Goal: Task Accomplishment & Management: Manage account settings

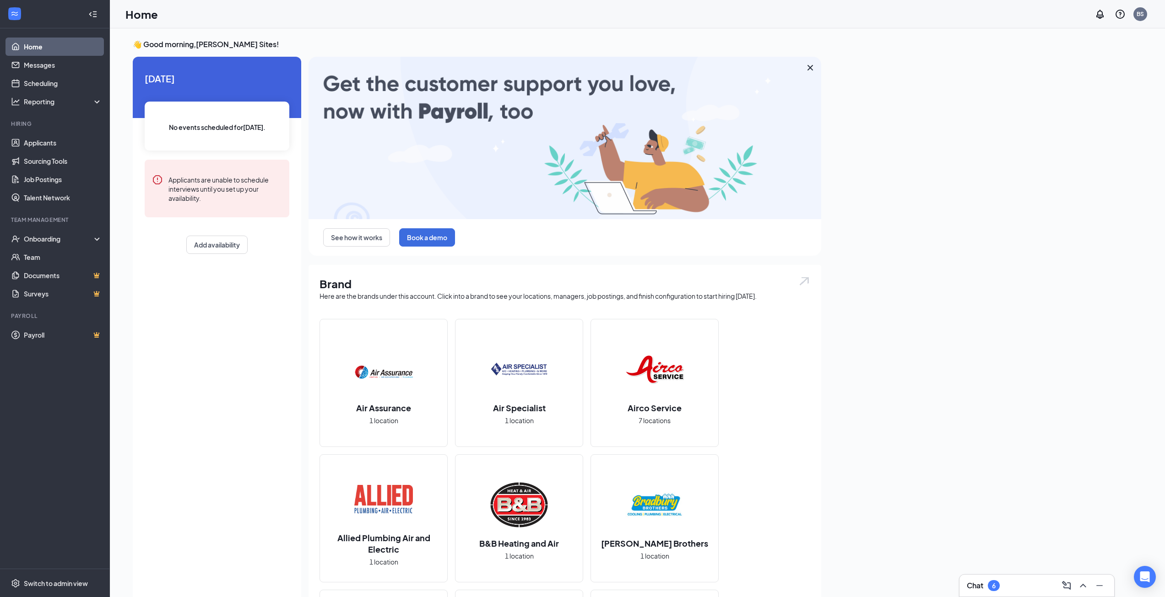
drag, startPoint x: 999, startPoint y: 578, endPoint x: 1003, endPoint y: 561, distance: 17.3
click at [999, 578] on div "Chat 6" at bounding box center [1036, 586] width 155 height 22
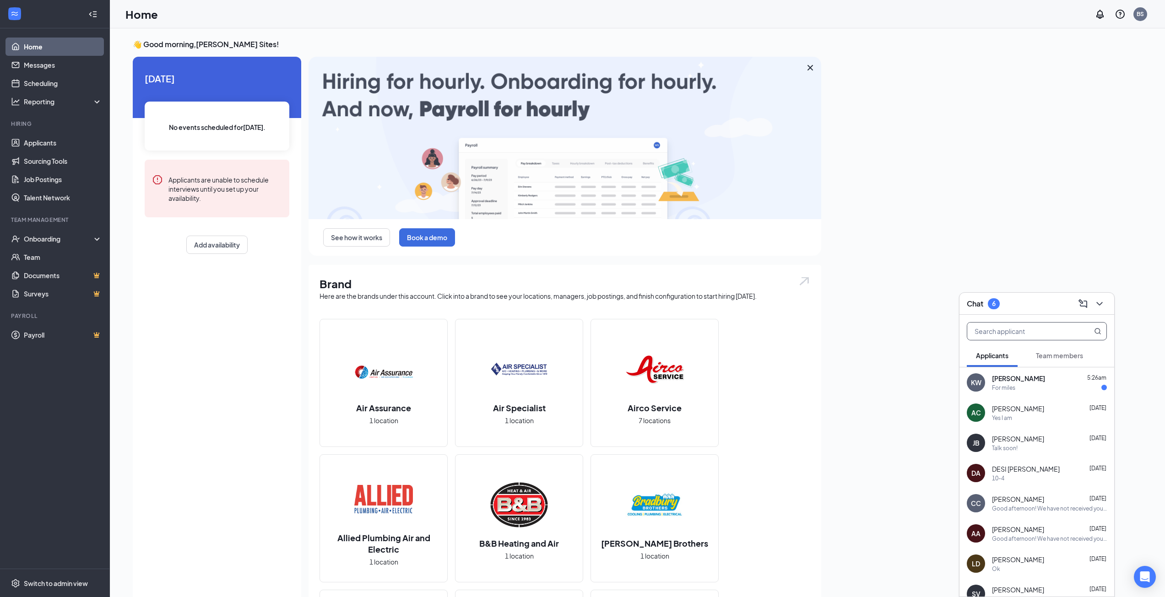
click at [1017, 337] on input "text" at bounding box center [1021, 331] width 108 height 17
type input "a"
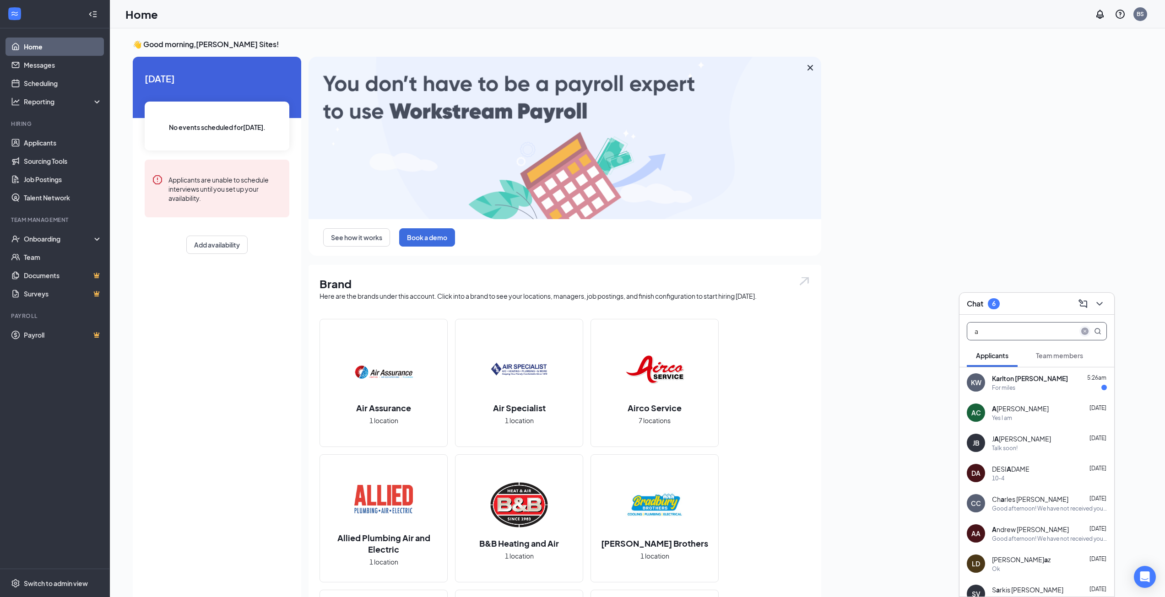
click at [1083, 331] on icon "close-circle" at bounding box center [1084, 331] width 7 height 7
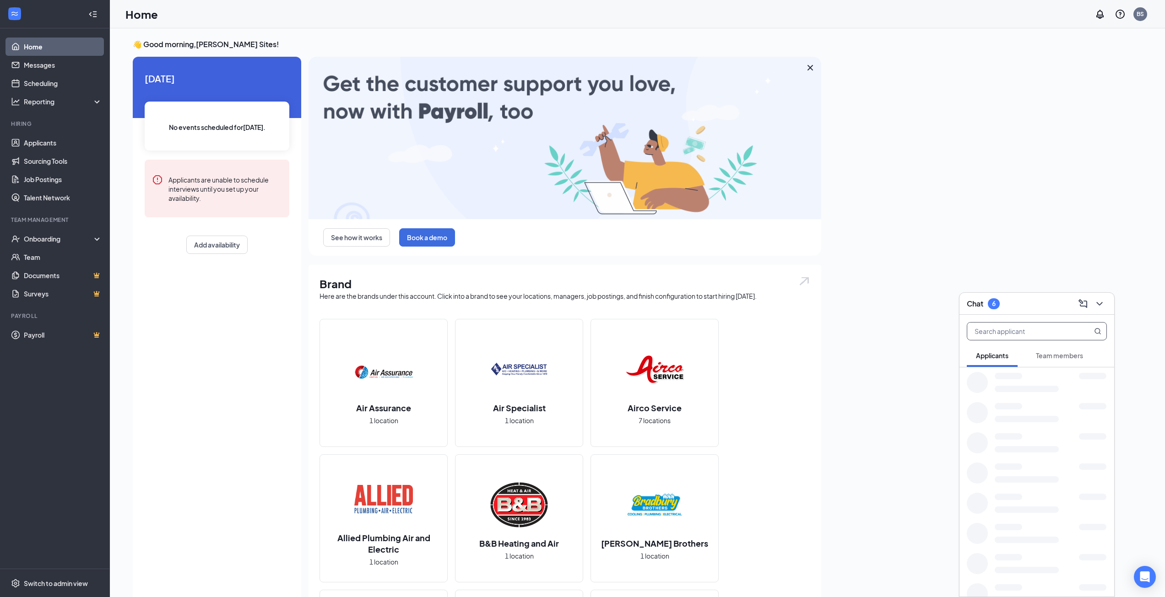
click at [1015, 391] on div at bounding box center [1026, 389] width 64 height 6
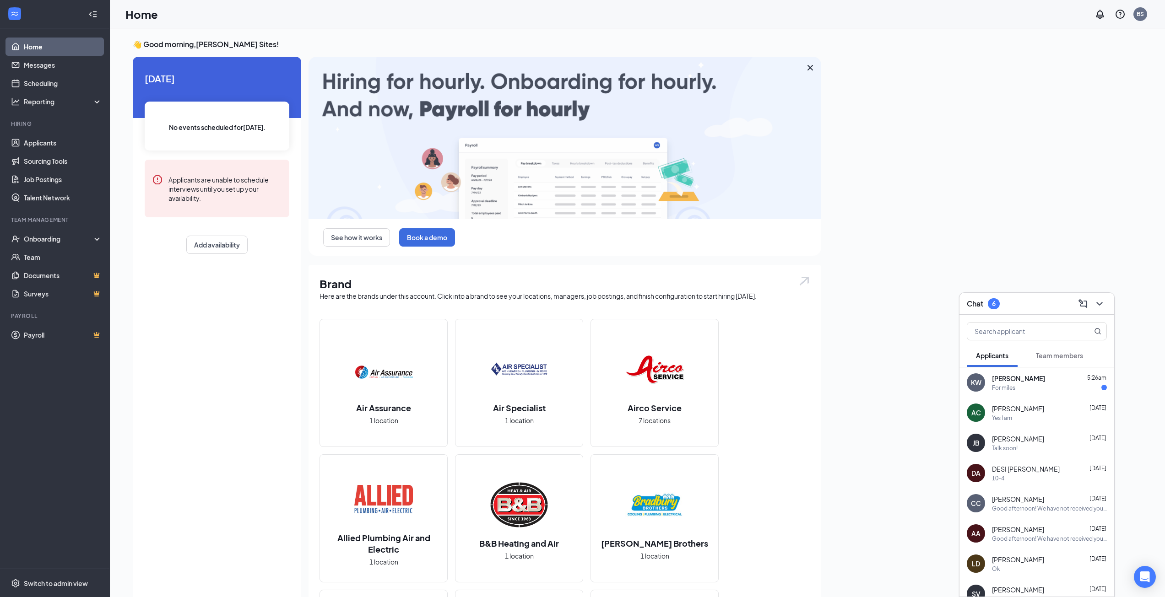
click at [1015, 391] on div "For miles" at bounding box center [1049, 388] width 115 height 8
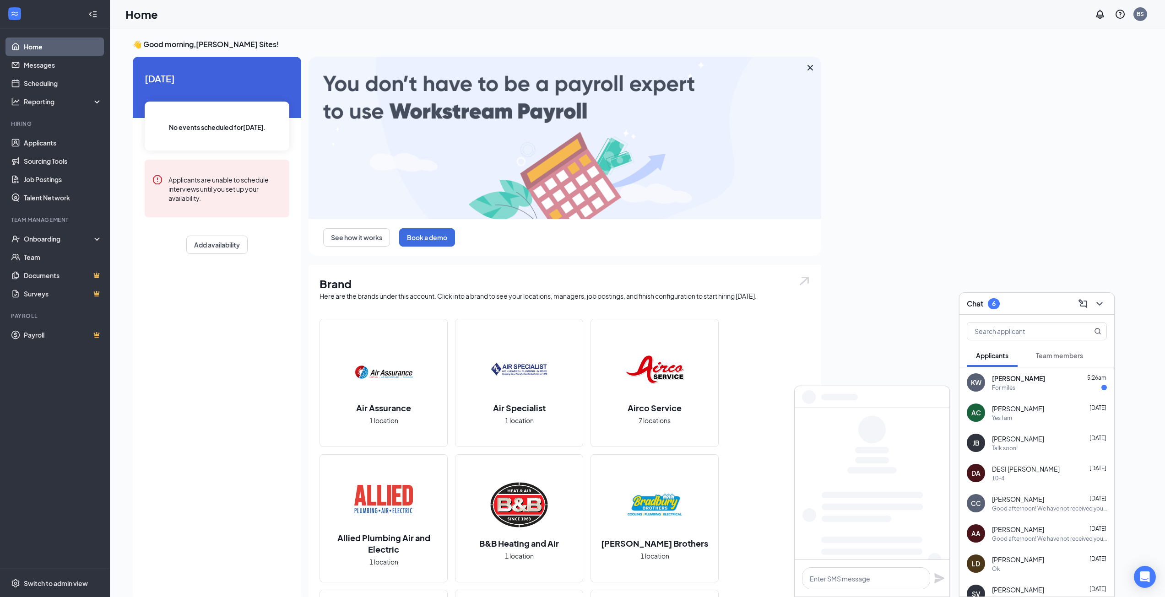
click at [1009, 412] on span "[PERSON_NAME]" at bounding box center [1018, 408] width 52 height 9
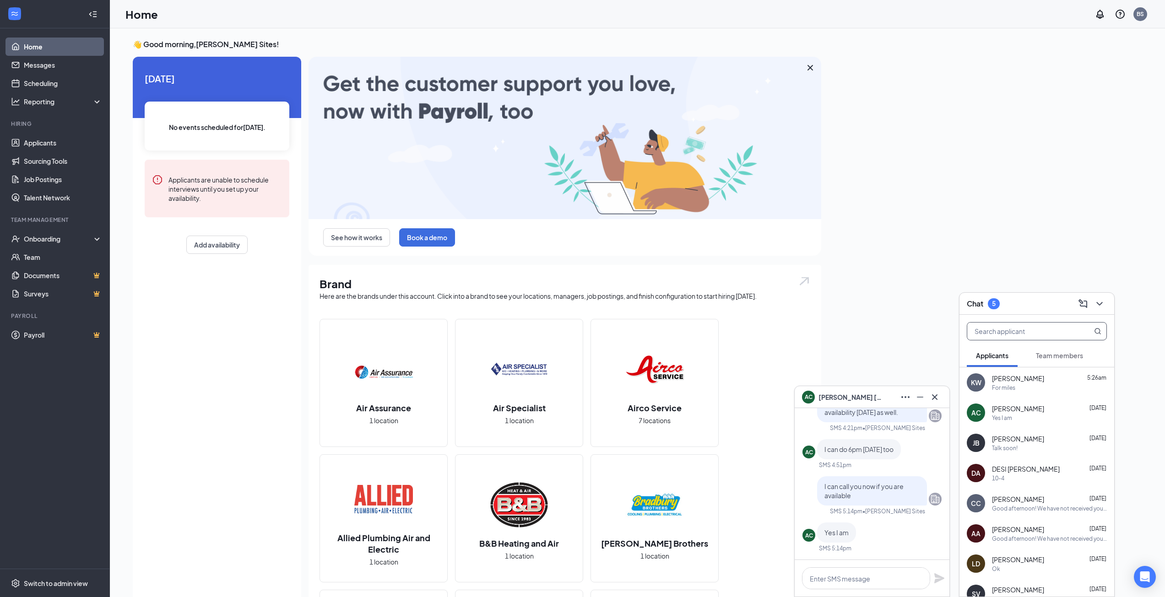
click at [1006, 331] on input "text" at bounding box center [1021, 331] width 108 height 17
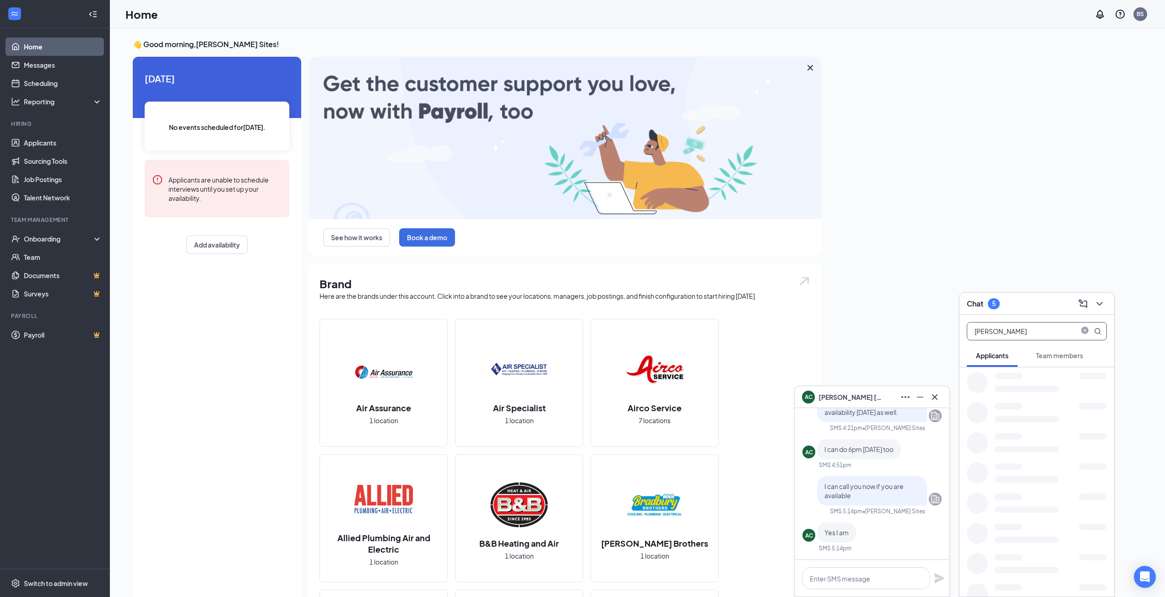
type input "[PERSON_NAME]"
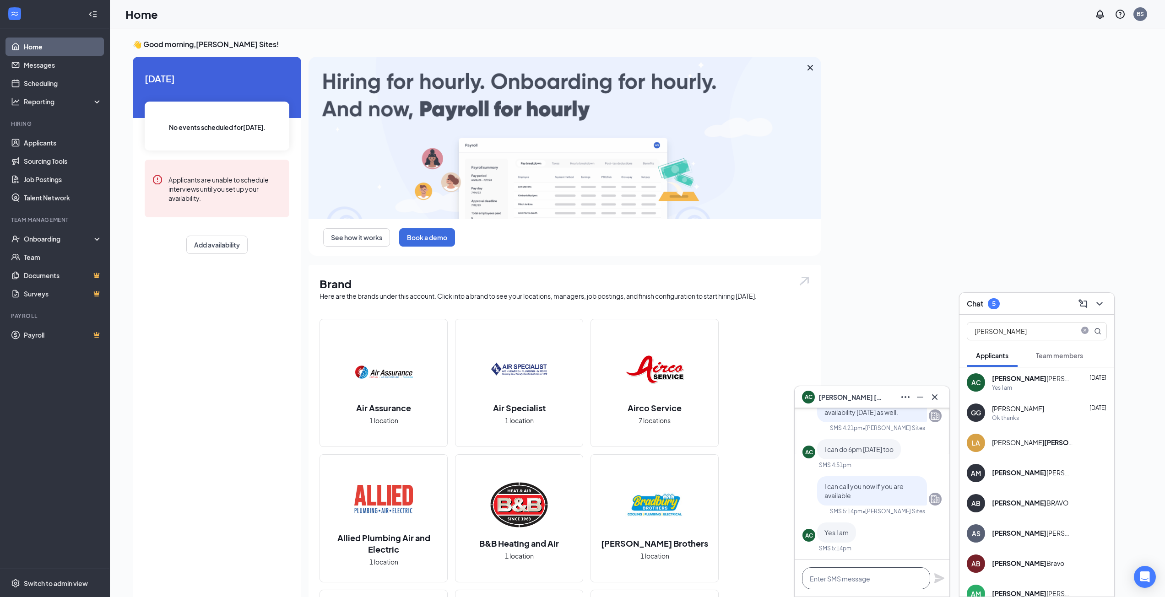
click at [882, 574] on textarea at bounding box center [866, 578] width 128 height 22
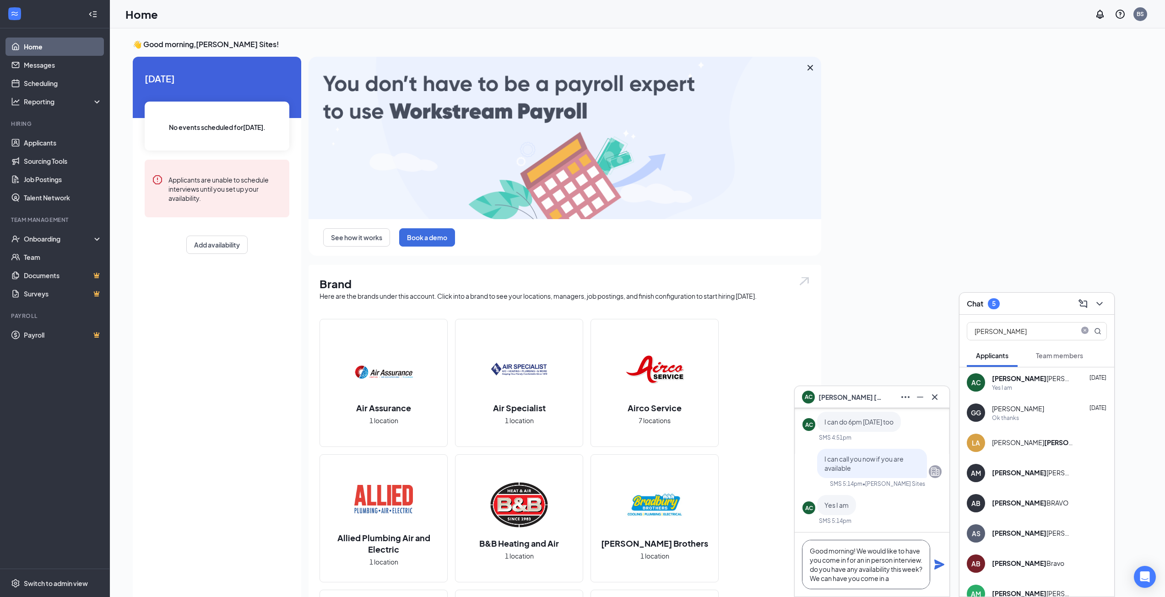
scroll to position [10, 0]
type textarea "Good morning! We would like to have you come in for an in person interview. do …"
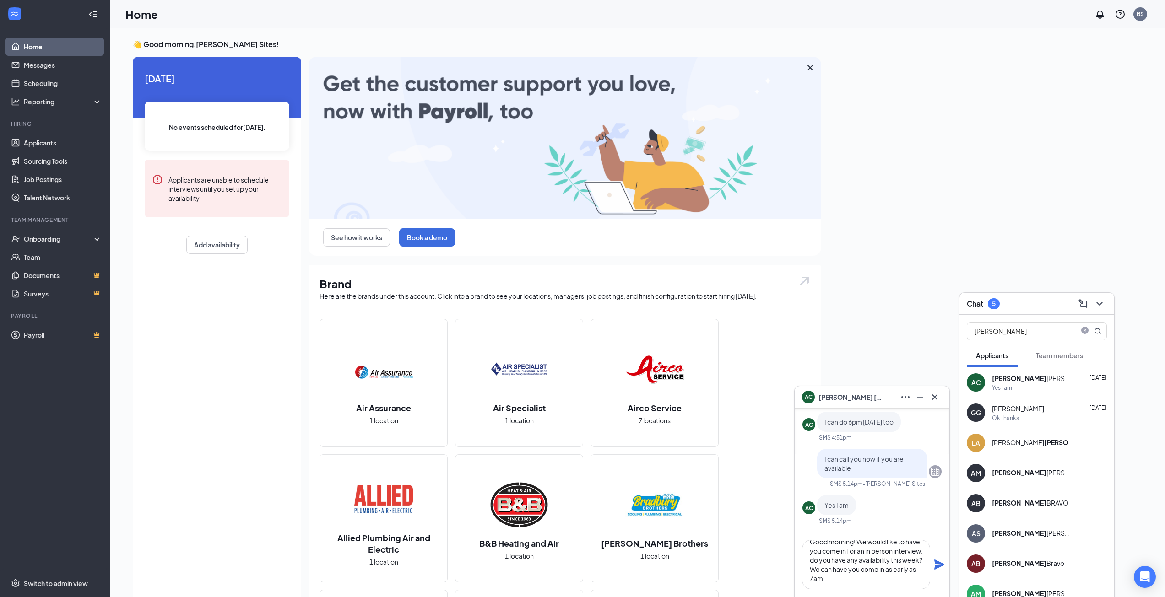
click at [934, 564] on icon "Plane" at bounding box center [939, 564] width 11 height 11
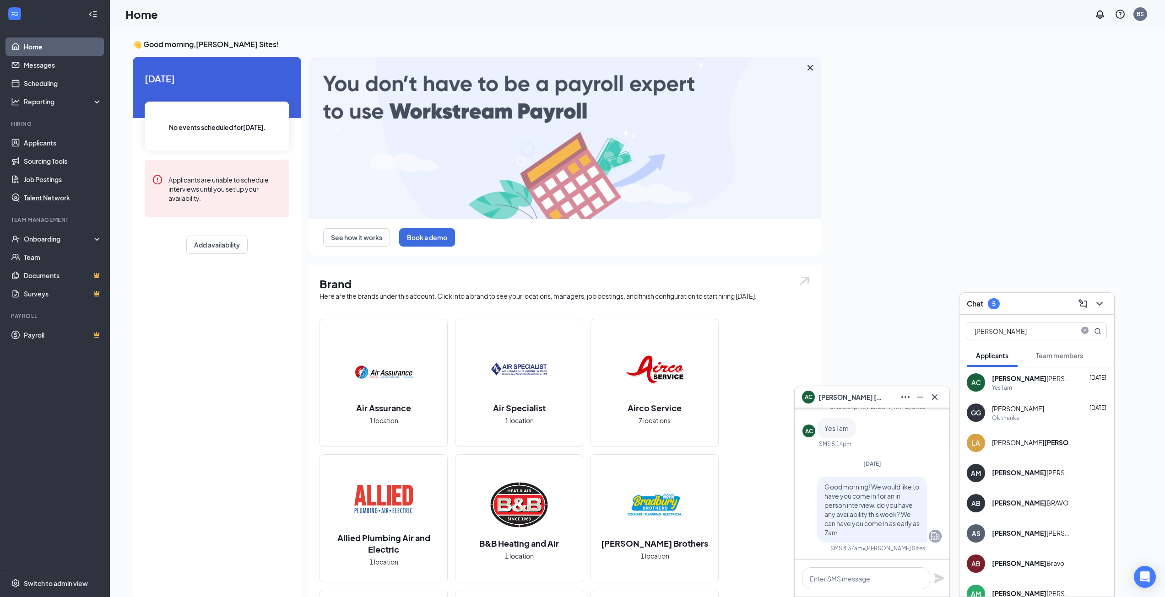
click at [937, 396] on icon "Cross" at bounding box center [934, 397] width 11 height 11
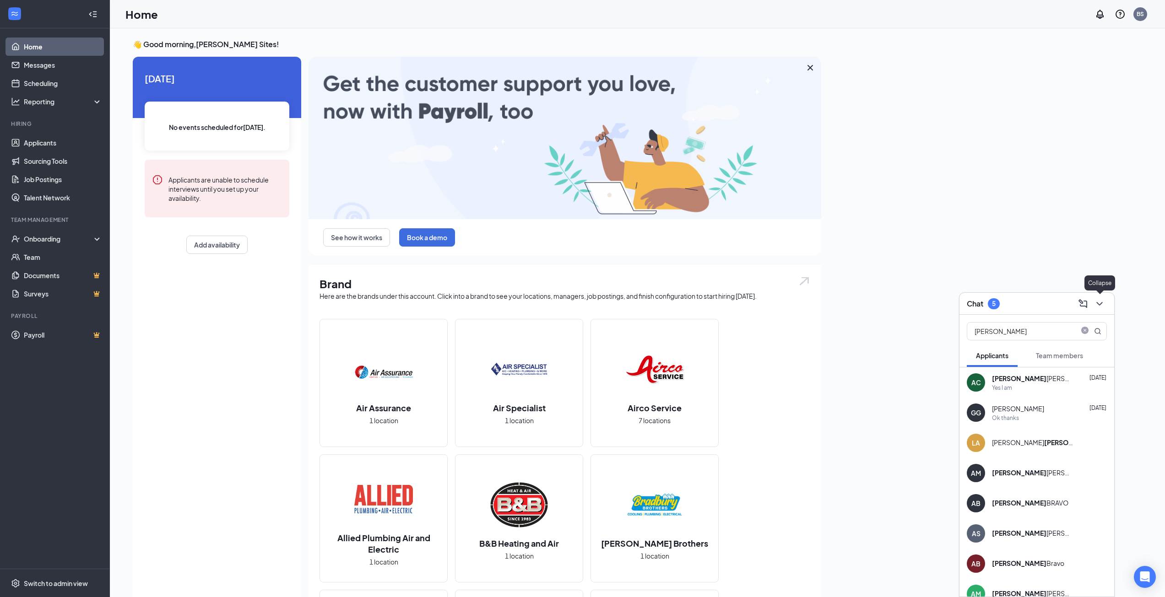
click at [1103, 306] on icon "ChevronDown" at bounding box center [1099, 303] width 11 height 11
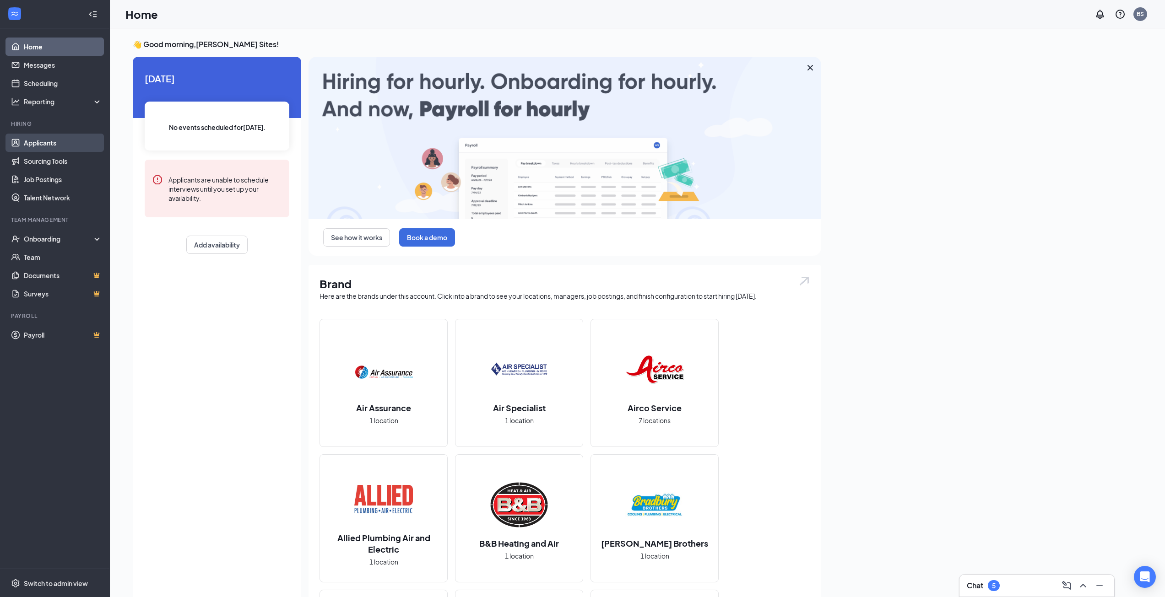
click at [55, 144] on link "Applicants" at bounding box center [63, 143] width 78 height 18
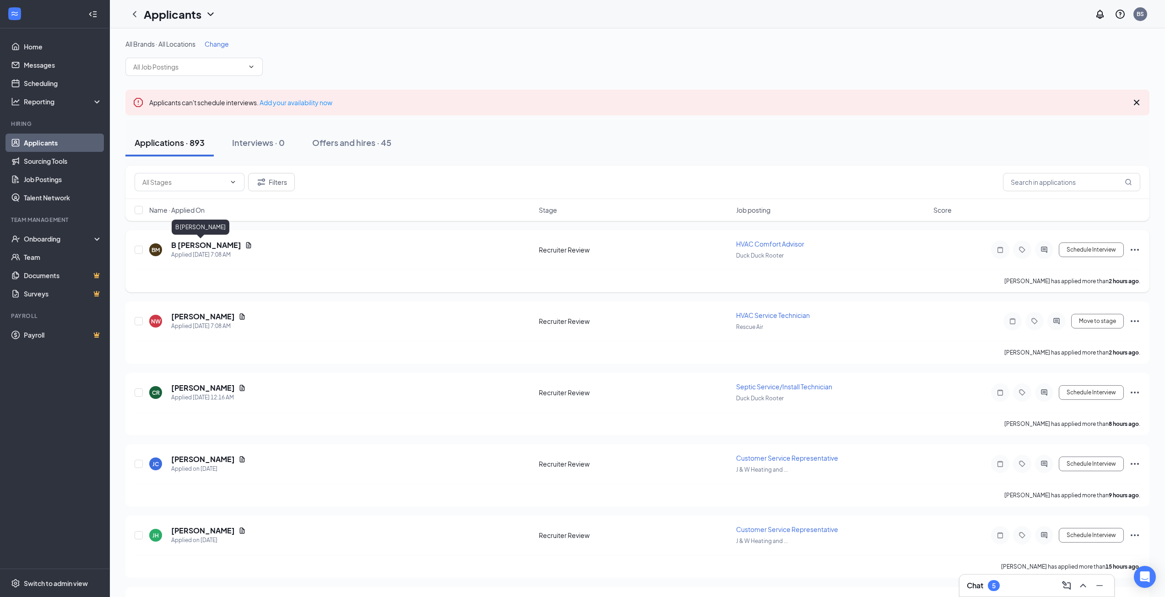
click at [185, 248] on h5 "B [PERSON_NAME]" at bounding box center [206, 245] width 70 height 10
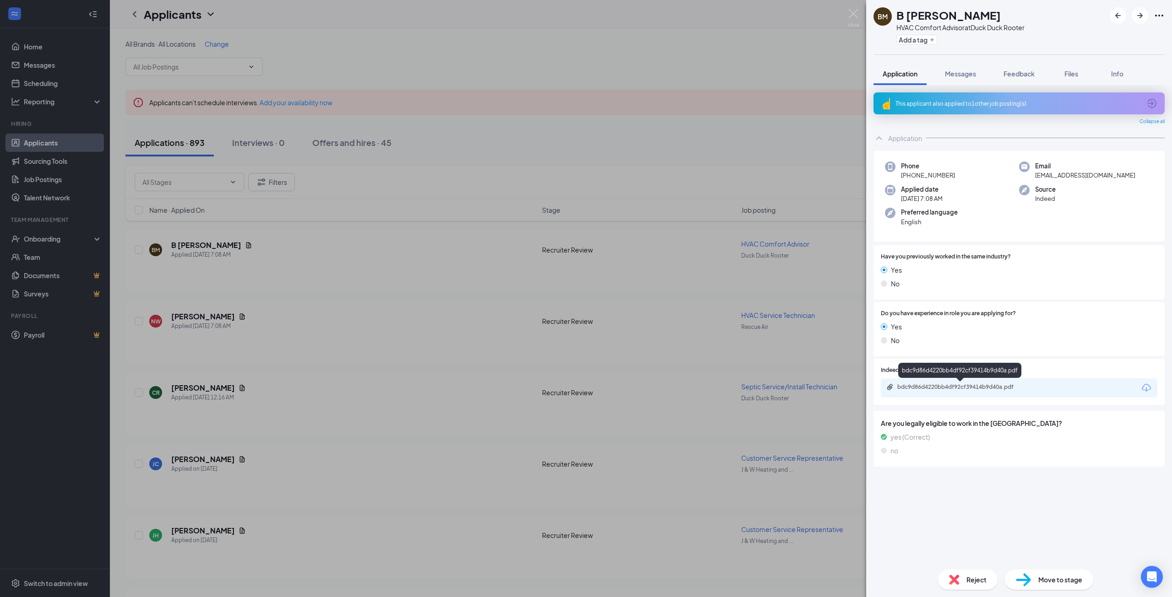
click at [980, 388] on div "bdc9d86d4220bb4df92cf39414b9d40a.pdf" at bounding box center [961, 386] width 128 height 7
click at [350, 266] on div "BM B Mason HVAC Comfort Advisor at Duck Duck Rooter Add a tag Application Messa…" at bounding box center [586, 298] width 1172 height 597
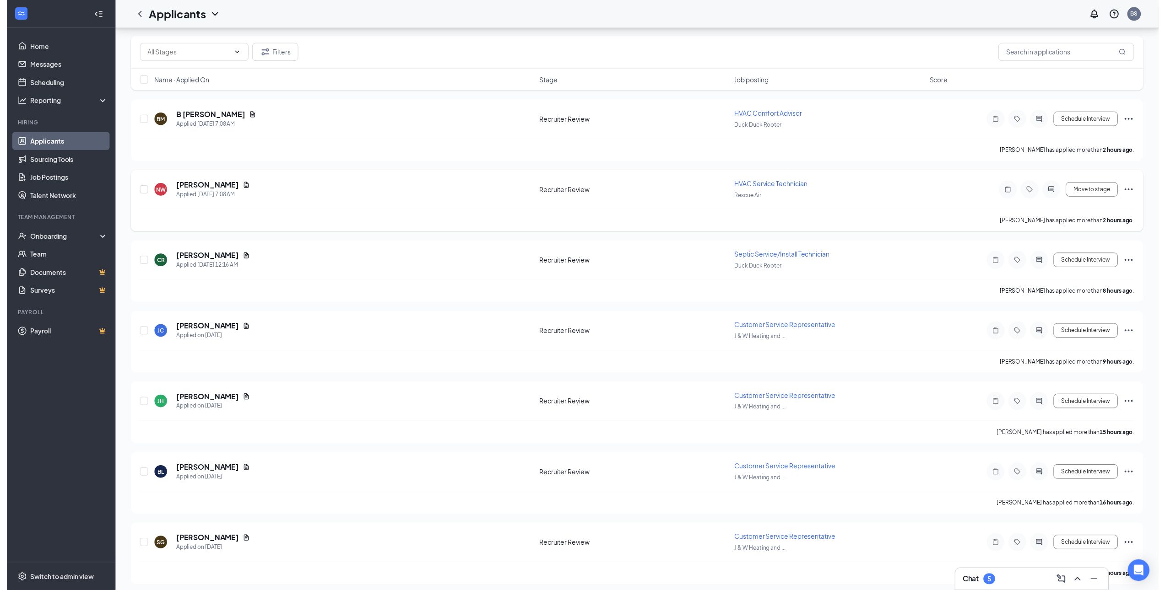
scroll to position [137, 0]
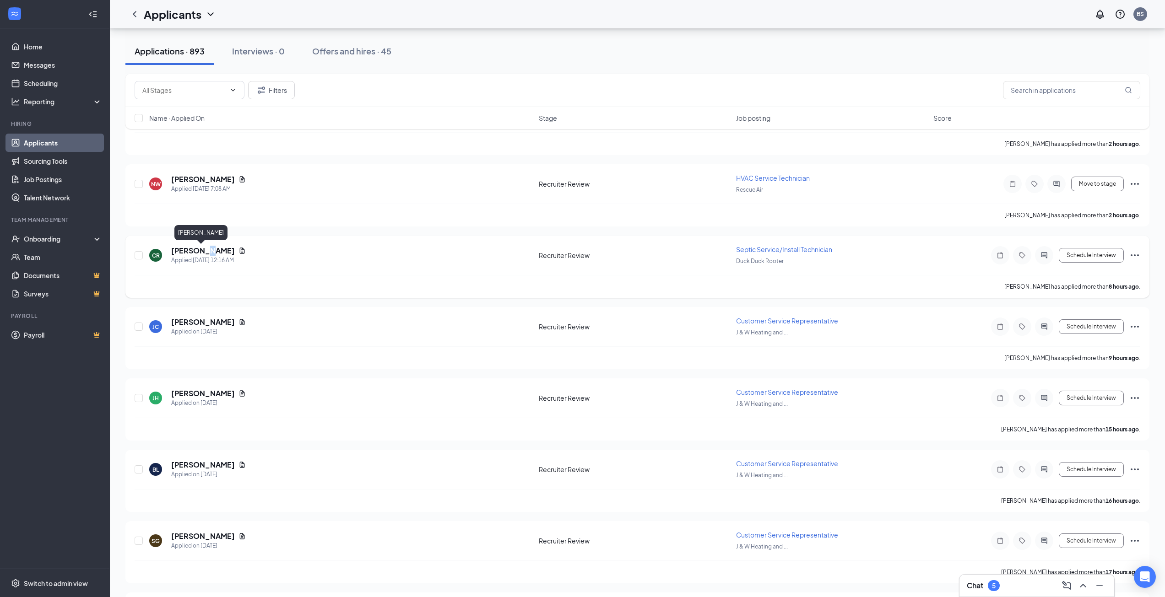
click at [203, 252] on h5 "[PERSON_NAME]" at bounding box center [203, 251] width 64 height 10
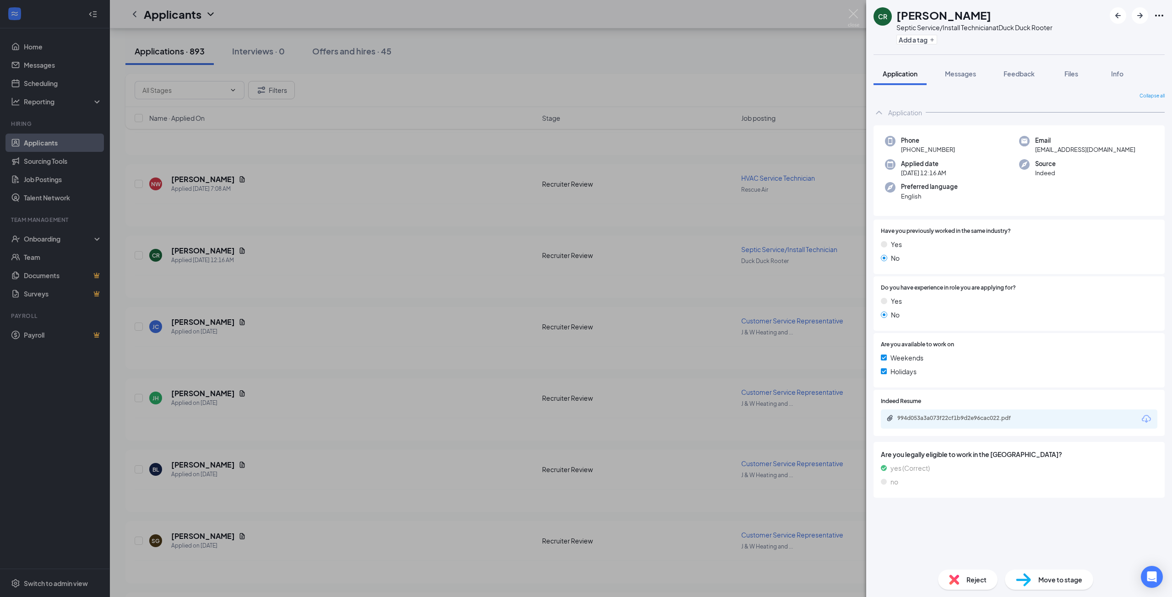
click at [603, 373] on div "CR Charles Rowe Septic Service/Install Technician at Duck Duck Rooter Add a tag…" at bounding box center [586, 298] width 1172 height 597
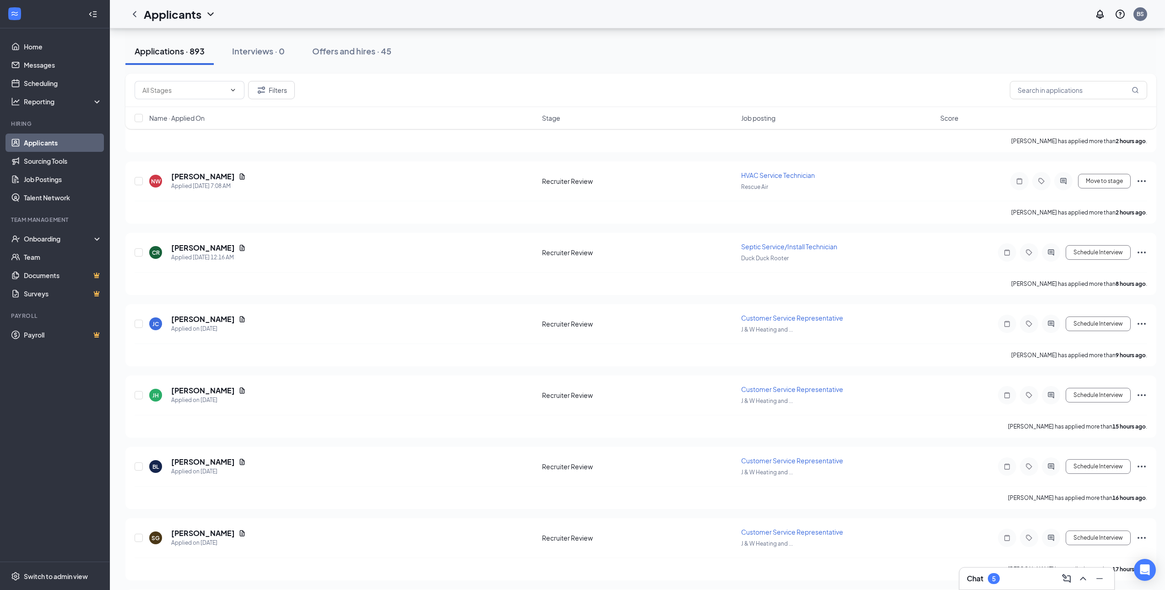
scroll to position [137, 0]
click at [1059, 92] on input "text" at bounding box center [1078, 90] width 137 height 18
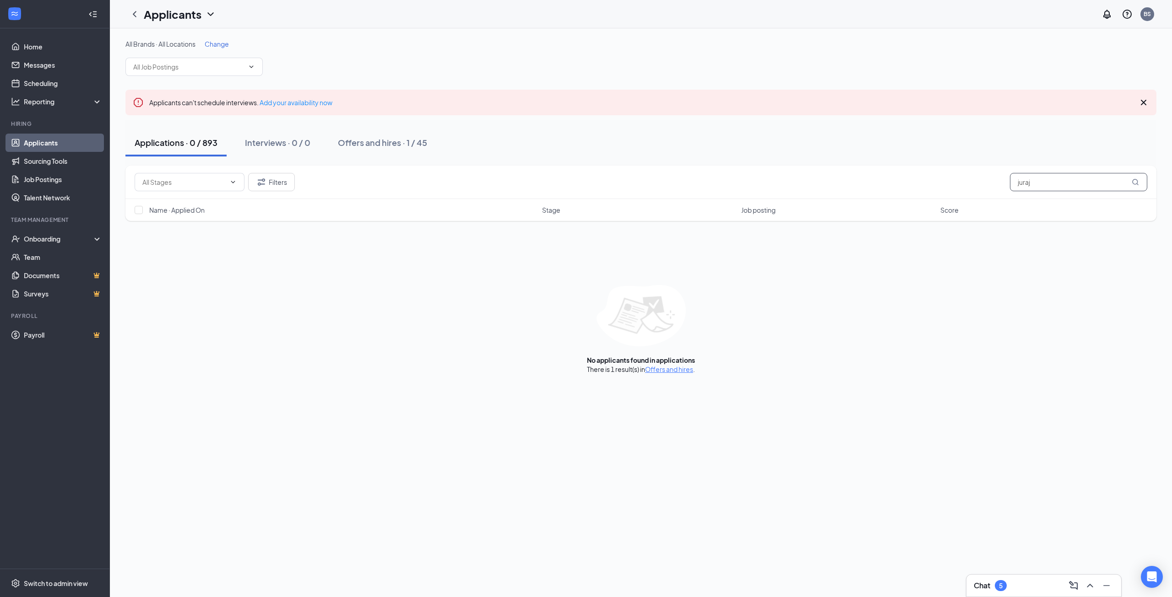
drag, startPoint x: 1053, startPoint y: 187, endPoint x: 973, endPoint y: 185, distance: 80.1
click at [973, 186] on div "Filters juraj" at bounding box center [641, 182] width 1012 height 18
type input "d"
drag, startPoint x: 1073, startPoint y: 182, endPoint x: 970, endPoint y: 182, distance: 103.0
click at [970, 182] on div "Filters [PERSON_NAME]" at bounding box center [641, 182] width 1012 height 18
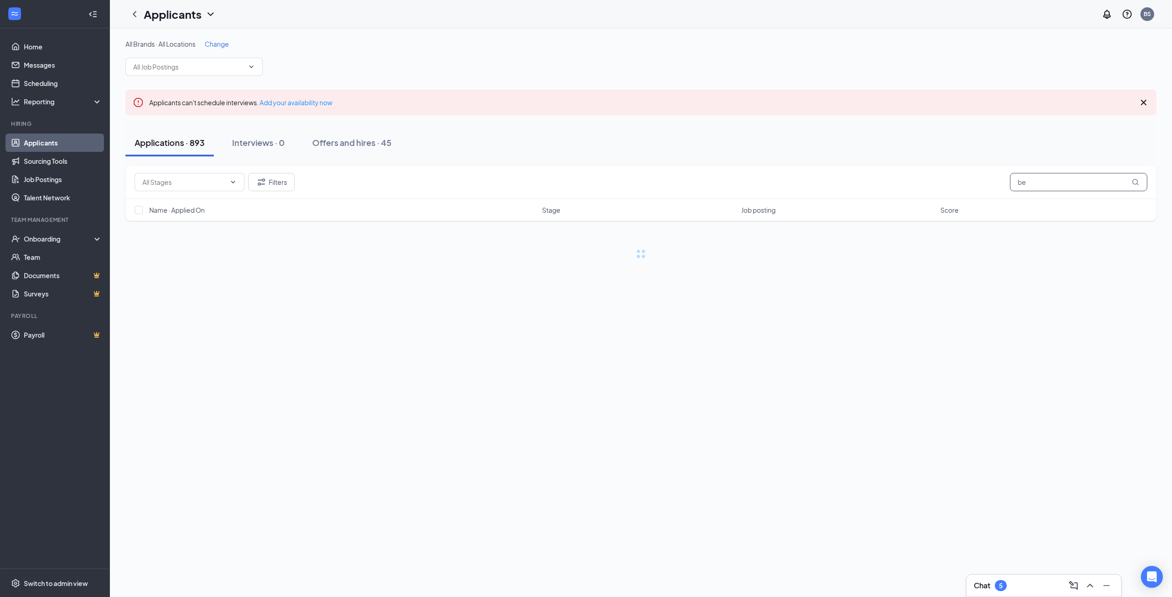
type input "b"
type input "benardino"
click at [419, 145] on div "Offers and hires · 1 / 45" at bounding box center [382, 142] width 89 height 11
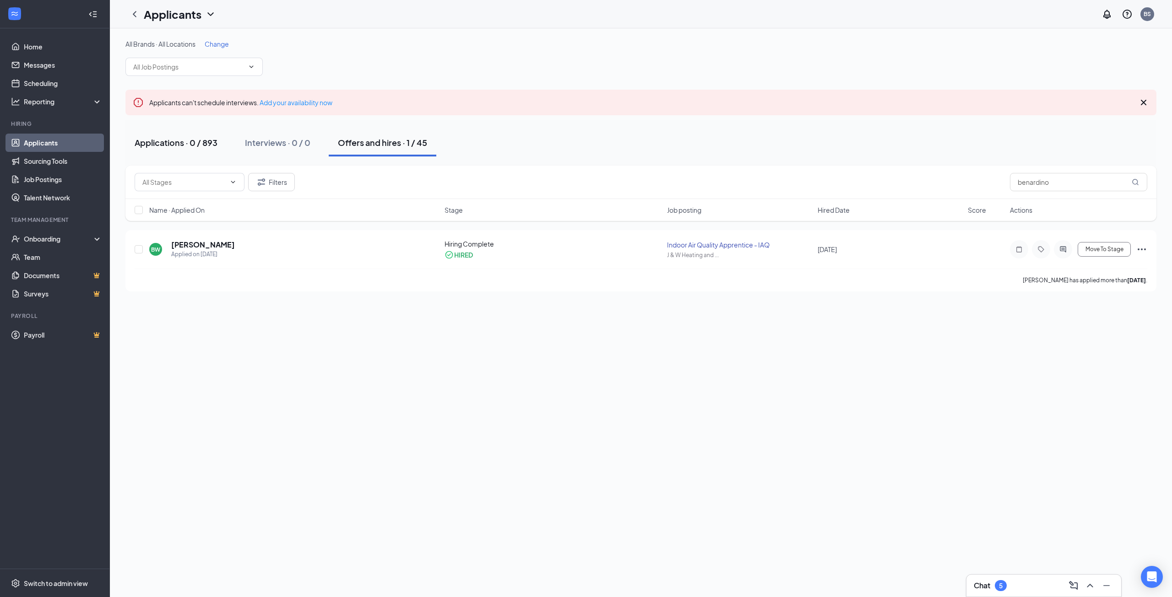
click at [173, 143] on div "Applications · 0 / 893" at bounding box center [176, 142] width 83 height 11
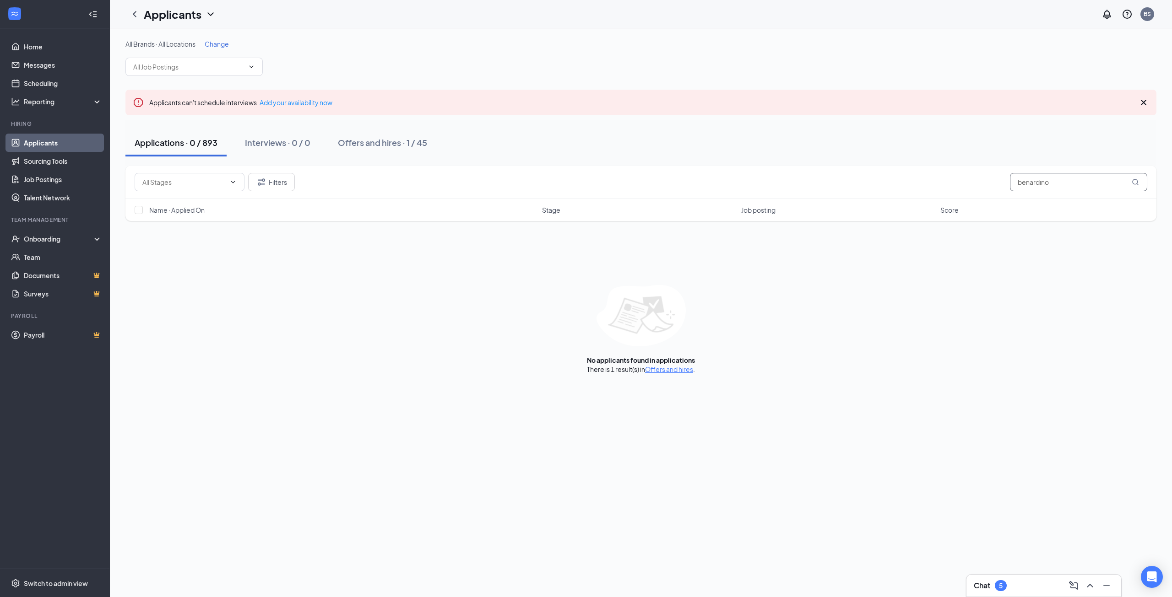
drag, startPoint x: 1055, startPoint y: 181, endPoint x: 980, endPoint y: 182, distance: 75.1
click at [980, 182] on div "Filters benardino" at bounding box center [641, 182] width 1012 height 18
type input "guillermo"
click at [401, 133] on button "Offers and hires · 0 / 45" at bounding box center [384, 142] width 110 height 27
click at [199, 146] on div "Applications · 0 / 893" at bounding box center [176, 142] width 83 height 11
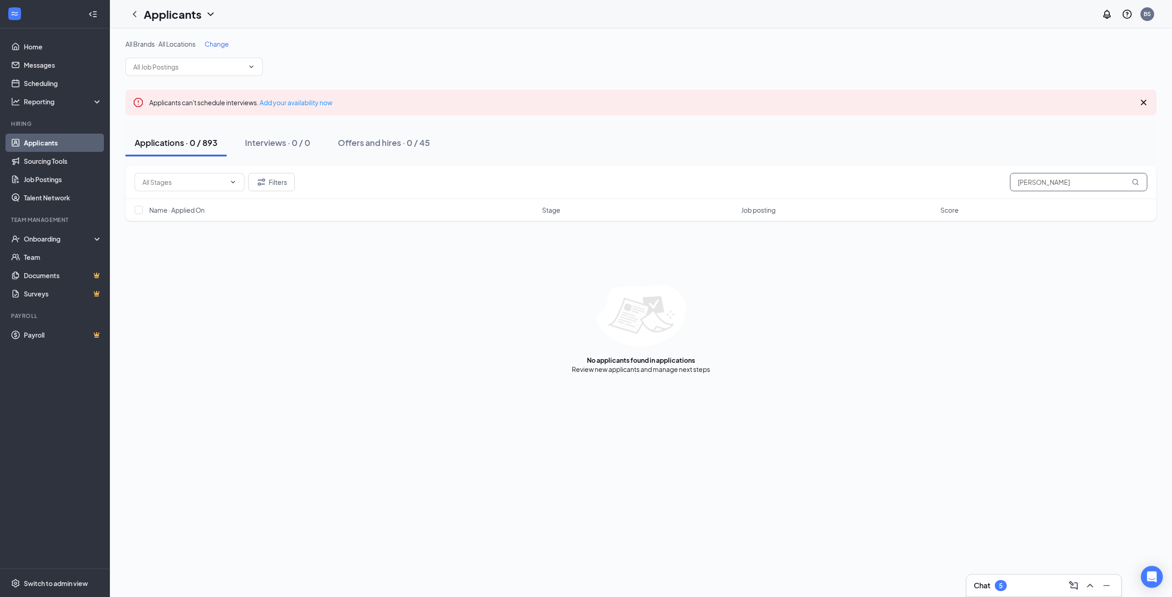
drag, startPoint x: 1076, startPoint y: 184, endPoint x: 940, endPoint y: 173, distance: 135.9
click at [942, 173] on div "Filters guillermo" at bounding box center [641, 182] width 1012 height 18
drag, startPoint x: 1085, startPoint y: 186, endPoint x: 996, endPoint y: 188, distance: 88.3
click at [996, 188] on div "Filters joe oquendo" at bounding box center [641, 182] width 1012 height 18
drag, startPoint x: 1072, startPoint y: 184, endPoint x: 969, endPoint y: 184, distance: 103.0
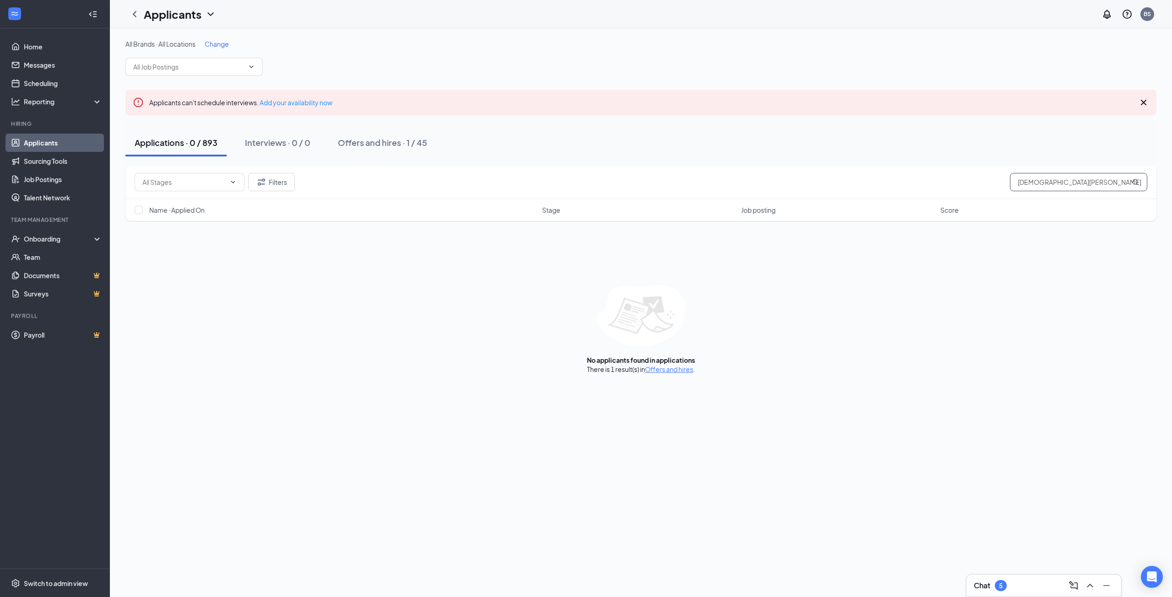
click at [969, 184] on div "Filters jesus benitez" at bounding box center [641, 182] width 1012 height 18
drag, startPoint x: 1072, startPoint y: 184, endPoint x: 1022, endPoint y: 183, distance: 49.9
click at [1022, 183] on input "marc epperson" at bounding box center [1078, 182] width 137 height 18
type input "m"
type input "b"
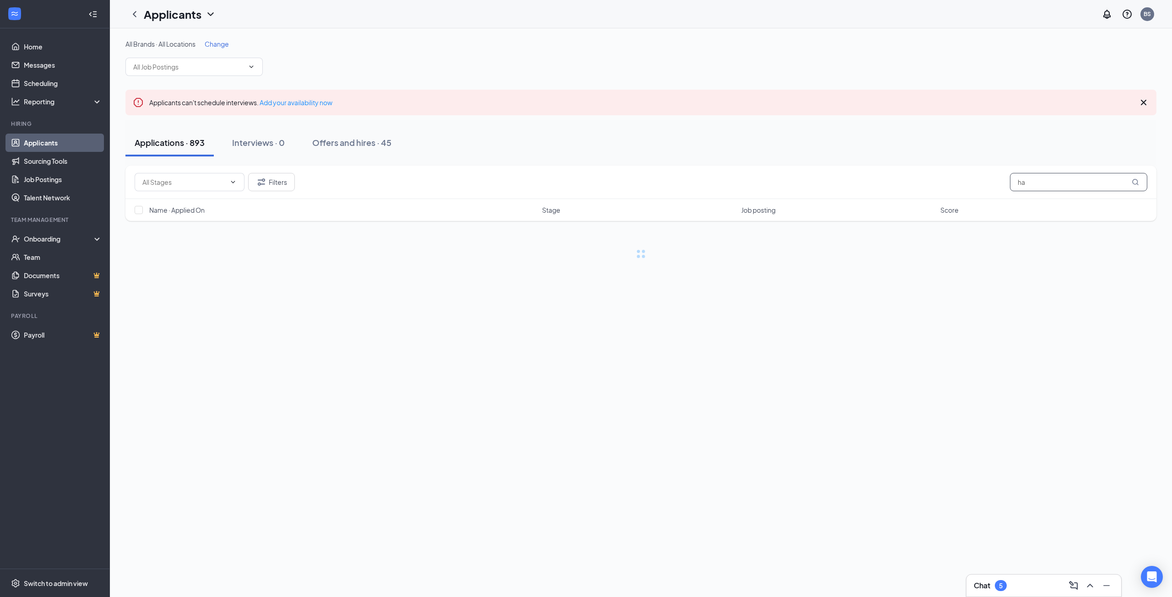
type input "h"
type input "halron"
click at [413, 140] on div "Offers and hires · 1 / 45" at bounding box center [382, 142] width 89 height 11
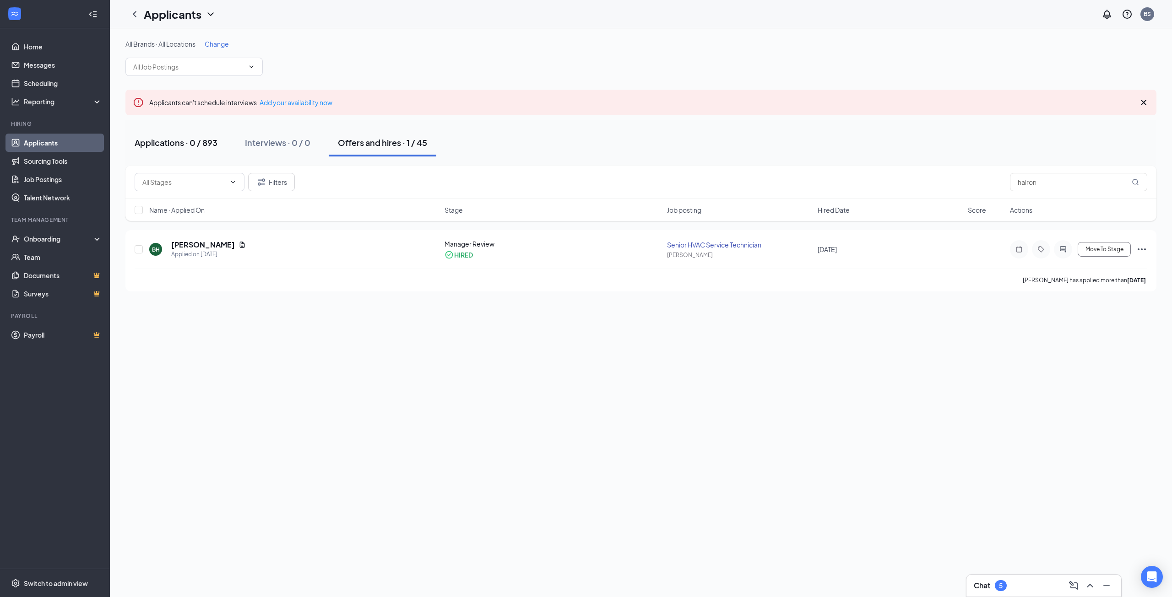
click at [192, 141] on div "Applications · 0 / 893" at bounding box center [176, 142] width 83 height 11
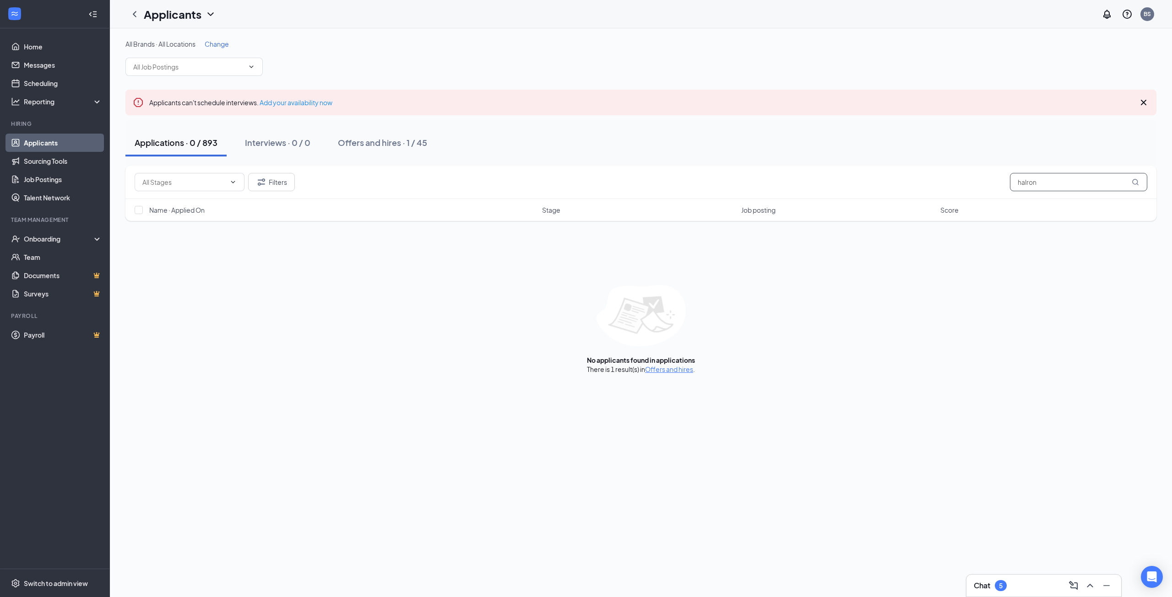
drag, startPoint x: 1060, startPoint y: 185, endPoint x: 935, endPoint y: 180, distance: 125.5
click at [937, 181] on div "Filters halron" at bounding box center [641, 182] width 1012 height 18
click at [38, 138] on link "Applicants" at bounding box center [63, 143] width 78 height 18
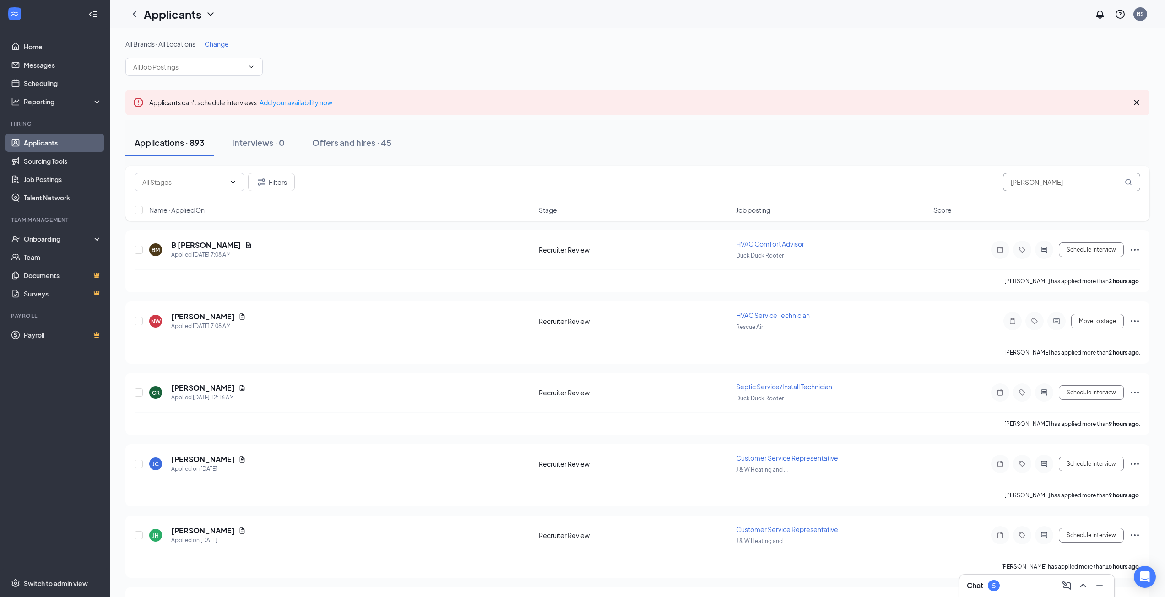
click at [1050, 183] on input "braeden lisio" at bounding box center [1071, 182] width 137 height 18
drag, startPoint x: 1057, startPoint y: 183, endPoint x: 968, endPoint y: 183, distance: 88.8
click at [964, 183] on div "Filters braeden lisio" at bounding box center [637, 182] width 1005 height 18
type input "[PERSON_NAME]"
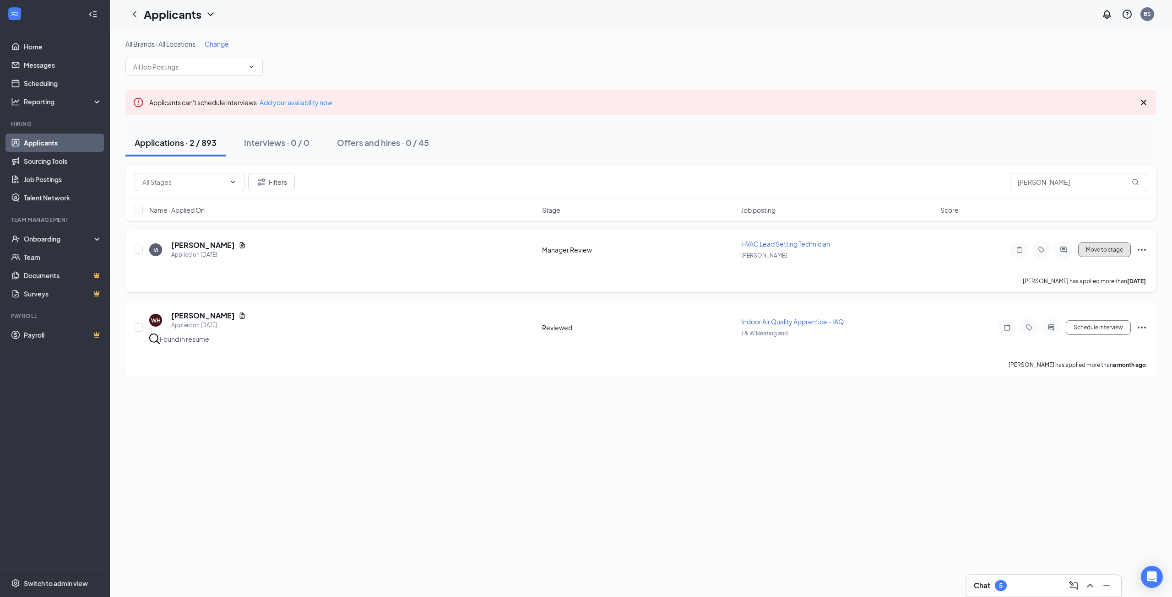
click at [1121, 250] on button "Move to stage" at bounding box center [1104, 250] width 53 height 15
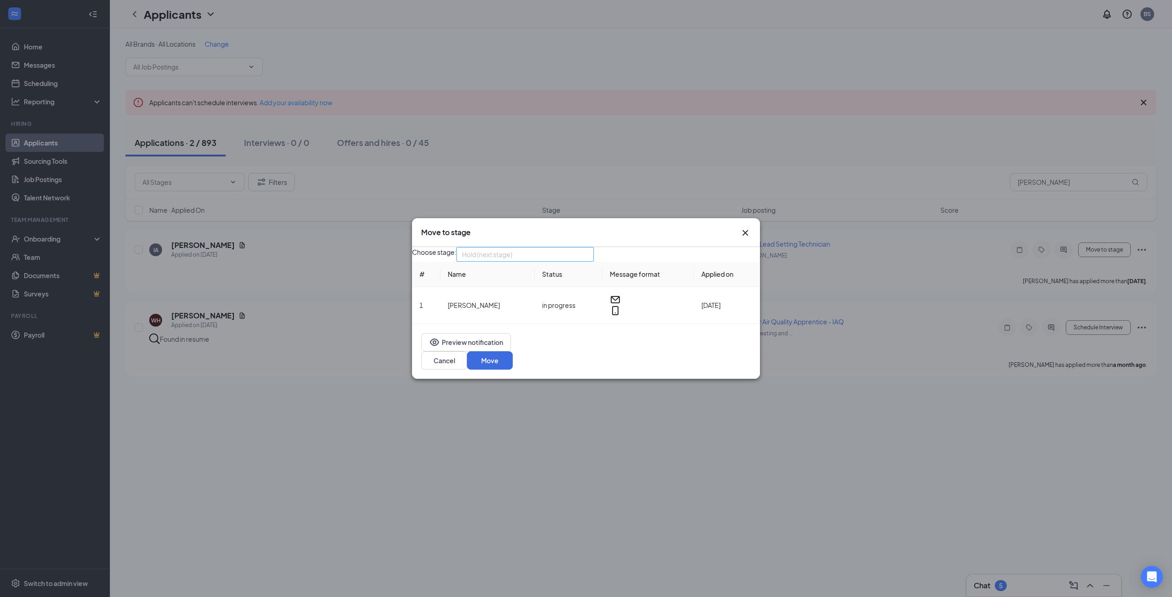
click at [567, 255] on span "Hold (next stage)" at bounding box center [521, 260] width 118 height 25
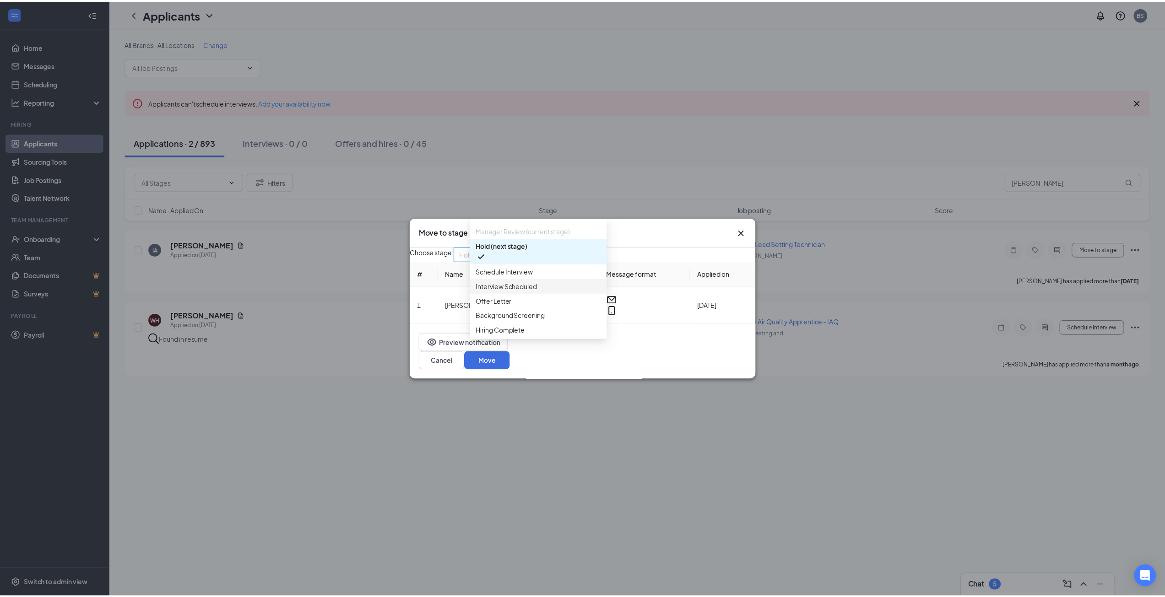
scroll to position [46, 0]
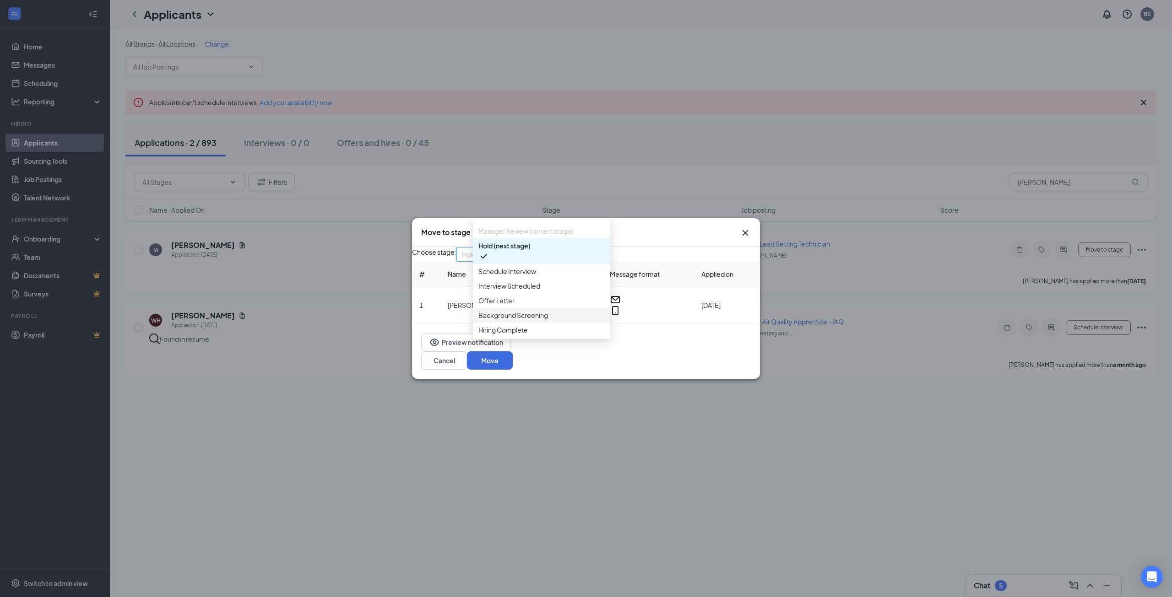
click at [427, 467] on div "Move to stage Choose stage: Hold (next stage) 4039724 3394585 3394580 Applicati…" at bounding box center [586, 298] width 1172 height 597
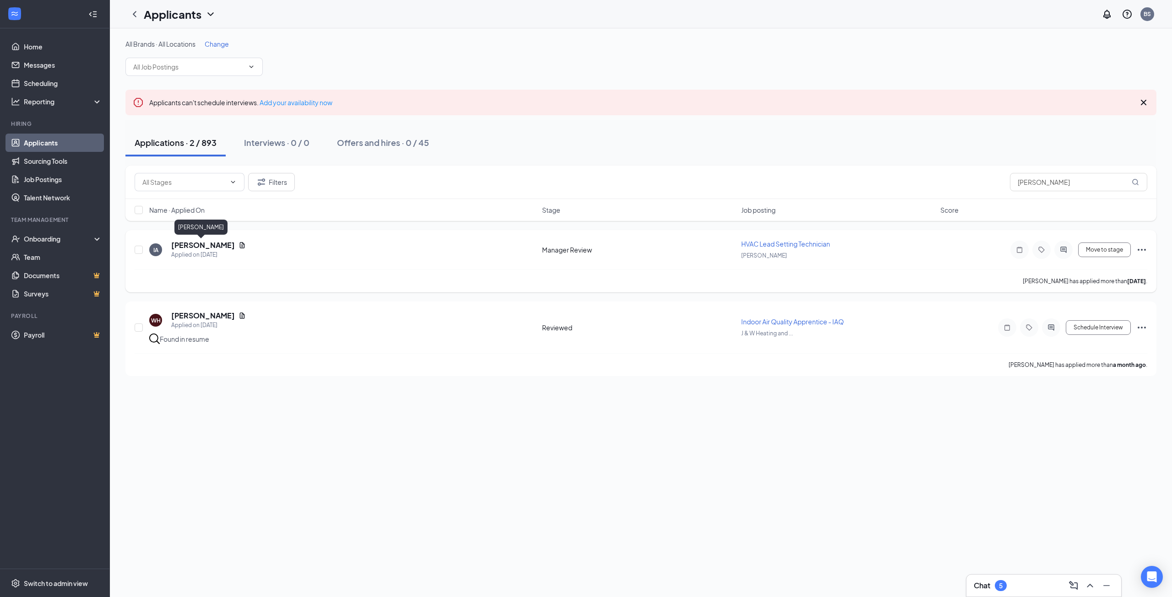
click at [179, 245] on h5 "[PERSON_NAME]" at bounding box center [203, 245] width 64 height 10
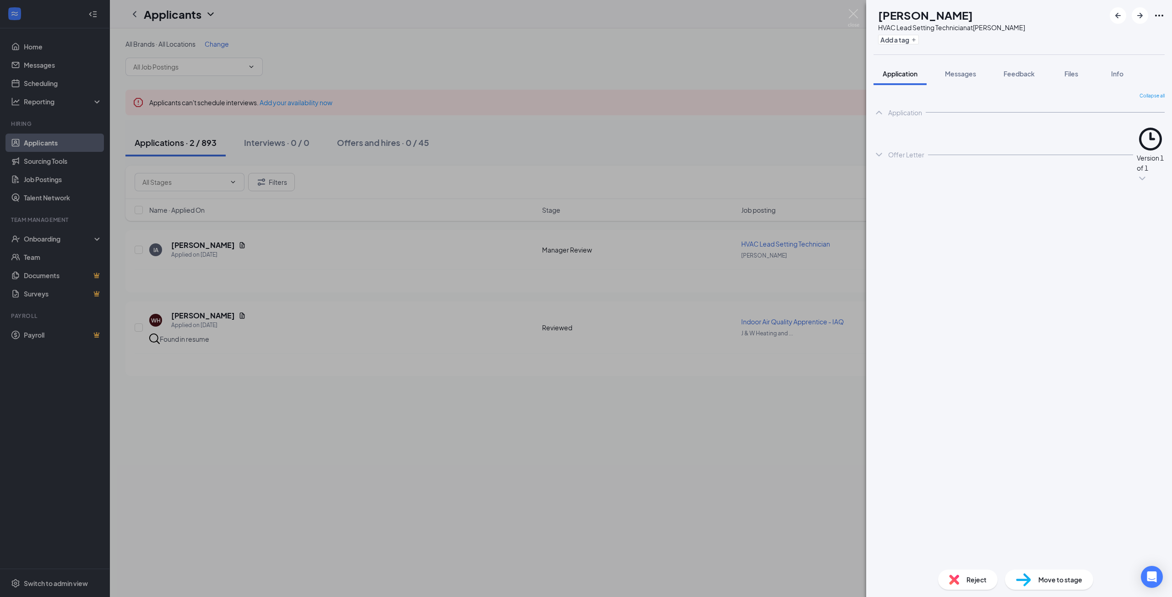
click at [1159, 13] on icon "Ellipses" at bounding box center [1158, 15] width 11 height 11
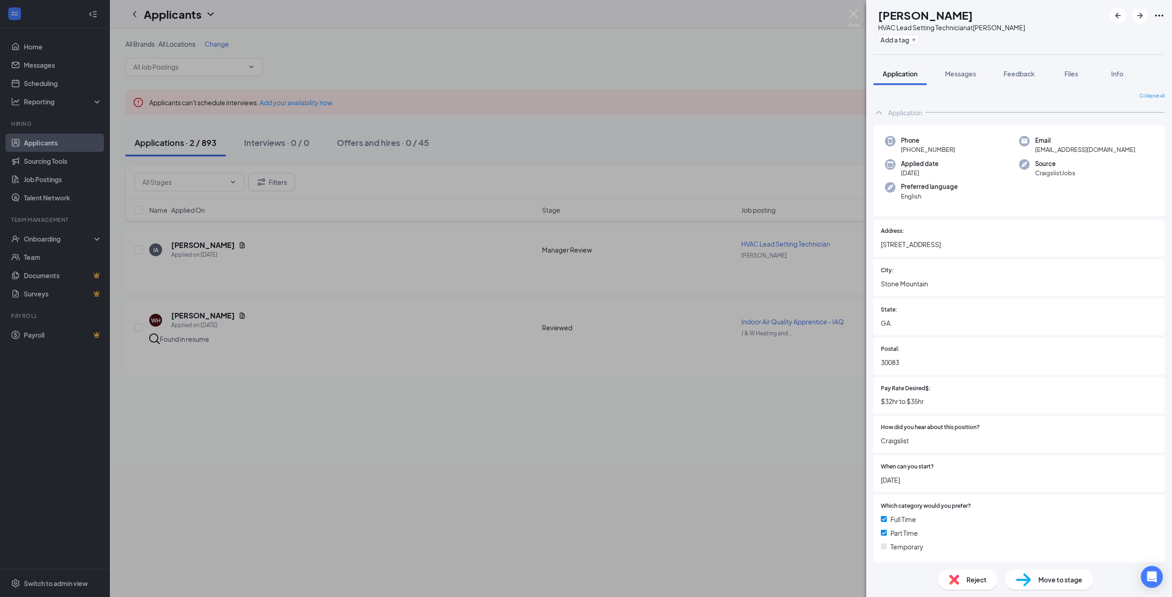
click at [1159, 16] on icon "Ellipses" at bounding box center [1159, 16] width 8 height 2
click at [1119, 36] on link "View full application" at bounding box center [1089, 32] width 59 height 10
click at [498, 399] on div "IA Idris Abdullah HVAC Lead Setting Technician at Kennon Add a tag Application …" at bounding box center [586, 298] width 1172 height 597
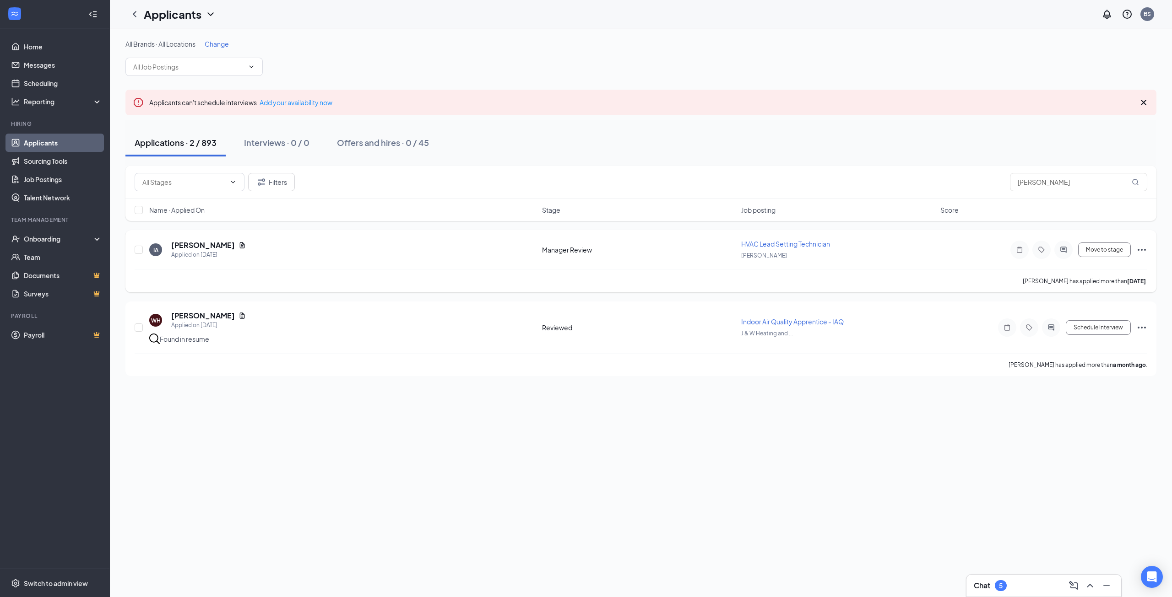
click at [1145, 249] on icon "Ellipses" at bounding box center [1141, 250] width 8 height 2
click at [1096, 393] on p "Print applicant" at bounding box center [1100, 387] width 82 height 9
click at [1137, 248] on icon "Ellipses" at bounding box center [1141, 249] width 11 height 11
click at [1096, 264] on li "[PERSON_NAME] as hired" at bounding box center [1099, 266] width 93 height 14
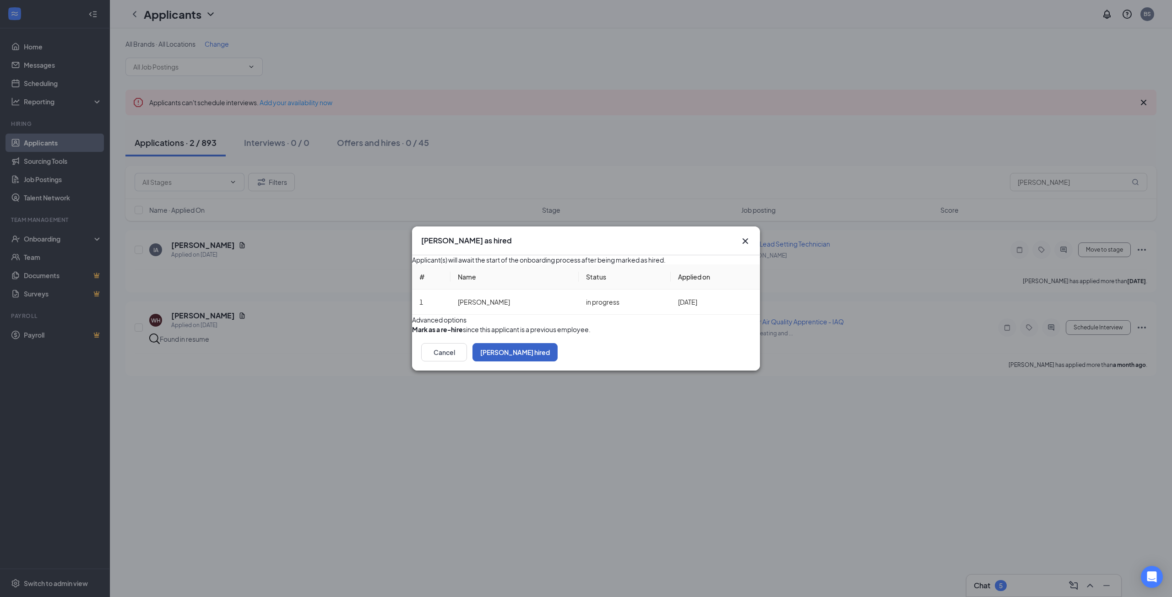
click at [557, 362] on button "[PERSON_NAME] hired" at bounding box center [514, 352] width 85 height 18
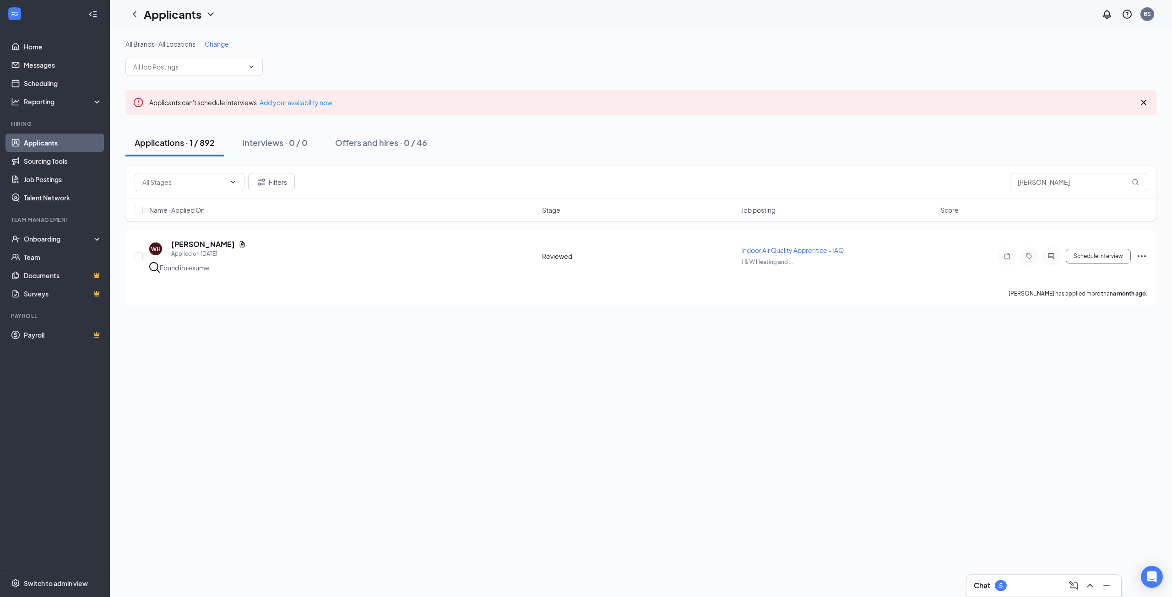
click at [28, 145] on link "Applicants" at bounding box center [63, 143] width 78 height 18
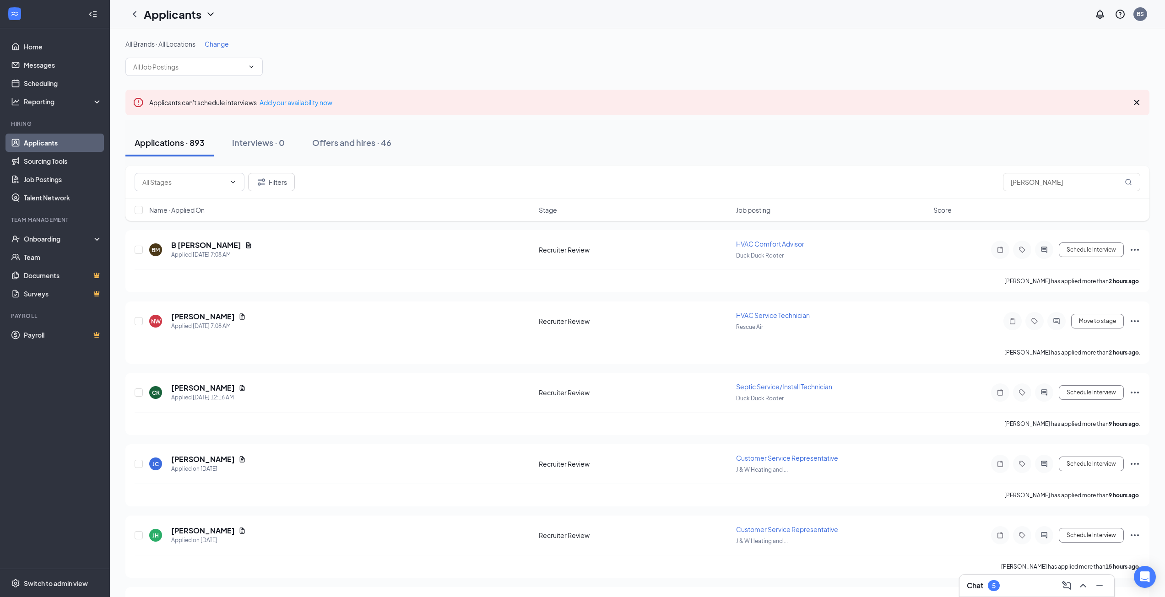
click at [996, 577] on div "Chat 5" at bounding box center [1036, 586] width 155 height 22
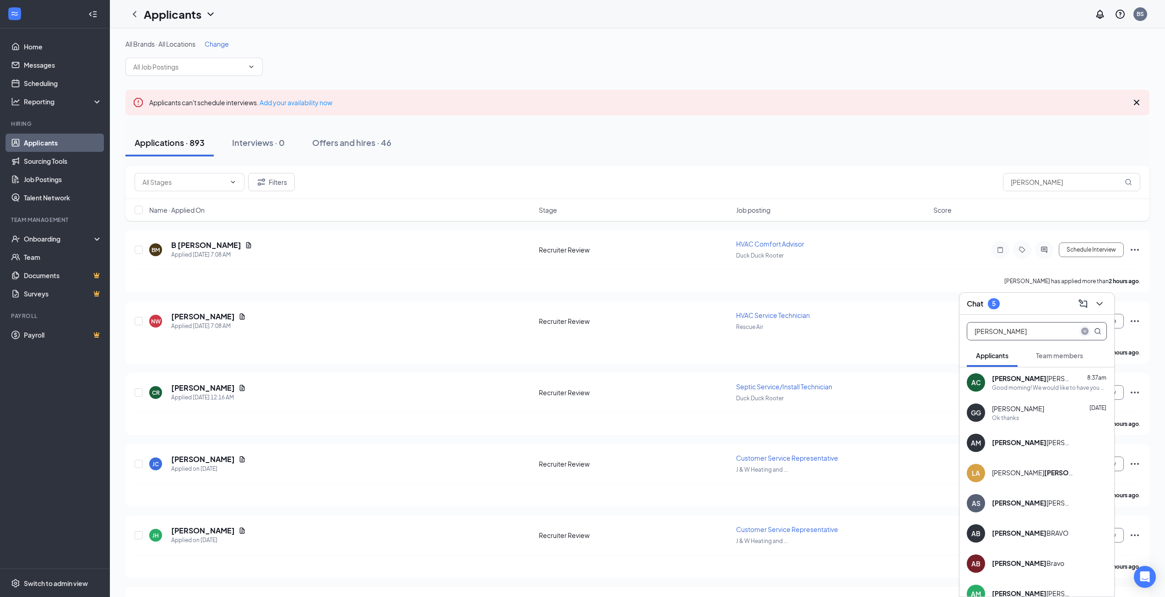
click at [1081, 328] on icon "close-circle" at bounding box center [1084, 331] width 7 height 7
click at [1100, 296] on div "Chat 5" at bounding box center [1036, 304] width 155 height 22
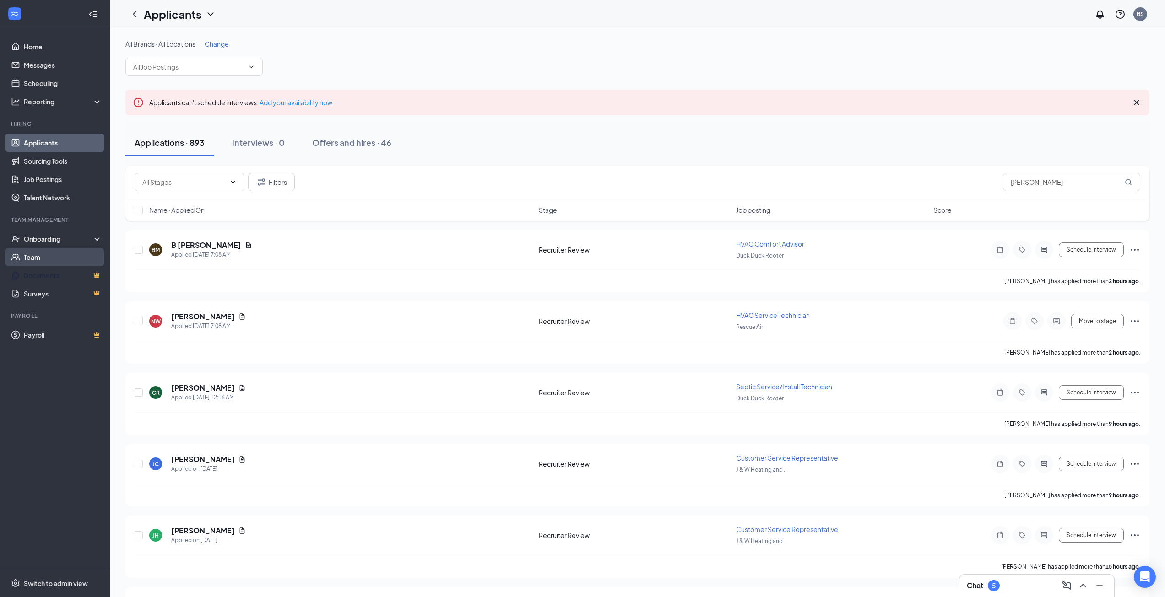
click at [52, 263] on link "Team" at bounding box center [63, 257] width 78 height 18
click at [49, 252] on link "Team" at bounding box center [63, 257] width 78 height 18
click at [46, 147] on link "Applicants" at bounding box center [63, 143] width 78 height 18
click at [1010, 185] on input "text" at bounding box center [1071, 182] width 137 height 18
type input "[PERSON_NAME]"
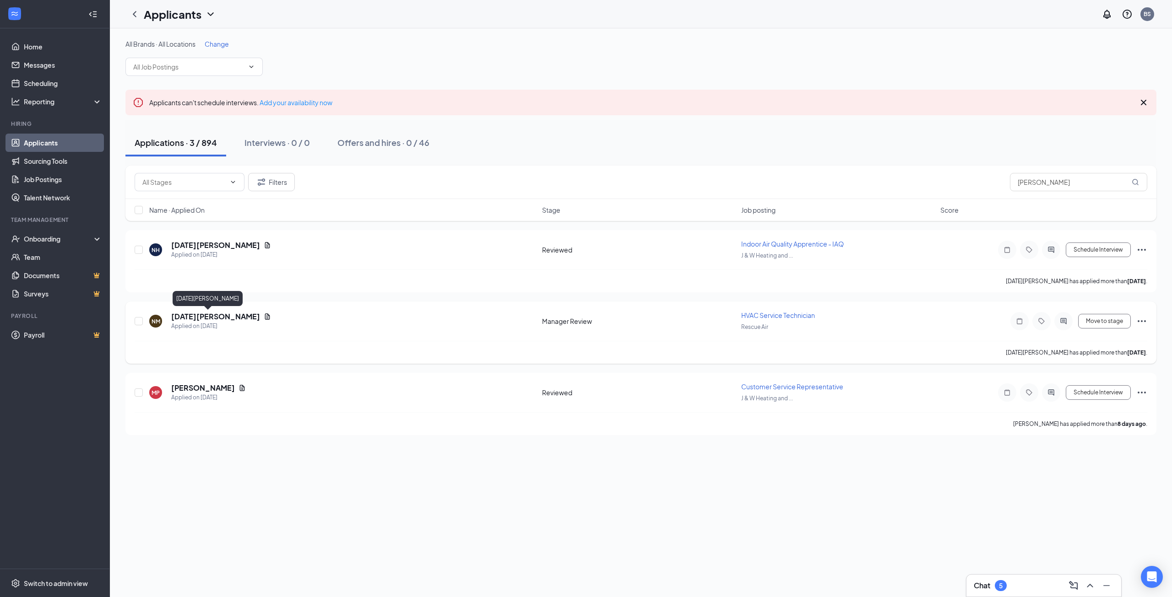
click at [181, 319] on h5 "[DATE][PERSON_NAME]" at bounding box center [215, 317] width 89 height 10
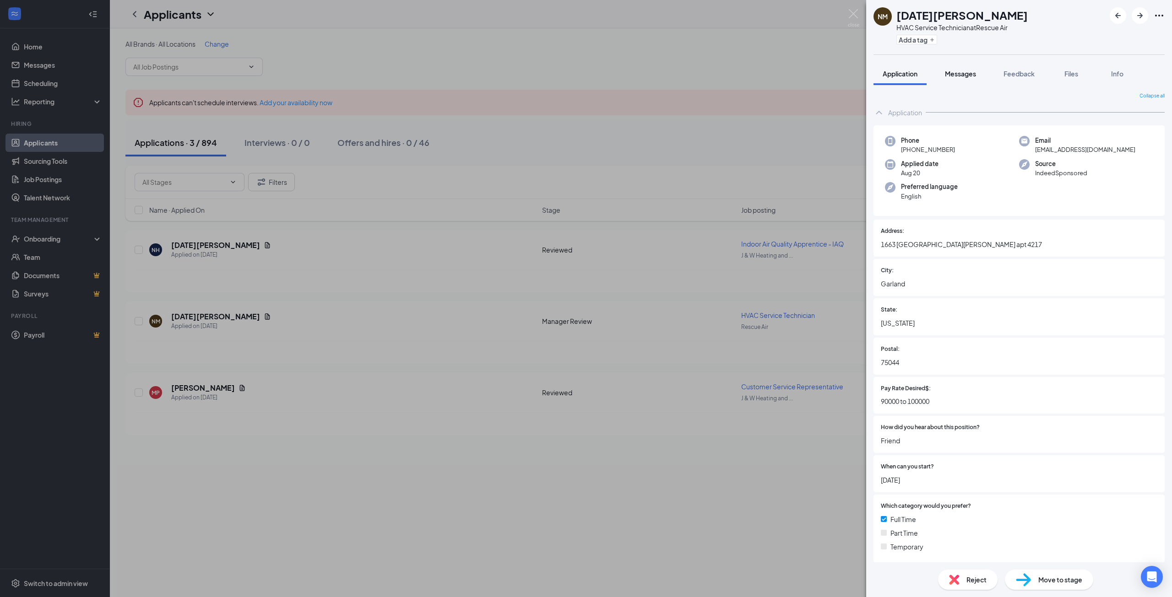
click at [969, 72] on span "Messages" at bounding box center [960, 74] width 31 height 8
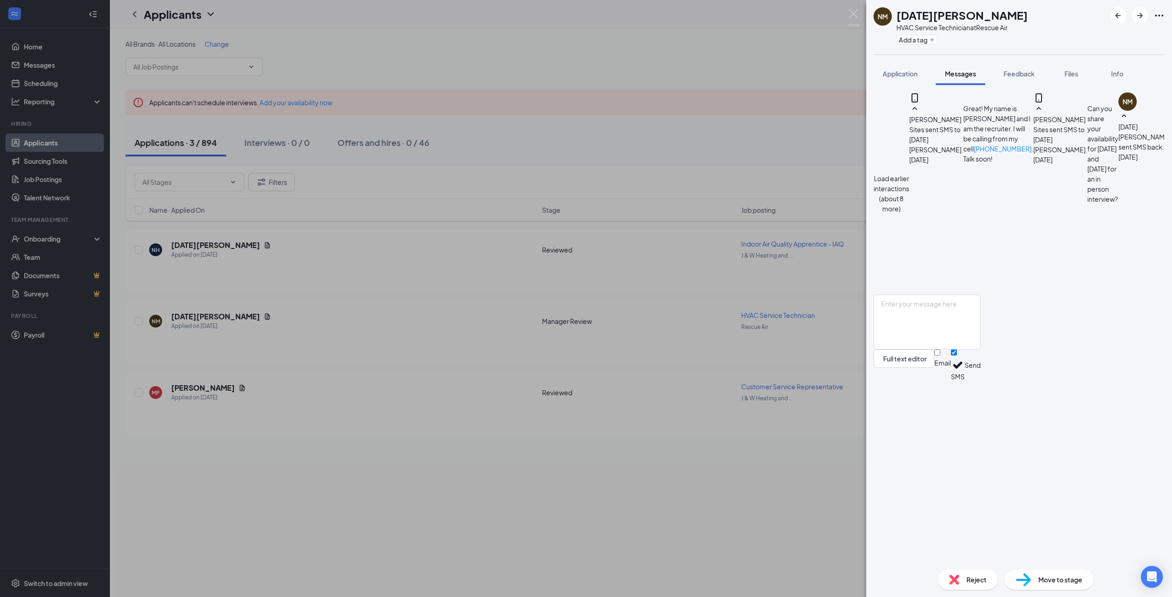
scroll to position [194, 0]
click at [980, 350] on textarea at bounding box center [926, 322] width 107 height 55
type textarea "Good morning! This is [PERSON_NAME] the recruiter for Rescue. I wanted to check…"
click at [980, 381] on button "Send" at bounding box center [972, 366] width 16 height 32
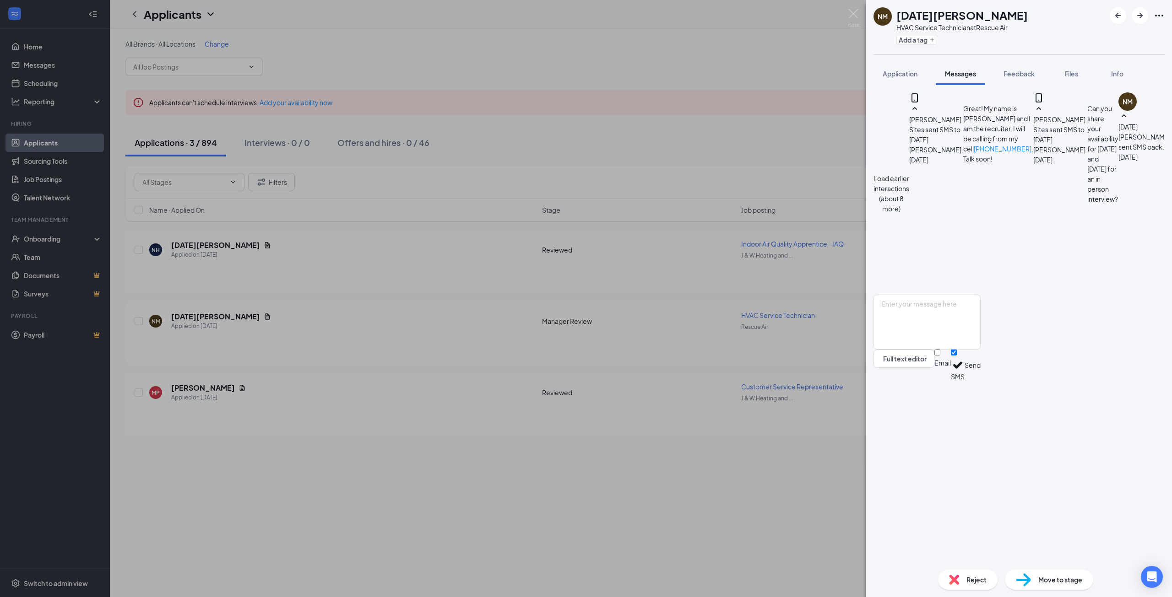
click at [766, 502] on div "NM [DATE][PERSON_NAME] HVAC Service Technician at Rescue Air Add a tag Applicat…" at bounding box center [586, 298] width 1172 height 597
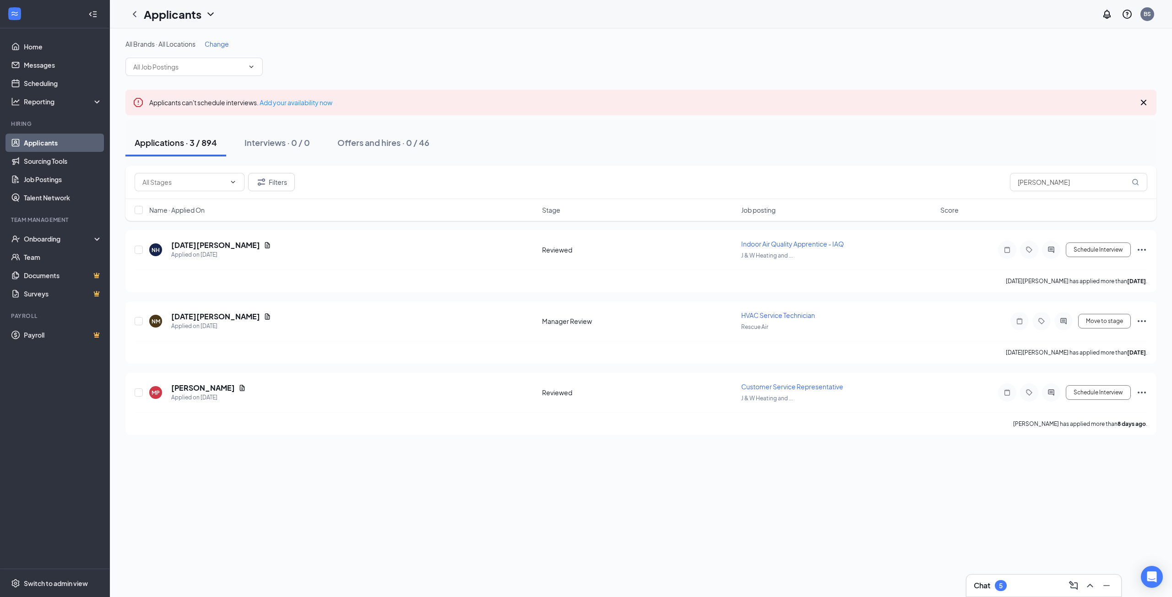
click at [63, 140] on link "Applicants" at bounding box center [63, 143] width 78 height 18
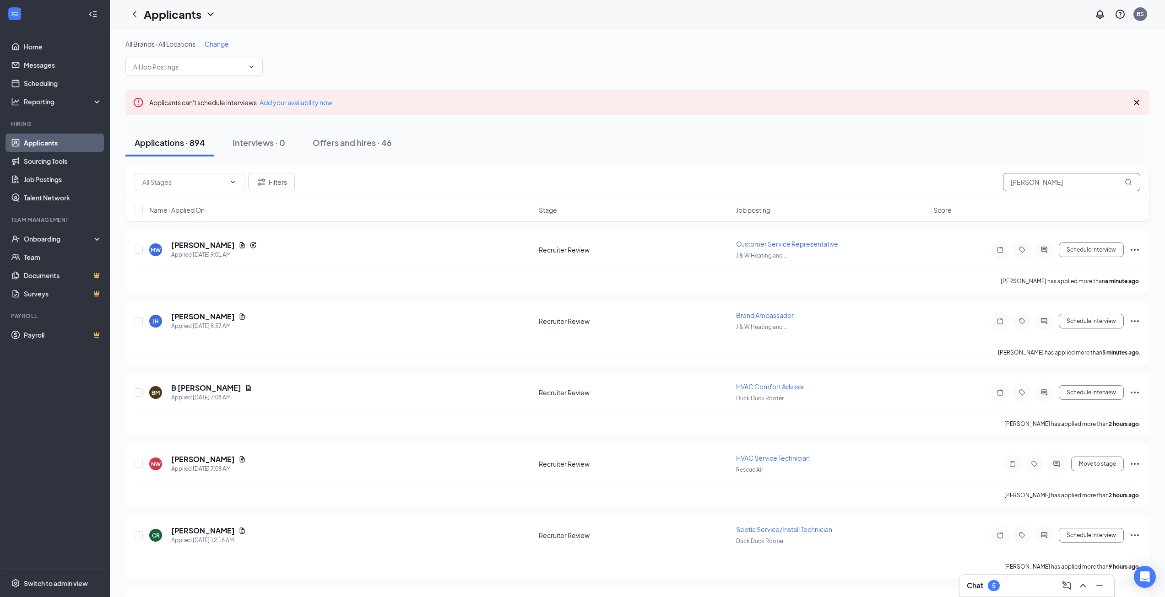
drag, startPoint x: 1070, startPoint y: 182, endPoint x: 898, endPoint y: 183, distance: 172.1
click at [898, 183] on div "Filters [PERSON_NAME]" at bounding box center [637, 182] width 1005 height 18
type input "l"
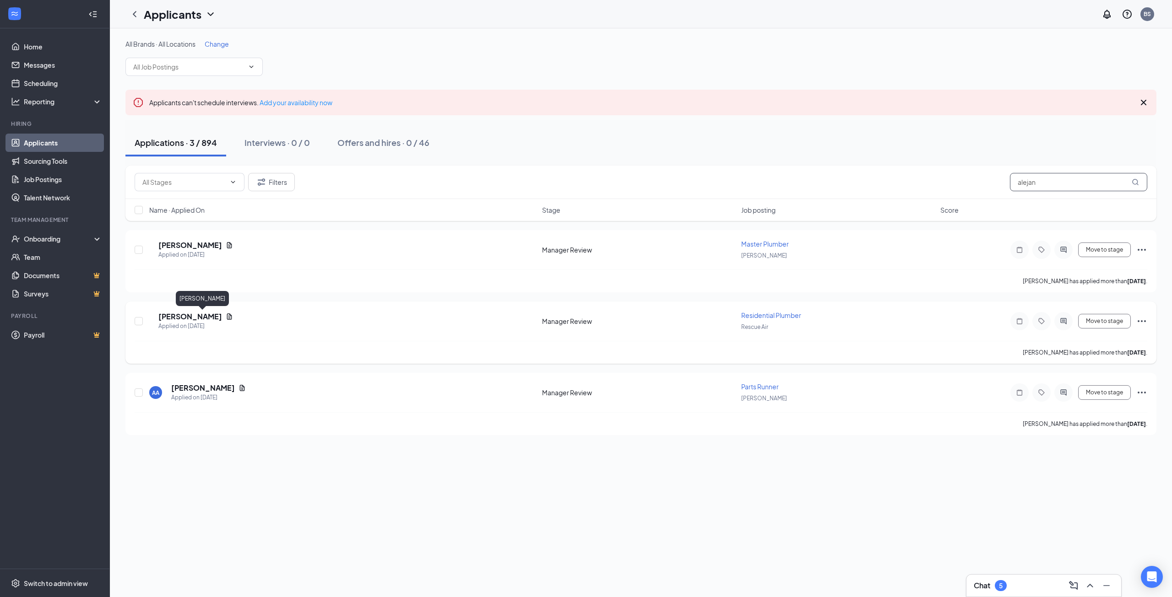
type input "alejan"
drag, startPoint x: 210, startPoint y: 319, endPoint x: 245, endPoint y: 320, distance: 34.8
click at [213, 319] on h5 "[PERSON_NAME]" at bounding box center [190, 317] width 64 height 10
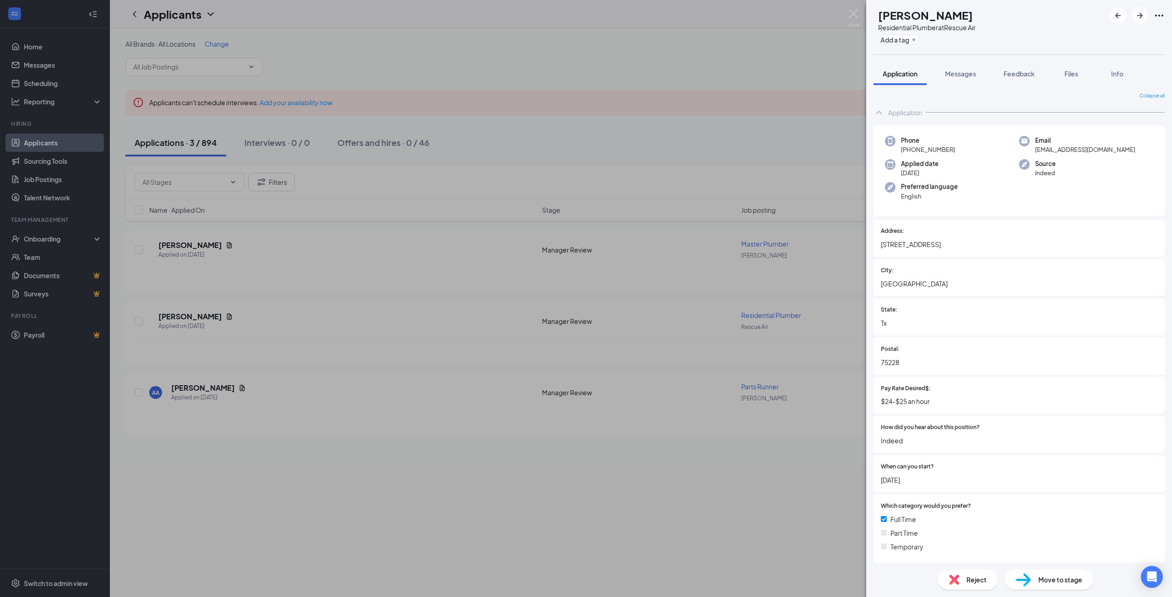
click at [793, 470] on div "AN [PERSON_NAME] Residential Plumber at Rescue Air Add a tag Application Messag…" at bounding box center [586, 298] width 1172 height 597
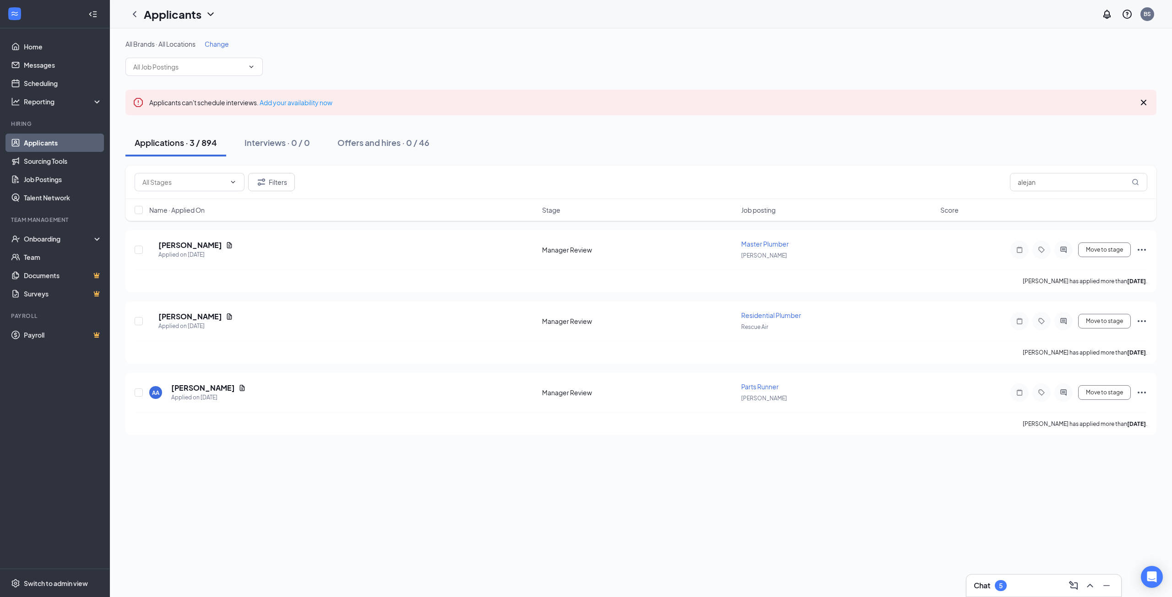
click at [1018, 591] on div "Chat 5" at bounding box center [1043, 585] width 140 height 15
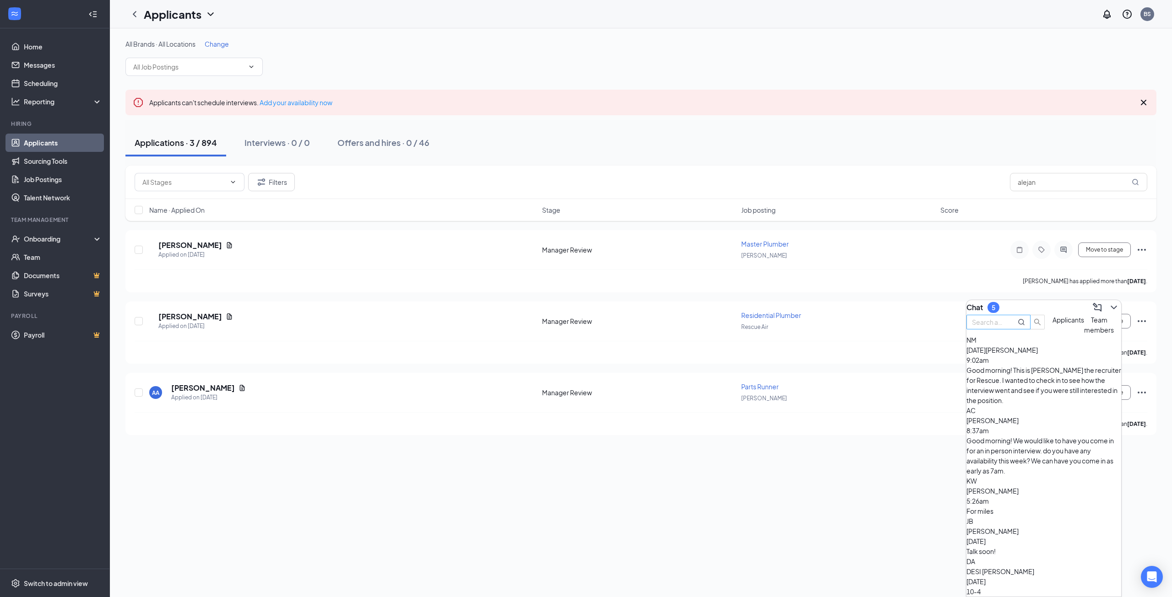
click at [1005, 323] on input "text" at bounding box center [988, 322] width 33 height 10
type input "a"
drag, startPoint x: 1054, startPoint y: 179, endPoint x: 942, endPoint y: 173, distance: 112.3
click at [942, 173] on div "Filters alejan" at bounding box center [640, 182] width 1031 height 33
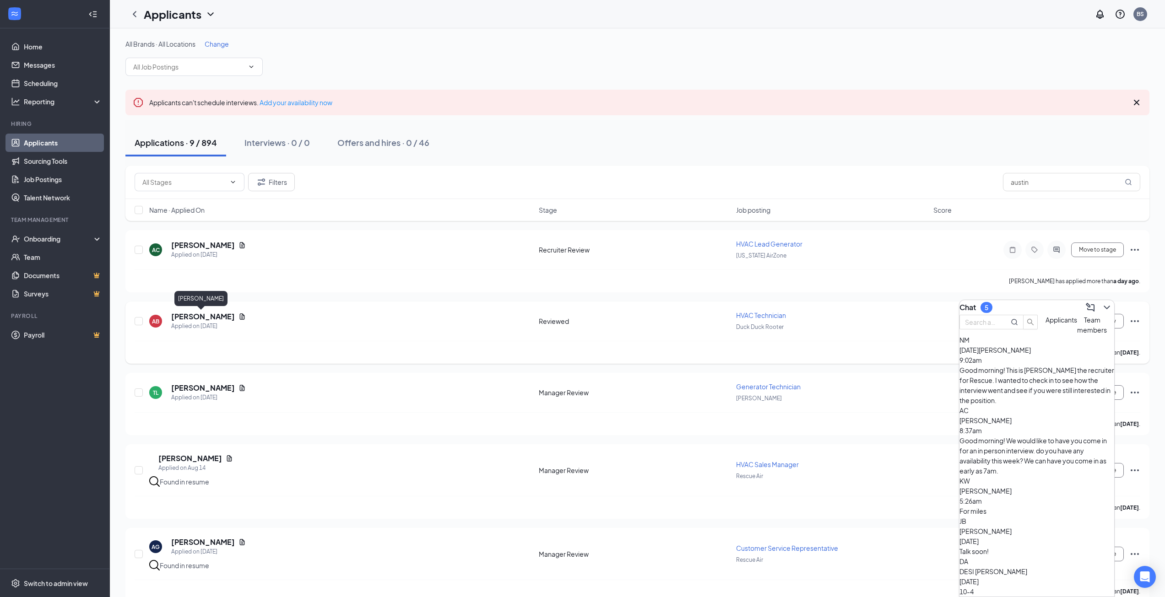
click at [209, 320] on h5 "[PERSON_NAME]" at bounding box center [203, 317] width 64 height 10
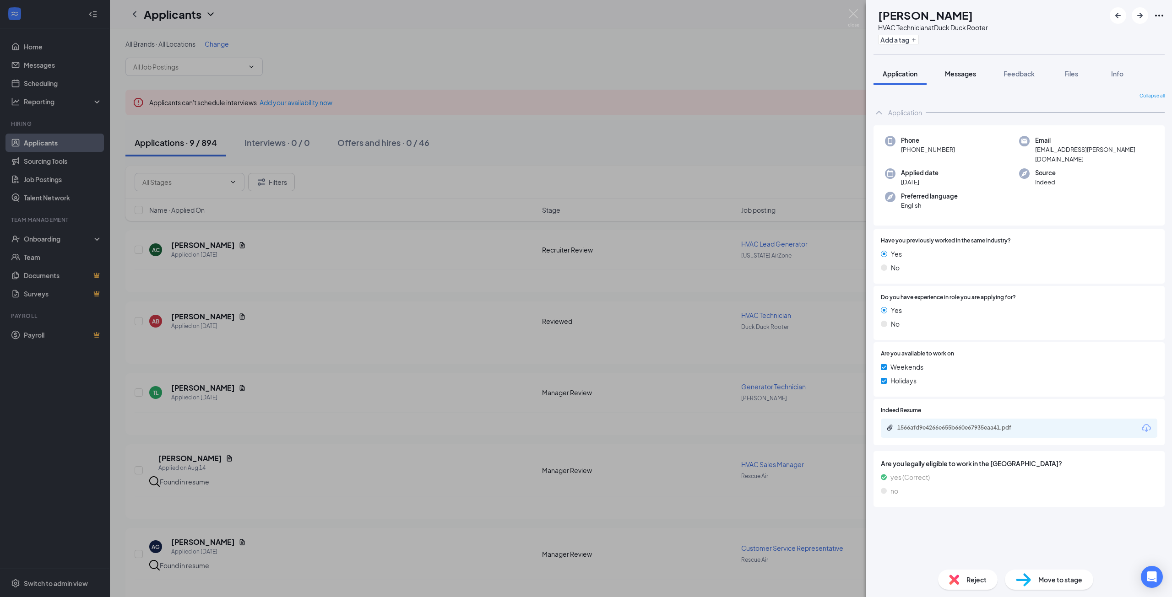
click at [966, 75] on span "Messages" at bounding box center [960, 74] width 31 height 8
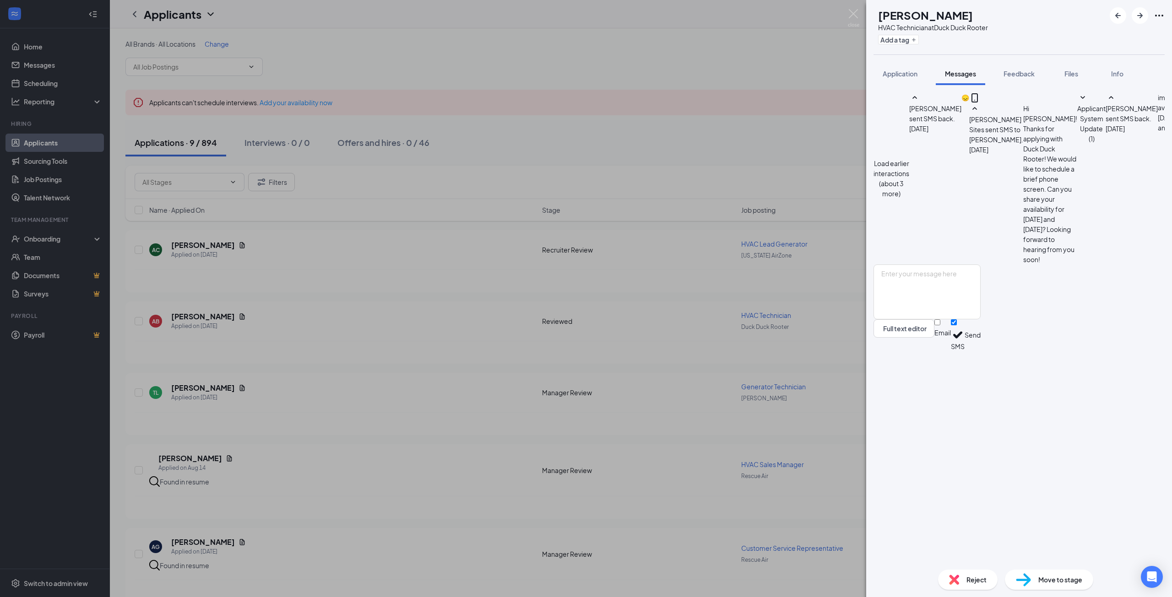
scroll to position [281, 0]
click at [911, 77] on span "Application" at bounding box center [899, 74] width 35 height 8
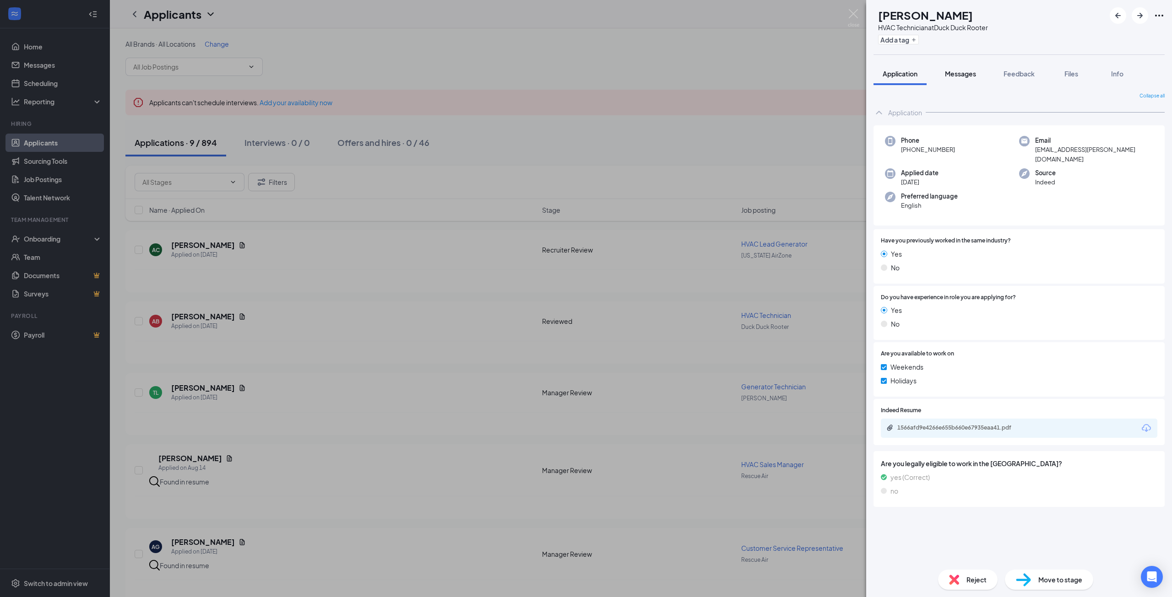
click at [949, 69] on div "Messages" at bounding box center [960, 73] width 31 height 9
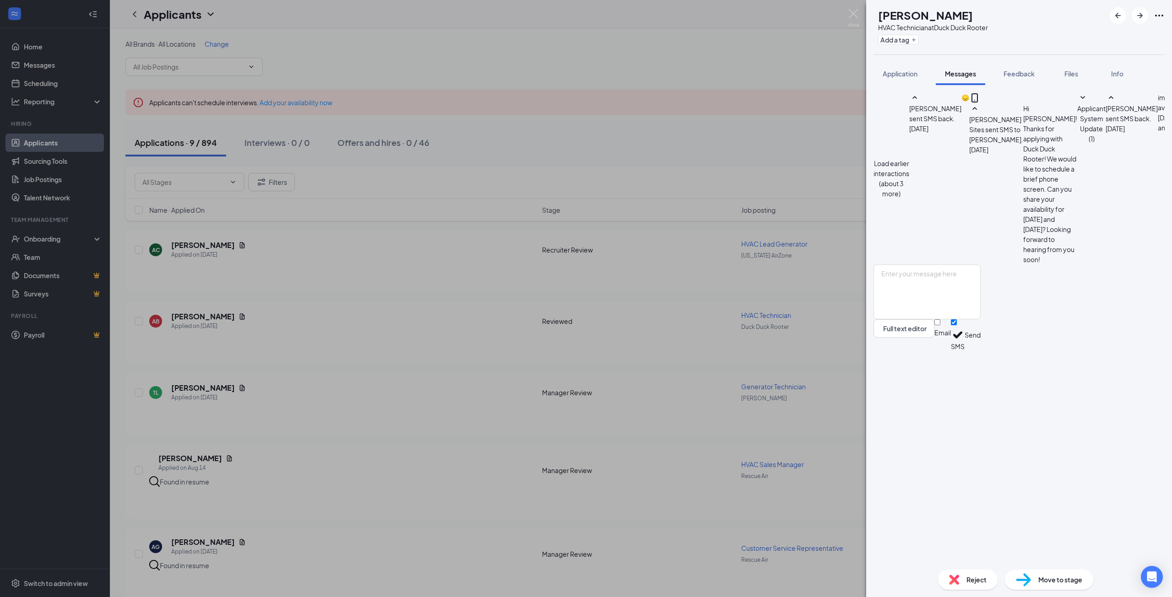
scroll to position [281, 0]
click at [757, 121] on div "AB [PERSON_NAME] HVAC Technician at Duck Duck Rooter Add a tag Application Mess…" at bounding box center [586, 298] width 1172 height 597
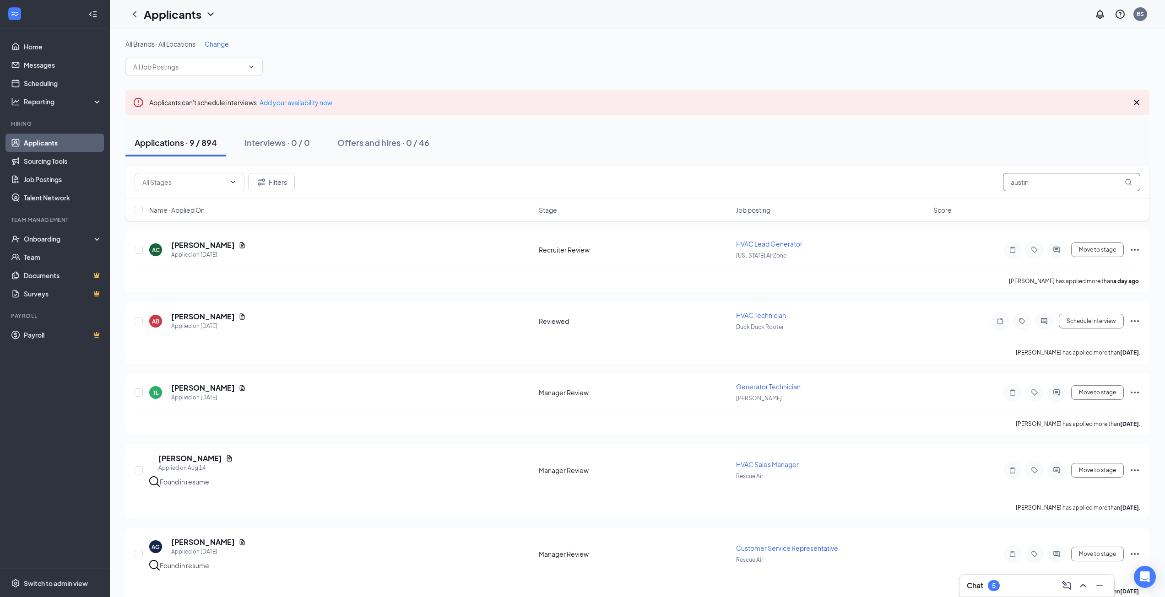
drag, startPoint x: 1034, startPoint y: 181, endPoint x: 1056, endPoint y: 196, distance: 26.8
click at [1021, 181] on input "austin" at bounding box center [1071, 182] width 137 height 18
click at [1043, 182] on input "austin" at bounding box center [1071, 182] width 137 height 18
drag, startPoint x: 1065, startPoint y: 184, endPoint x: 957, endPoint y: 184, distance: 108.0
click at [958, 184] on div "Filters austin" at bounding box center [637, 182] width 1005 height 18
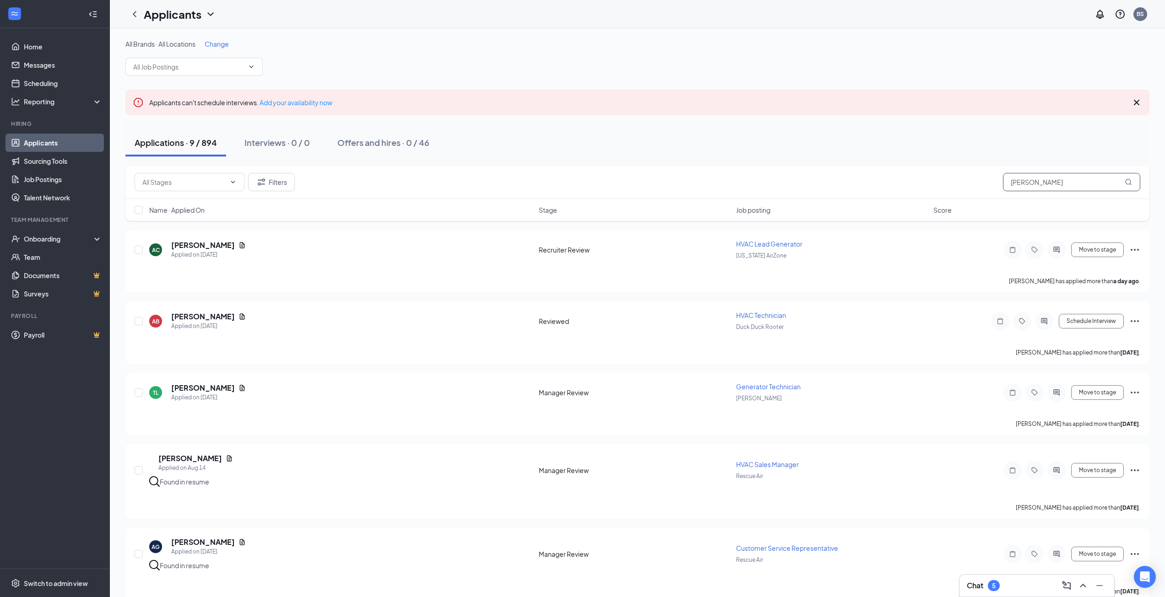
type input "[PERSON_NAME]"
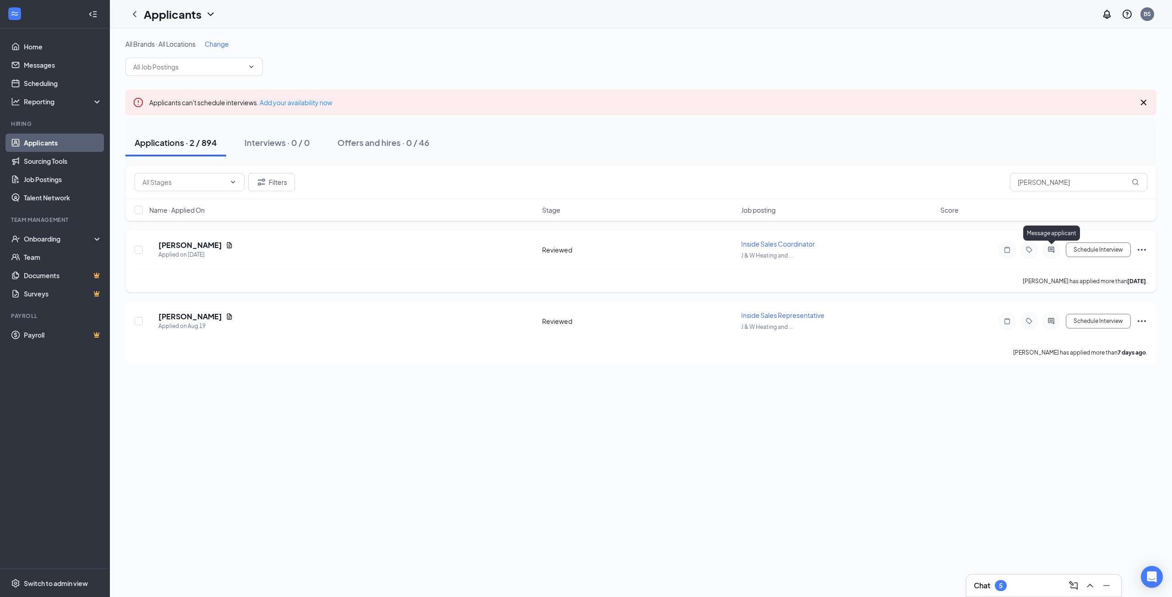
click at [1054, 248] on icon "ActiveChat" at bounding box center [1050, 249] width 11 height 7
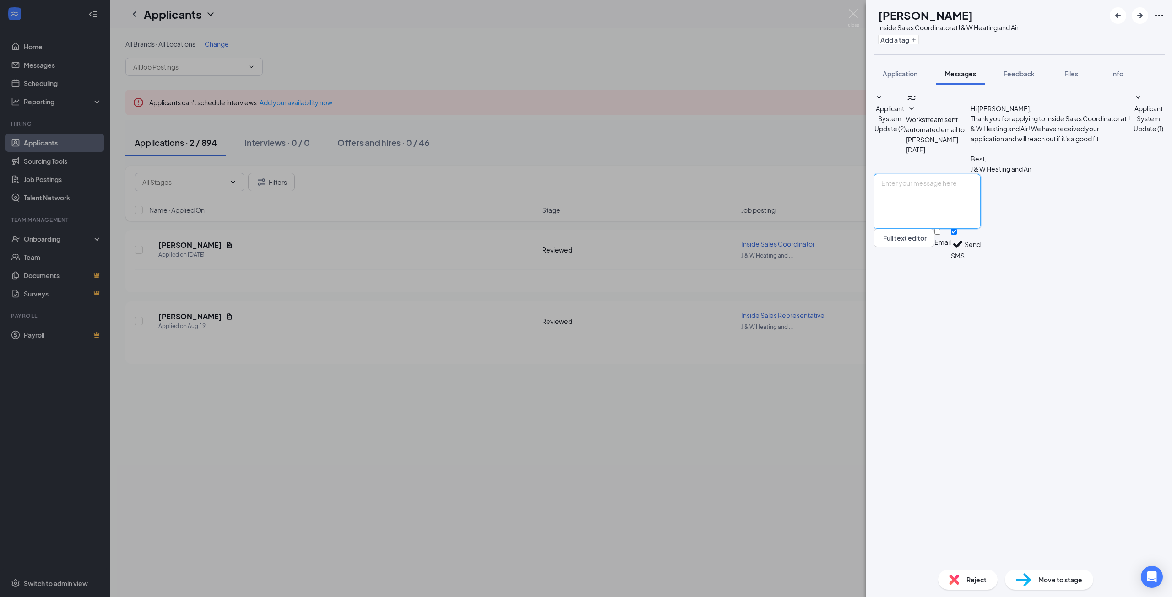
click at [930, 229] on textarea at bounding box center [926, 201] width 107 height 55
paste textarea "Name, Thanks for your interest in Company Name. After careful consideration, we…"
drag, startPoint x: 912, startPoint y: 485, endPoint x: 874, endPoint y: 483, distance: 37.6
click at [874, 260] on div "Name, Thanks for your interest in Company Name. After careful consideration, we…" at bounding box center [926, 217] width 107 height 86
click at [907, 229] on textarea "Name, Thanks for your interest in Company Name. After careful consideration, we…" at bounding box center [926, 201] width 107 height 55
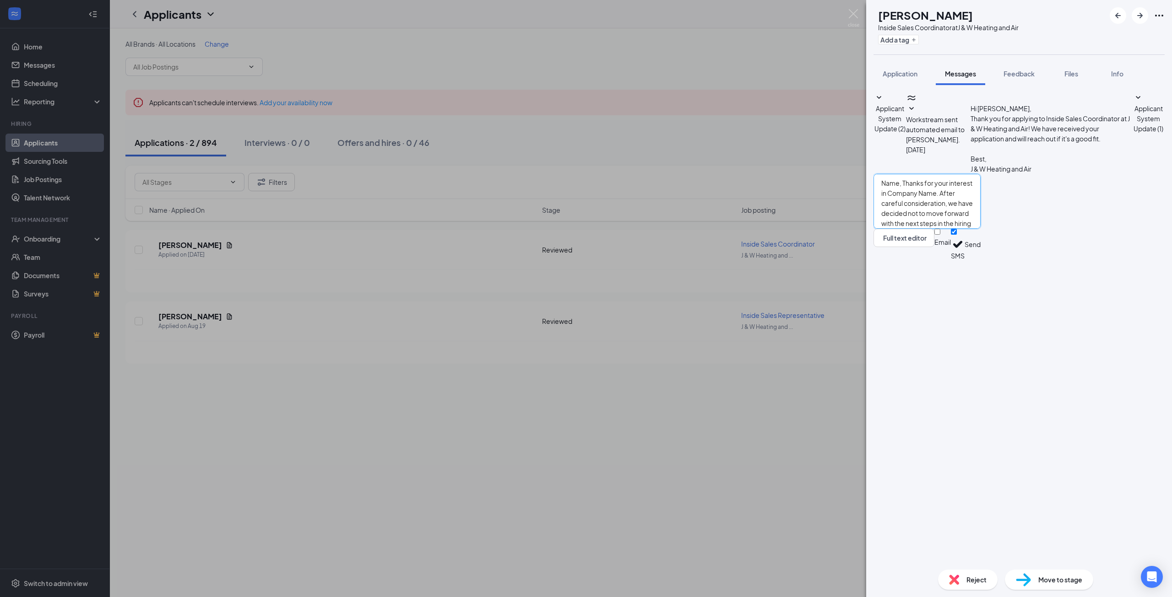
drag, startPoint x: 914, startPoint y: 485, endPoint x: 872, endPoint y: 485, distance: 42.1
click at [872, 485] on div "Applicant System Update (2) Workstream sent automated email to [PERSON_NAME]. […" at bounding box center [1019, 323] width 306 height 477
click at [926, 229] on textarea "[PERSON_NAME], Thanks for your interest in Company Name. After careful consider…" at bounding box center [926, 201] width 107 height 55
click at [925, 229] on textarea "[PERSON_NAME], Thanks for your interest in Company Name. After careful consider…" at bounding box center [926, 201] width 107 height 55
drag, startPoint x: 1021, startPoint y: 508, endPoint x: 973, endPoint y: 505, distance: 48.1
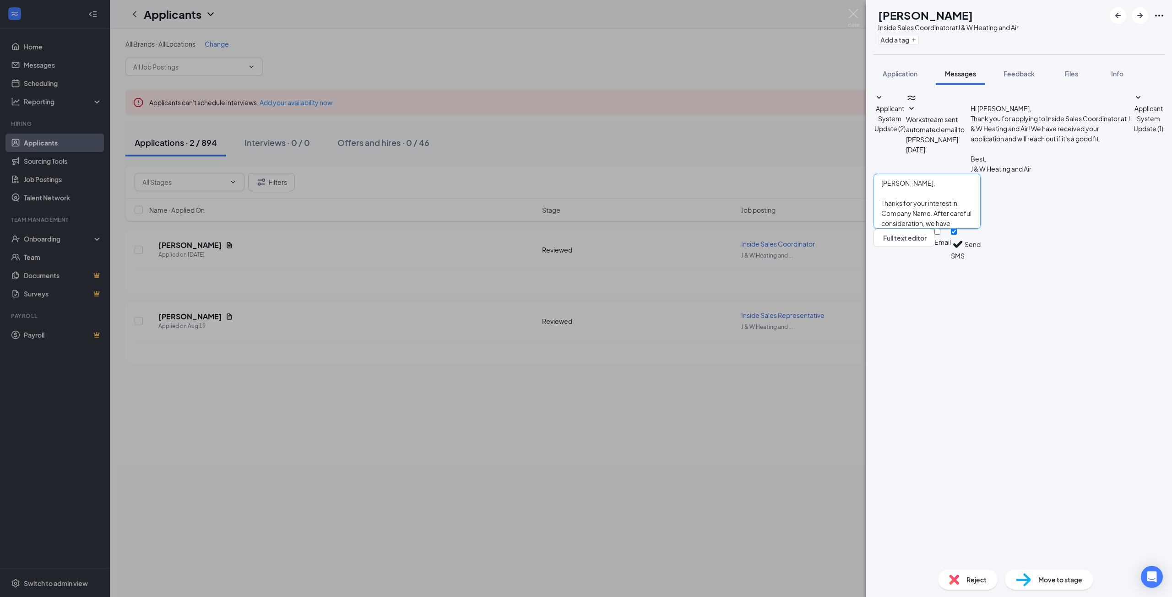
click at [973, 229] on textarea "[PERSON_NAME], Thanks for your interest in Company Name. After careful consider…" at bounding box center [926, 201] width 107 height 55
click at [980, 229] on textarea "[PERSON_NAME], Thanks for your interest in J&W Heating and Air. After careful c…" at bounding box center [926, 201] width 107 height 55
click at [941, 229] on textarea "[PERSON_NAME], Thanks for your interest in J&W Heating and Air. After careful c…" at bounding box center [926, 201] width 107 height 55
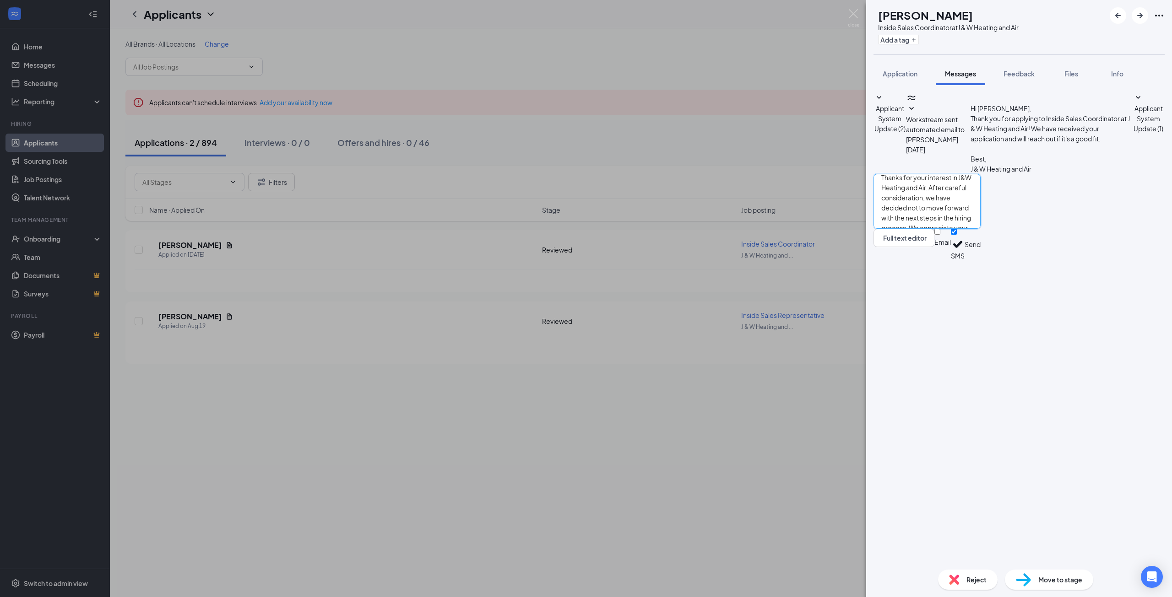
scroll to position [36, 0]
drag, startPoint x: 959, startPoint y: 526, endPoint x: 854, endPoint y: 529, distance: 104.4
click at [855, 529] on div "SM [PERSON_NAME] Inside Sales Coordinator at J & W Heating and Air Add a tag Ap…" at bounding box center [586, 298] width 1172 height 597
type textarea "[PERSON_NAME], Thanks for your interest in J&W Heating and Air. After careful c…"
click at [940, 235] on input "Email" at bounding box center [937, 232] width 6 height 6
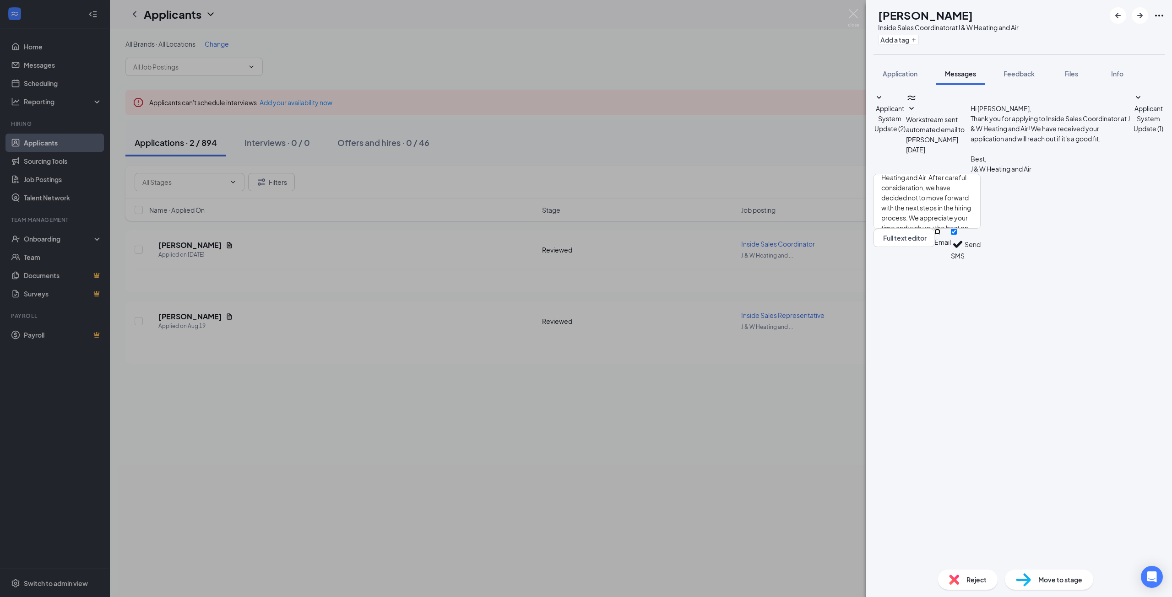
checkbox input "true"
click at [956, 235] on input "SMS" at bounding box center [954, 232] width 6 height 6
checkbox input "false"
click at [980, 263] on button "Send" at bounding box center [972, 246] width 16 height 34
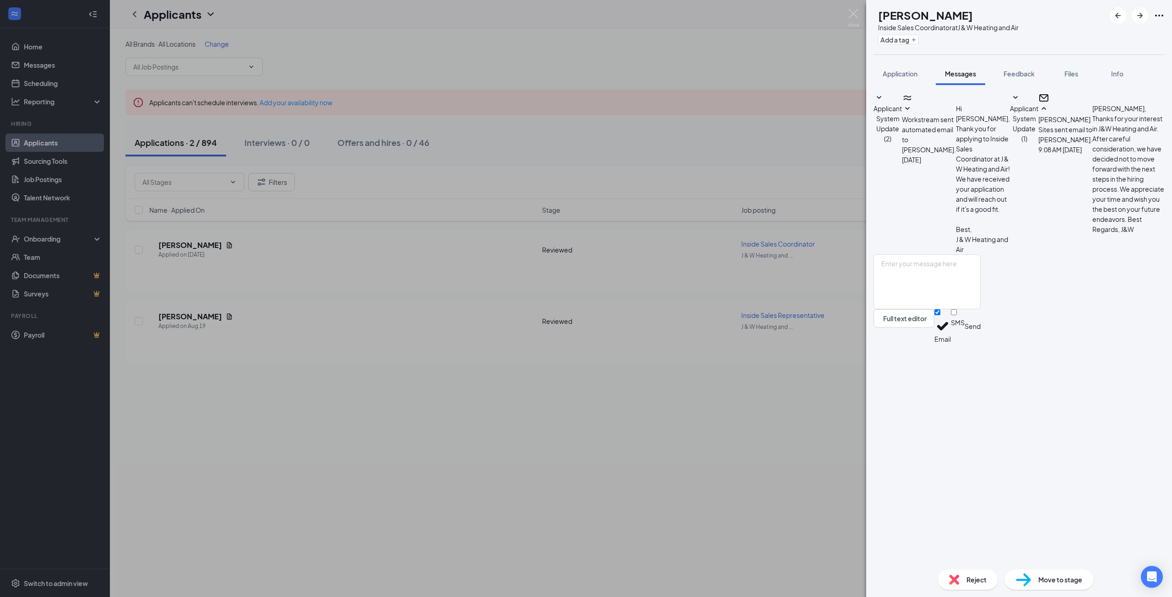
click at [754, 469] on div "SM [PERSON_NAME] Inside Sales Coordinator at J & W Heating and Air Add a tag Ap…" at bounding box center [586, 298] width 1172 height 597
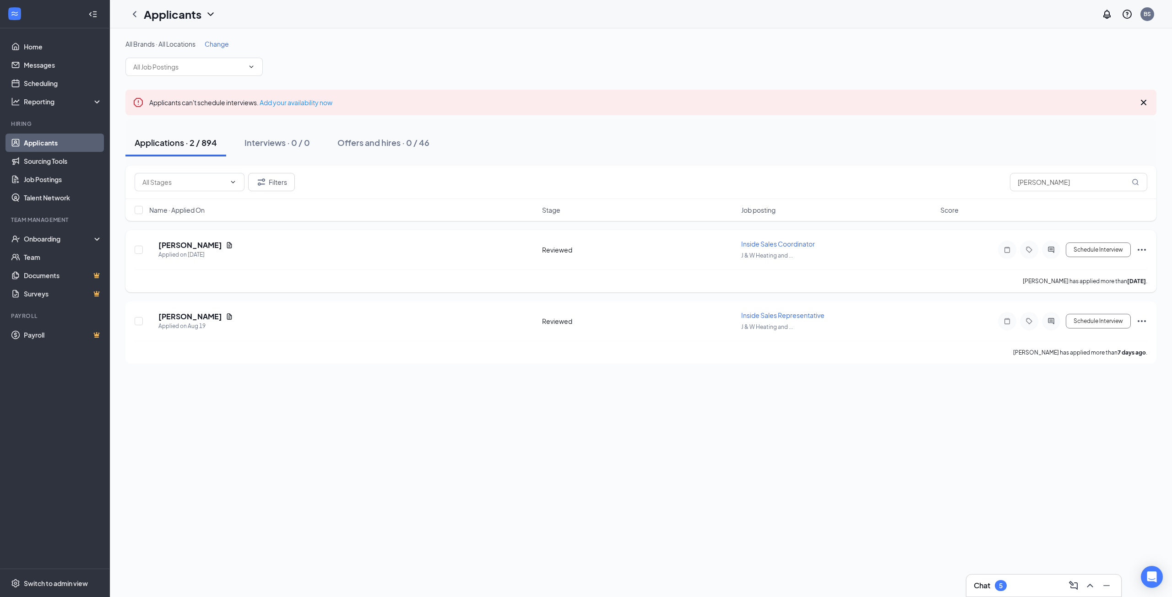
click at [1143, 250] on icon "Ellipses" at bounding box center [1141, 249] width 11 height 11
click at [1087, 351] on p "Reject" at bounding box center [1100, 346] width 82 height 9
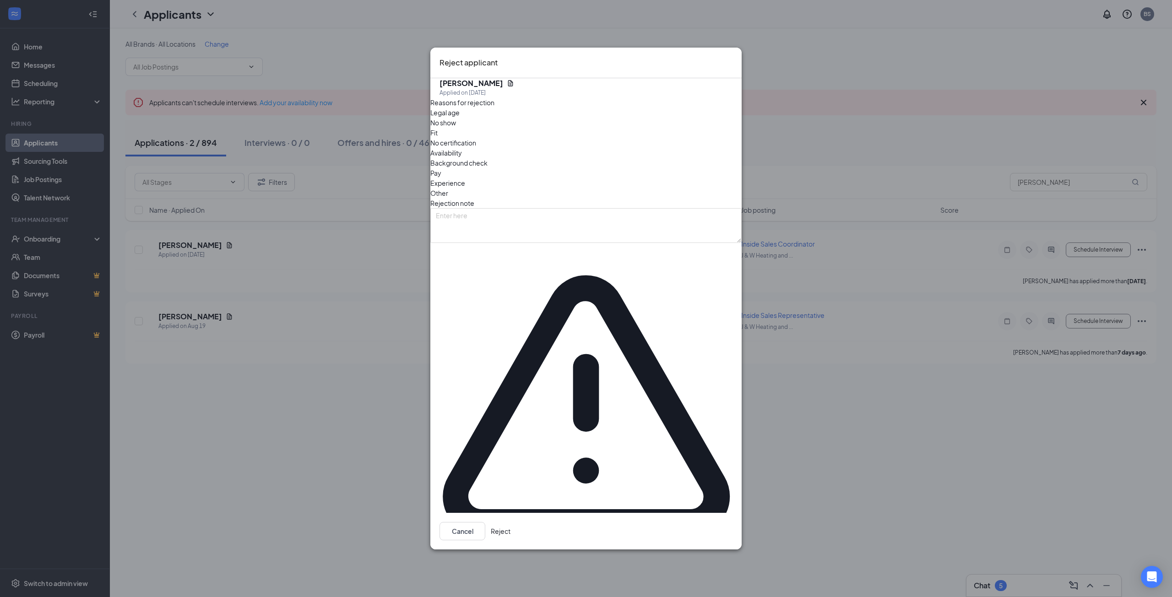
click at [437, 138] on span "Fit" at bounding box center [433, 133] width 7 height 10
click at [510, 522] on button "Reject" at bounding box center [501, 531] width 20 height 18
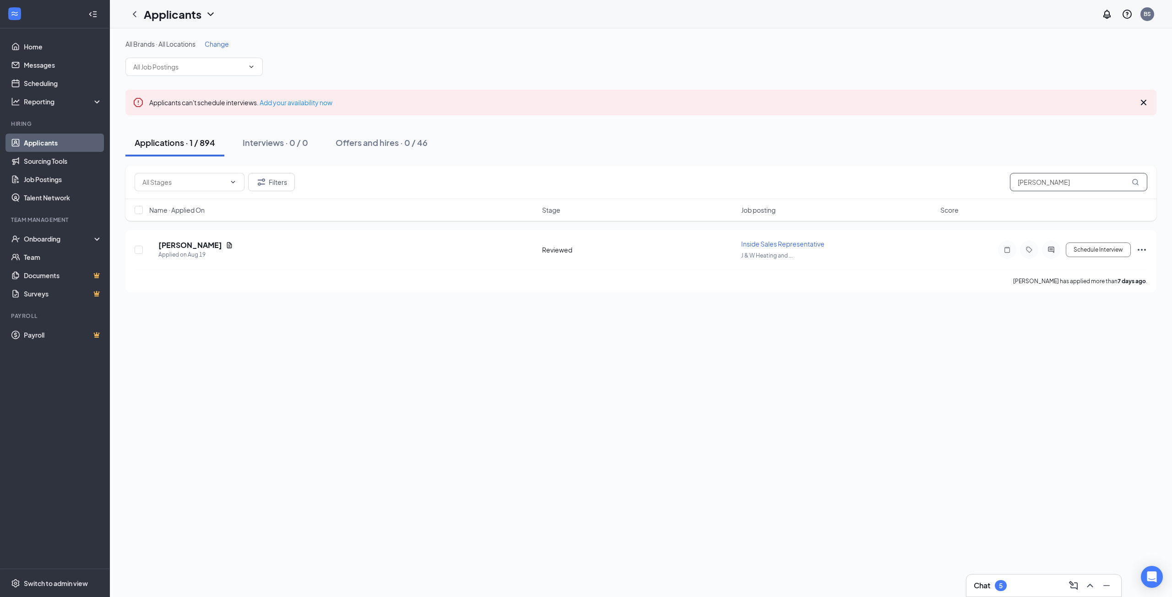
drag, startPoint x: 1055, startPoint y: 176, endPoint x: 984, endPoint y: 183, distance: 71.3
click at [984, 183] on div "Filters [PERSON_NAME]" at bounding box center [641, 182] width 1012 height 18
type input "[PERSON_NAME]"
drag, startPoint x: 199, startPoint y: 244, endPoint x: 648, endPoint y: 319, distance: 455.9
click at [441, 346] on div "All Brands · All Locations Change Applicants can't schedule interviews. Add you…" at bounding box center [641, 312] width 1062 height 569
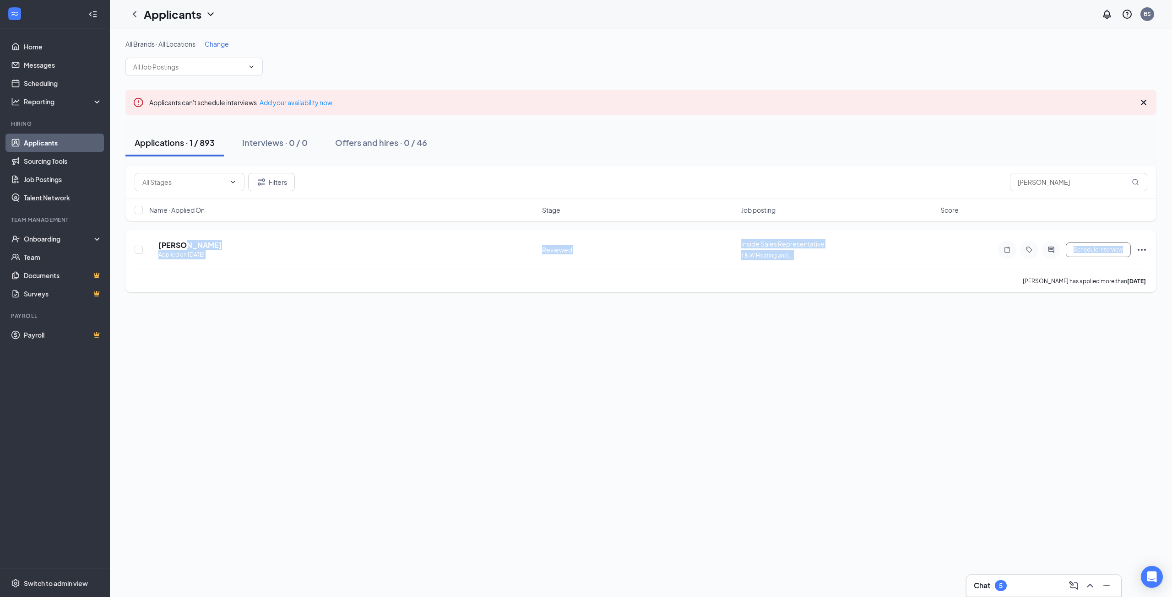
click at [1053, 254] on div at bounding box center [1051, 250] width 18 height 18
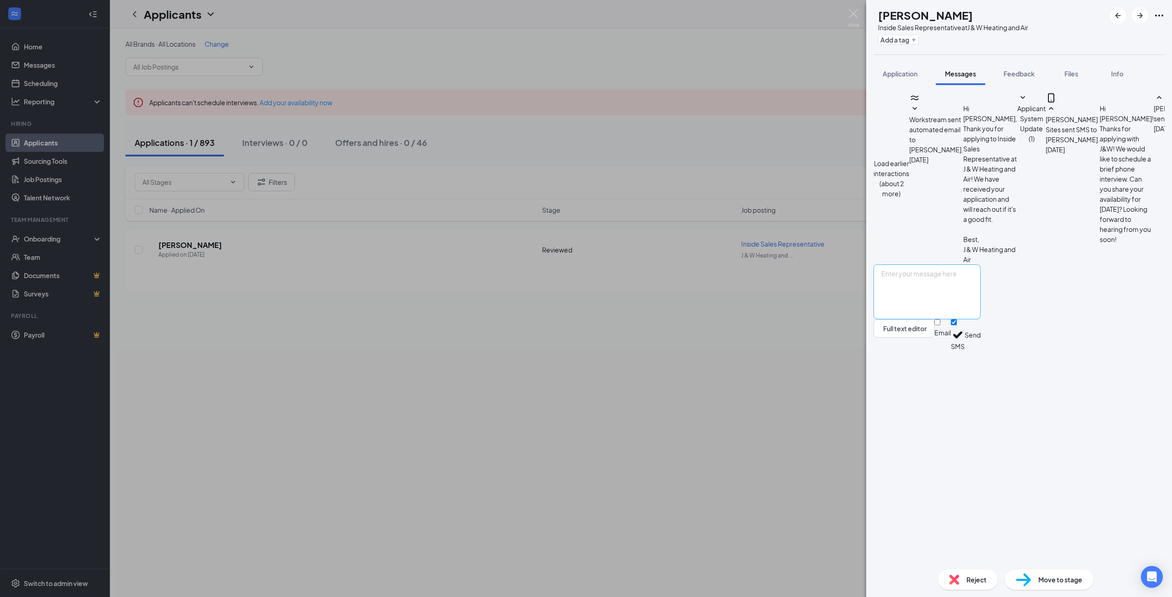
scroll to position [225, 0]
click at [941, 319] on textarea at bounding box center [926, 292] width 107 height 55
click at [954, 319] on textarea at bounding box center [926, 292] width 107 height 55
paste textarea "Name, Thanks for your interest in Company Name. After careful consideration, we…"
drag, startPoint x: 913, startPoint y: 487, endPoint x: 883, endPoint y: 487, distance: 30.7
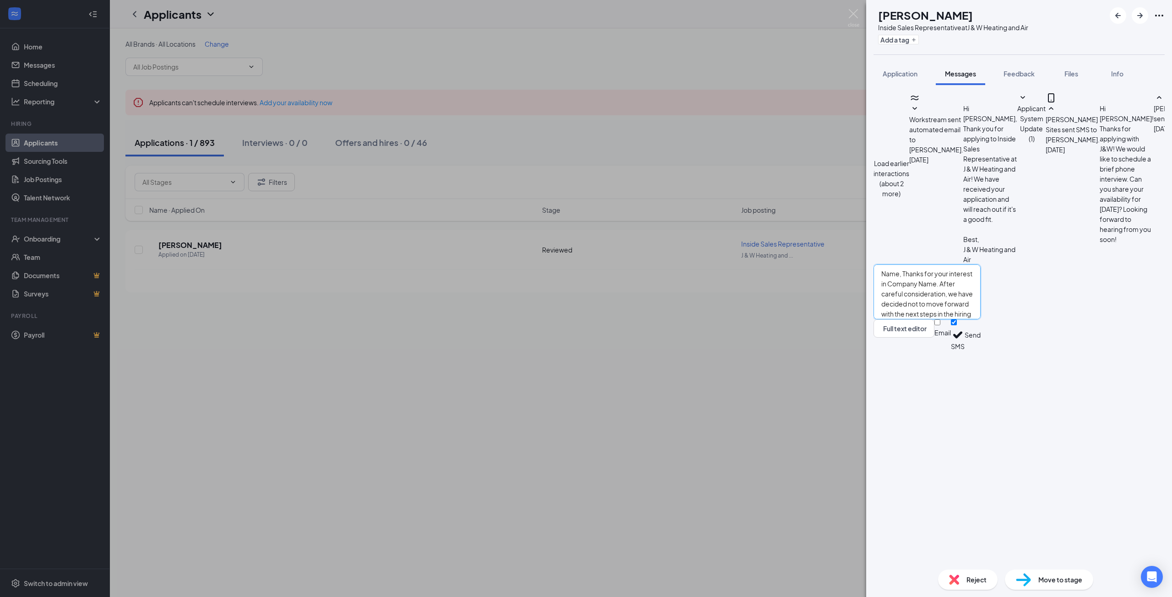
click at [883, 351] on div "Name, Thanks for your interest in Company Name. After careful consideration, we…" at bounding box center [926, 308] width 107 height 86
click at [917, 319] on textarea "[PERSON_NAME], Thanks for your interest in Company Name. After careful consider…" at bounding box center [926, 292] width 107 height 55
drag, startPoint x: 1021, startPoint y: 508, endPoint x: 974, endPoint y: 506, distance: 47.2
click at [974, 319] on textarea "[PERSON_NAME], Thanks for your interest in Company Name. After careful consider…" at bounding box center [926, 292] width 107 height 55
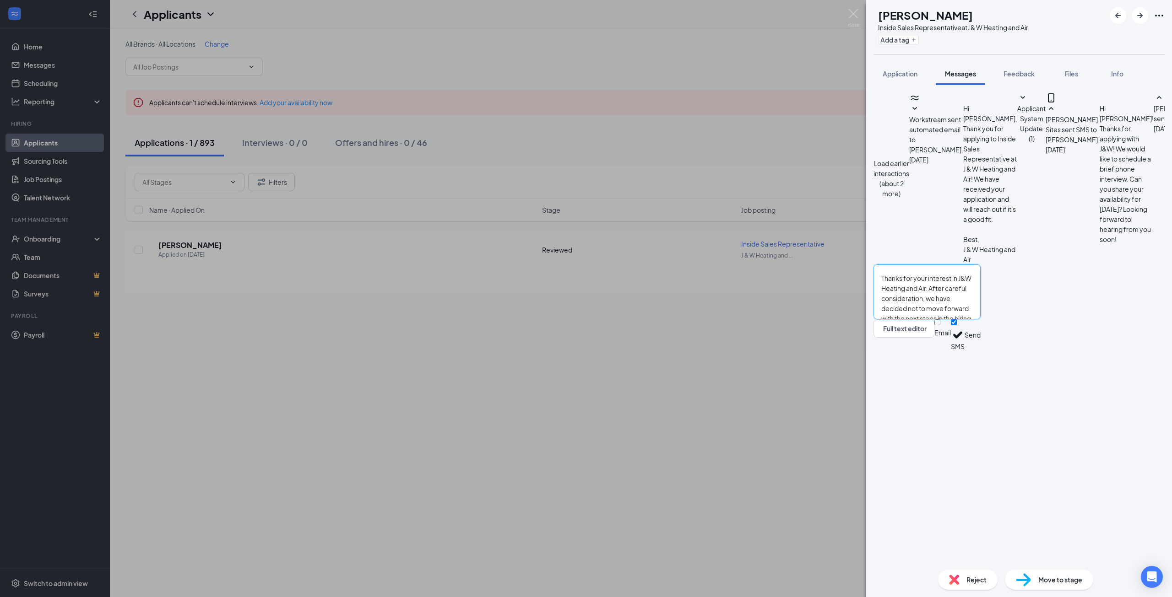
click at [980, 319] on textarea "[PERSON_NAME], Thanks for your interest in J&W Heating and Air. After careful c…" at bounding box center [926, 292] width 107 height 55
click at [943, 319] on textarea "[PERSON_NAME], Thanks for your interest in J&W Heating and Air. After careful c…" at bounding box center [926, 292] width 107 height 55
click at [941, 319] on textarea "[PERSON_NAME], Thanks for your interest in J&W Heating and Air. After careful c…" at bounding box center [926, 292] width 107 height 55
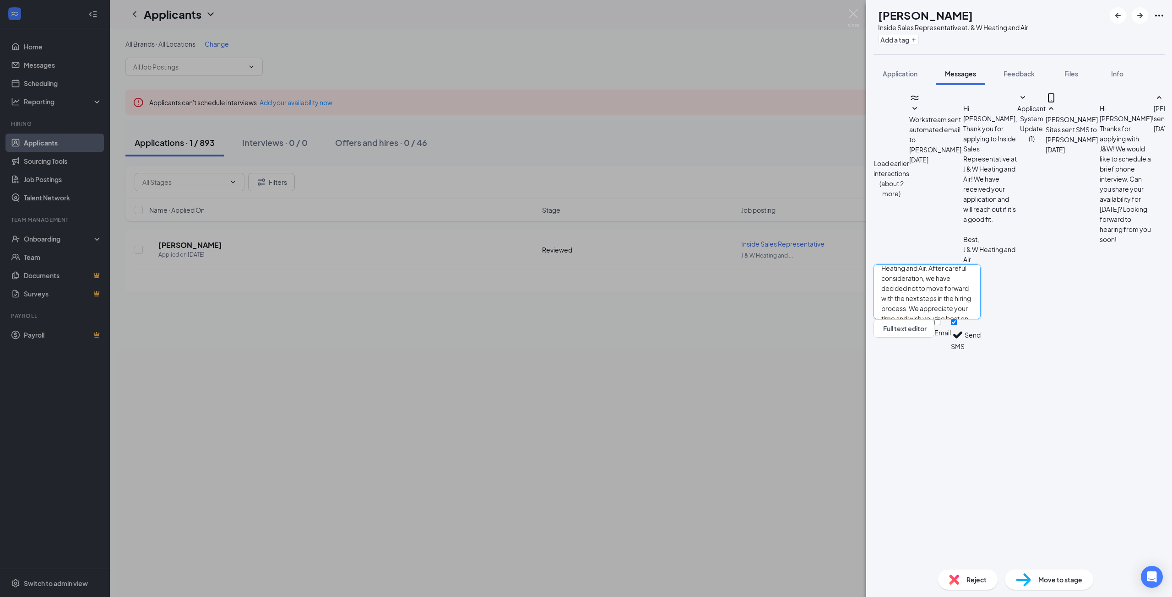
drag, startPoint x: 951, startPoint y: 526, endPoint x: 860, endPoint y: 528, distance: 90.2
click at [855, 528] on div "DC [PERSON_NAME] Inside Sales Representative at J & W Heating and Air Add a tag…" at bounding box center [586, 298] width 1172 height 597
type textarea "[PERSON_NAME], Thanks for your interest in J&W Heating and Air. After careful c…"
click at [940, 325] on input "Email" at bounding box center [937, 322] width 6 height 6
checkbox input "true"
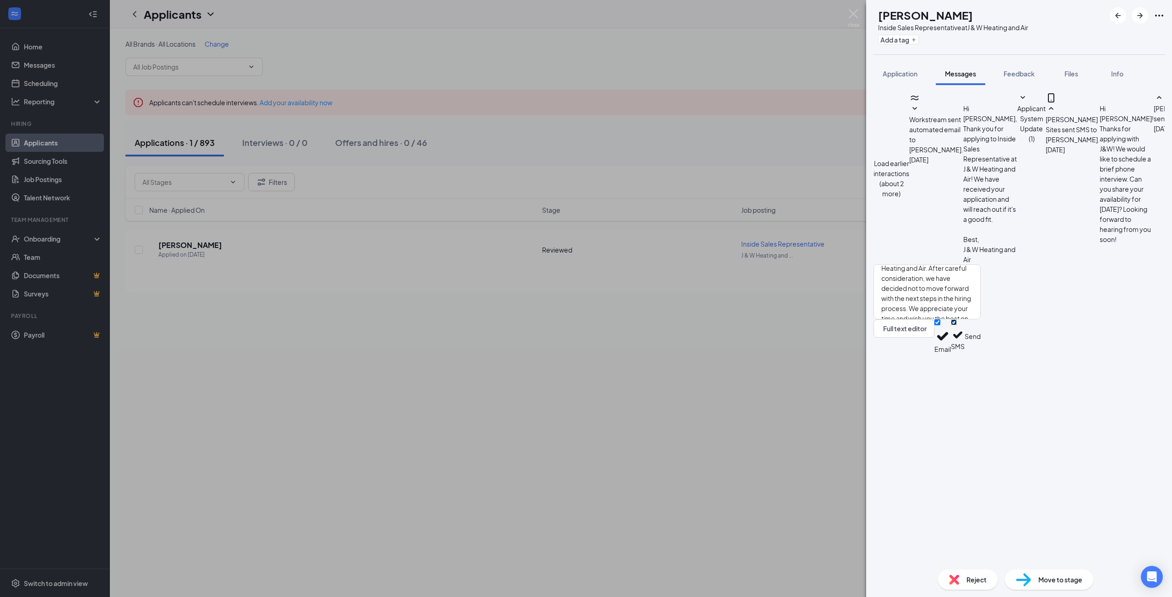
click at [956, 325] on input "SMS" at bounding box center [954, 322] width 6 height 6
checkbox input "false"
click at [980, 354] on button "Send" at bounding box center [972, 336] width 16 height 34
click at [772, 383] on div "DC [PERSON_NAME] Inside Sales Representative at J & W Heating and Air Add a tag…" at bounding box center [586, 298] width 1172 height 597
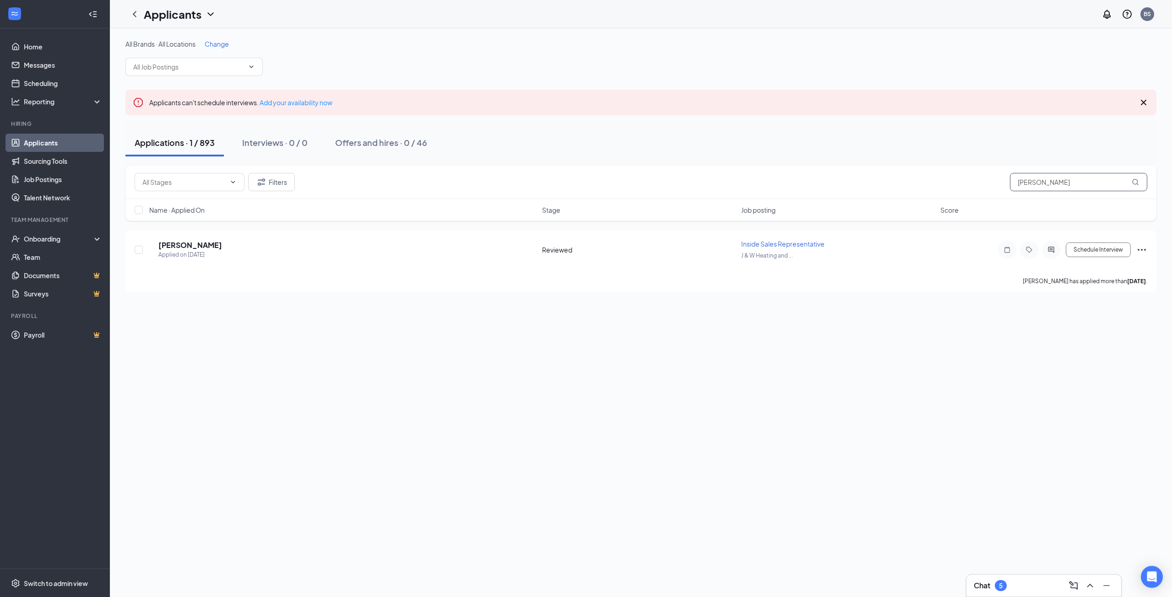
drag, startPoint x: 1061, startPoint y: 186, endPoint x: 952, endPoint y: 177, distance: 109.3
click at [949, 177] on div "Filters [PERSON_NAME]" at bounding box center [641, 182] width 1012 height 18
type input "[PERSON_NAME]"
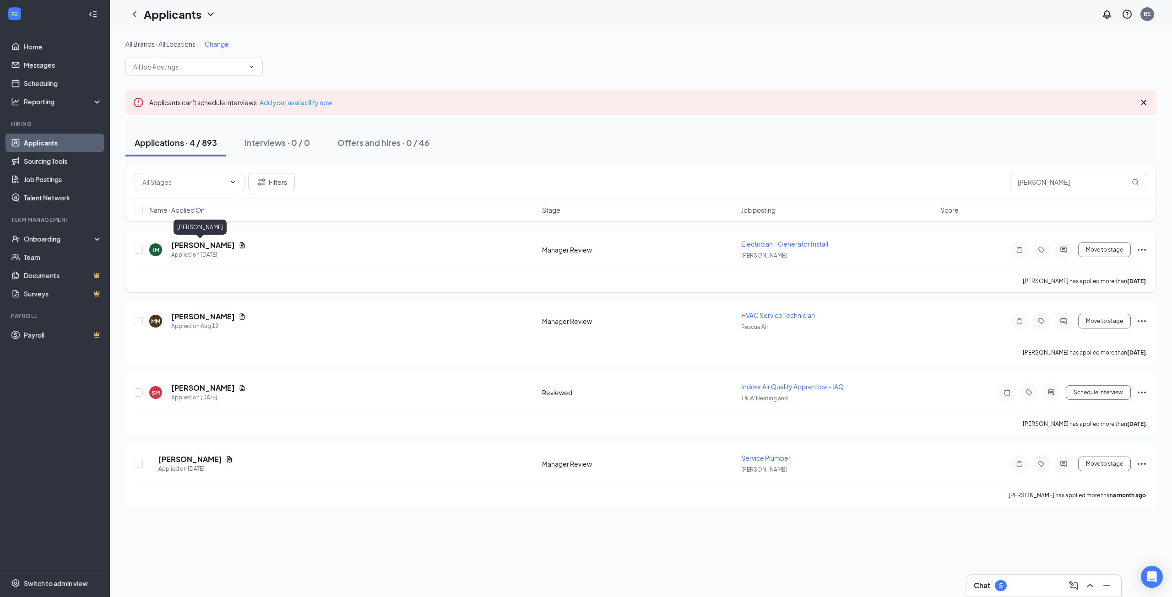
click at [182, 248] on h5 "[PERSON_NAME]" at bounding box center [203, 245] width 64 height 10
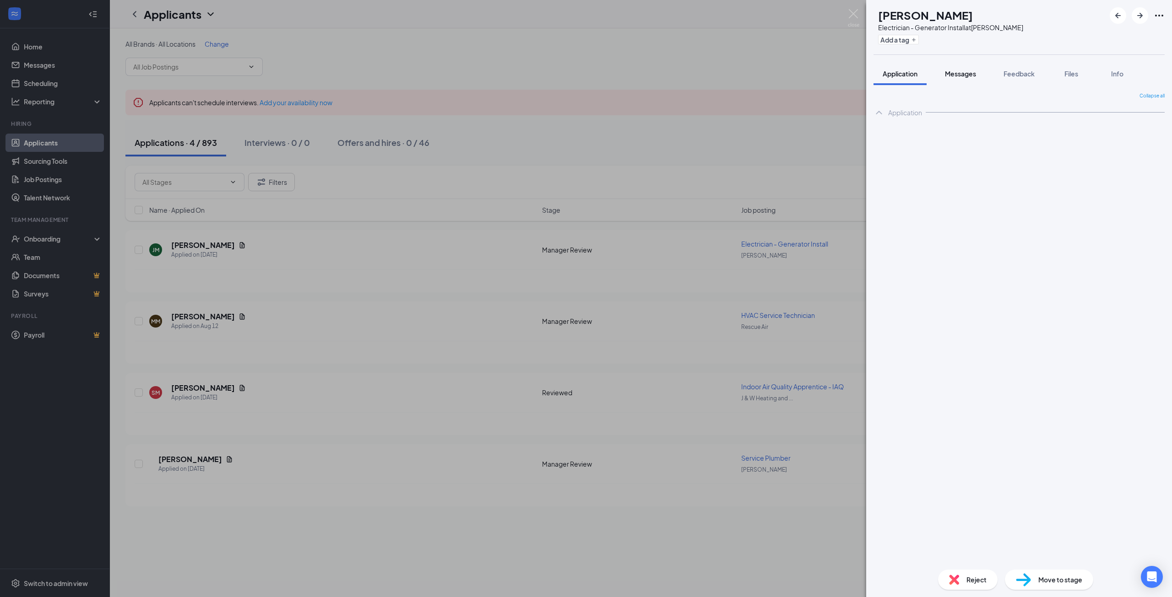
click at [961, 66] on button "Messages" at bounding box center [959, 73] width 49 height 23
click at [960, 73] on span "Messages" at bounding box center [960, 74] width 31 height 8
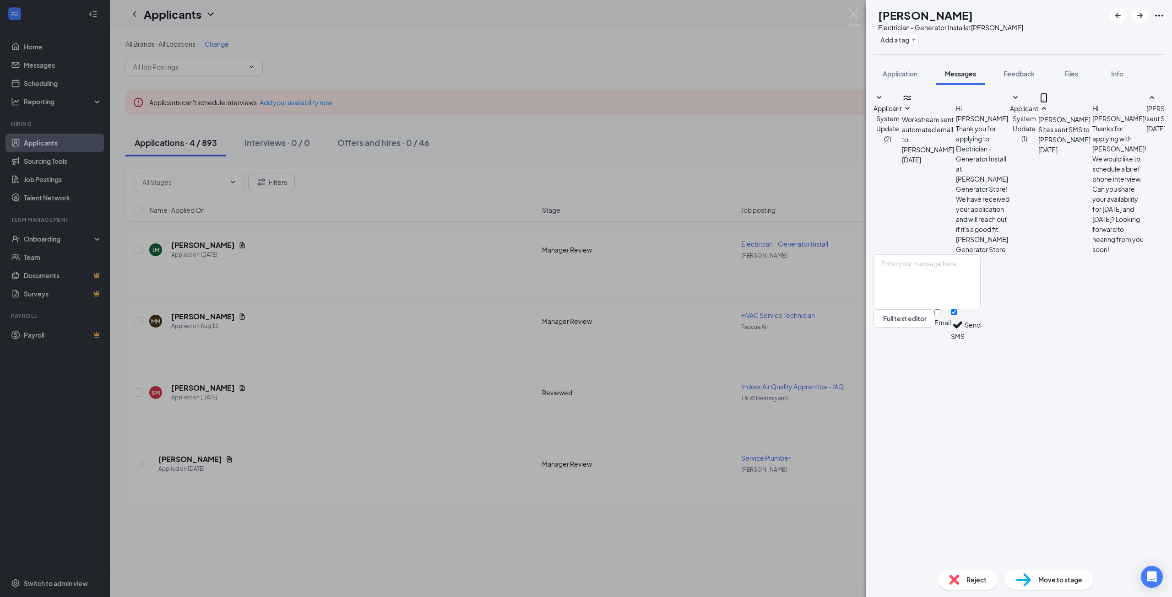
scroll to position [65, 0]
click at [980, 309] on textarea at bounding box center [926, 281] width 107 height 55
click at [980, 309] on textarea "Good morning! I wanted to reach out and see if you had any questions. Our manag…" at bounding box center [926, 281] width 107 height 55
click at [942, 309] on textarea "Good morning! I wanted to reach out and see if you had any questions. Our is ou…" at bounding box center [926, 281] width 107 height 55
type textarea "Good morning! hope you had a great weekend. I wanted to reach out and see if yo…"
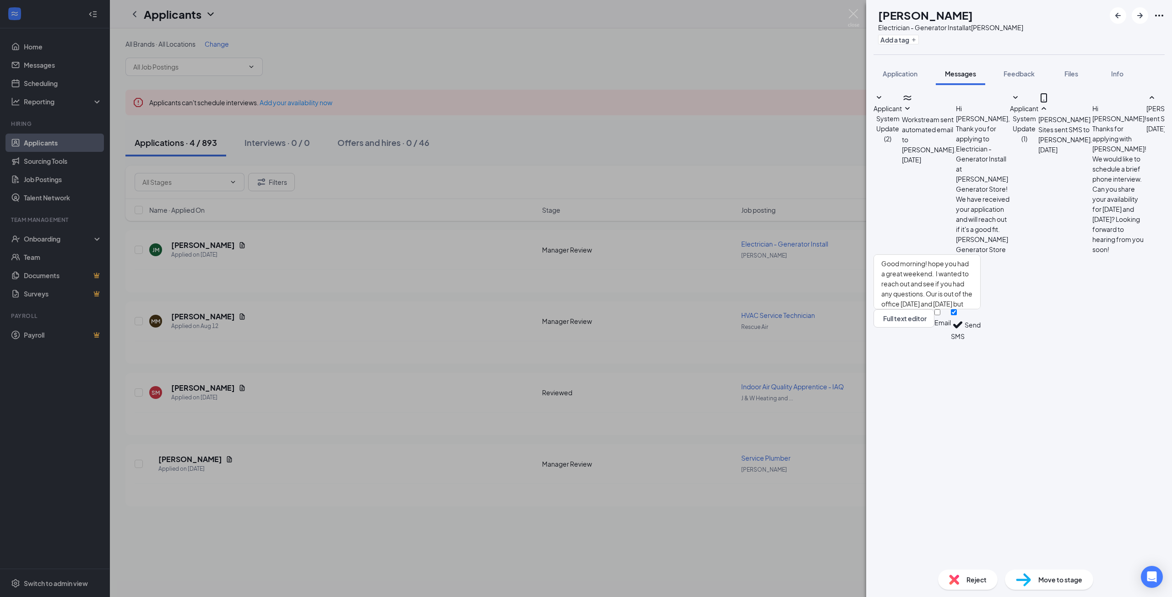
click at [980, 341] on button "Send" at bounding box center [972, 325] width 16 height 32
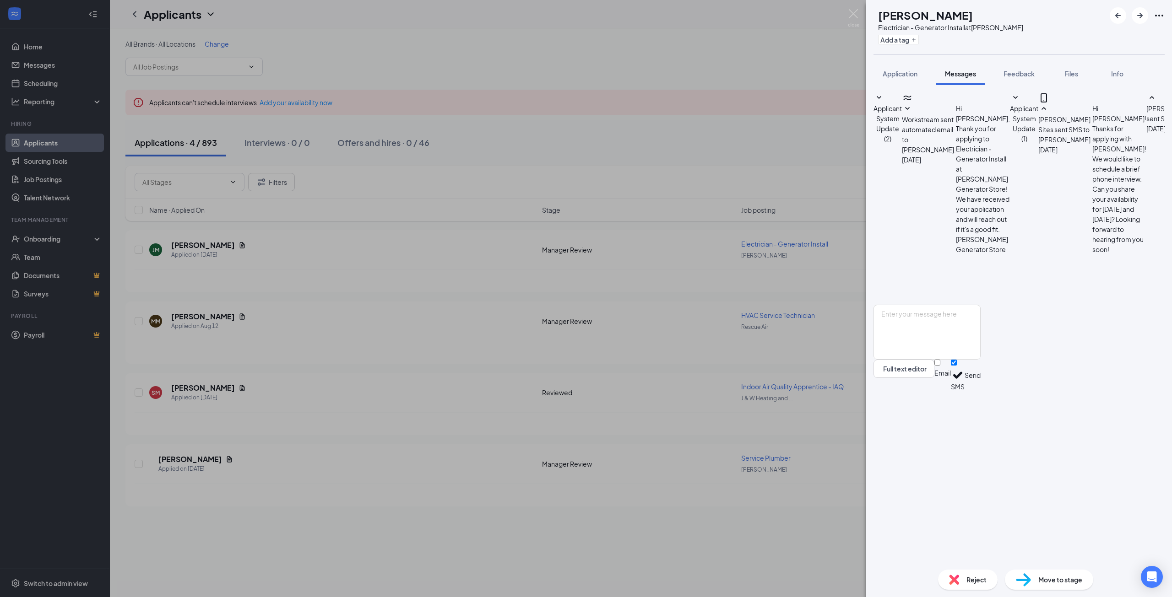
scroll to position [144, 0]
click at [751, 467] on div "[PERSON_NAME] [PERSON_NAME] Electrician - Generator Install at [PERSON_NAME] Ad…" at bounding box center [586, 298] width 1172 height 597
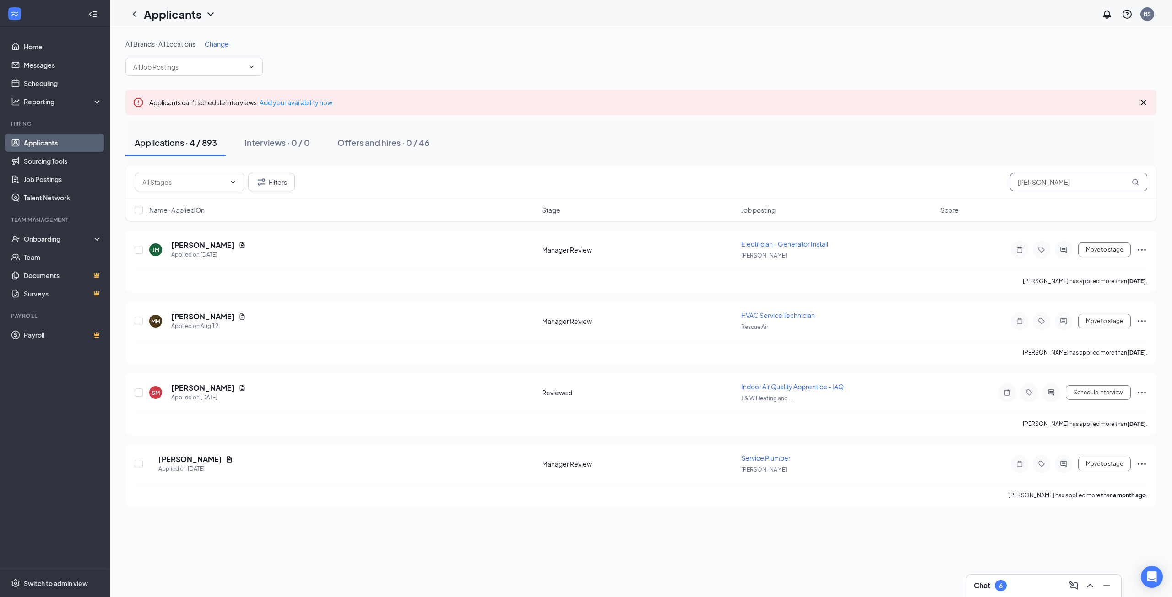
drag, startPoint x: 1052, startPoint y: 180, endPoint x: 940, endPoint y: 178, distance: 112.1
click at [940, 179] on div "Filters [PERSON_NAME]" at bounding box center [641, 182] width 1012 height 18
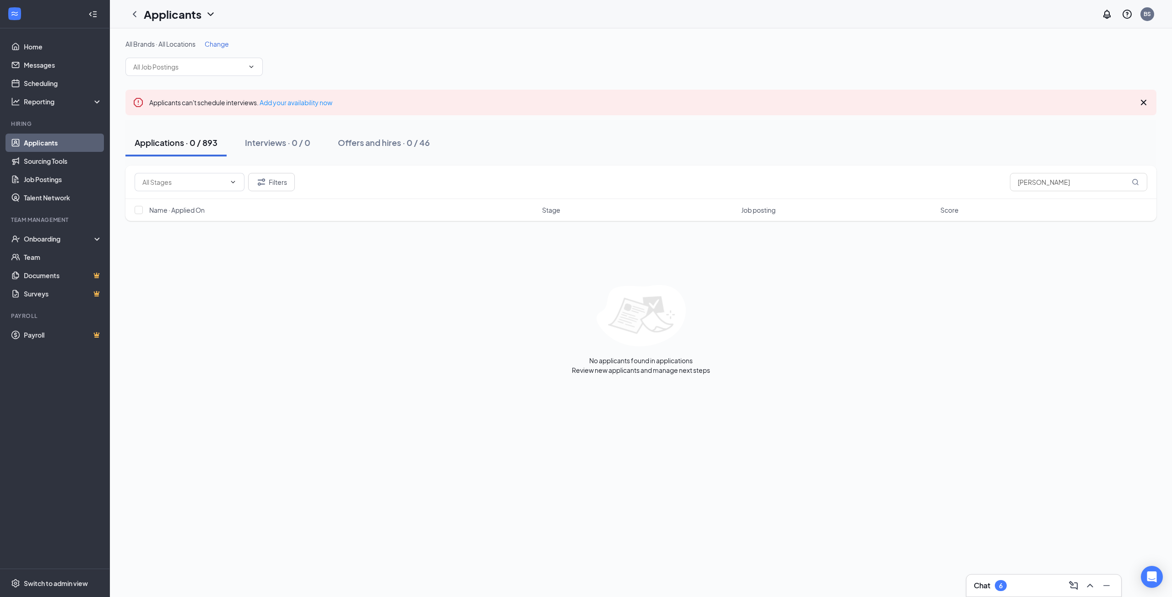
drag, startPoint x: 885, startPoint y: 374, endPoint x: 890, endPoint y: 374, distance: 5.0
click at [885, 374] on div "All Brands · All Locations Change Applicants can't schedule interviews. Add you…" at bounding box center [641, 206] width 1062 height 357
drag, startPoint x: 1028, startPoint y: 181, endPoint x: 967, endPoint y: 179, distance: 60.9
click at [967, 180] on div "Filters [PERSON_NAME]" at bounding box center [641, 182] width 1012 height 18
type input "[PERSON_NAME]"
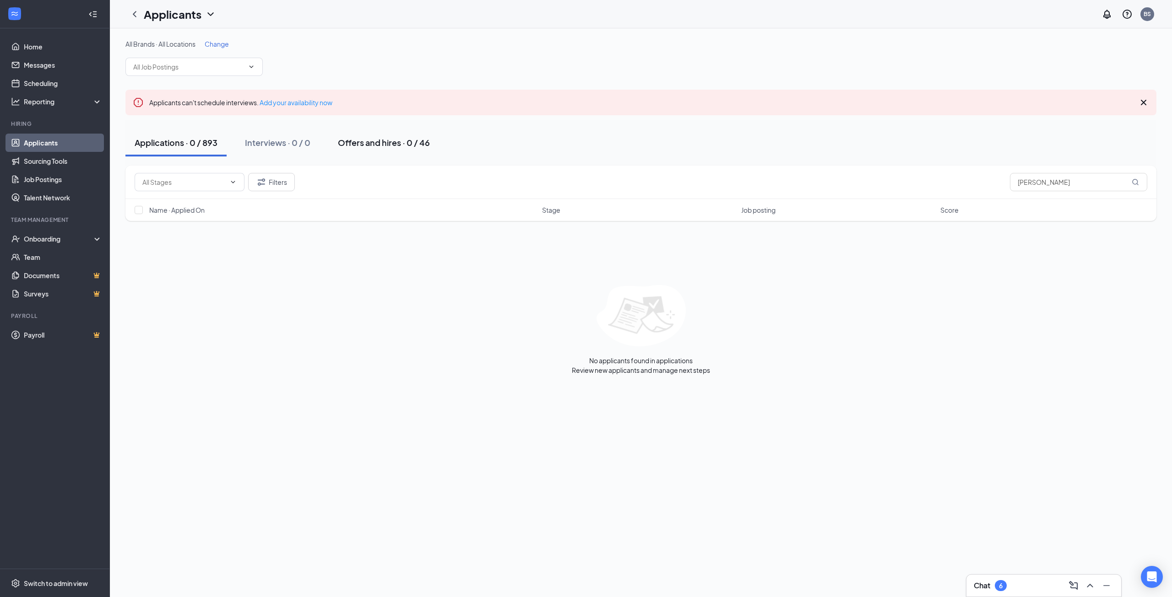
click at [337, 143] on button "Offers and hires · 0 / 46" at bounding box center [384, 142] width 110 height 27
click at [223, 42] on span "Change" at bounding box center [217, 44] width 24 height 8
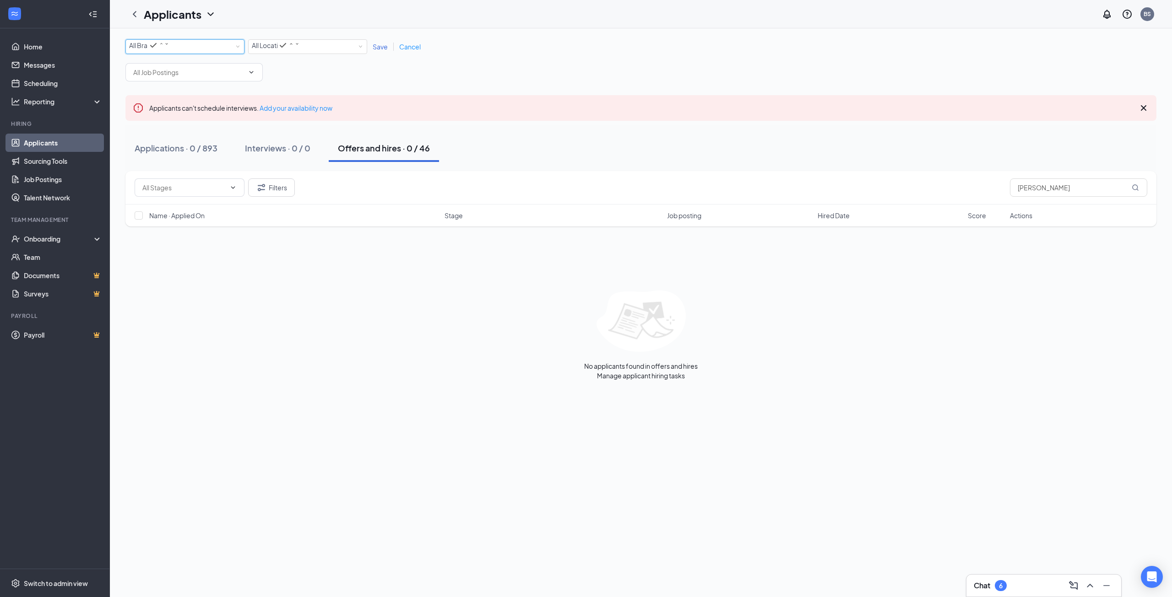
click at [169, 47] on icon "SmallChevronDown" at bounding box center [166, 43] width 5 height 5
click at [337, 54] on div "All Locations All Locations" at bounding box center [307, 46] width 119 height 15
click at [243, 52] on div "All Brands All Brands" at bounding box center [184, 46] width 119 height 15
click at [325, 71] on div "All Brands All Brands All Locations All Locations Save Cancel" at bounding box center [640, 60] width 1031 height 42
click at [243, 72] on input "text" at bounding box center [188, 72] width 111 height 10
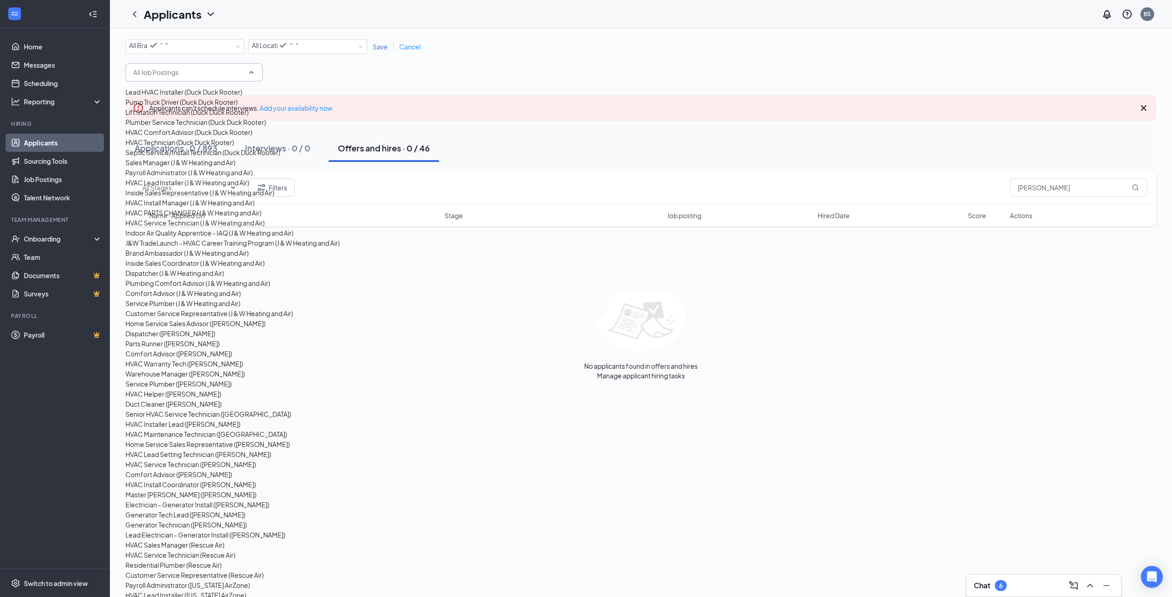
click at [297, 78] on div "All Brands All Brands All Locations All Locations Save Cancel" at bounding box center [640, 60] width 1031 height 42
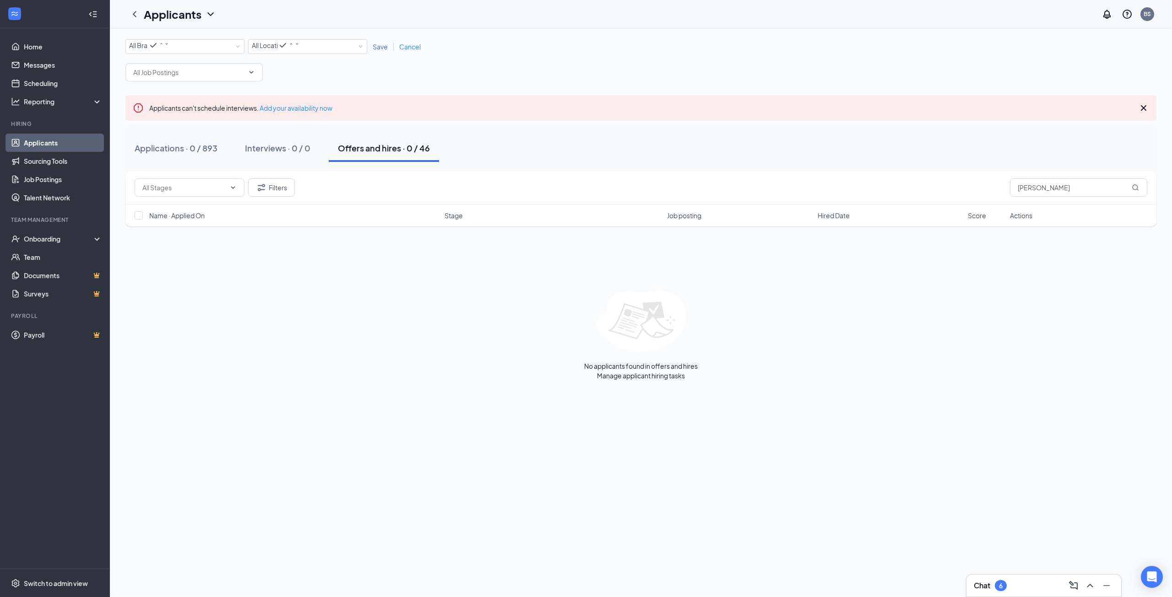
click at [209, 17] on icon "ChevronDown" at bounding box center [210, 14] width 11 height 11
click at [184, 53] on link "Archived applicants" at bounding box center [179, 48] width 61 height 9
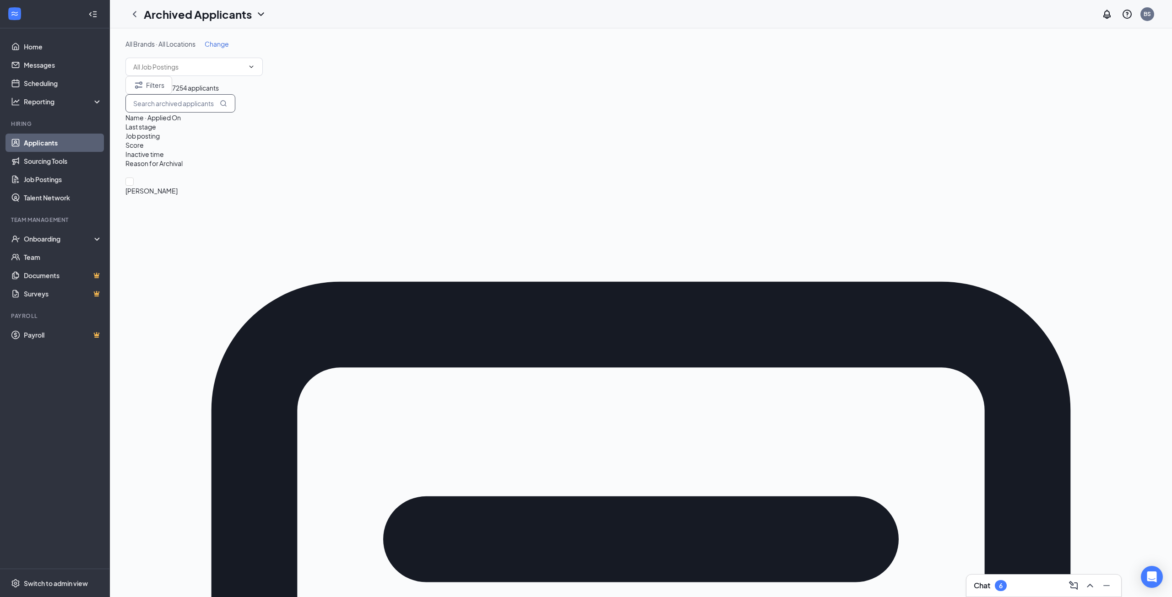
click at [235, 113] on input "text" at bounding box center [180, 103] width 110 height 18
type input "[PERSON_NAME]"
click at [41, 142] on link "Applicants" at bounding box center [63, 143] width 78 height 18
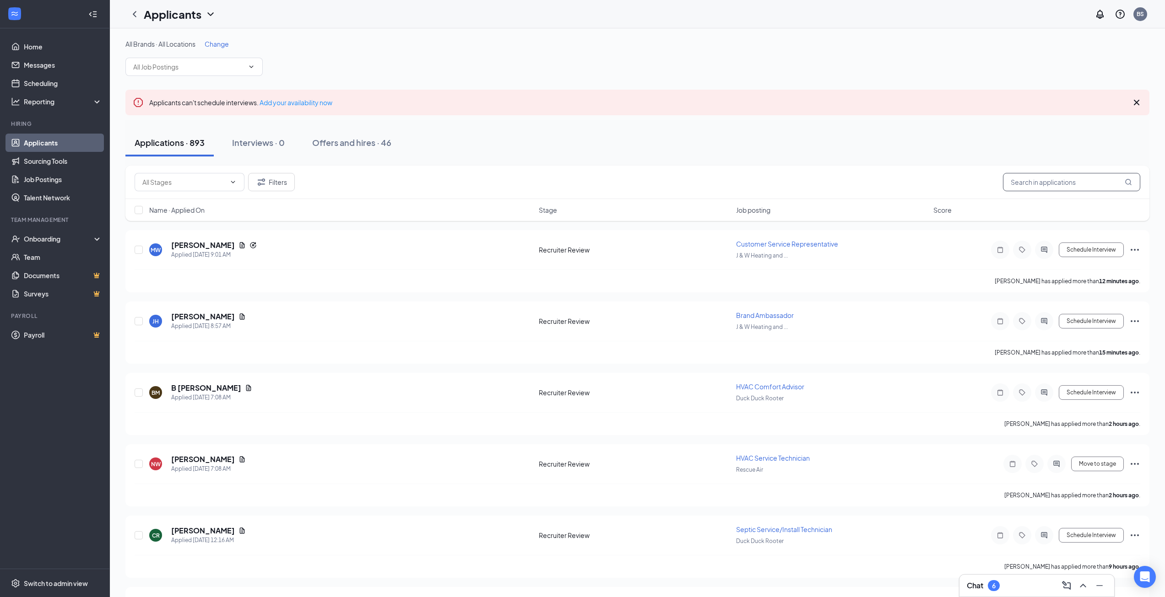
click at [1035, 182] on input "text" at bounding box center [1071, 182] width 137 height 18
type input "[PERSON_NAME]"
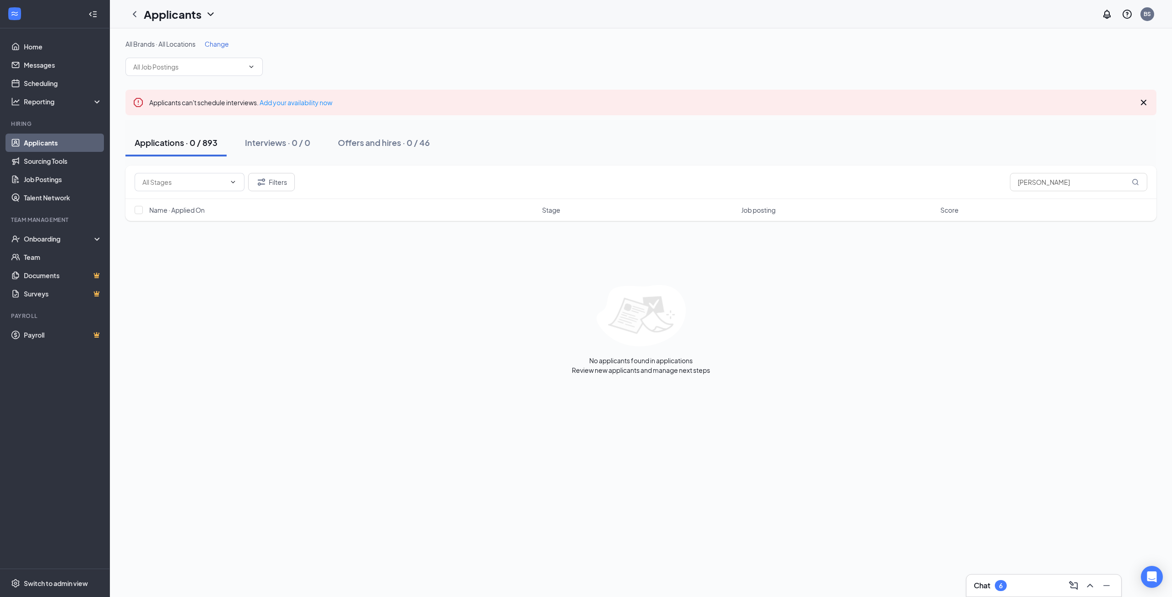
click at [209, 10] on icon "ChevronDown" at bounding box center [210, 14] width 11 height 11
click at [200, 53] on link "Archived applicants" at bounding box center [179, 48] width 61 height 9
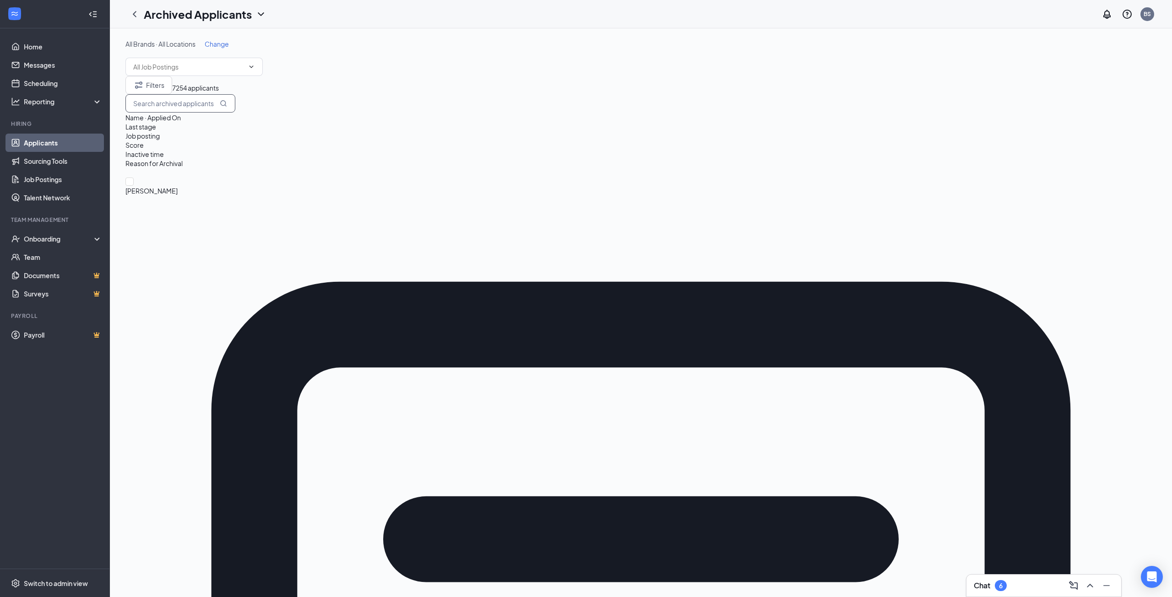
click at [235, 113] on input "text" at bounding box center [180, 103] width 110 height 18
type input "[PERSON_NAME]"
click at [174, 186] on span "[PERSON_NAME]" at bounding box center [640, 191] width 1031 height 10
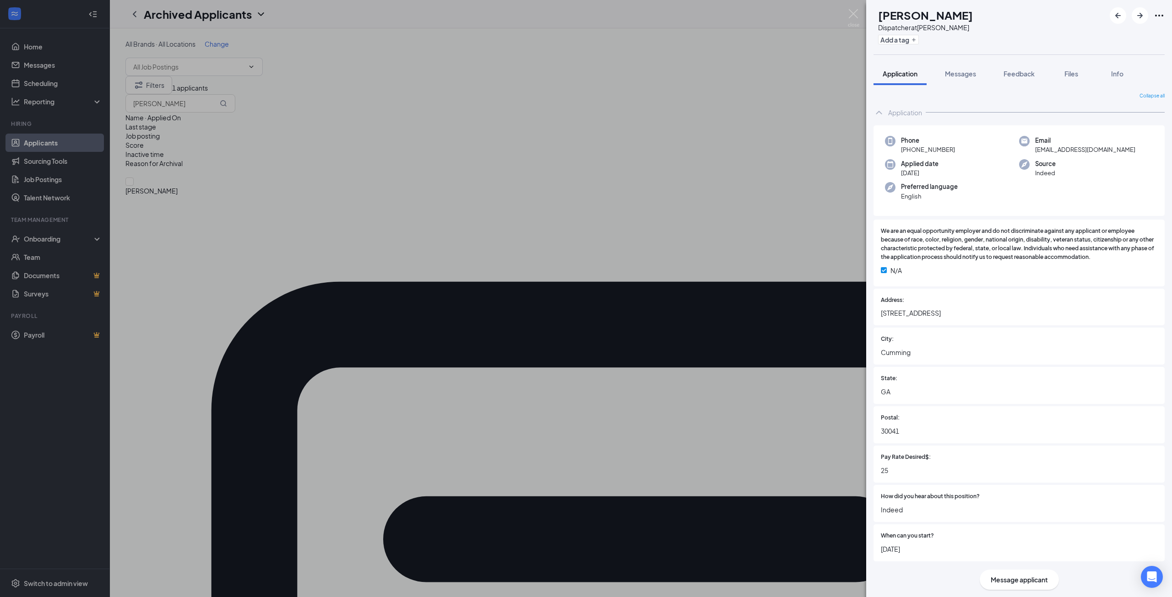
click at [828, 295] on div "JL [PERSON_NAME] Dispatcher at [PERSON_NAME] Add a tag Application Messages Fee…" at bounding box center [586, 298] width 1172 height 597
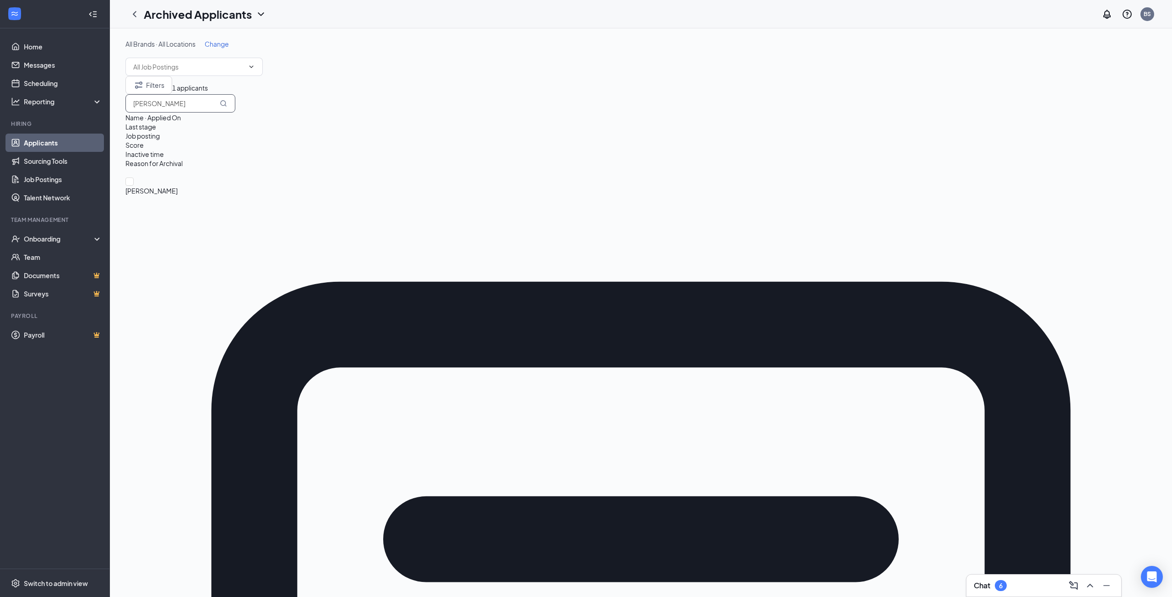
drag, startPoint x: 1086, startPoint y: 110, endPoint x: 424, endPoint y: 109, distance: 662.2
click at [235, 111] on input "[PERSON_NAME]" at bounding box center [180, 103] width 110 height 18
click at [49, 145] on link "Applicants" at bounding box center [63, 143] width 78 height 18
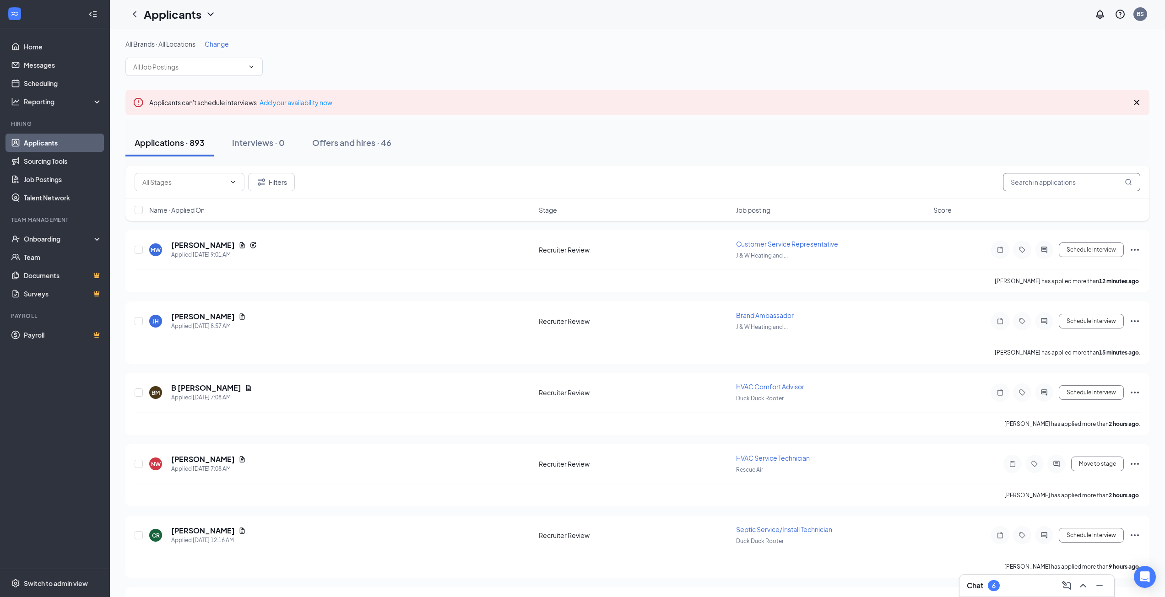
click at [1049, 184] on input "text" at bounding box center [1071, 182] width 137 height 18
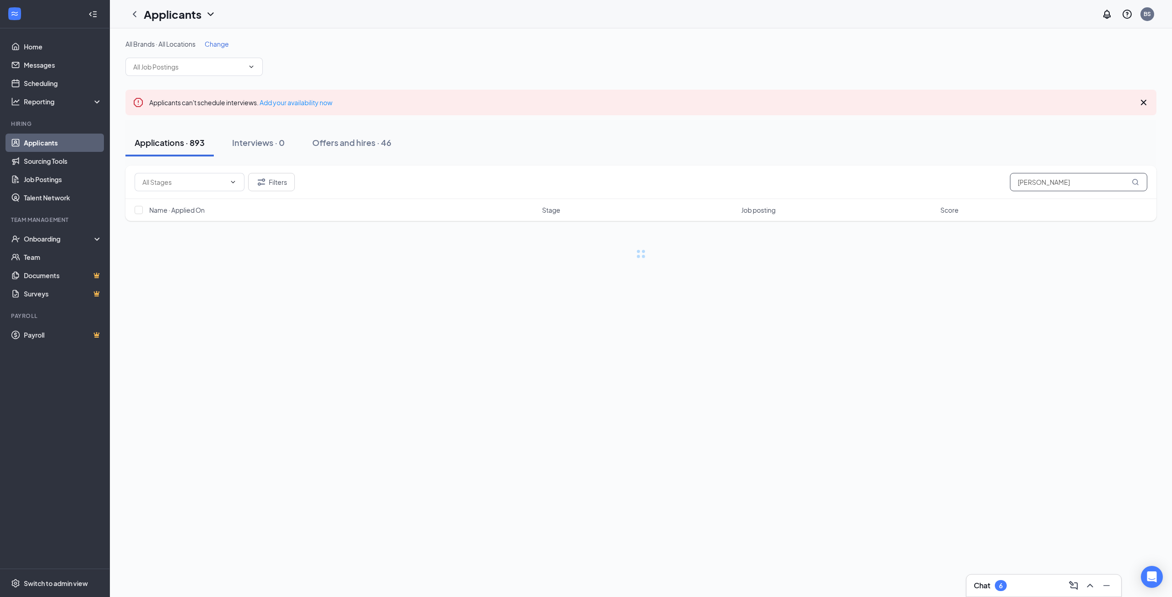
type input "[PERSON_NAME]"
click at [418, 133] on button "Offers and hires · 0 / 46" at bounding box center [384, 142] width 110 height 27
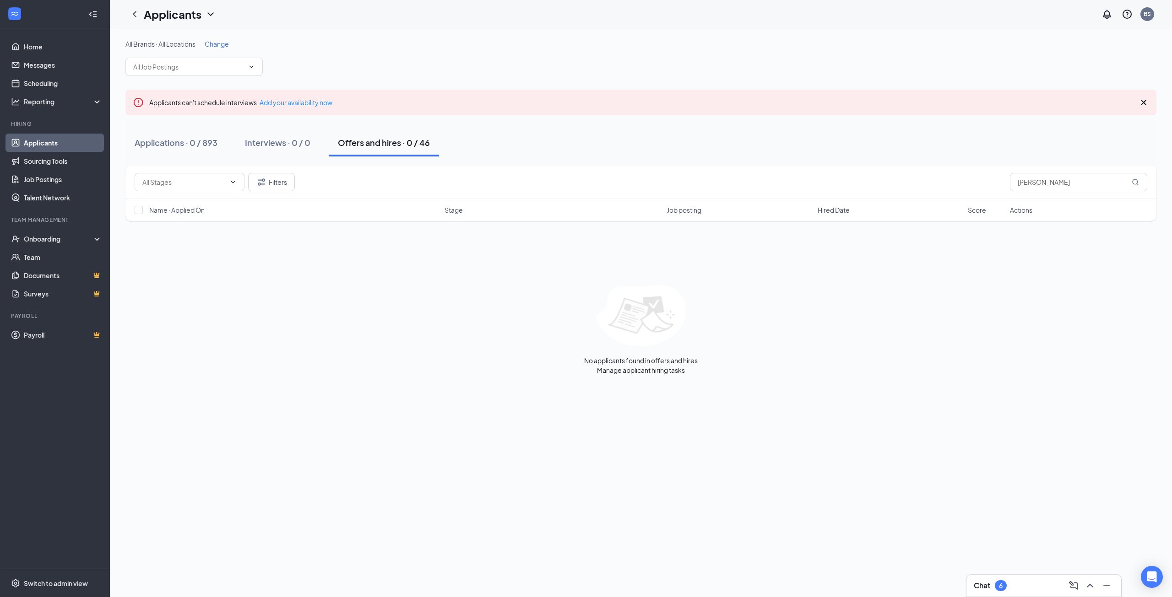
click at [213, 48] on div "Change" at bounding box center [217, 43] width 24 height 9
click at [221, 45] on span "Change" at bounding box center [217, 44] width 24 height 8
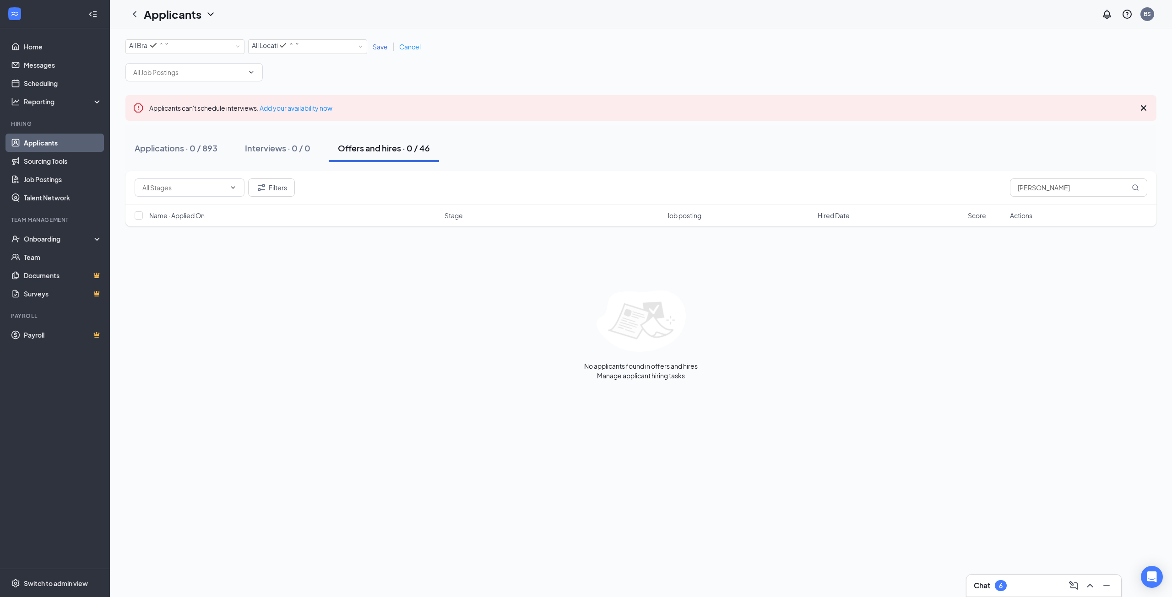
click at [205, 18] on icon "ChevronDown" at bounding box center [210, 14] width 11 height 11
click at [184, 53] on link "Archived applicants" at bounding box center [179, 48] width 61 height 9
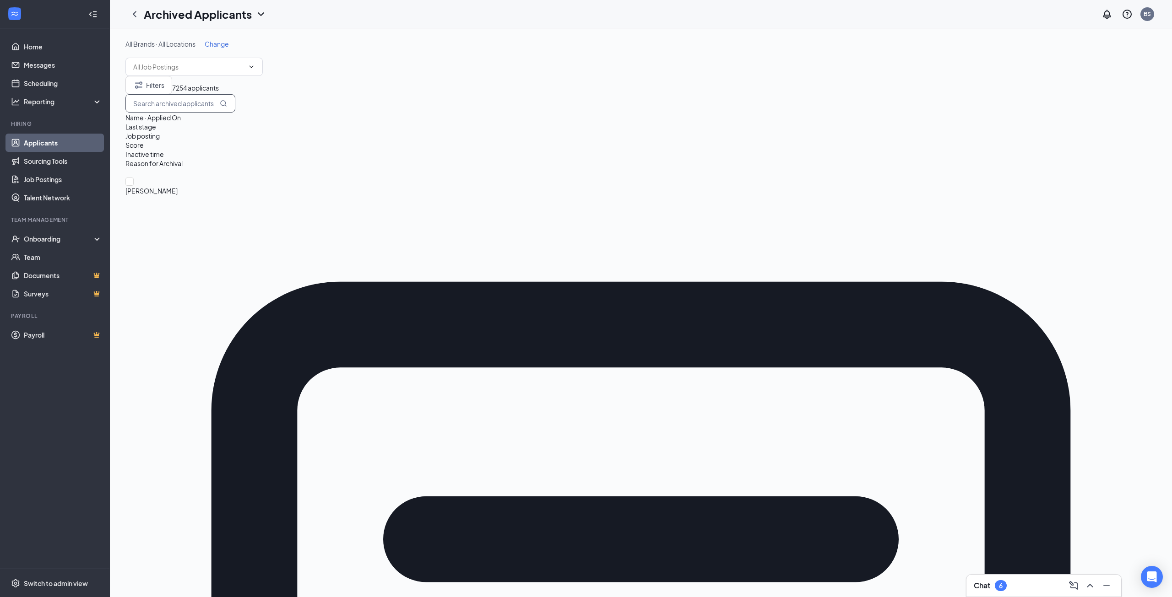
click at [235, 113] on input "text" at bounding box center [180, 103] width 110 height 18
type input "[PERSON_NAME]"
click at [48, 142] on link "Applicants" at bounding box center [63, 143] width 78 height 18
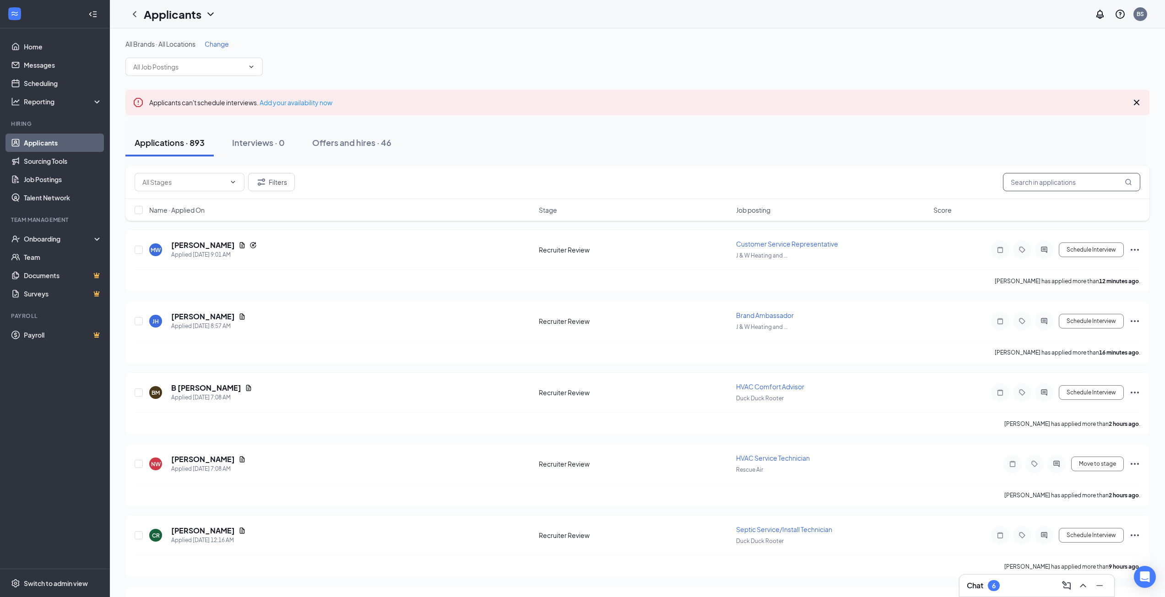
click at [1057, 183] on input "text" at bounding box center [1071, 182] width 137 height 18
type input "[PERSON_NAME]"
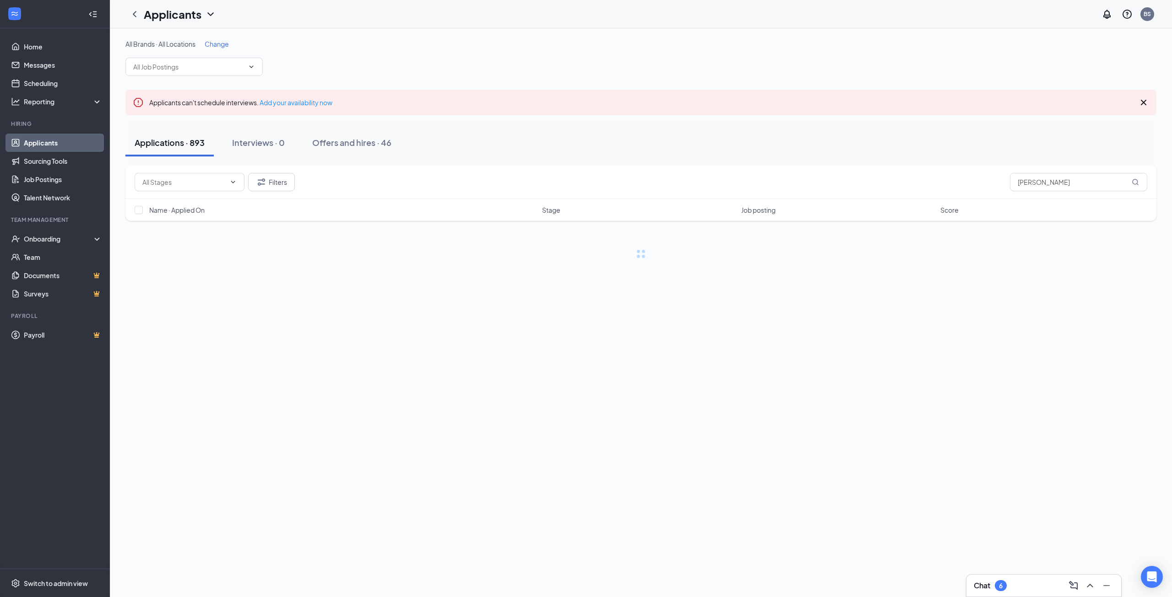
click at [213, 11] on icon "ChevronDown" at bounding box center [210, 14] width 11 height 11
click at [195, 53] on link "Archived applicants" at bounding box center [179, 48] width 61 height 9
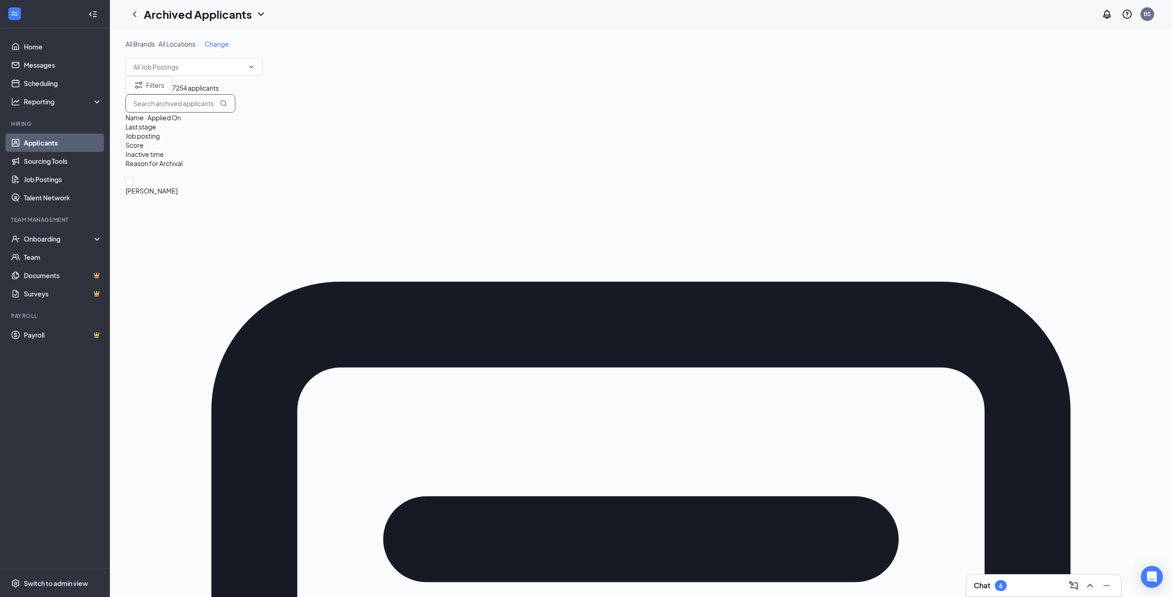
click at [235, 113] on input "text" at bounding box center [180, 103] width 110 height 18
type input "[PERSON_NAME]"
click at [56, 149] on link "Applicants" at bounding box center [63, 143] width 78 height 18
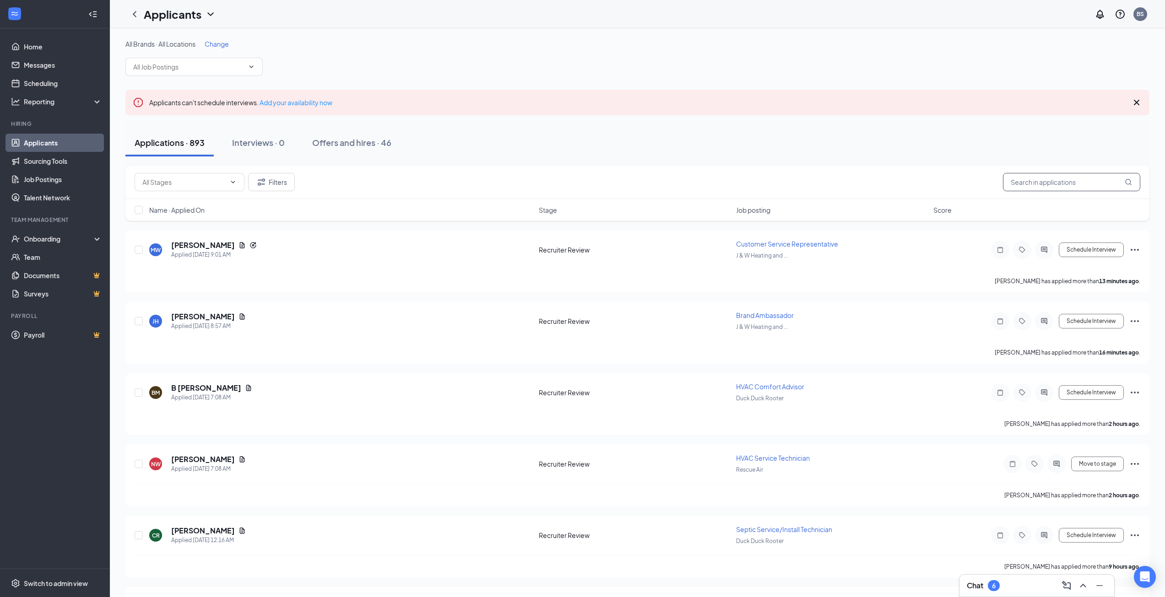
click at [1060, 179] on input "text" at bounding box center [1071, 182] width 137 height 18
type input "jamhour"
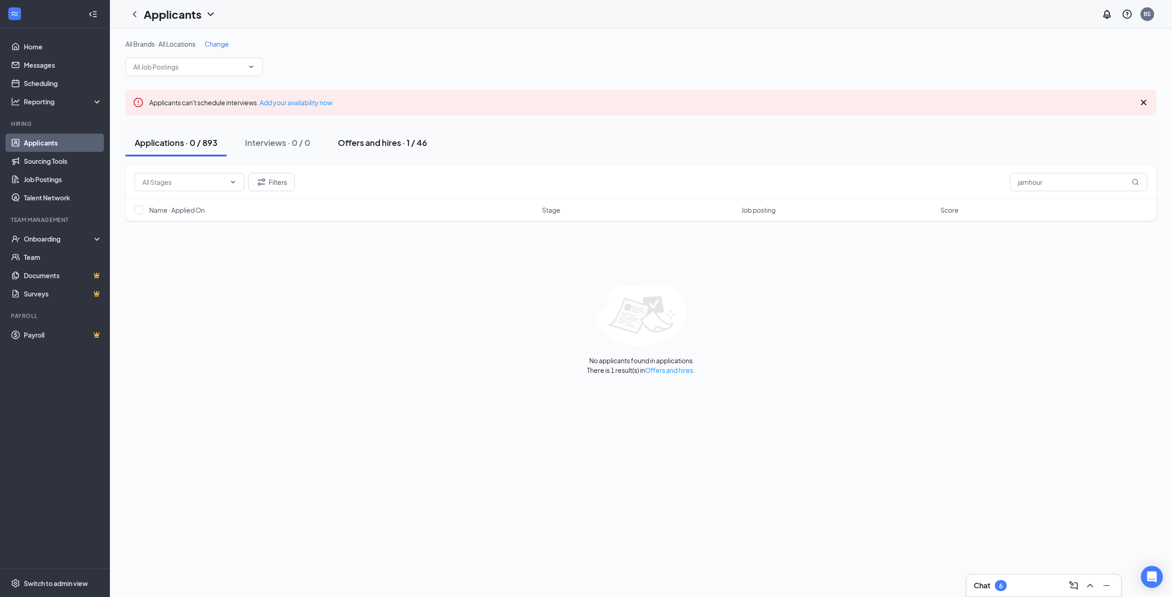
click at [381, 149] on button "Offers and hires · 1 / 46" at bounding box center [383, 142] width 108 height 27
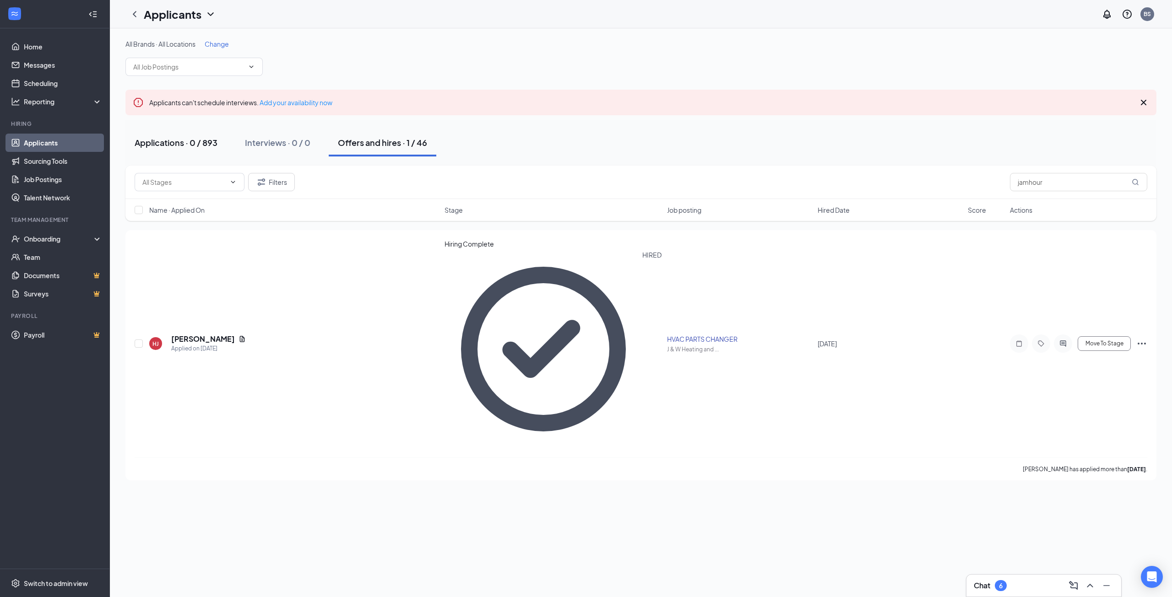
click at [206, 147] on div "Applications · 0 / 893" at bounding box center [176, 142] width 83 height 11
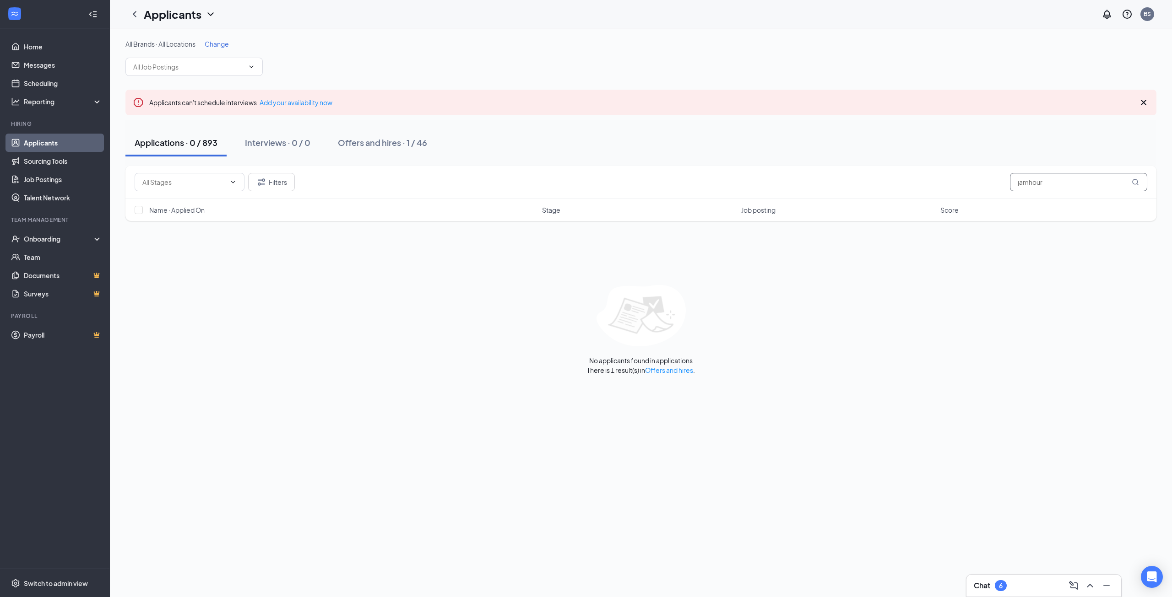
click at [1062, 185] on input "jamhour" at bounding box center [1078, 182] width 137 height 18
drag, startPoint x: 1067, startPoint y: 182, endPoint x: 930, endPoint y: 176, distance: 136.5
click at [930, 176] on div "Filters jamhour" at bounding box center [641, 182] width 1012 height 18
type input "[PERSON_NAME]"
click at [226, 44] on span "Change" at bounding box center [217, 44] width 24 height 8
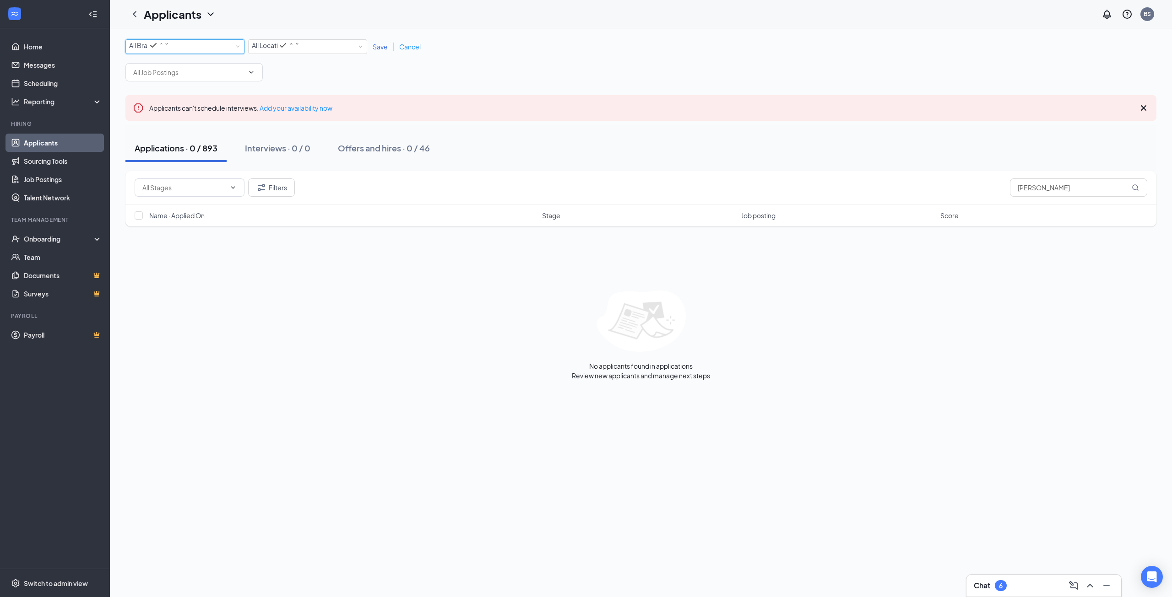
click at [169, 51] on div "All Brands" at bounding box center [149, 45] width 40 height 11
click at [313, 102] on div "Applicants can't schedule interviews. Add your availability now" at bounding box center [640, 108] width 1031 height 26
click at [260, 76] on span at bounding box center [193, 72] width 137 height 18
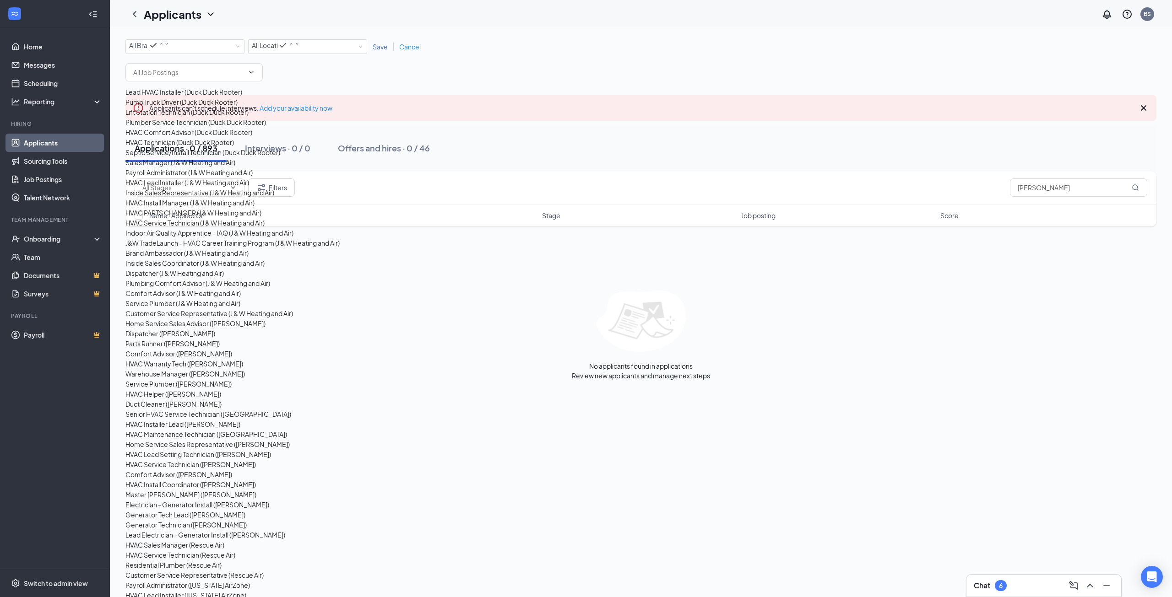
click at [331, 58] on div "All Brands All Brands All Locations All Locations Save Cancel" at bounding box center [640, 60] width 1031 height 42
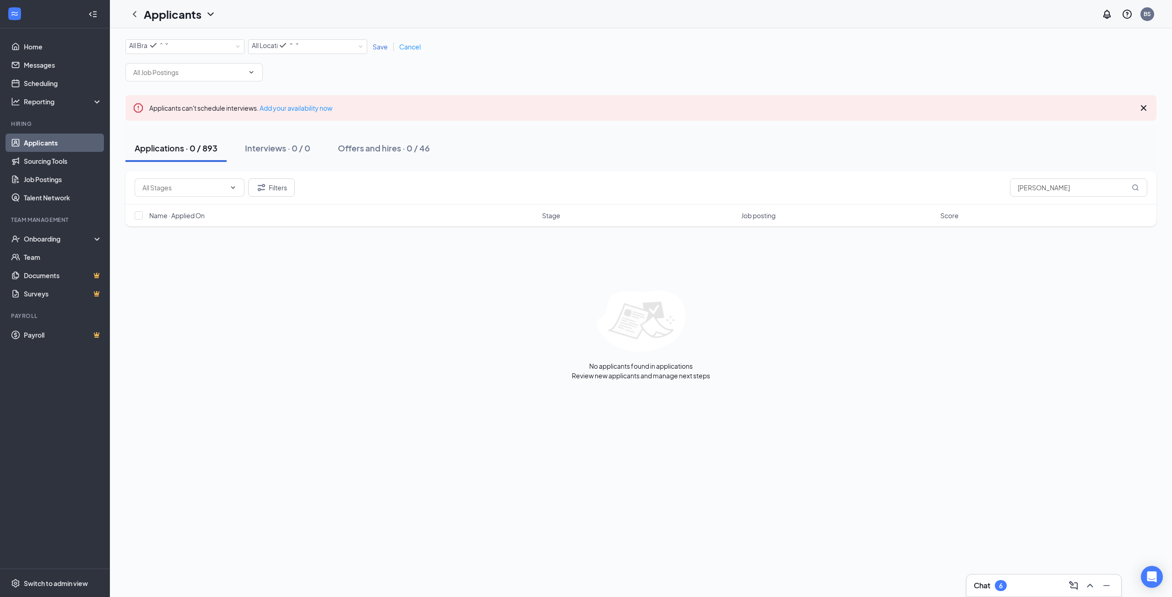
click at [214, 16] on icon "ChevronDown" at bounding box center [210, 14] width 11 height 11
click at [184, 53] on link "Archived applicants" at bounding box center [179, 48] width 61 height 9
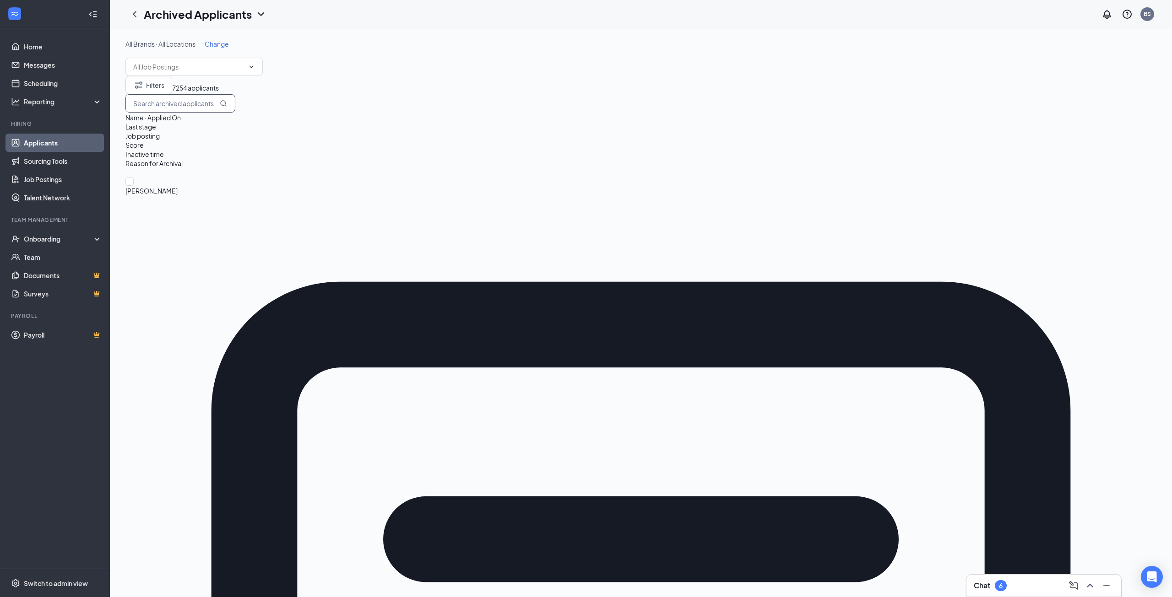
click at [235, 107] on input "text" at bounding box center [180, 103] width 110 height 18
click at [235, 113] on input "[PERSON_NAME]" at bounding box center [180, 103] width 110 height 18
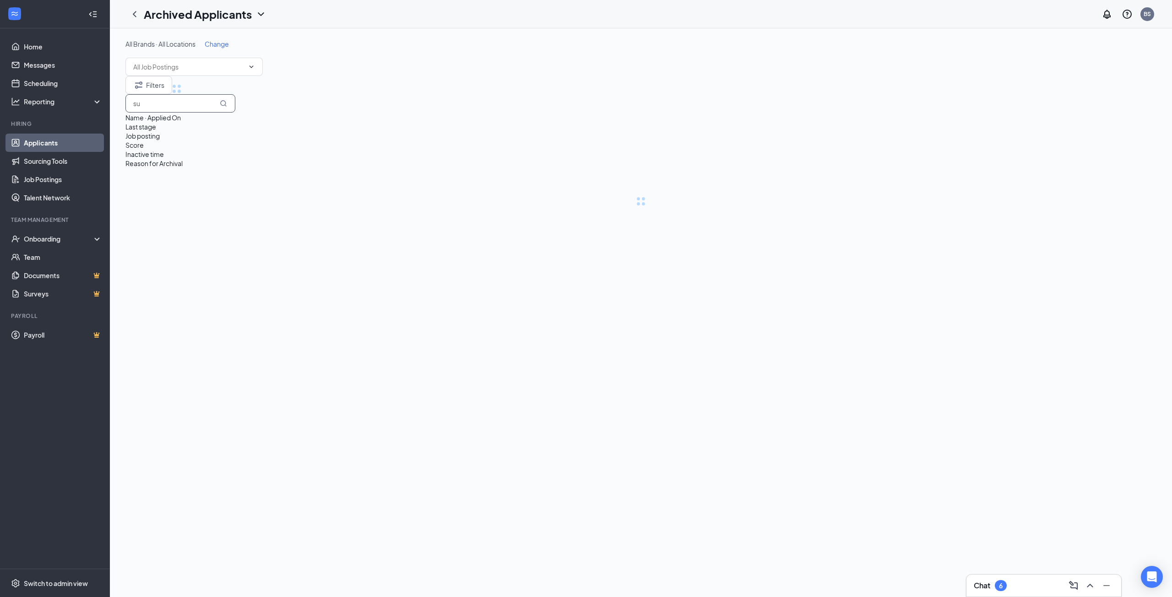
type input "s"
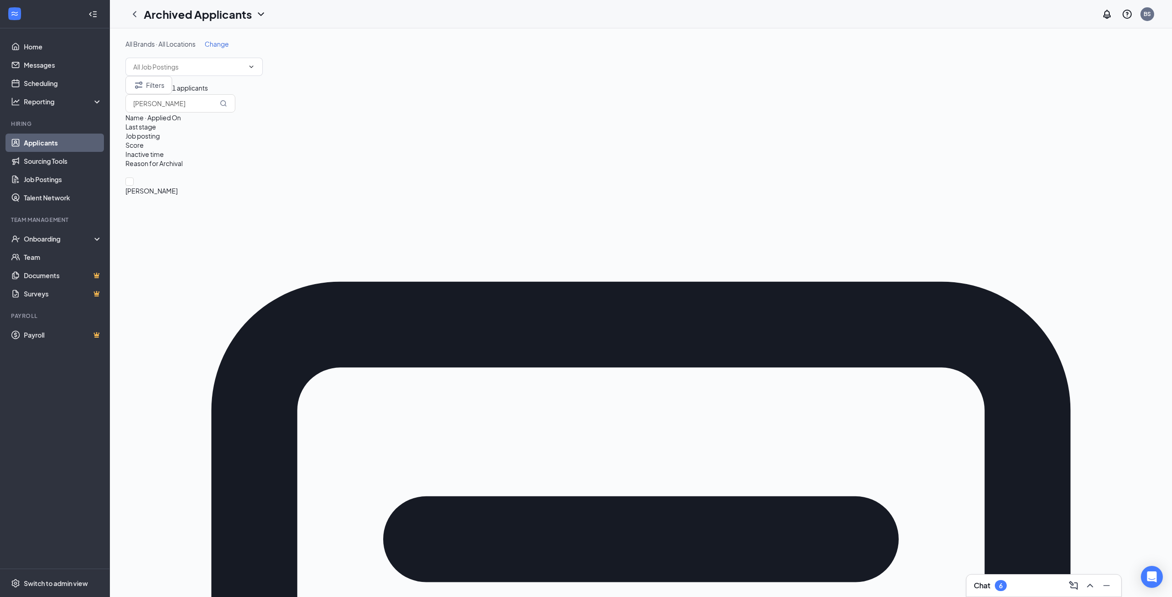
click at [180, 186] on span "[PERSON_NAME]" at bounding box center [640, 191] width 1031 height 10
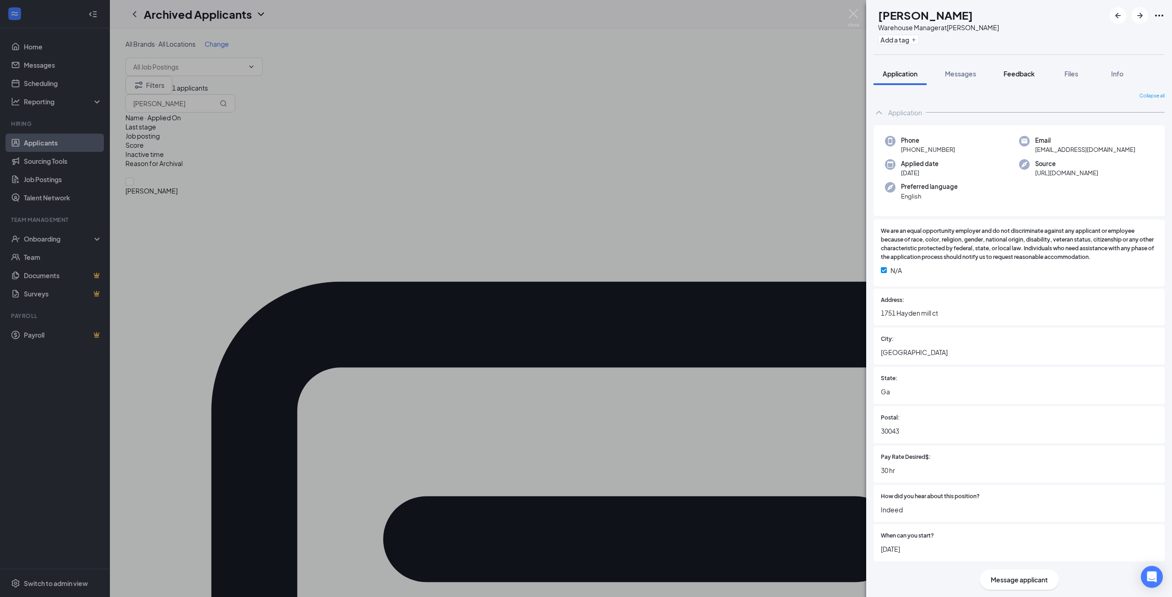
click at [1012, 72] on span "Feedback" at bounding box center [1018, 74] width 31 height 8
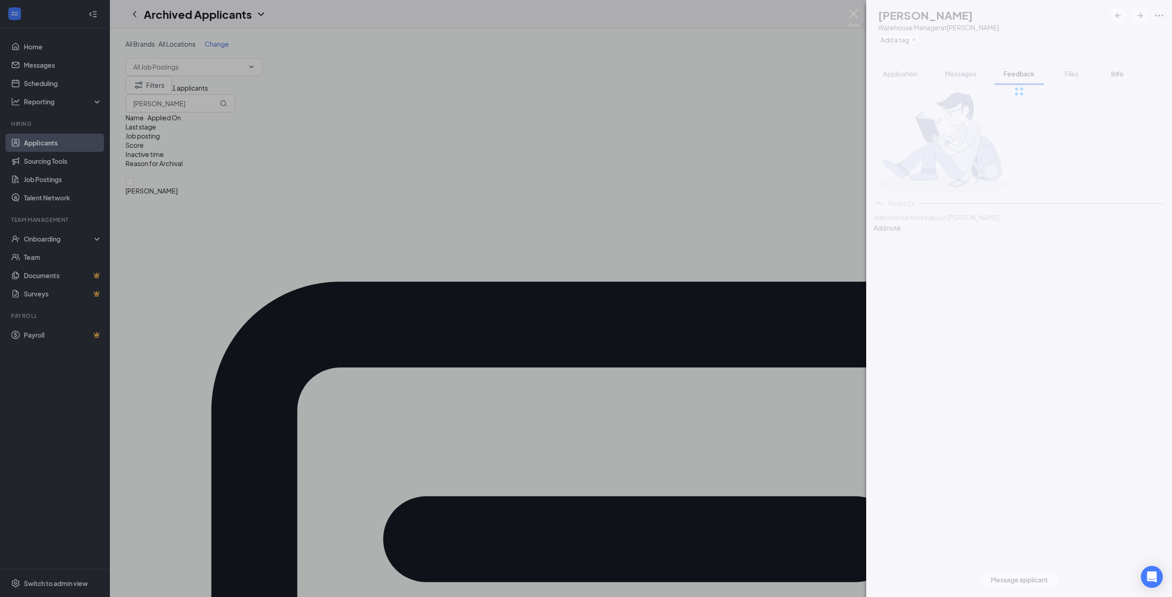
click at [1118, 75] on span "Info" at bounding box center [1117, 74] width 12 height 8
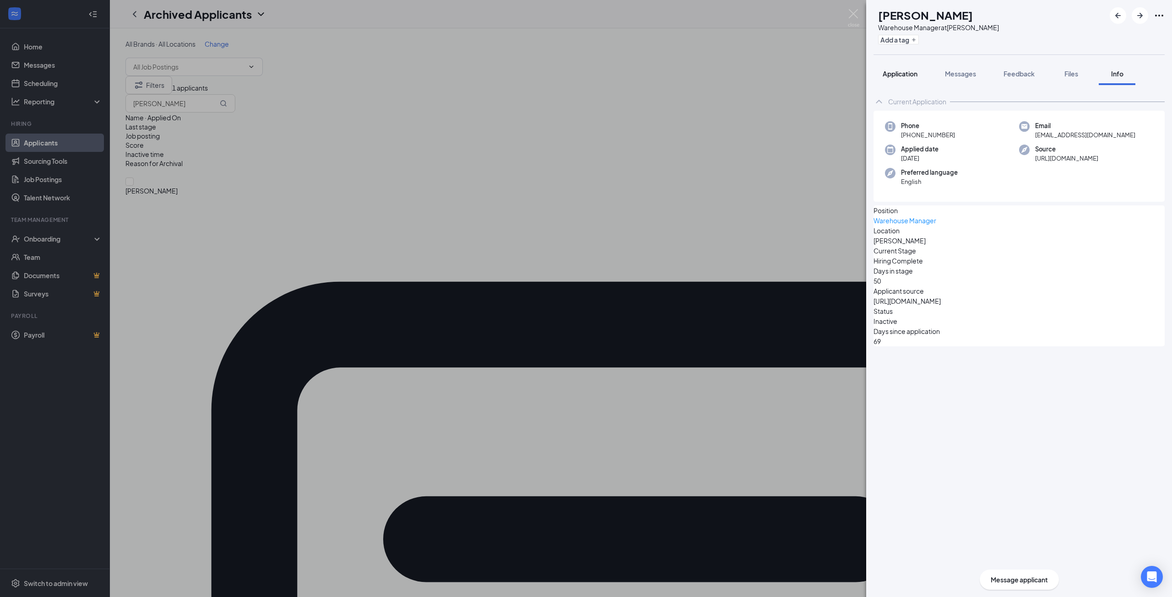
click at [901, 76] on span "Application" at bounding box center [899, 74] width 35 height 8
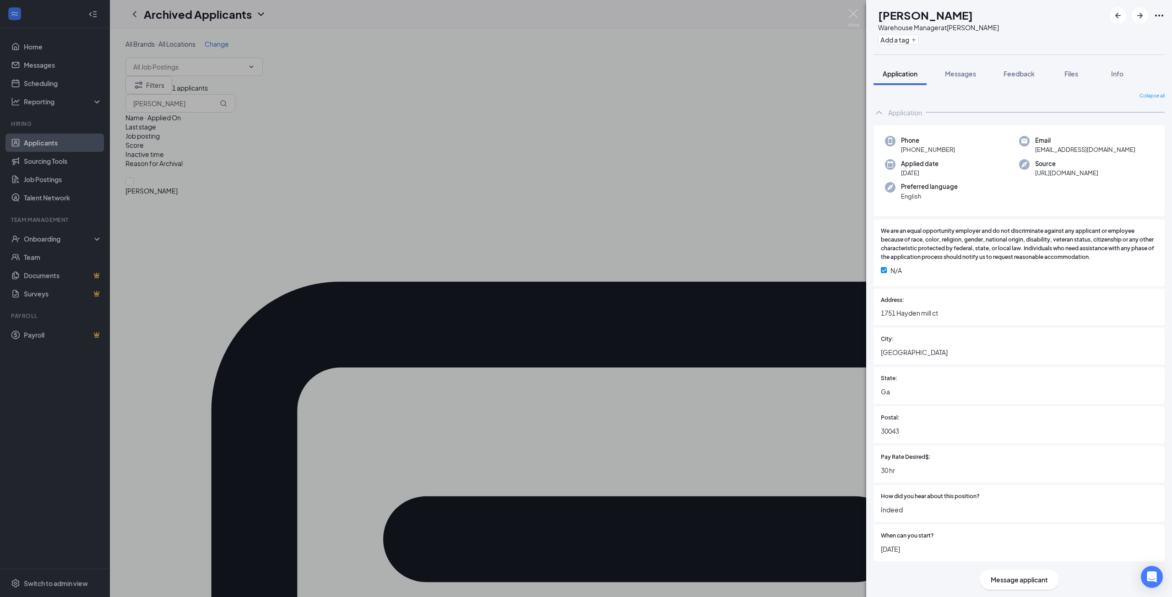
click at [805, 315] on div "KS [PERSON_NAME] Warehouse Manager at [PERSON_NAME] Add a tag Application Messa…" at bounding box center [586, 298] width 1172 height 597
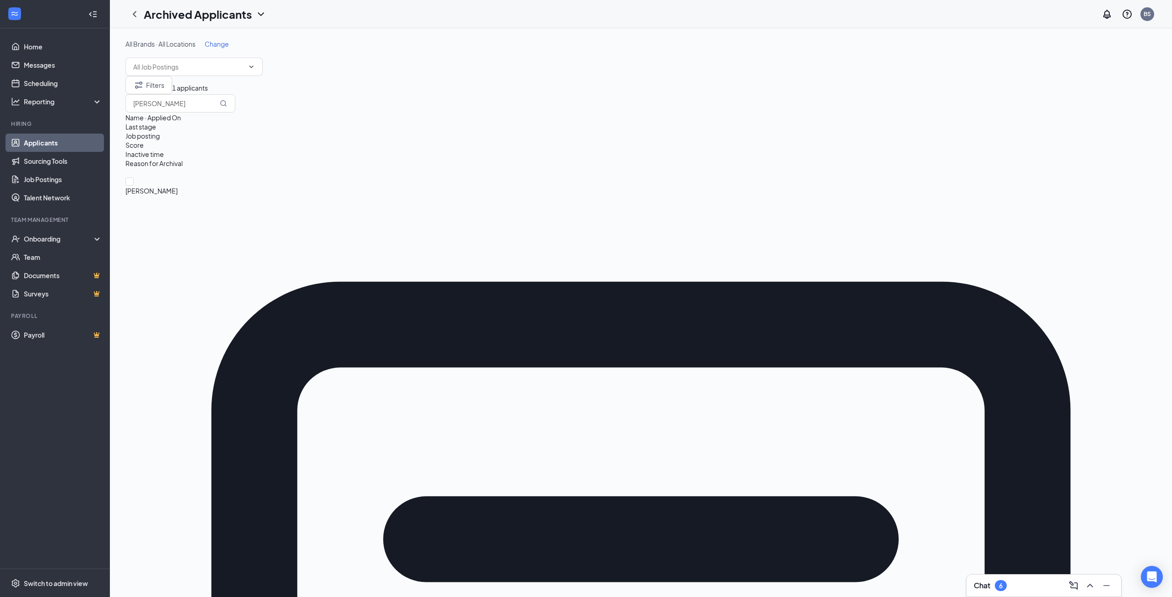
click at [225, 46] on span "Change" at bounding box center [217, 44] width 24 height 8
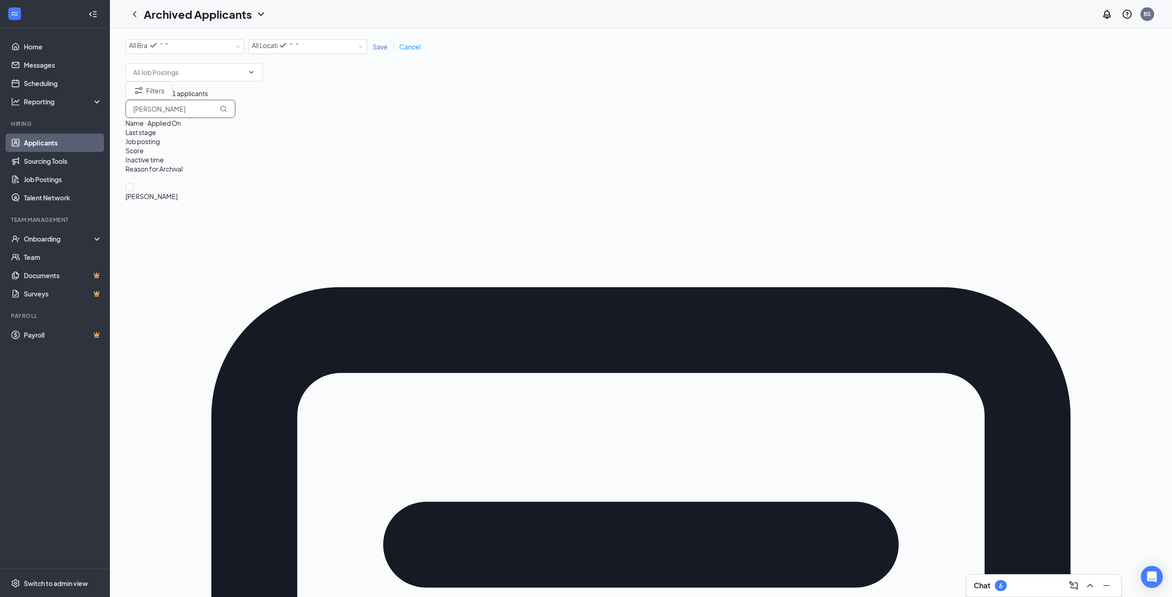
click at [235, 118] on input "[PERSON_NAME]" at bounding box center [180, 109] width 110 height 18
drag, startPoint x: 1092, startPoint y: 119, endPoint x: 951, endPoint y: 121, distance: 141.4
click at [951, 118] on div "Filters 1 applicants [PERSON_NAME]" at bounding box center [640, 99] width 1031 height 37
drag, startPoint x: 1095, startPoint y: 122, endPoint x: 910, endPoint y: 127, distance: 185.0
click at [915, 118] on div "Filters 1 applicants [PERSON_NAME]" at bounding box center [640, 99] width 1031 height 37
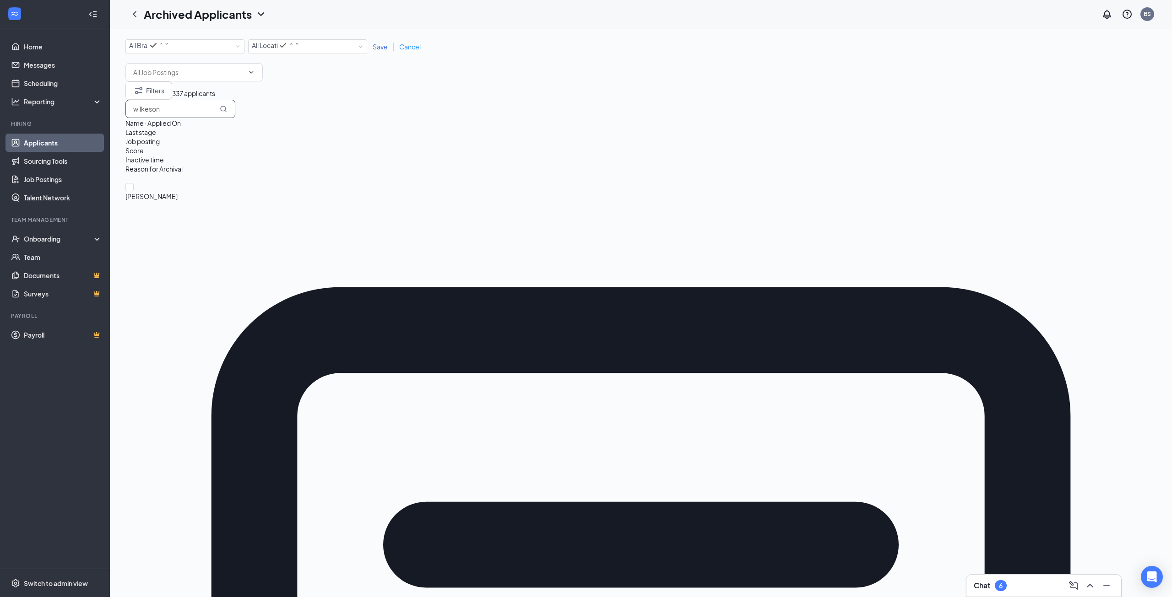
drag, startPoint x: 1088, startPoint y: 119, endPoint x: 893, endPoint y: 108, distance: 195.3
drag, startPoint x: 1105, startPoint y: 122, endPoint x: 969, endPoint y: 119, distance: 135.9
click at [968, 118] on div "Filters 2 applicants [PERSON_NAME]" at bounding box center [640, 99] width 1031 height 37
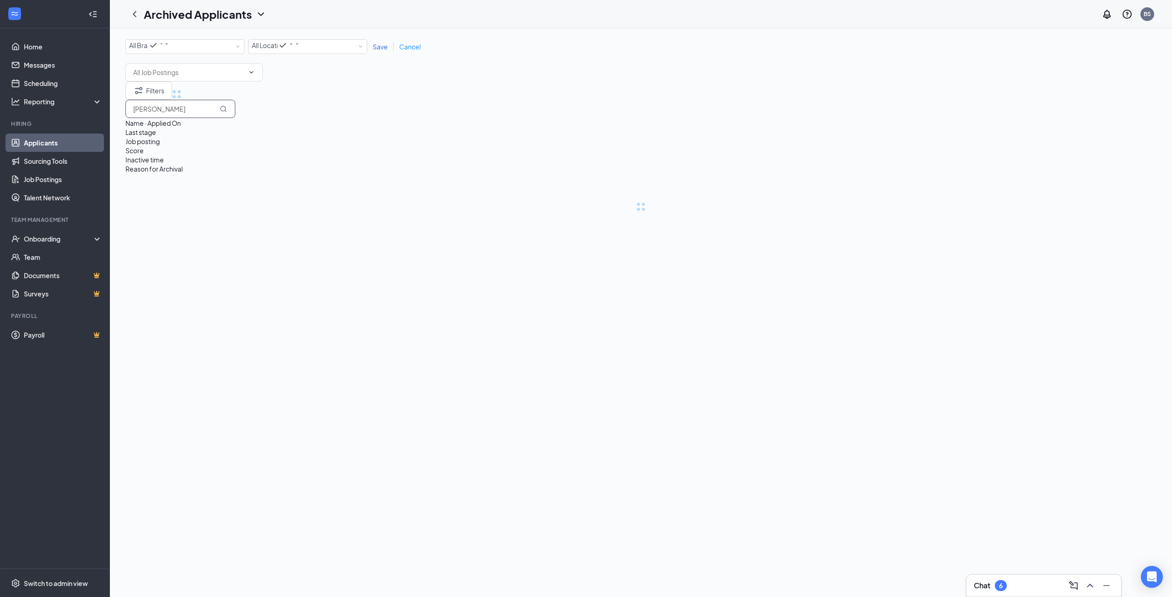
type input "[PERSON_NAME]"
click at [36, 144] on link "Applicants" at bounding box center [63, 143] width 78 height 18
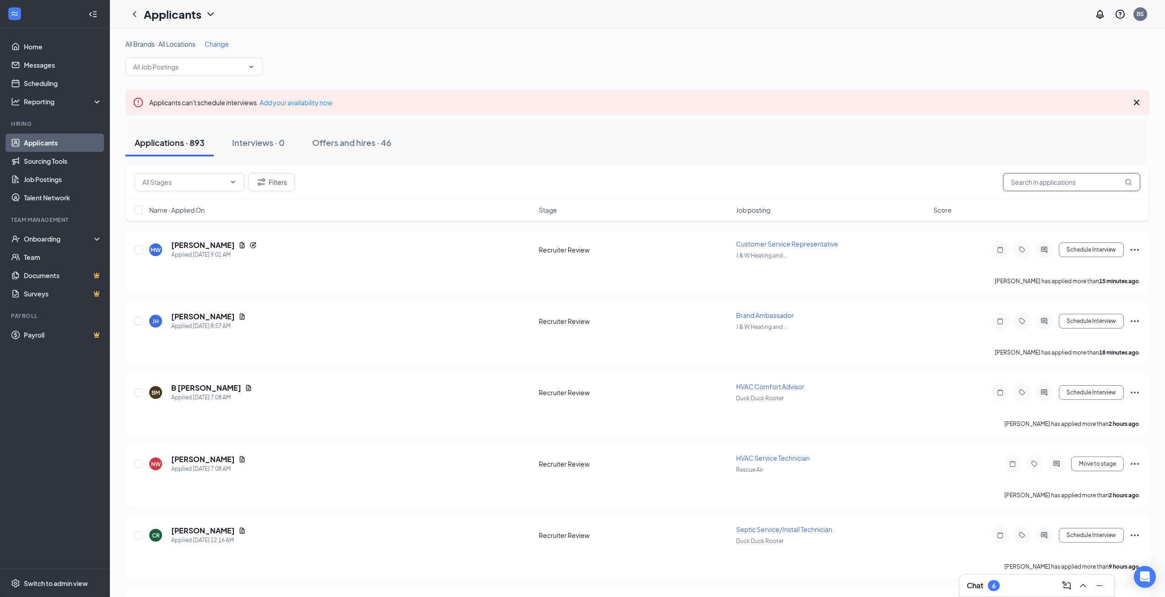
click at [1052, 180] on input "text" at bounding box center [1071, 182] width 137 height 18
type input "herricks"
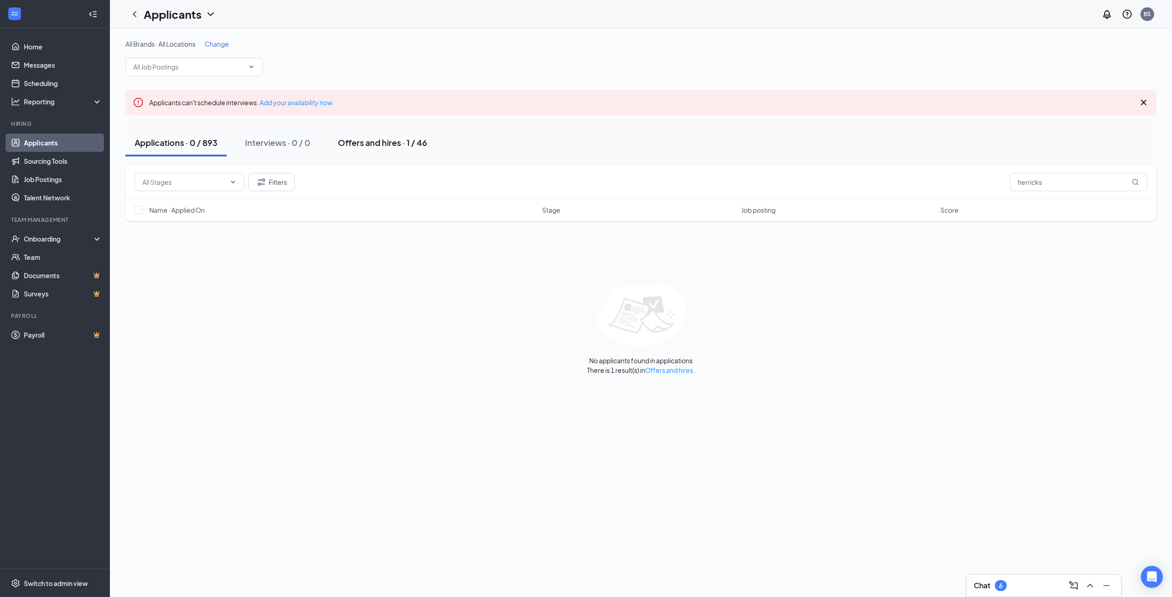
click at [384, 140] on div "Offers and hires · 1 / 46" at bounding box center [382, 142] width 89 height 11
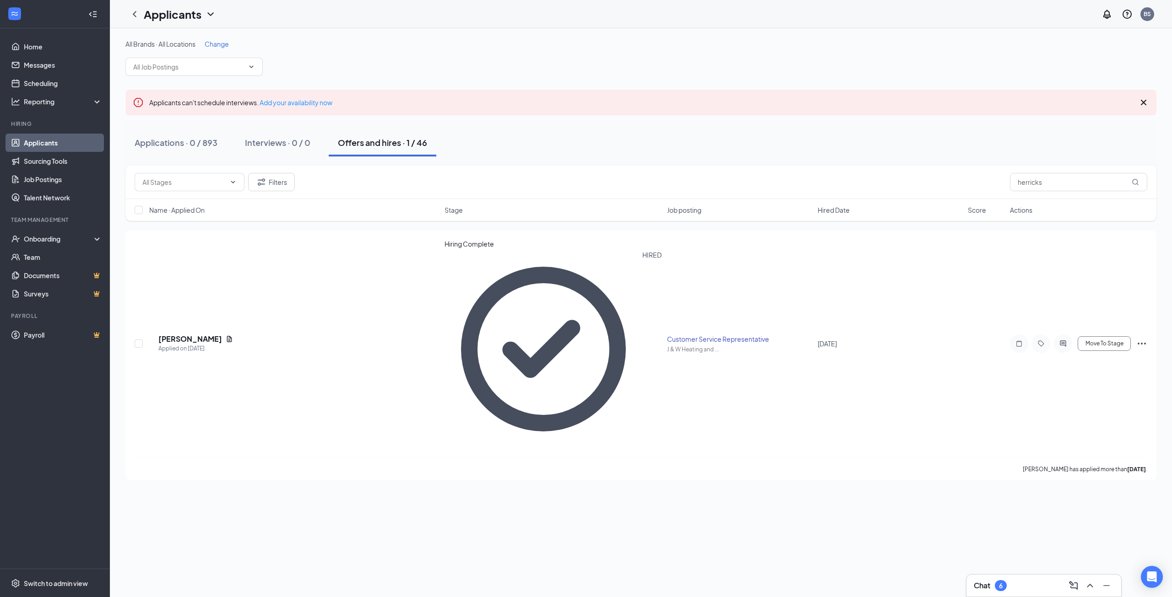
click at [67, 148] on link "Applicants" at bounding box center [63, 143] width 78 height 18
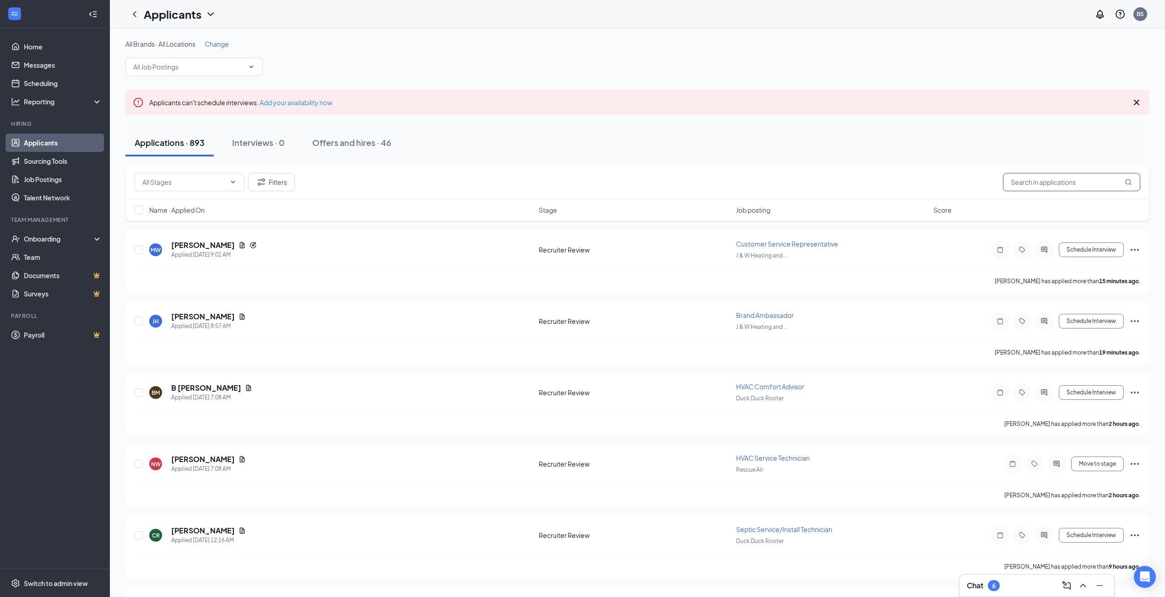
drag, startPoint x: 1071, startPoint y: 182, endPoint x: 1032, endPoint y: 179, distance: 39.5
click at [1032, 179] on input "text" at bounding box center [1071, 182] width 137 height 18
type input "[PERSON_NAME]"
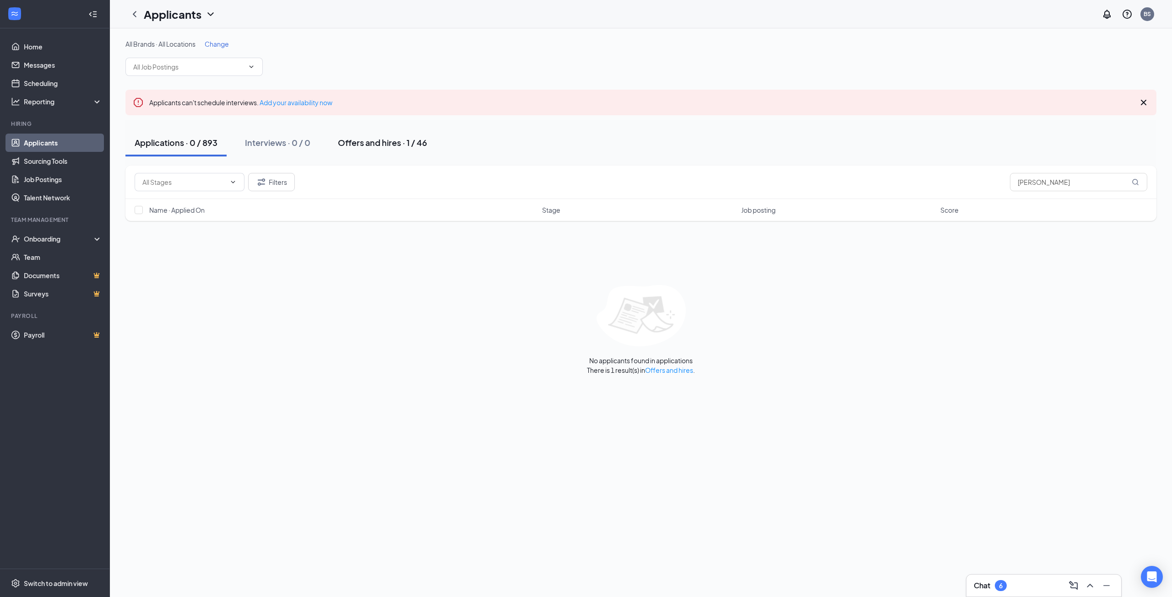
click at [362, 148] on div "Offers and hires · 1 / 46" at bounding box center [382, 142] width 89 height 11
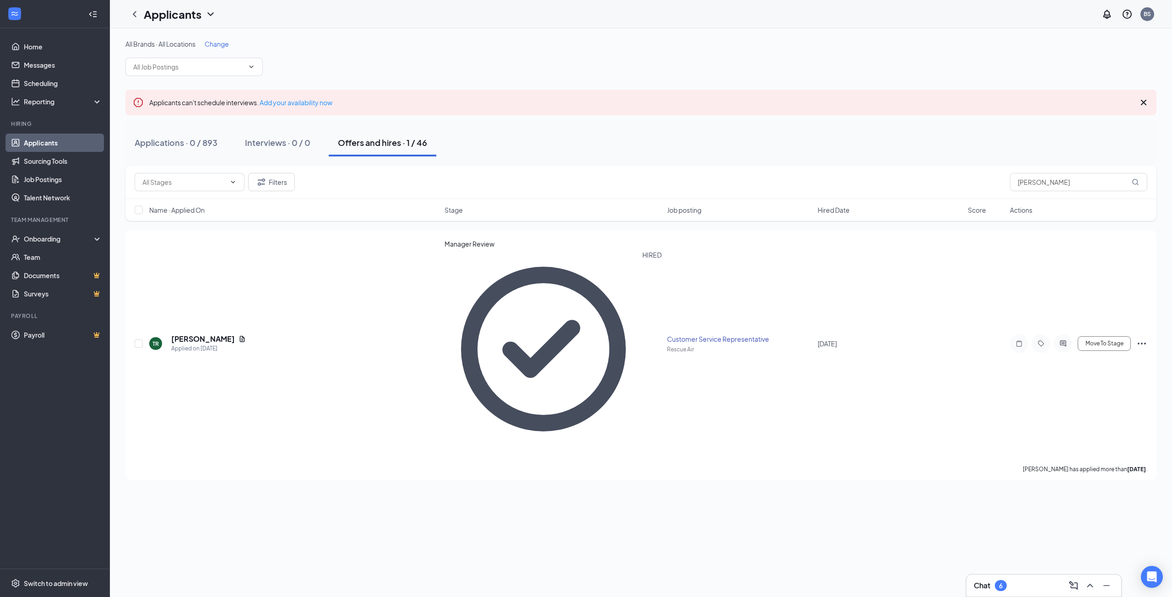
click at [63, 142] on link "Applicants" at bounding box center [63, 143] width 78 height 18
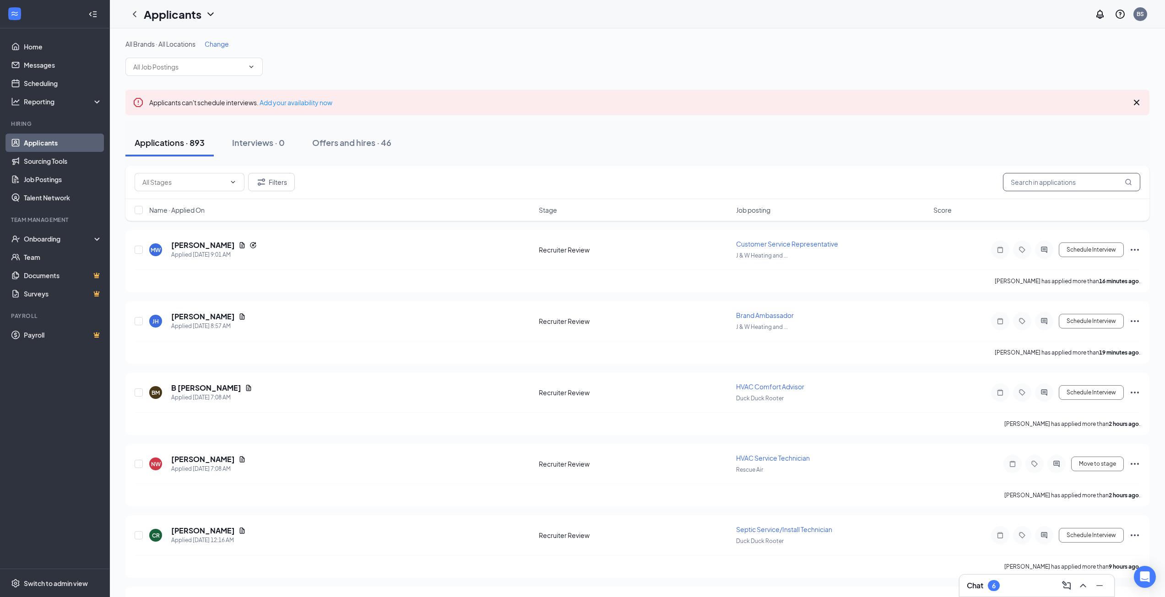
click at [1053, 179] on input "text" at bounding box center [1071, 182] width 137 height 18
type input "[PERSON_NAME]"
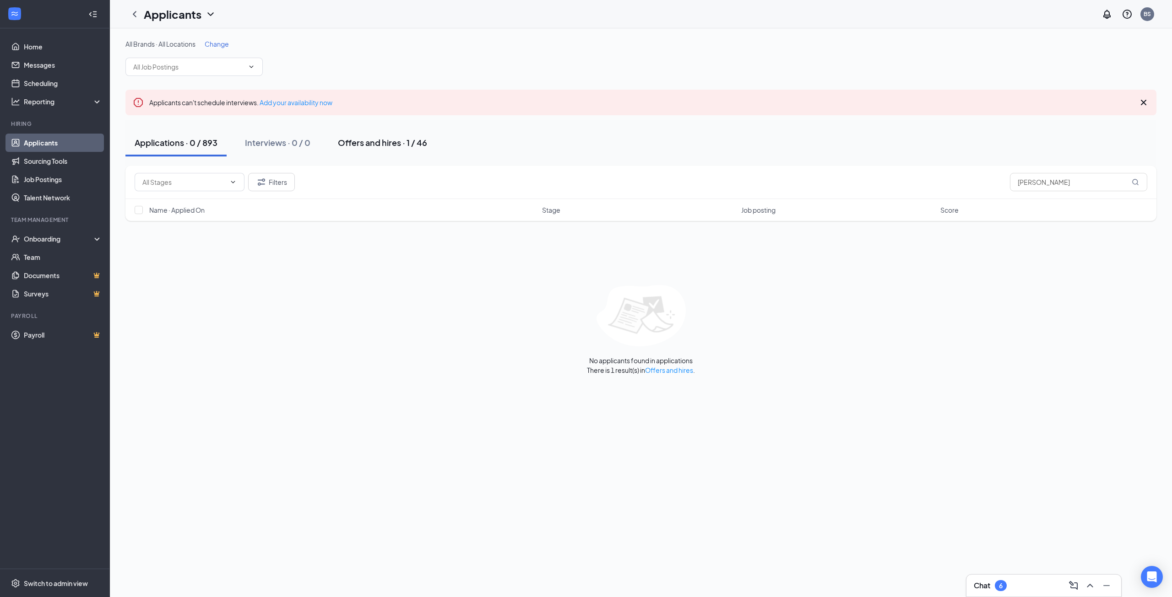
click at [398, 143] on div "Offers and hires · 1 / 46" at bounding box center [382, 142] width 89 height 11
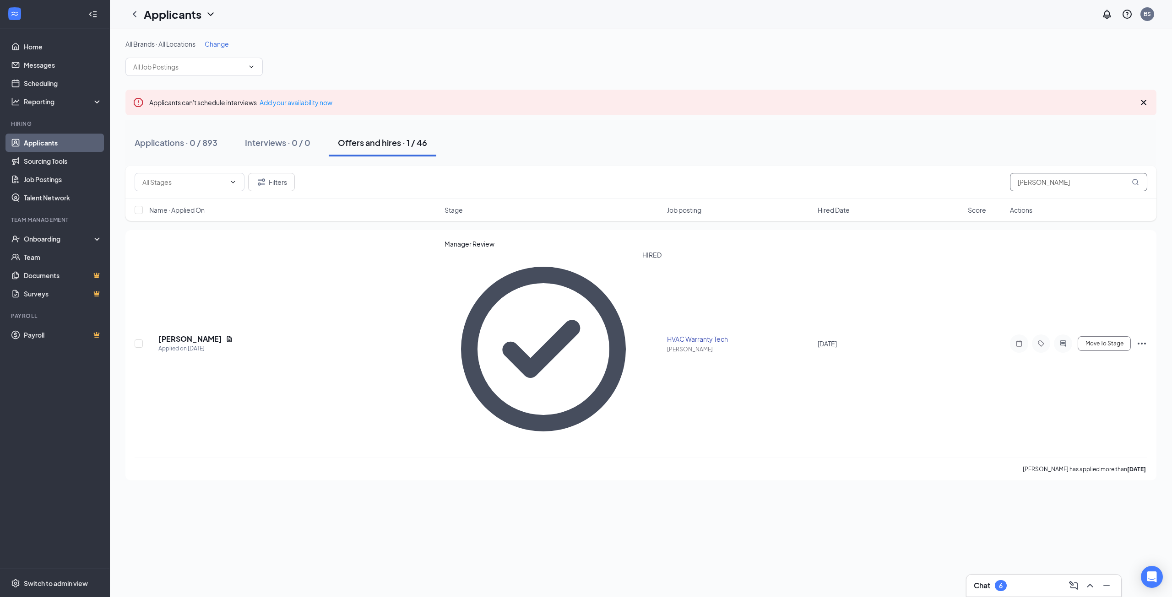
drag, startPoint x: 1077, startPoint y: 183, endPoint x: 968, endPoint y: 182, distance: 108.5
click at [968, 182] on div "Filters [PERSON_NAME]" at bounding box center [641, 182] width 1012 height 18
type input "[PERSON_NAME]"
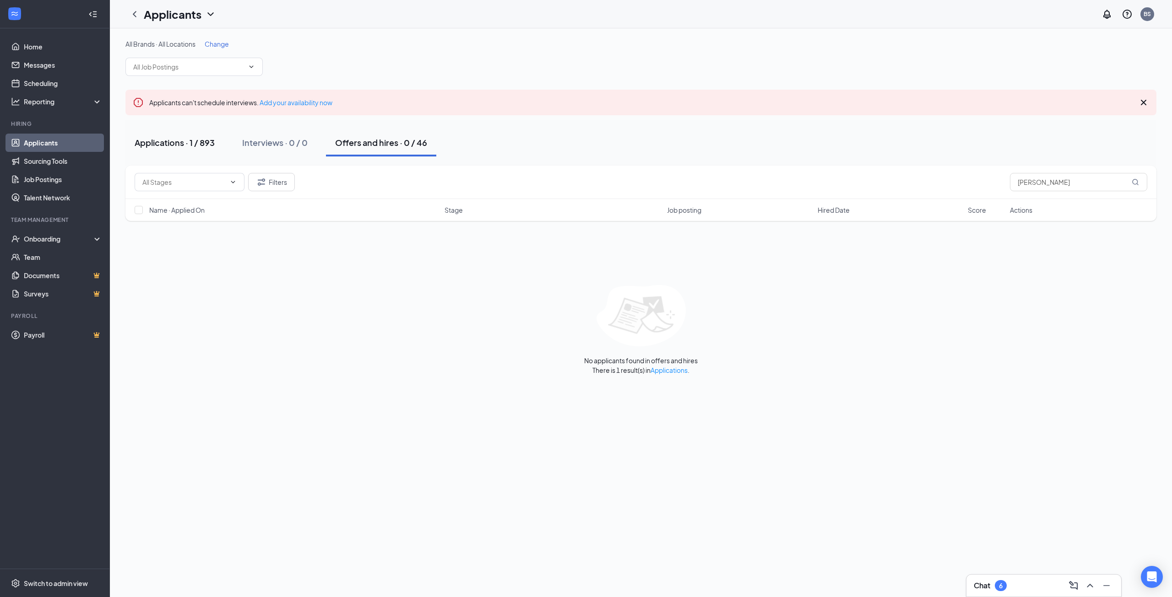
click at [154, 141] on div "Applications · 1 / 893" at bounding box center [175, 142] width 80 height 11
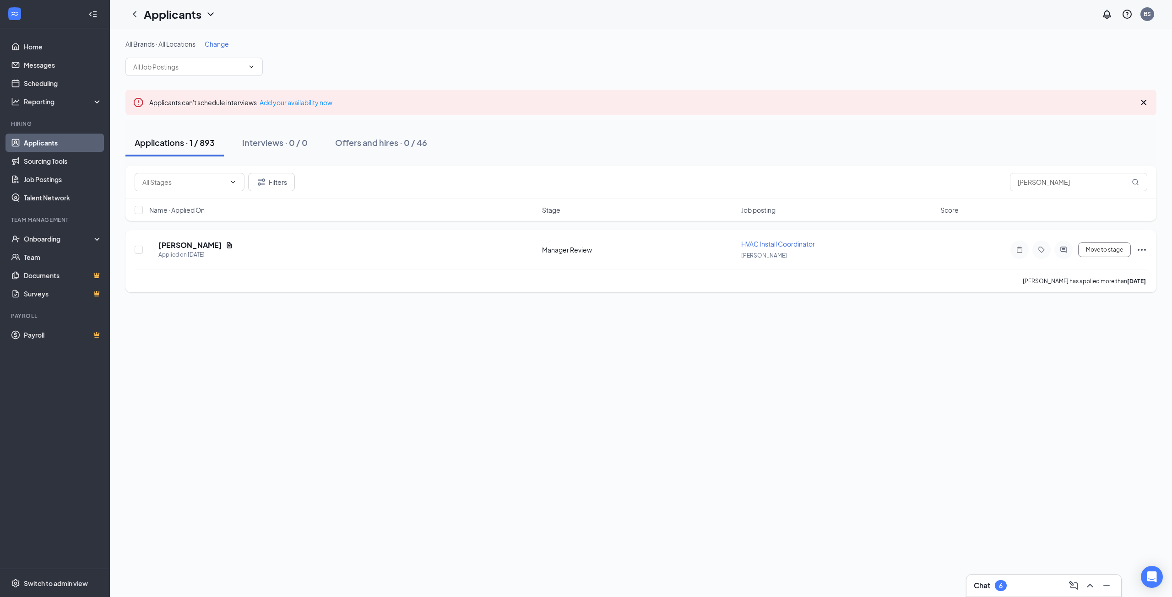
click at [1145, 250] on icon "Ellipses" at bounding box center [1141, 249] width 11 height 11
click at [1109, 334] on p "Move to another position" at bounding box center [1100, 328] width 82 height 9
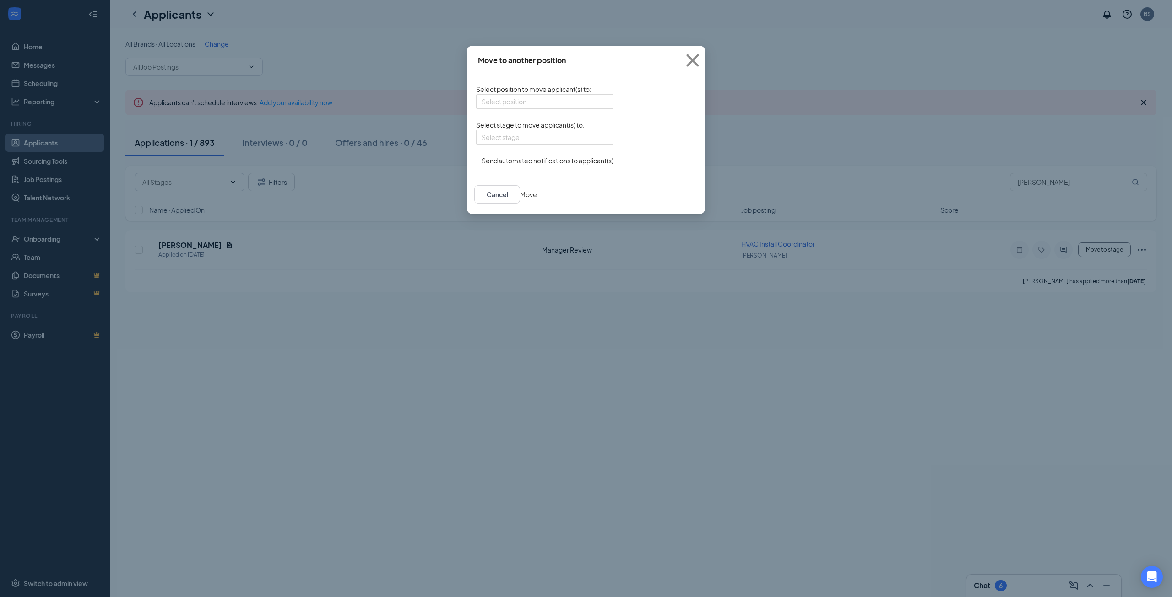
click at [476, 156] on button "button" at bounding box center [476, 156] width 0 height 0
click at [530, 101] on input "search" at bounding box center [541, 102] width 120 height 14
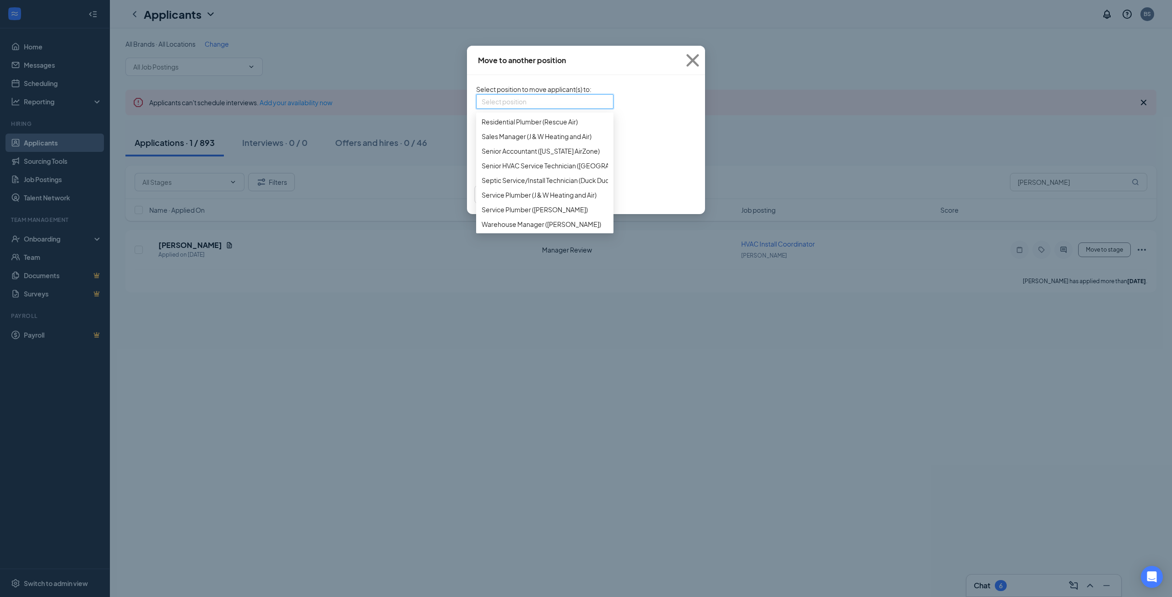
scroll to position [1007, 0]
type input "disp"
click at [513, 141] on span "Dispatcher ([PERSON_NAME])" at bounding box center [544, 136] width 126 height 10
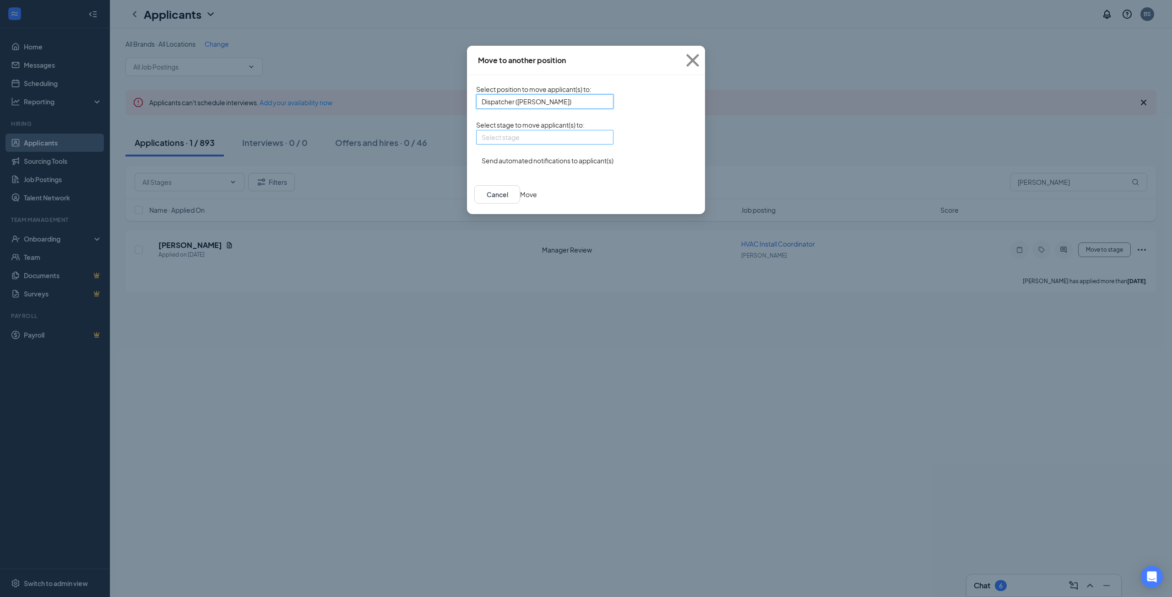
click at [521, 144] on input "search" at bounding box center [541, 137] width 120 height 14
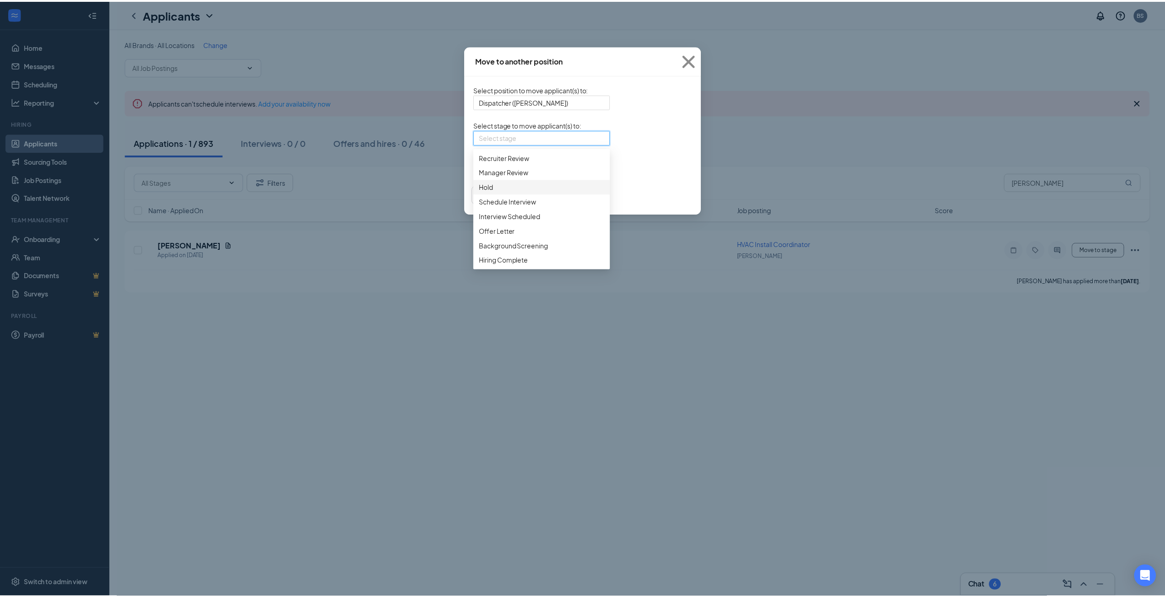
scroll to position [72, 0]
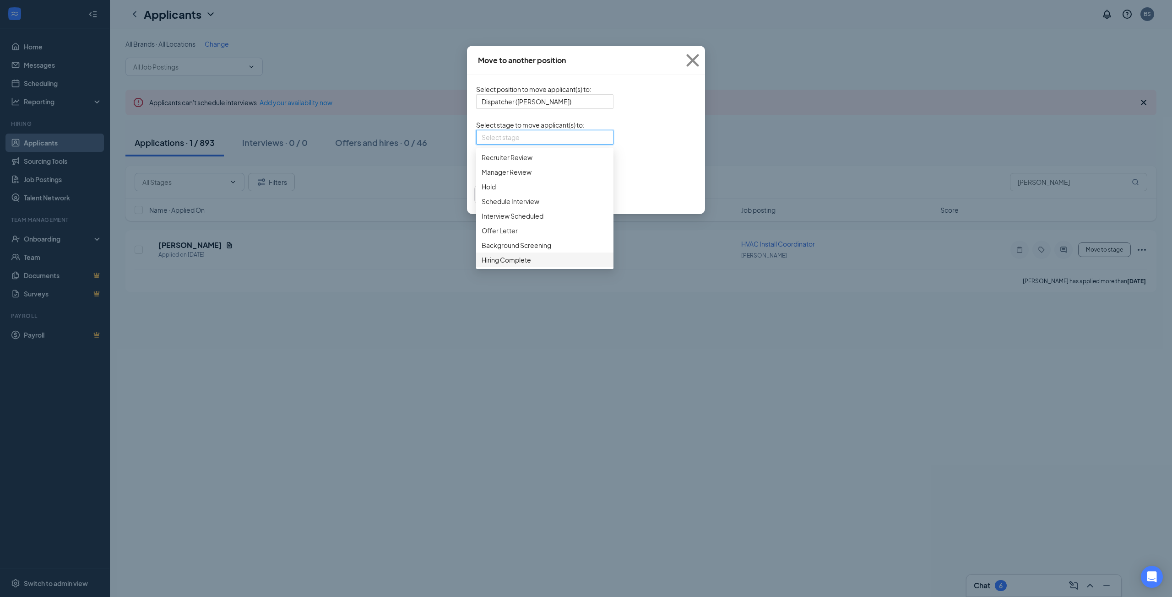
click at [481, 265] on span "Hiring Complete" at bounding box center [505, 260] width 49 height 10
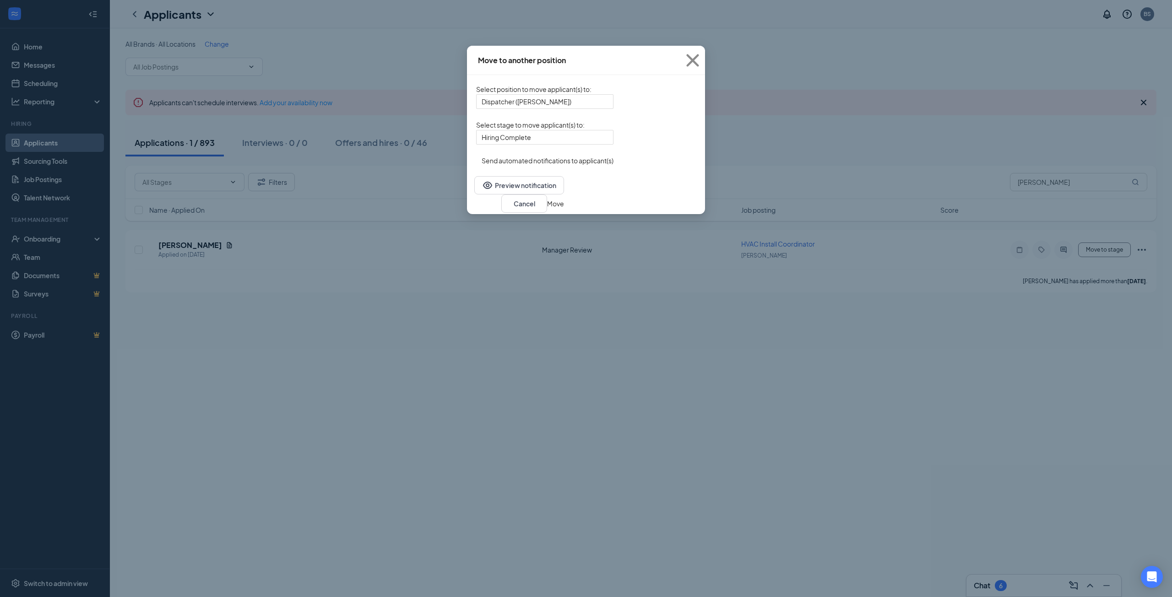
click at [564, 209] on button "Move" at bounding box center [555, 204] width 17 height 10
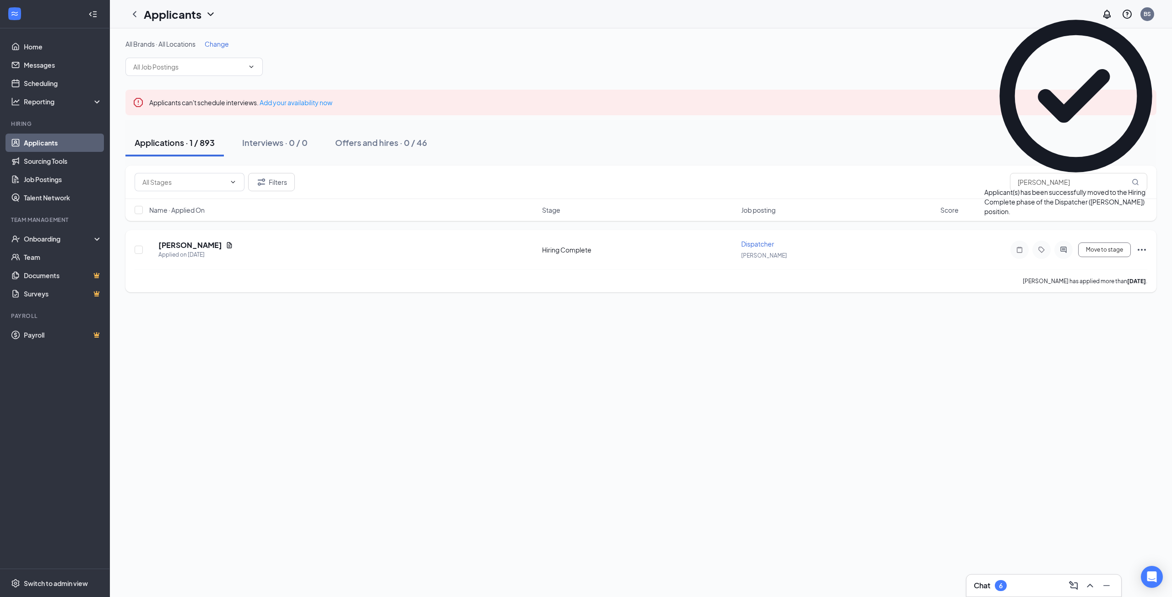
click at [1144, 250] on icon "Ellipses" at bounding box center [1141, 250] width 8 height 2
click at [1100, 266] on p "[PERSON_NAME] as hired" at bounding box center [1100, 265] width 82 height 9
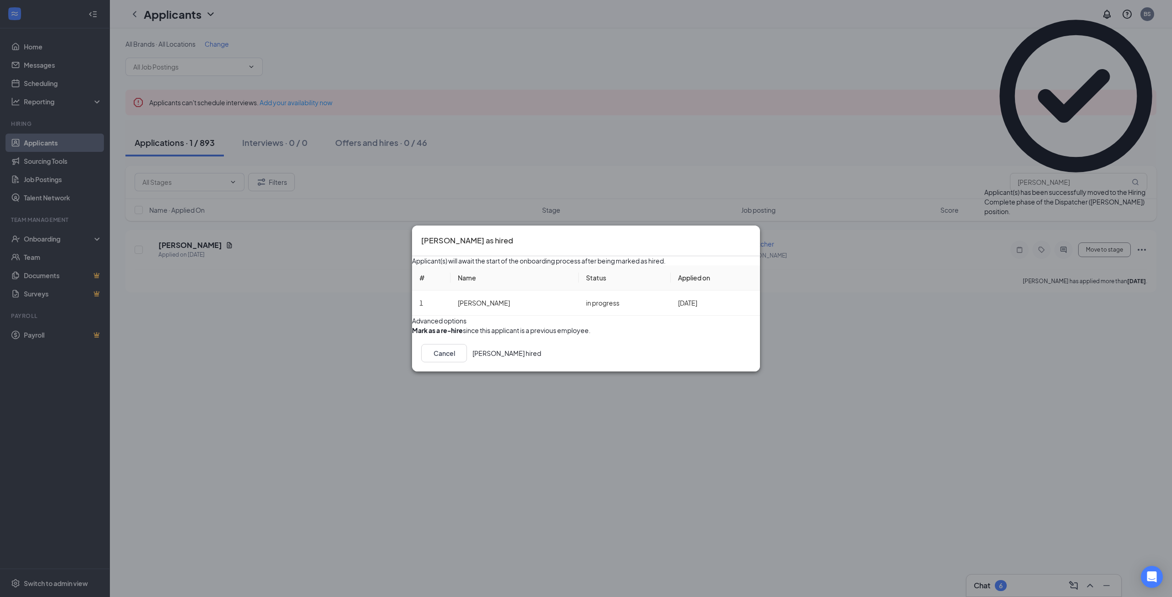
click at [541, 362] on button "[PERSON_NAME] hired" at bounding box center [506, 353] width 69 height 18
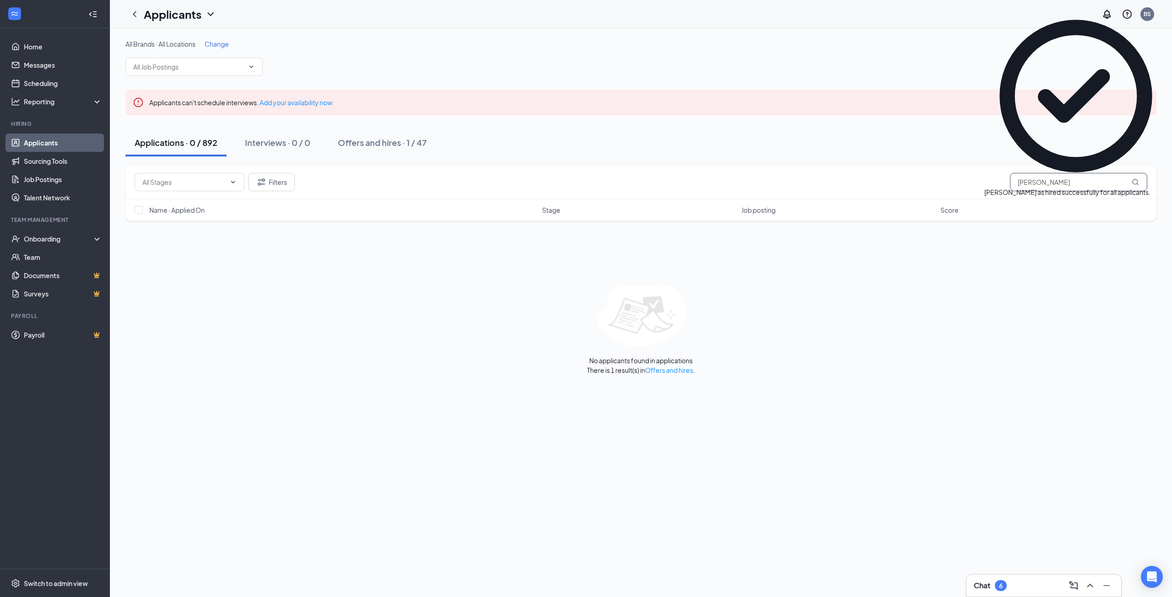
drag, startPoint x: 1076, startPoint y: 185, endPoint x: 965, endPoint y: 185, distance: 111.7
click at [965, 185] on div "Filters [PERSON_NAME]" at bounding box center [641, 182] width 1012 height 18
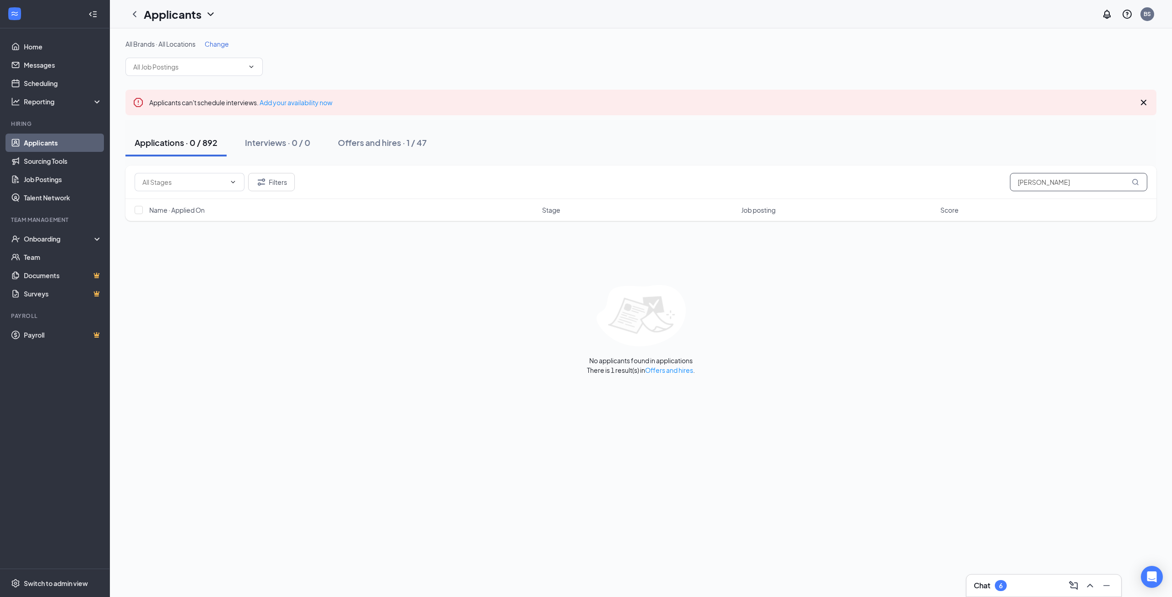
type input "[PERSON_NAME]"
click at [411, 136] on button "Offers and hires · 1 / 47" at bounding box center [382, 142] width 107 height 27
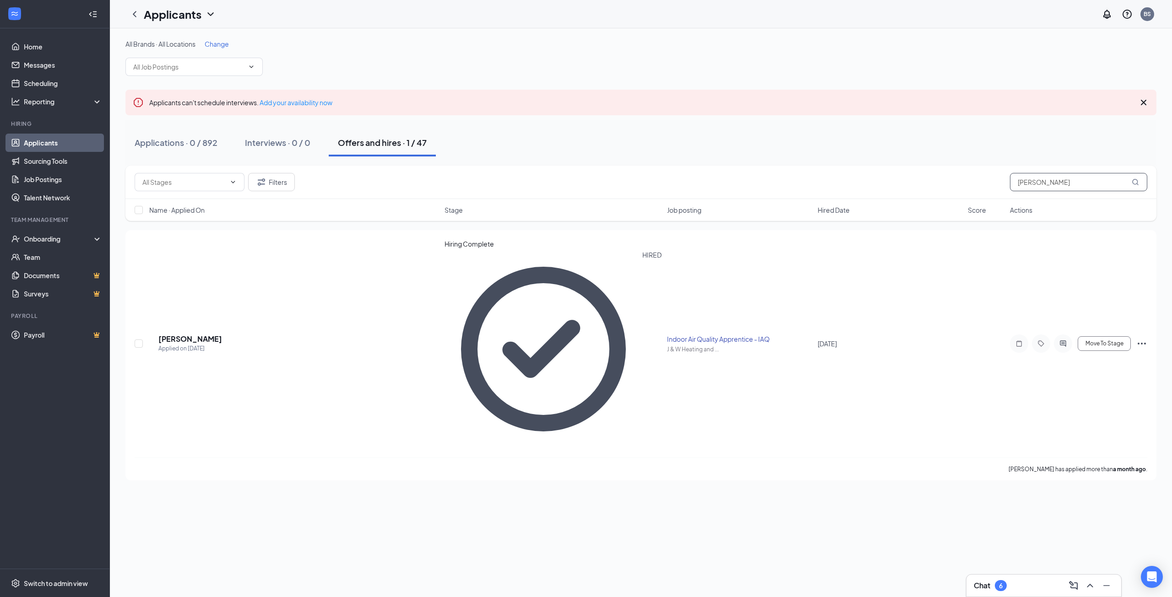
drag, startPoint x: 1062, startPoint y: 184, endPoint x: 917, endPoint y: 175, distance: 145.4
click at [919, 175] on div "Filters [PERSON_NAME]" at bounding box center [641, 182] width 1012 height 18
drag, startPoint x: 1080, startPoint y: 184, endPoint x: 949, endPoint y: 180, distance: 130.5
click at [949, 180] on div "Filters [PERSON_NAME]" at bounding box center [641, 182] width 1012 height 18
type input "[PERSON_NAME]"
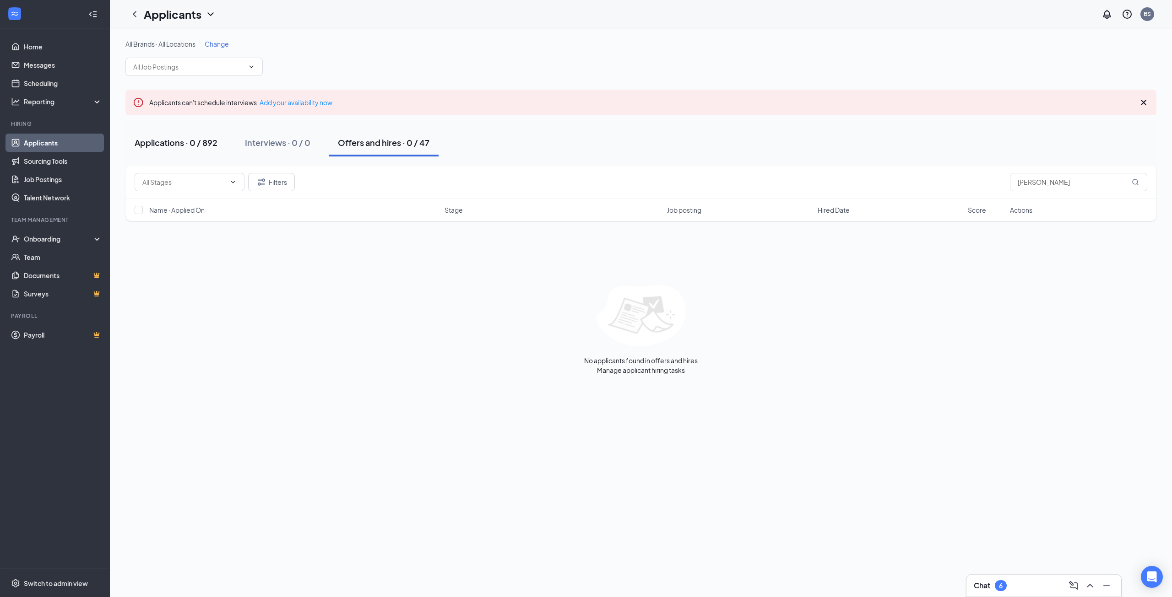
click at [205, 139] on div "Applications · 0 / 892" at bounding box center [176, 142] width 83 height 11
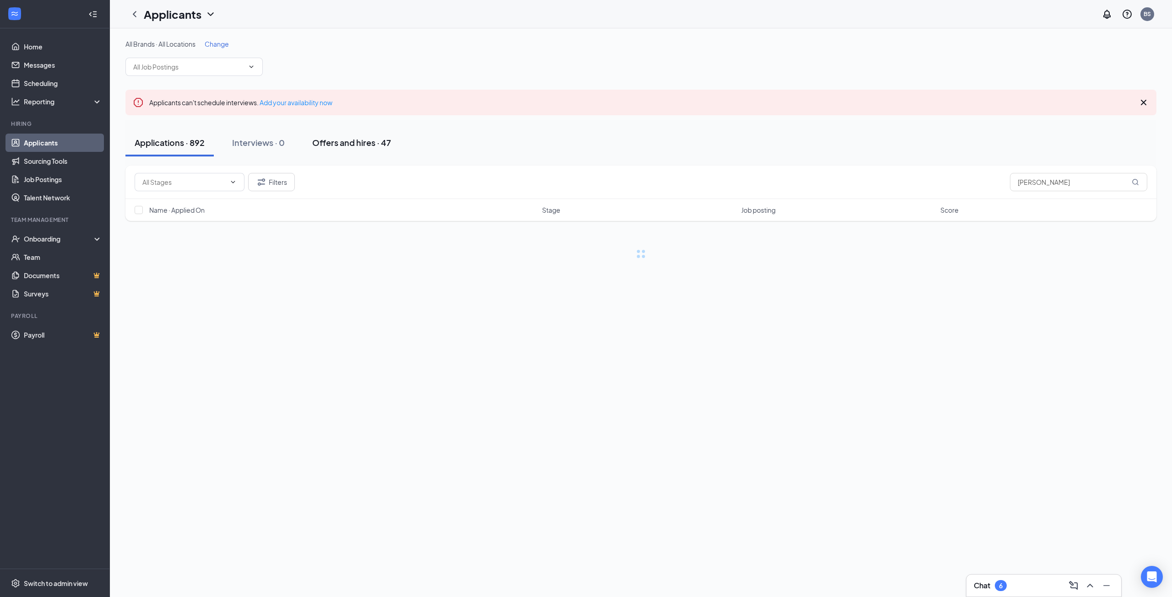
click at [344, 144] on div "Offers and hires · 47" at bounding box center [351, 142] width 79 height 11
click at [1037, 182] on input "[PERSON_NAME]" at bounding box center [1078, 182] width 137 height 18
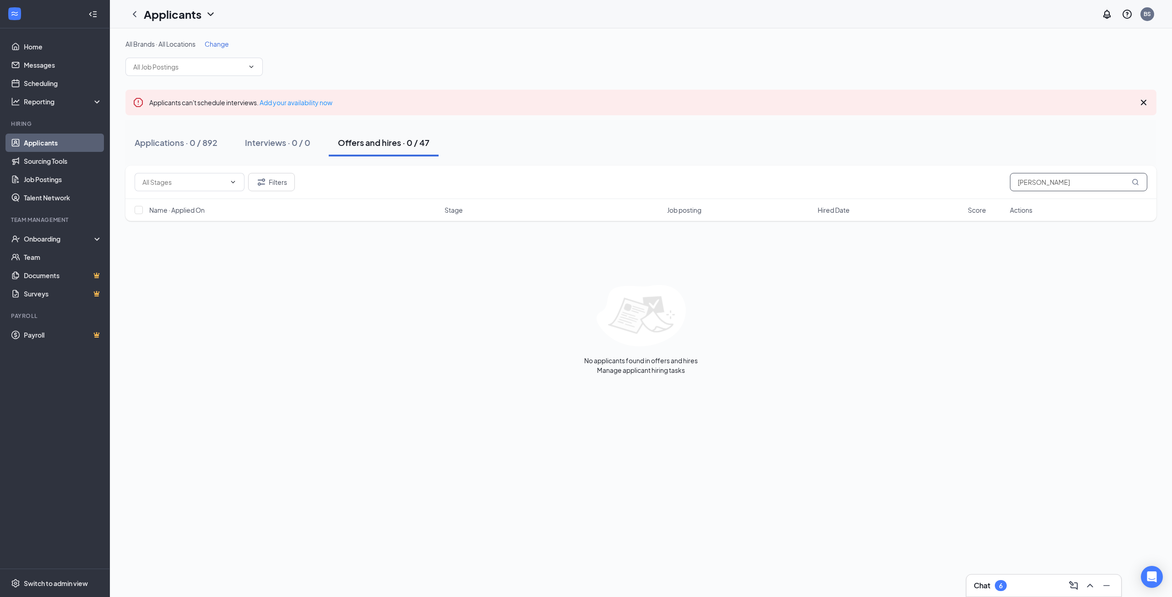
type input "[PERSON_NAME]"
click at [202, 140] on div "Applications · 0 / 892" at bounding box center [176, 142] width 83 height 11
click at [61, 143] on link "Applicants" at bounding box center [63, 143] width 78 height 18
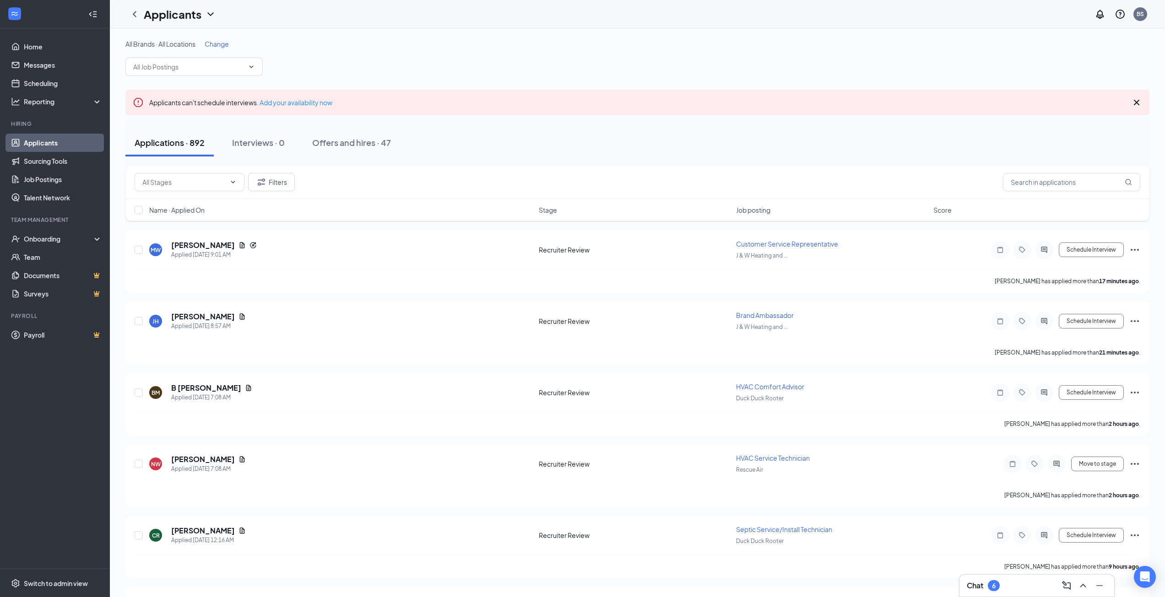
click at [228, 42] on span "Change" at bounding box center [217, 44] width 24 height 8
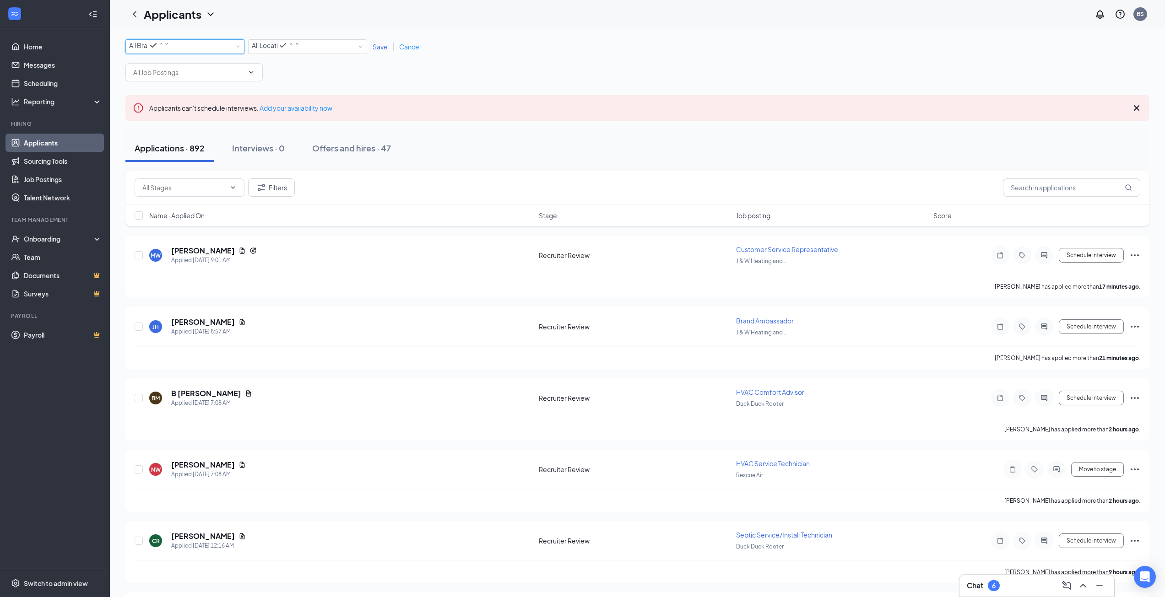
click at [169, 49] on div "All Brands" at bounding box center [149, 45] width 40 height 11
click at [180, 144] on span "Rescue Air and Plumbing" at bounding box center [165, 148] width 73 height 8
click at [376, 51] on span "Save" at bounding box center [380, 47] width 15 height 8
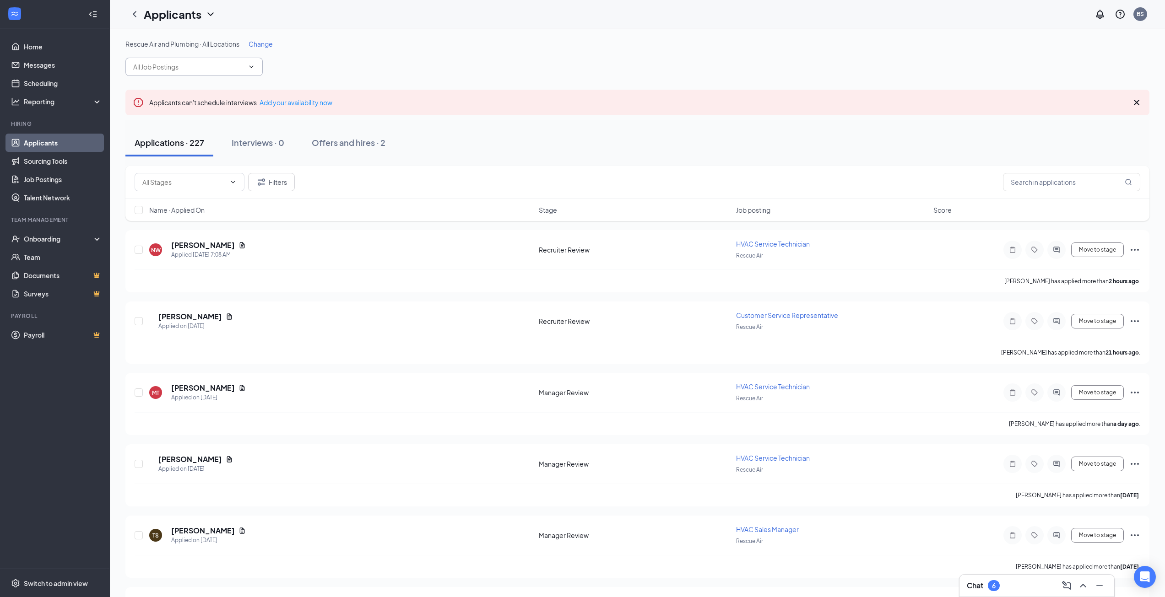
click at [231, 74] on span at bounding box center [193, 67] width 137 height 18
click at [197, 98] on div "HVAC Service Technician (Rescue Air)" at bounding box center [180, 93] width 110 height 10
type input "HVAC Service Technician (Rescue Air)"
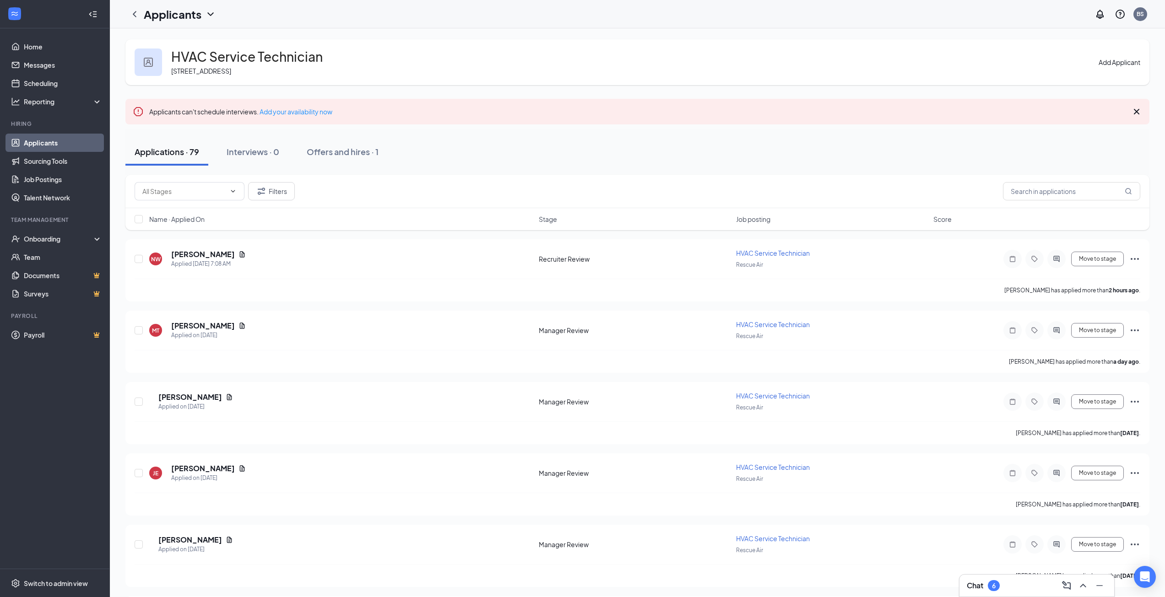
click at [1117, 61] on button "Add Applicant" at bounding box center [1119, 62] width 42 height 10
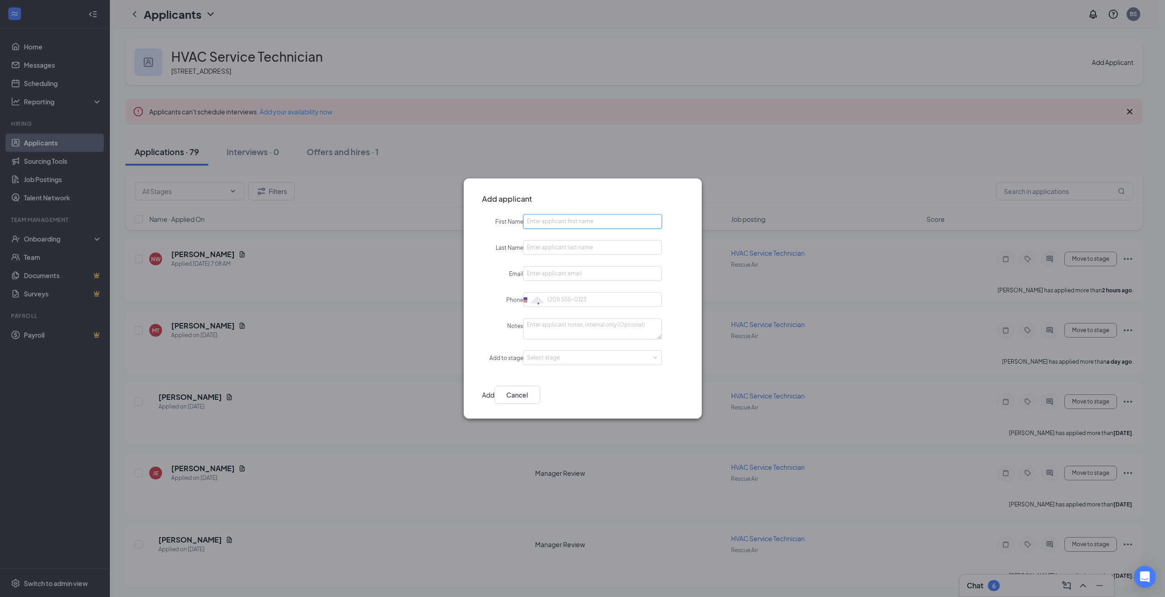
click at [569, 220] on input "First Name" at bounding box center [592, 221] width 139 height 15
type input "[PERSON_NAME]"
type input "r"
type input "[EMAIL_ADDRESS][DOMAIN_NAME]"
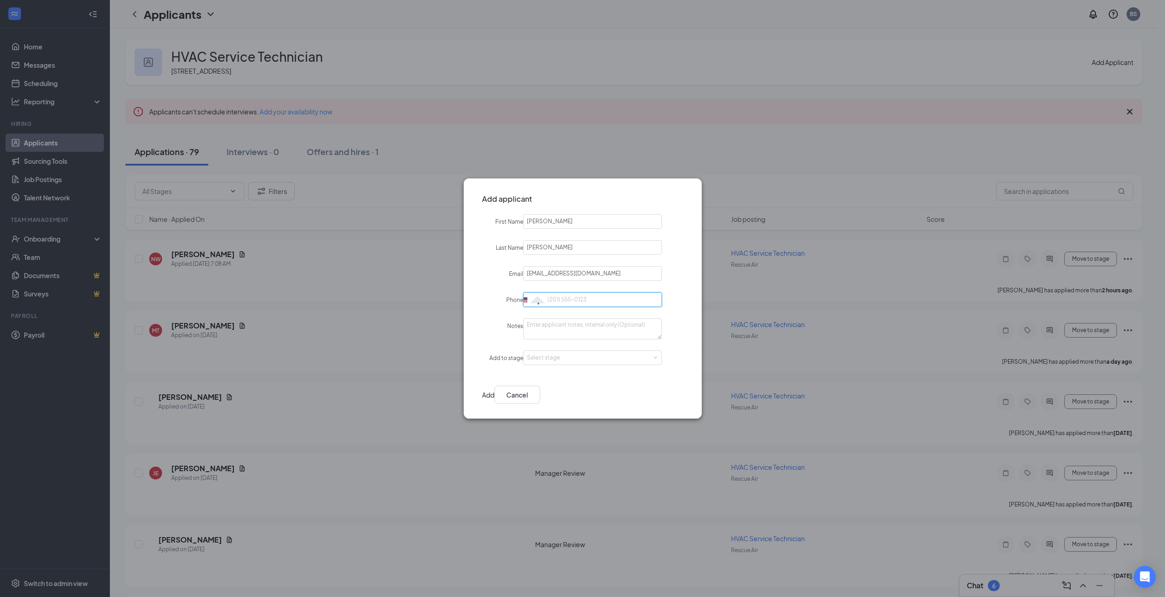
click at [591, 297] on input "Phone" at bounding box center [592, 299] width 139 height 15
click at [587, 297] on input "Phone" at bounding box center [592, 299] width 139 height 15
type input "2142077671"
click at [503, 366] on form "First Name [PERSON_NAME] Name [PERSON_NAME] Email [EMAIL_ADDRESS][DOMAIN_NAME] …" at bounding box center [583, 289] width 238 height 151
click at [568, 360] on div "Select stage" at bounding box center [590, 357] width 127 height 9
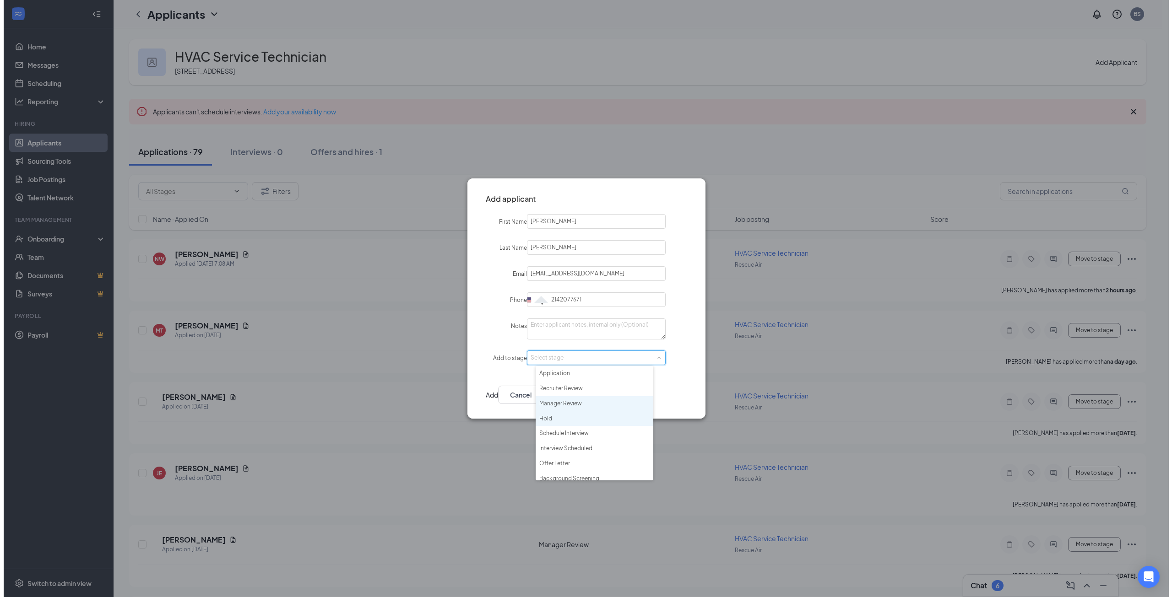
scroll to position [21, 0]
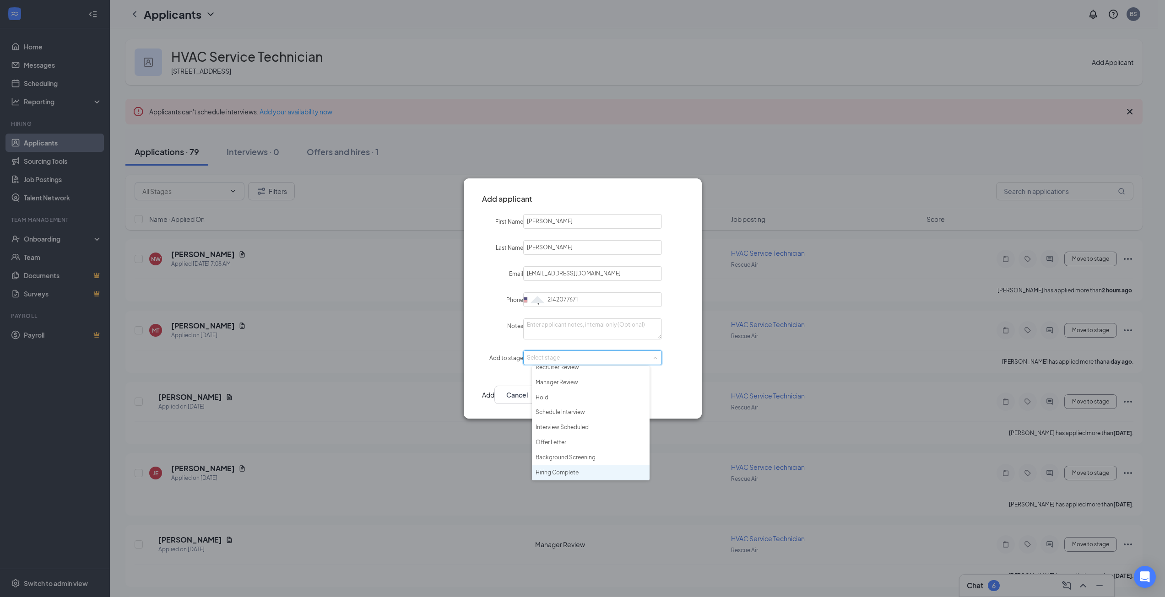
click at [572, 472] on li "Hiring Complete" at bounding box center [591, 472] width 118 height 15
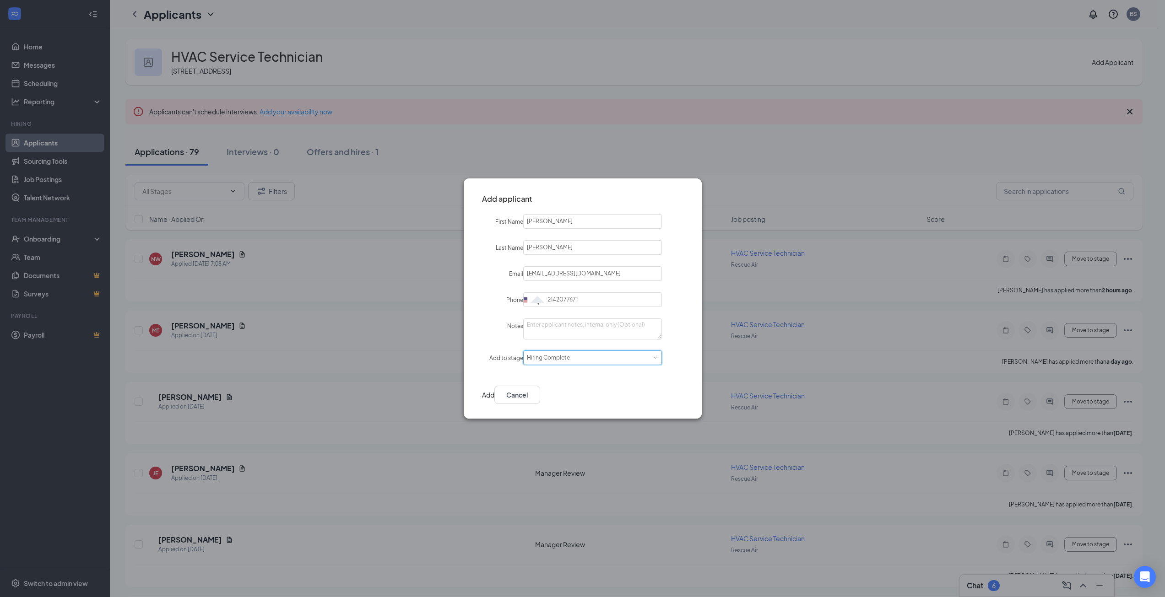
click at [494, 398] on button "Add" at bounding box center [488, 395] width 12 height 18
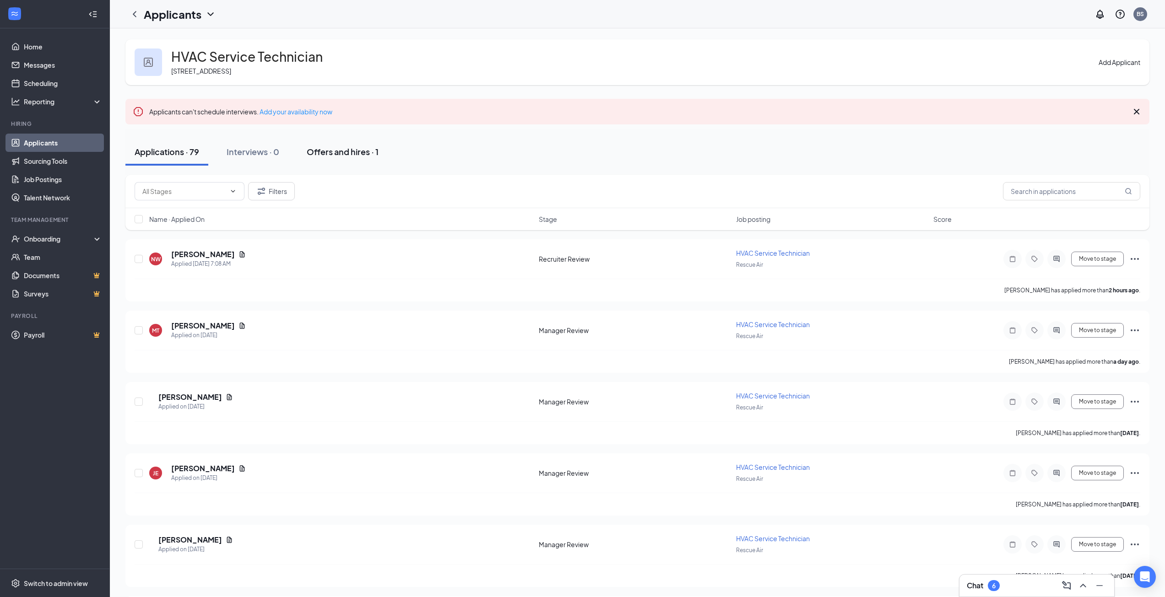
click at [331, 157] on button "Offers and hires · 1" at bounding box center [342, 151] width 90 height 27
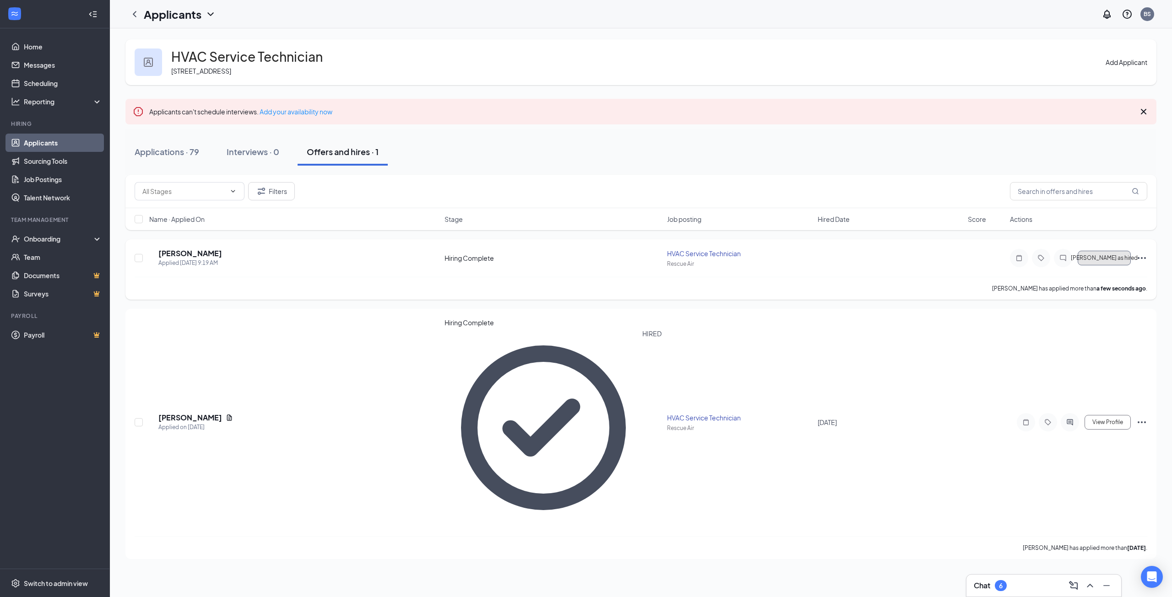
click at [1119, 260] on span "[PERSON_NAME] as hired" at bounding box center [1103, 258] width 67 height 6
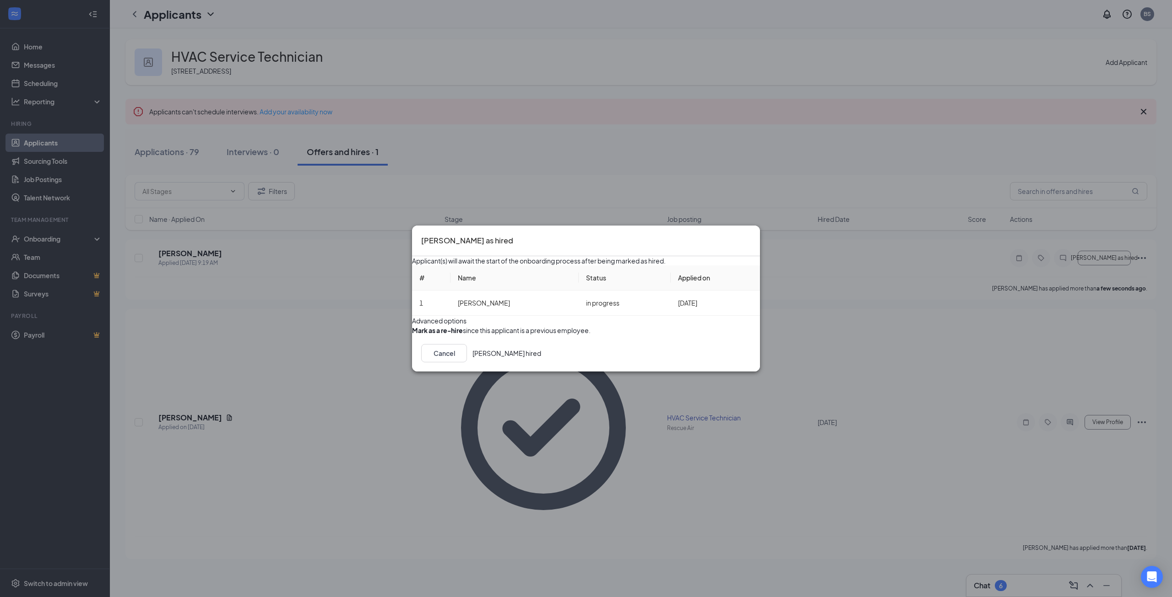
click at [541, 362] on button "[PERSON_NAME] hired" at bounding box center [506, 353] width 69 height 18
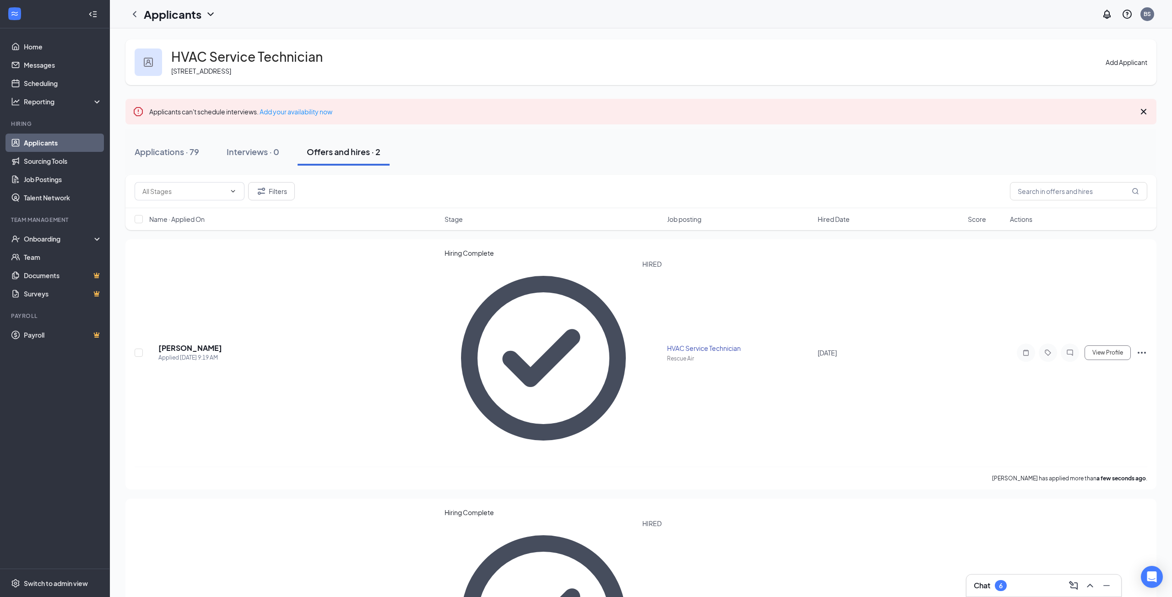
click at [47, 142] on link "Applicants" at bounding box center [63, 143] width 78 height 18
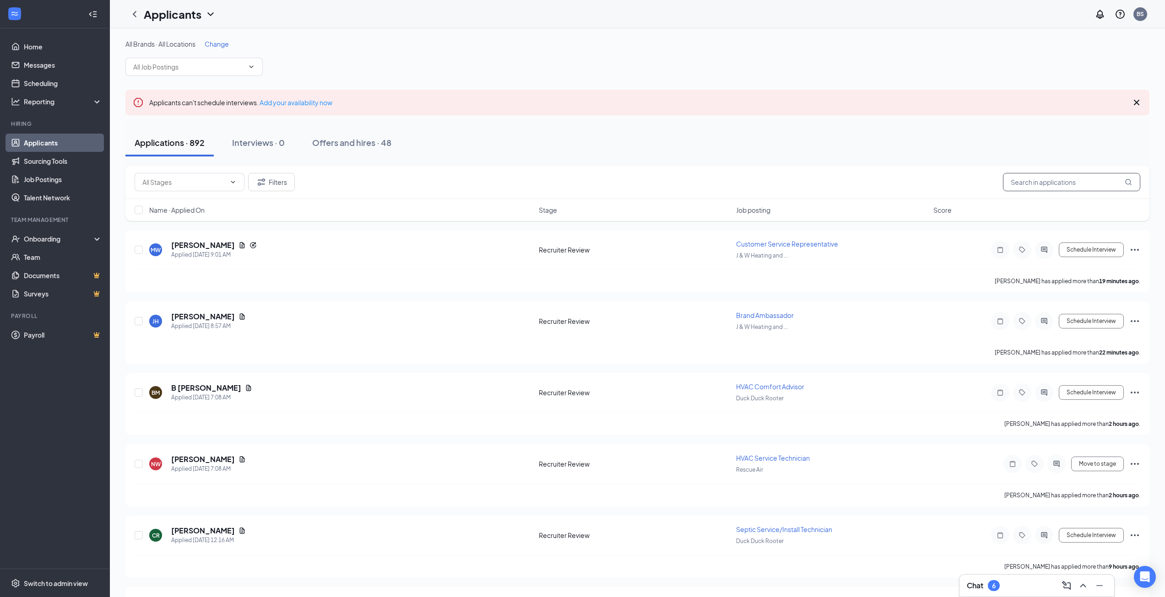
click at [1054, 186] on input "text" at bounding box center [1071, 182] width 137 height 18
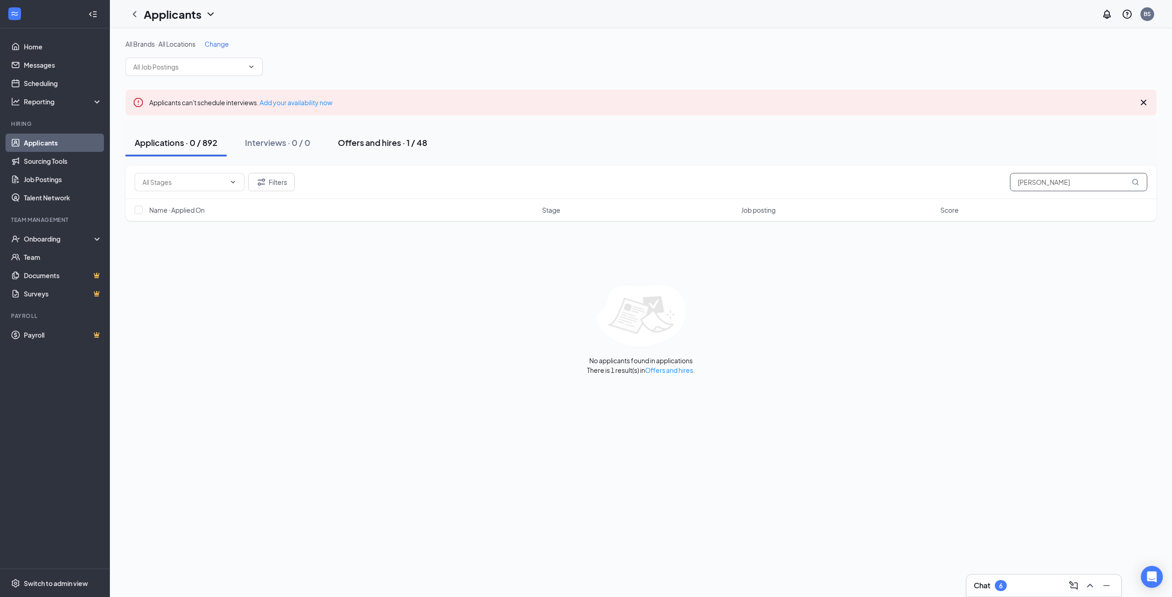
type input "[PERSON_NAME]"
click at [416, 140] on div "Offers and hires · 1 / 48" at bounding box center [382, 142] width 89 height 11
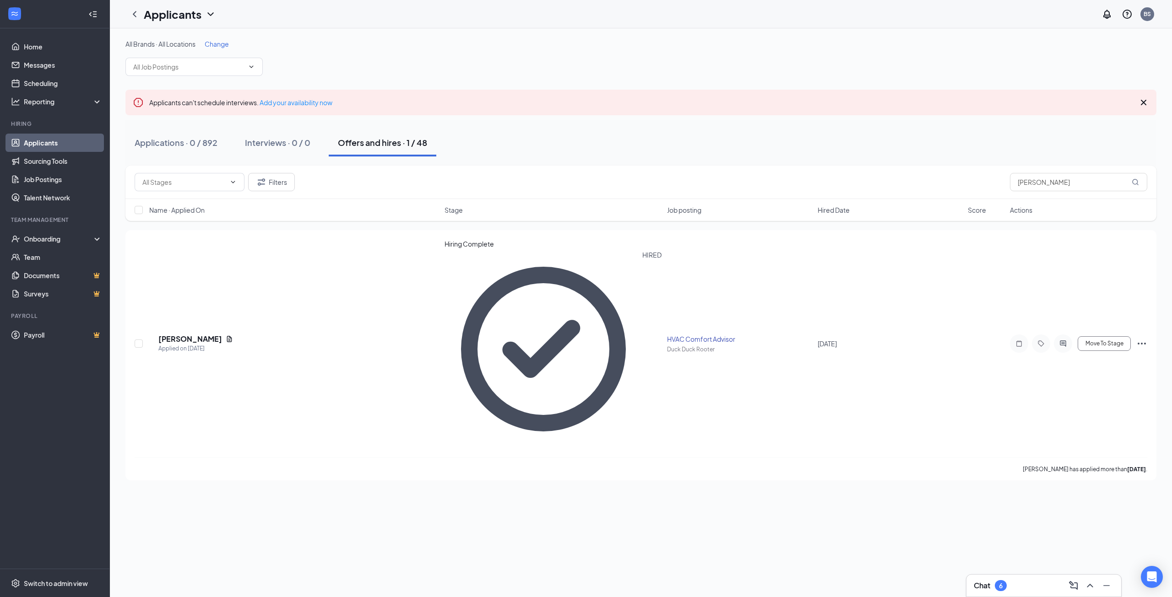
click at [62, 143] on link "Applicants" at bounding box center [63, 143] width 78 height 18
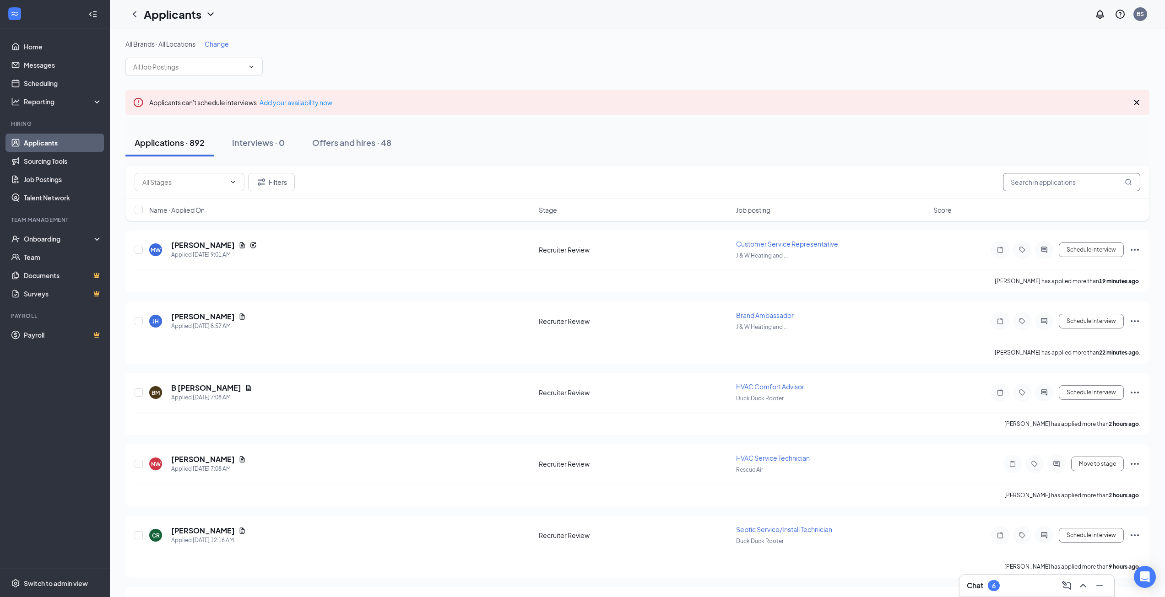
click at [1057, 183] on input "text" at bounding box center [1071, 182] width 137 height 18
type input "[PERSON_NAME]"
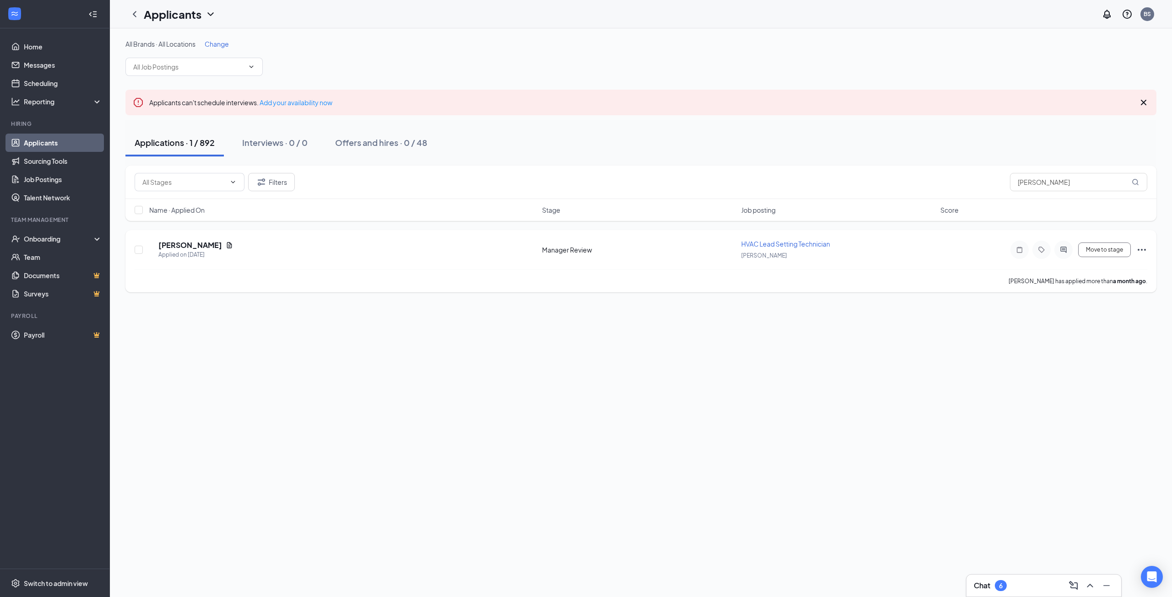
click at [1145, 253] on icon "Ellipses" at bounding box center [1141, 249] width 11 height 11
click at [1113, 269] on p "[PERSON_NAME] as hired" at bounding box center [1100, 265] width 82 height 9
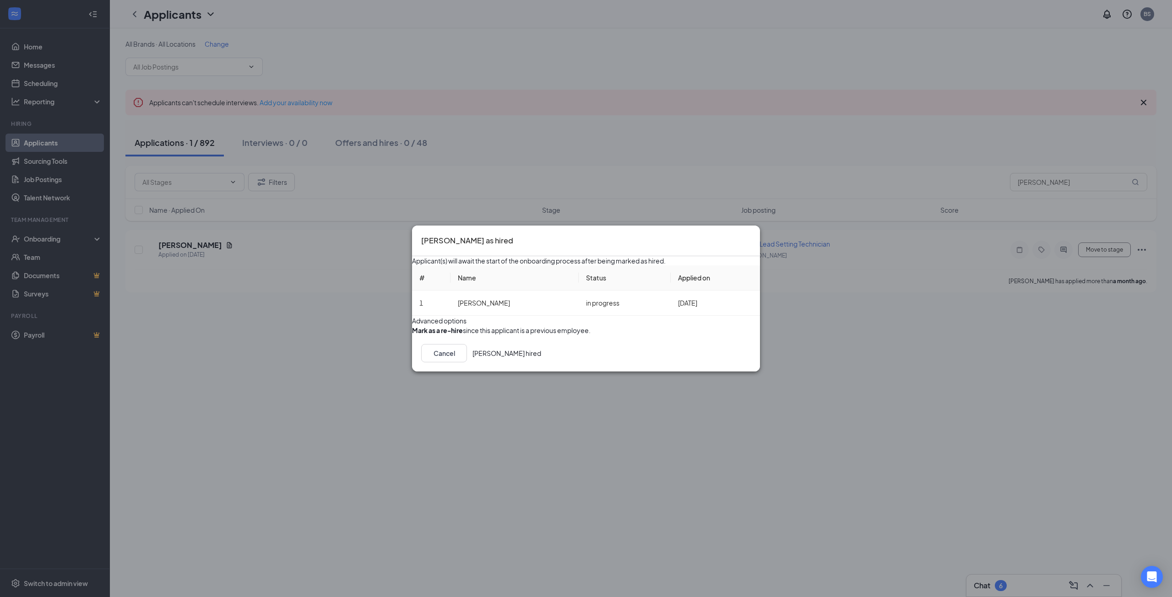
click at [541, 362] on button "[PERSON_NAME] hired" at bounding box center [506, 353] width 69 height 18
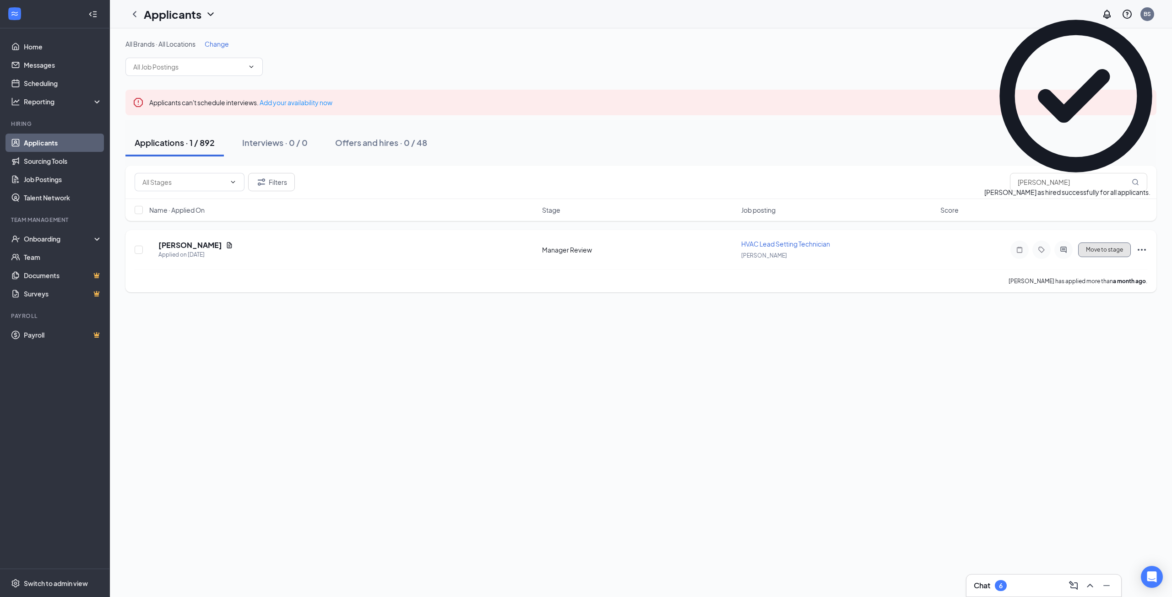
click at [1107, 253] on button "Move to stage" at bounding box center [1104, 250] width 53 height 15
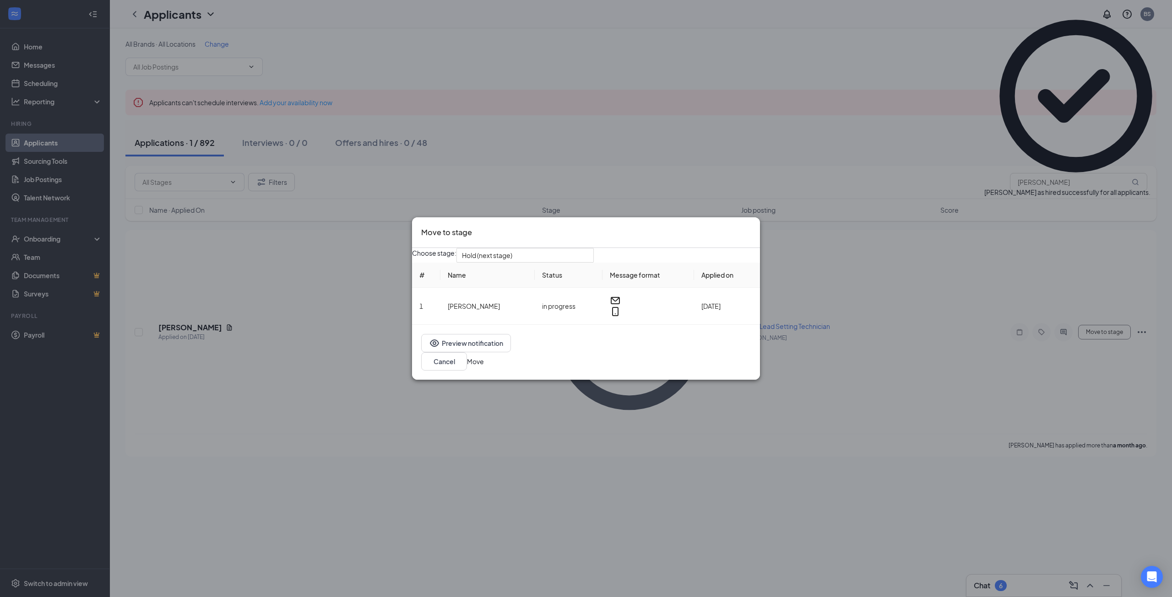
click at [484, 358] on button "Move" at bounding box center [475, 361] width 17 height 10
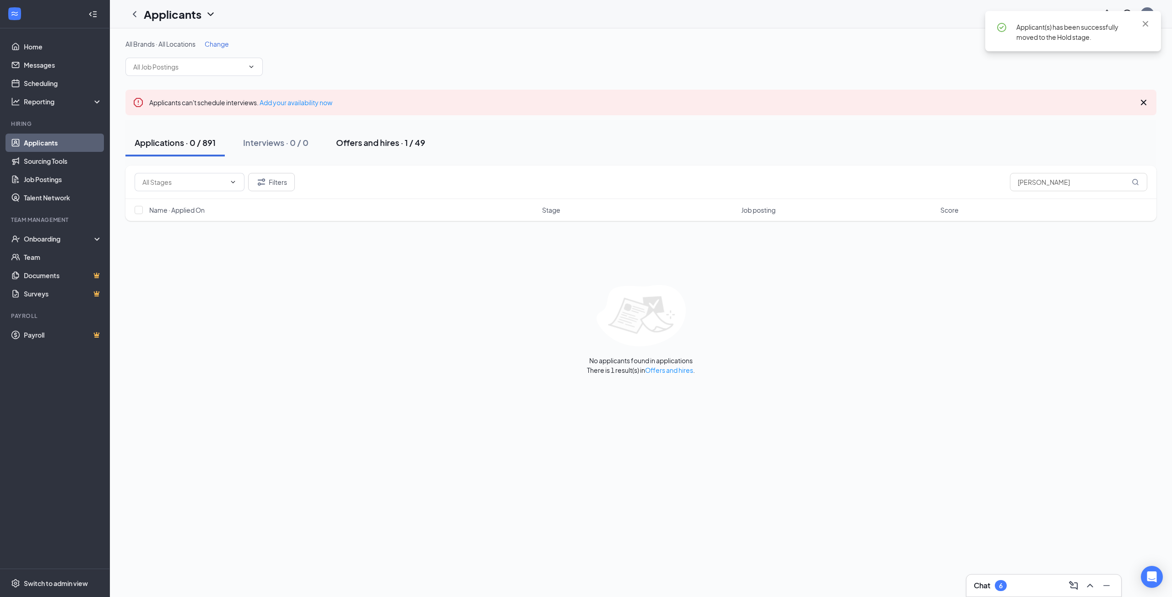
click at [405, 140] on div "Offers and hires · 1 / 49" at bounding box center [380, 142] width 89 height 11
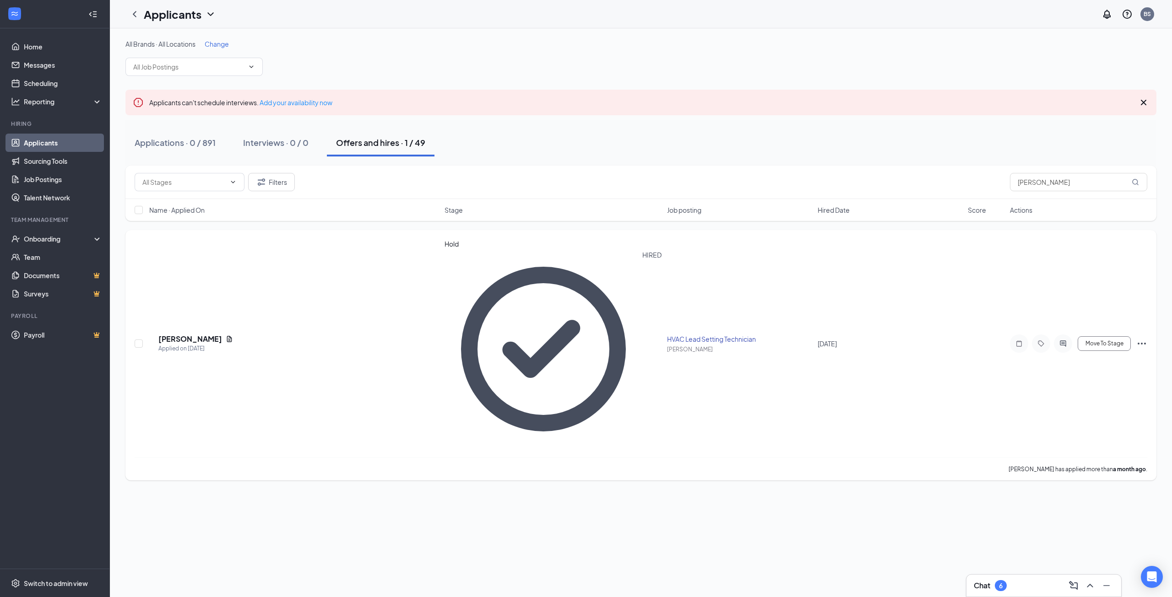
click at [1146, 338] on icon "Ellipses" at bounding box center [1141, 343] width 11 height 11
click at [1097, 333] on p "Move to another position" at bounding box center [1100, 328] width 82 height 9
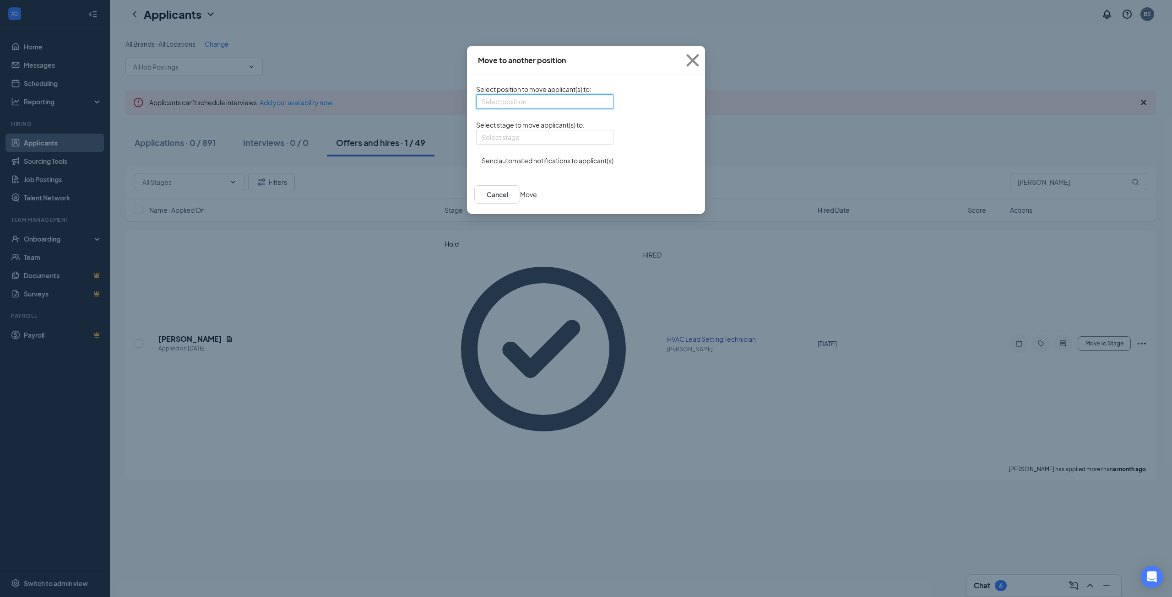
click at [533, 107] on input "search" at bounding box center [541, 102] width 120 height 14
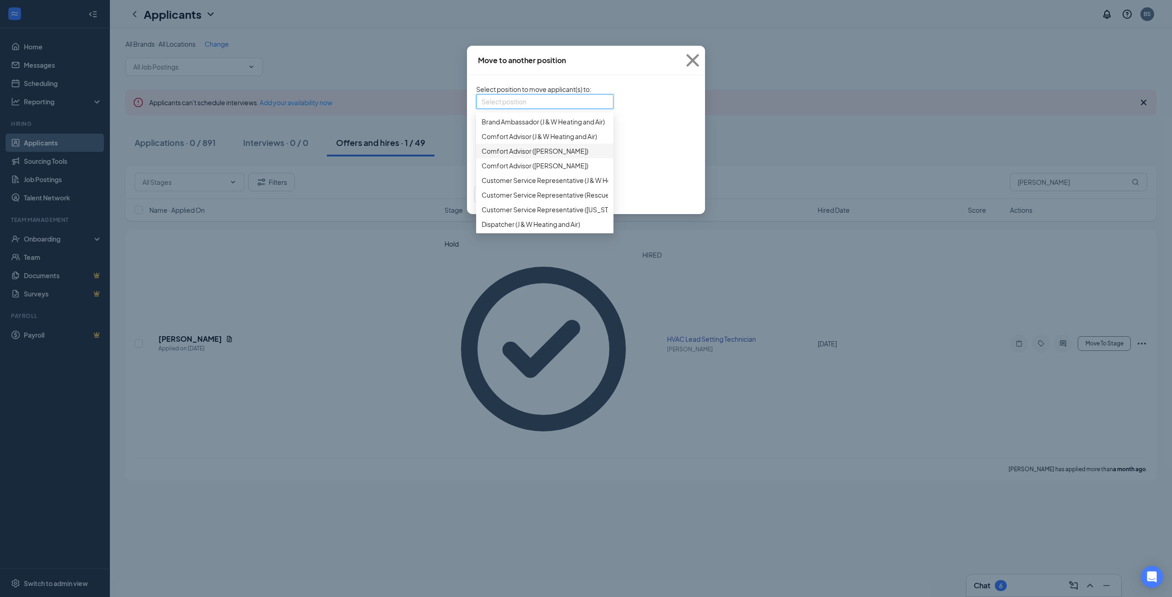
click at [613, 145] on div "Select stage" at bounding box center [544, 137] width 137 height 15
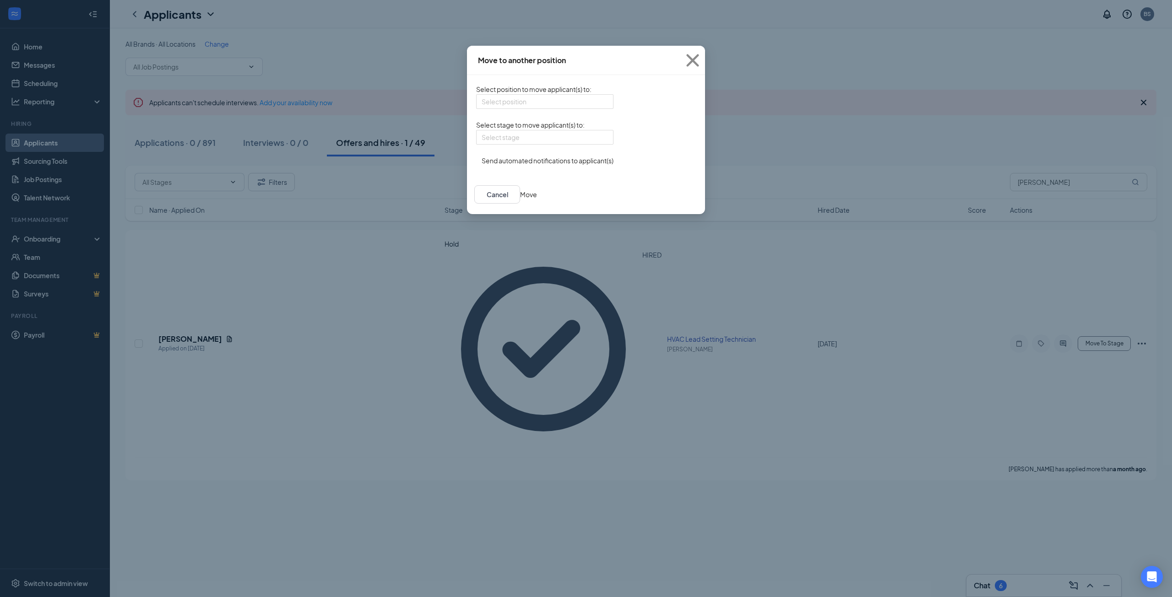
click at [476, 156] on button "button" at bounding box center [476, 156] width 0 height 0
click at [506, 105] on input "search" at bounding box center [541, 102] width 120 height 14
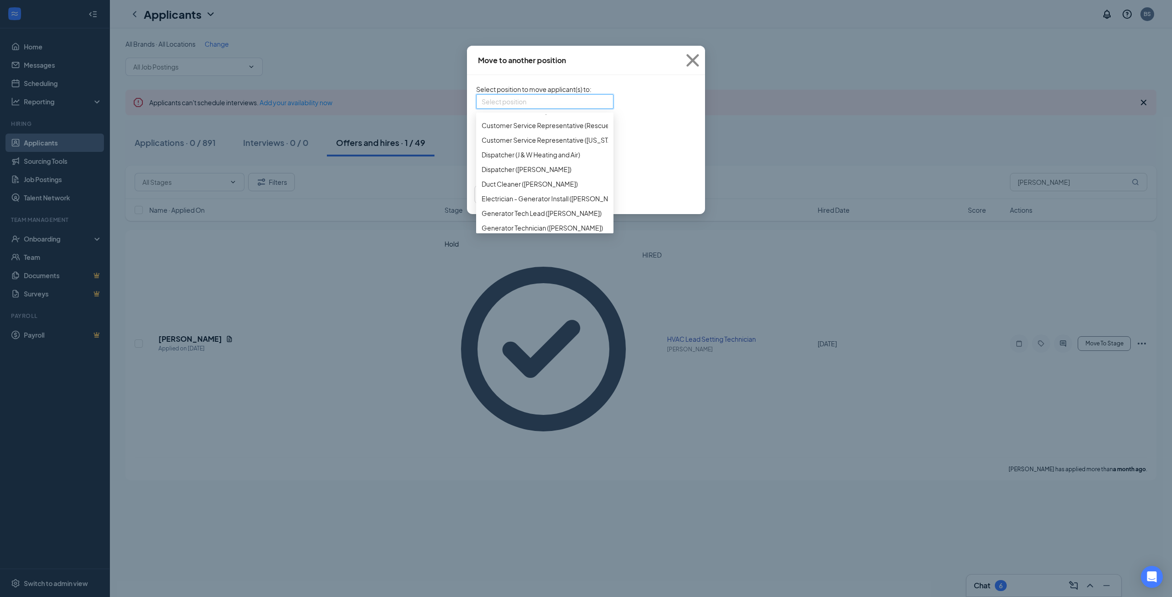
scroll to position [92, 0]
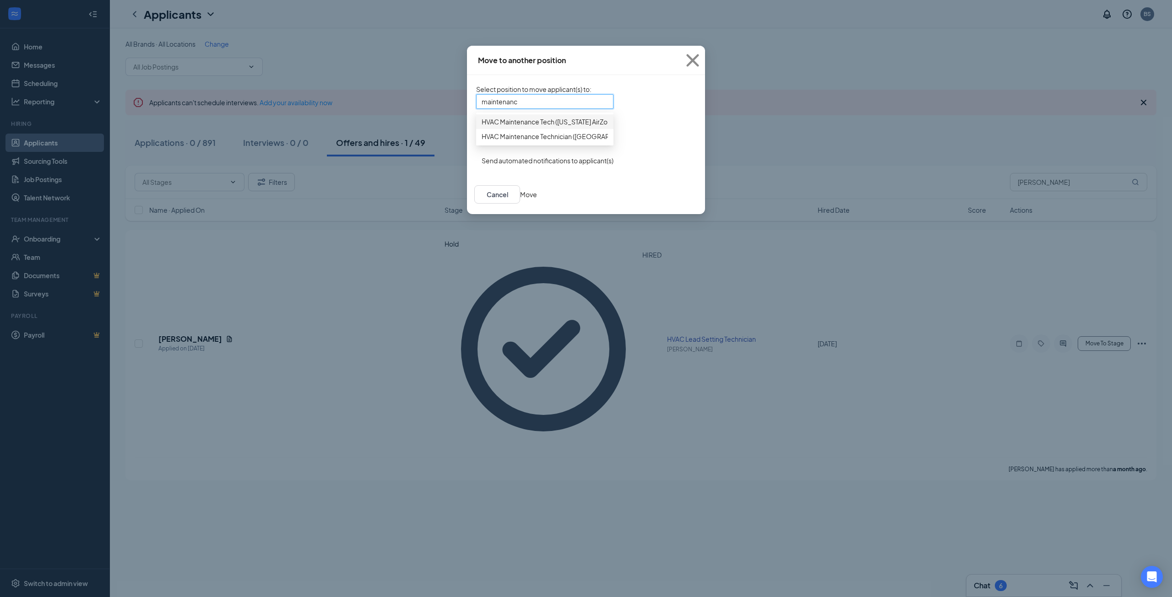
type input "maintenance"
click at [481, 141] on span "HVAC Maintenance Technician ([GEOGRAPHIC_DATA])" at bounding box center [562, 136] width 162 height 10
click at [481, 144] on input "search" at bounding box center [541, 137] width 120 height 14
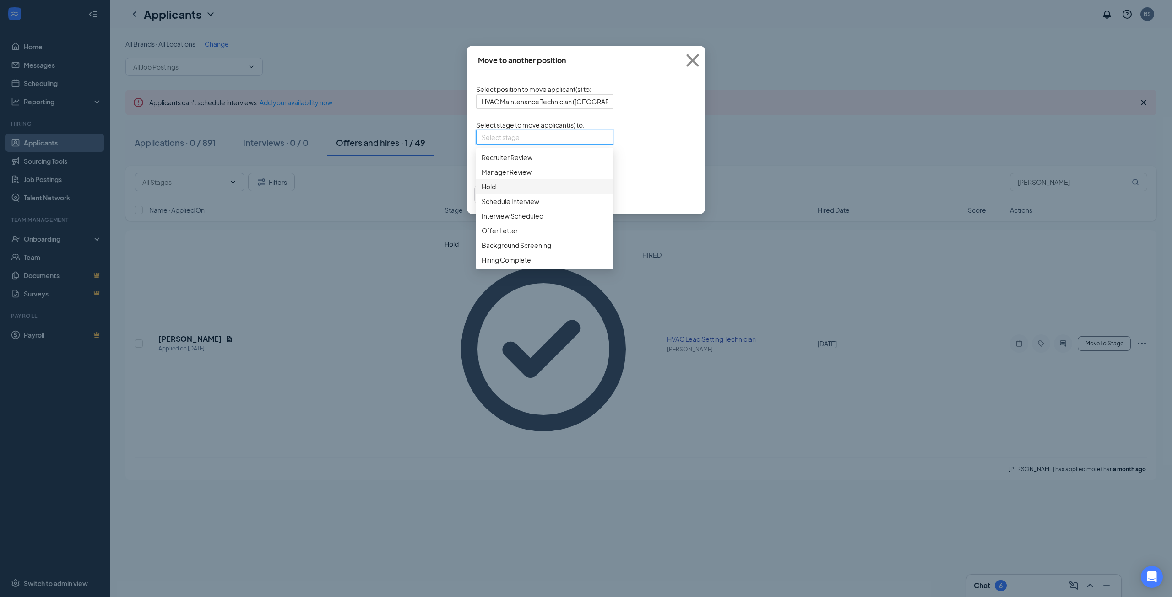
scroll to position [72, 0]
click at [481, 265] on span "Hiring Complete" at bounding box center [505, 260] width 49 height 10
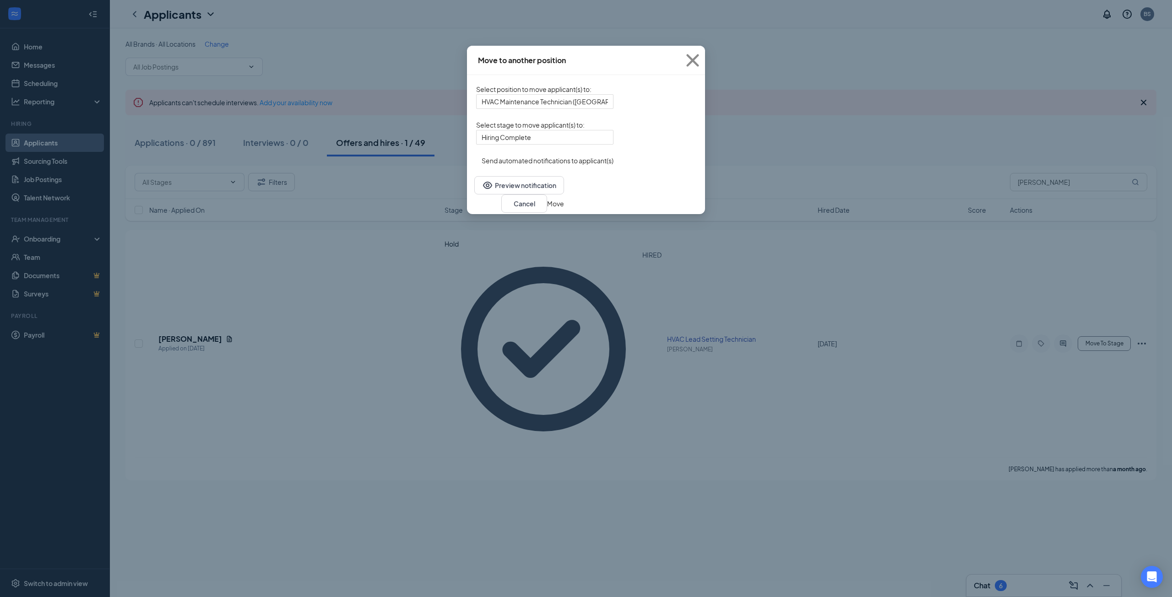
click at [564, 209] on button "Move" at bounding box center [555, 204] width 17 height 10
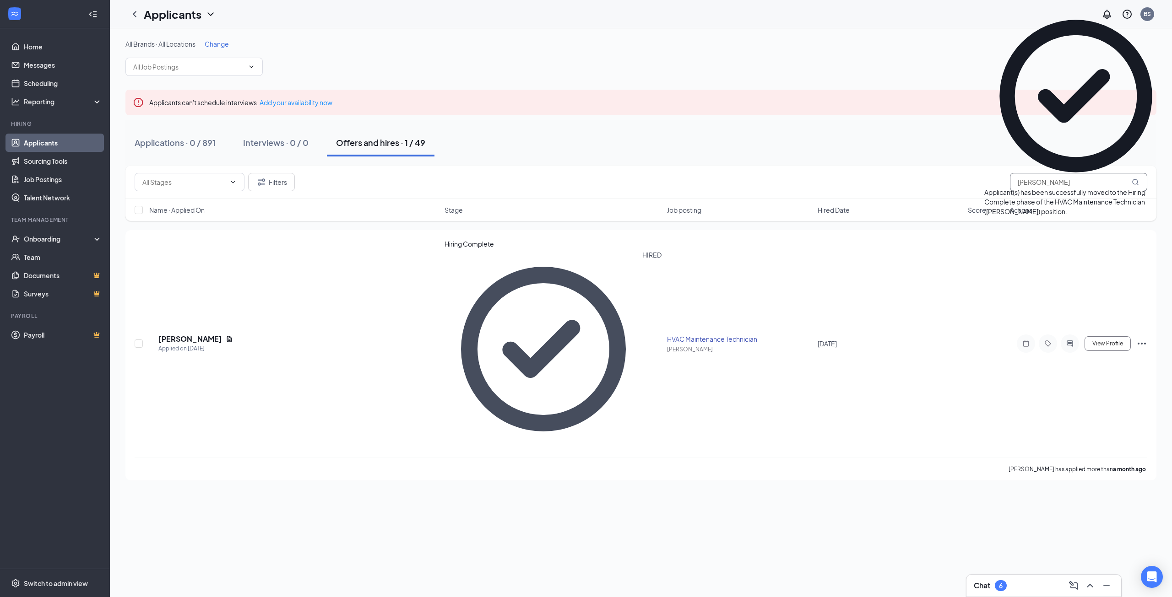
drag, startPoint x: 1080, startPoint y: 180, endPoint x: 961, endPoint y: 181, distance: 119.9
click at [961, 181] on div "Filters [PERSON_NAME]" at bounding box center [641, 182] width 1012 height 18
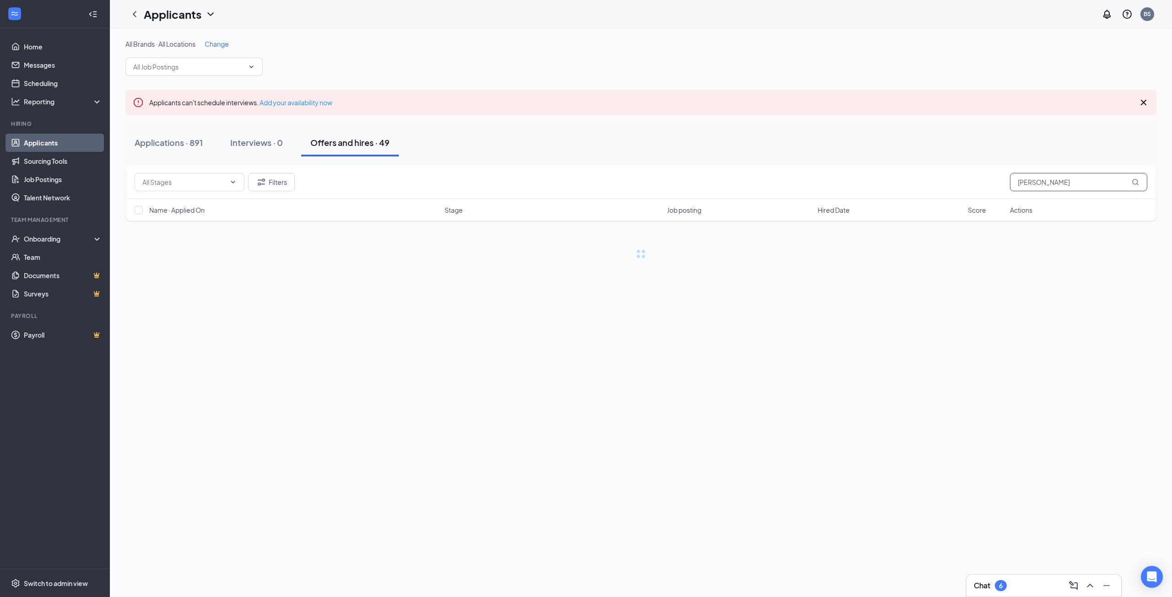
drag, startPoint x: 1072, startPoint y: 179, endPoint x: 988, endPoint y: 183, distance: 84.3
click at [988, 183] on div "Filters [PERSON_NAME]" at bounding box center [641, 182] width 1012 height 18
type input "[PERSON_NAME]"
click at [196, 135] on button "Applications · 2 / 891" at bounding box center [174, 142] width 98 height 27
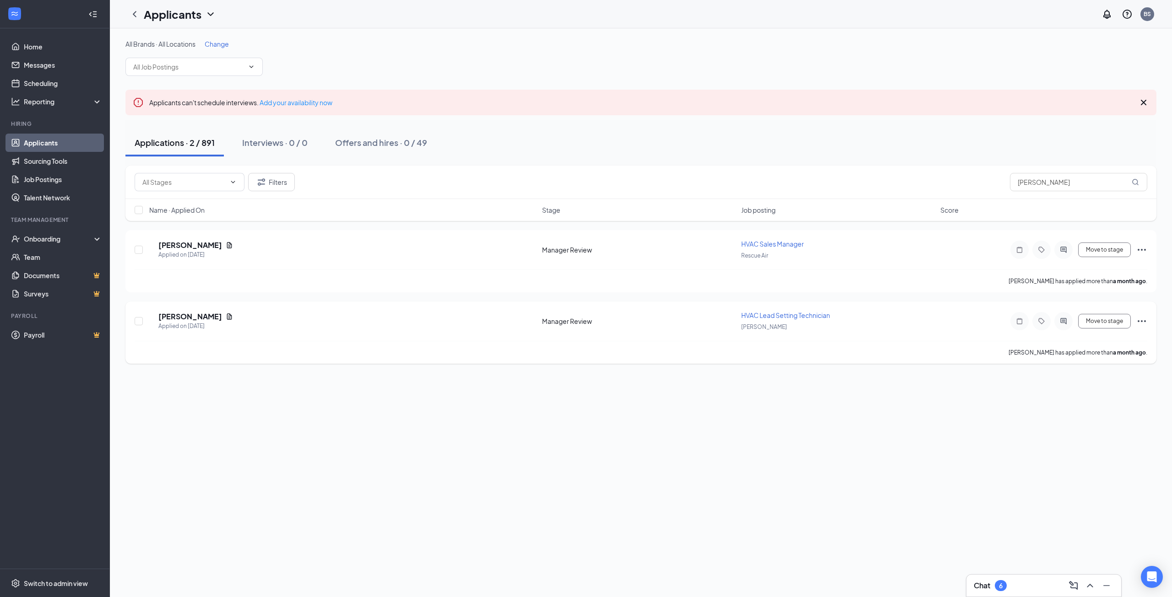
click at [1140, 321] on icon "Ellipses" at bounding box center [1141, 321] width 8 height 2
click at [1103, 405] on p "Move to another position" at bounding box center [1100, 400] width 82 height 9
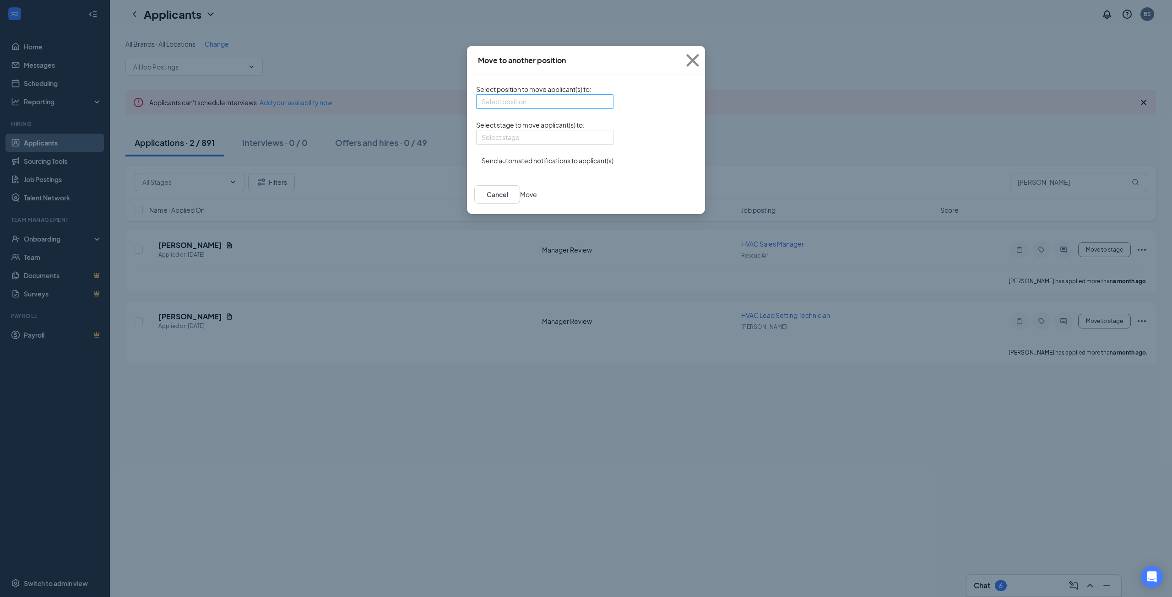
click at [516, 107] on input "search" at bounding box center [541, 102] width 120 height 14
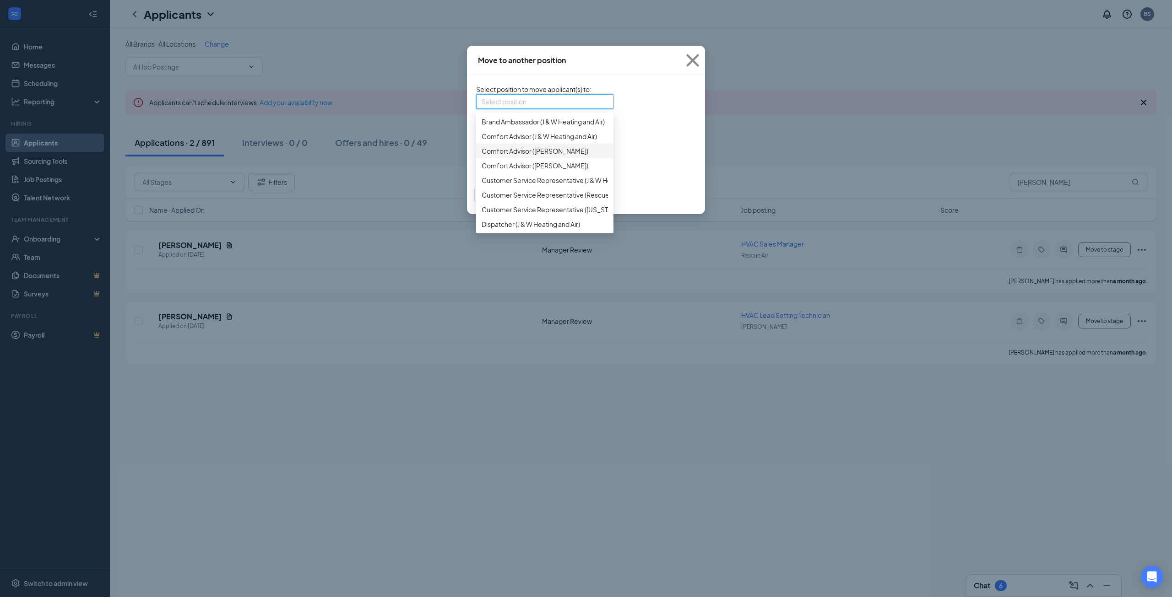
click at [613, 145] on div "Select stage" at bounding box center [544, 137] width 137 height 15
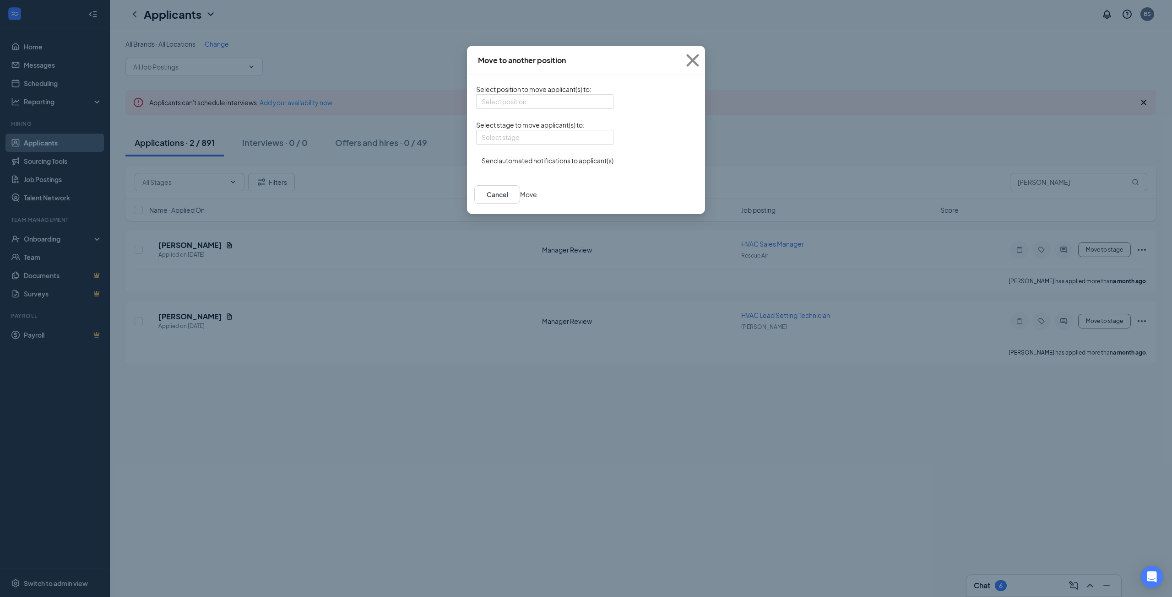
click at [476, 156] on button "button" at bounding box center [476, 156] width 0 height 0
click at [505, 106] on input "search" at bounding box center [541, 102] width 120 height 14
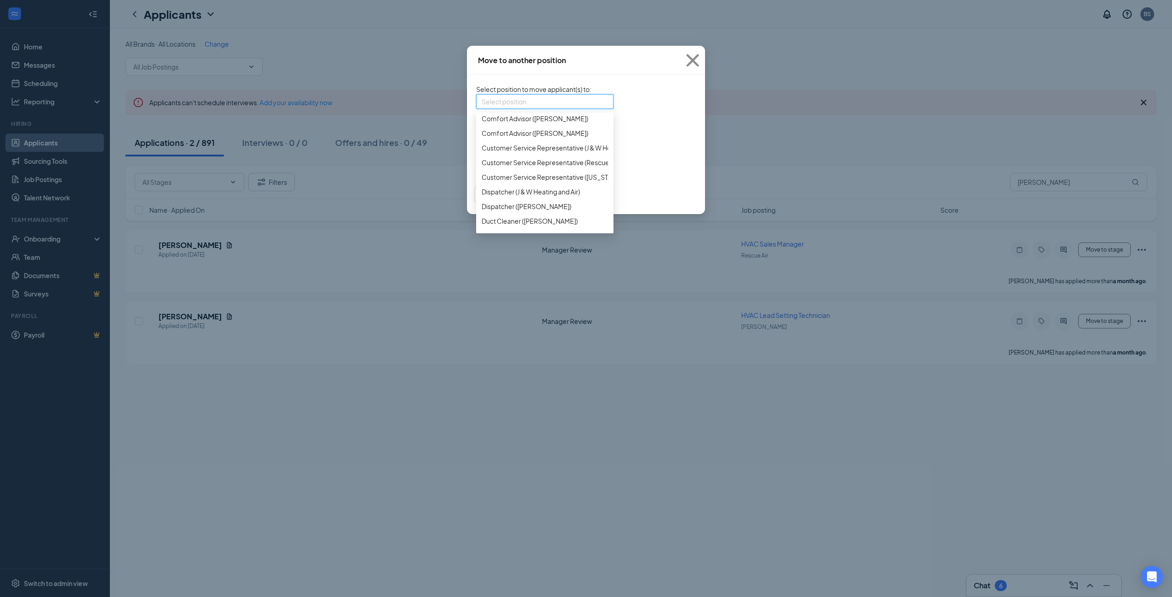
scroll to position [46, 0]
type input "maint"
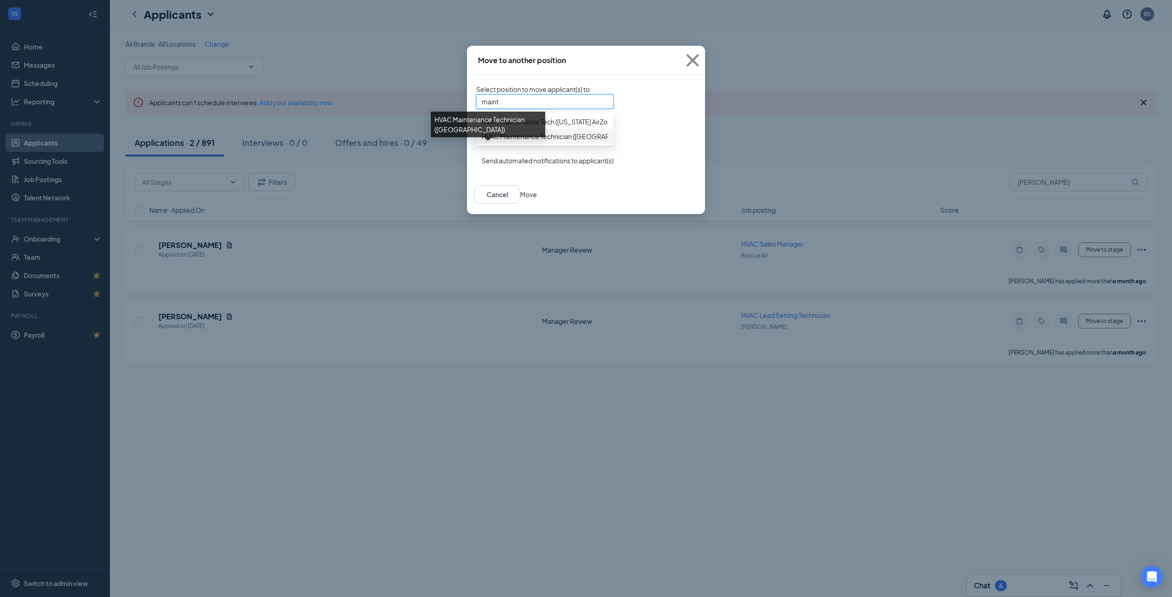
click at [520, 141] on span "HVAC Maintenance Technician ([GEOGRAPHIC_DATA])" at bounding box center [562, 136] width 162 height 10
click at [542, 144] on input "search" at bounding box center [541, 137] width 120 height 14
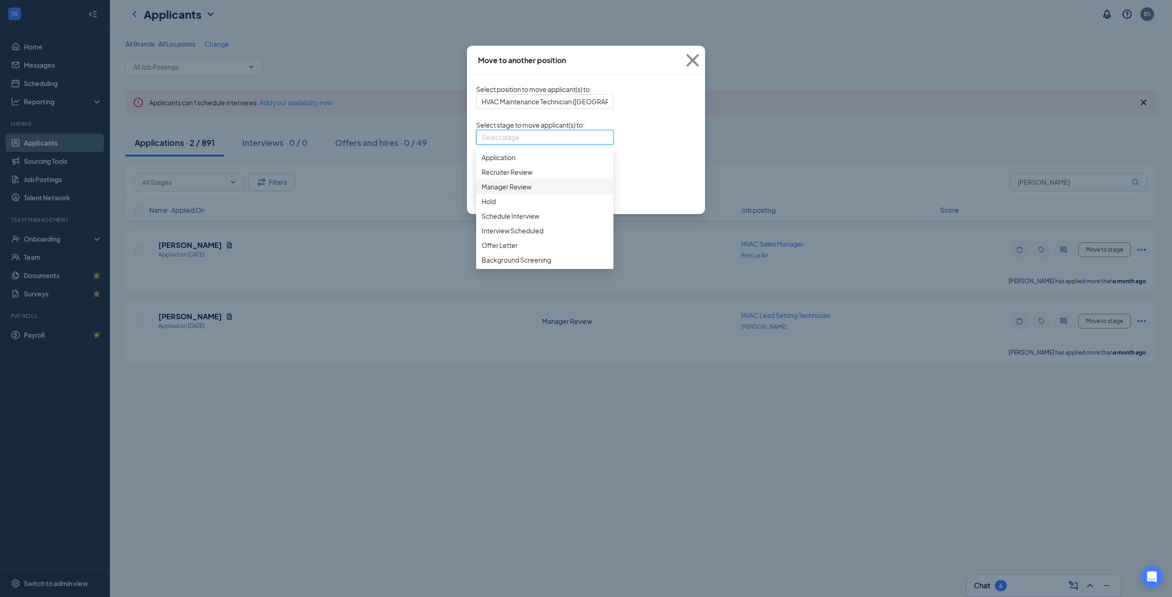
scroll to position [72, 0]
click at [481, 265] on span "Hiring Complete" at bounding box center [505, 260] width 49 height 10
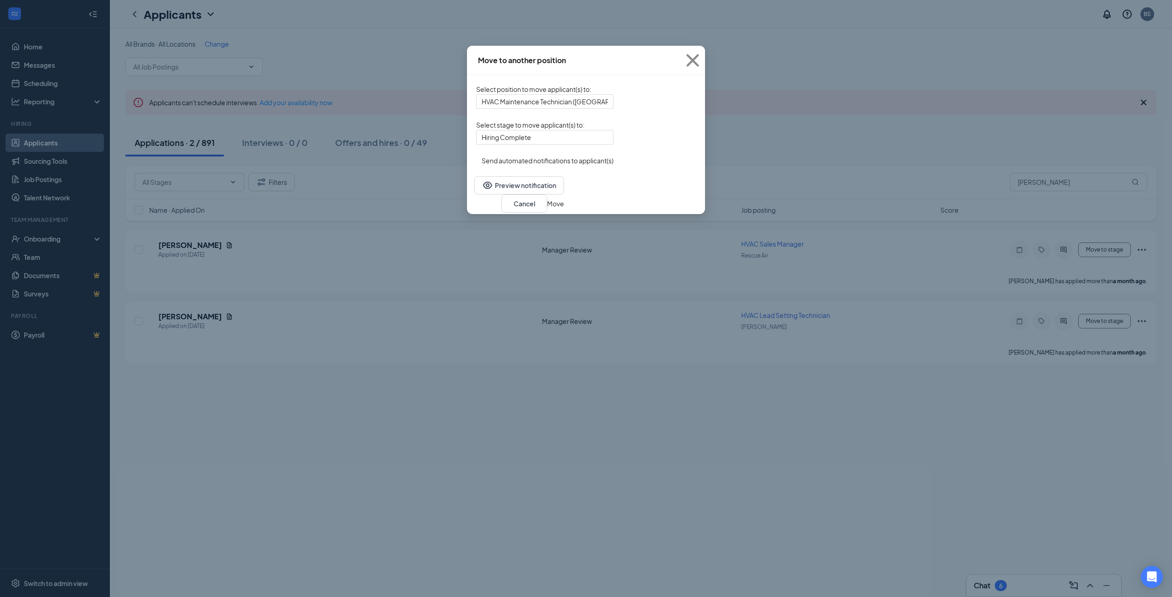
click at [564, 209] on button "Move" at bounding box center [555, 204] width 17 height 10
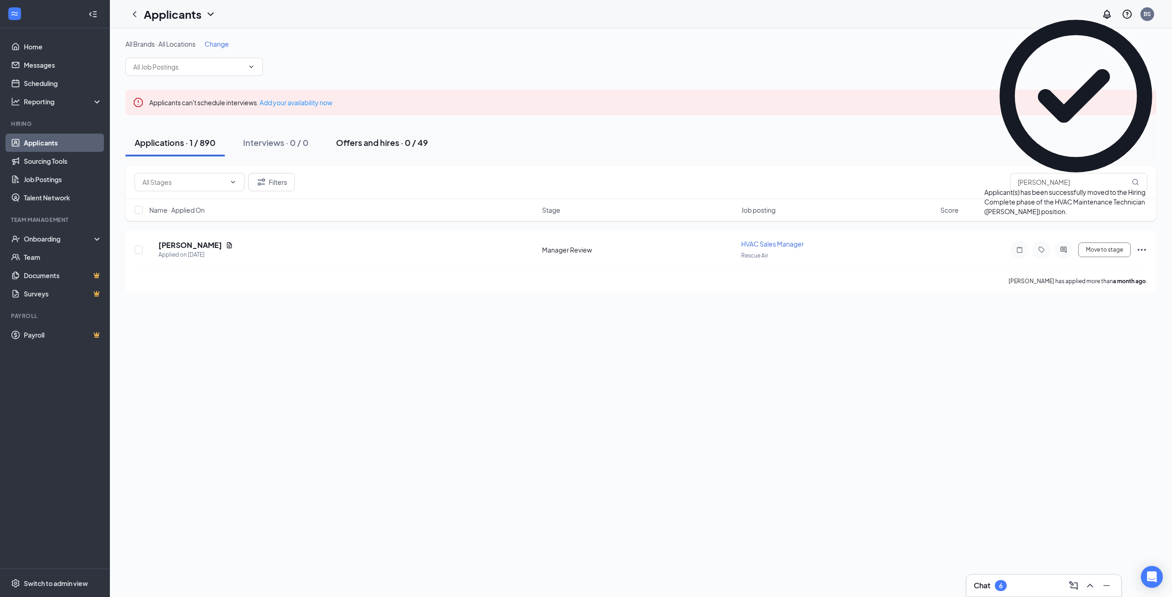
click at [424, 151] on button "Offers and hires · 0 / 49" at bounding box center [382, 142] width 110 height 27
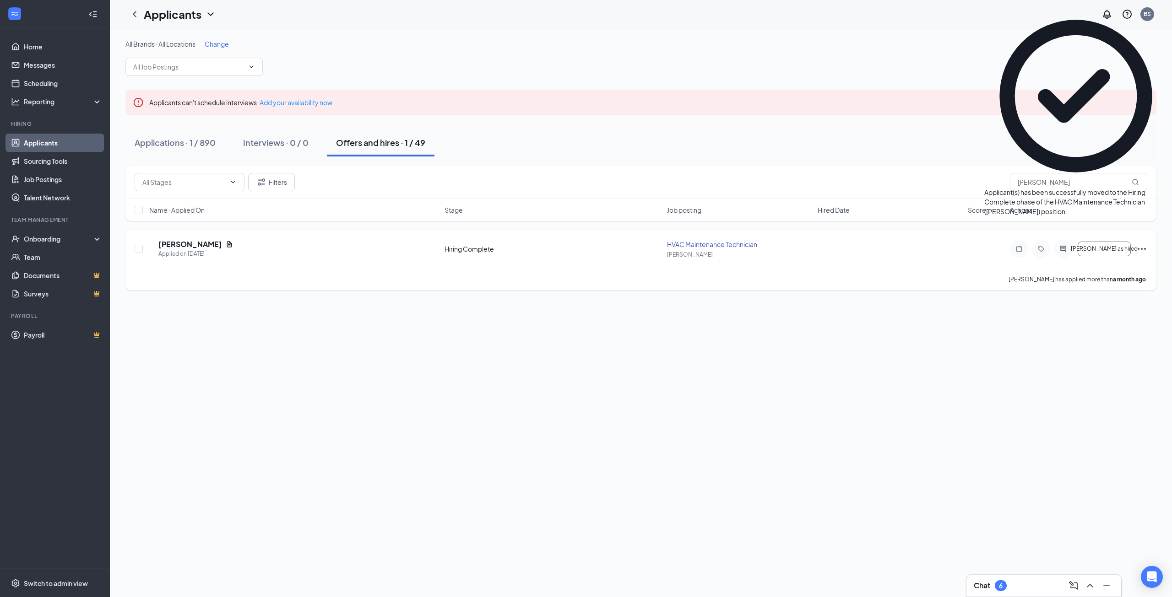
click at [1140, 249] on icon "Ellipses" at bounding box center [1141, 248] width 11 height 11
click at [1105, 270] on p "[PERSON_NAME] as hired" at bounding box center [1100, 264] width 82 height 9
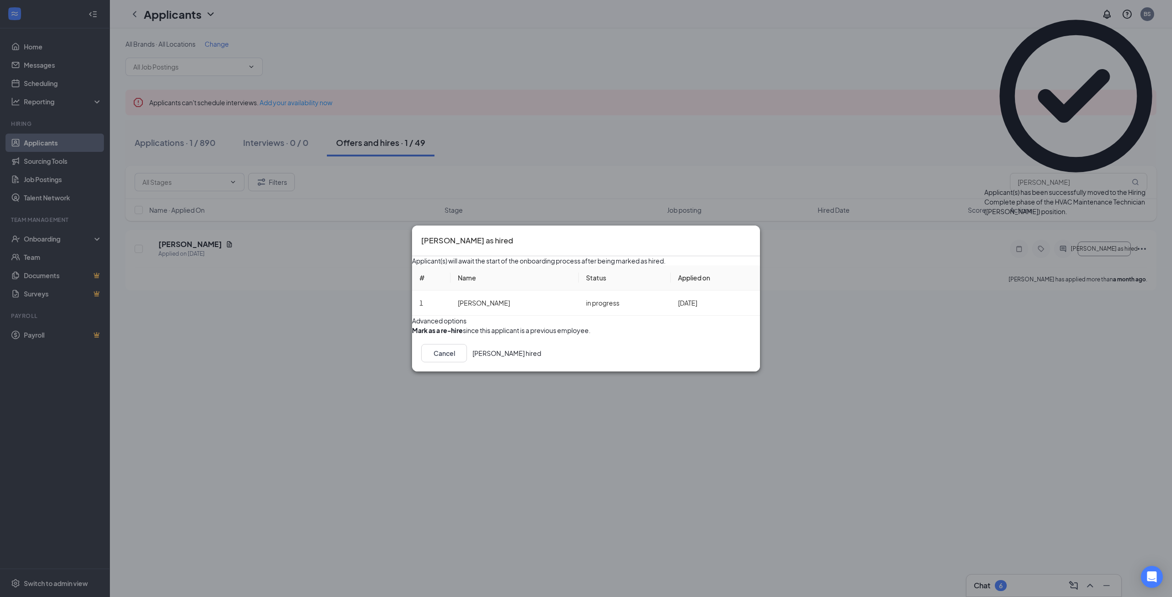
click at [541, 362] on button "[PERSON_NAME] hired" at bounding box center [506, 353] width 69 height 18
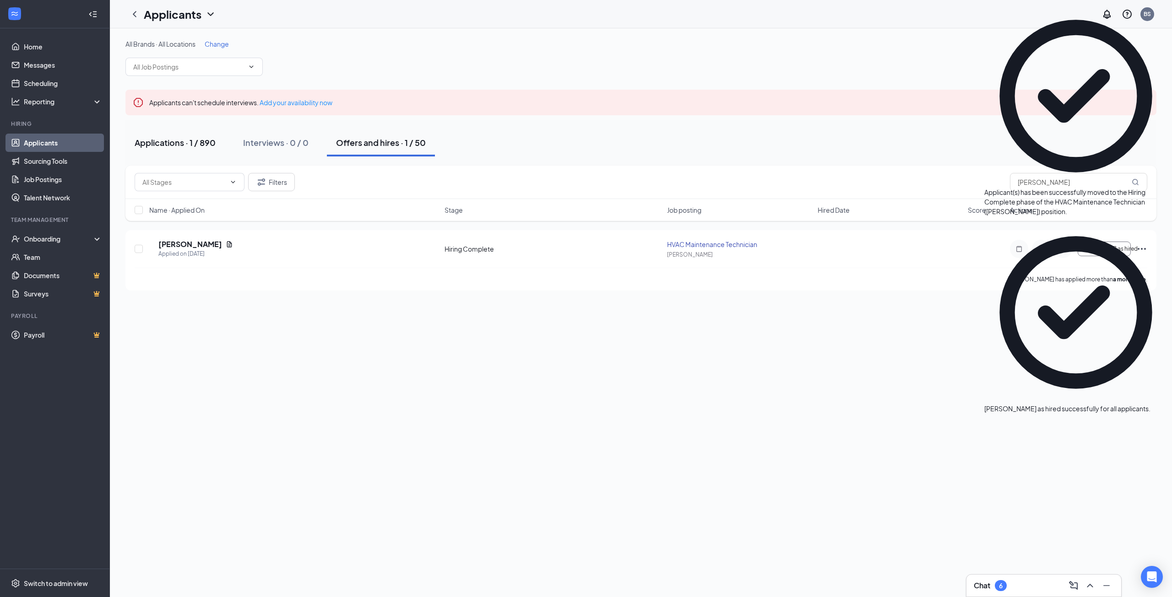
click at [177, 151] on button "Applications · 1 / 890" at bounding box center [174, 142] width 99 height 27
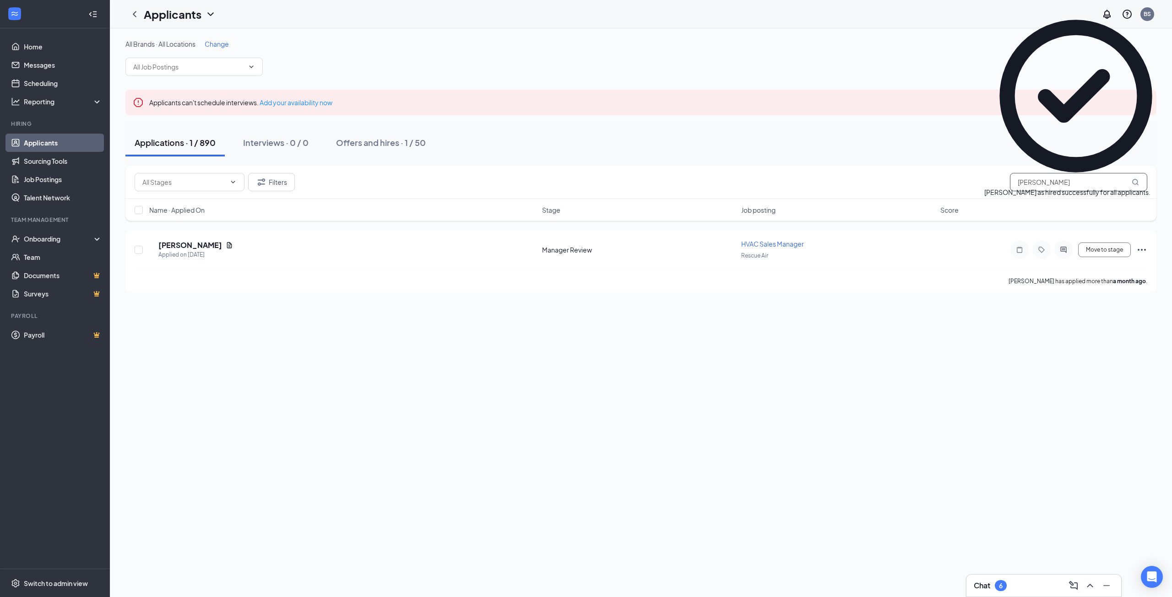
drag, startPoint x: 1054, startPoint y: 182, endPoint x: 951, endPoint y: 182, distance: 102.5
click at [952, 182] on div "Filters [PERSON_NAME]" at bounding box center [641, 182] width 1012 height 18
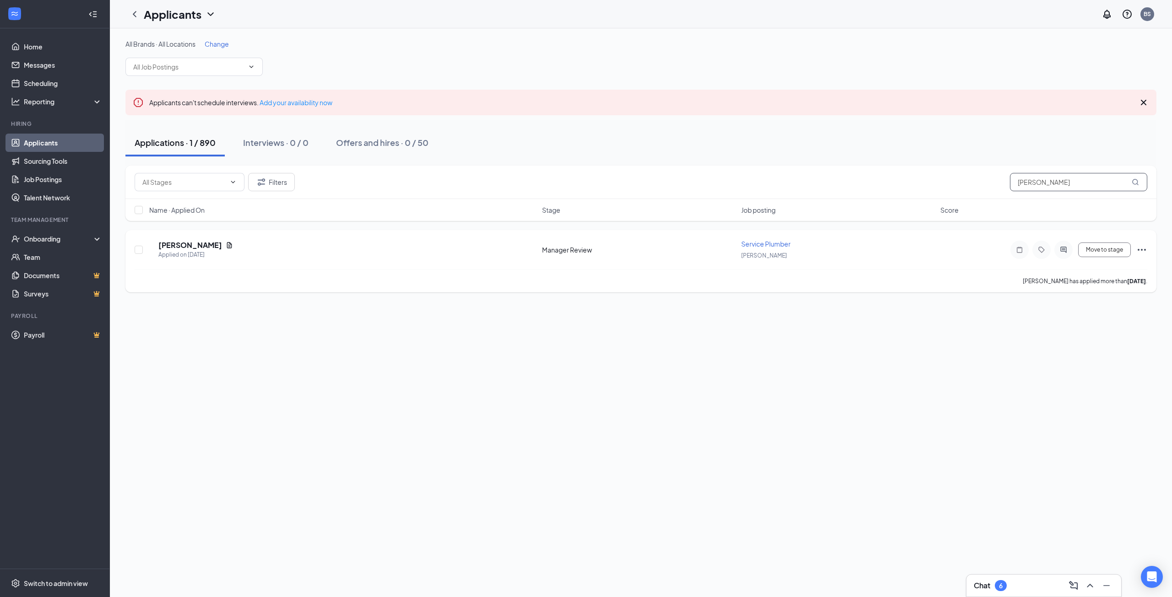
type input "[PERSON_NAME]"
click at [1142, 252] on icon "Ellipses" at bounding box center [1141, 249] width 11 height 11
click at [1094, 270] on p "[PERSON_NAME] as hired" at bounding box center [1100, 265] width 82 height 9
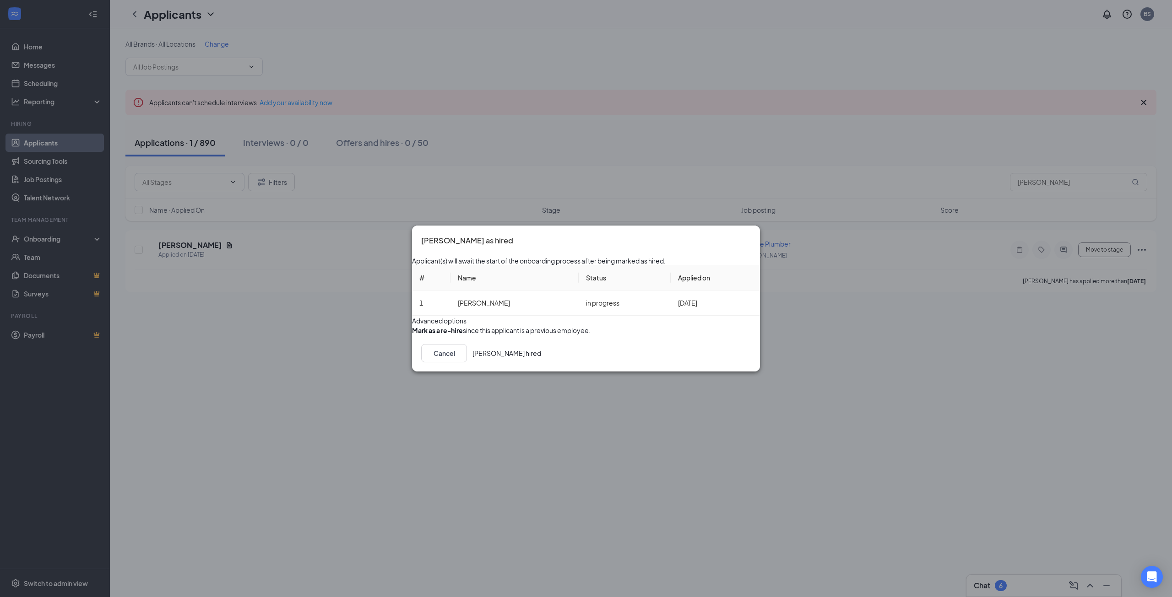
click at [541, 362] on button "[PERSON_NAME] hired" at bounding box center [506, 353] width 69 height 18
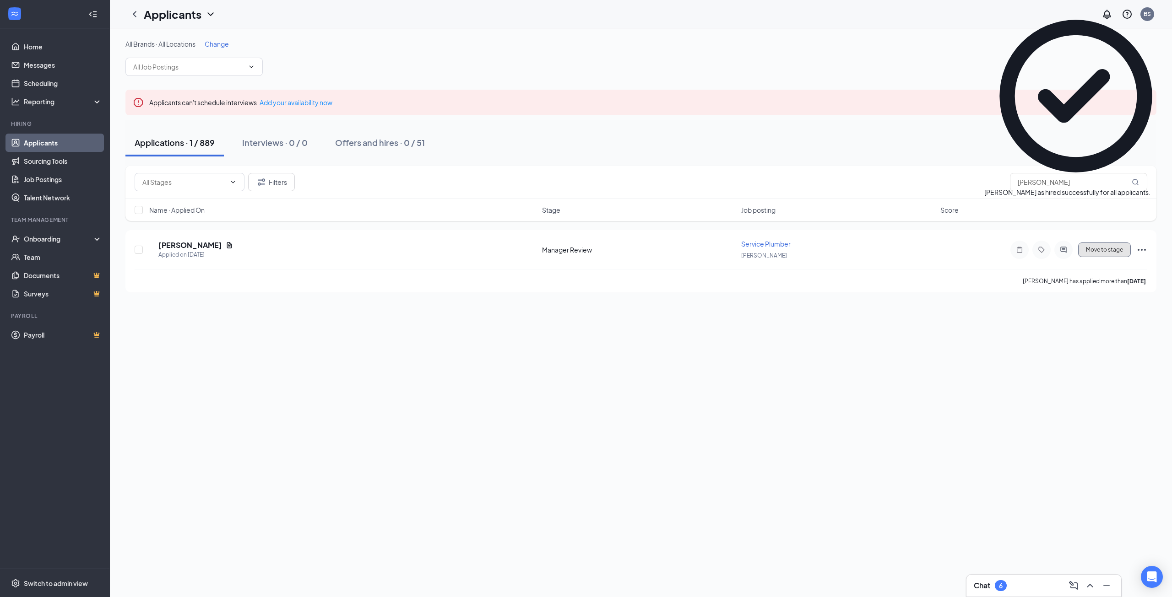
click at [1108, 251] on button "Move to stage" at bounding box center [1104, 250] width 53 height 15
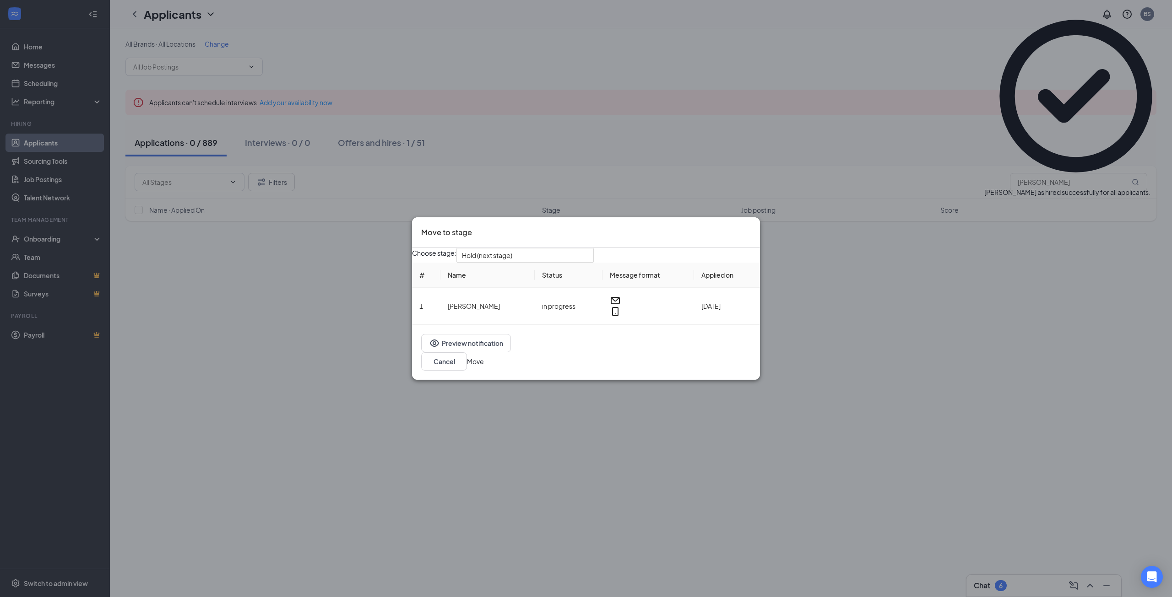
click at [807, 198] on div "Move to stage Choose stage: Hold (next stage) # Name Status Message format Appl…" at bounding box center [586, 298] width 1172 height 597
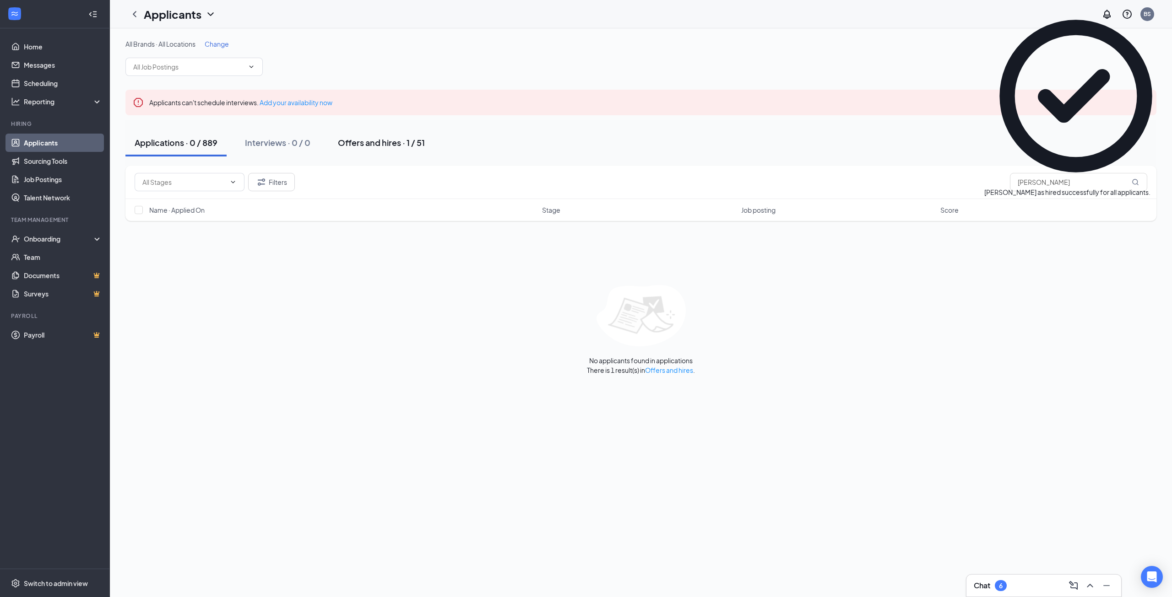
click at [397, 140] on div "Offers and hires · 1 / 51" at bounding box center [381, 142] width 87 height 11
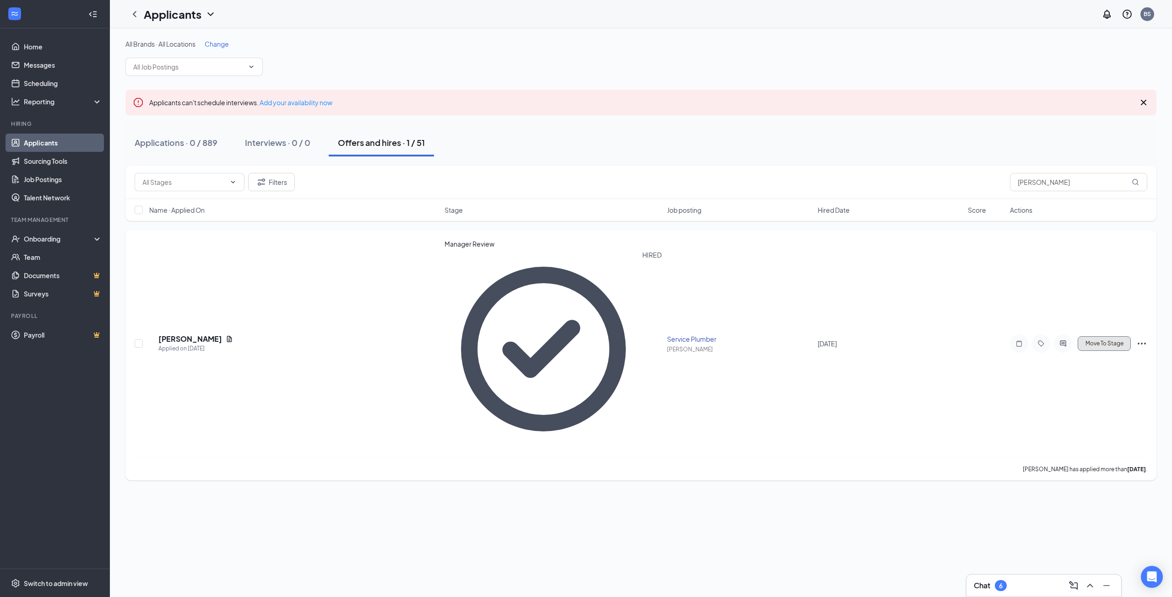
click at [1094, 340] on span "Move To Stage" at bounding box center [1104, 343] width 38 height 6
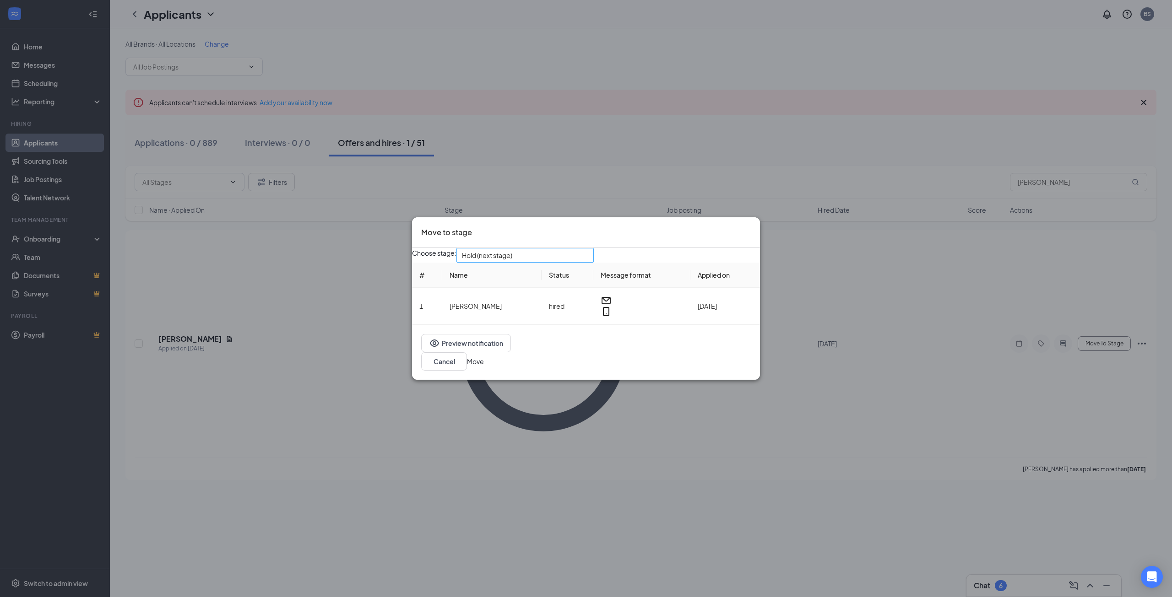
click at [566, 263] on span "Hold (next stage)" at bounding box center [521, 260] width 118 height 25
click at [527, 324] on span "Hiring Complete" at bounding box center [502, 329] width 49 height 10
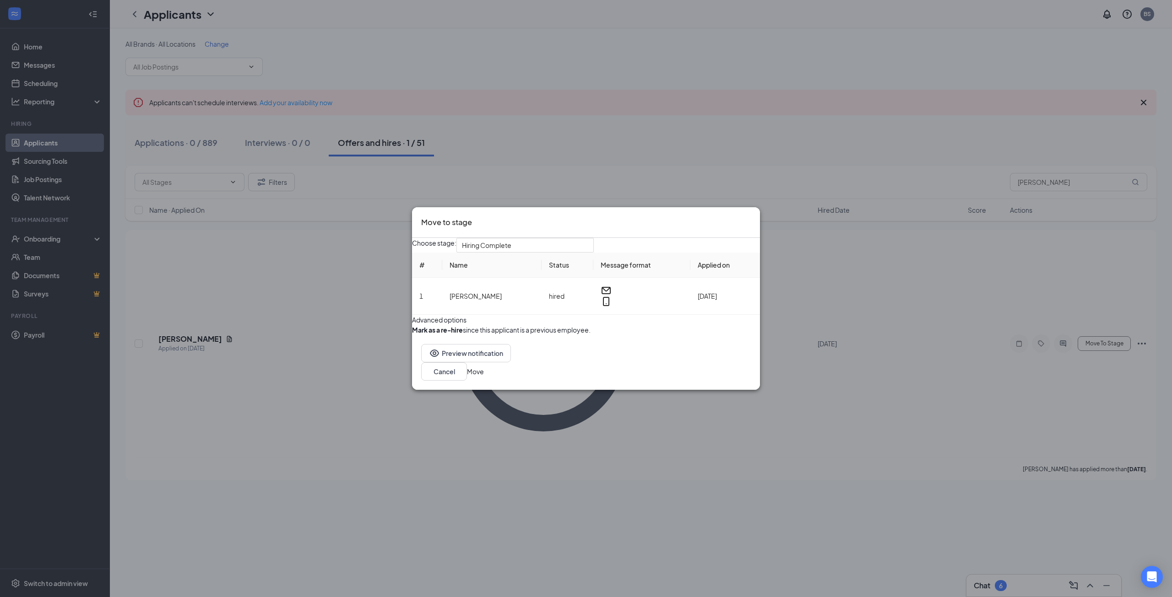
click at [484, 377] on button "Move" at bounding box center [475, 372] width 17 height 10
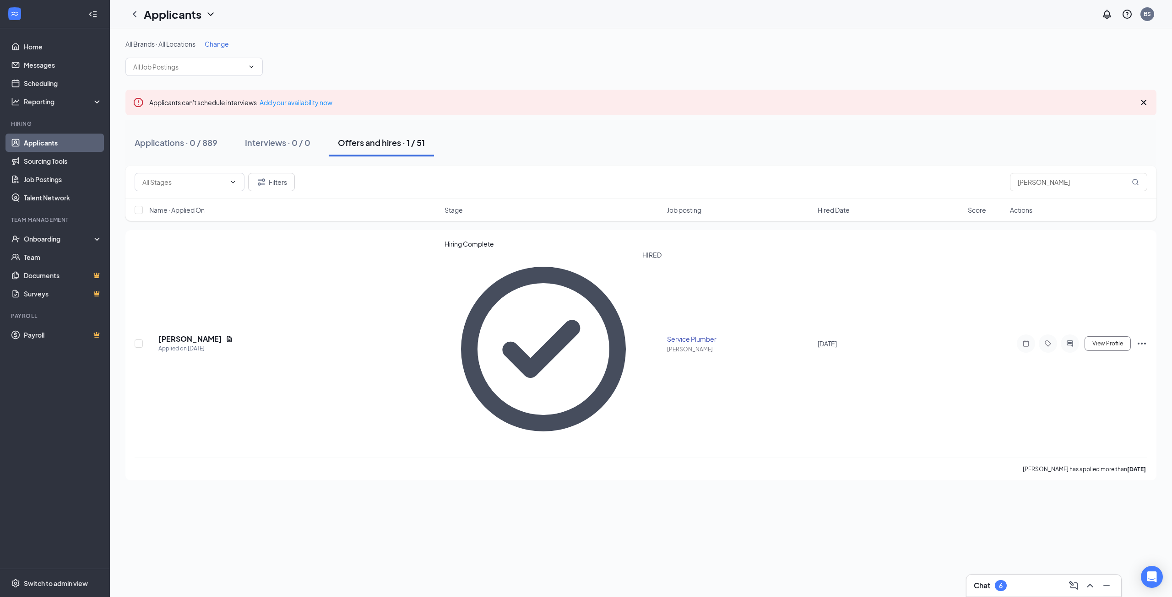
click at [268, 304] on div "All Brands · All Locations Change Applicants can't schedule interviews. Add you…" at bounding box center [641, 312] width 1062 height 569
drag, startPoint x: 1062, startPoint y: 183, endPoint x: 955, endPoint y: 189, distance: 107.8
click at [955, 189] on div "Filters [PERSON_NAME]" at bounding box center [641, 182] width 1012 height 18
type input "[PERSON_NAME]"
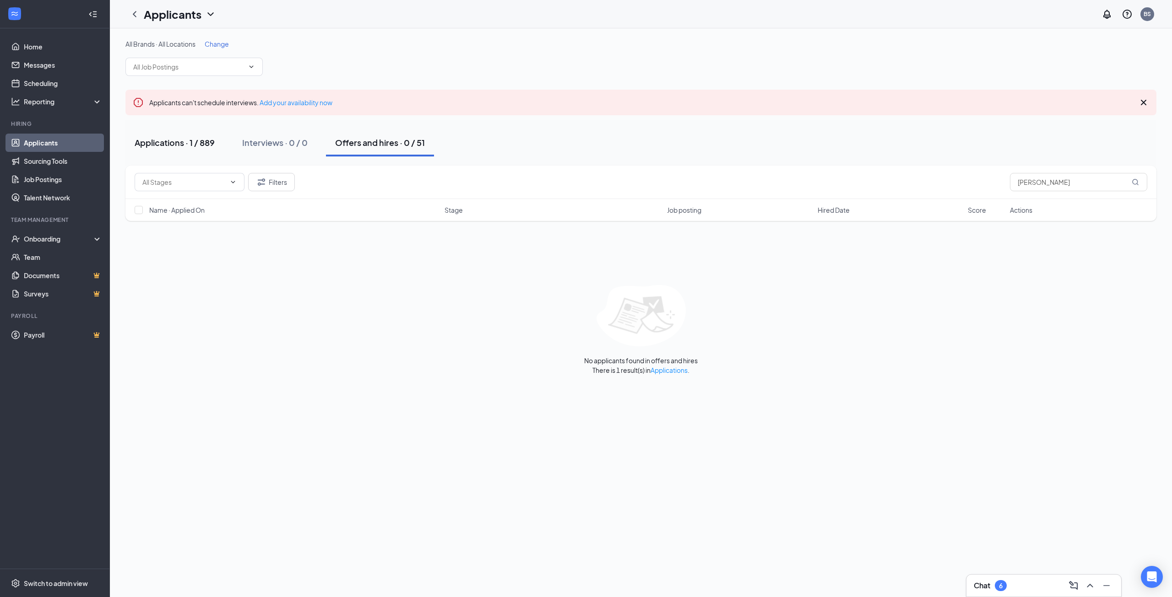
click at [197, 147] on div "Applications · 1 / 889" at bounding box center [175, 142] width 80 height 11
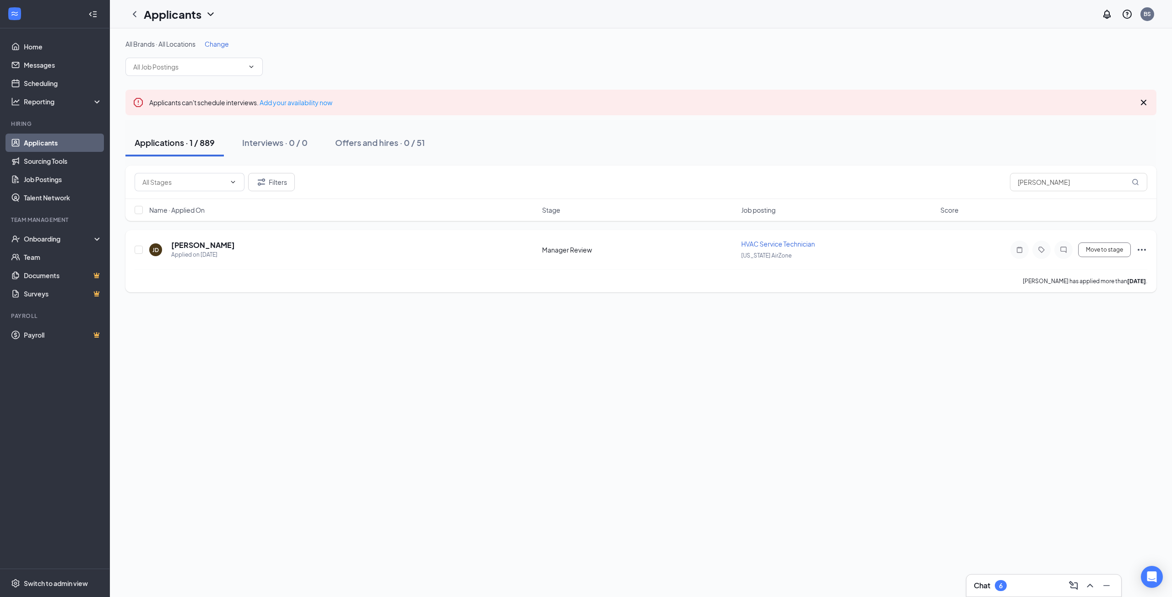
click at [1141, 252] on icon "Ellipses" at bounding box center [1141, 249] width 11 height 11
click at [1110, 266] on p "[PERSON_NAME] as hired" at bounding box center [1100, 265] width 82 height 9
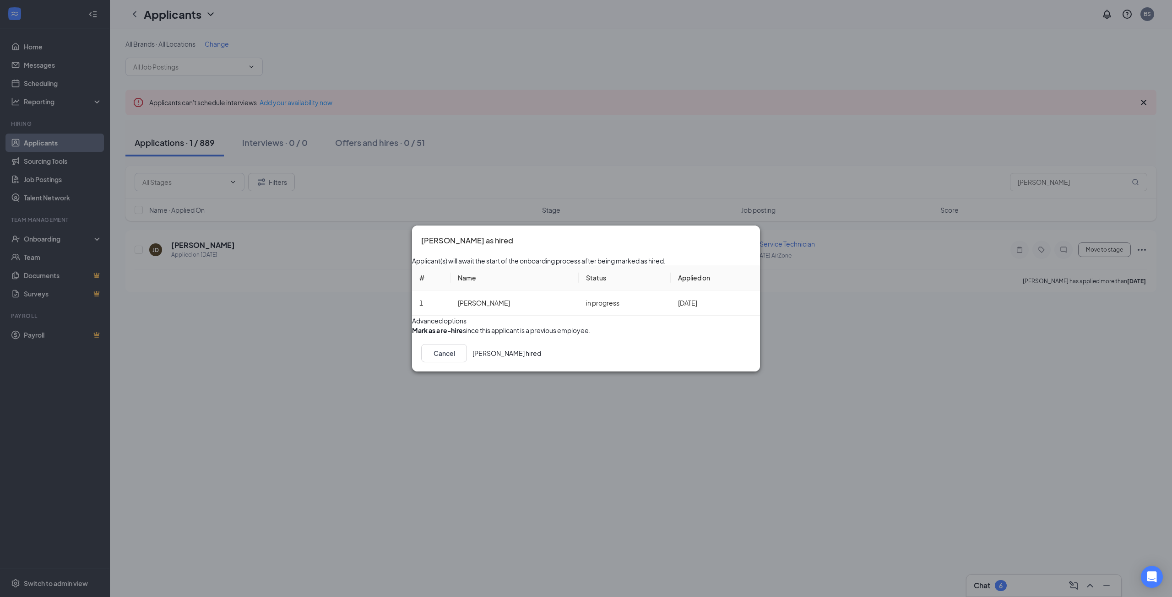
click at [541, 362] on button "[PERSON_NAME] hired" at bounding box center [506, 353] width 69 height 18
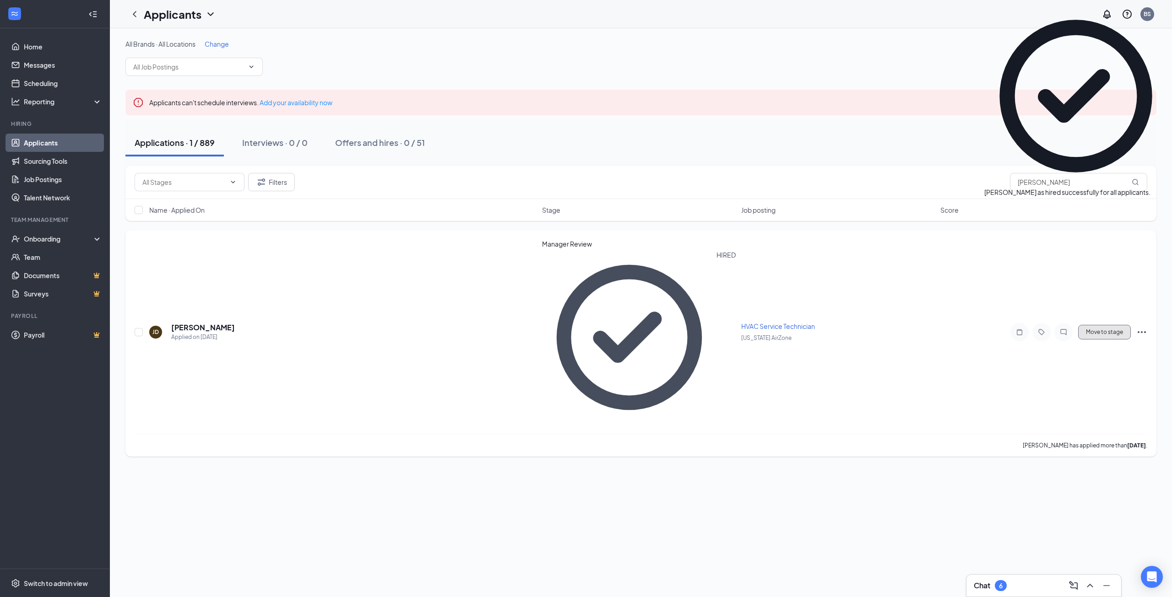
click at [1095, 325] on button "Move to stage" at bounding box center [1104, 332] width 53 height 15
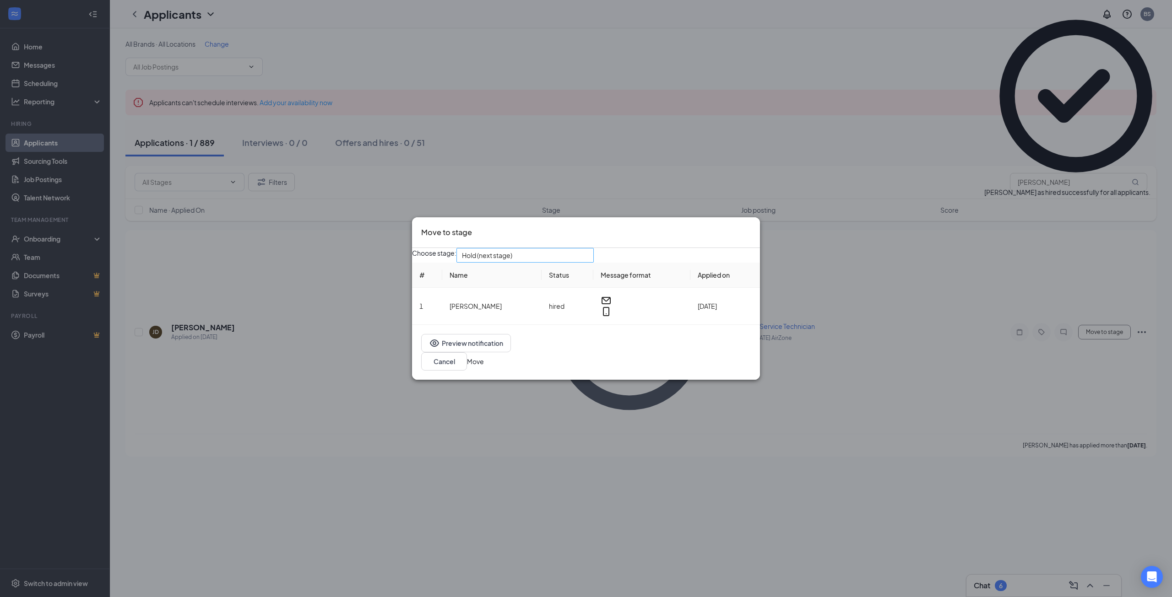
click at [544, 256] on span "Hold (next stage)" at bounding box center [521, 260] width 118 height 25
click at [517, 326] on span "Hiring Complete" at bounding box center [502, 329] width 49 height 10
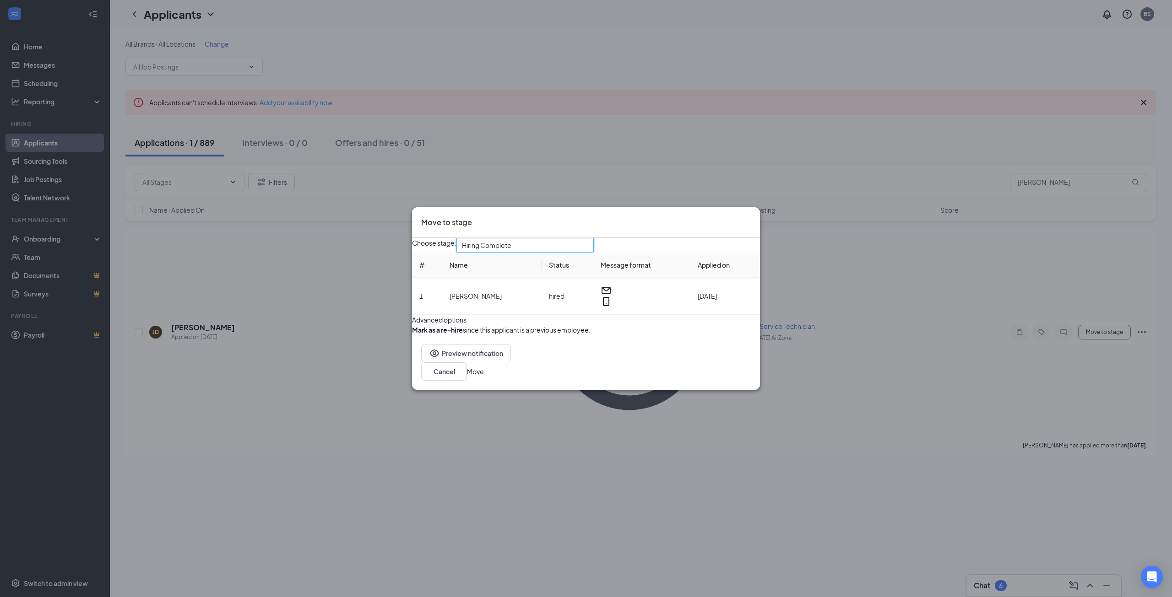
click at [484, 377] on button "Move" at bounding box center [475, 372] width 17 height 10
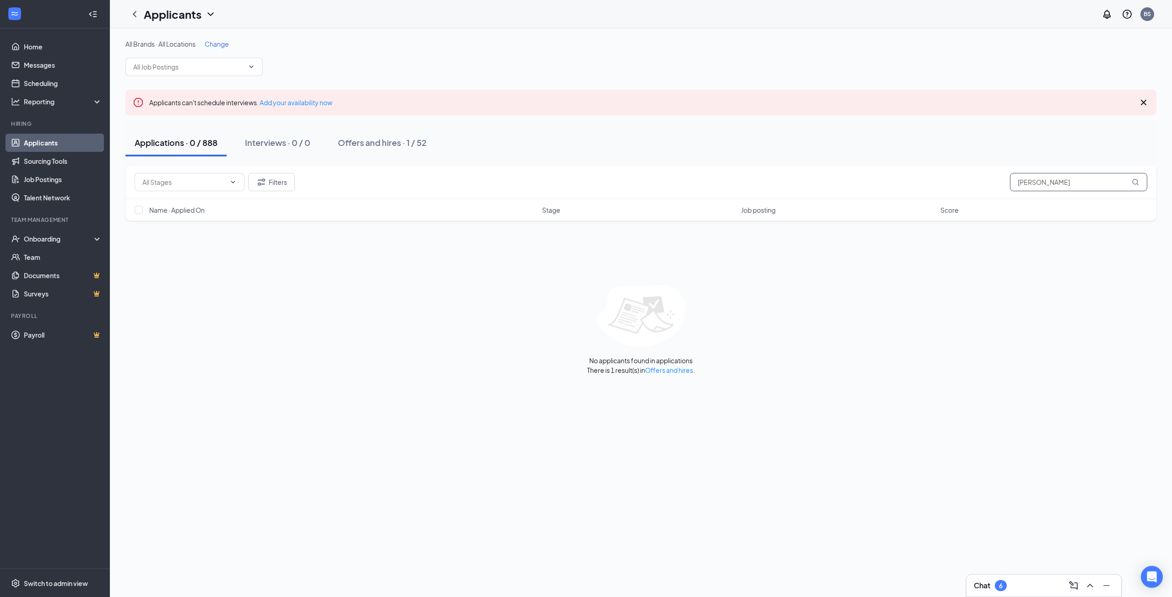
drag, startPoint x: 1069, startPoint y: 180, endPoint x: 982, endPoint y: 180, distance: 87.9
click at [981, 180] on div "Filters [PERSON_NAME]" at bounding box center [641, 182] width 1012 height 18
type input "[PERSON_NAME]"
click at [216, 44] on span "Change" at bounding box center [217, 44] width 24 height 8
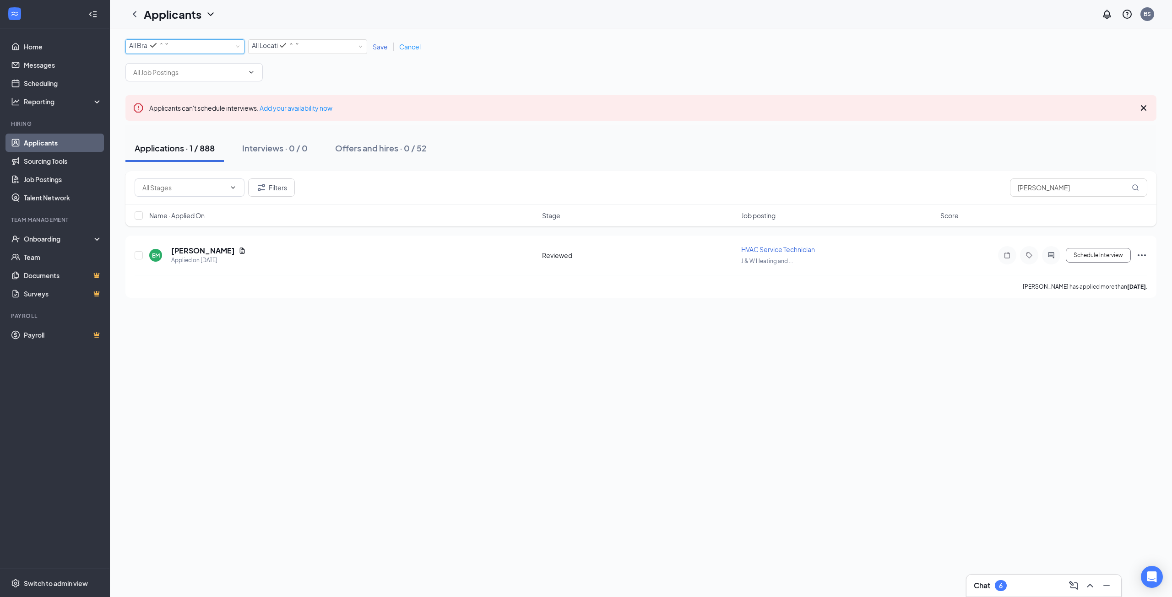
click at [169, 51] on div "All Brands" at bounding box center [149, 45] width 40 height 11
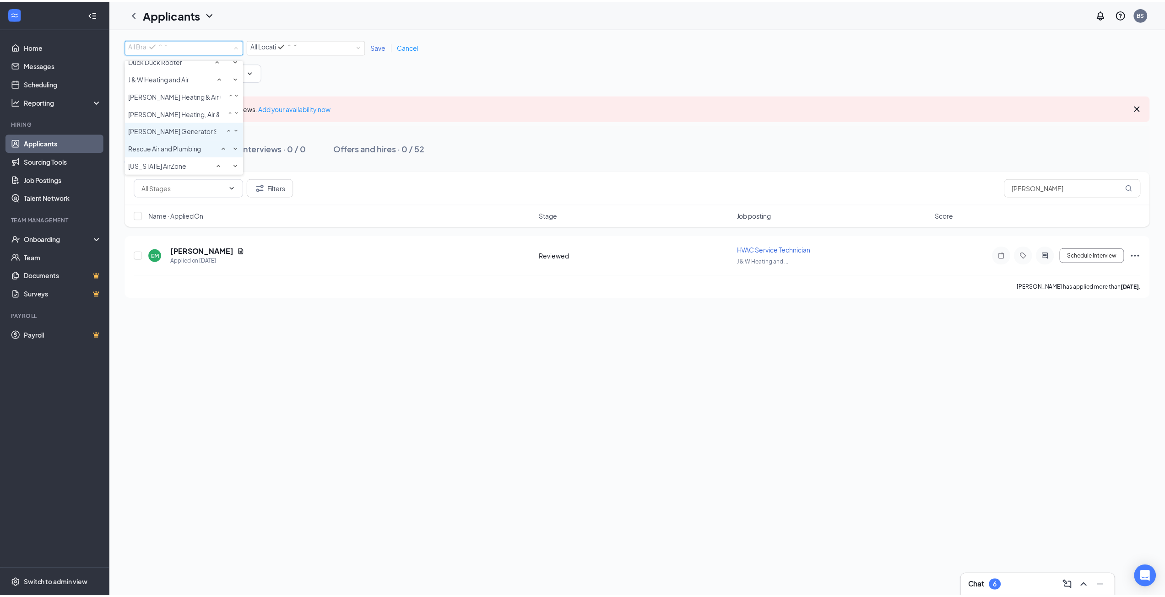
scroll to position [61, 0]
click at [182, 144] on span "Rescue Air and Plumbing" at bounding box center [165, 148] width 73 height 8
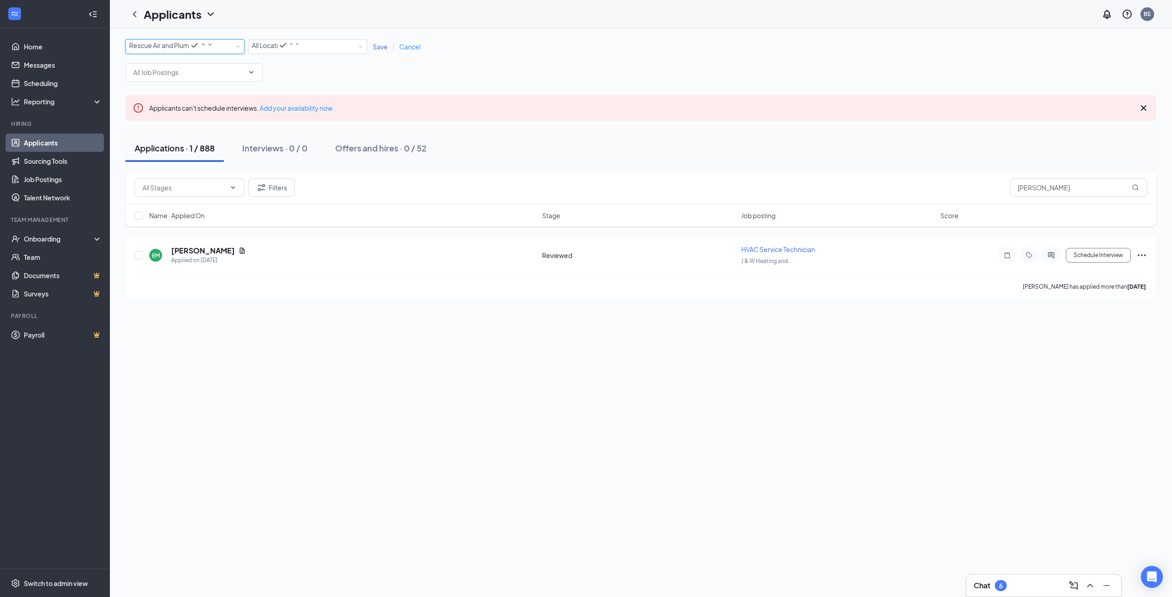
click at [383, 53] on div "All Brands Rescue Air and Plumbing All Locations All Locations Save Cancel" at bounding box center [640, 46] width 1031 height 15
click at [382, 51] on span "Save" at bounding box center [380, 47] width 15 height 8
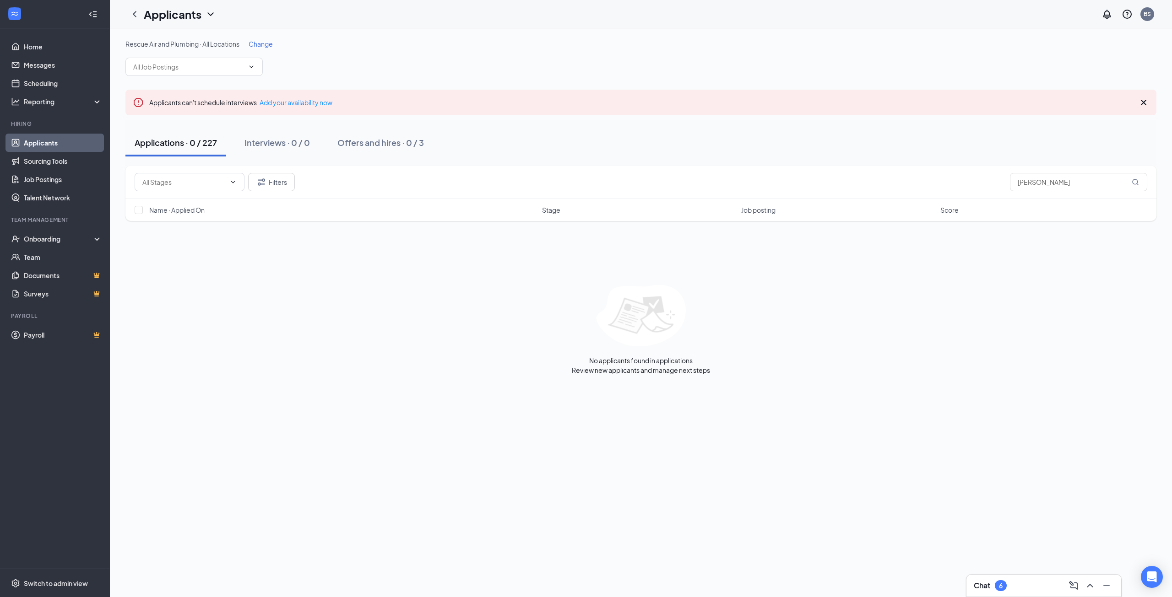
click at [268, 46] on span "Change" at bounding box center [260, 44] width 24 height 8
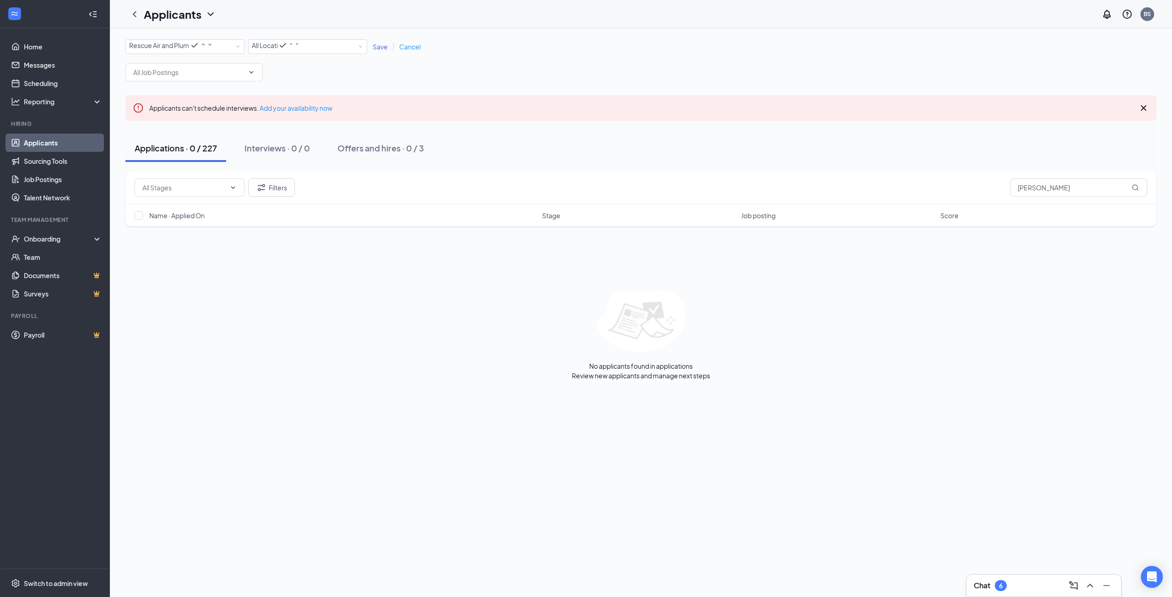
click at [367, 86] on div "All Brands Rescue Air and Plumbing All Locations All Locations Save Cancel Appl…" at bounding box center [640, 209] width 1031 height 341
click at [242, 76] on input "text" at bounding box center [188, 72] width 111 height 10
click at [194, 107] on div "HVAC Service Technician (Rescue Air)" at bounding box center [180, 102] width 110 height 10
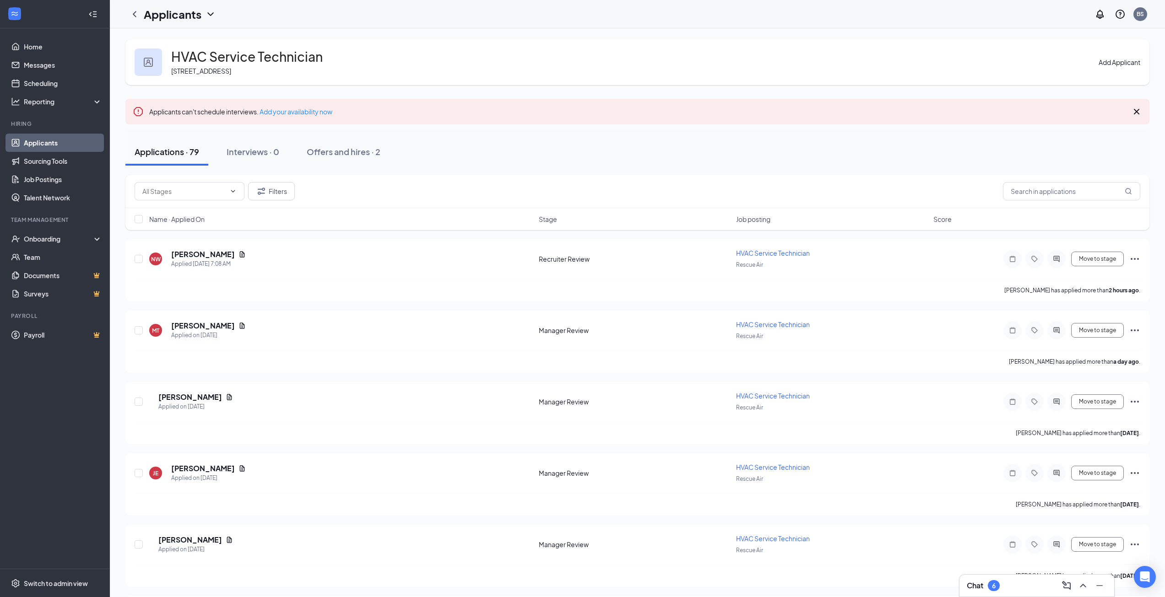
click at [1111, 62] on button "Add Applicant" at bounding box center [1119, 62] width 42 height 10
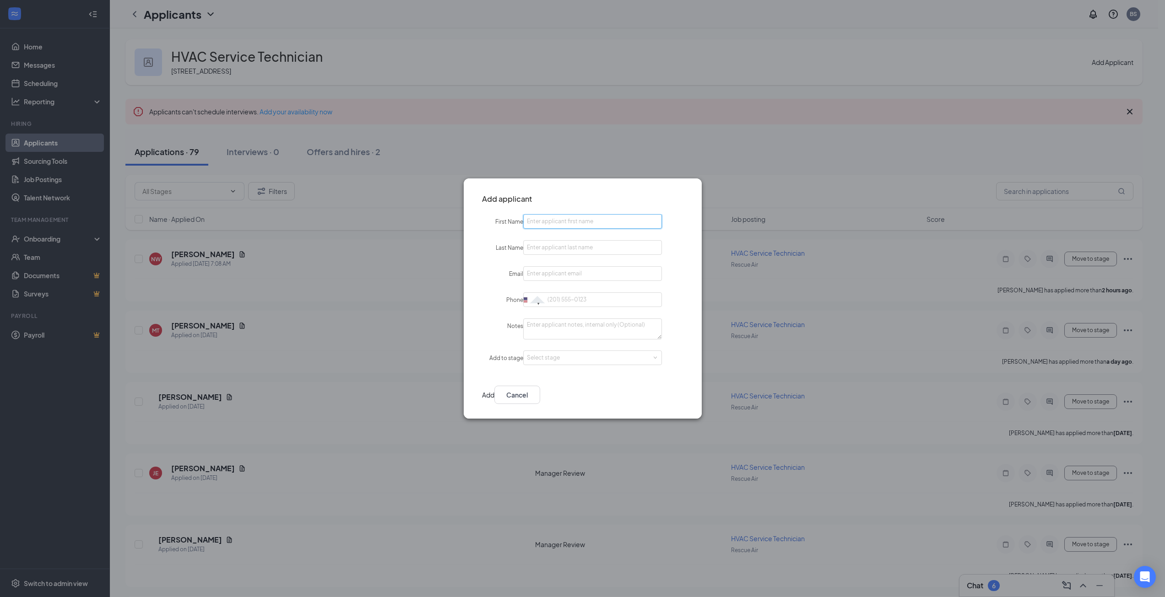
click at [585, 222] on input "First Name" at bounding box center [592, 221] width 139 height 15
drag, startPoint x: 585, startPoint y: 222, endPoint x: 448, endPoint y: 212, distance: 137.2
click at [448, 213] on div "Add applicant First Name [PERSON_NAME] Last Name Email Phone [GEOGRAPHIC_DATA] …" at bounding box center [582, 298] width 1165 height 597
type input "[PERSON_NAME]"
type input "Merino"
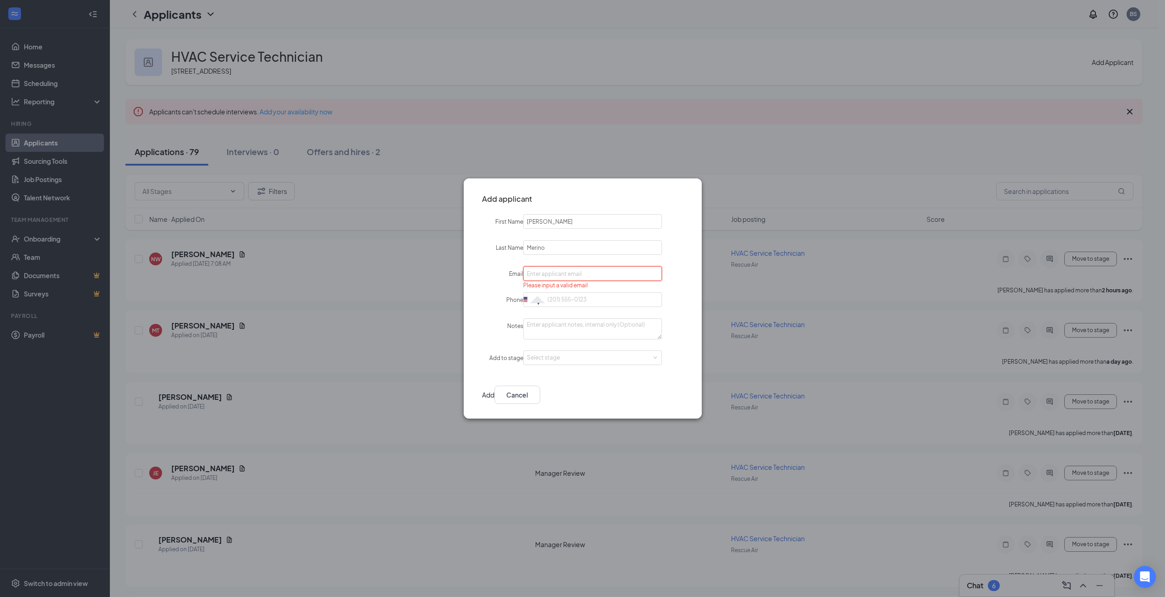
click at [583, 277] on input "Email" at bounding box center [592, 273] width 139 height 15
paste input "[EMAIL_ADDRESS][DOMAIN_NAME]"
type input "[EMAIL_ADDRESS][DOMAIN_NAME]"
click at [581, 295] on input "Phone" at bounding box center [592, 299] width 139 height 15
paste input "[PHONE_NUMBER]"
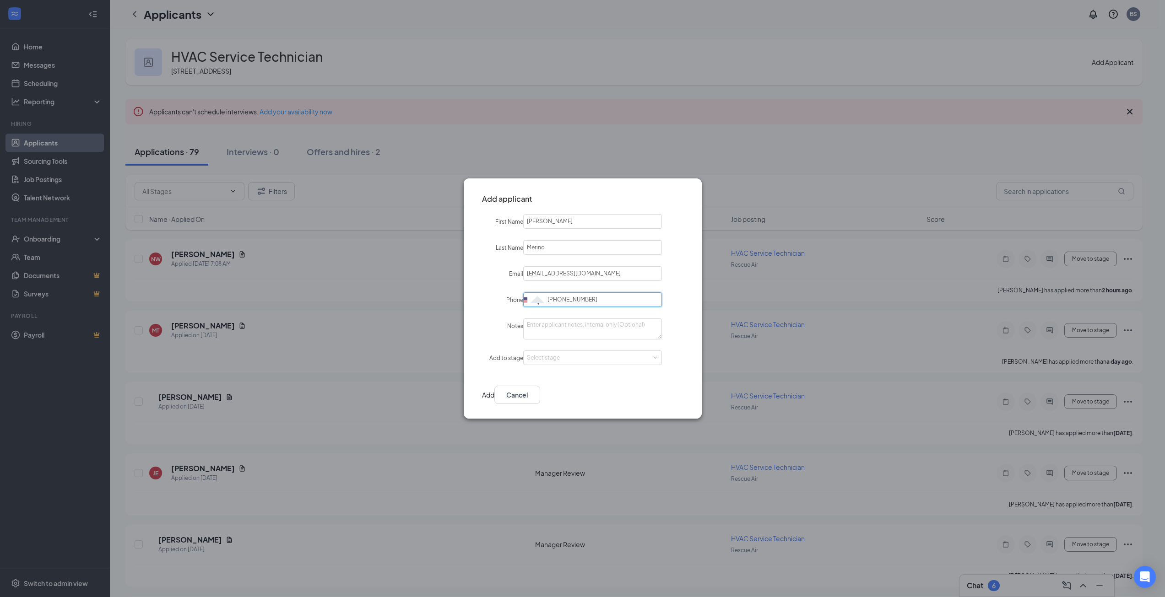
click at [564, 298] on input "[PHONE_NUMBER]" at bounding box center [592, 299] width 139 height 15
type input "[PHONE_NUMBER]"
click at [494, 391] on button "Add" at bounding box center [488, 395] width 12 height 18
click at [593, 359] on div "Select stage" at bounding box center [590, 357] width 127 height 9
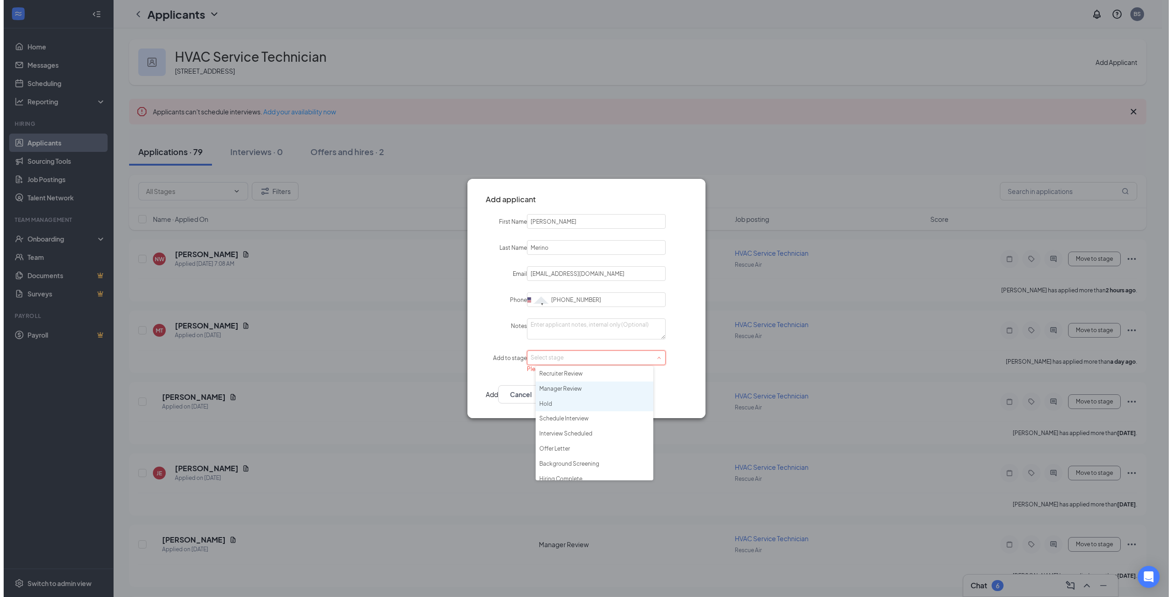
scroll to position [21, 0]
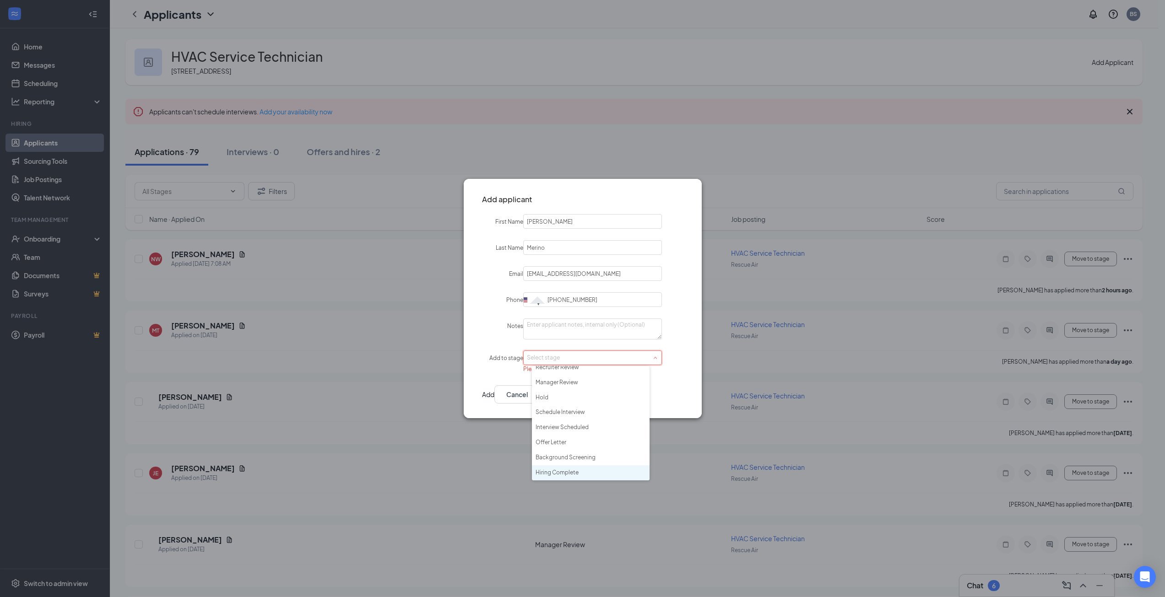
click at [573, 474] on li "Hiring Complete" at bounding box center [591, 472] width 118 height 15
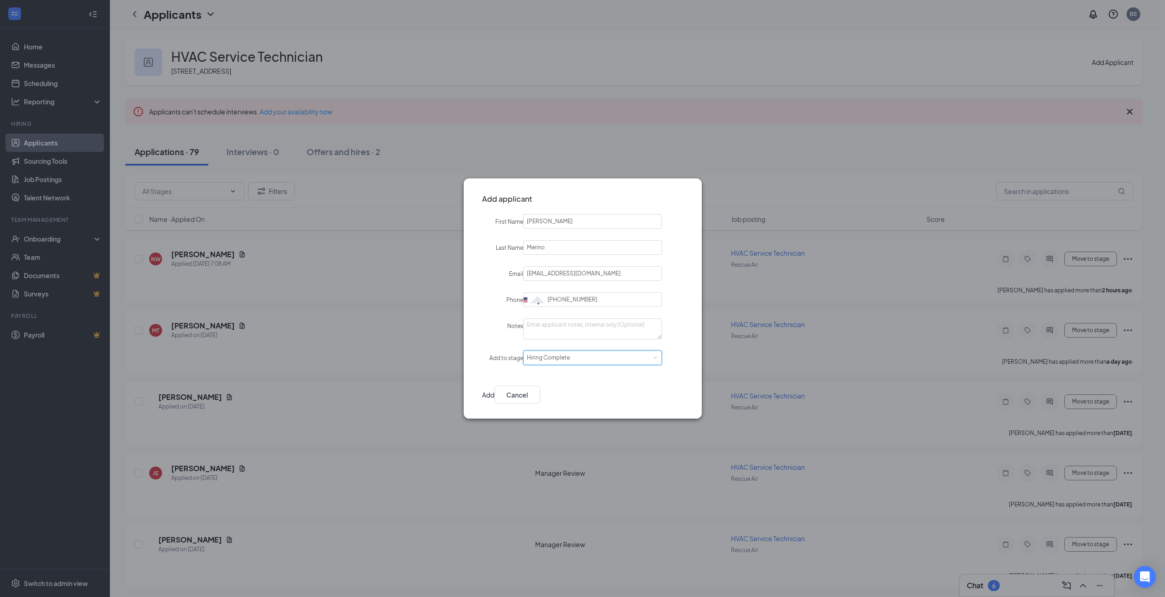
click at [494, 394] on button "Add" at bounding box center [488, 395] width 12 height 18
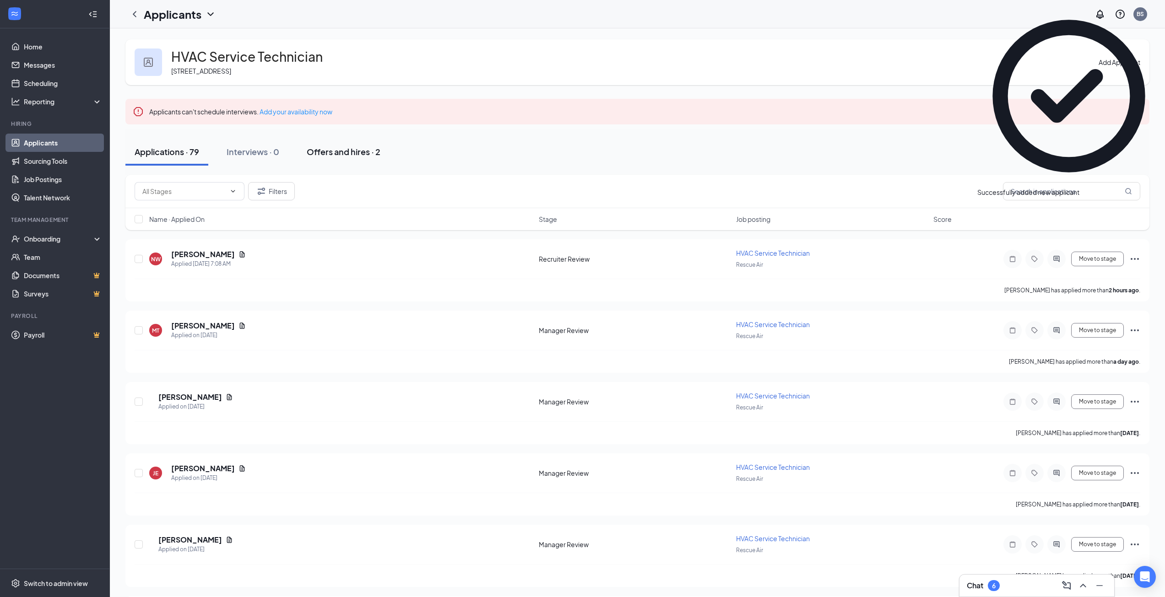
click at [350, 149] on div "Offers and hires · 2" at bounding box center [344, 151] width 74 height 11
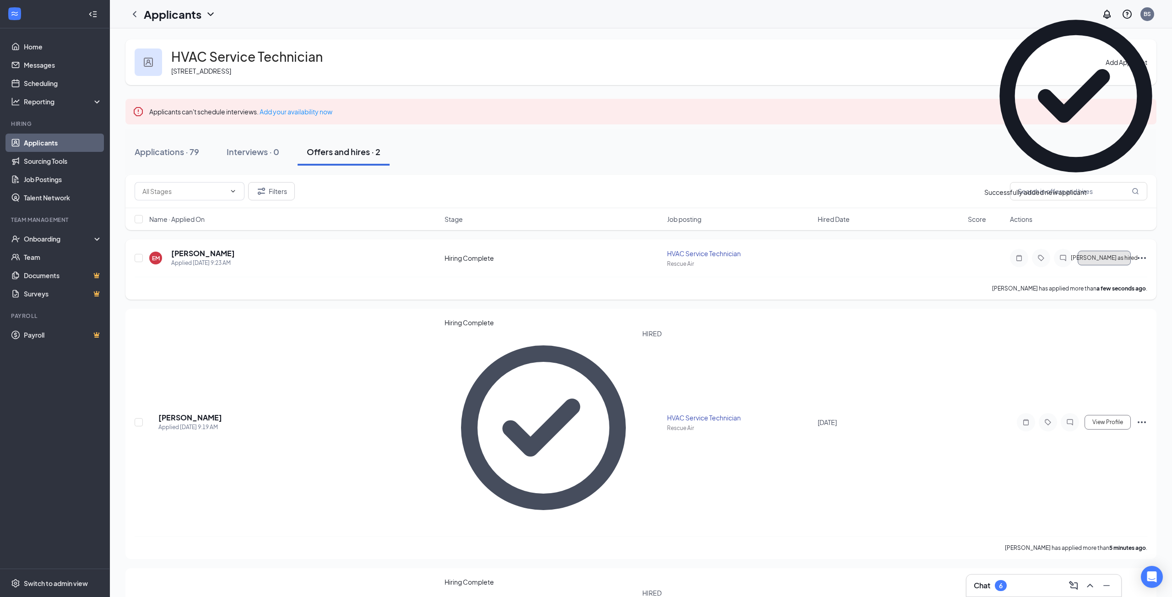
click at [1107, 255] on span "[PERSON_NAME] as hired" at bounding box center [1103, 258] width 67 height 6
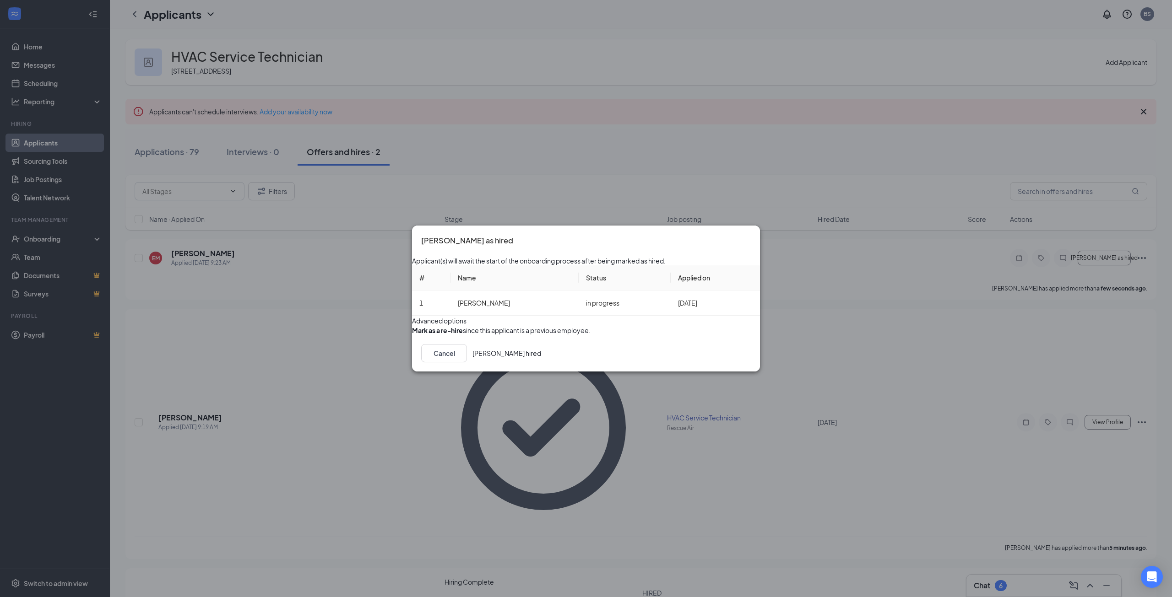
click at [541, 362] on button "[PERSON_NAME] hired" at bounding box center [506, 353] width 69 height 18
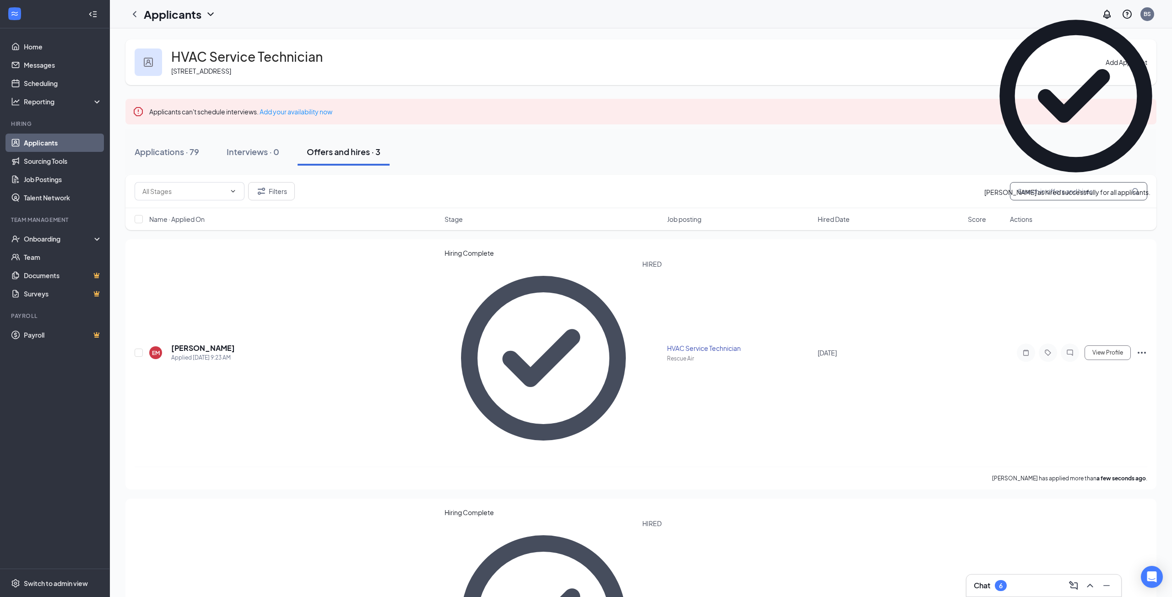
click at [1057, 192] on input "text" at bounding box center [1078, 191] width 137 height 18
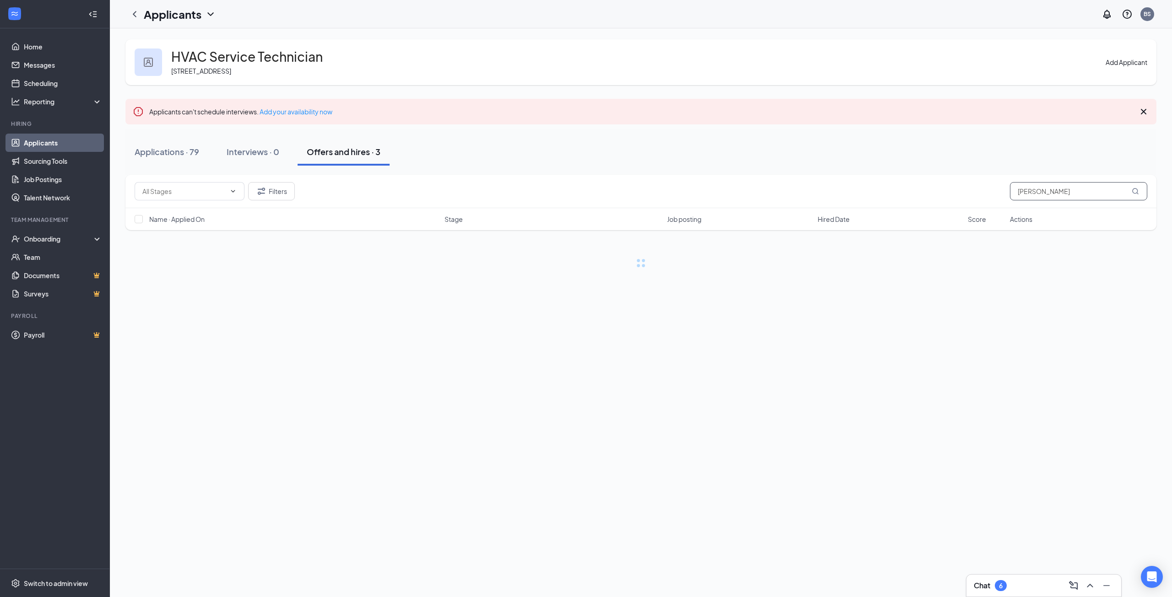
type input "[PERSON_NAME]"
click at [180, 148] on div "Applications · 0 / 79" at bounding box center [173, 151] width 77 height 11
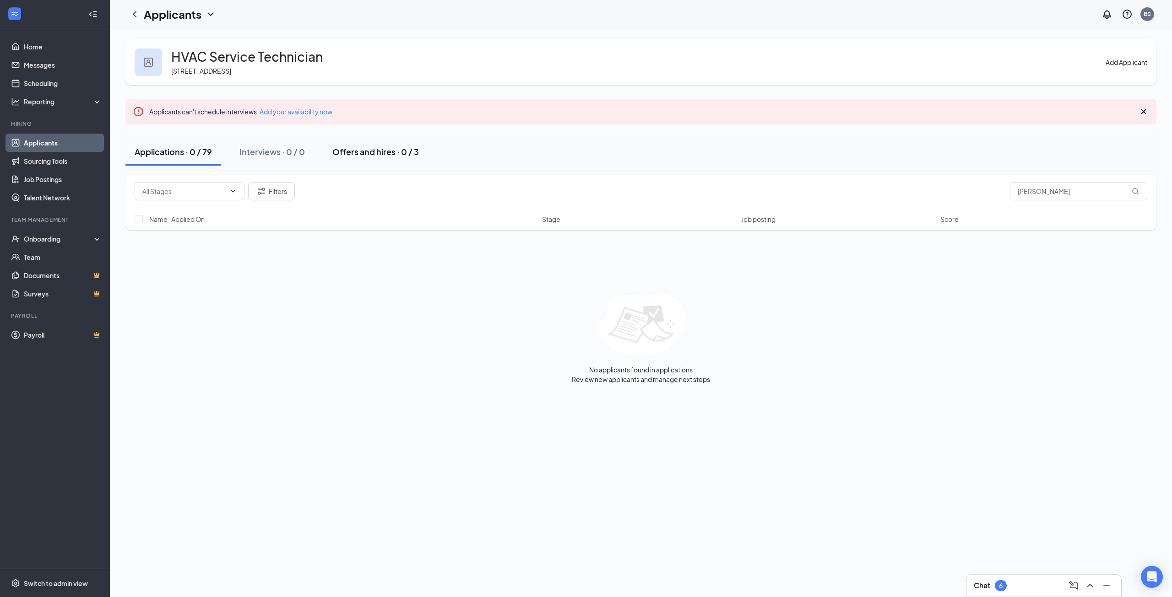
click at [359, 152] on div "Offers and hires · 0 / 3" at bounding box center [375, 151] width 86 height 11
click at [30, 147] on link "Applicants" at bounding box center [63, 143] width 78 height 18
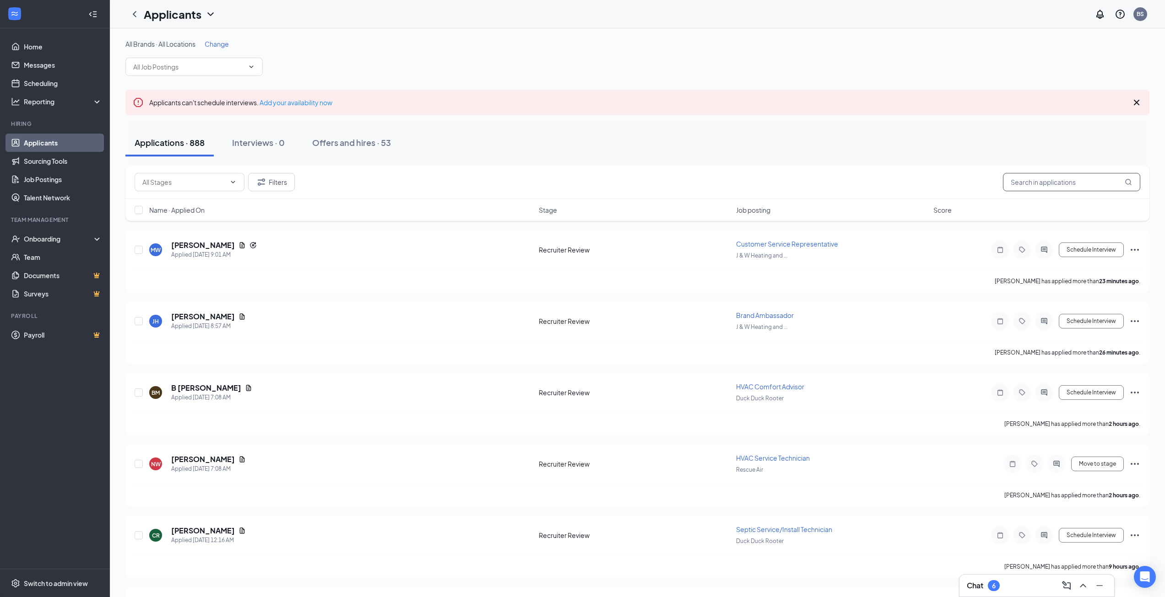
click at [1044, 184] on input "text" at bounding box center [1071, 182] width 137 height 18
type input "[PERSON_NAME]"
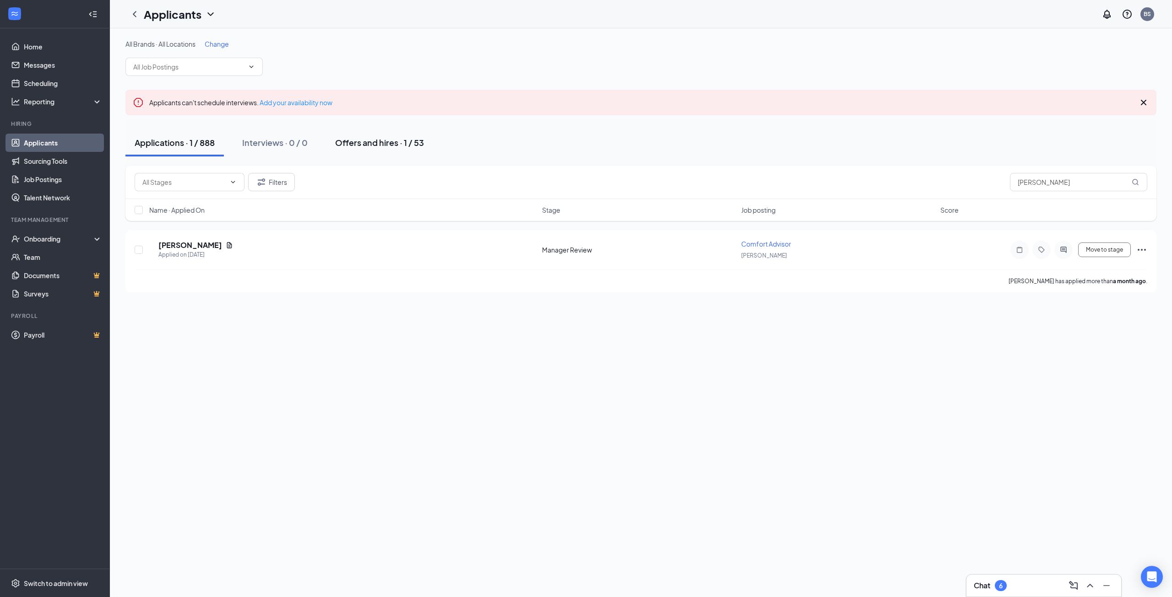
click at [384, 145] on div "Offers and hires · 1 / 53" at bounding box center [379, 142] width 89 height 11
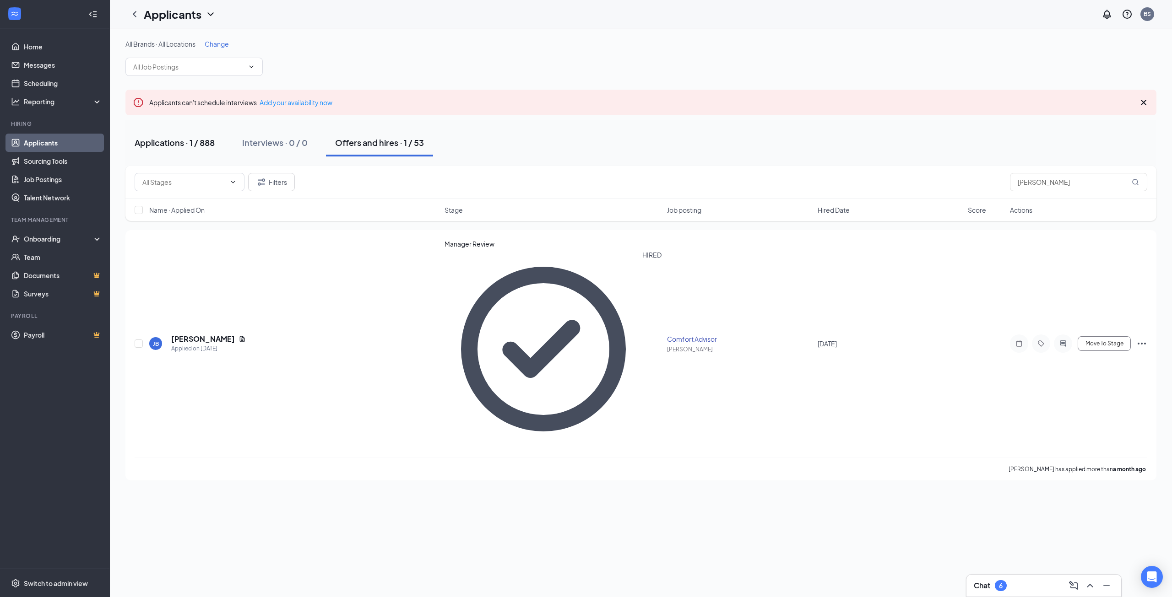
click at [190, 144] on div "Applications · 1 / 888" at bounding box center [175, 142] width 80 height 11
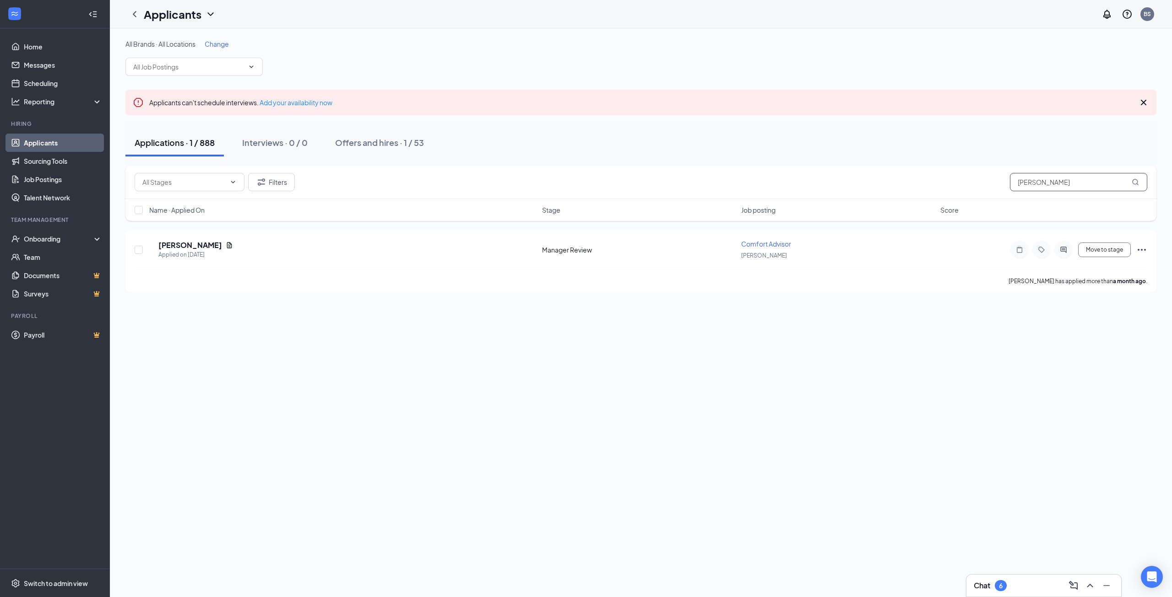
drag, startPoint x: 1072, startPoint y: 182, endPoint x: 908, endPoint y: 187, distance: 164.4
click at [910, 187] on div "Filters [PERSON_NAME]" at bounding box center [641, 182] width 1012 height 18
type input "[PERSON_NAME]"
click at [364, 141] on div "Offers and hires · 0 / 53" at bounding box center [384, 142] width 92 height 11
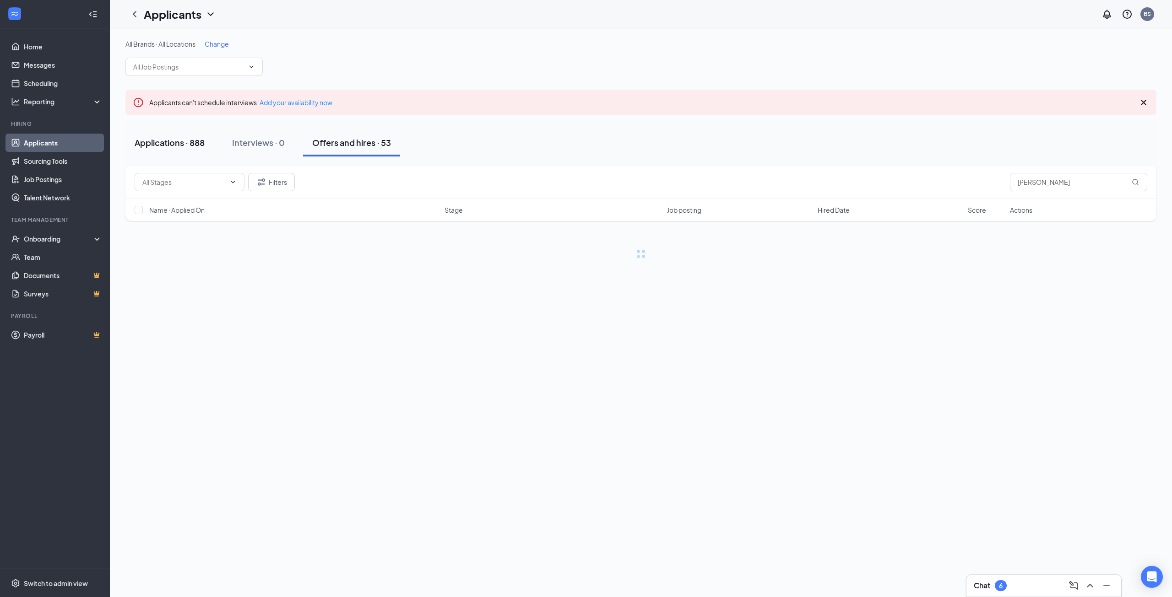
click at [176, 150] on button "Applications · 888" at bounding box center [169, 142] width 88 height 27
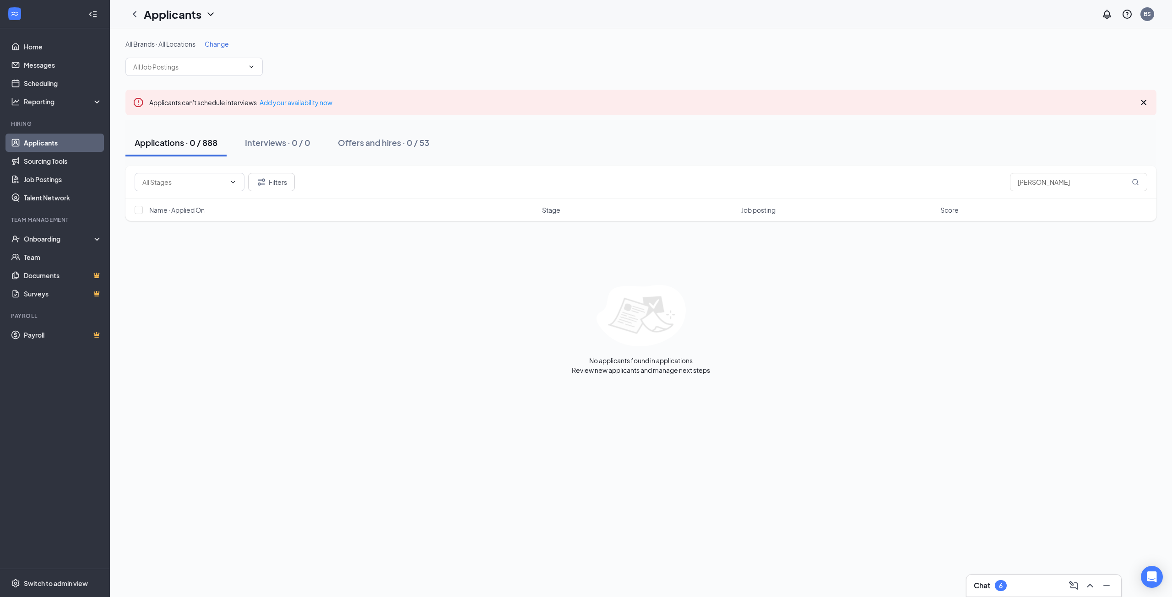
click at [54, 141] on link "Applicants" at bounding box center [63, 143] width 78 height 18
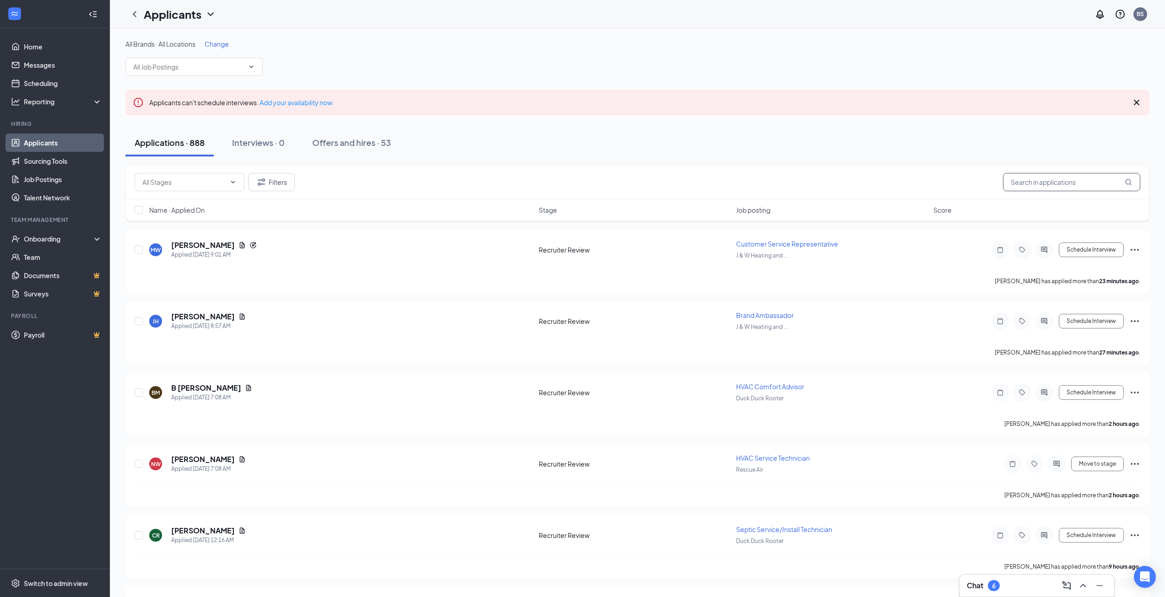
click at [1073, 183] on input "[PERSON_NAME]" at bounding box center [1071, 182] width 137 height 18
drag, startPoint x: 1083, startPoint y: 183, endPoint x: 949, endPoint y: 184, distance: 134.5
click at [949, 184] on div "Filters [PERSON_NAME]" at bounding box center [637, 182] width 1005 height 18
type input "[PERSON_NAME]"
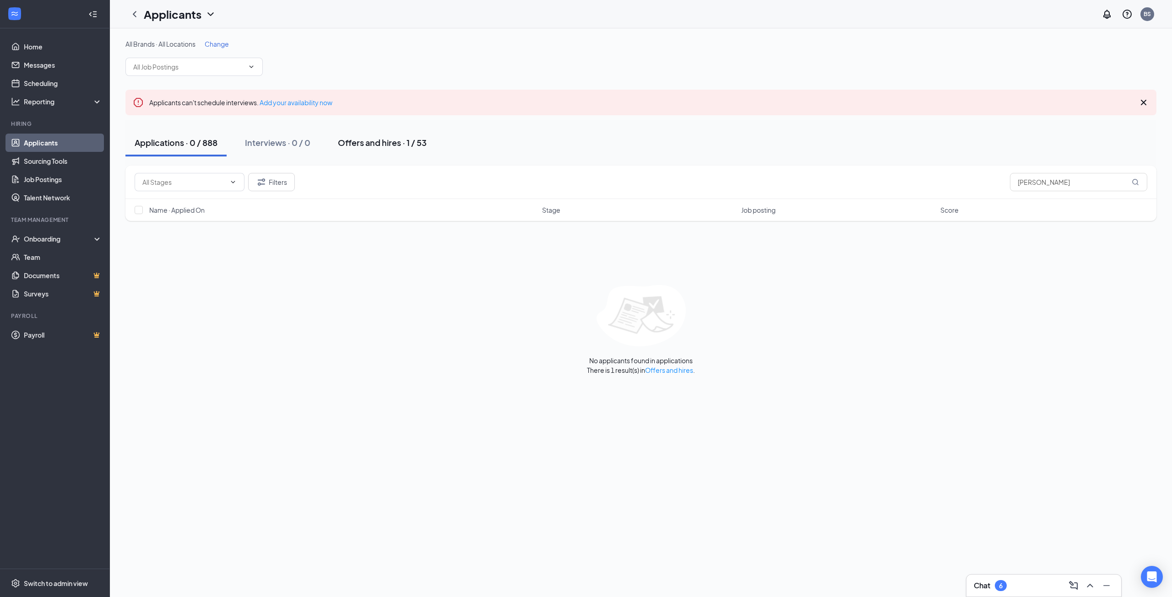
click at [401, 137] on div "Offers and hires · 1 / 53" at bounding box center [382, 142] width 89 height 11
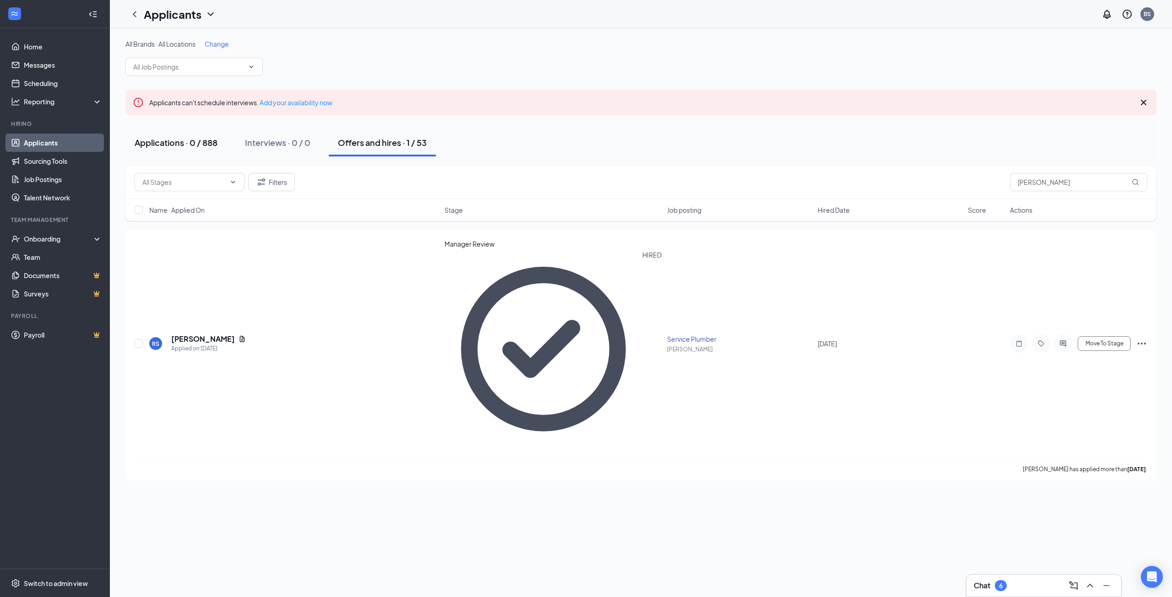
click at [203, 146] on div "Applications · 0 / 888" at bounding box center [176, 142] width 83 height 11
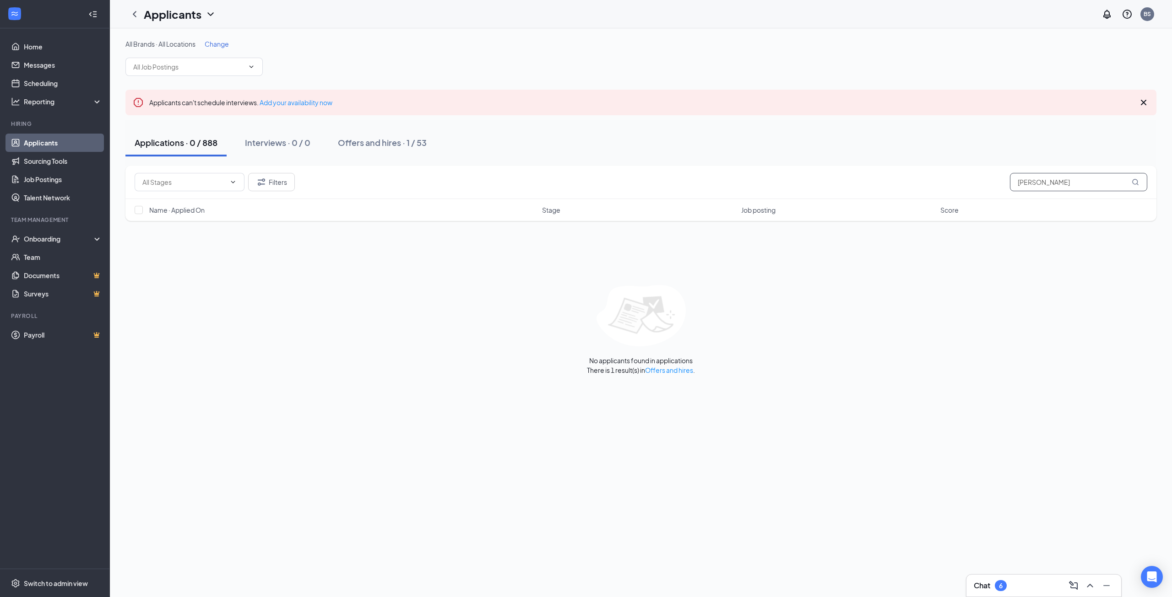
click at [1051, 178] on input "[PERSON_NAME]" at bounding box center [1078, 182] width 137 height 18
drag, startPoint x: 1061, startPoint y: 180, endPoint x: 951, endPoint y: 184, distance: 109.9
click at [951, 184] on div "Filters [PERSON_NAME] so" at bounding box center [641, 182] width 1012 height 18
type input "[PERSON_NAME]"
click at [362, 140] on div "Offers and hires · 1 / 53" at bounding box center [382, 142] width 89 height 11
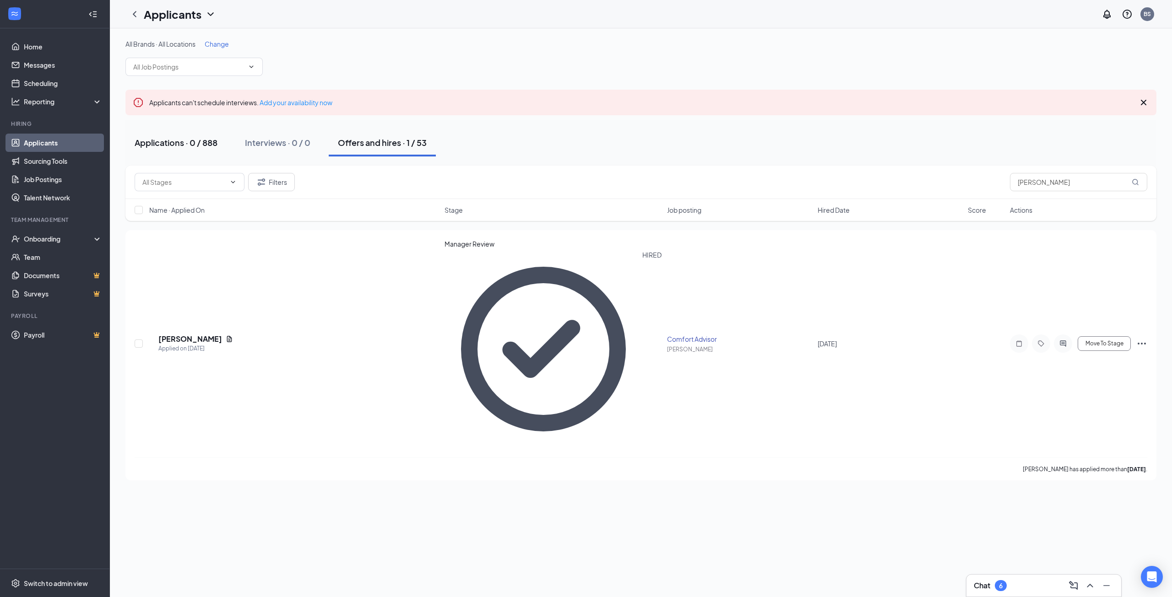
click at [189, 142] on div "Applications · 0 / 888" at bounding box center [176, 142] width 83 height 11
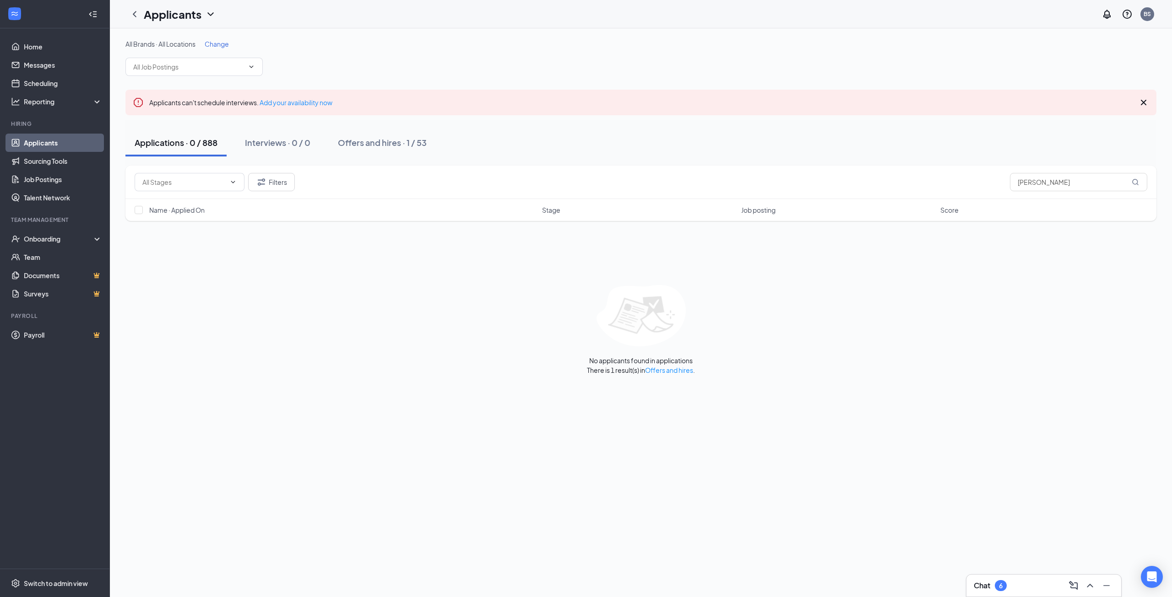
drag, startPoint x: 56, startPoint y: 146, endPoint x: 471, endPoint y: 154, distance: 415.6
click at [56, 146] on link "Applicants" at bounding box center [63, 143] width 78 height 18
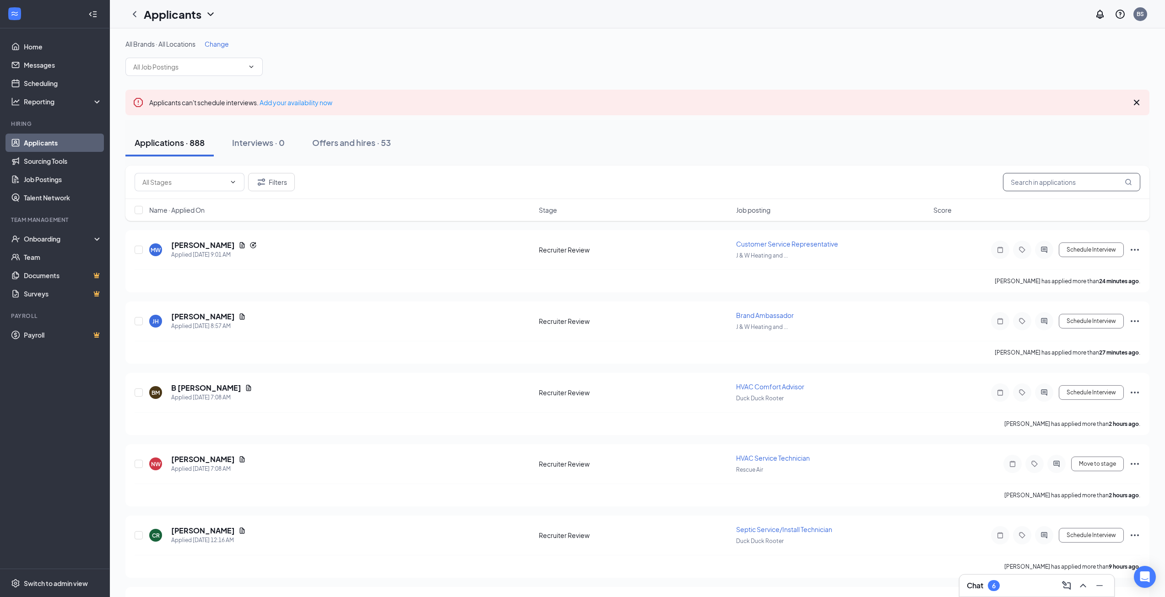
drag, startPoint x: 1060, startPoint y: 182, endPoint x: 949, endPoint y: 184, distance: 111.2
click at [949, 184] on div "Filters [PERSON_NAME]" at bounding box center [637, 182] width 1005 height 18
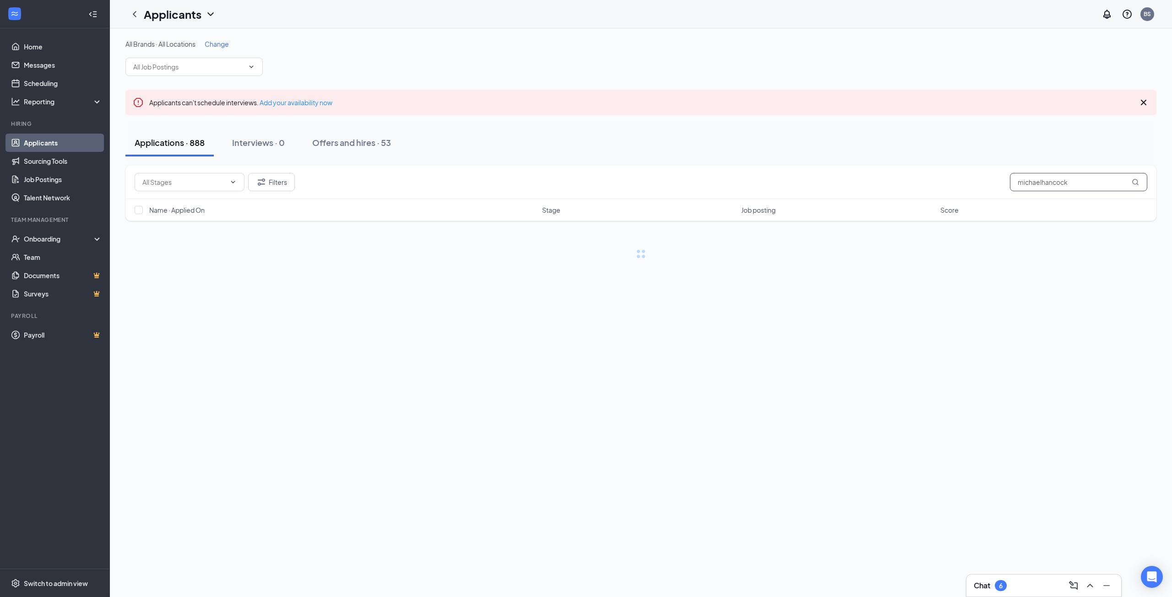
click at [1043, 181] on input "michaelhancock" at bounding box center [1078, 182] width 137 height 18
type input "[PERSON_NAME]"
click at [421, 141] on div "Offers and hires · 1 / 53" at bounding box center [382, 142] width 89 height 11
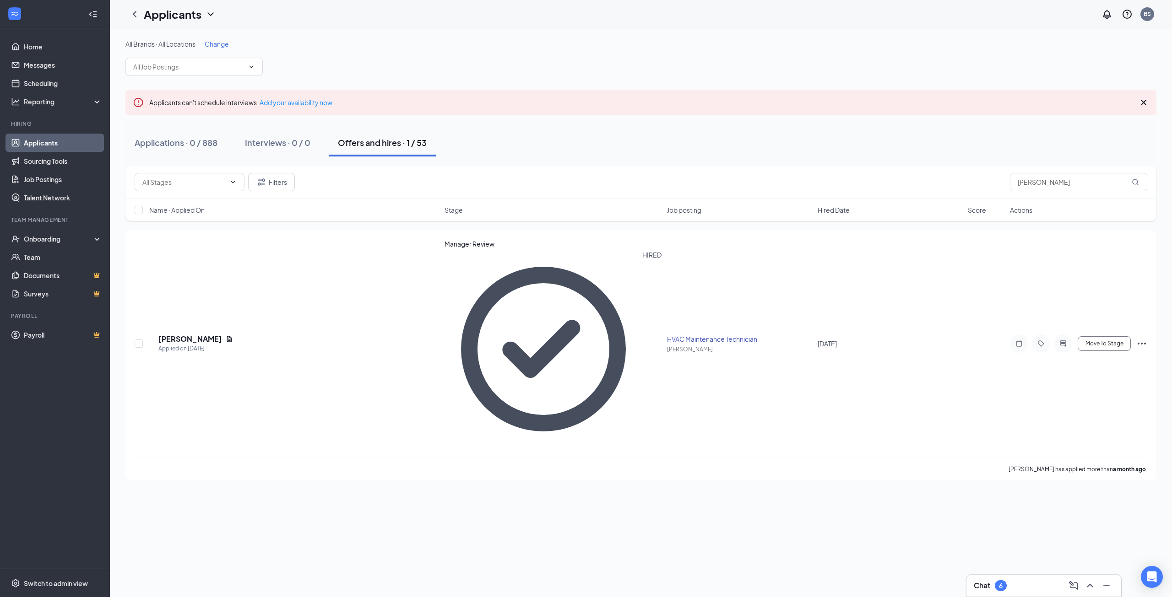
click at [50, 146] on link "Applicants" at bounding box center [63, 143] width 78 height 18
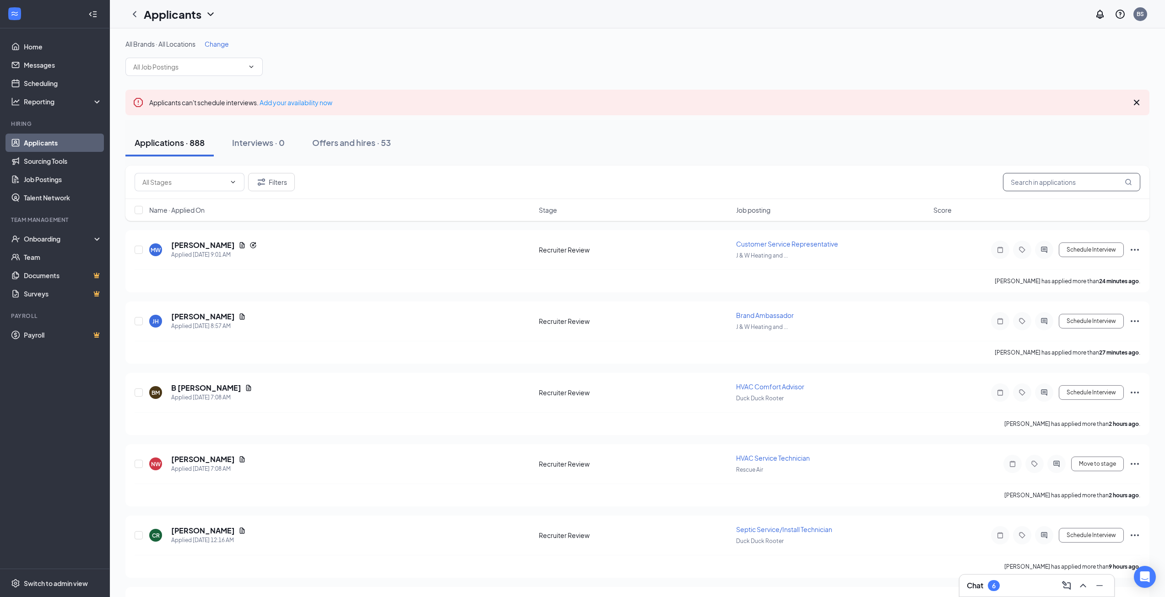
click at [1071, 184] on input "text" at bounding box center [1071, 182] width 137 height 18
type input "[PERSON_NAME]"
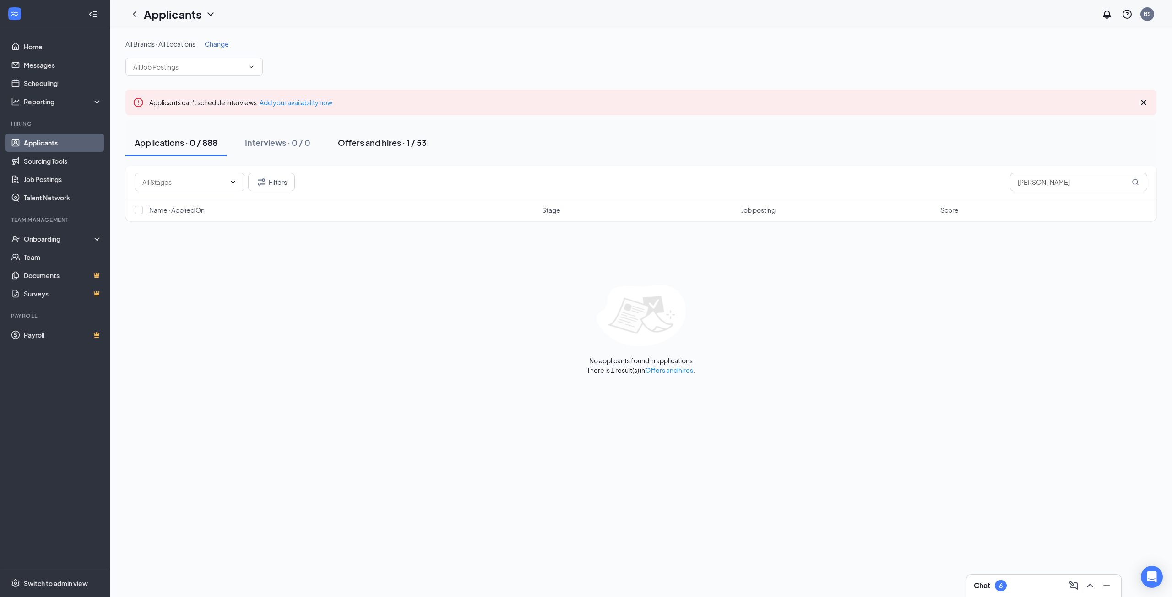
click at [391, 145] on div "Offers and hires · 1 / 53" at bounding box center [382, 142] width 89 height 11
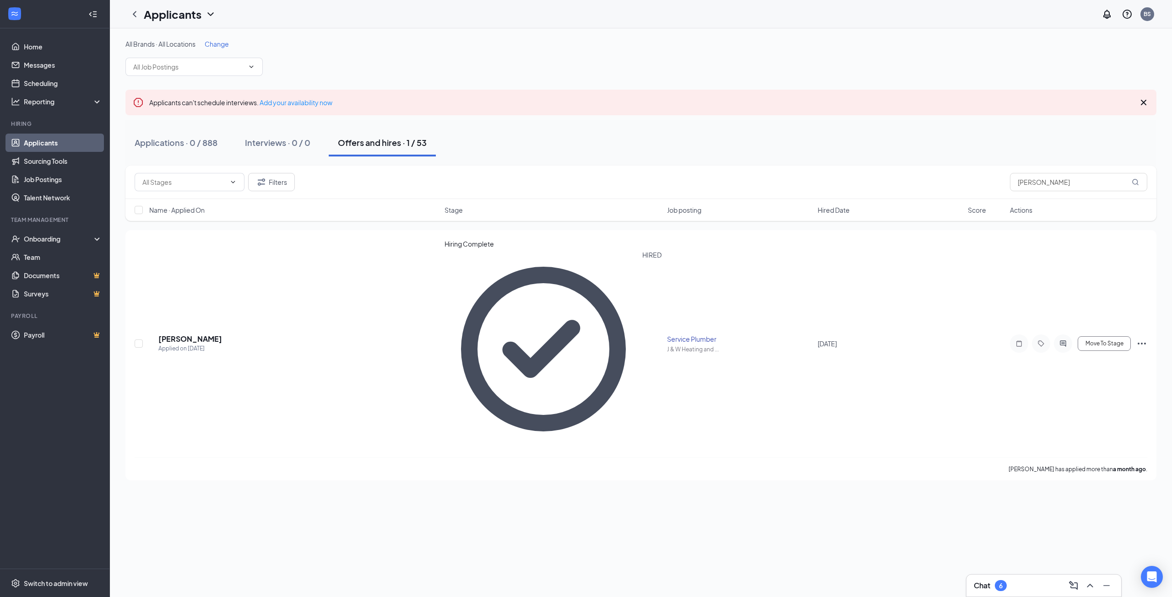
drag, startPoint x: 60, startPoint y: 146, endPoint x: 370, endPoint y: 157, distance: 309.6
click at [60, 146] on link "Applicants" at bounding box center [63, 143] width 78 height 18
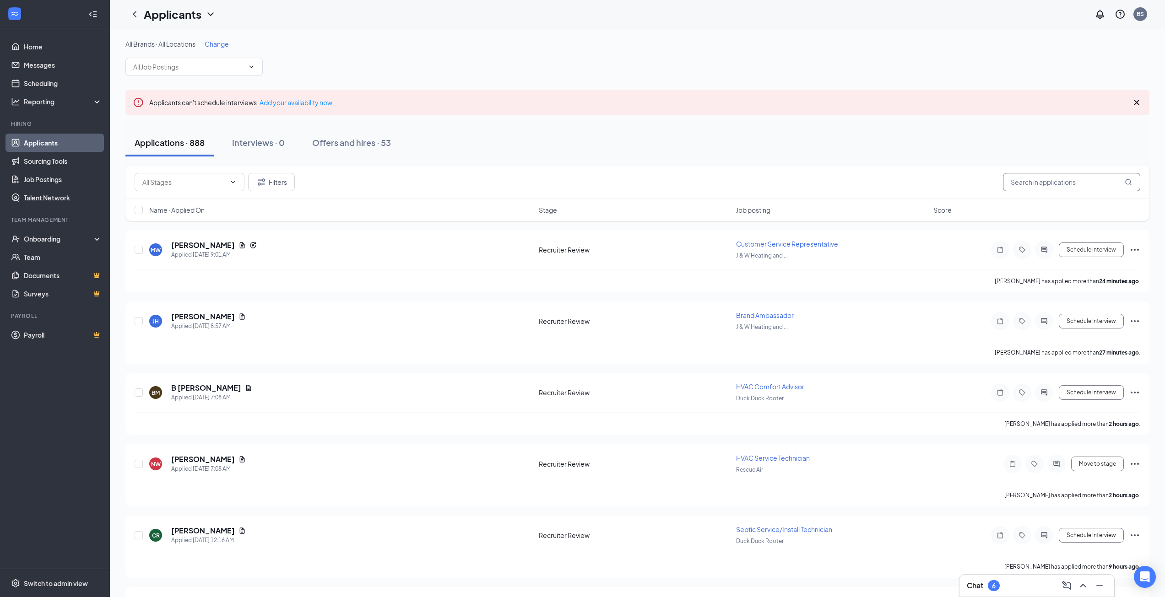
click at [1034, 184] on input "text" at bounding box center [1071, 182] width 137 height 18
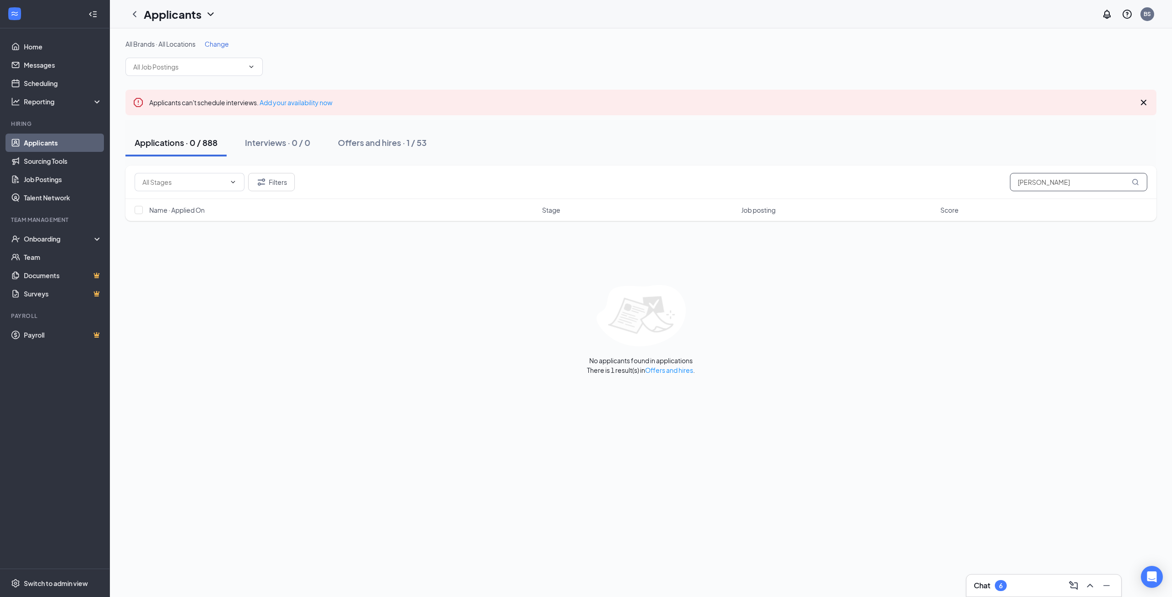
drag, startPoint x: 1025, startPoint y: 182, endPoint x: 965, endPoint y: 182, distance: 59.5
click at [966, 182] on div "Filters [PERSON_NAME]" at bounding box center [641, 182] width 1012 height 18
type input "[PERSON_NAME]"
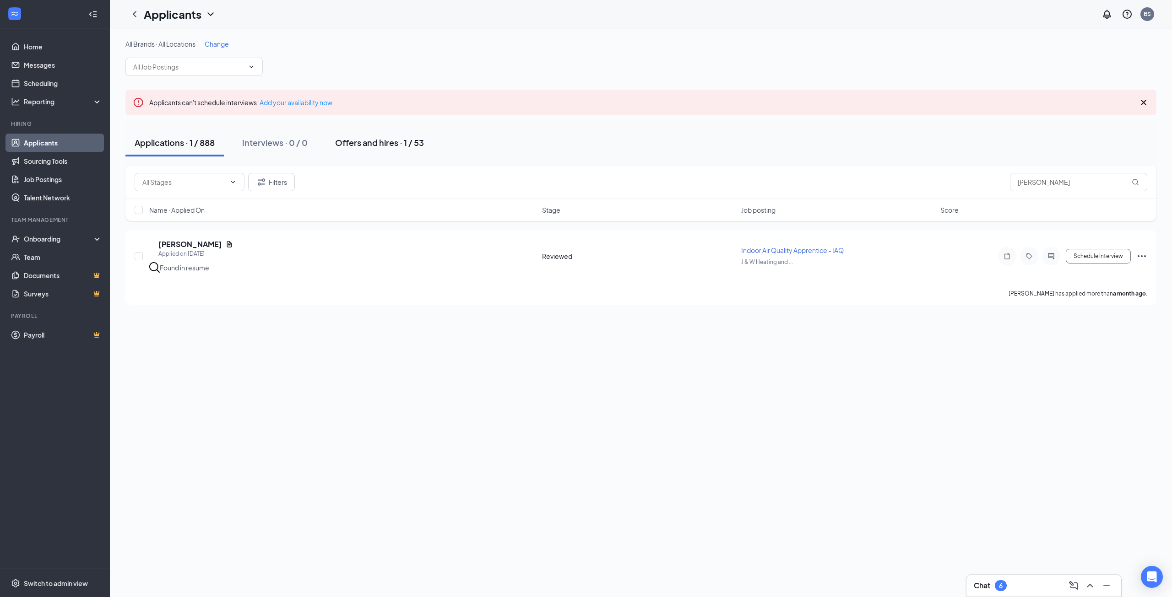
click at [394, 146] on div "Offers and hires · 1 / 53" at bounding box center [379, 142] width 89 height 11
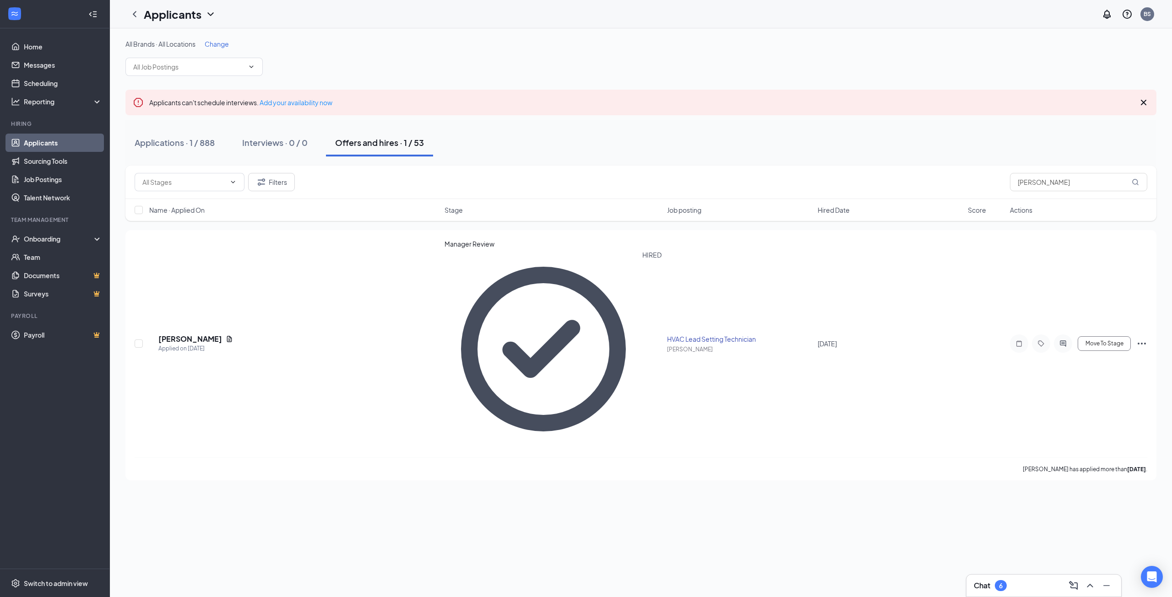
click at [50, 147] on link "Applicants" at bounding box center [63, 143] width 78 height 18
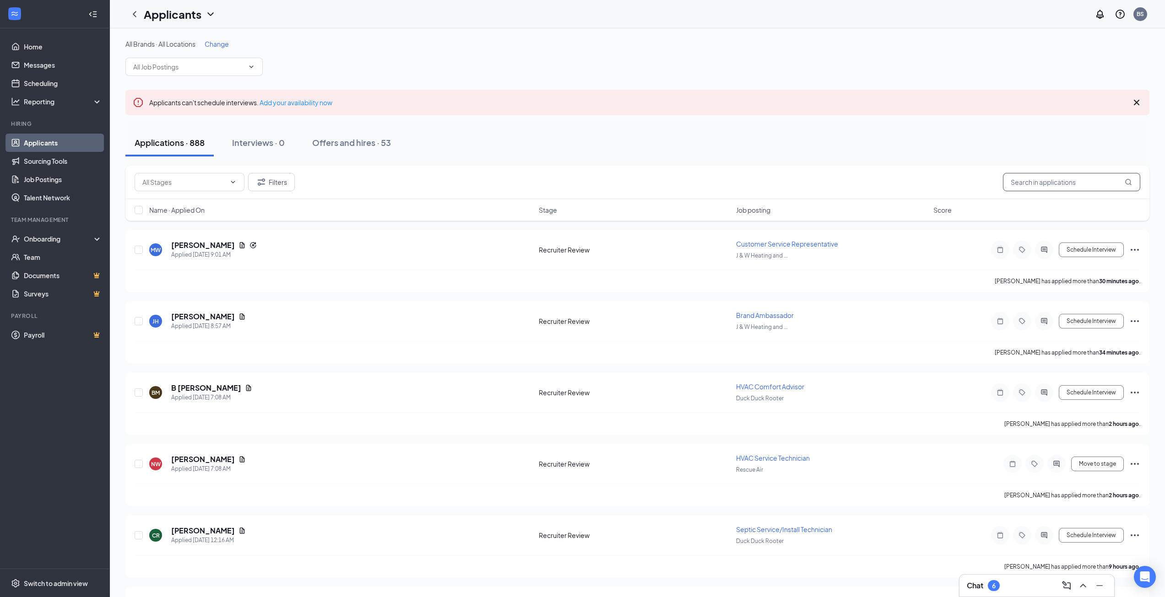
click at [1052, 190] on input "text" at bounding box center [1071, 182] width 137 height 18
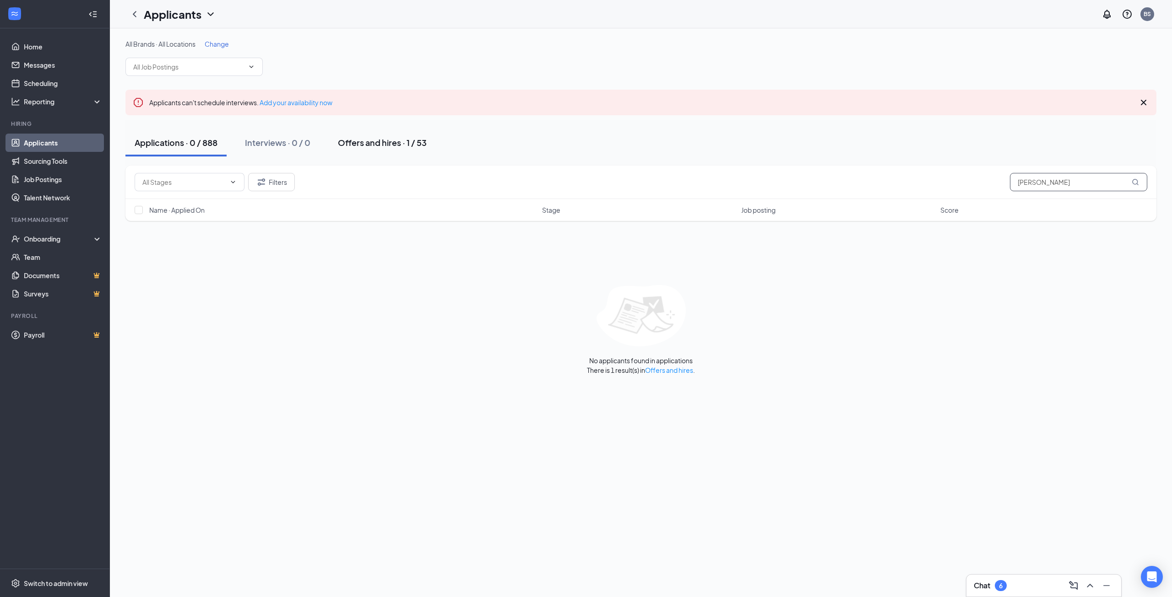
type input "[PERSON_NAME]"
click at [392, 141] on div "Offers and hires · 1 / 53" at bounding box center [382, 142] width 89 height 11
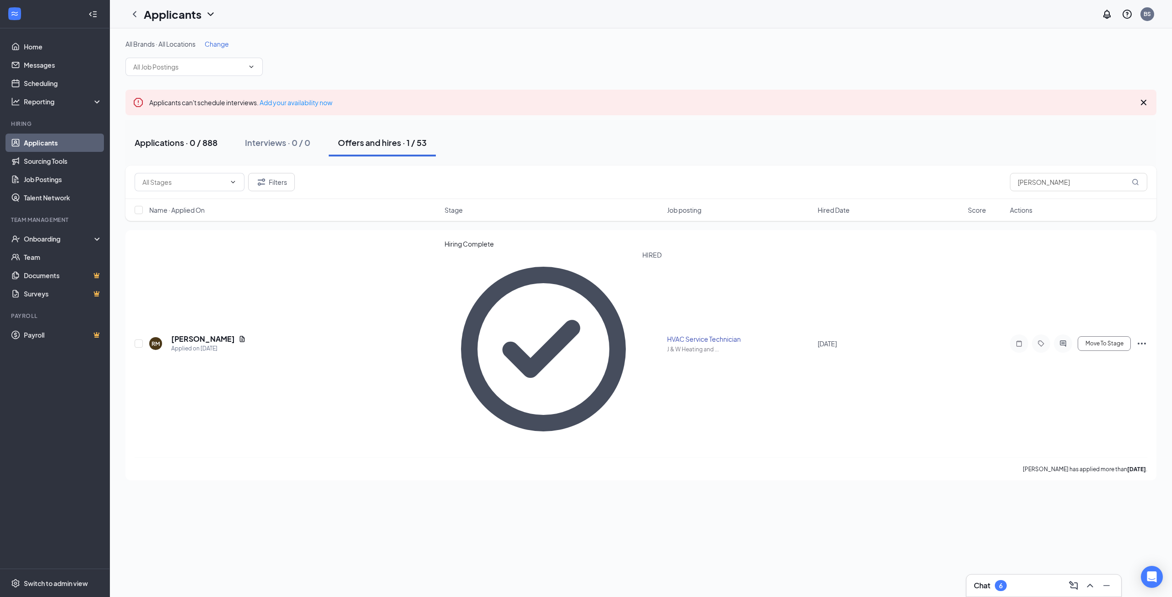
click at [207, 139] on div "Applications · 0 / 888" at bounding box center [176, 142] width 83 height 11
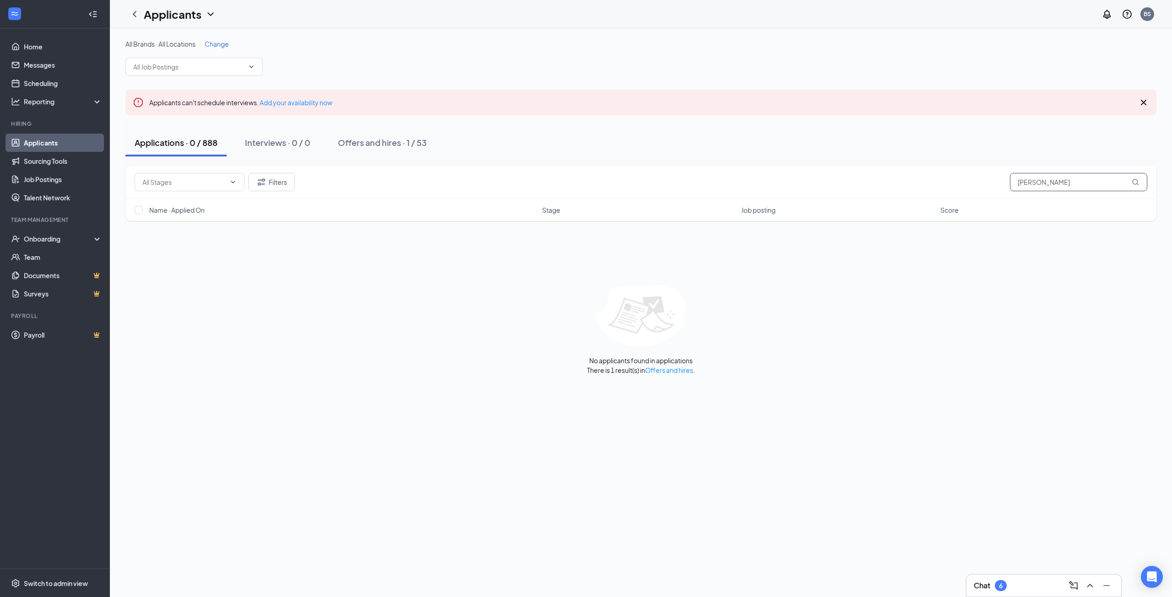
drag, startPoint x: 1065, startPoint y: 187, endPoint x: 914, endPoint y: 178, distance: 151.2
click at [914, 178] on div "Filters [PERSON_NAME]" at bounding box center [641, 182] width 1012 height 18
type input "[PERSON_NAME]"
click at [224, 42] on span "Change" at bounding box center [217, 44] width 24 height 8
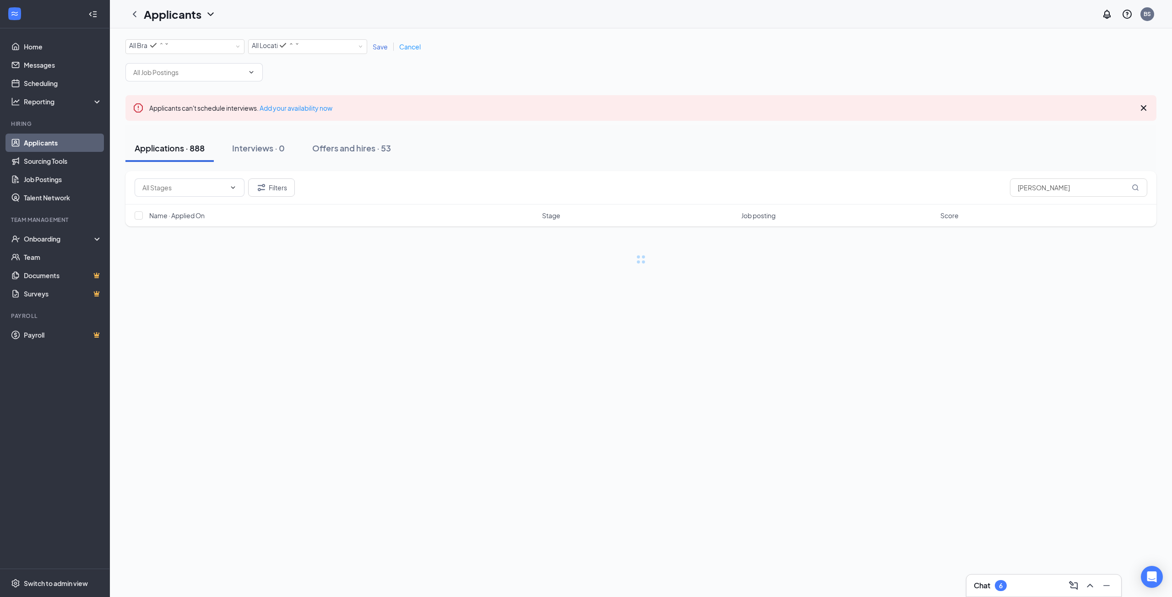
click at [200, 12] on h1 "Applicants" at bounding box center [173, 14] width 58 height 16
click at [186, 53] on link "Archived applicants" at bounding box center [179, 48] width 61 height 9
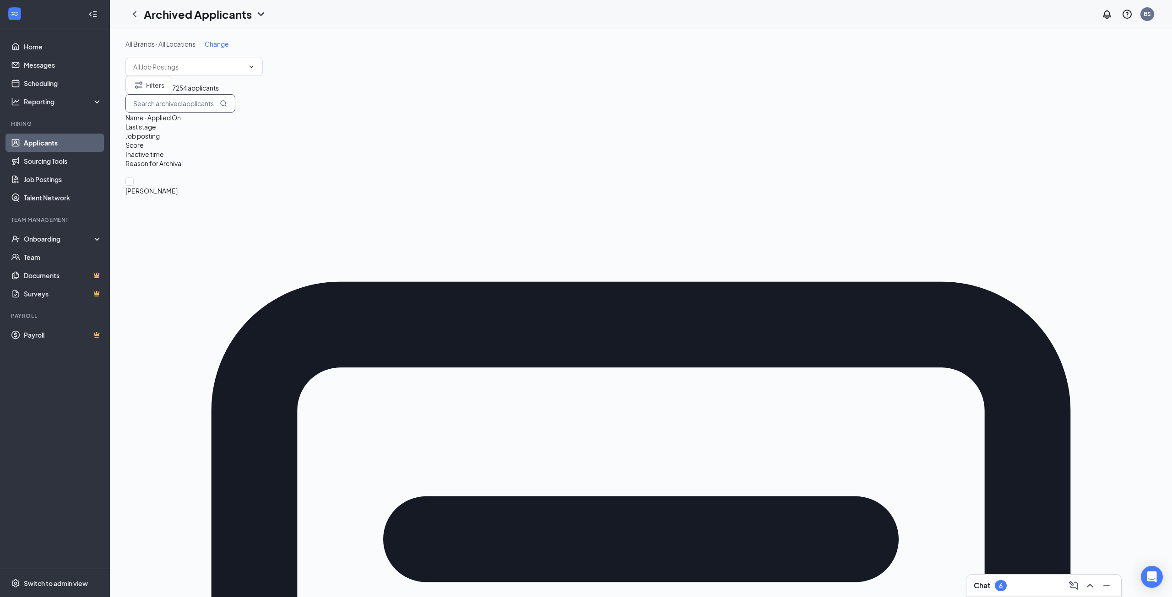
click at [235, 113] on input "text" at bounding box center [180, 103] width 110 height 18
click at [184, 186] on span "[PERSON_NAME]" at bounding box center [640, 191] width 1031 height 10
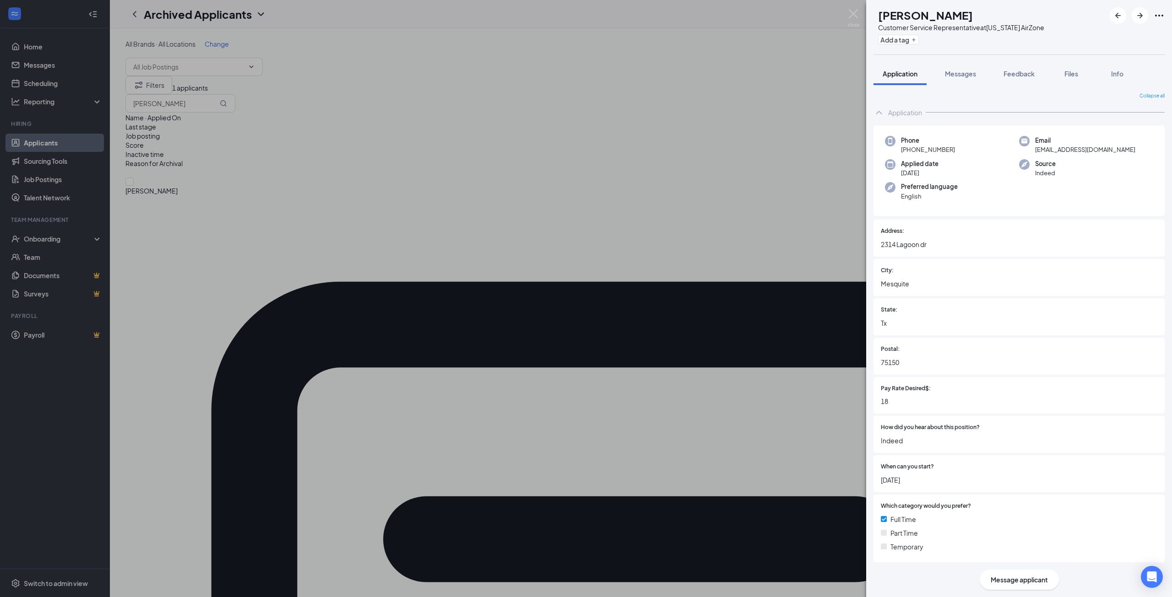
click at [1164, 16] on icon "Ellipses" at bounding box center [1158, 15] width 11 height 11
click at [1159, 14] on icon "Ellipses" at bounding box center [1158, 15] width 11 height 11
drag, startPoint x: 634, startPoint y: 315, endPoint x: 647, endPoint y: 311, distance: 13.6
click at [634, 315] on div "[PERSON_NAME] [PERSON_NAME] Customer Service Representative at [US_STATE] AirZo…" at bounding box center [586, 298] width 1172 height 597
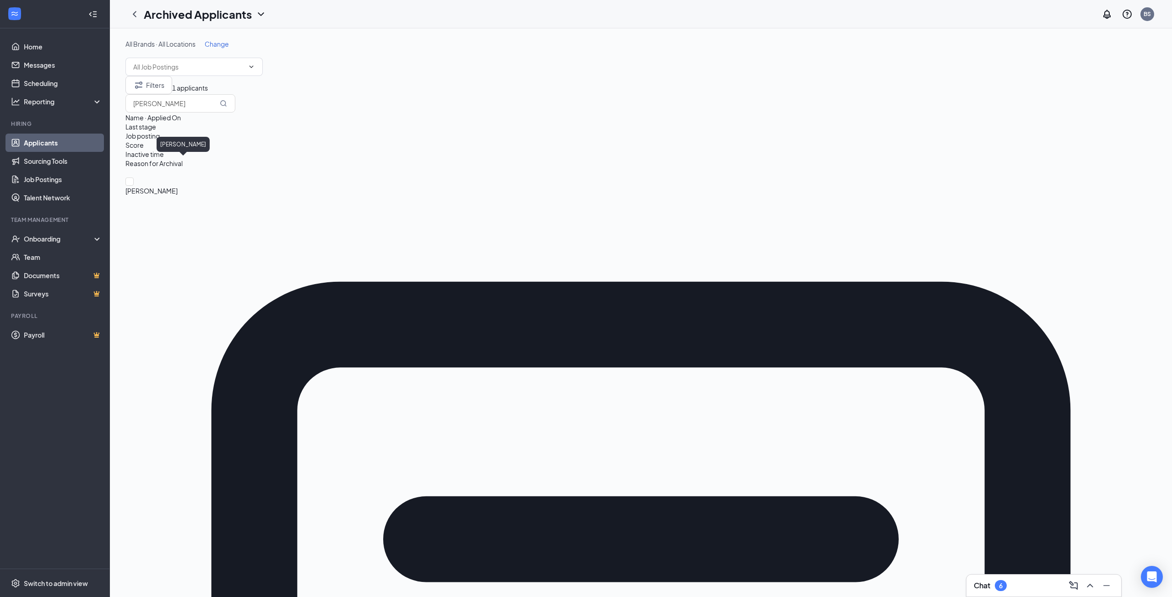
click at [172, 186] on span "[PERSON_NAME]" at bounding box center [640, 191] width 1031 height 10
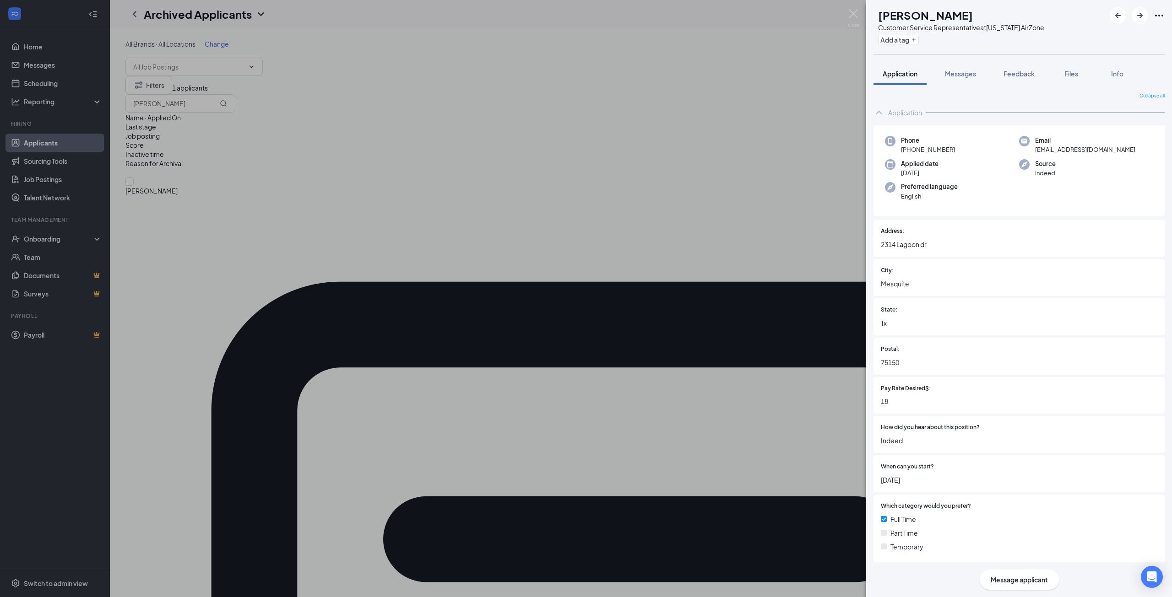
drag, startPoint x: 676, startPoint y: 402, endPoint x: 438, endPoint y: 325, distance: 249.9
click at [673, 400] on div "[PERSON_NAME] [PERSON_NAME] Customer Service Representative at [US_STATE] AirZo…" at bounding box center [586, 298] width 1172 height 597
click at [51, 140] on div "[PERSON_NAME] [PERSON_NAME] Customer Service Representative at [US_STATE] AirZo…" at bounding box center [586, 298] width 1172 height 597
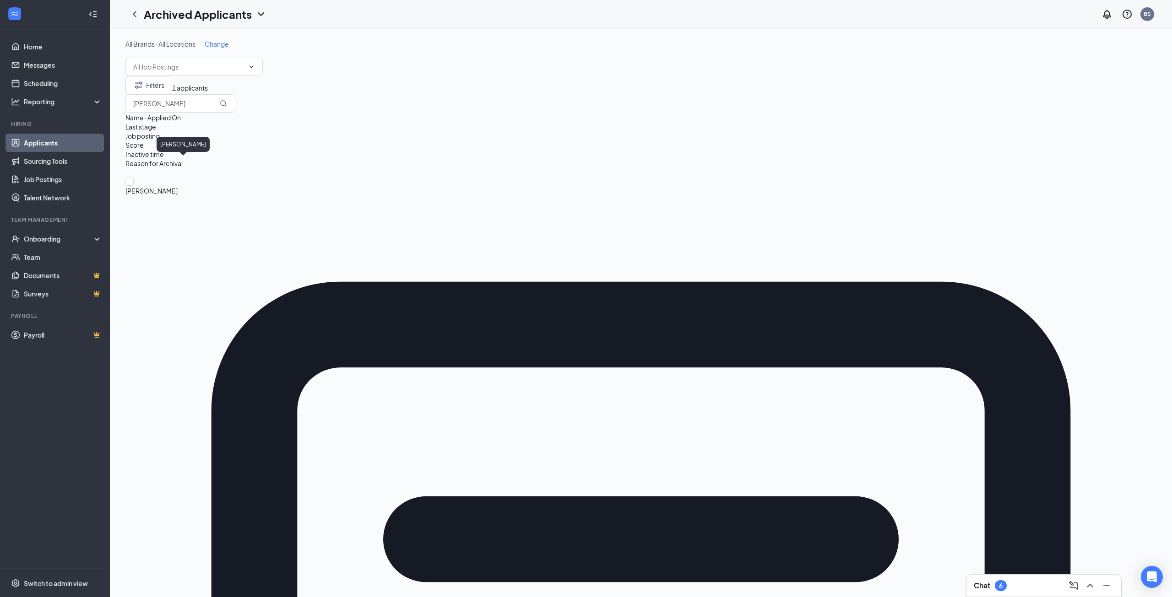
click at [181, 186] on span "[PERSON_NAME]" at bounding box center [640, 191] width 1031 height 10
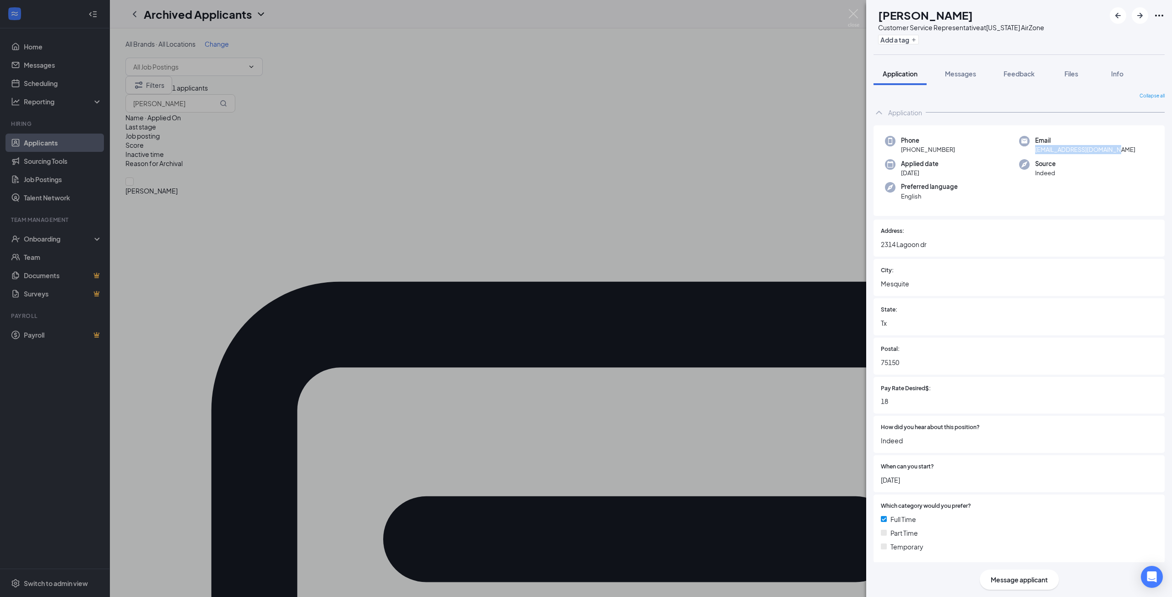
drag, startPoint x: 1109, startPoint y: 149, endPoint x: 1028, endPoint y: 152, distance: 81.5
click at [1028, 152] on div "Email [EMAIL_ADDRESS][DOMAIN_NAME]" at bounding box center [1086, 145] width 134 height 19
copy span "[EMAIL_ADDRESS][DOMAIN_NAME]"
drag, startPoint x: 962, startPoint y: 150, endPoint x: 957, endPoint y: 149, distance: 5.6
click at [960, 150] on div "Phone [PHONE_NUMBER]" at bounding box center [952, 145] width 134 height 19
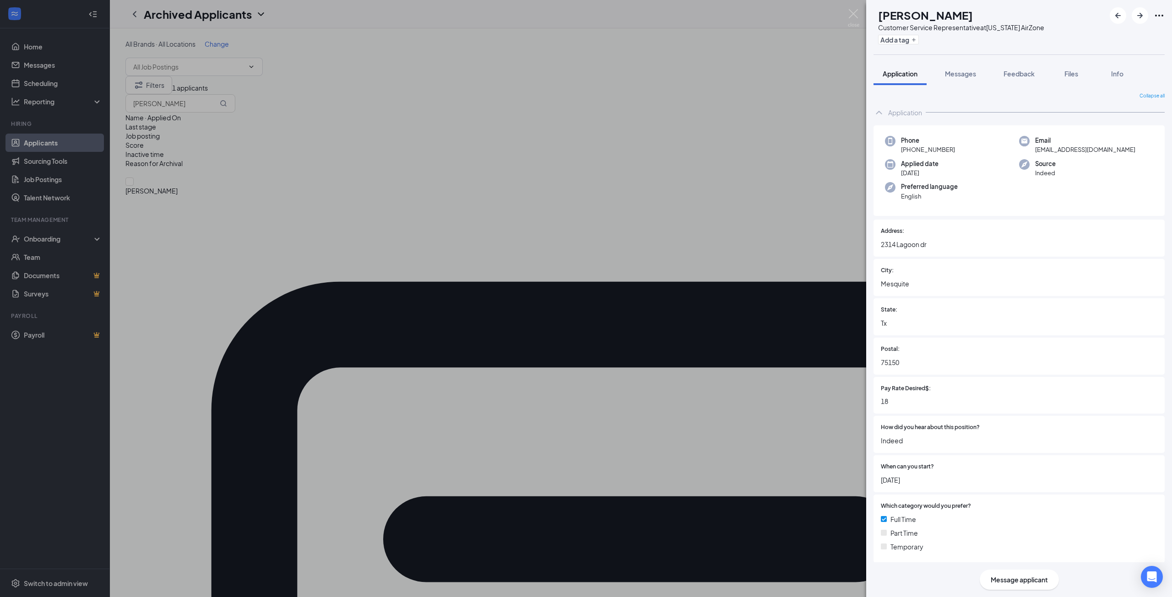
drag, startPoint x: 957, startPoint y: 149, endPoint x: 909, endPoint y: 150, distance: 48.1
click at [909, 150] on div "Phone [PHONE_NUMBER]" at bounding box center [952, 145] width 134 height 19
copy span "[PHONE_NUMBER]"
drag, startPoint x: 722, startPoint y: 301, endPoint x: 856, endPoint y: 110, distance: 233.1
click at [723, 300] on div "[PERSON_NAME] [PERSON_NAME] Customer Service Representative at [US_STATE] AirZo…" at bounding box center [586, 298] width 1172 height 597
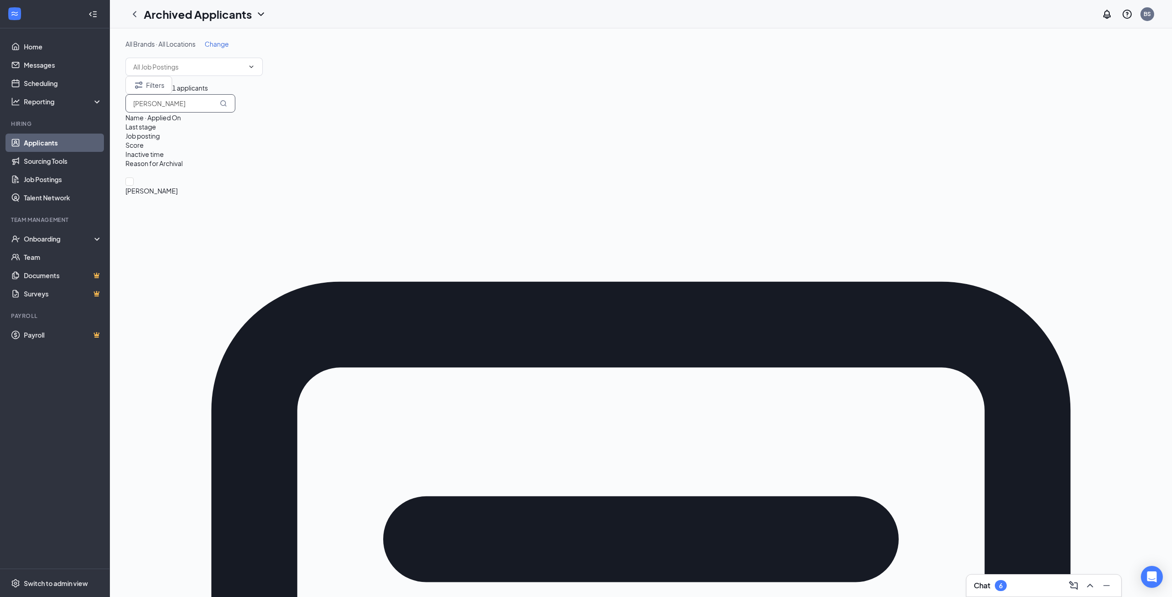
drag, startPoint x: 1079, startPoint y: 111, endPoint x: 958, endPoint y: 111, distance: 120.8
click at [958, 111] on div "Filters 1 applicants [PERSON_NAME]" at bounding box center [640, 94] width 1031 height 37
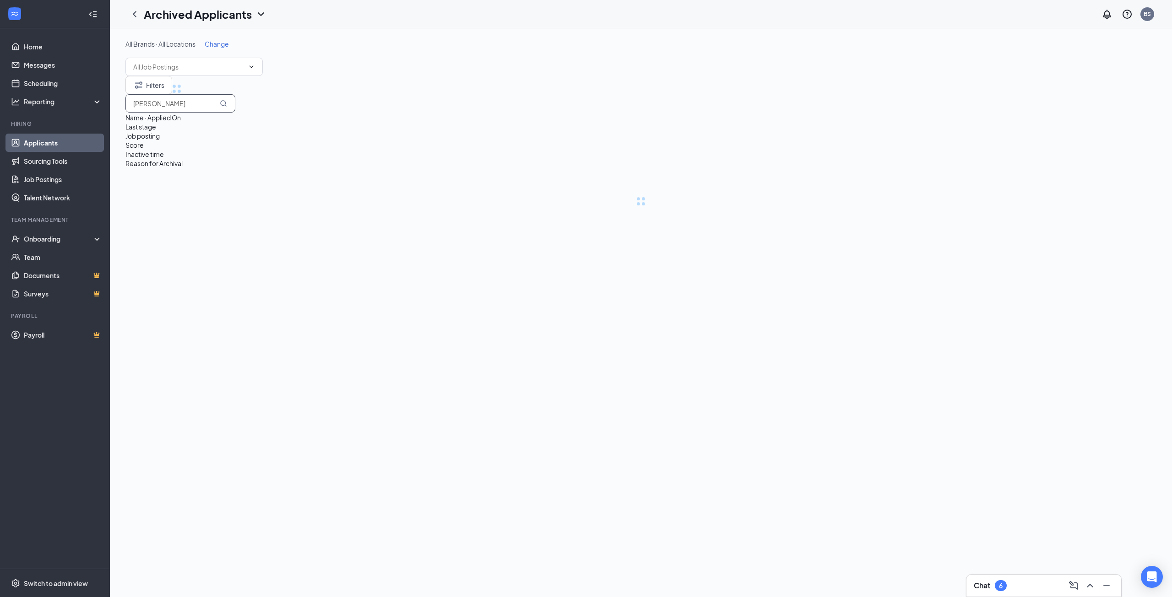
type input "[PERSON_NAME]"
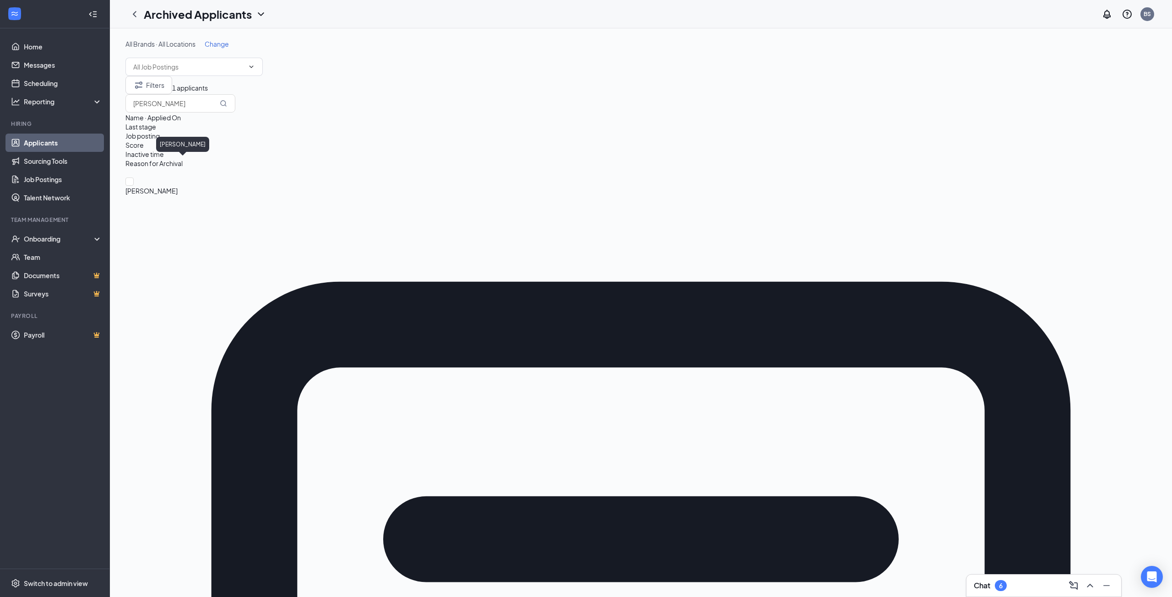
click at [174, 186] on span "[PERSON_NAME]" at bounding box center [640, 191] width 1031 height 10
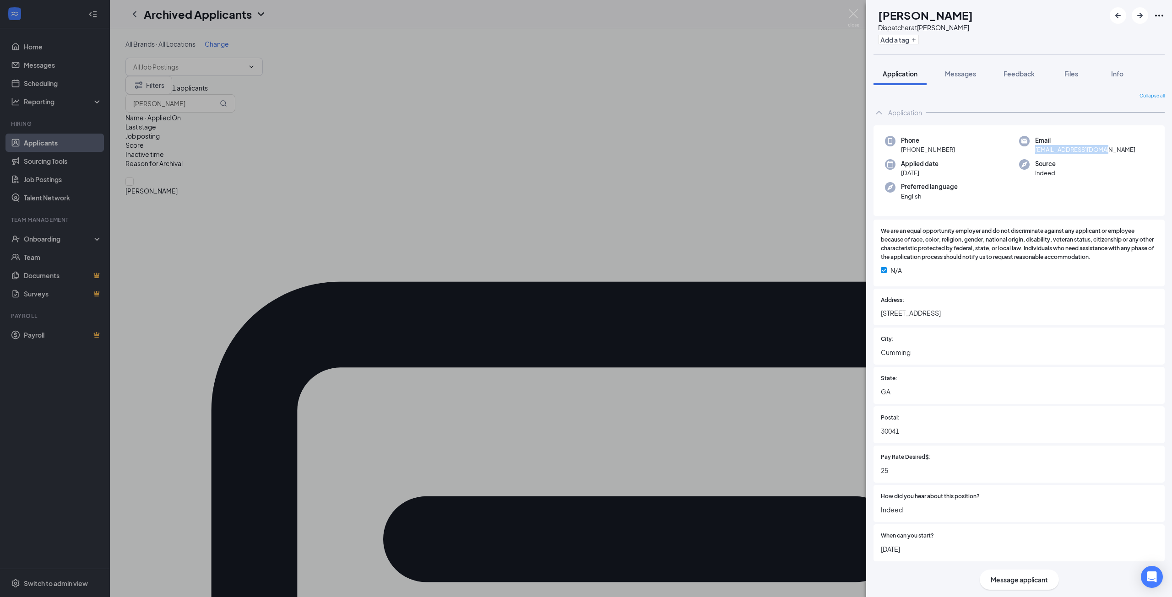
drag, startPoint x: 1101, startPoint y: 149, endPoint x: 1032, endPoint y: 153, distance: 68.3
click at [1032, 153] on div "Email [EMAIL_ADDRESS][DOMAIN_NAME]" at bounding box center [1086, 145] width 134 height 19
copy span "[EMAIL_ADDRESS][DOMAIN_NAME]"
click at [978, 163] on div "Applied date [DATE]" at bounding box center [952, 168] width 134 height 19
drag, startPoint x: 932, startPoint y: 151, endPoint x: 908, endPoint y: 150, distance: 24.3
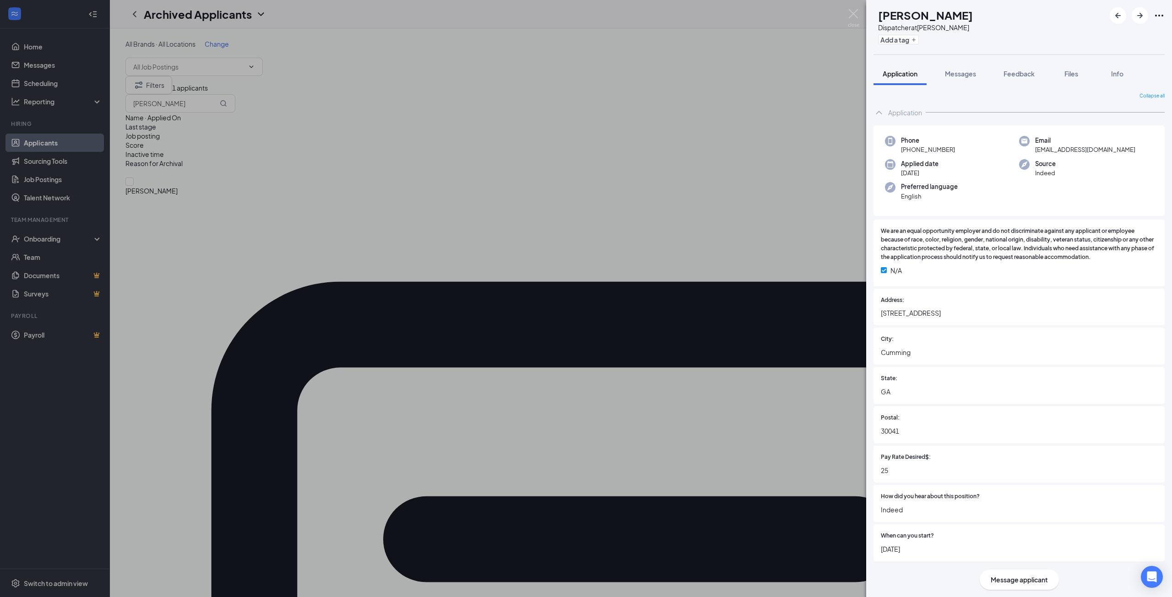
click at [908, 150] on div "Phone [PHONE_NUMBER]" at bounding box center [952, 145] width 134 height 19
copy span "[PHONE_NUMBER]"
click at [364, 70] on div "JL [PERSON_NAME] Dispatcher at [PERSON_NAME] Add a tag Application Messages Fee…" at bounding box center [586, 298] width 1172 height 597
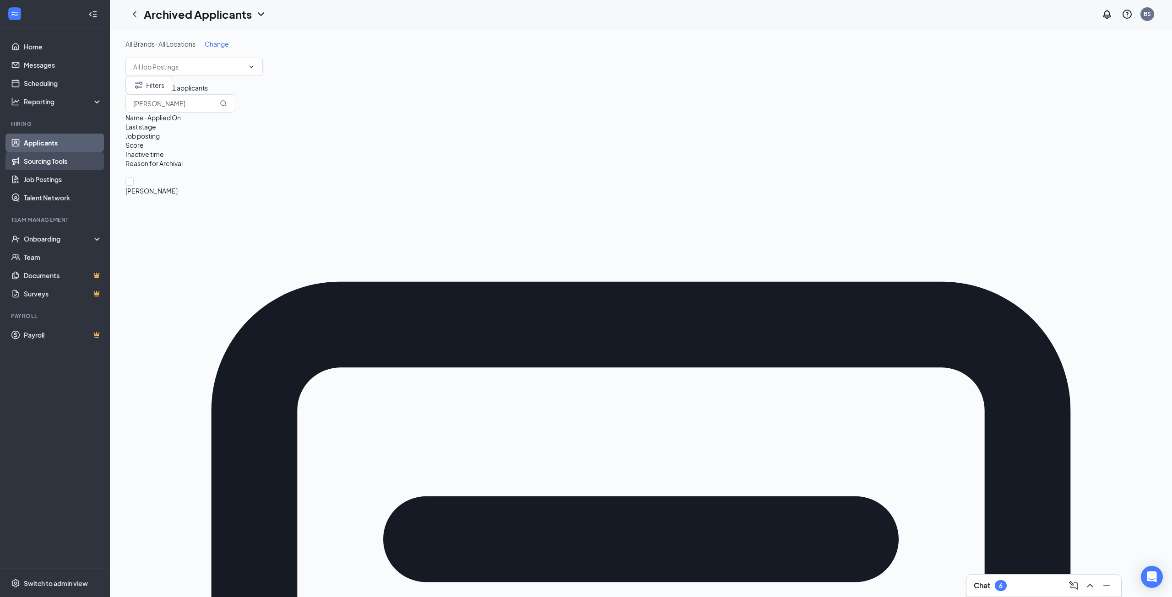
click at [45, 153] on link "Sourcing Tools" at bounding box center [63, 161] width 78 height 18
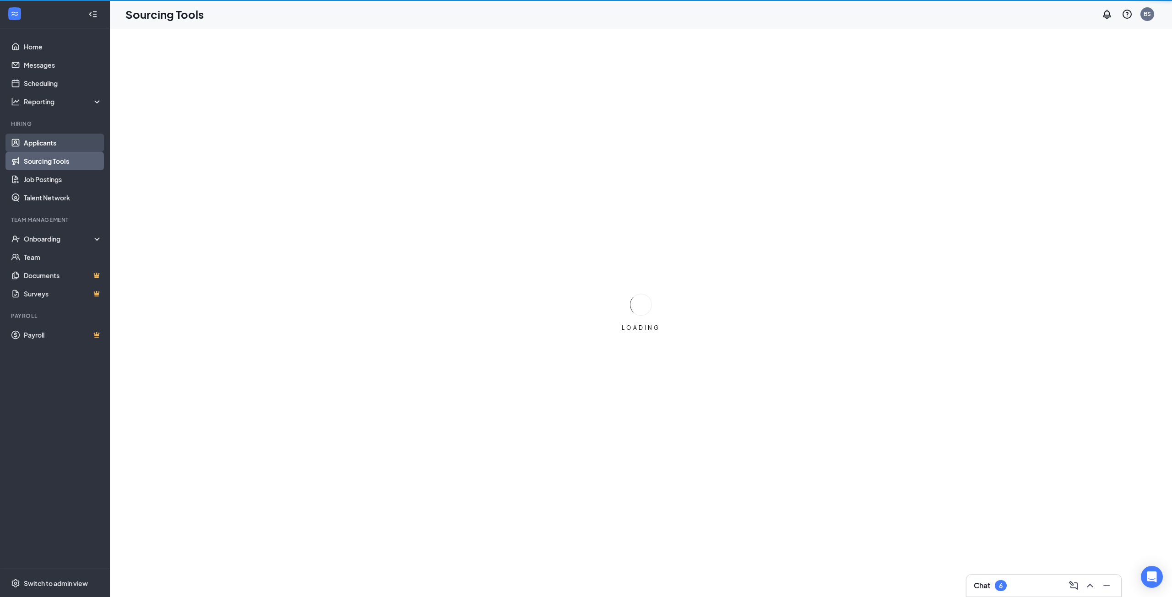
click at [43, 143] on link "Applicants" at bounding box center [63, 143] width 78 height 18
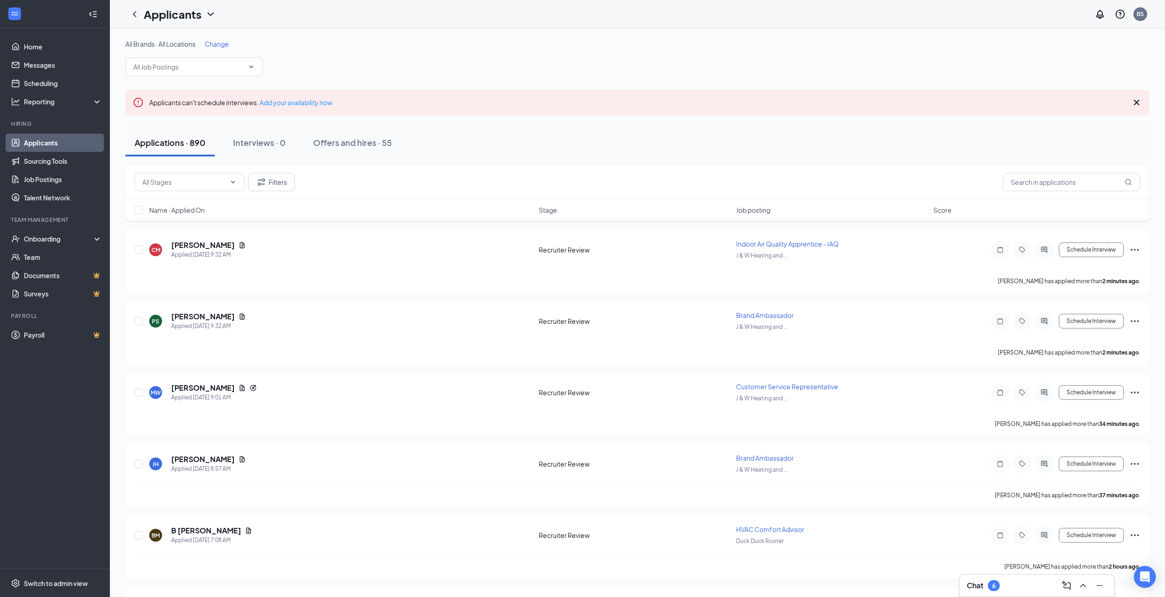
click at [229, 45] on span "Change" at bounding box center [217, 44] width 24 height 8
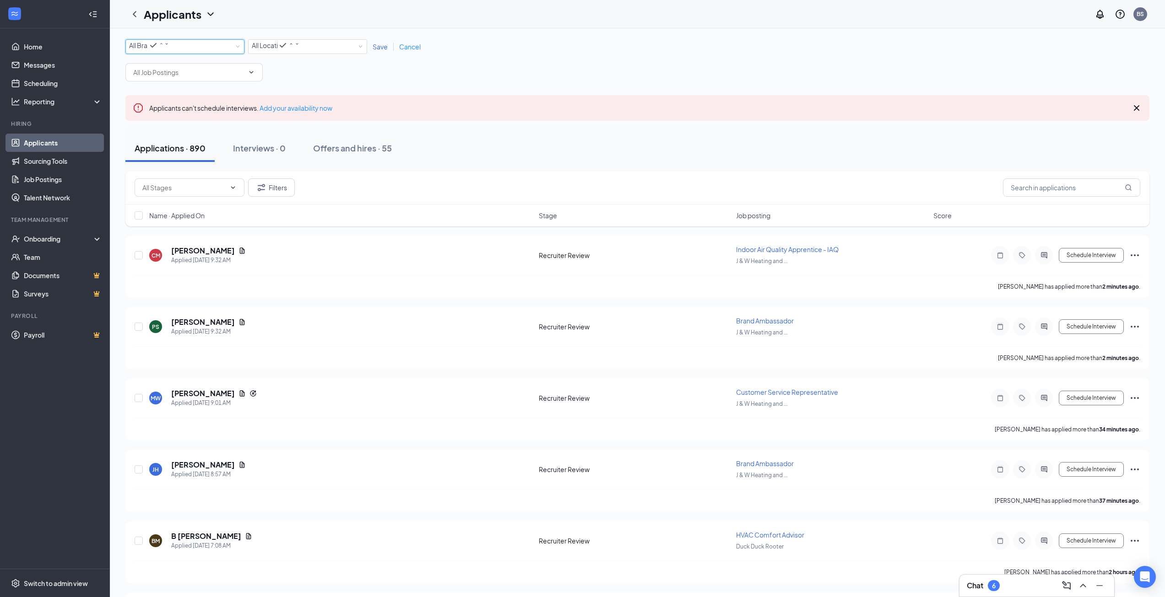
click at [169, 46] on div "All Brands" at bounding box center [149, 45] width 40 height 11
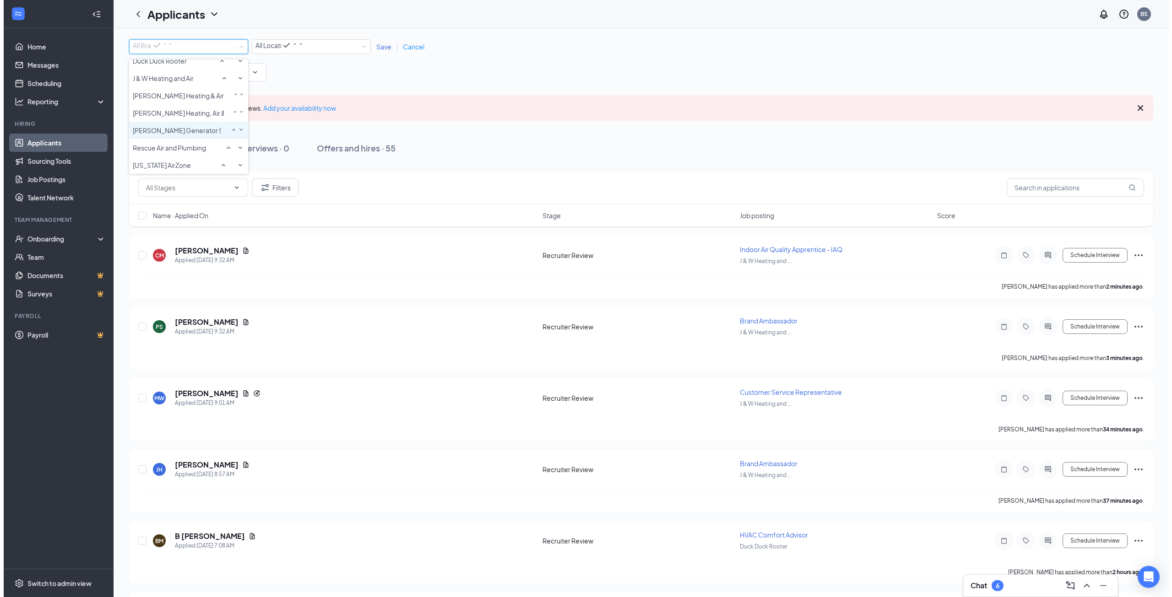
scroll to position [16, 0]
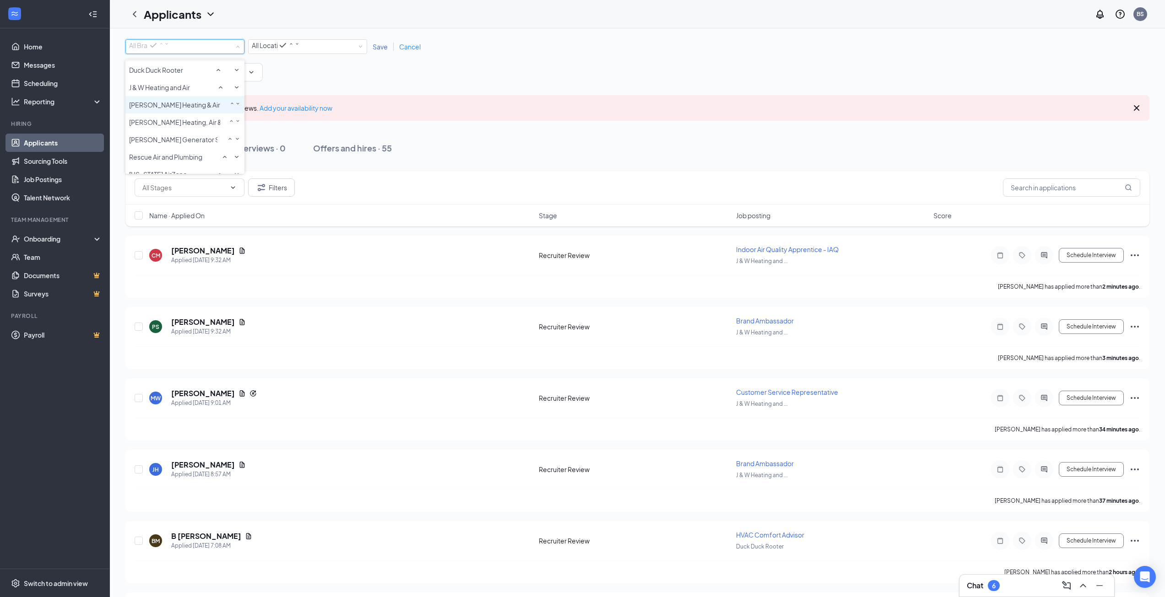
click at [183, 109] on span "[PERSON_NAME] Heating & Air Conditioning" at bounding box center [194, 105] width 131 height 8
click at [221, 81] on span at bounding box center [193, 72] width 137 height 18
type input "ware"
click at [195, 97] on div "Warehouse Manager ([PERSON_NAME])" at bounding box center [184, 92] width 119 height 10
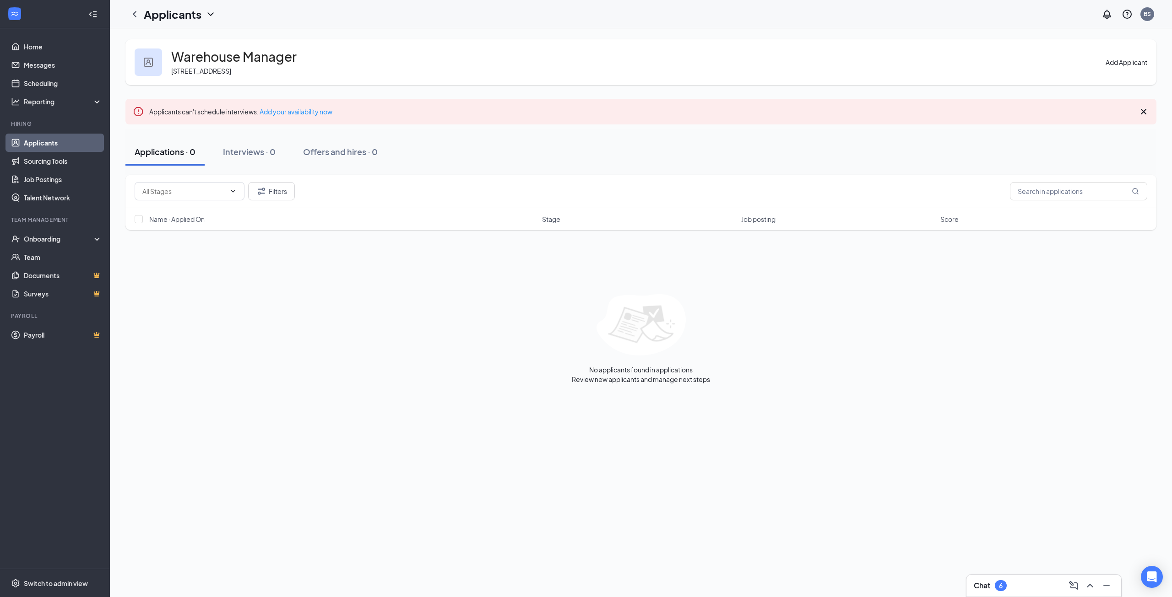
click at [1114, 61] on button "Add Applicant" at bounding box center [1126, 62] width 42 height 10
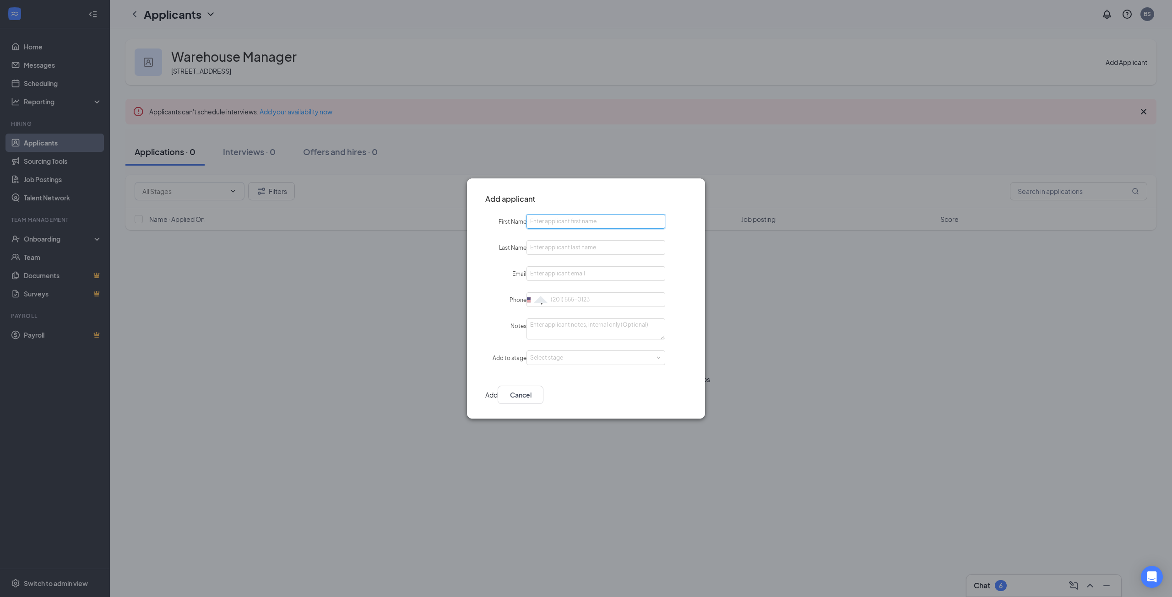
click at [567, 220] on input "First Name" at bounding box center [595, 221] width 139 height 15
type input "[PERSON_NAME]"
click at [558, 272] on input "Email" at bounding box center [595, 273] width 139 height 15
paste input "[EMAIL_ADDRESS][DOMAIN_NAME]"
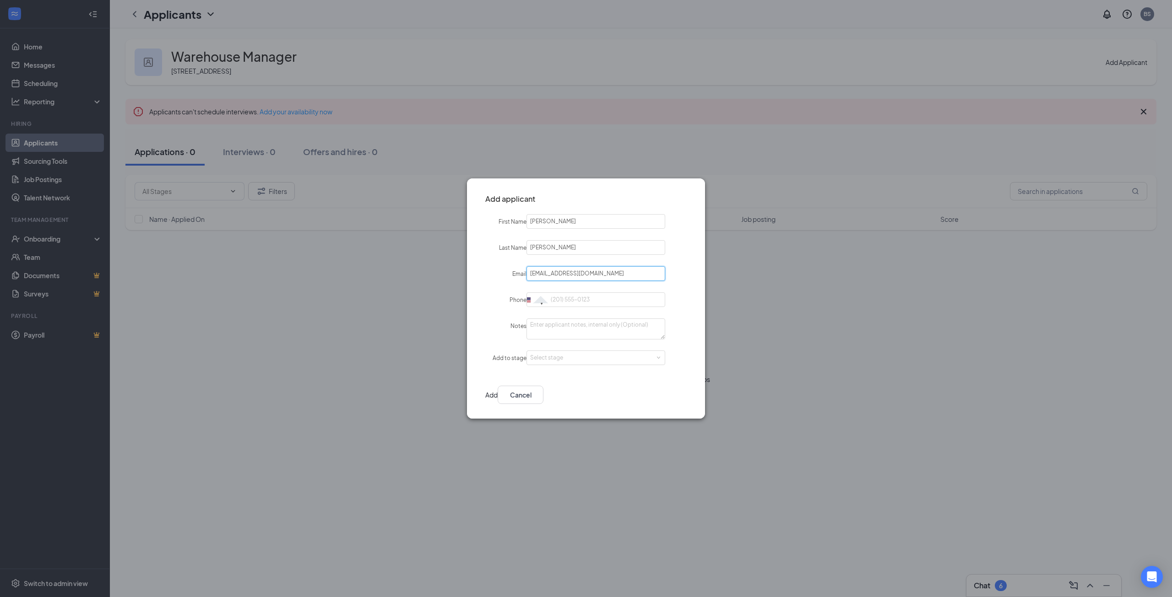
type input "[EMAIL_ADDRESS][DOMAIN_NAME]"
click at [594, 297] on input "Phone" at bounding box center [595, 299] width 139 height 15
paste input "[PHONE_NUMBER]"
click at [569, 353] on div "Select stage" at bounding box center [593, 357] width 127 height 9
type input "[PHONE_NUMBER]"
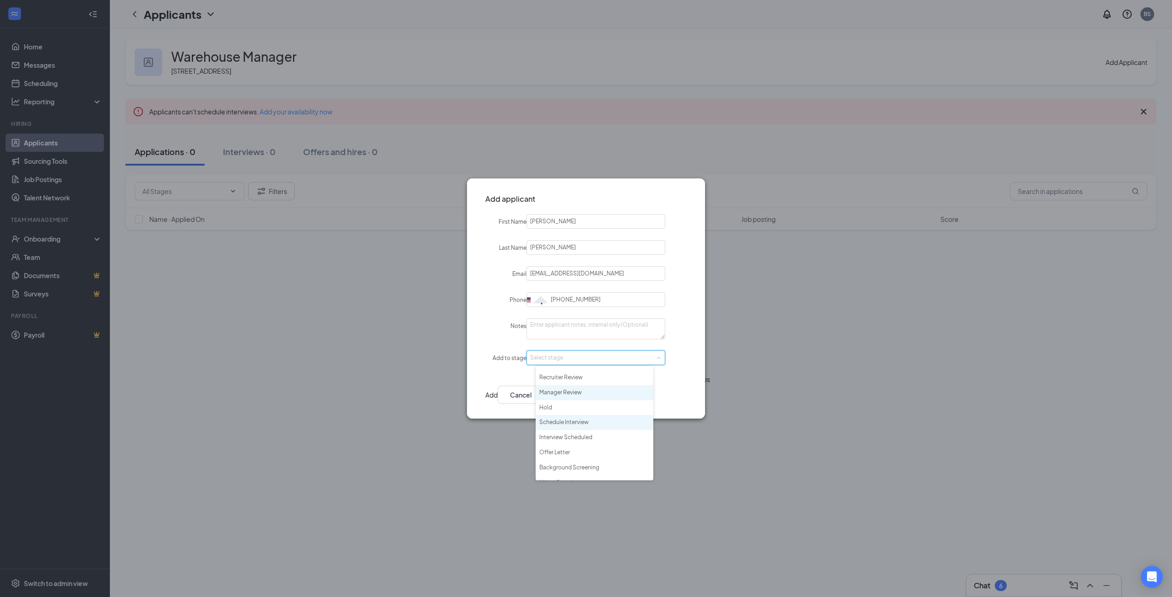
scroll to position [21, 0]
click at [573, 475] on li "Hiring Complete" at bounding box center [594, 472] width 118 height 15
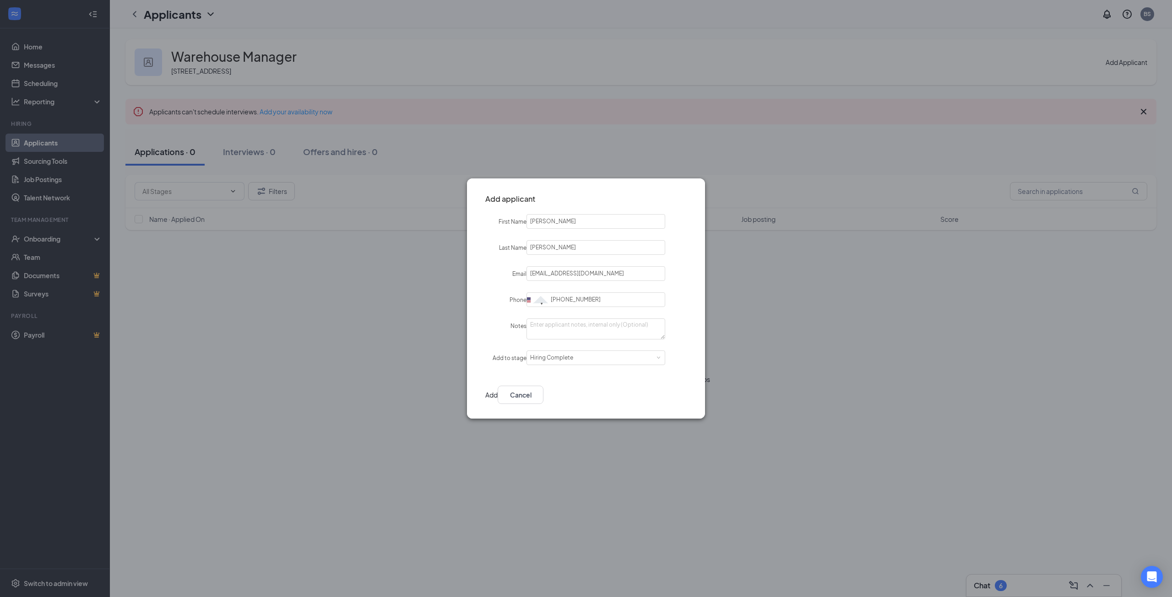
click at [497, 394] on button "Add" at bounding box center [491, 395] width 12 height 18
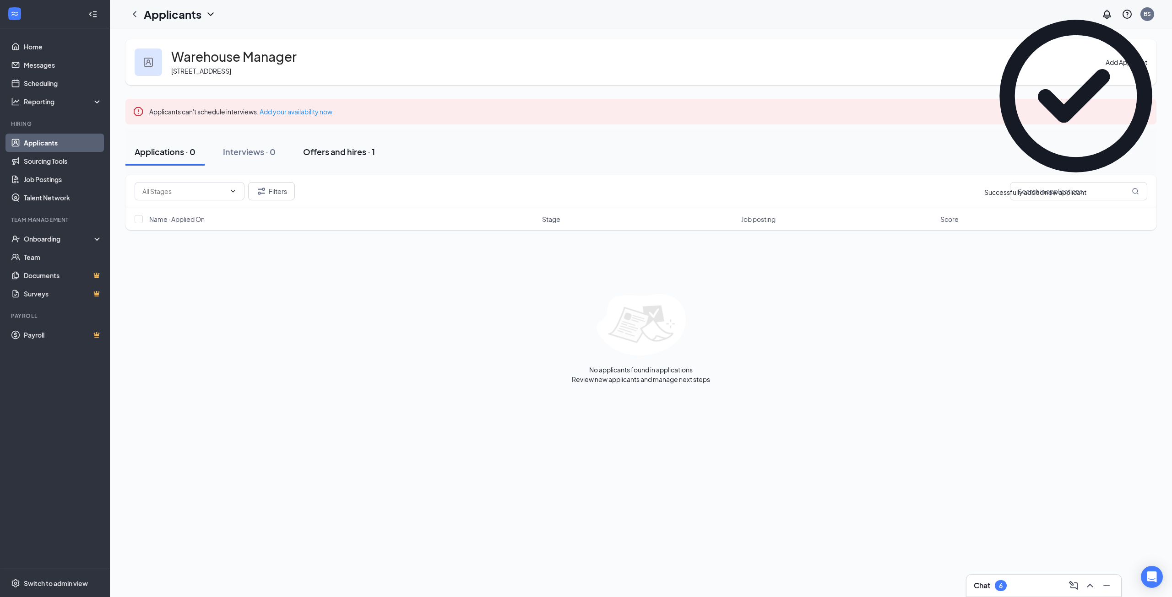
click at [349, 156] on div "Offers and hires · 1" at bounding box center [339, 151] width 72 height 11
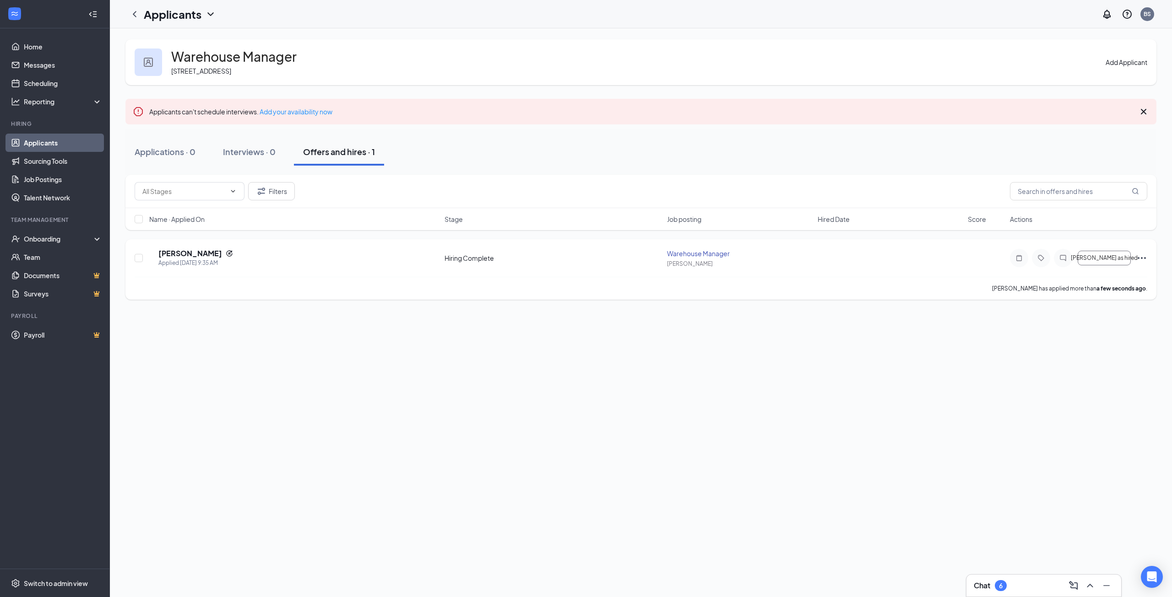
click at [1147, 261] on div "KS [PERSON_NAME] Applied [DATE] 9:35 AM Hiring Complete Warehouse Manager [PERS…" at bounding box center [640, 269] width 1031 height 60
click at [1145, 257] on icon "Ellipses" at bounding box center [1141, 258] width 8 height 2
click at [1095, 277] on p "[PERSON_NAME] as hired" at bounding box center [1100, 274] width 82 height 9
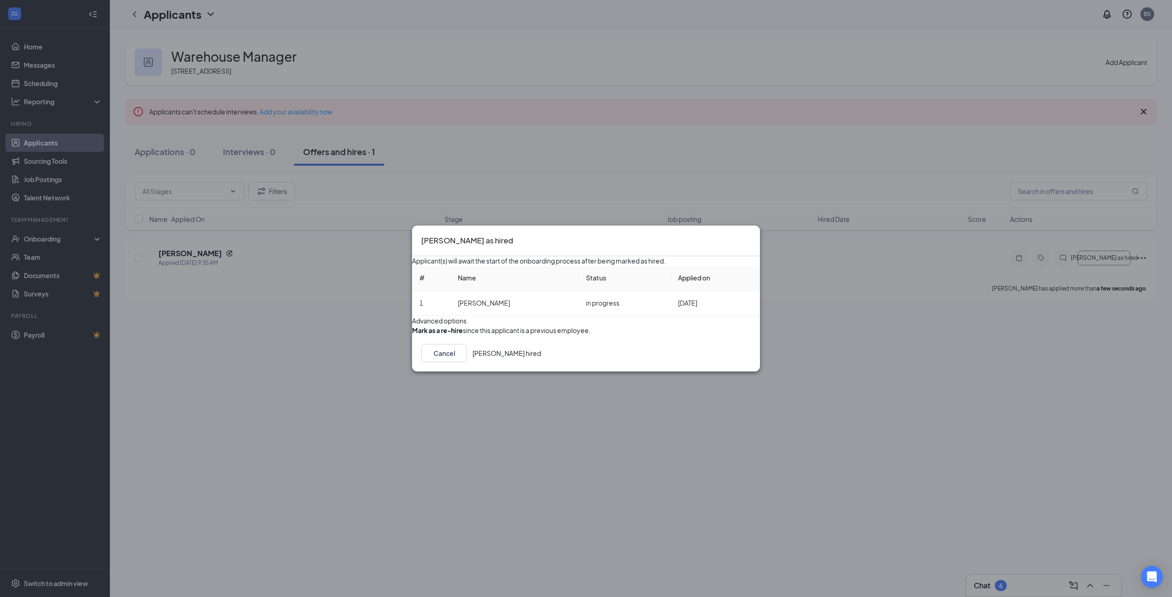
click at [541, 362] on button "[PERSON_NAME] hired" at bounding box center [506, 353] width 69 height 18
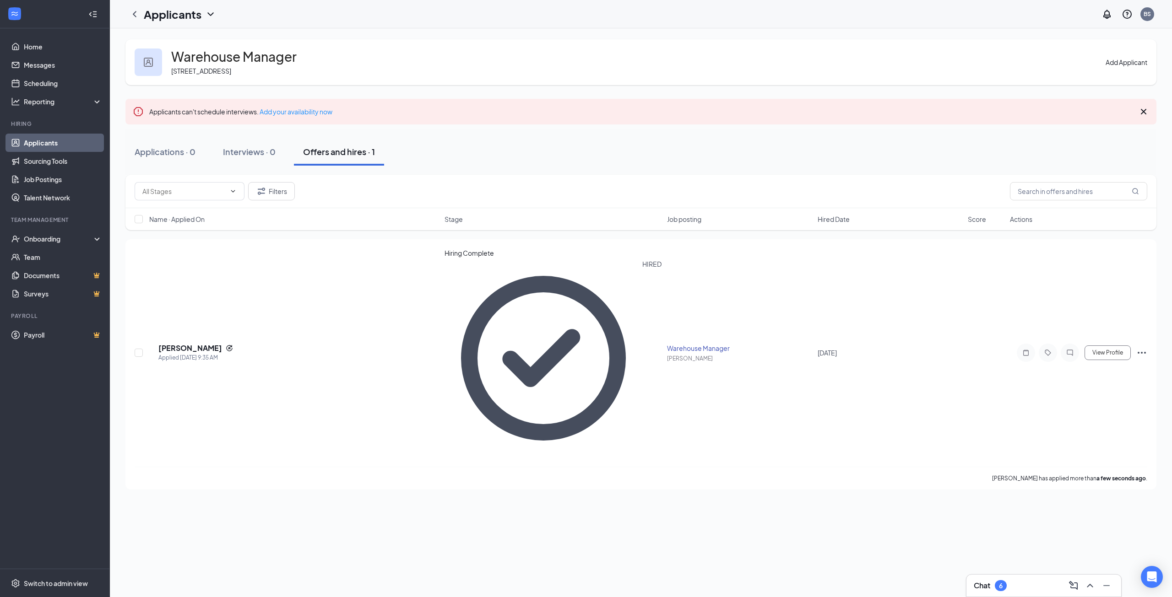
click at [43, 142] on link "Applicants" at bounding box center [63, 143] width 78 height 18
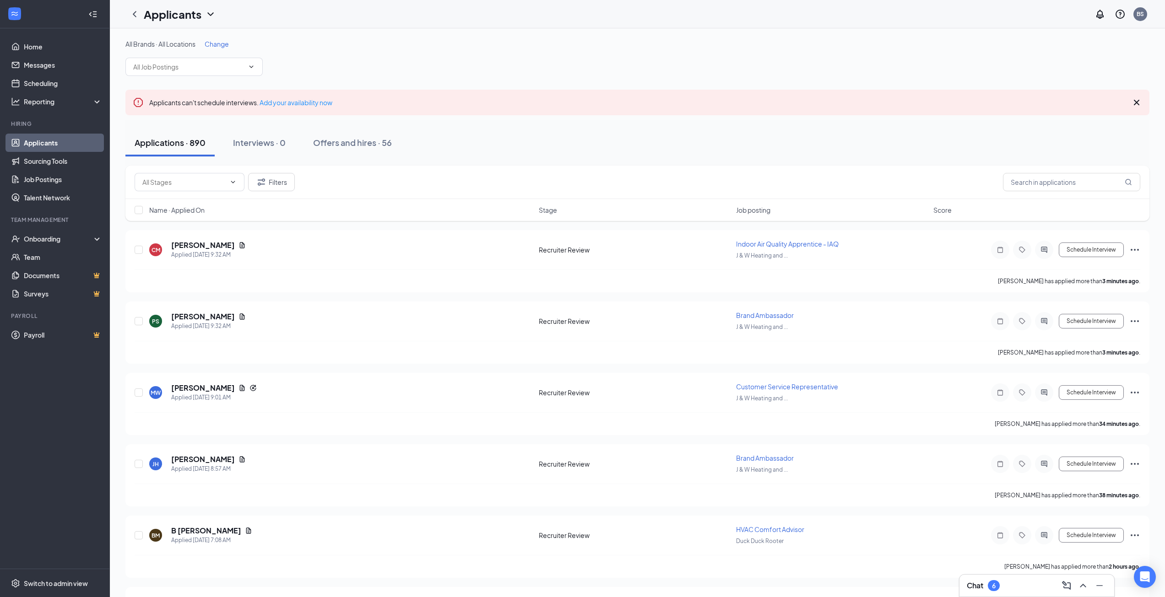
click at [217, 44] on span "Change" at bounding box center [217, 44] width 24 height 8
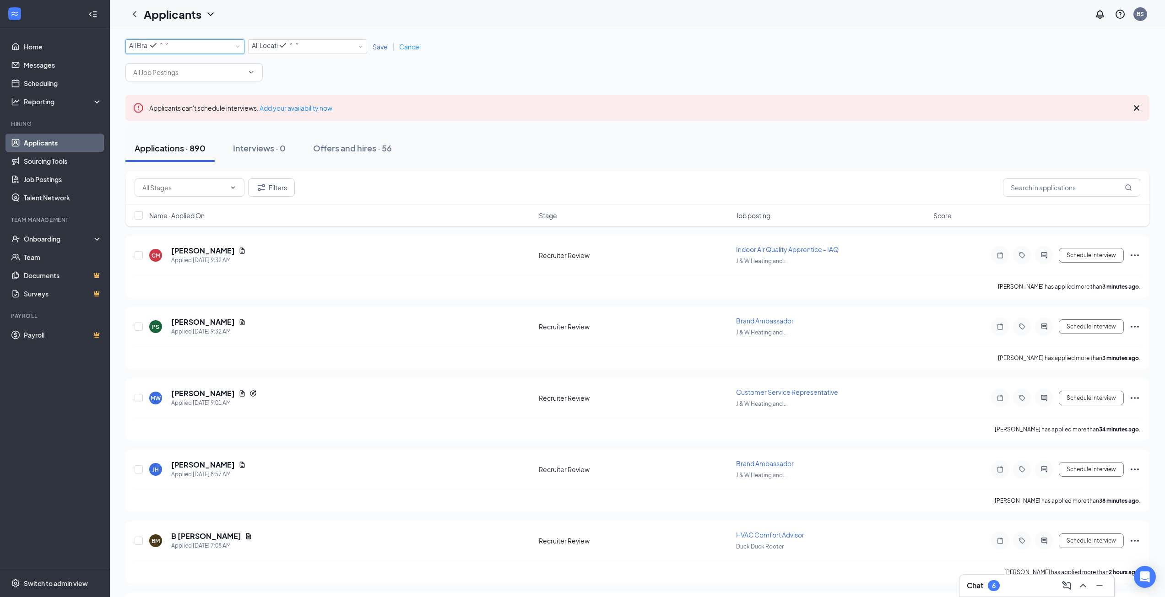
click at [169, 49] on div "All Brands" at bounding box center [149, 45] width 40 height 11
type input "[PERSON_NAME]"
click at [194, 72] on span "[PERSON_NAME] Heating & Air Conditioning" at bounding box center [194, 68] width 131 height 8
click at [247, 69] on span at bounding box center [193, 72] width 137 height 18
type input "dis"
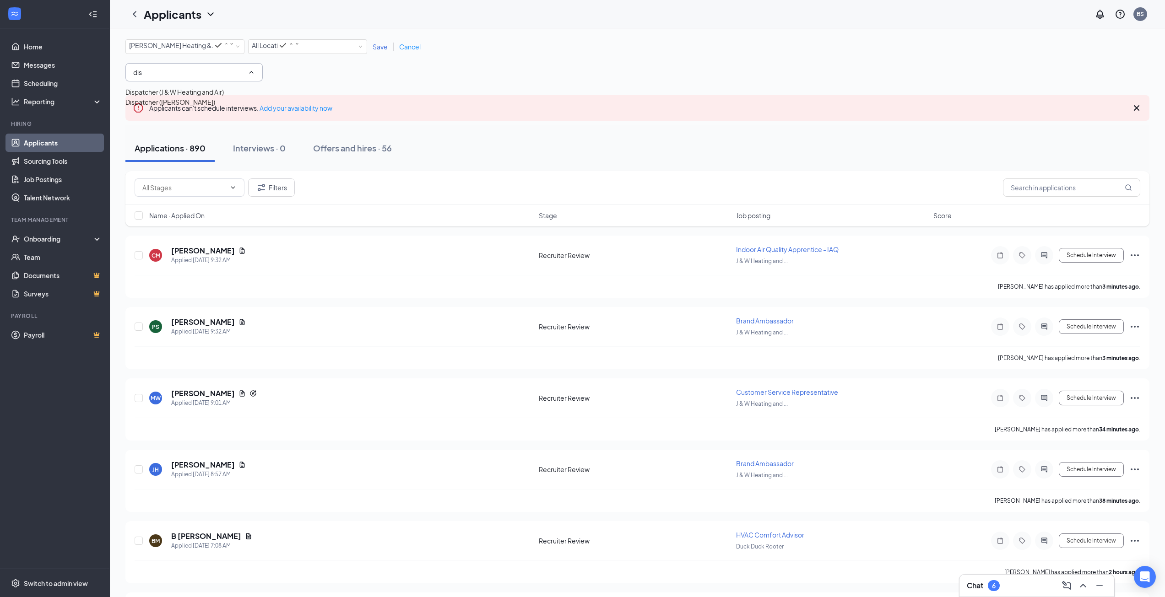
click at [200, 107] on div "Dispatcher ([PERSON_NAME])" at bounding box center [170, 102] width 90 height 10
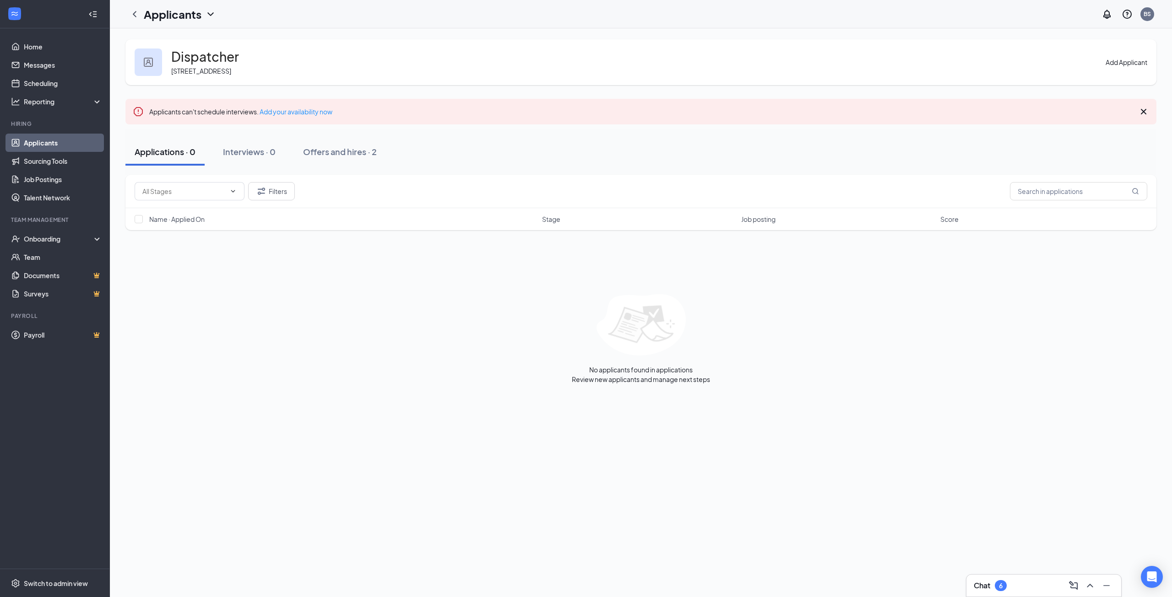
click at [1105, 63] on button "Add Applicant" at bounding box center [1126, 62] width 42 height 10
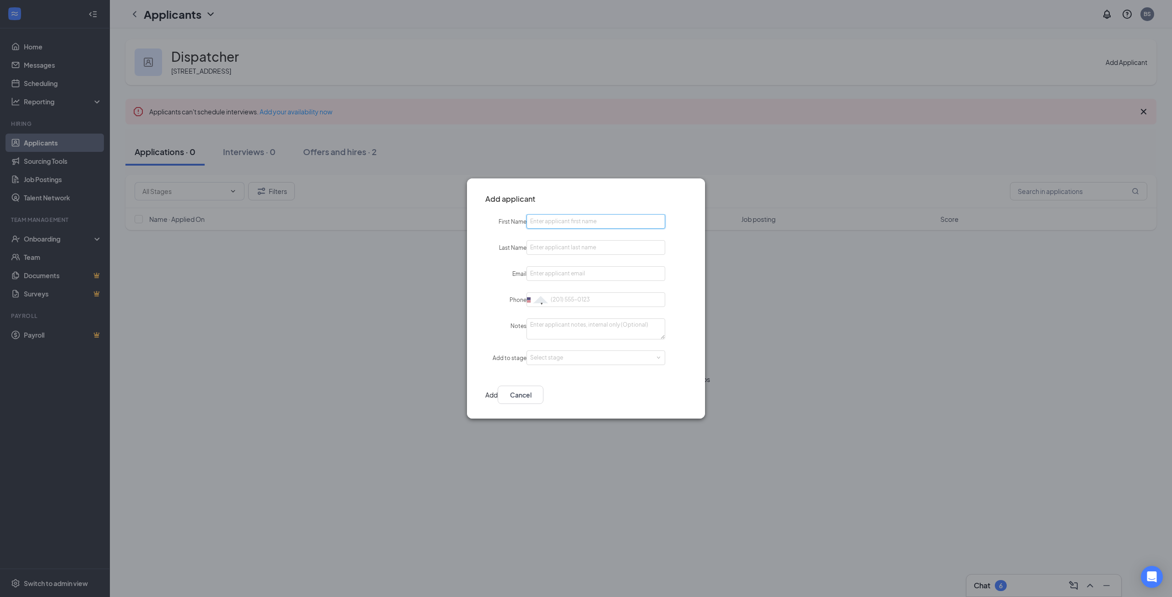
click at [564, 225] on input "First Name" at bounding box center [595, 221] width 139 height 15
type input "[PERSON_NAME]"
click at [578, 300] on input "Phone" at bounding box center [595, 299] width 139 height 15
paste input "[EMAIL_ADDRESS][DOMAIN_NAME]"
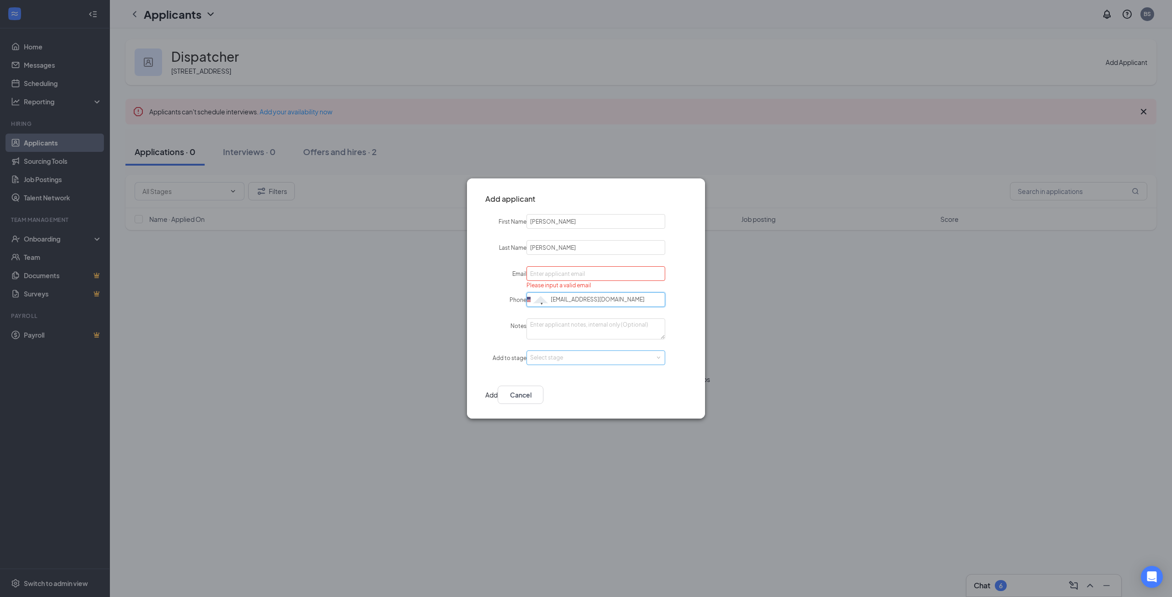
click at [573, 356] on div "Select stage" at bounding box center [593, 357] width 127 height 9
type input "[EMAIL_ADDRESS][DOMAIN_NAME]"
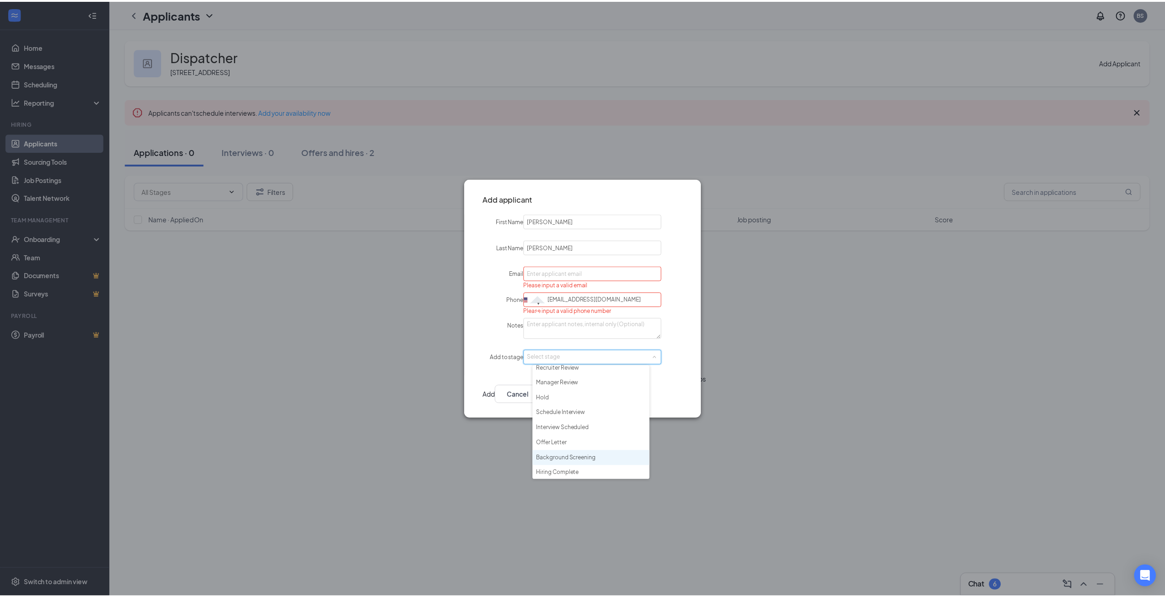
scroll to position [21, 0]
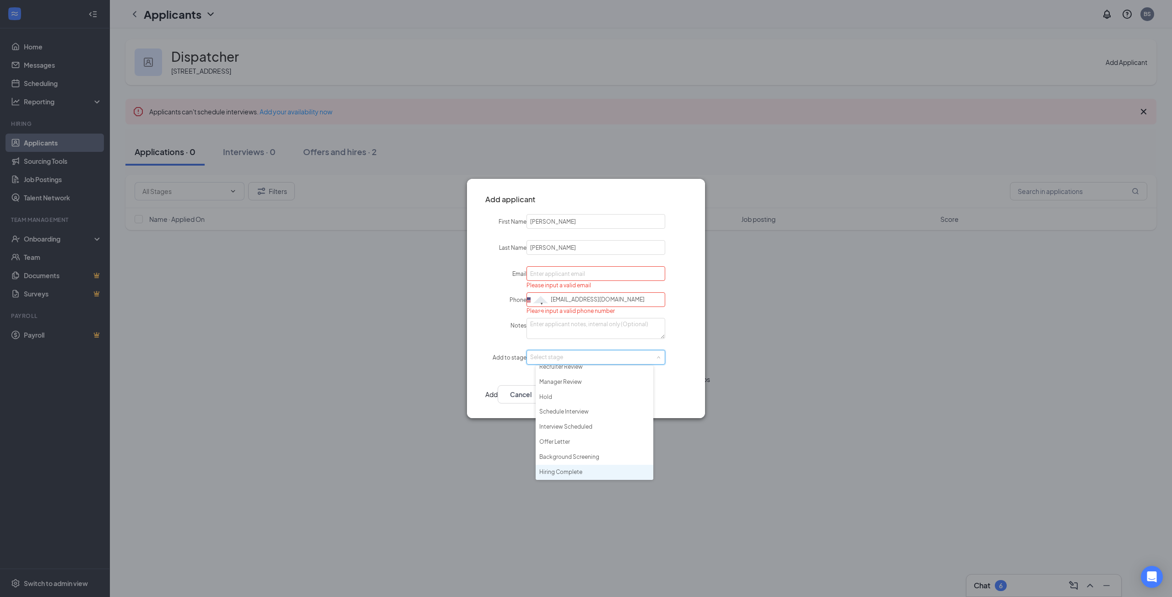
click at [570, 470] on li "Hiring Complete" at bounding box center [594, 472] width 118 height 15
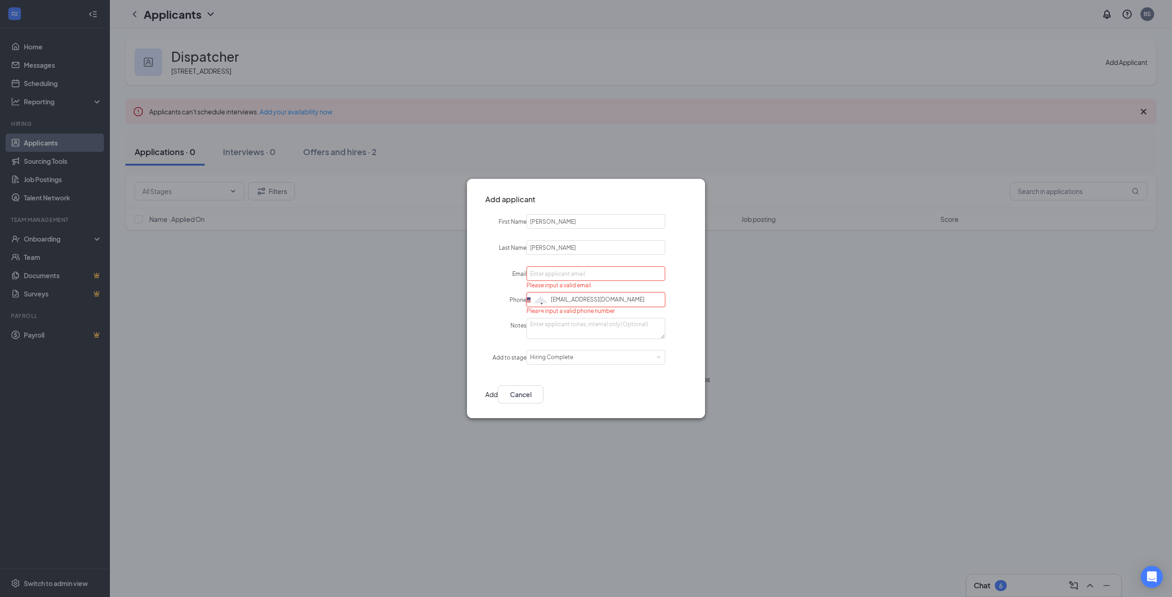
drag, startPoint x: 633, startPoint y: 300, endPoint x: 506, endPoint y: 295, distance: 127.3
click at [506, 295] on div "Phone [GEOGRAPHIC_DATA] + 1 [GEOGRAPHIC_DATA] + 44 [GEOGRAPHIC_DATA] (‫[GEOGRAP…" at bounding box center [586, 303] width 238 height 23
click at [572, 272] on input "Email" at bounding box center [595, 273] width 139 height 15
paste input "[EMAIL_ADDRESS][DOMAIN_NAME]"
type input "[EMAIL_ADDRESS][DOMAIN_NAME]"
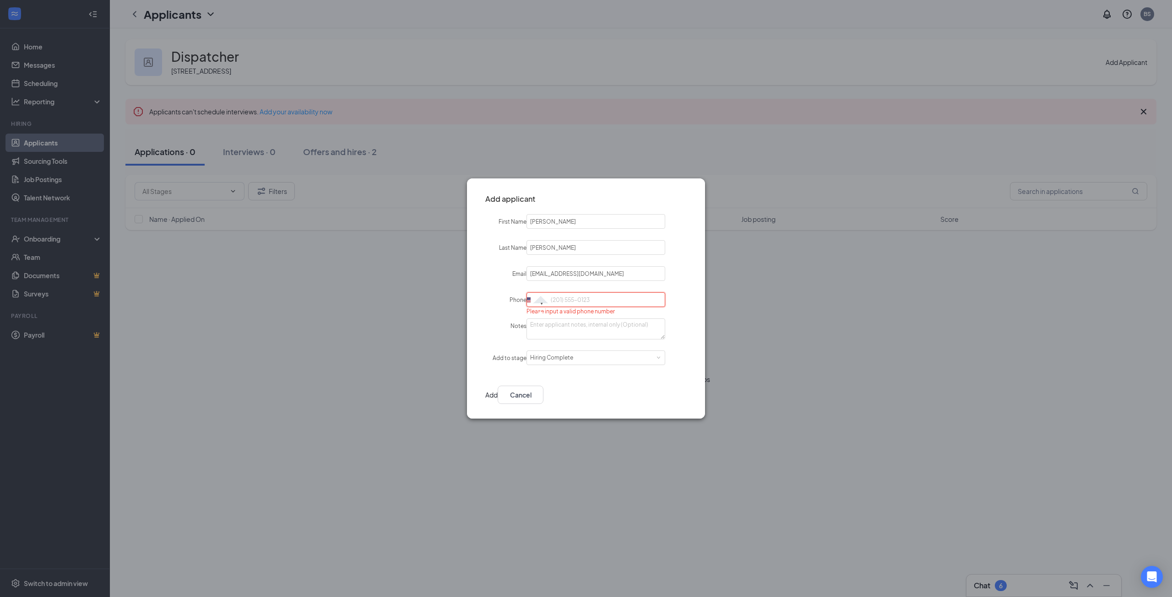
click at [586, 298] on input "Phone" at bounding box center [595, 299] width 139 height 15
paste input "[PHONE_NUMBER]"
type input "[PHONE_NUMBER]"
click at [674, 356] on div "Add to stage Select stage Hiring Complete" at bounding box center [586, 358] width 238 height 15
click at [497, 394] on button "Add" at bounding box center [491, 395] width 12 height 18
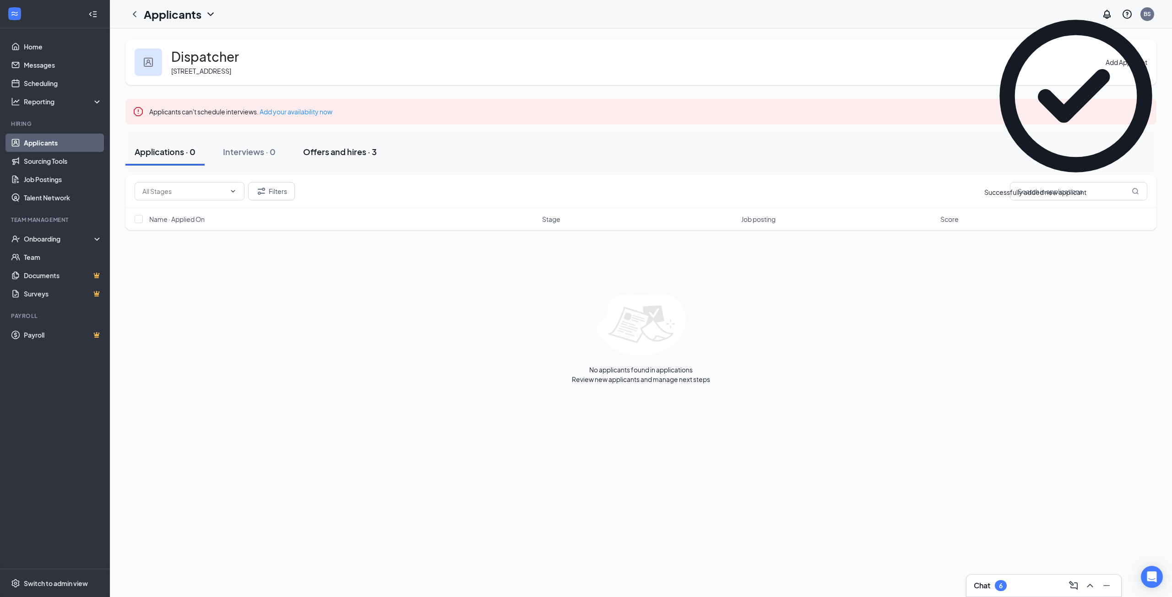
click at [339, 154] on div "Offers and hires · 3" at bounding box center [340, 151] width 74 height 11
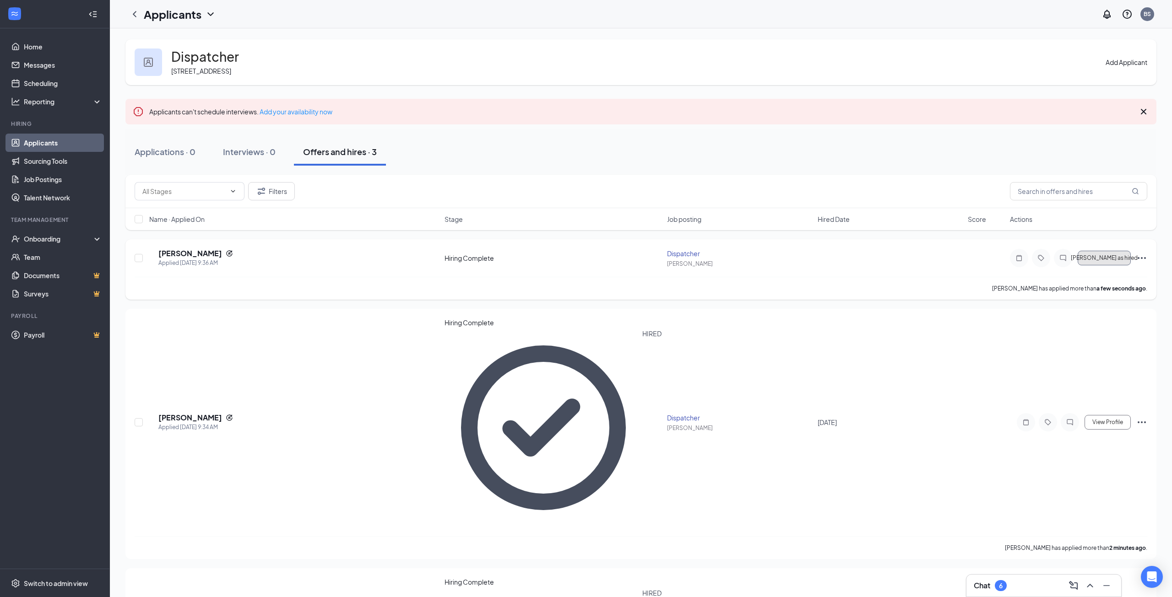
click at [1112, 259] on span "[PERSON_NAME] as hired" at bounding box center [1103, 258] width 67 height 6
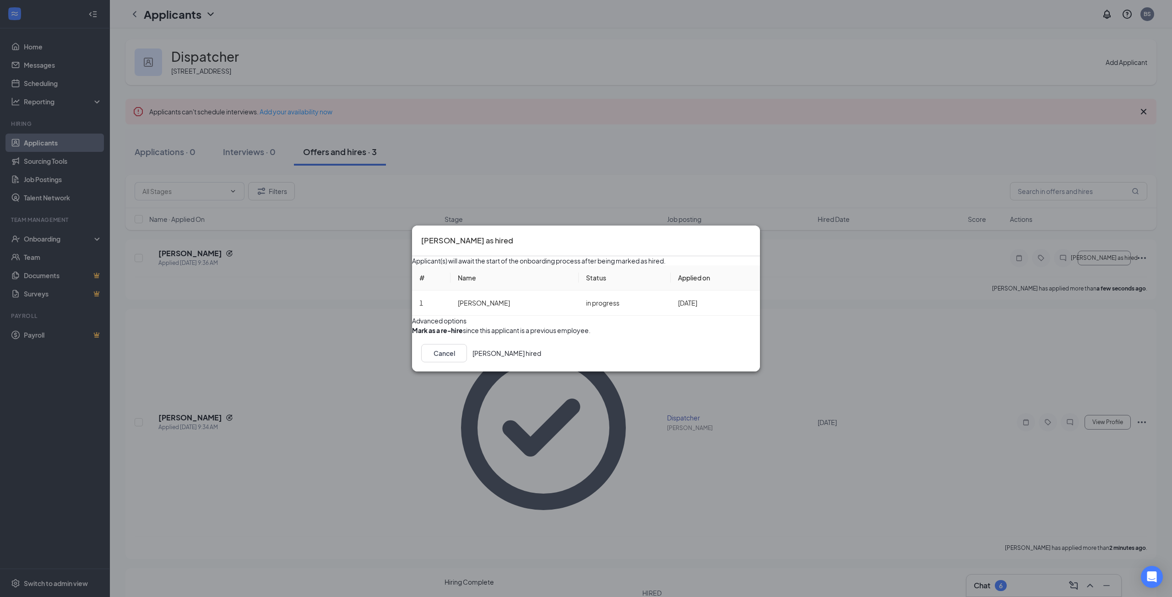
click at [541, 362] on button "[PERSON_NAME] hired" at bounding box center [506, 353] width 69 height 18
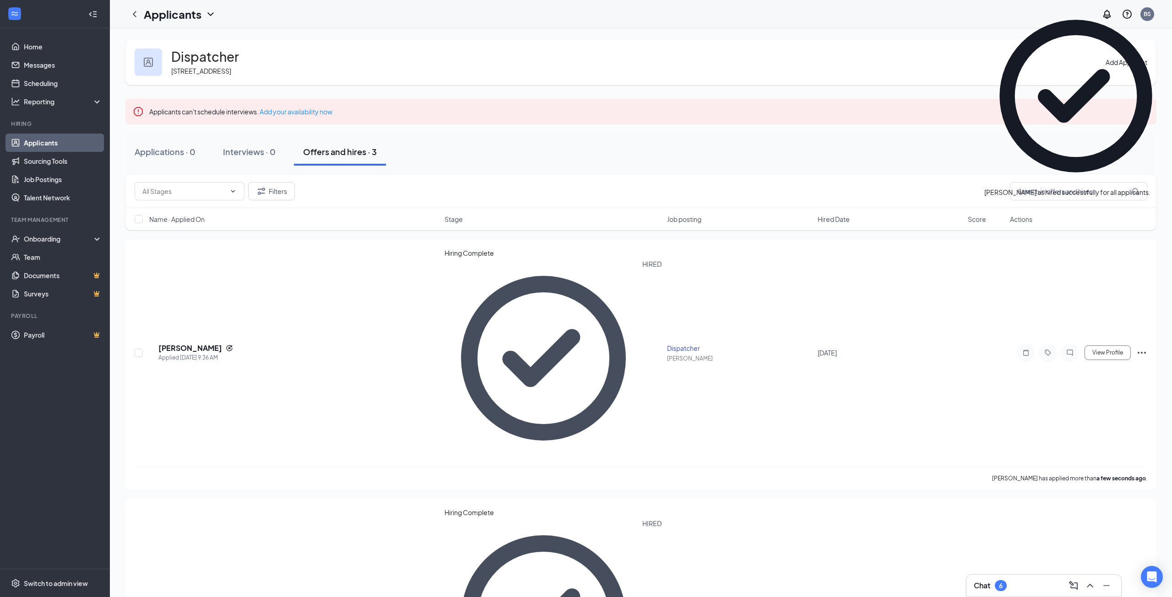
click at [43, 139] on link "Applicants" at bounding box center [63, 143] width 78 height 18
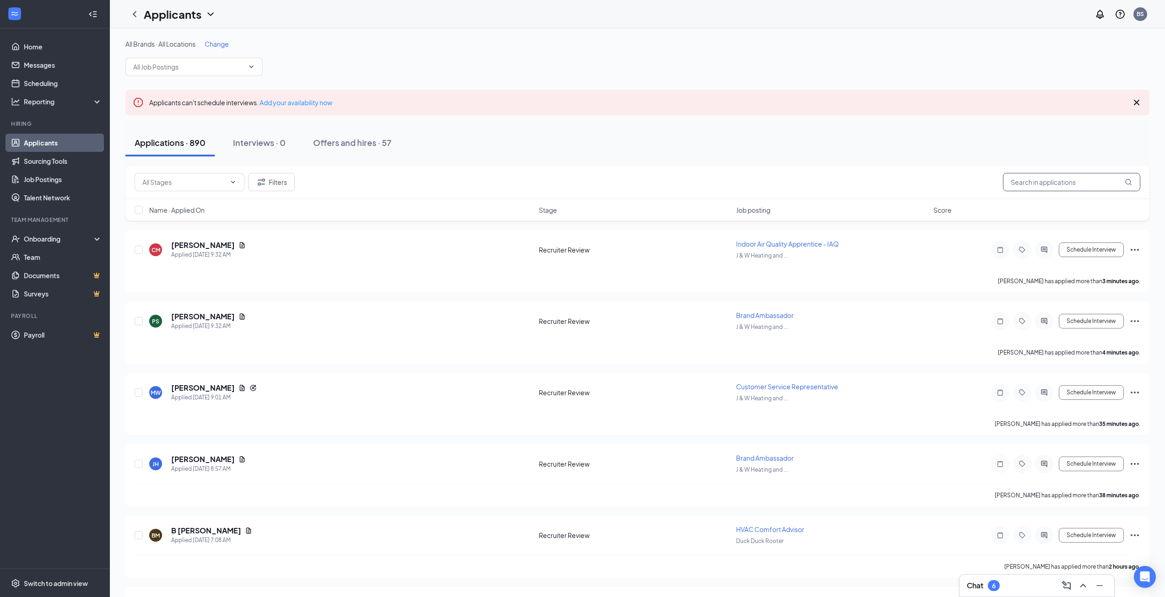
click at [1036, 180] on input "text" at bounding box center [1071, 182] width 137 height 18
type input "jamhour"
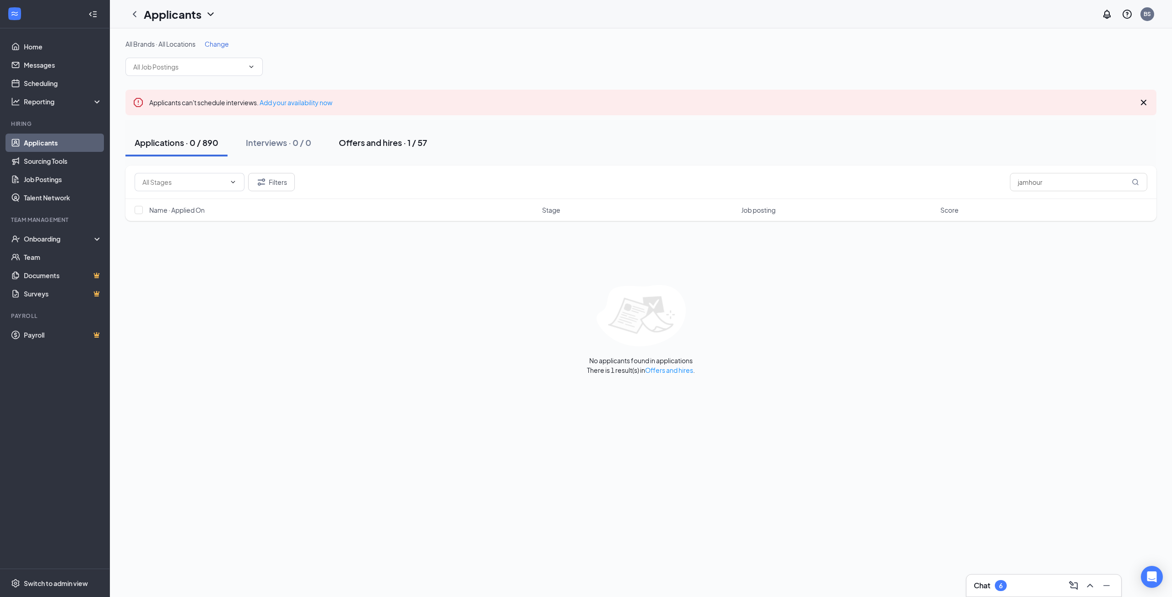
click at [393, 144] on div "Offers and hires · 1 / 57" at bounding box center [383, 142] width 88 height 11
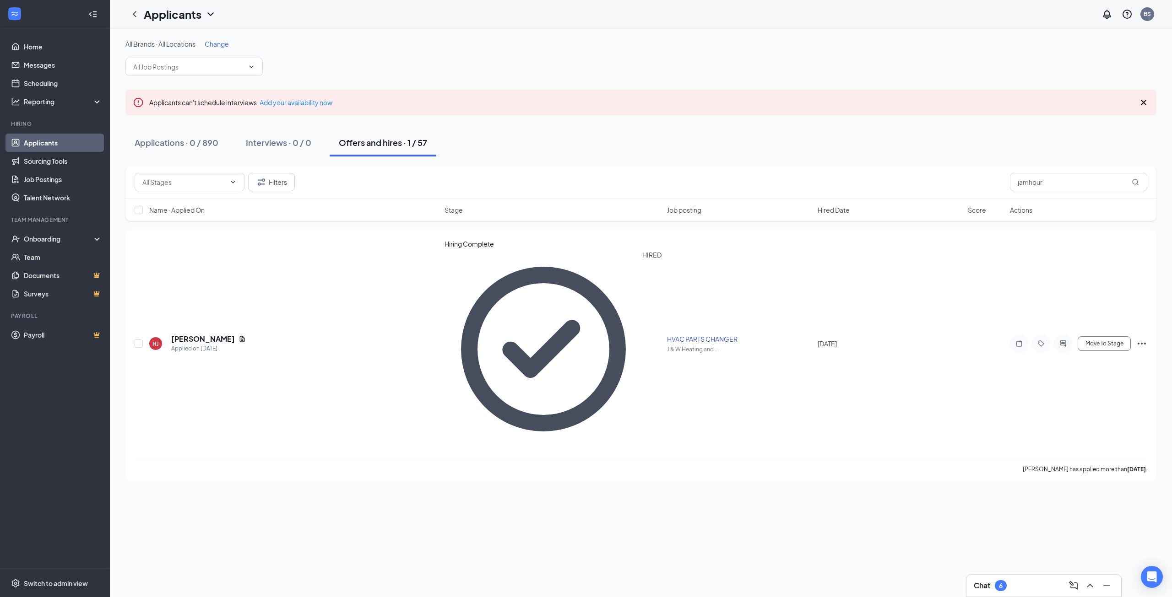
click at [68, 144] on link "Applicants" at bounding box center [63, 143] width 78 height 18
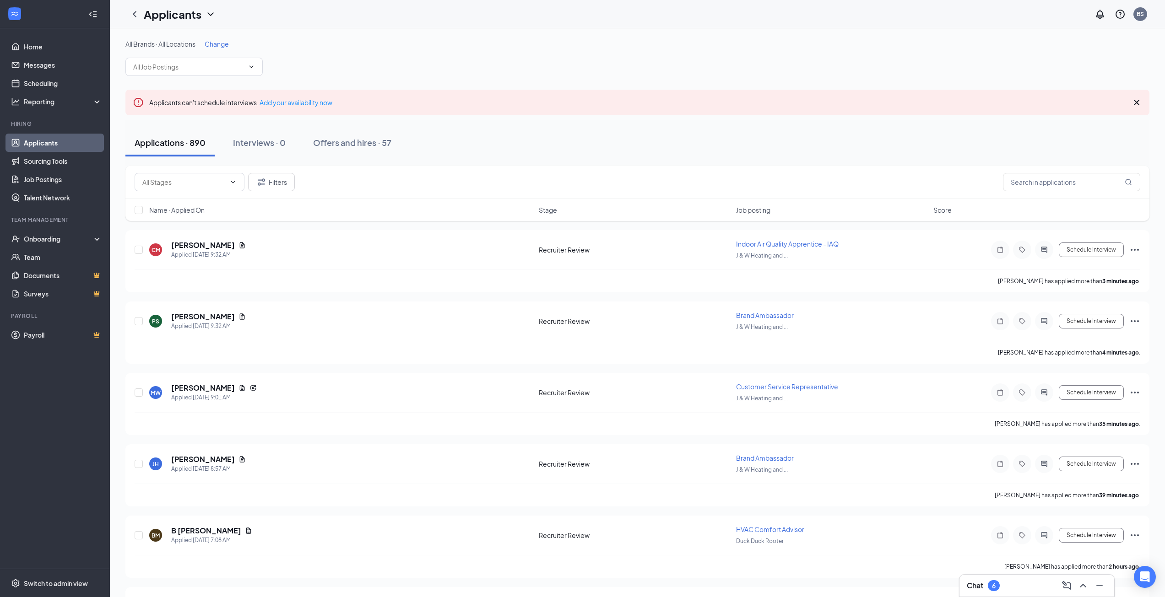
click at [60, 139] on link "Applicants" at bounding box center [63, 143] width 78 height 18
click at [48, 157] on link "Sourcing Tools" at bounding box center [63, 161] width 78 height 18
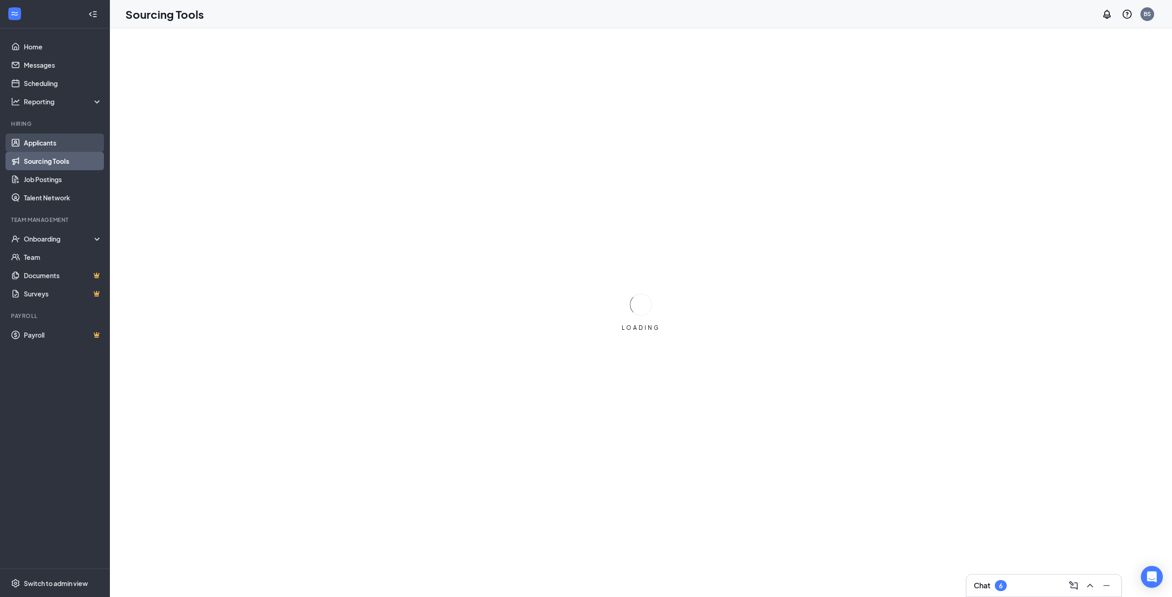
click at [46, 144] on link "Applicants" at bounding box center [63, 143] width 78 height 18
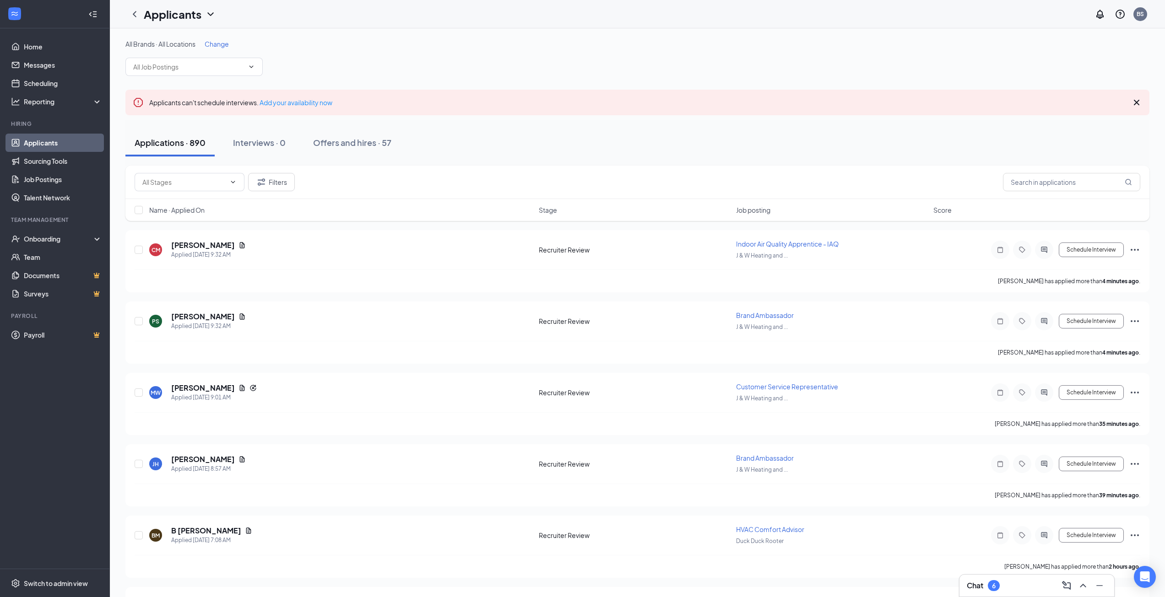
click at [1030, 594] on div "Chat 6" at bounding box center [1036, 586] width 155 height 22
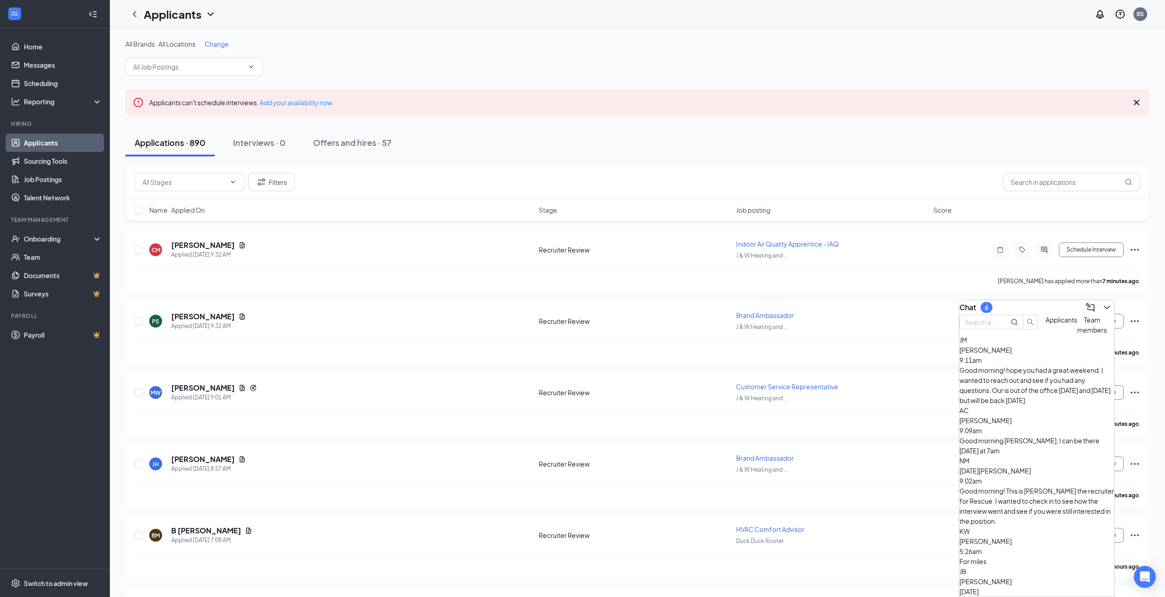
click at [1043, 436] on div "Good morning [PERSON_NAME], I can be there [DATE] at 7am" at bounding box center [1036, 446] width 155 height 20
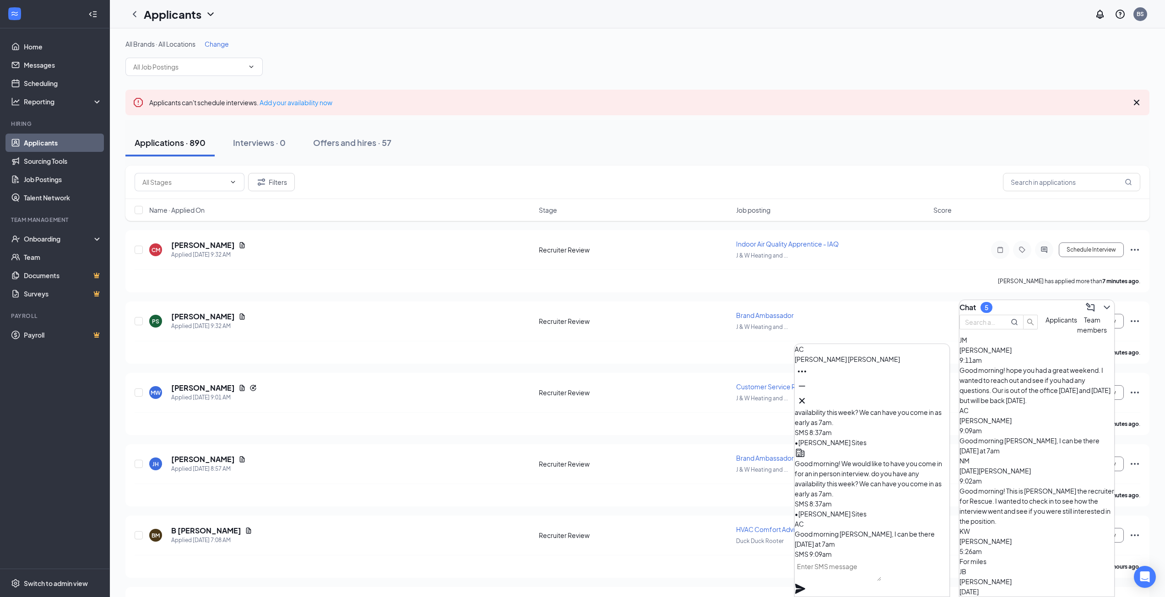
click at [874, 581] on textarea at bounding box center [837, 570] width 86 height 22
click at [860, 574] on textarea at bounding box center [837, 570] width 86 height 22
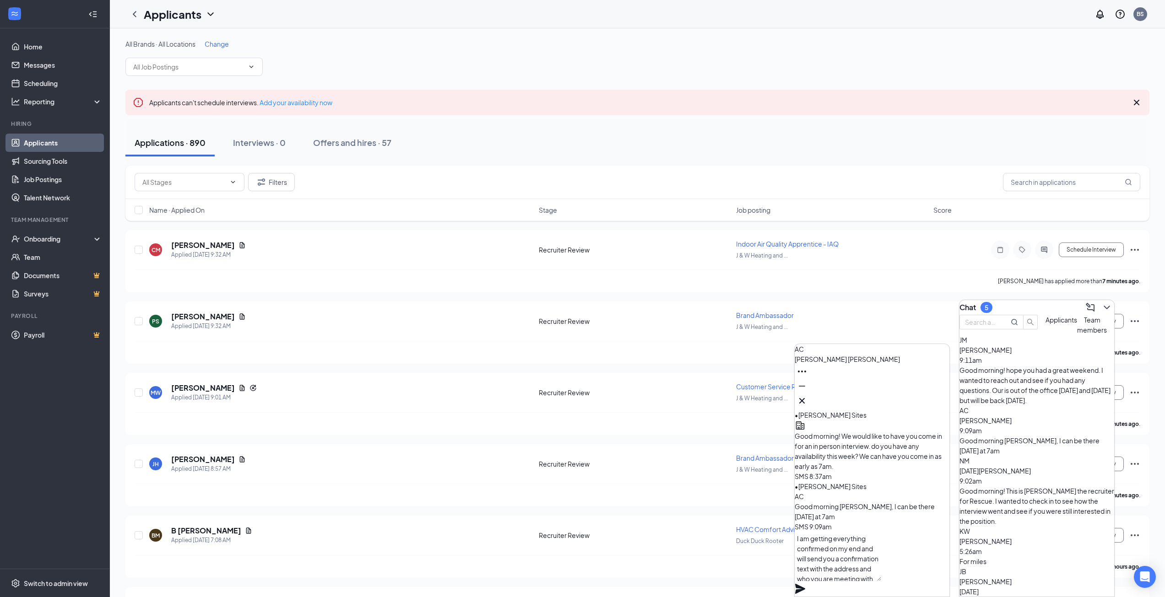
type textarea "I am getting everything confirmed on my end and will send you a confirmation te…"
click at [805, 583] on icon "Plane" at bounding box center [799, 588] width 11 height 11
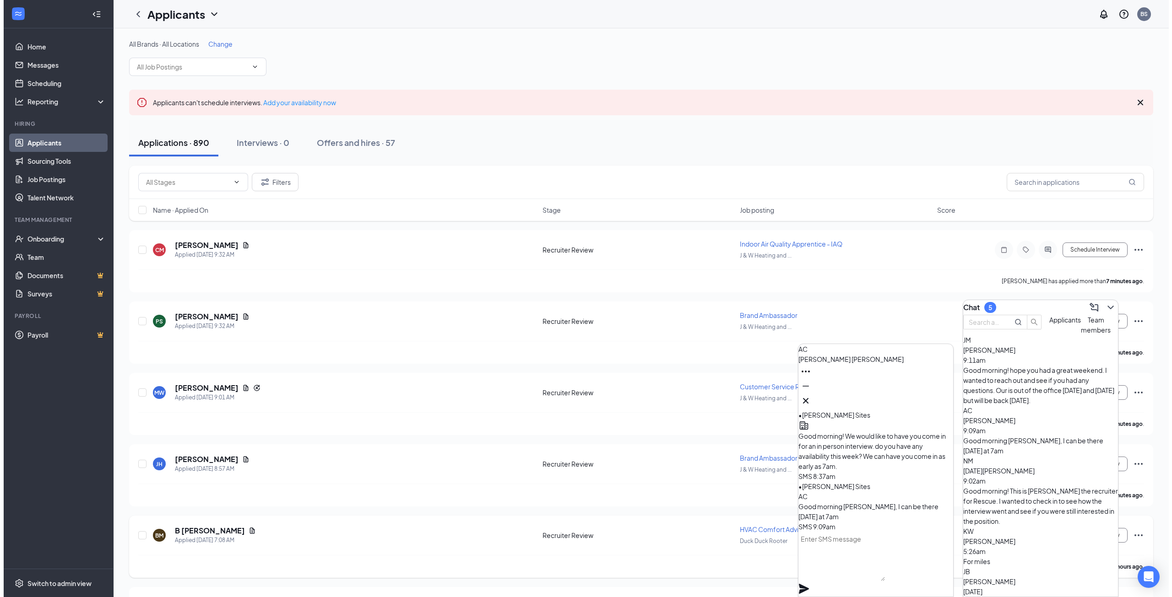
scroll to position [0, 0]
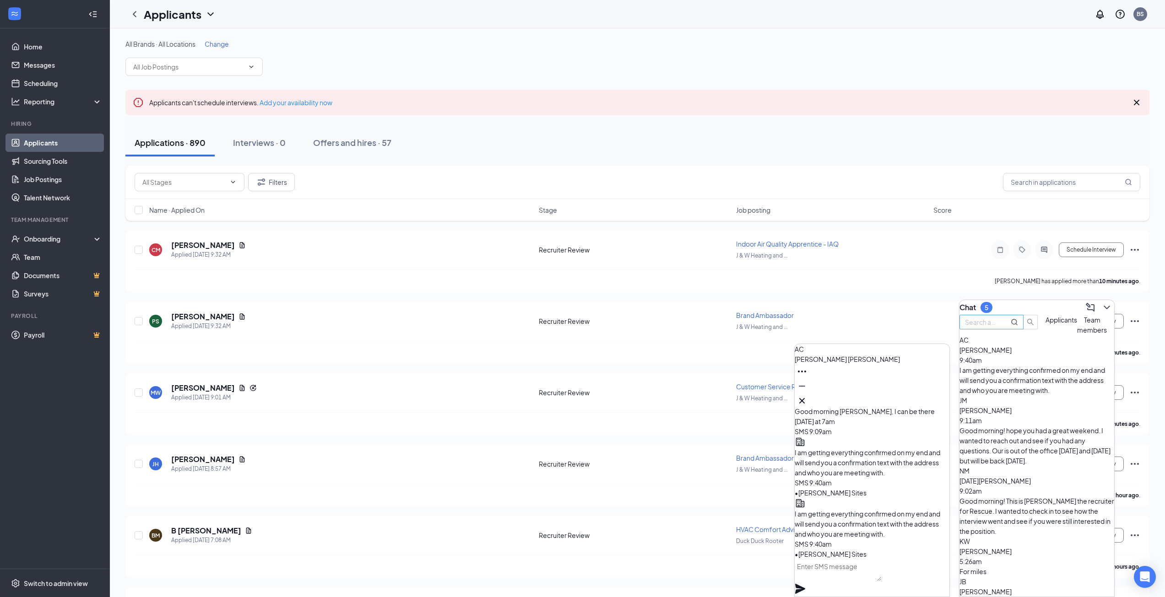
click at [998, 327] on input "text" at bounding box center [981, 322] width 33 height 10
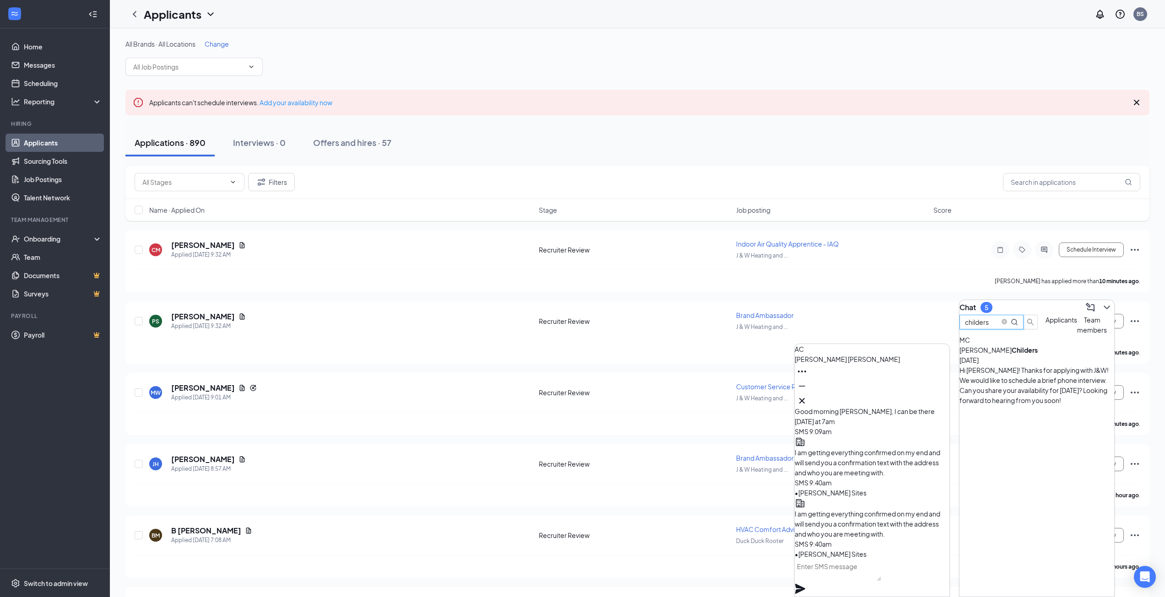
type input "childers"
click at [1023, 354] on b "Childers" at bounding box center [1024, 350] width 26 height 8
click at [807, 401] on icon "Cross" at bounding box center [801, 400] width 11 height 11
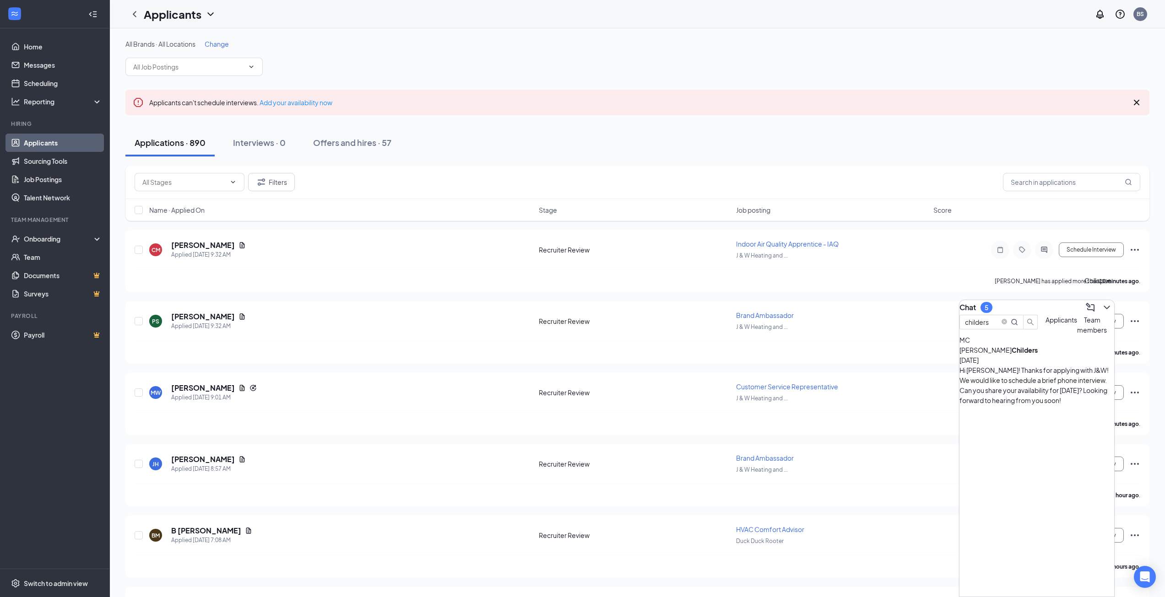
click at [1104, 307] on icon "ChevronDown" at bounding box center [1106, 307] width 11 height 11
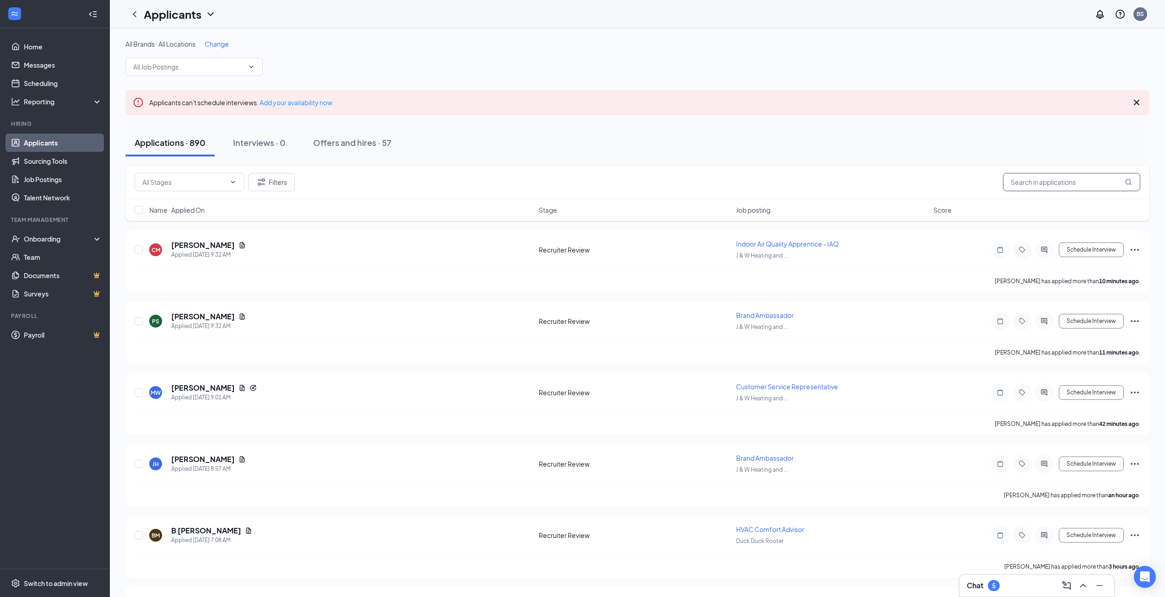
click at [1035, 184] on input "text" at bounding box center [1071, 182] width 137 height 18
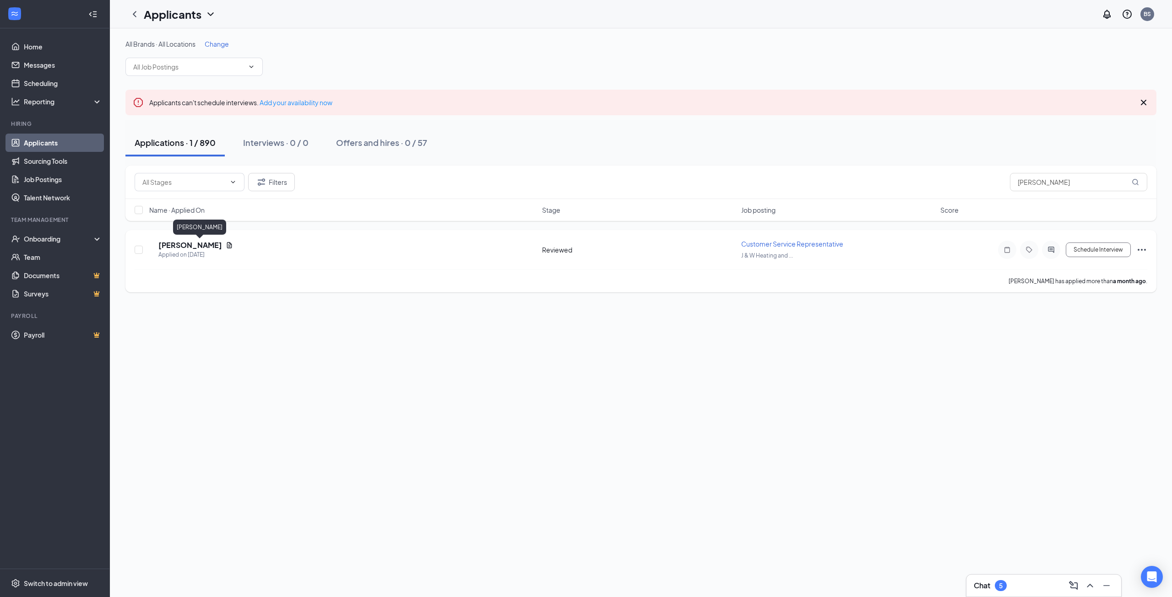
click at [202, 247] on h5 "[PERSON_NAME]" at bounding box center [190, 245] width 64 height 10
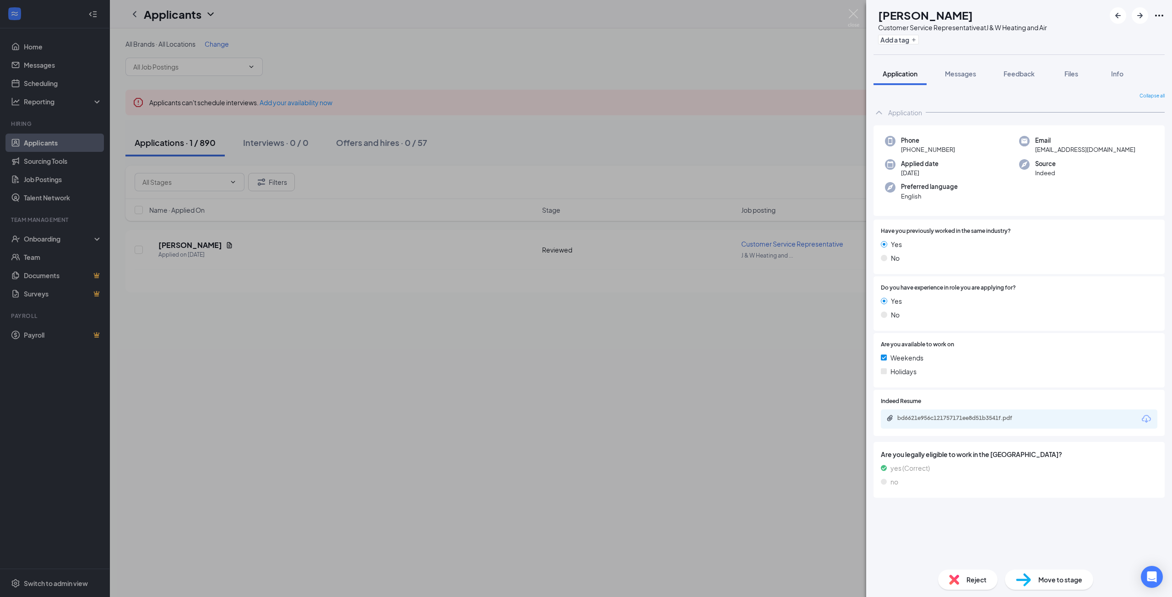
click at [45, 141] on div "RW [PERSON_NAME] Customer Service Representative at J & W Heating and Air Add a…" at bounding box center [586, 298] width 1172 height 597
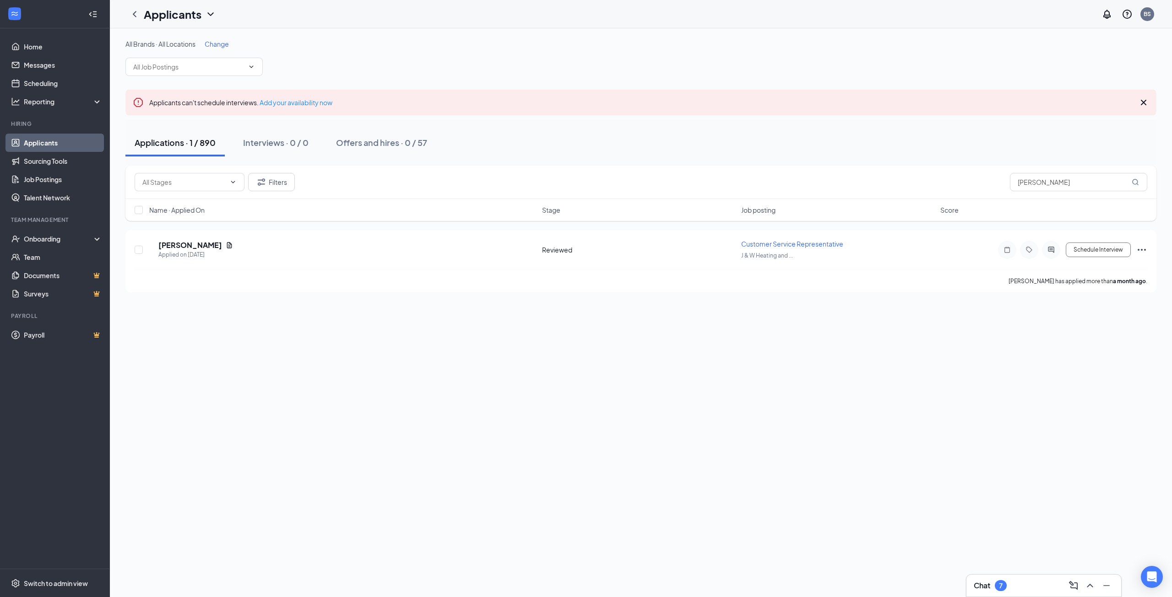
click at [58, 146] on link "Applicants" at bounding box center [63, 143] width 78 height 18
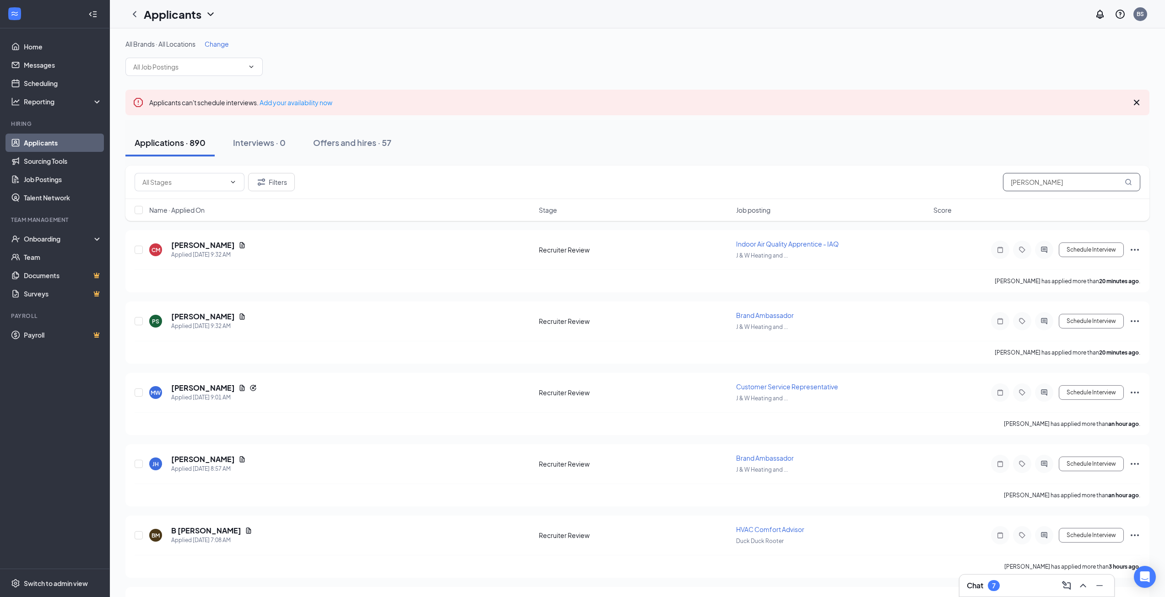
drag, startPoint x: 1071, startPoint y: 179, endPoint x: 882, endPoint y: 181, distance: 188.5
click at [882, 181] on div "Filters [PERSON_NAME]" at bounding box center [637, 182] width 1005 height 18
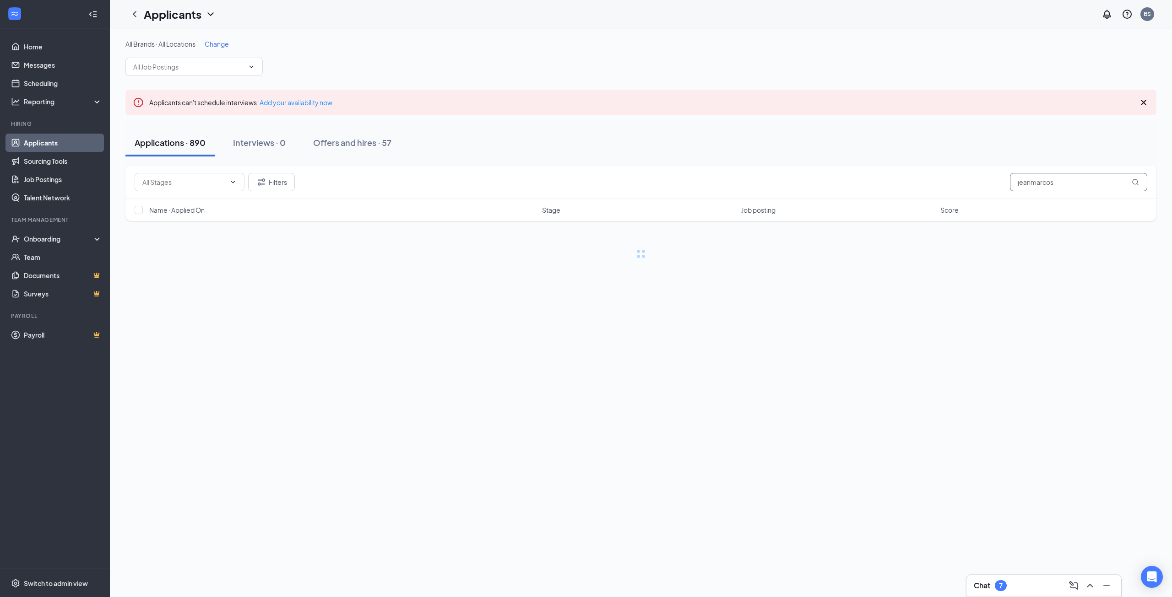
type input "jeanmarcos"
click at [224, 43] on span "Change" at bounding box center [217, 44] width 24 height 8
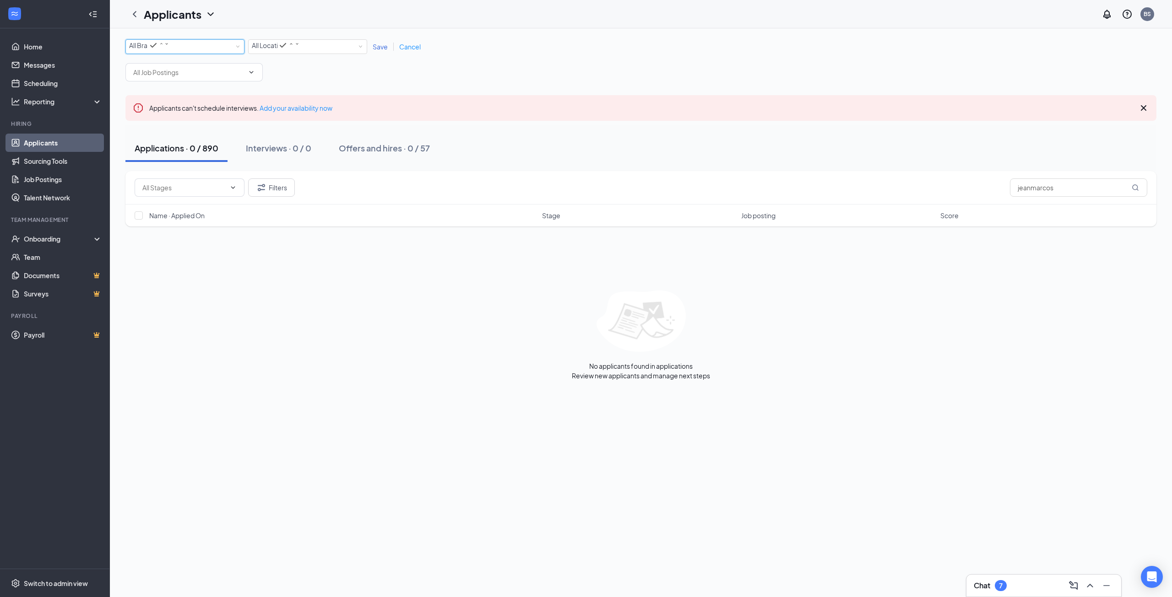
click at [169, 50] on div "All Brands" at bounding box center [149, 45] width 40 height 11
click at [188, 74] on span "J & W Heating and Air" at bounding box center [159, 78] width 61 height 8
click at [228, 40] on div "All Brands J & W Heating and Air" at bounding box center [184, 46] width 119 height 15
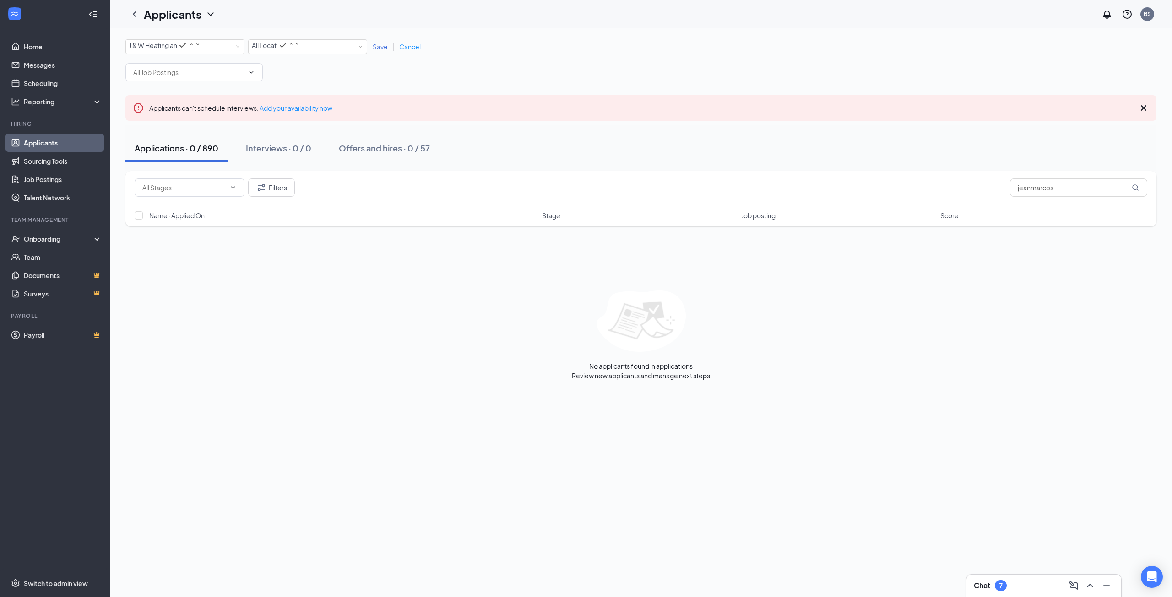
click at [376, 49] on span "Save" at bounding box center [380, 47] width 15 height 8
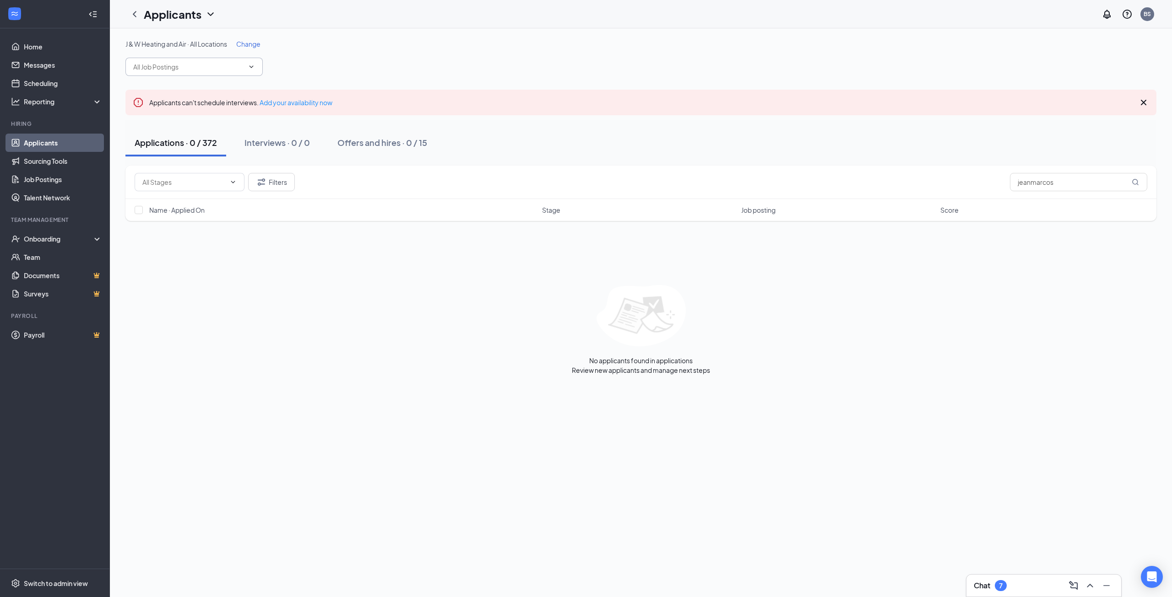
click at [227, 70] on input "text" at bounding box center [188, 67] width 111 height 10
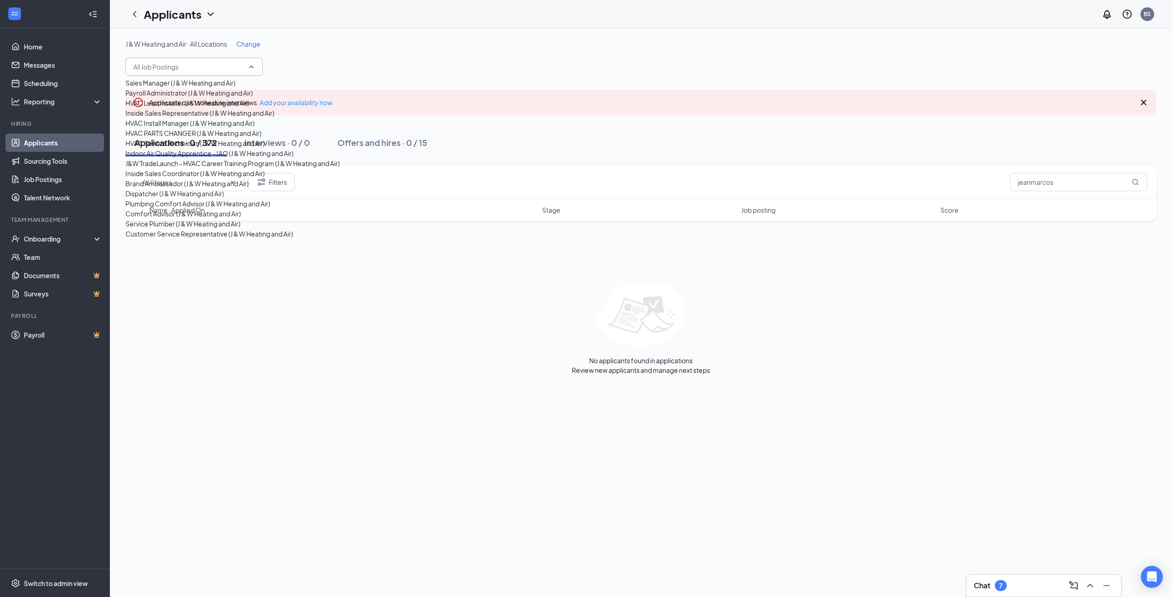
scroll to position [275, 0]
type input "i"
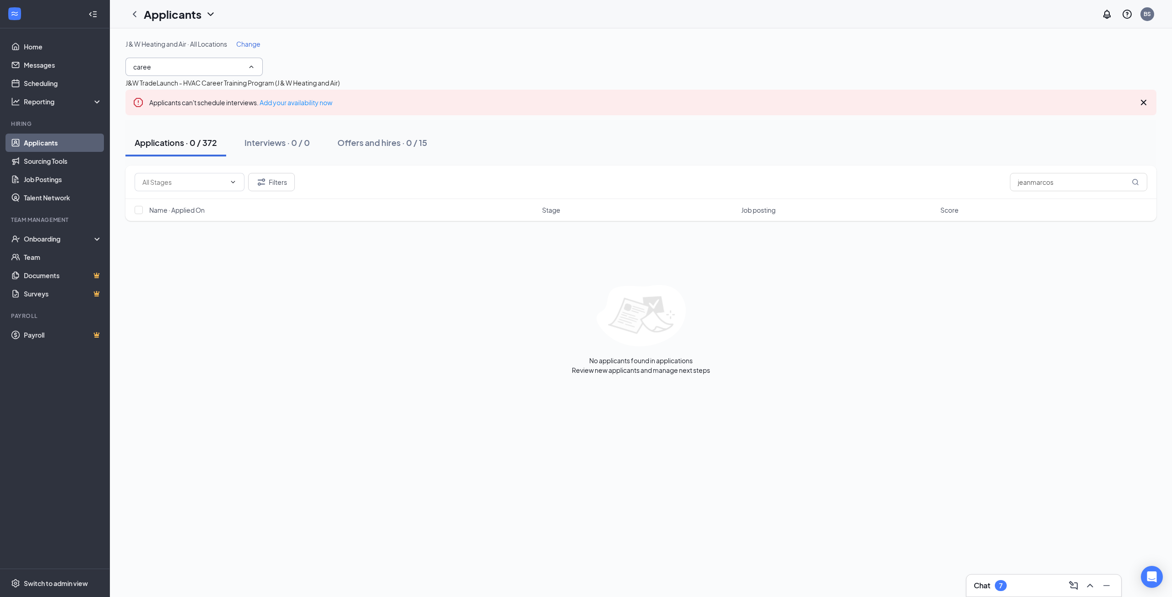
type input "caree"
click at [206, 88] on div "J&W TradeLaunch - HVAC Career Training Program (J & W Heating and Air)" at bounding box center [232, 83] width 214 height 10
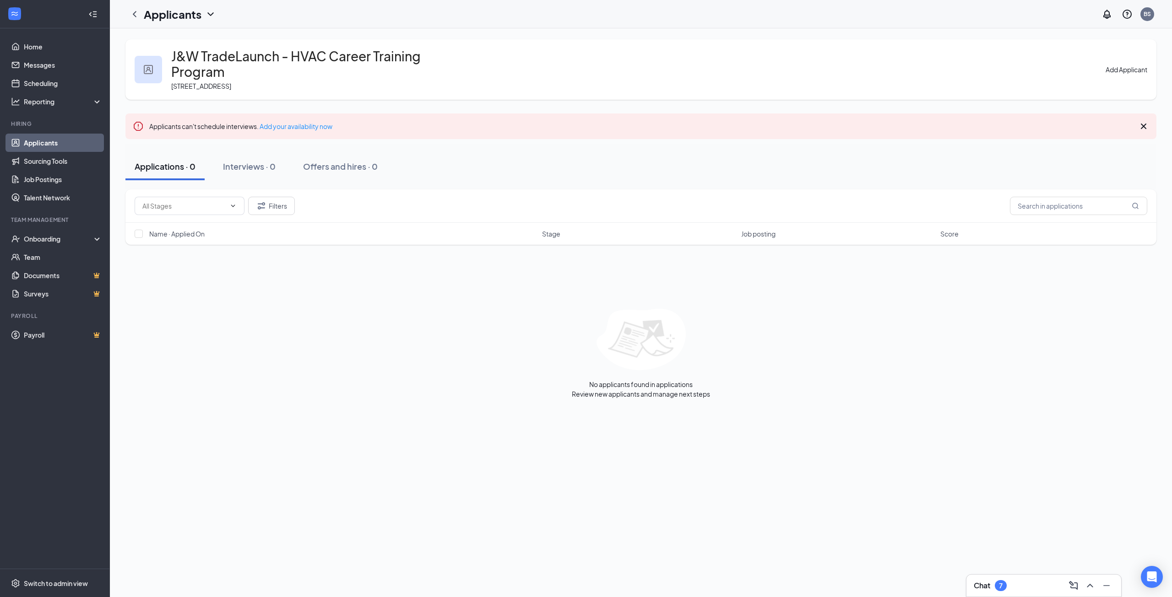
click at [1114, 65] on button "Add Applicant" at bounding box center [1126, 70] width 42 height 10
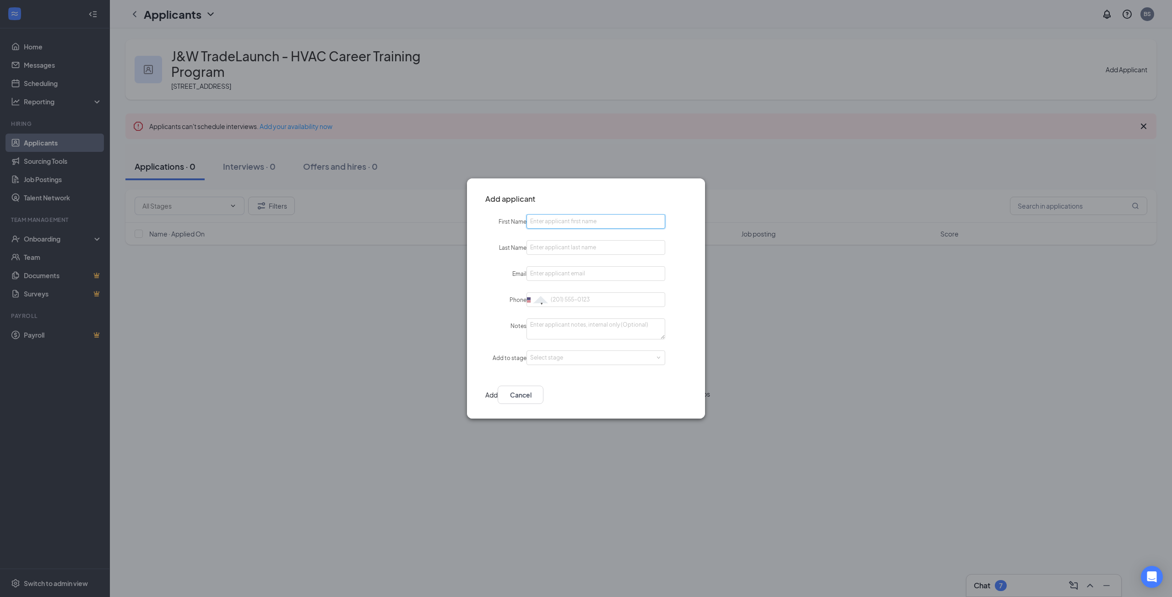
click at [566, 221] on input "First Name" at bounding box center [595, 221] width 139 height 15
type input "j"
type input "Jeanmarcos"
click at [552, 247] on input "Last Name" at bounding box center [595, 247] width 139 height 15
type input "[PERSON_NAME]"
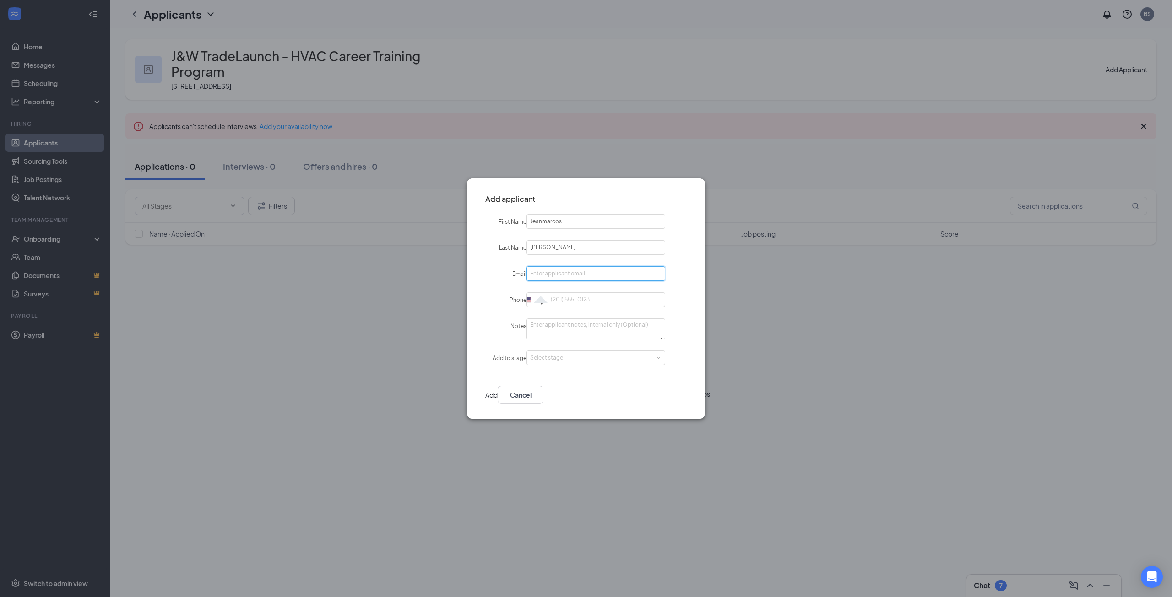
click at [563, 272] on input "Email" at bounding box center [595, 273] width 139 height 15
paste input "[EMAIL_ADDRESS][PERSON_NAME][DOMAIN_NAME]"
type input "[EMAIL_ADDRESS][PERSON_NAME][DOMAIN_NAME]"
click at [575, 293] on input "Phone" at bounding box center [595, 299] width 139 height 15
click at [572, 303] on input "Phone" at bounding box center [595, 299] width 139 height 15
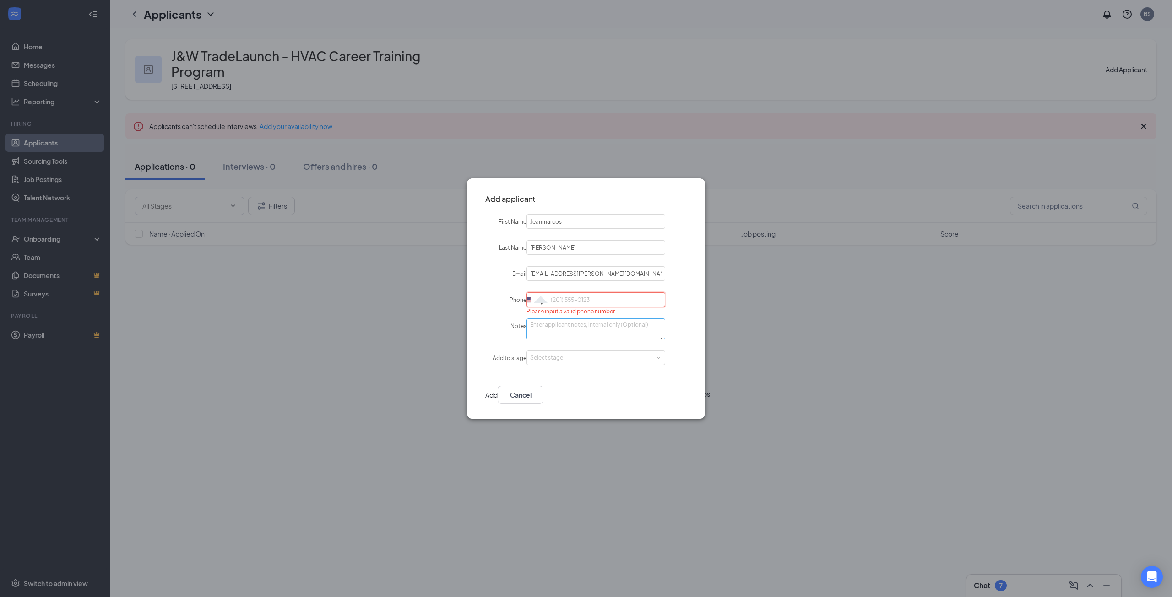
paste input "[PHONE_NUMBER]"
click at [626, 361] on div "Select stage" at bounding box center [593, 357] width 127 height 9
type input "[PHONE_NUMBER]"
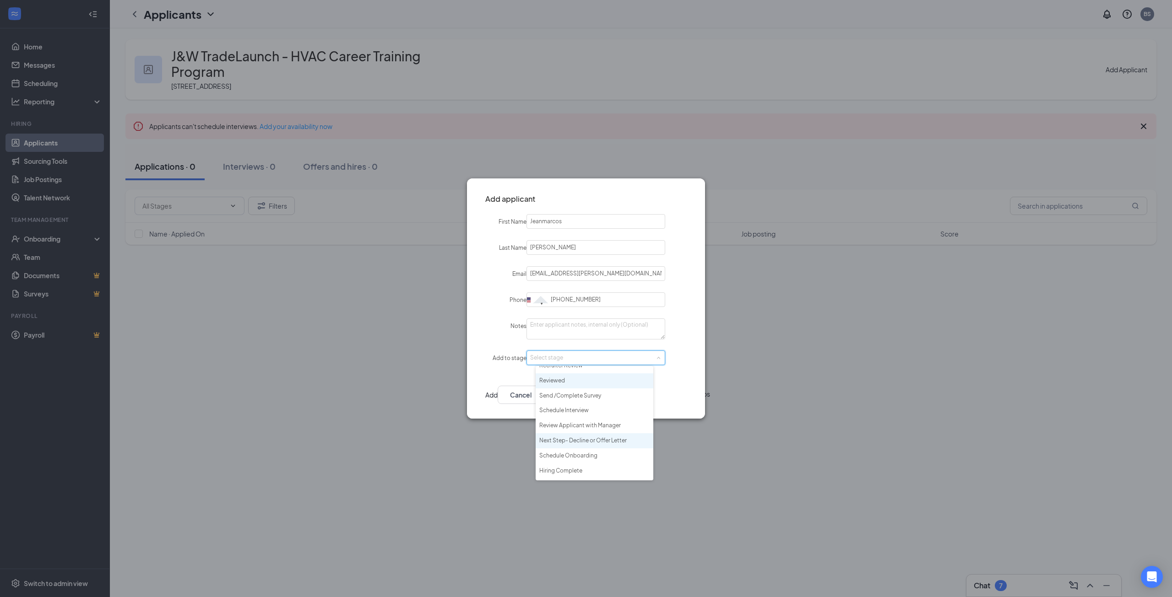
scroll to position [36, 0]
click at [568, 456] on li "Hiring Complete" at bounding box center [594, 458] width 118 height 15
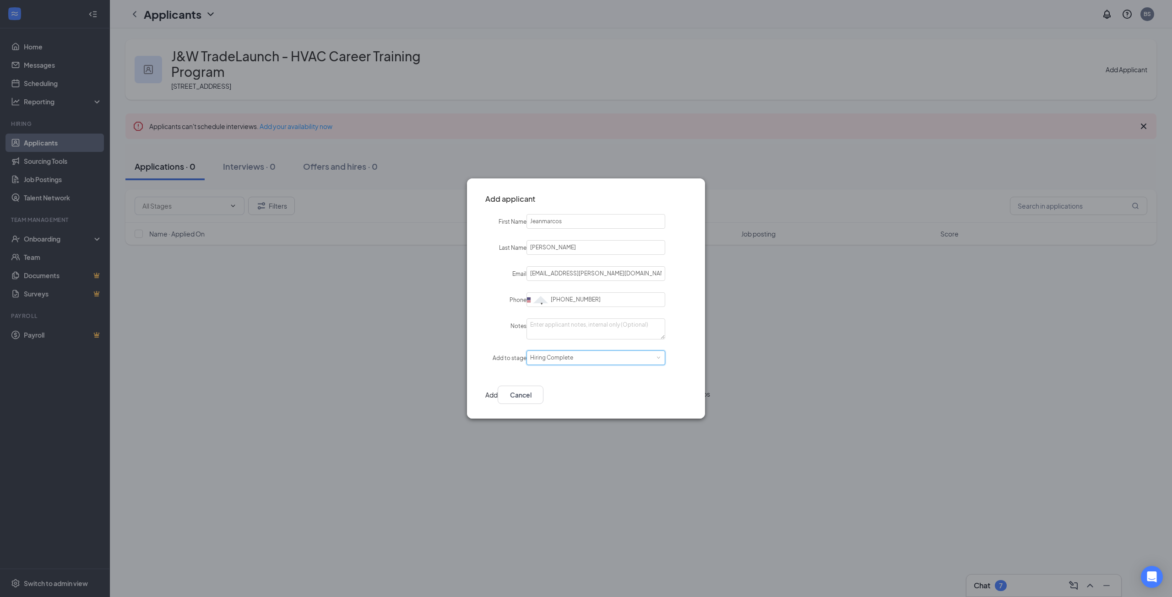
click at [497, 394] on button "Add" at bounding box center [491, 395] width 12 height 18
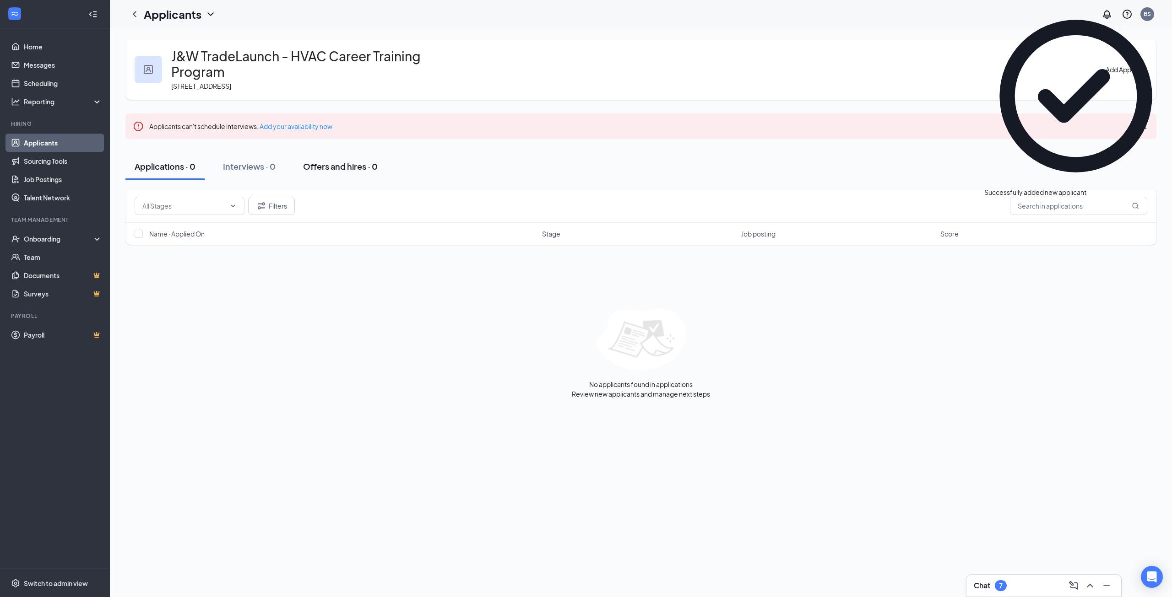
click at [344, 161] on div "Offers and hires · 0" at bounding box center [340, 166] width 75 height 11
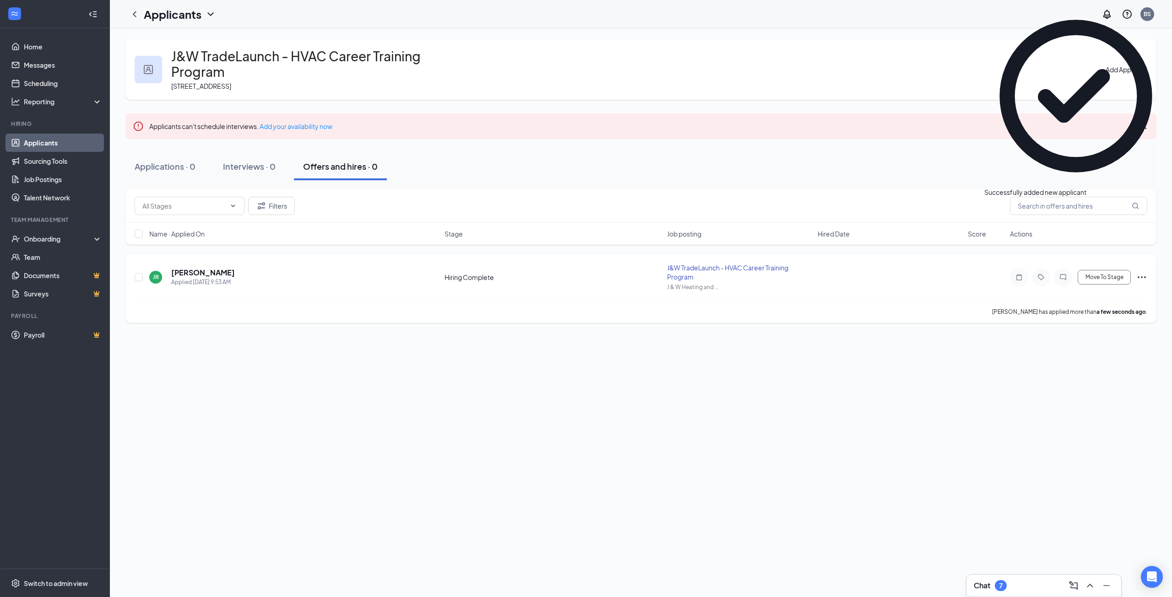
click at [1143, 272] on icon "Ellipses" at bounding box center [1141, 277] width 11 height 11
click at [1094, 282] on p "[PERSON_NAME] as hired" at bounding box center [1100, 278] width 82 height 9
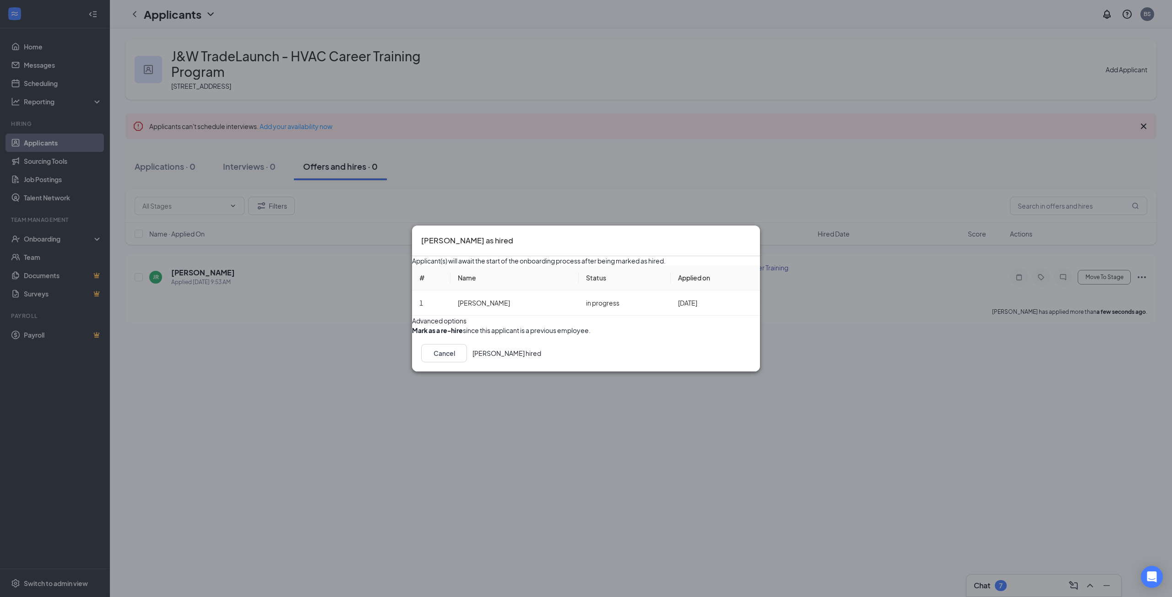
click at [720, 372] on div "Cancel Mark hired" at bounding box center [586, 353] width 348 height 37
click at [541, 362] on button "[PERSON_NAME] hired" at bounding box center [506, 353] width 69 height 18
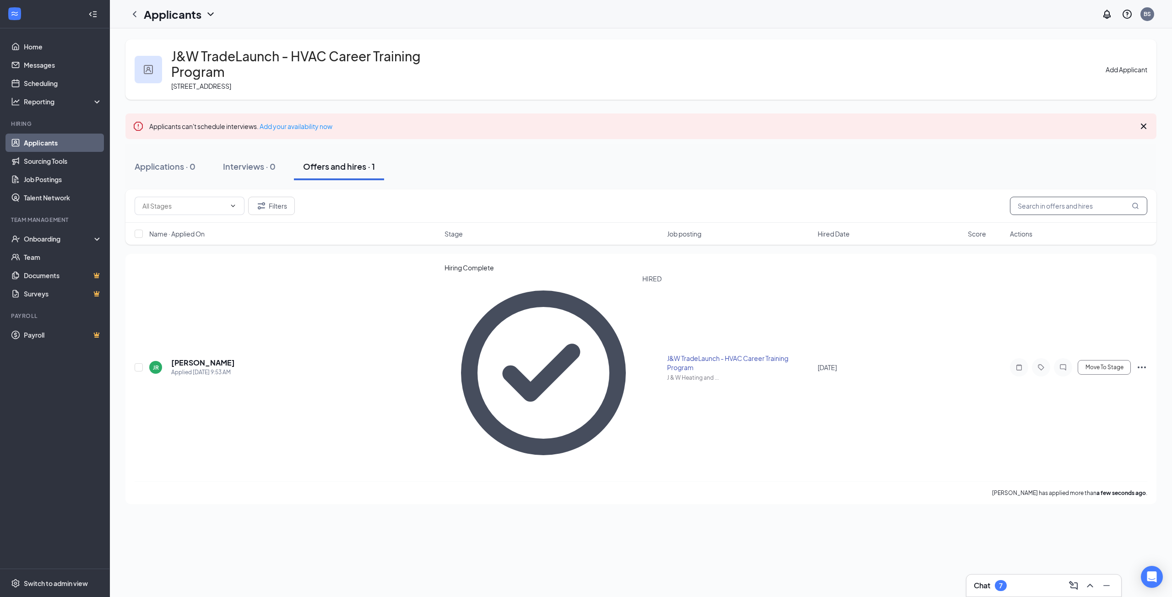
click at [1057, 197] on input "text" at bounding box center [1078, 206] width 137 height 18
type input "[PERSON_NAME]"
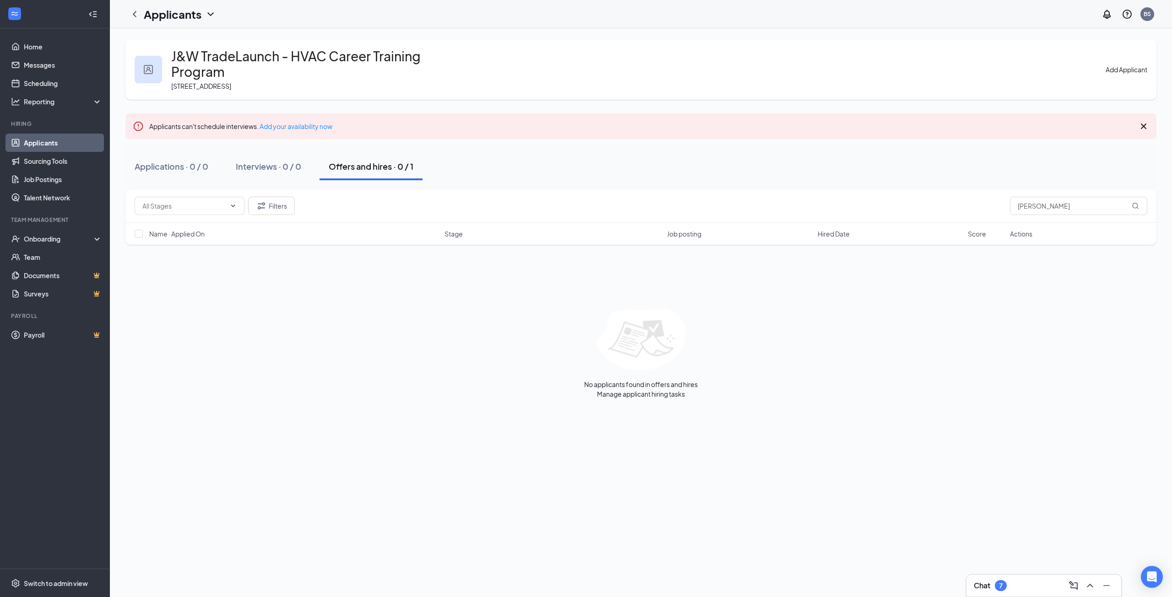
click at [1120, 65] on button "Add Applicant" at bounding box center [1126, 70] width 42 height 10
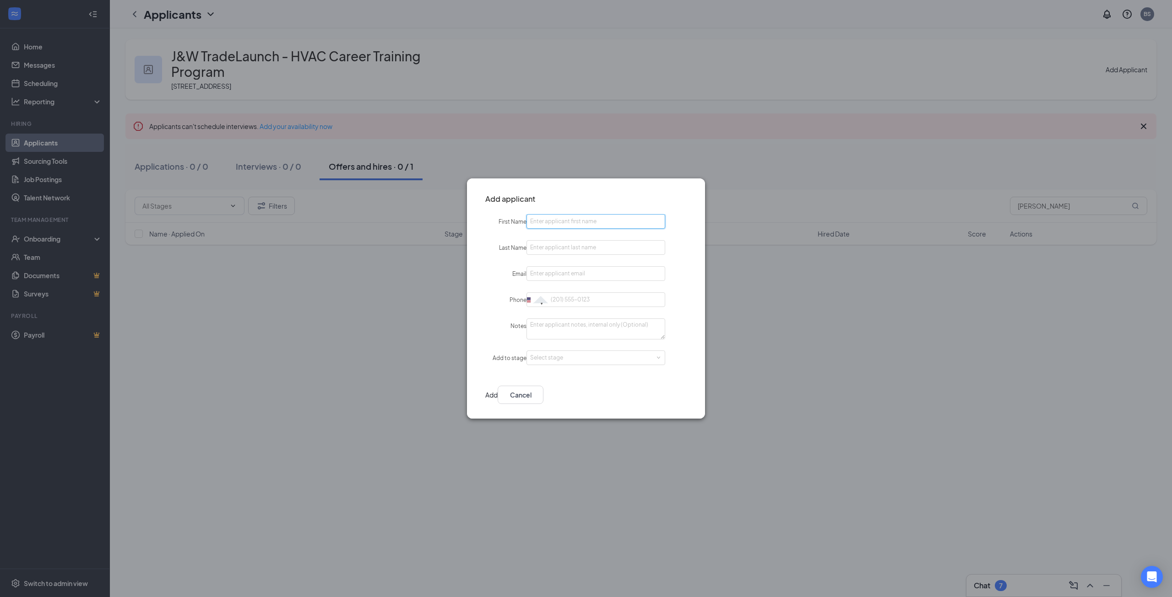
click at [567, 218] on input "First Name" at bounding box center [595, 221] width 139 height 15
type input "[PERSON_NAME]"
type input "Dupeyron"
click at [544, 275] on input "Email" at bounding box center [595, 273] width 139 height 15
paste input "[EMAIL_ADDRESS][DOMAIN_NAME]"
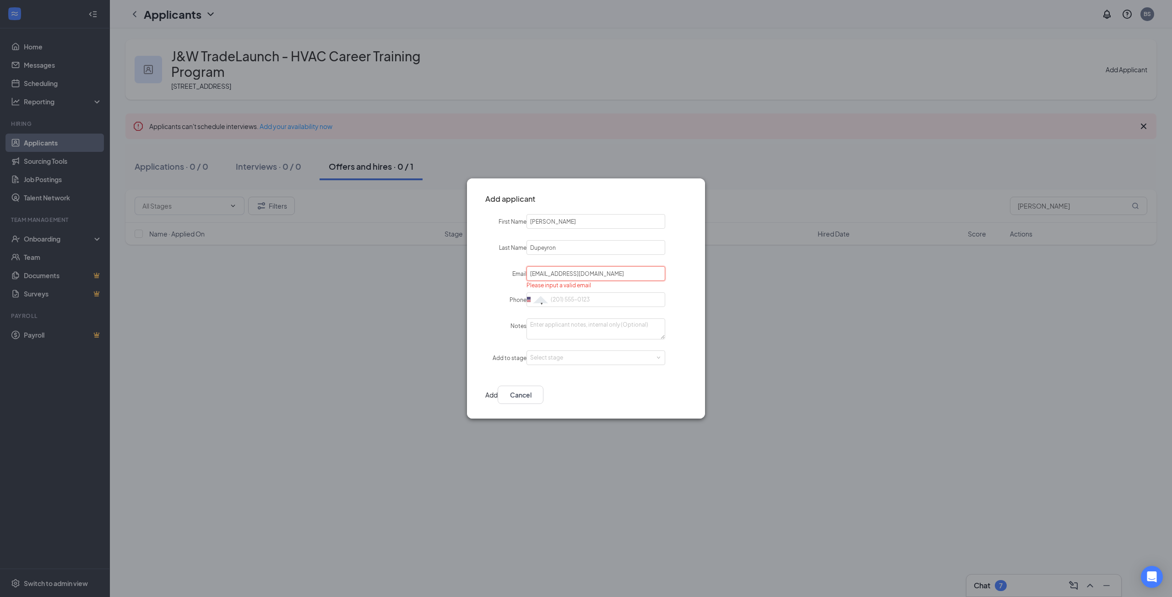
type input "[EMAIL_ADDRESS][DOMAIN_NAME]"
click at [601, 295] on input "Phone" at bounding box center [595, 299] width 139 height 15
paste input "[PHONE_NUMBER]"
type input "[PHONE_NUMBER]"
click at [598, 362] on div "Select stage" at bounding box center [595, 358] width 131 height 14
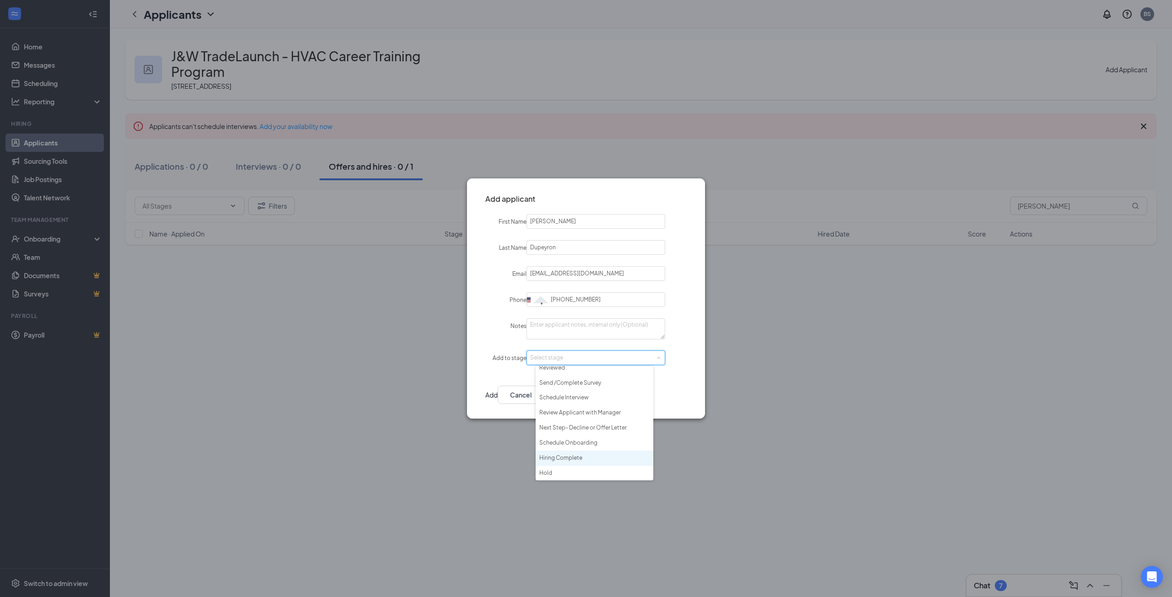
click at [571, 457] on li "Hiring Complete" at bounding box center [594, 458] width 118 height 15
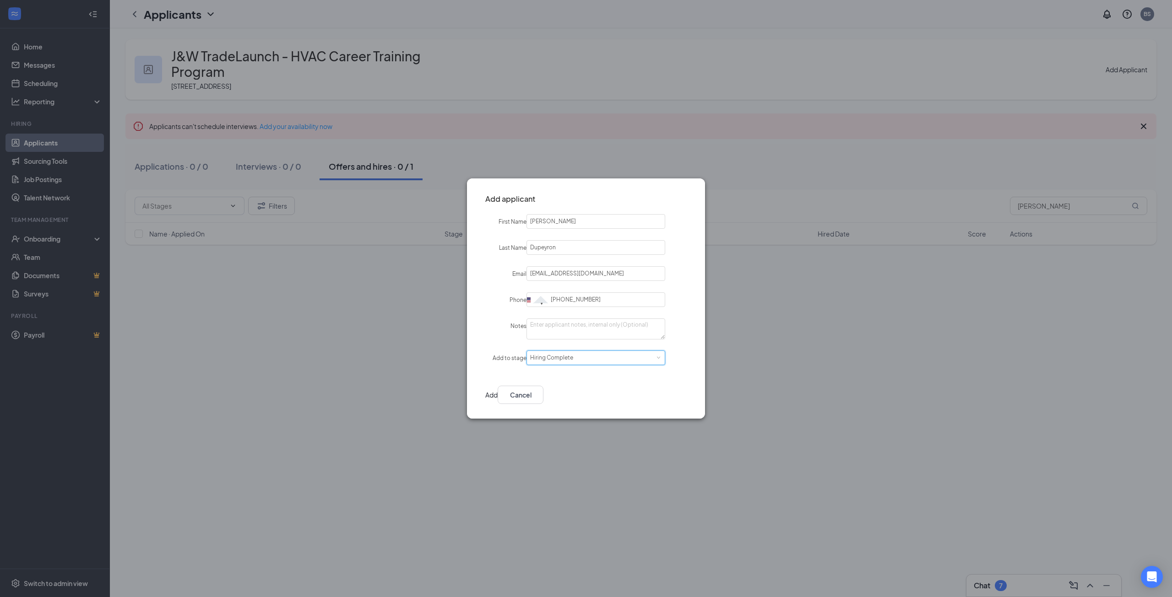
click at [497, 393] on button "Add" at bounding box center [491, 395] width 12 height 18
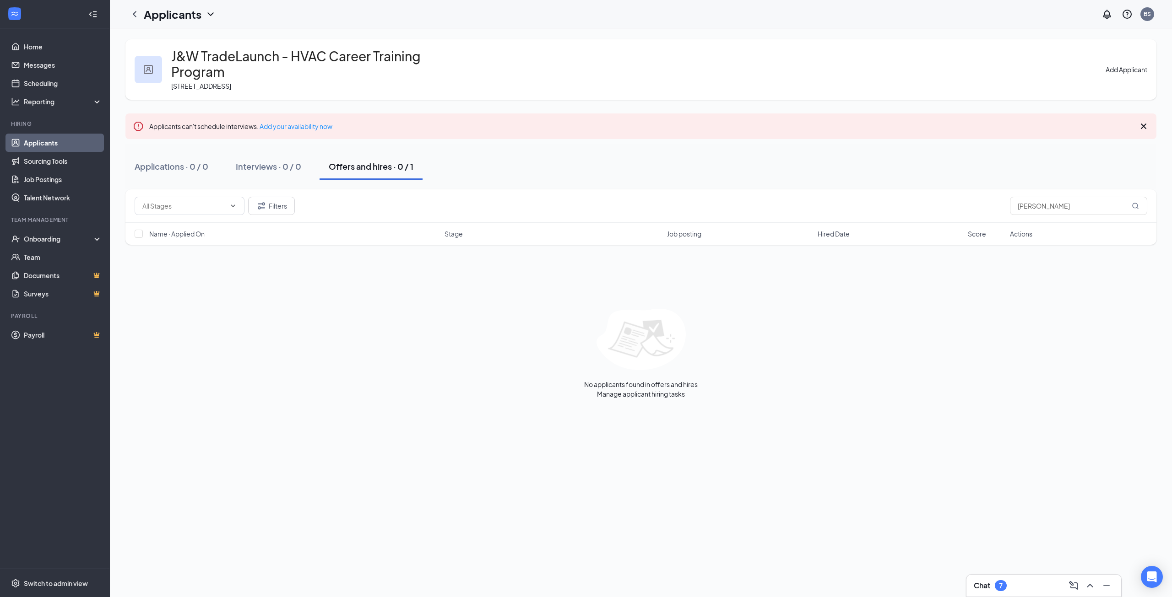
click at [386, 161] on div "Offers and hires · 0 / 1" at bounding box center [371, 166] width 85 height 11
click at [1141, 272] on icon "Ellipses" at bounding box center [1141, 277] width 11 height 11
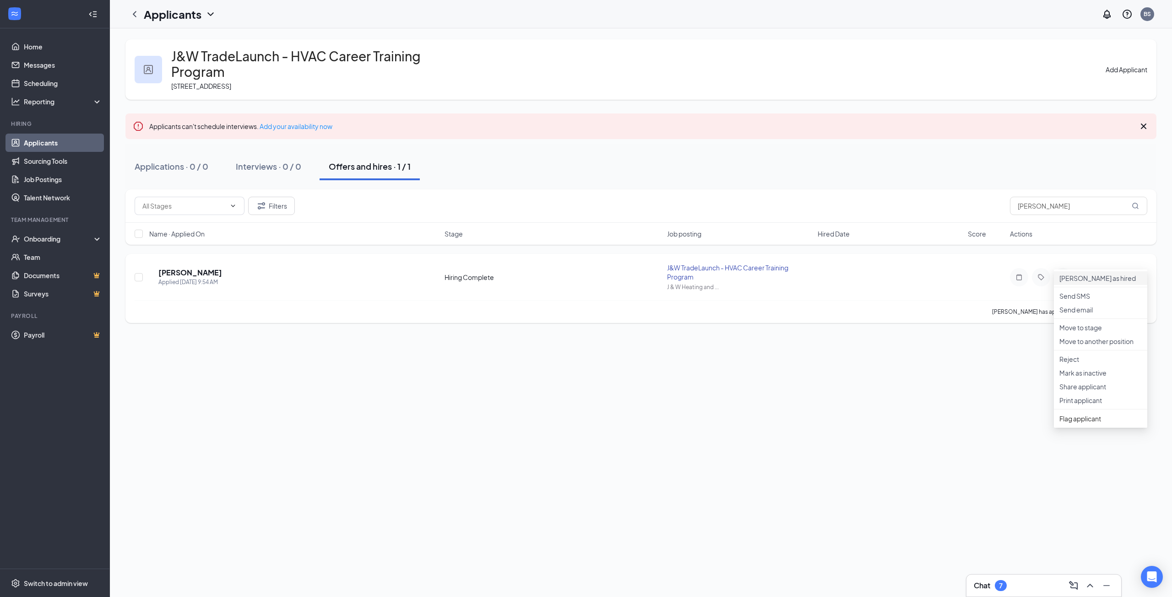
click at [1107, 277] on p "[PERSON_NAME] as hired" at bounding box center [1100, 278] width 82 height 9
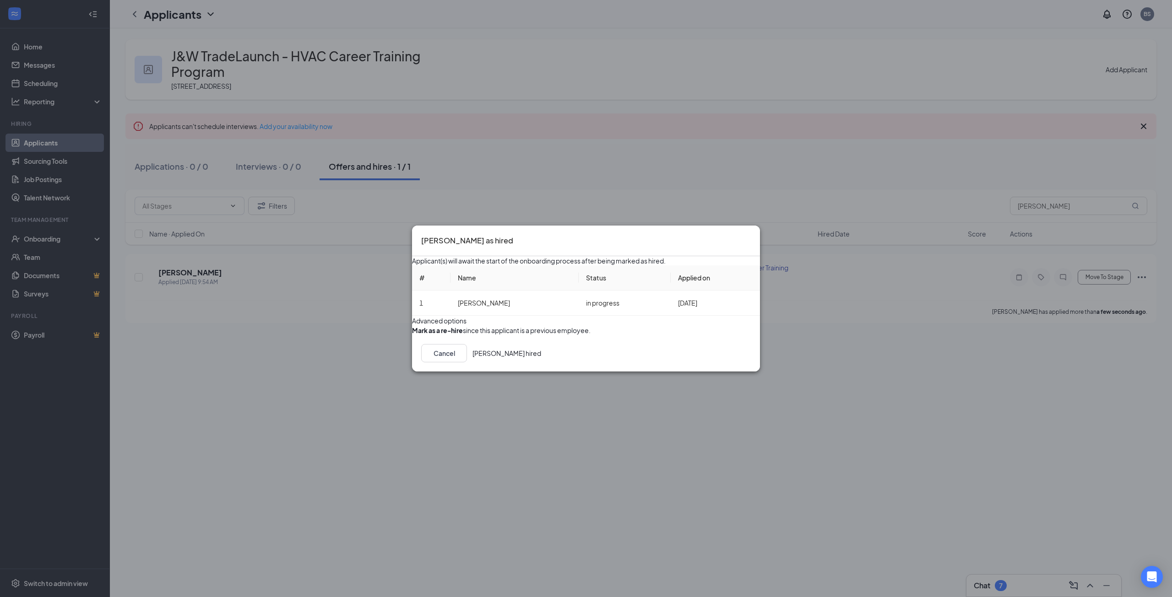
click at [541, 362] on button "[PERSON_NAME] hired" at bounding box center [506, 353] width 69 height 18
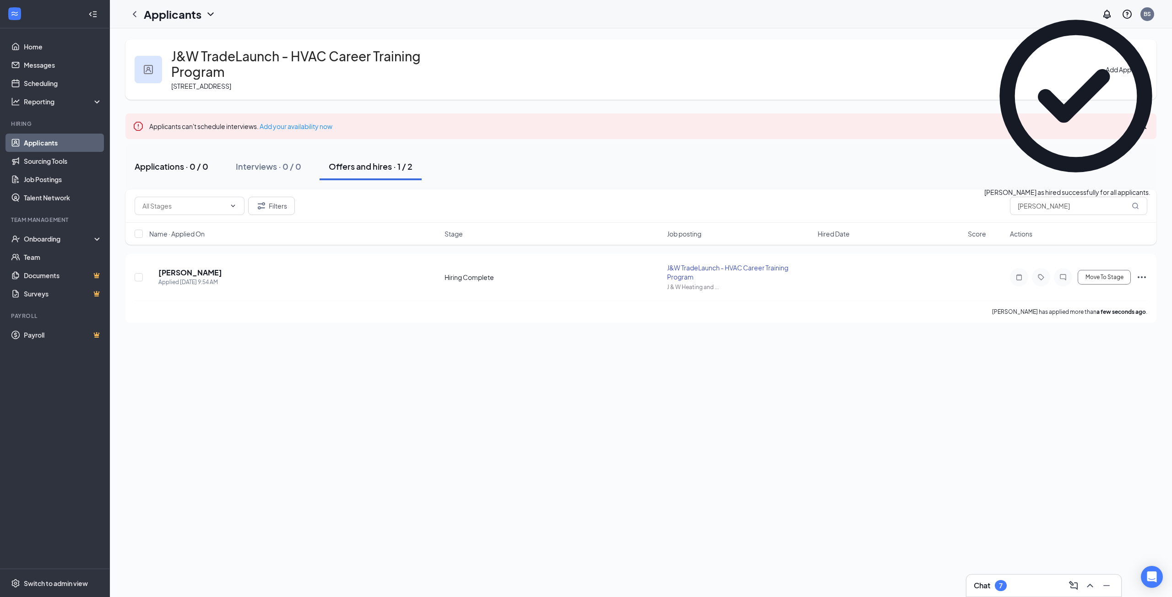
click at [196, 161] on div "Applications · 0 / 0" at bounding box center [172, 166] width 74 height 11
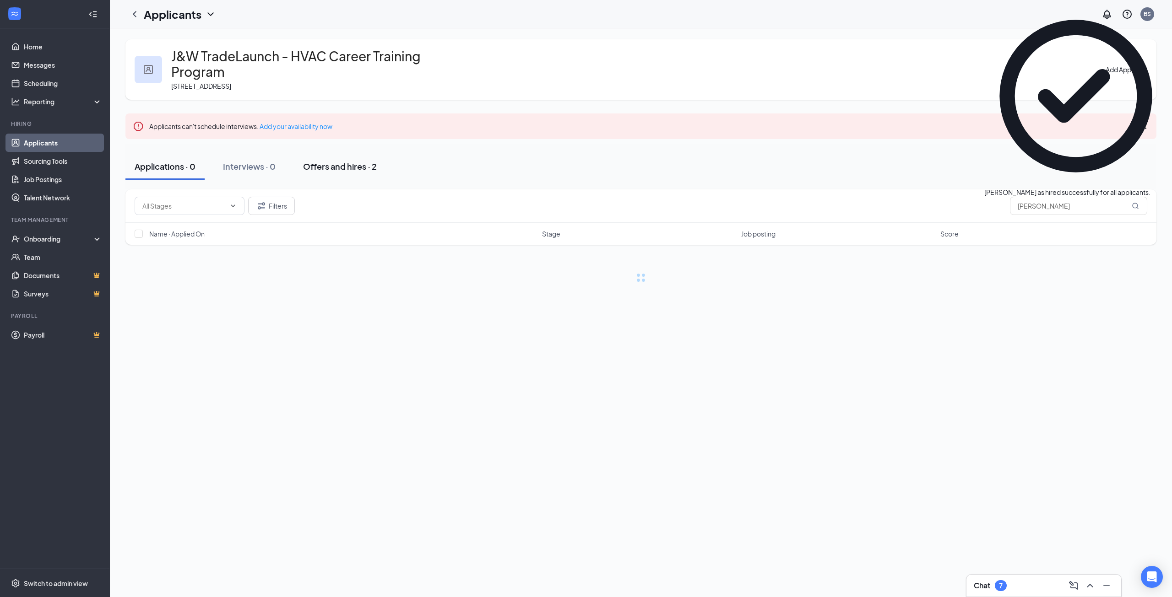
click at [369, 161] on div "Offers and hires · 2" at bounding box center [340, 166] width 74 height 11
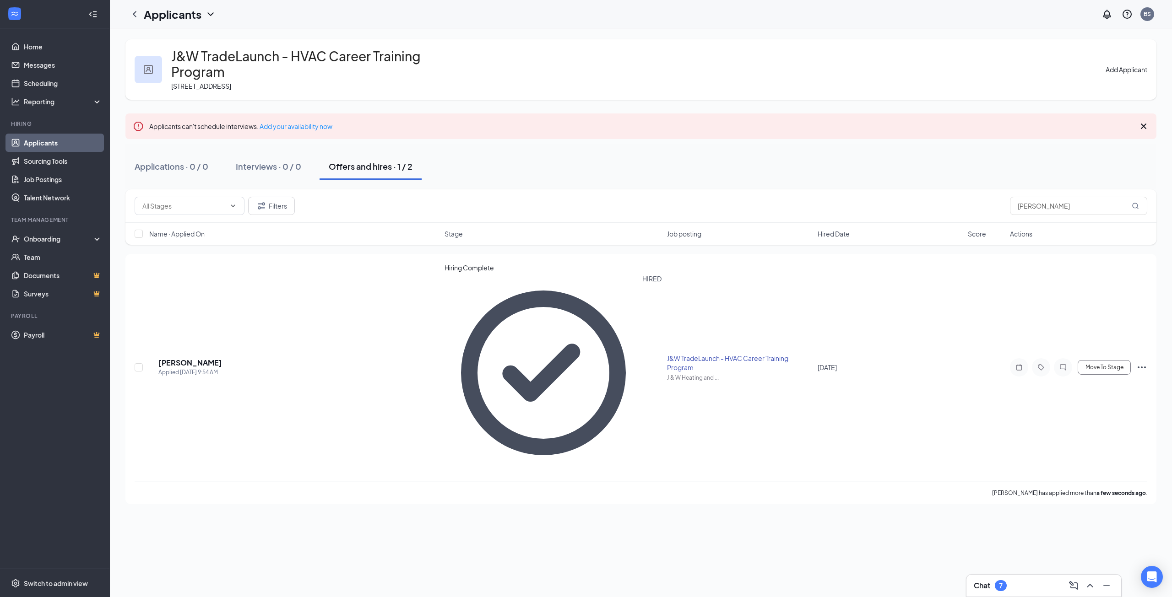
click at [395, 158] on button "Offers and hires · 1 / 2" at bounding box center [370, 166] width 102 height 27
click at [1103, 72] on div "J&W TradeLaunch - HVAC Career Training Program [STREET_ADDRESS] Add Applicant" at bounding box center [640, 69] width 1031 height 60
click at [1110, 65] on button "Add Applicant" at bounding box center [1126, 70] width 42 height 10
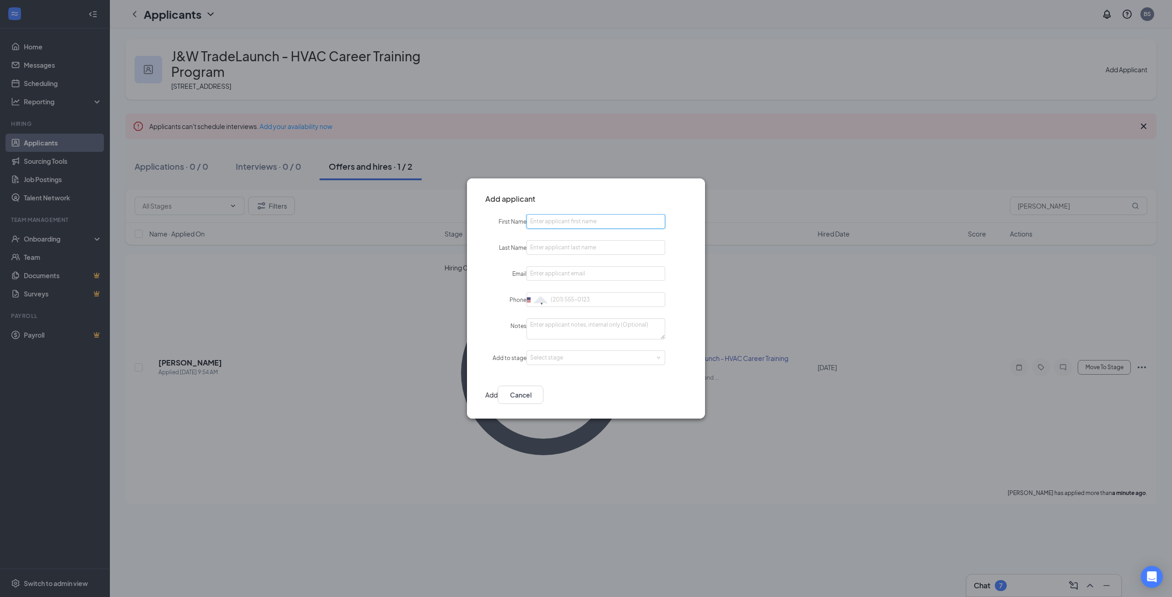
click at [567, 218] on input "First Name" at bounding box center [595, 221] width 139 height 15
type input "[PERSON_NAME]"
type input "Bunjaj"
click at [547, 219] on input "[PERSON_NAME]" at bounding box center [595, 221] width 139 height 15
type input "[PERSON_NAME]"
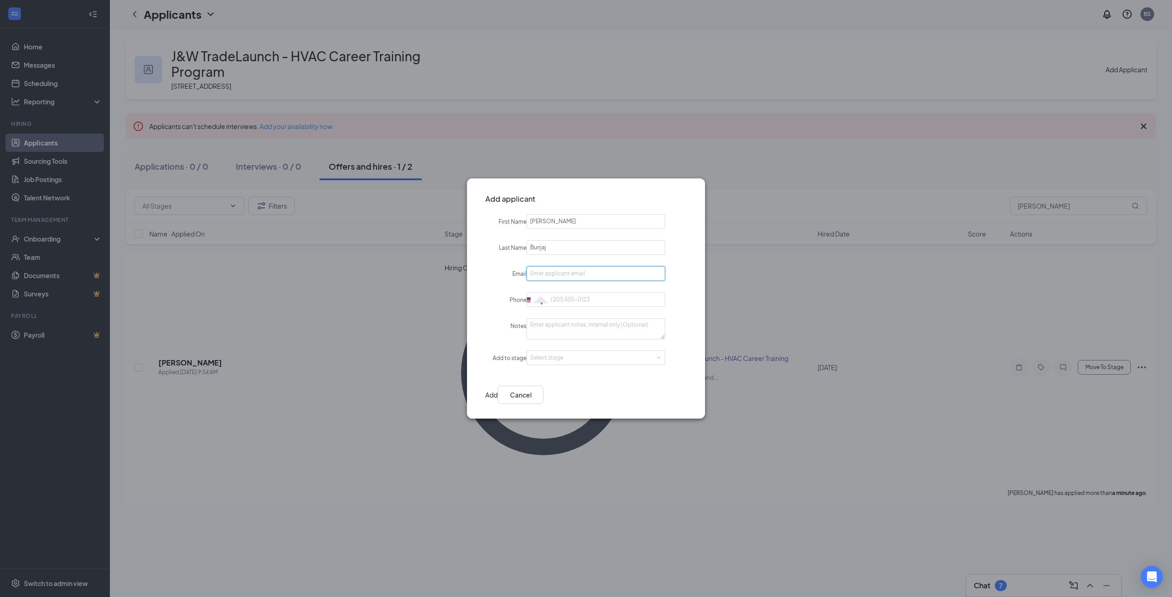
click at [571, 270] on input "Email" at bounding box center [595, 273] width 139 height 15
paste input "[EMAIL_ADDRESS][DOMAIN_NAME]"
type input "[EMAIL_ADDRESS][DOMAIN_NAME]"
click at [578, 297] on input "Phone" at bounding box center [595, 299] width 139 height 15
paste input "[PHONE_NUMBER]"
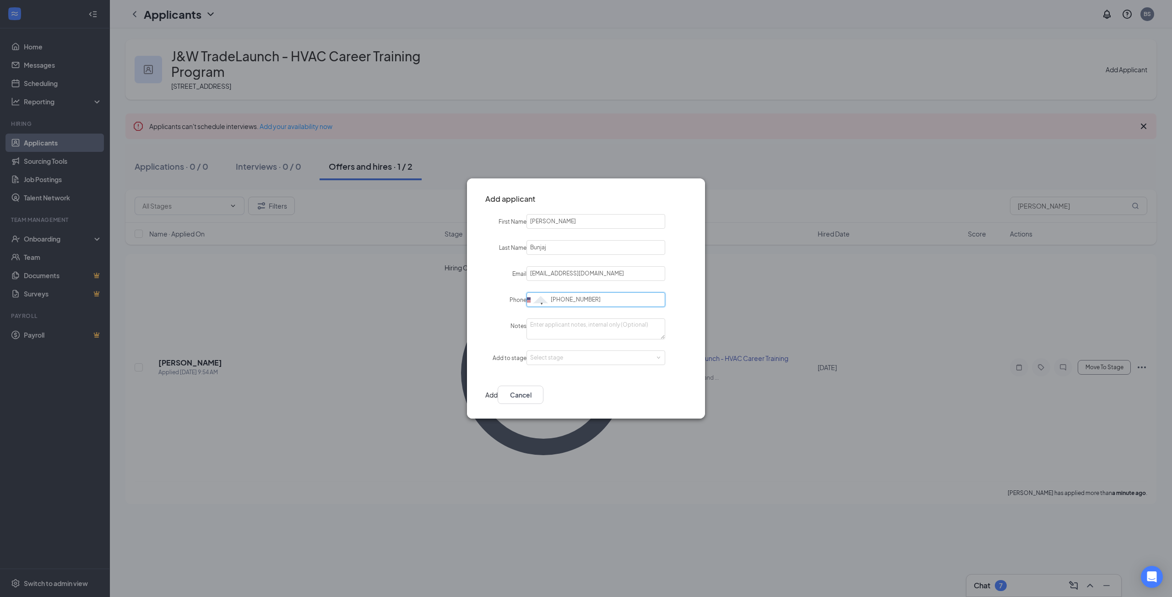
click at [568, 301] on input "[PHONE_NUMBER]" at bounding box center [595, 299] width 139 height 15
click at [592, 358] on div "Select stage" at bounding box center [593, 357] width 127 height 9
type input "[PHONE_NUMBER]"
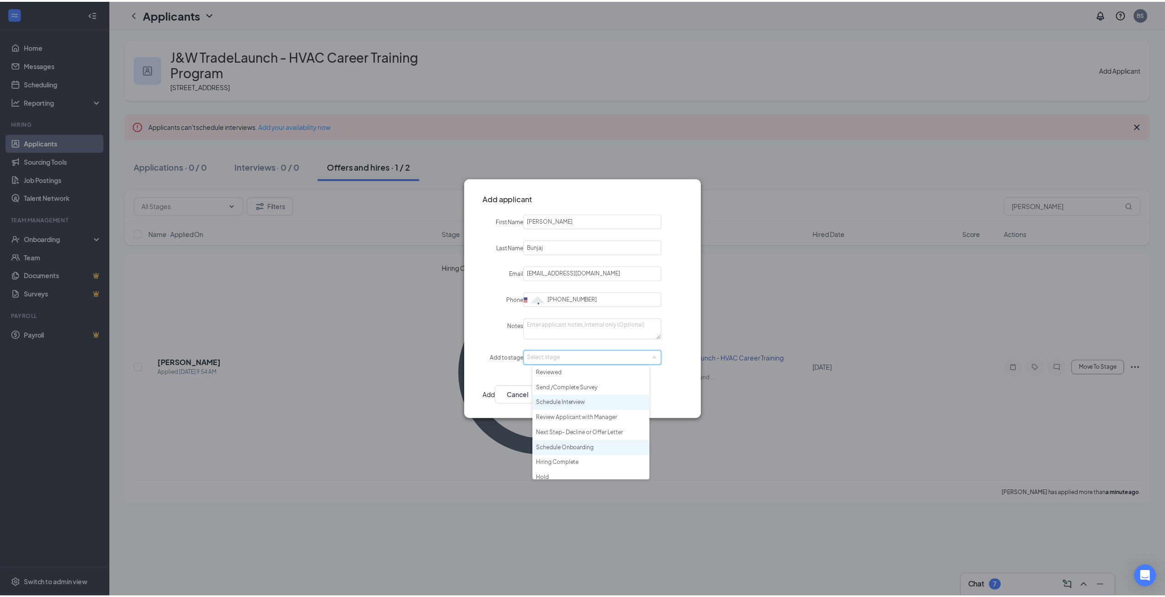
scroll to position [36, 0]
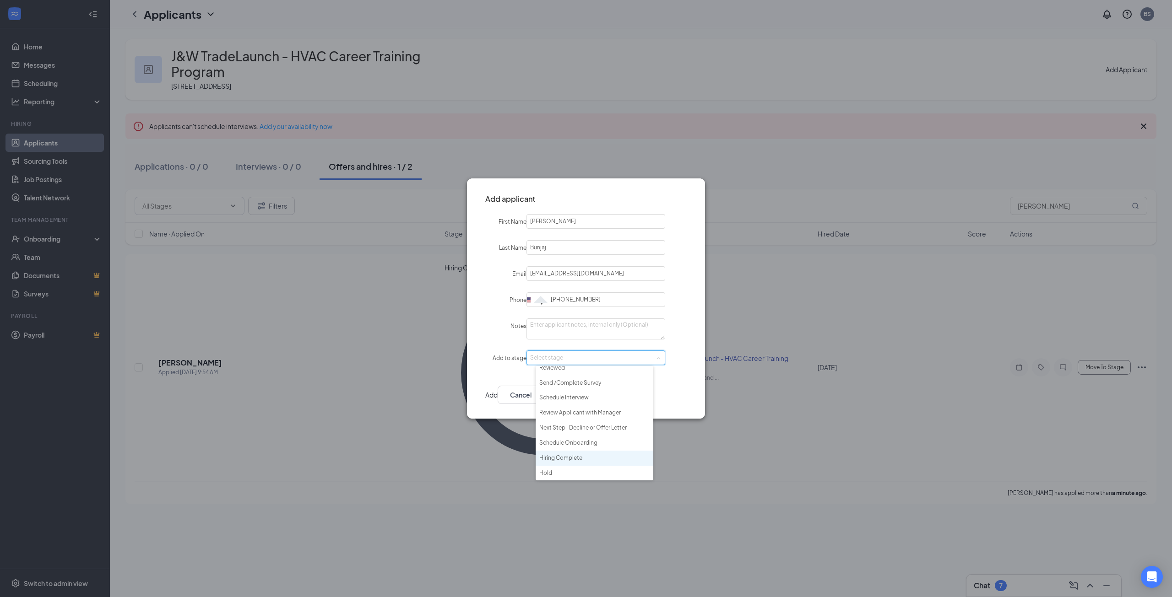
click at [567, 458] on li "Hiring Complete" at bounding box center [594, 458] width 118 height 15
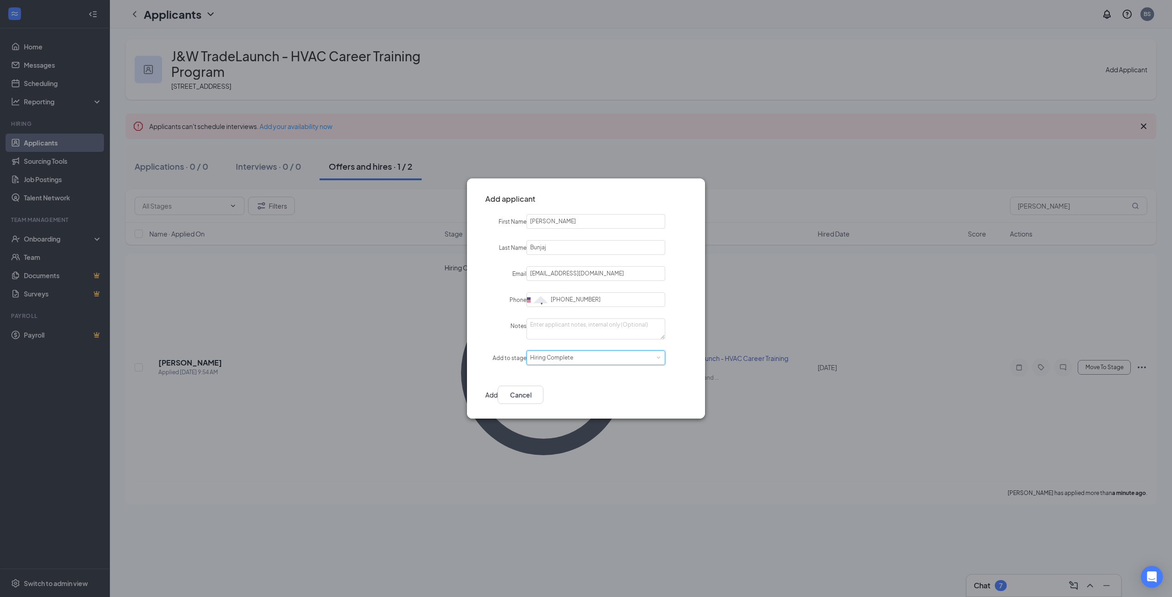
click at [497, 389] on button "Add" at bounding box center [491, 395] width 12 height 18
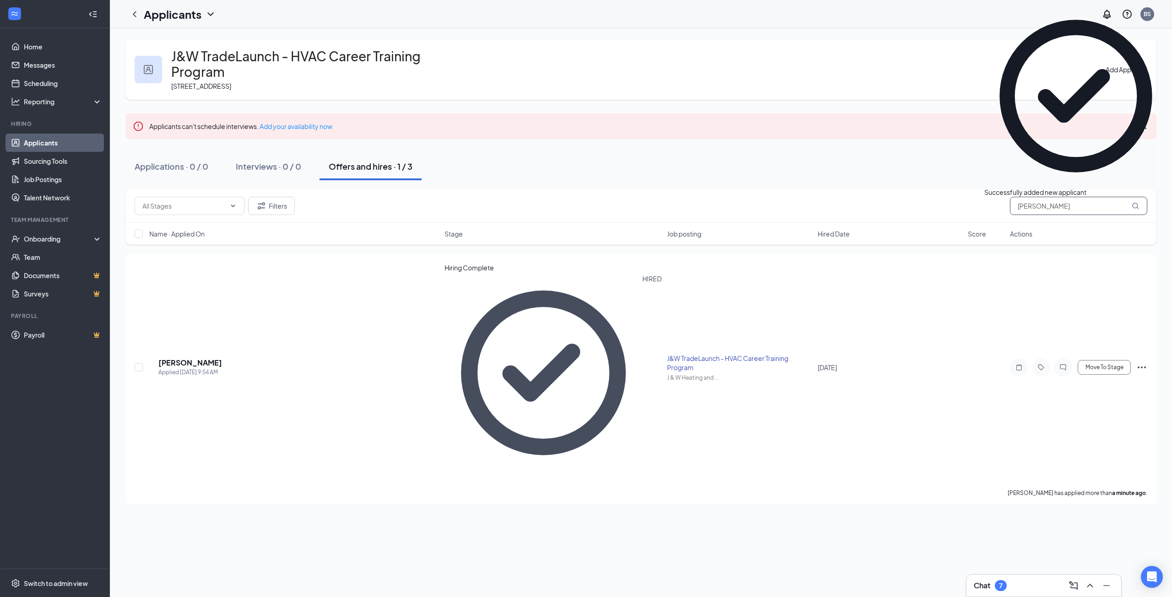
drag, startPoint x: 1049, startPoint y: 192, endPoint x: 963, endPoint y: 190, distance: 86.1
click at [963, 197] on div "Filters [PERSON_NAME]" at bounding box center [641, 206] width 1012 height 18
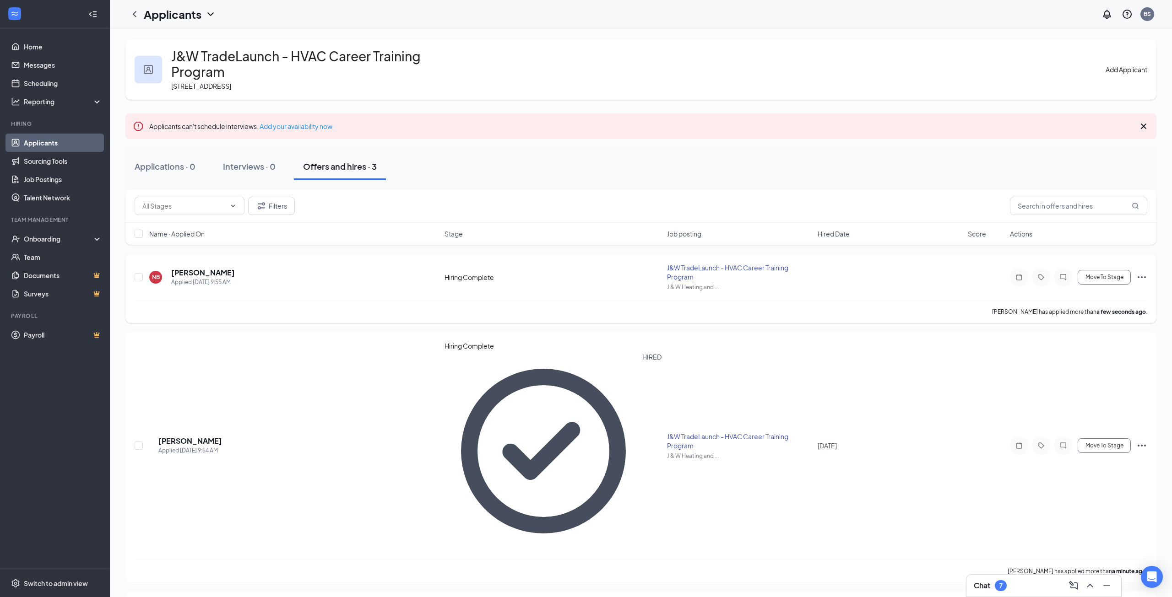
click at [1141, 276] on icon "Ellipses" at bounding box center [1141, 277] width 8 height 2
click at [1102, 282] on p "[PERSON_NAME] as hired" at bounding box center [1100, 278] width 82 height 9
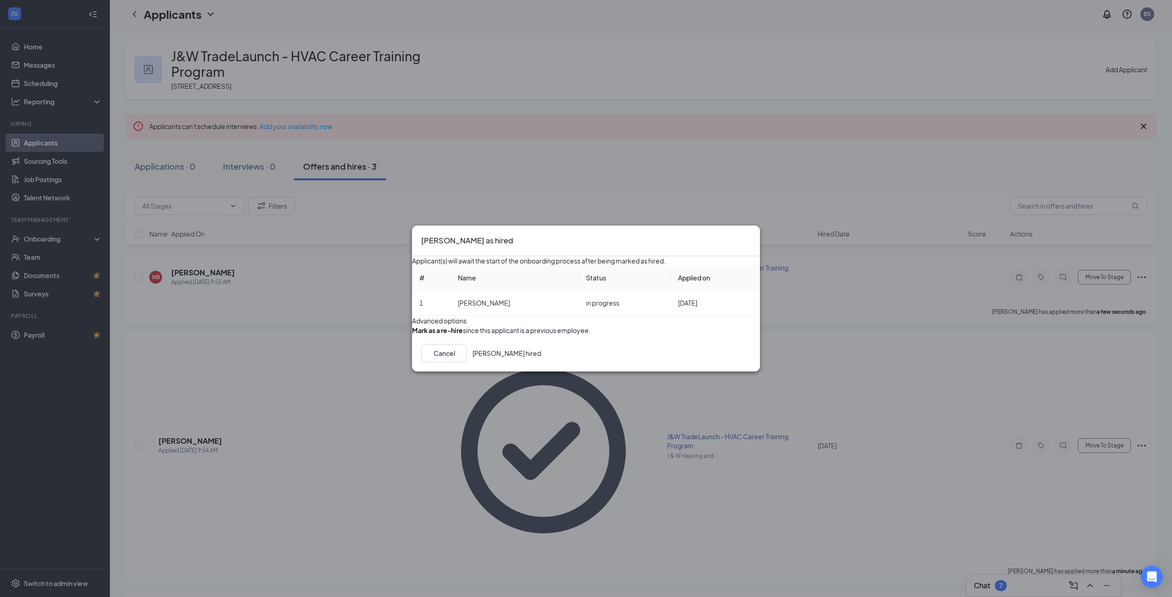
click at [541, 362] on button "[PERSON_NAME] hired" at bounding box center [506, 353] width 69 height 18
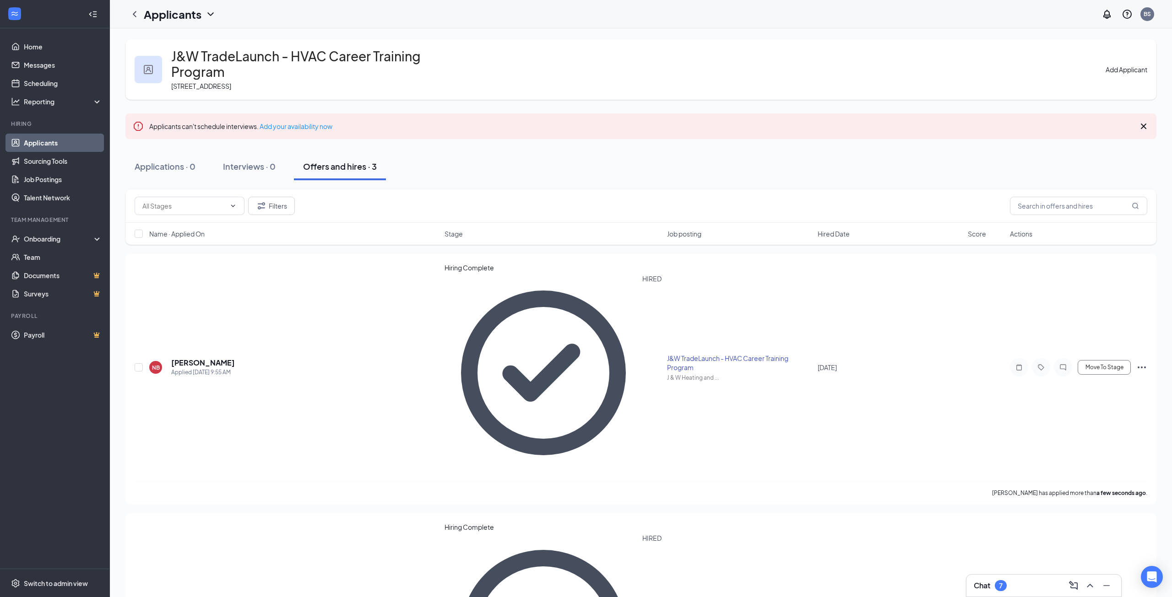
click at [1115, 65] on button "Add Applicant" at bounding box center [1126, 70] width 42 height 10
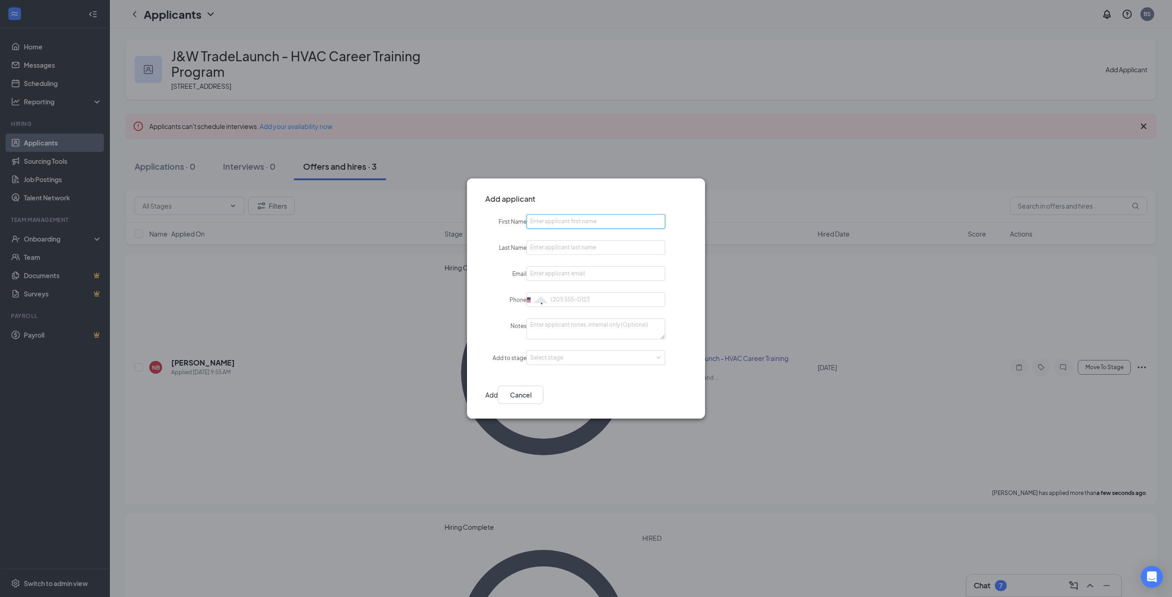
click at [558, 226] on input "First Name" at bounding box center [595, 221] width 139 height 15
type input "[PERSON_NAME]"
type input "Asmakis"
drag, startPoint x: 570, startPoint y: 270, endPoint x: 568, endPoint y: 276, distance: 6.6
click at [570, 270] on input "Email" at bounding box center [595, 273] width 139 height 15
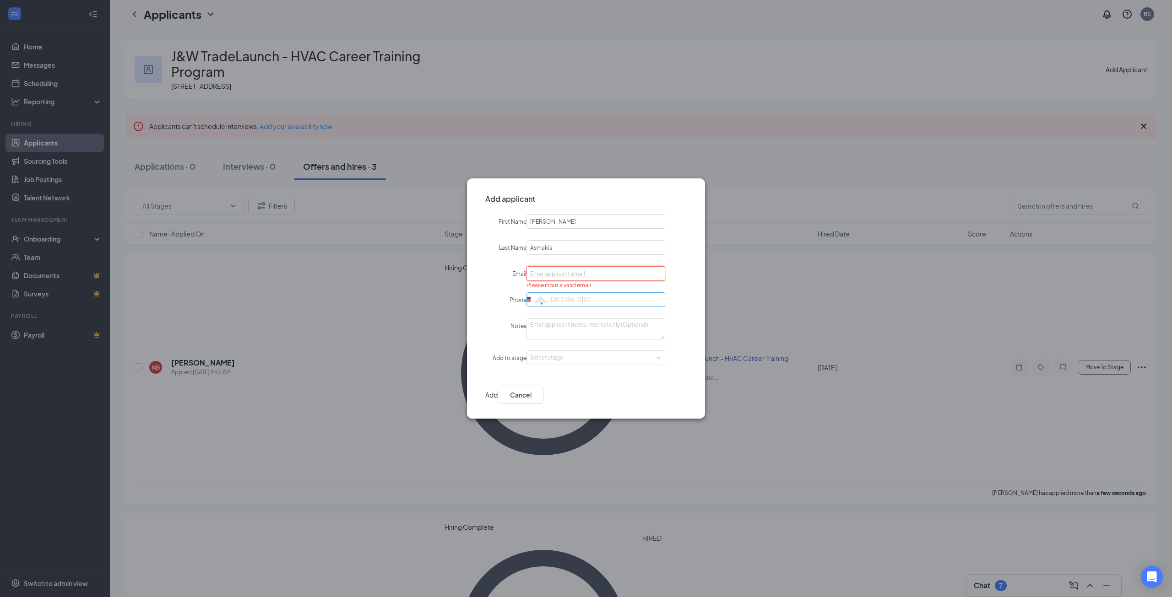
paste input "[EMAIL_ADDRESS][DOMAIN_NAME]"
type input "[EMAIL_ADDRESS][DOMAIN_NAME]"
click at [572, 297] on input "Phone" at bounding box center [595, 299] width 139 height 15
paste input "[PHONE_NUMBER]"
click at [568, 298] on input "[PHONE_NUMBER]" at bounding box center [595, 299] width 139 height 15
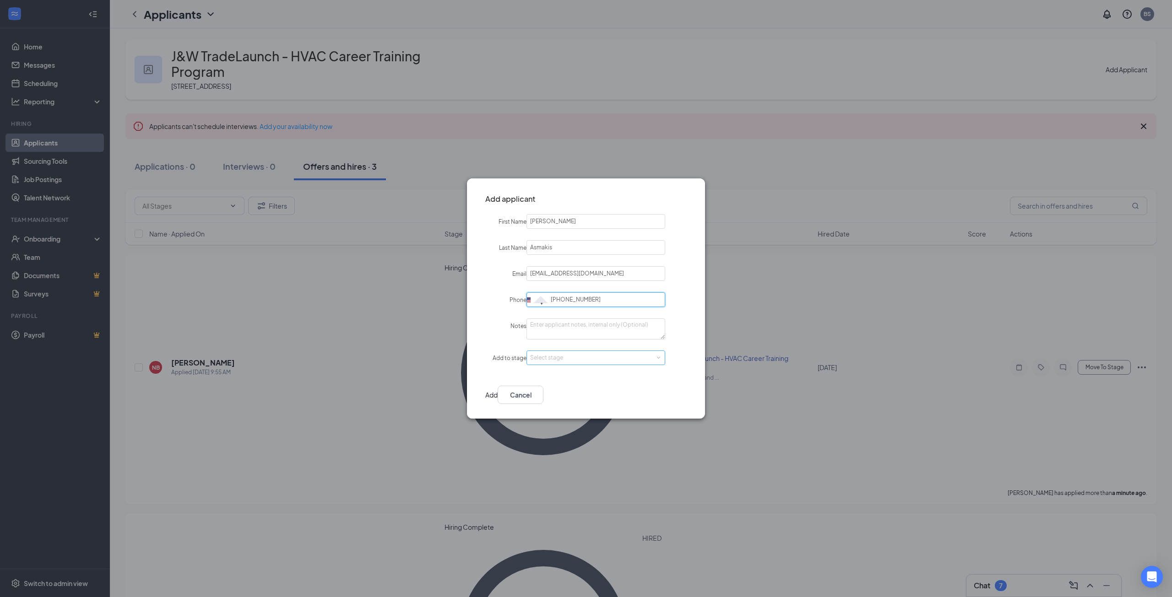
click at [583, 356] on div "Select stage" at bounding box center [593, 357] width 127 height 9
type input "[PHONE_NUMBER]"
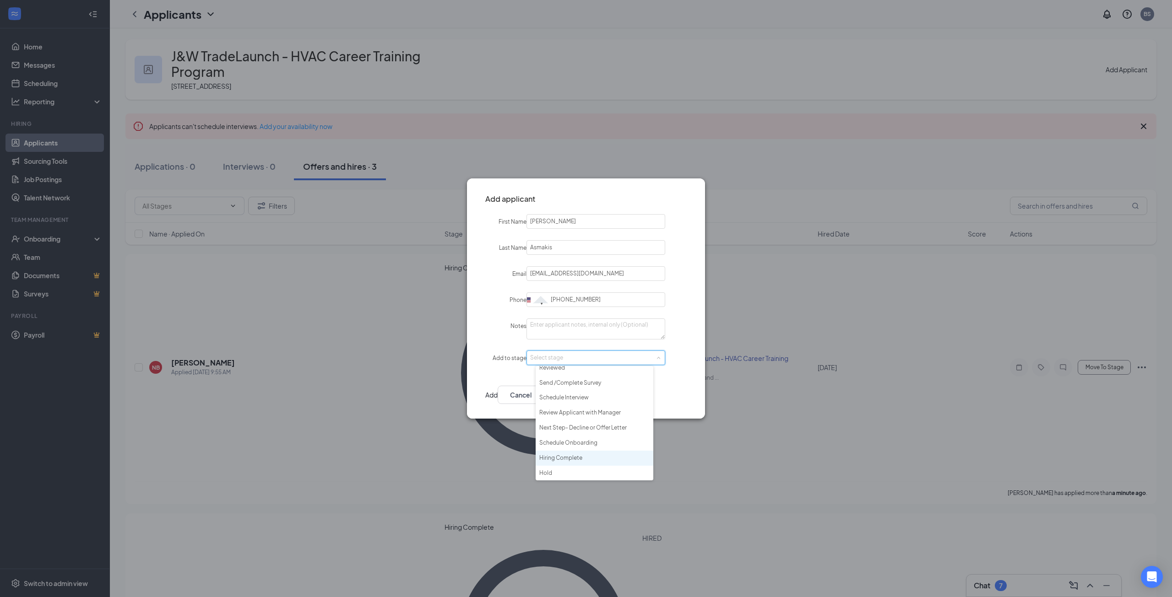
click at [564, 459] on li "Hiring Complete" at bounding box center [594, 458] width 118 height 15
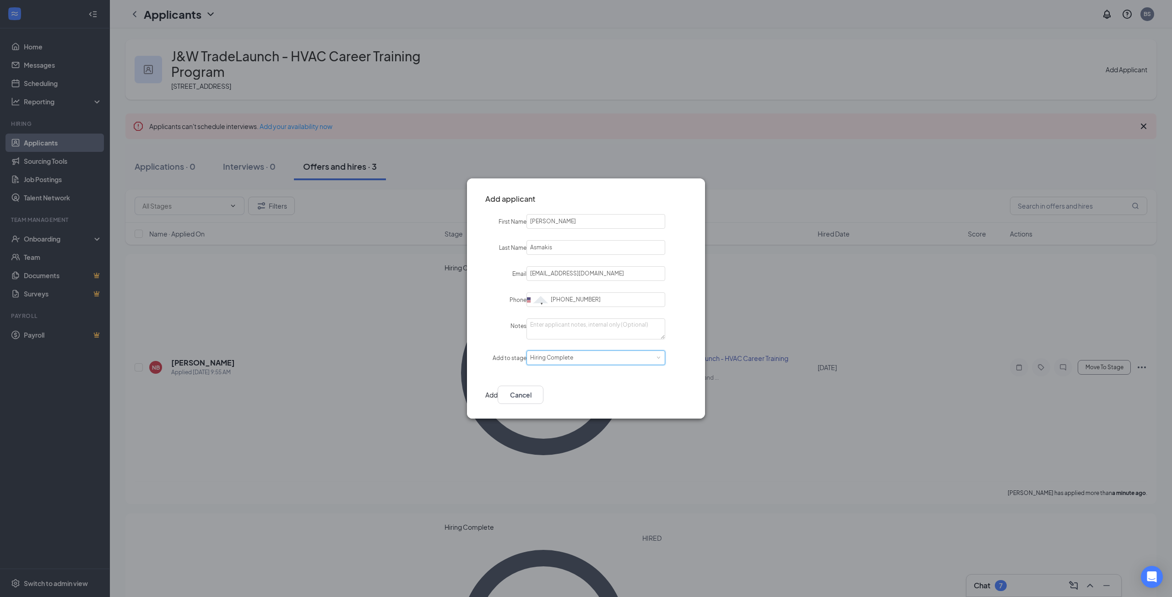
click at [497, 395] on button "Add" at bounding box center [491, 395] width 12 height 18
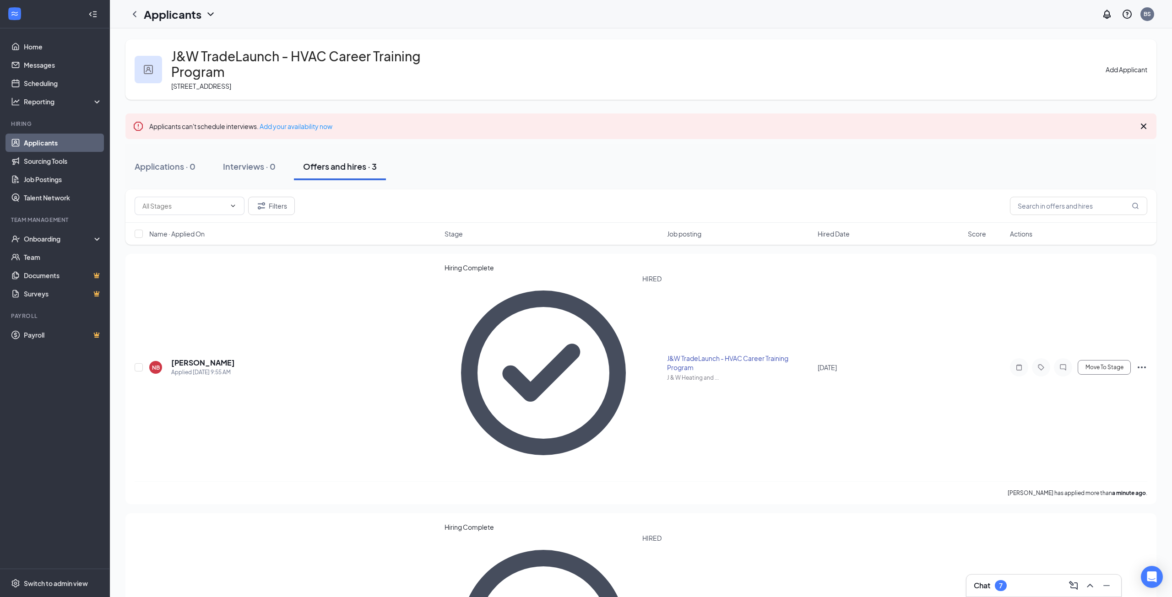
click at [887, 163] on div "Applications · 0 Interviews · 0 Offers and hires · 3" at bounding box center [640, 166] width 1031 height 27
click at [285, 153] on button "Interviews · 0" at bounding box center [249, 166] width 71 height 27
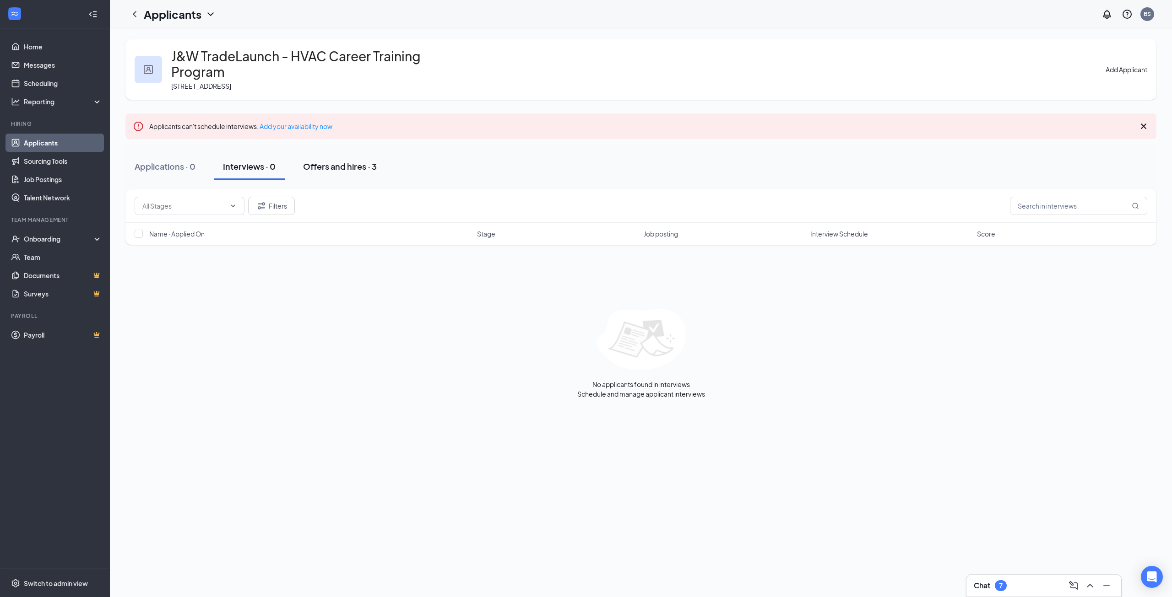
click at [337, 161] on div "Offers and hires · 3" at bounding box center [340, 166] width 74 height 11
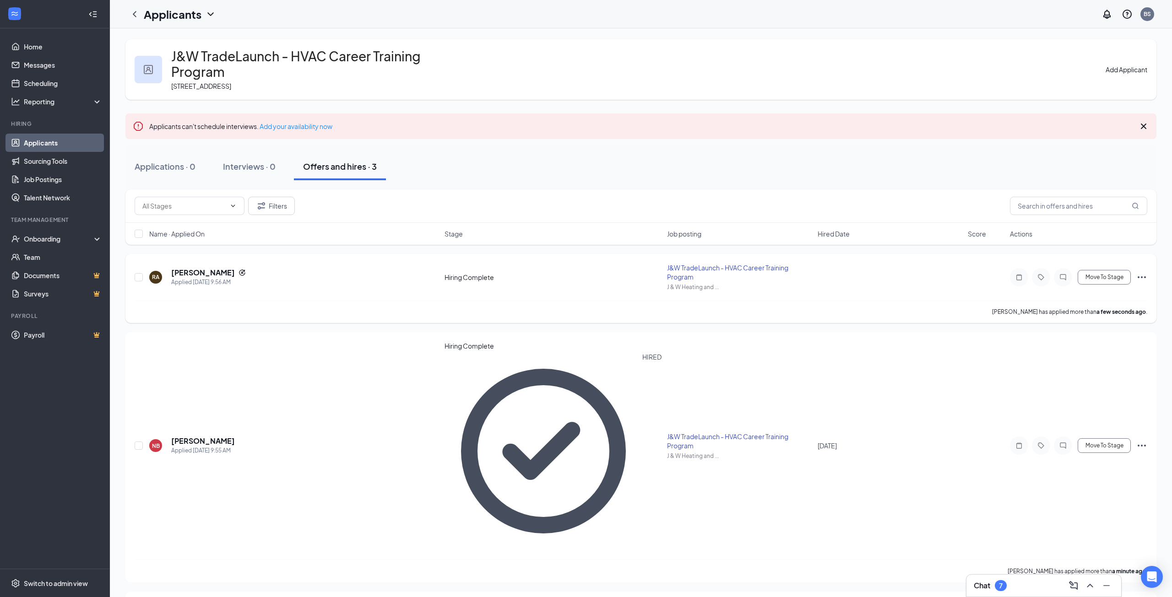
click at [1144, 276] on icon "Ellipses" at bounding box center [1141, 277] width 8 height 2
click at [1107, 283] on p "[PERSON_NAME] as hired" at bounding box center [1100, 278] width 82 height 9
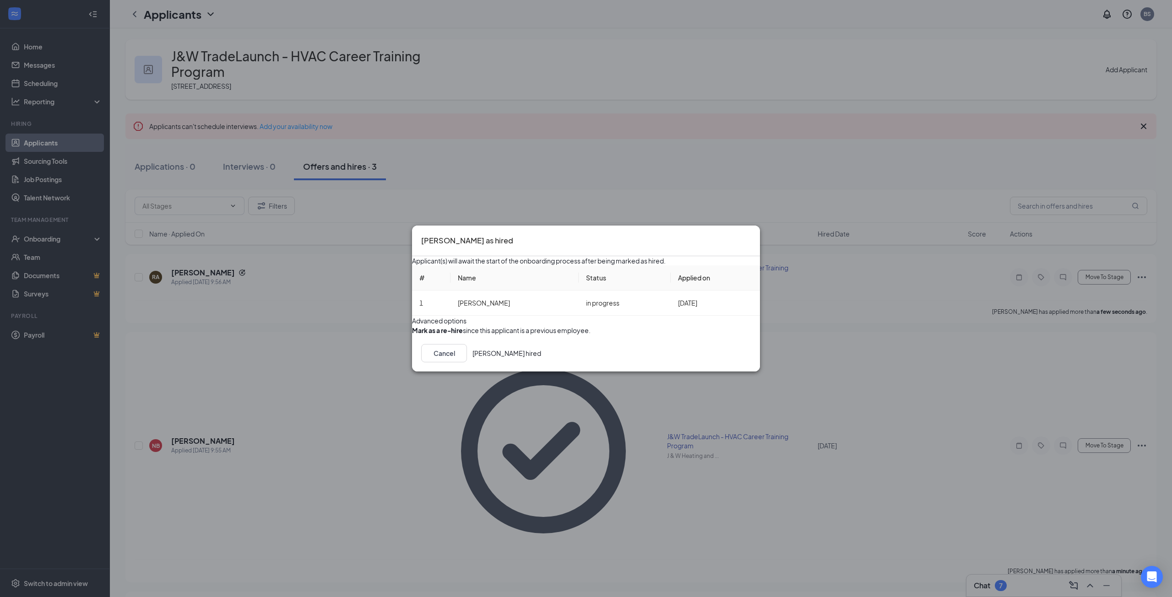
click at [541, 362] on button "[PERSON_NAME] hired" at bounding box center [506, 353] width 69 height 18
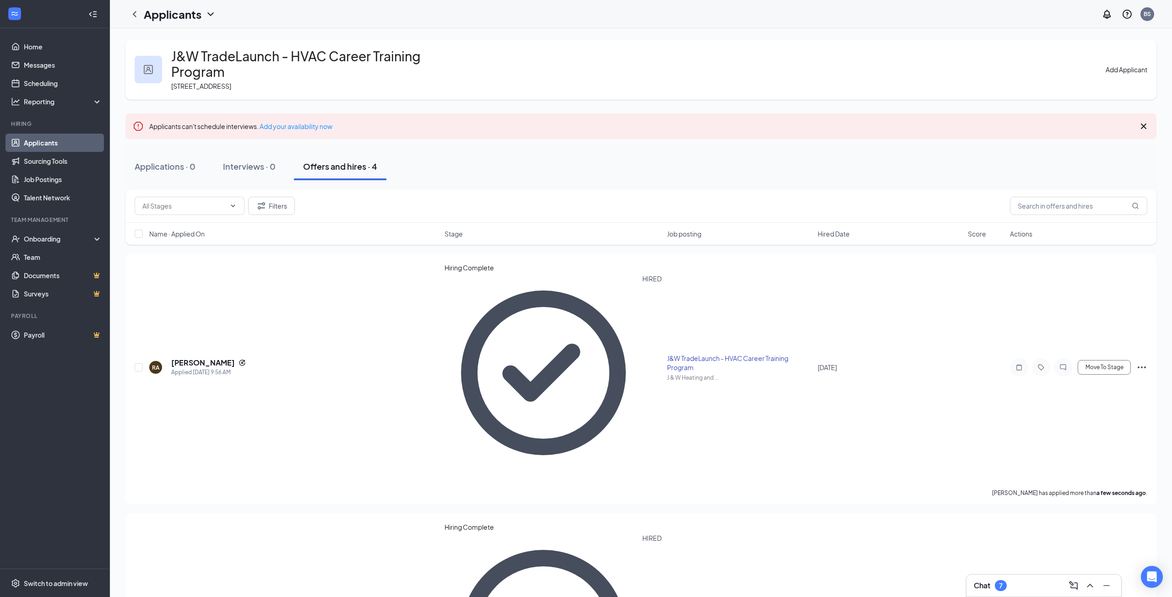
click at [1118, 65] on button "Add Applicant" at bounding box center [1126, 70] width 42 height 10
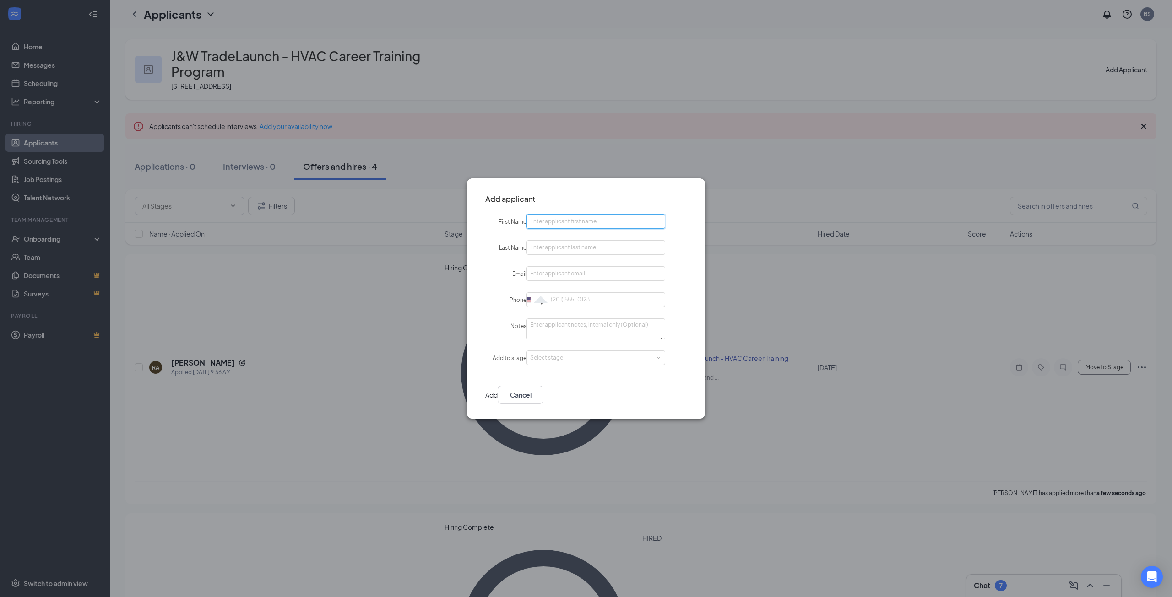
click at [589, 217] on input "First Name" at bounding box center [595, 221] width 139 height 15
type input "Kelonji"
type input "Netsanet"
click at [598, 271] on input "Email" at bounding box center [595, 273] width 139 height 15
paste input "[EMAIL_ADDRESS][DOMAIN_NAME]"
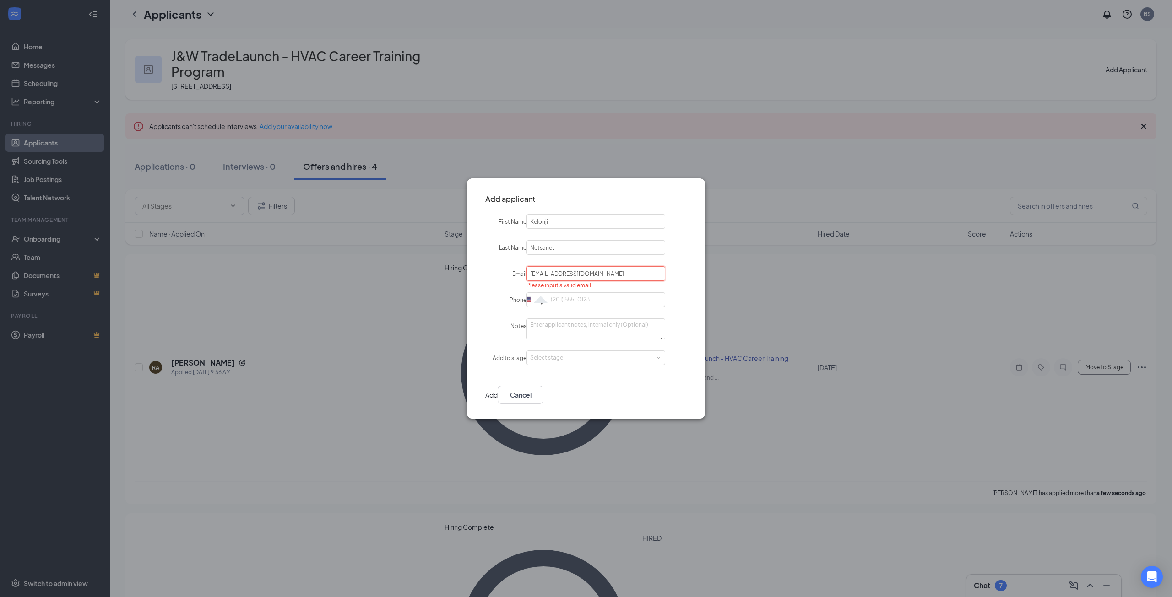
type input "[EMAIL_ADDRESS][DOMAIN_NAME]"
click at [566, 296] on input "Phone" at bounding box center [595, 299] width 139 height 15
paste input "[PHONE_NUMBER]"
click at [559, 300] on input "[PHONE_NUMBER]" at bounding box center [595, 299] width 139 height 15
type input "[PHONE_NUMBER]"
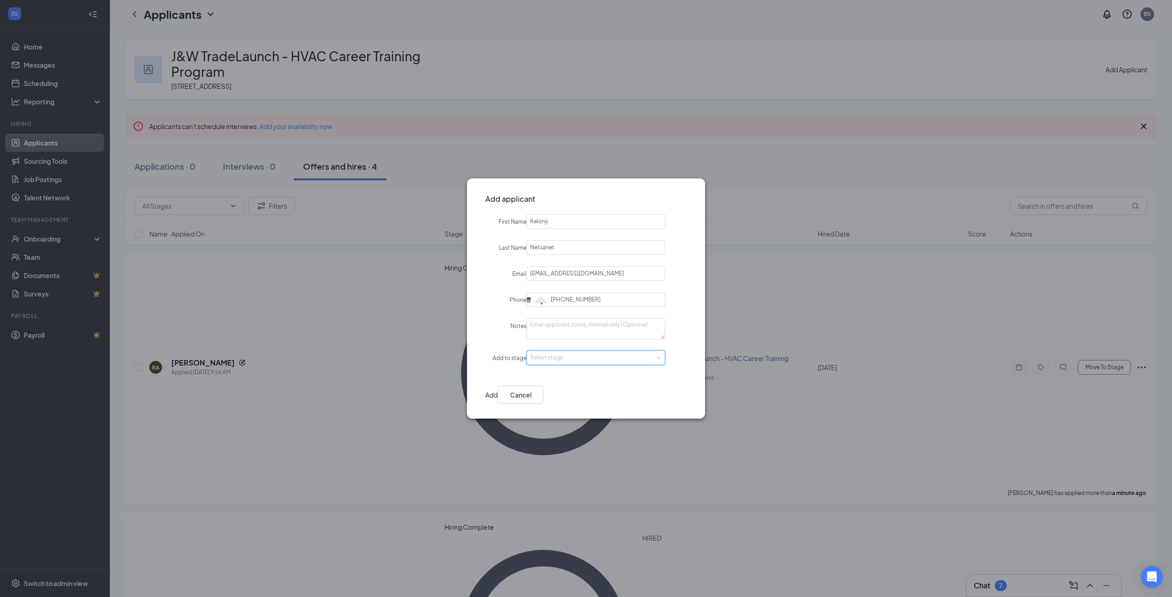
click at [610, 362] on div "Select stage" at bounding box center [595, 358] width 131 height 14
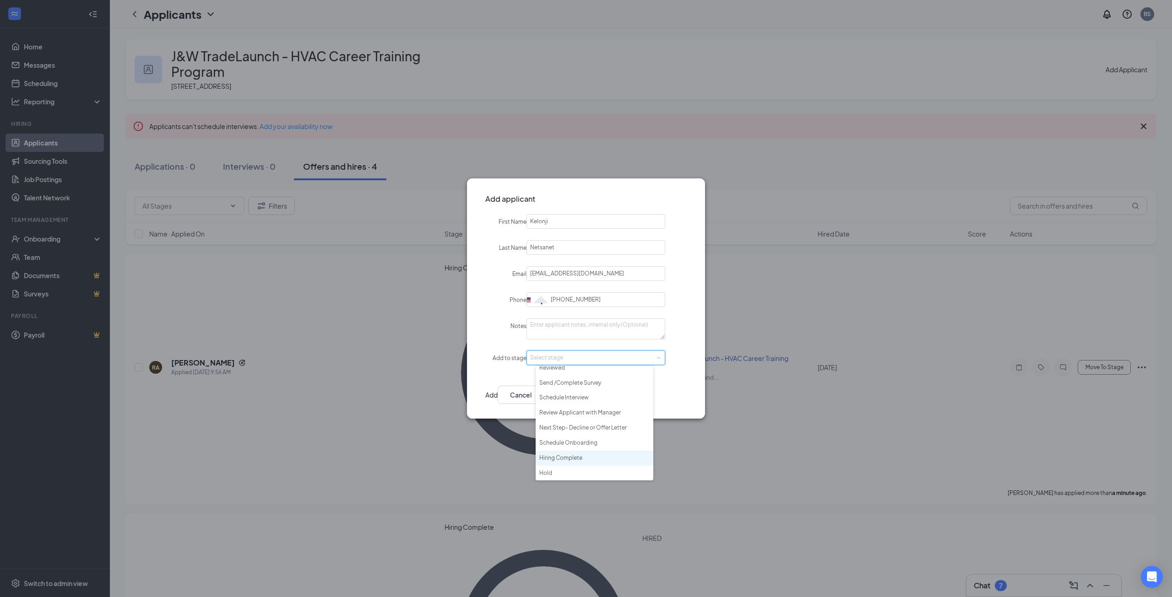
drag, startPoint x: 576, startPoint y: 455, endPoint x: 662, endPoint y: 409, distance: 98.1
click at [576, 455] on li "Hiring Complete" at bounding box center [594, 458] width 118 height 15
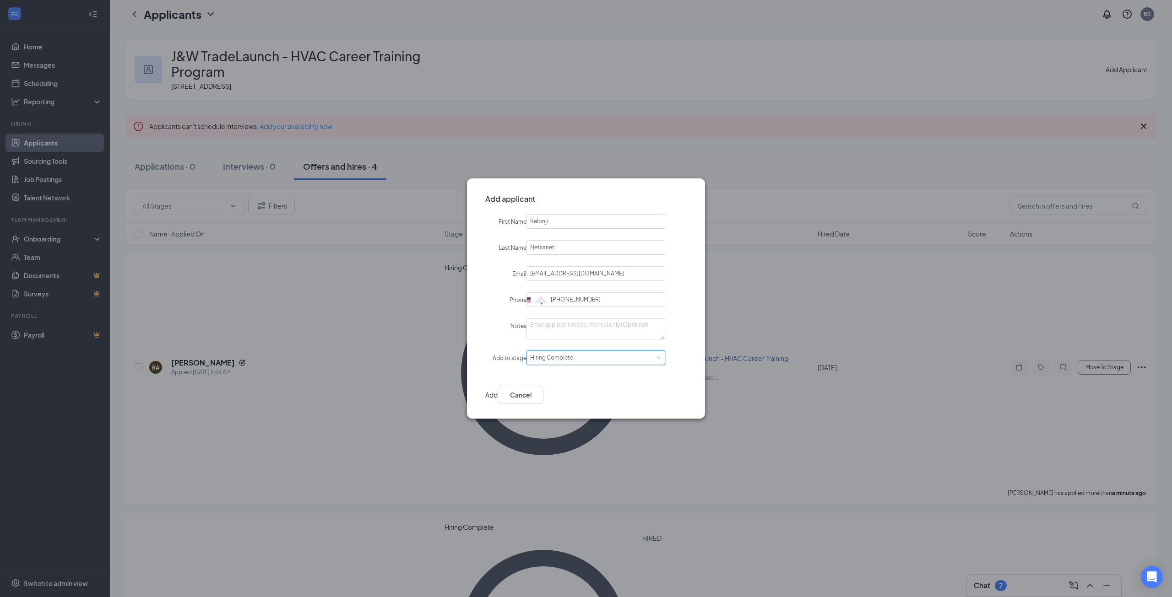
click at [497, 394] on button "Add" at bounding box center [491, 395] width 12 height 18
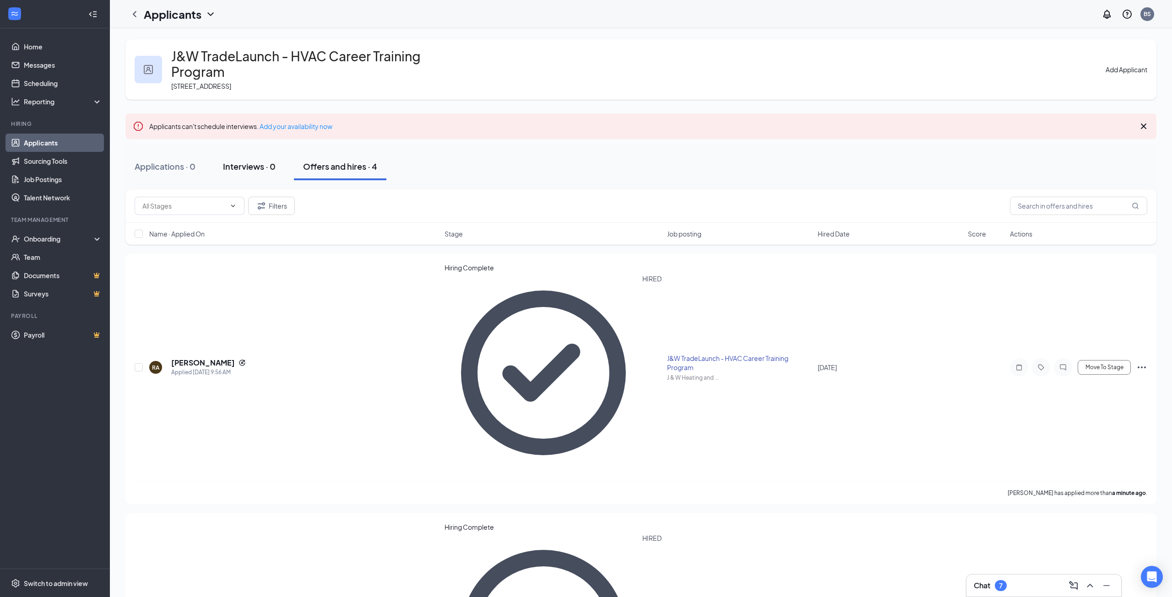
click at [269, 161] on div "Interviews · 0" at bounding box center [249, 166] width 53 height 11
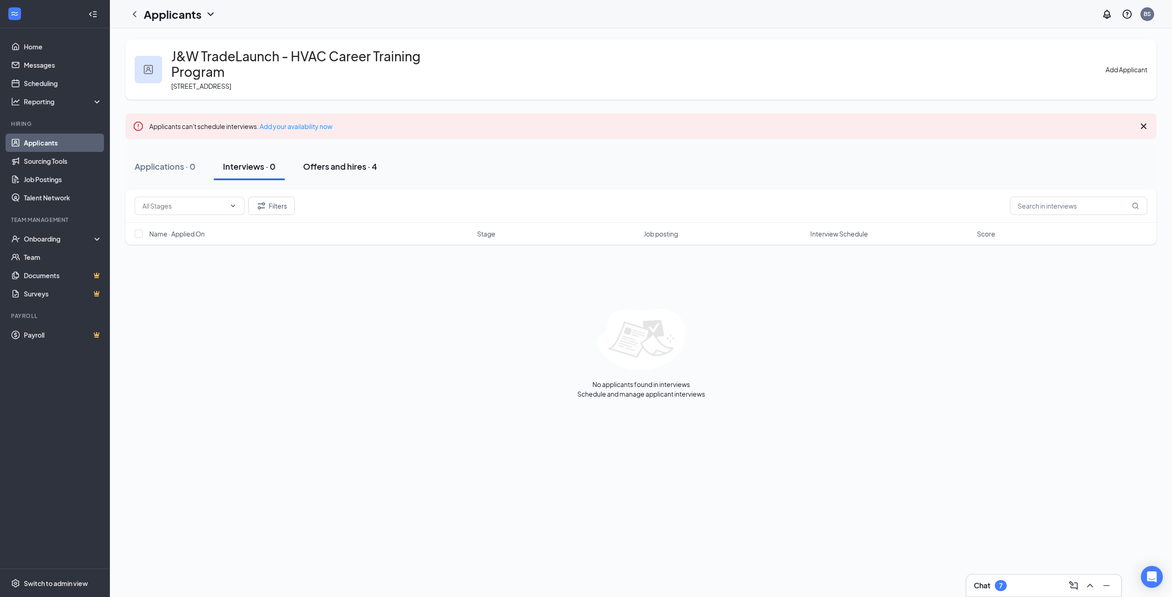
click at [336, 161] on div "Offers and hires · 4" at bounding box center [340, 166] width 74 height 11
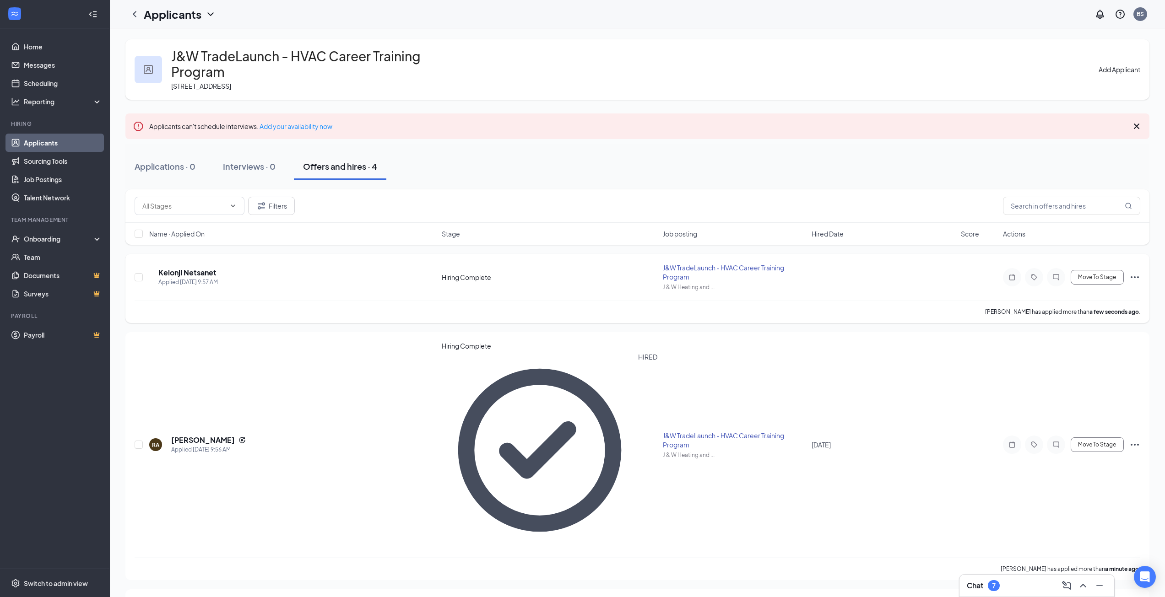
click at [1130, 272] on icon "Ellipses" at bounding box center [1134, 277] width 11 height 11
click at [1101, 278] on p "[PERSON_NAME] as hired" at bounding box center [1093, 278] width 82 height 9
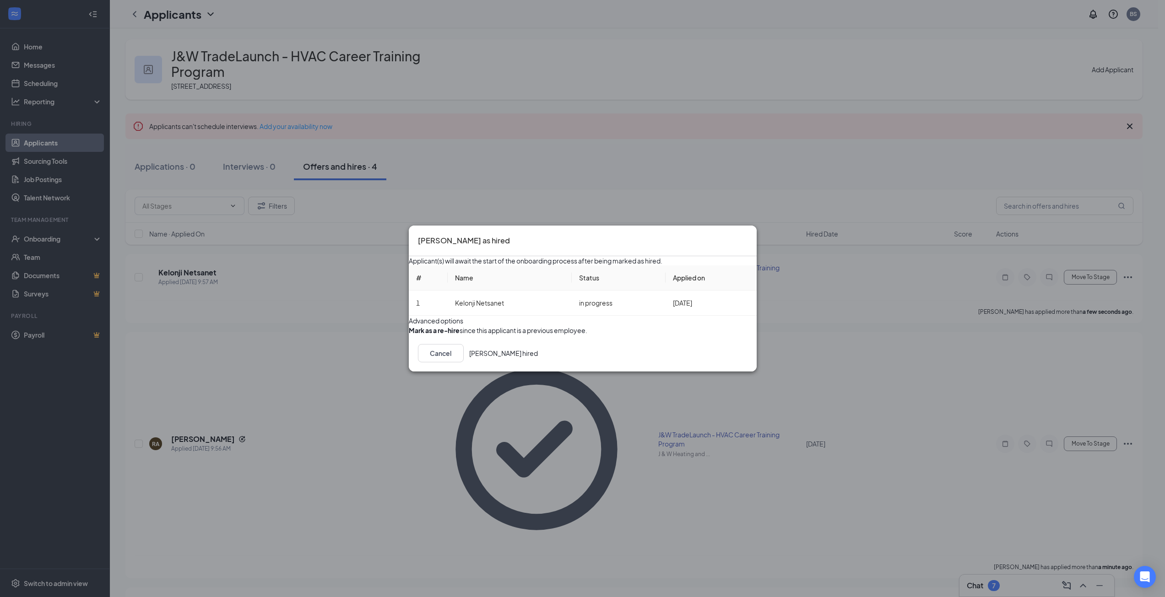
click at [538, 362] on button "[PERSON_NAME] hired" at bounding box center [503, 353] width 69 height 18
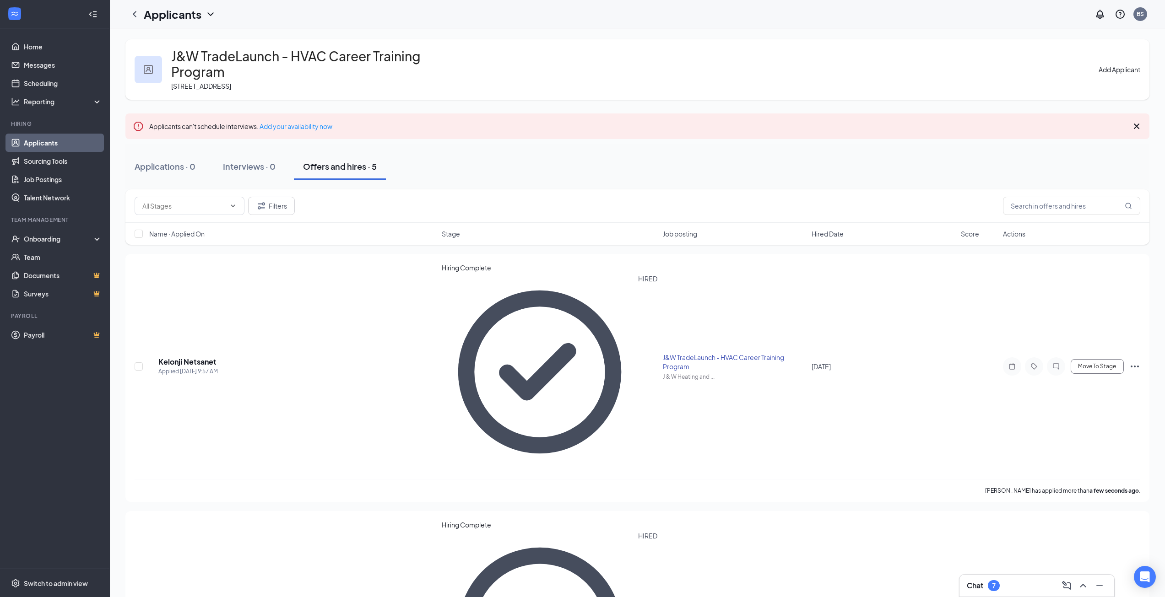
click at [1125, 72] on div "J&W TradeLaunch - HVAC Career Training Program [STREET_ADDRESS] Add Applicant" at bounding box center [637, 69] width 1024 height 60
click at [1119, 66] on button "Add Applicant" at bounding box center [1119, 70] width 42 height 10
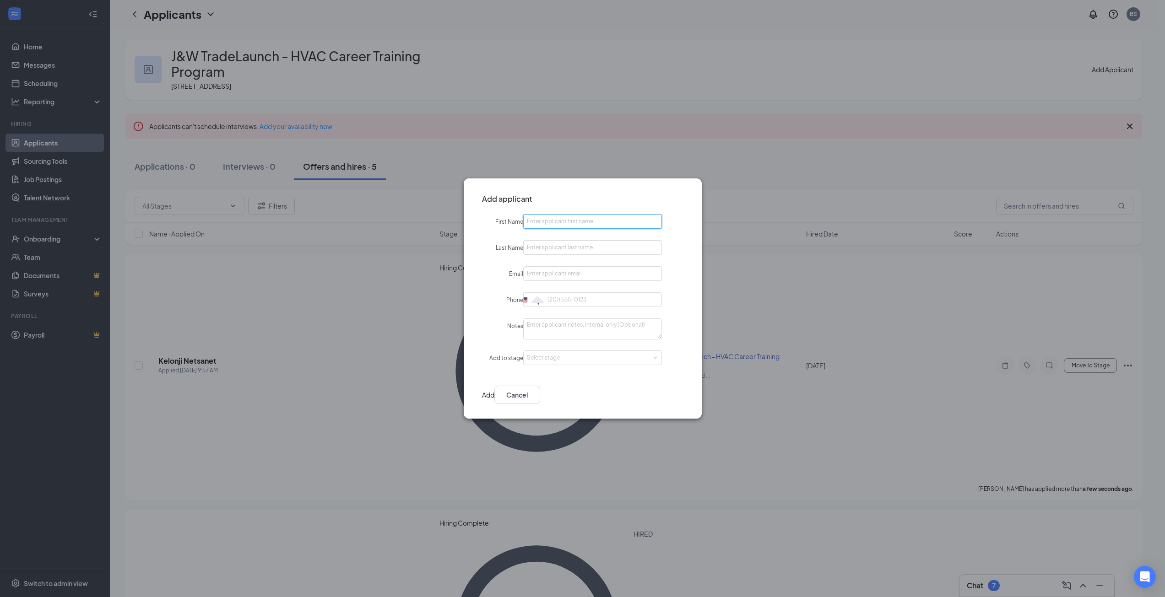
drag, startPoint x: 612, startPoint y: 216, endPoint x: 613, endPoint y: 210, distance: 6.1
click at [612, 216] on input "First Name" at bounding box center [592, 221] width 139 height 15
type input "[PERSON_NAME]"
type input "Ikeda"
click at [572, 272] on input "Email" at bounding box center [592, 273] width 139 height 15
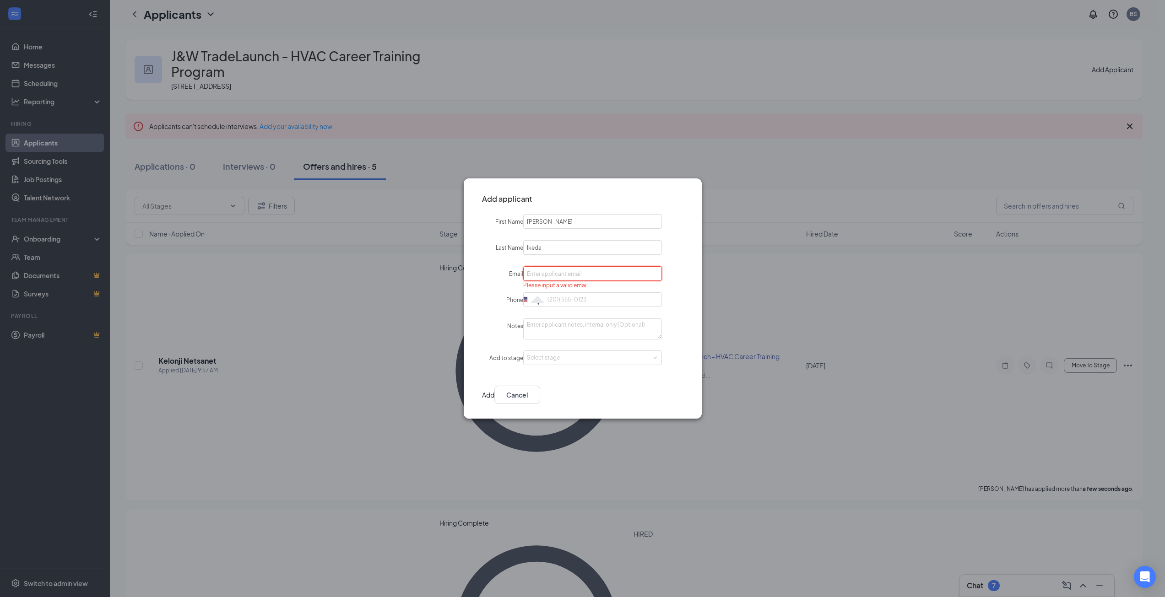
paste input "[EMAIL_ADDRESS][DOMAIN_NAME]"
type input "[EMAIL_ADDRESS][DOMAIN_NAME]"
click at [574, 295] on input "Phone" at bounding box center [592, 299] width 139 height 15
paste input "[PHONE_NUMBER]"
click at [563, 297] on input "[PHONE_NUMBER]" at bounding box center [592, 299] width 139 height 15
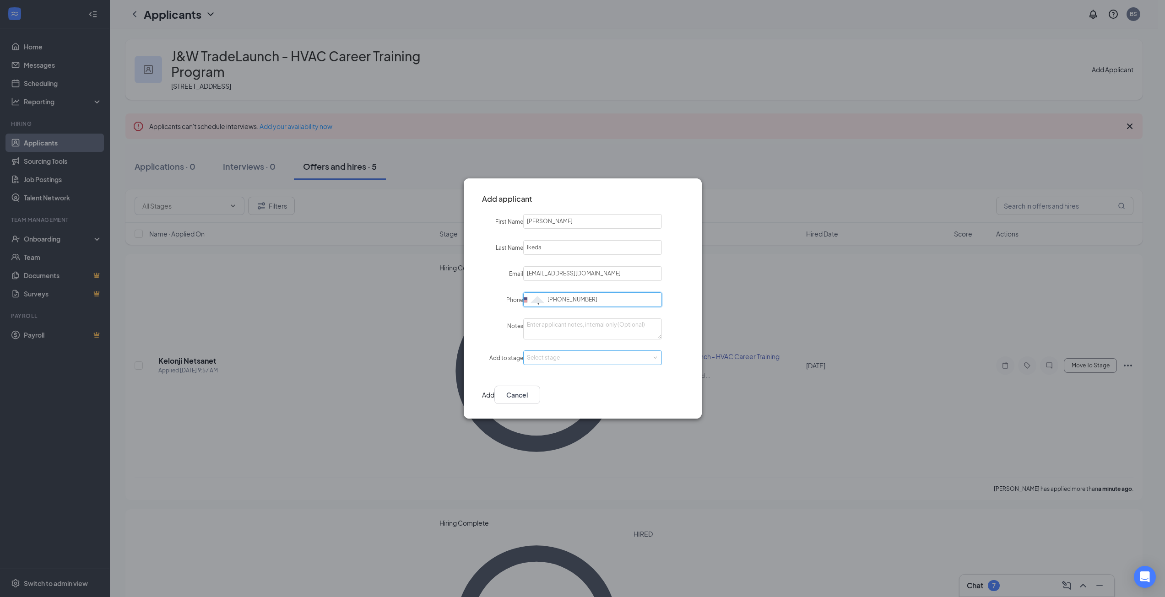
click at [589, 354] on div "Select stage" at bounding box center [590, 357] width 127 height 9
type input "[PHONE_NUMBER]"
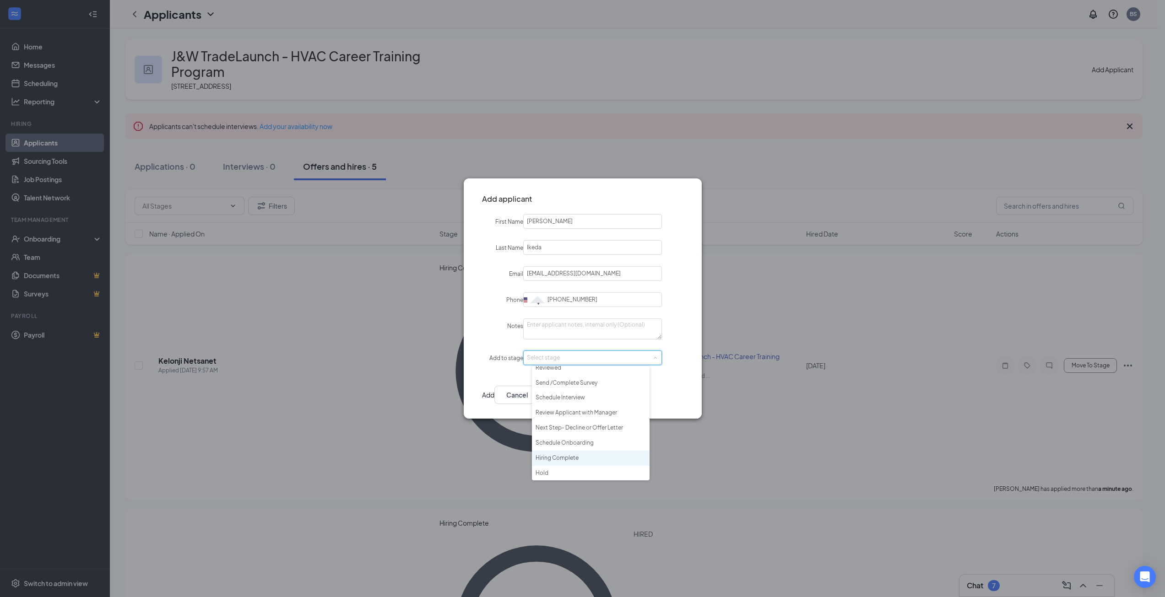
click at [568, 459] on li "Hiring Complete" at bounding box center [591, 458] width 118 height 15
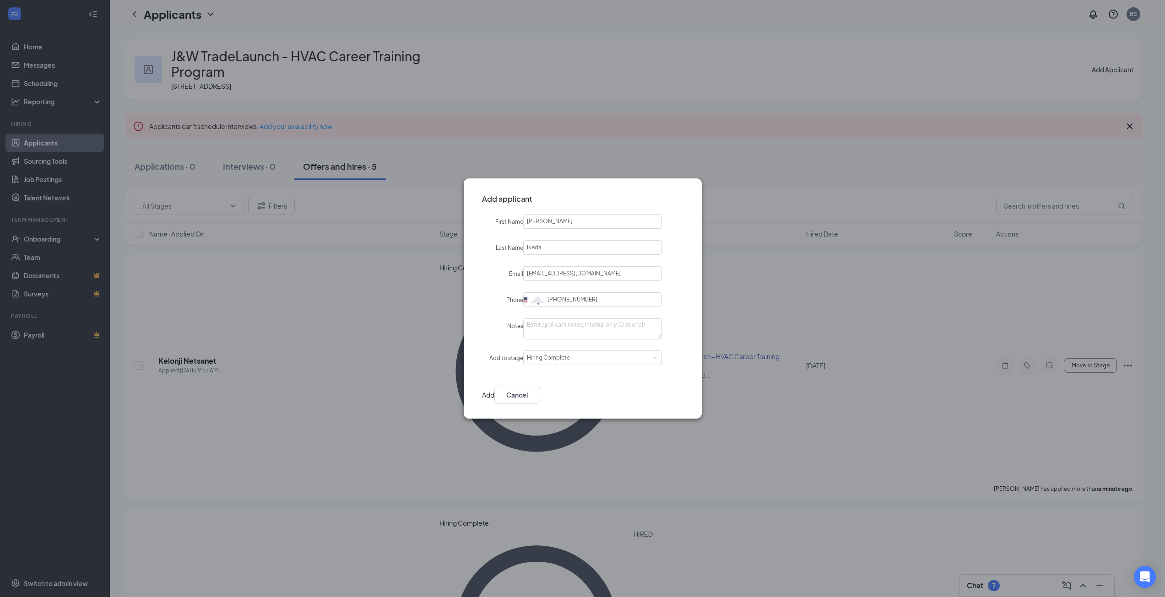
click at [494, 397] on button "Add" at bounding box center [488, 395] width 12 height 18
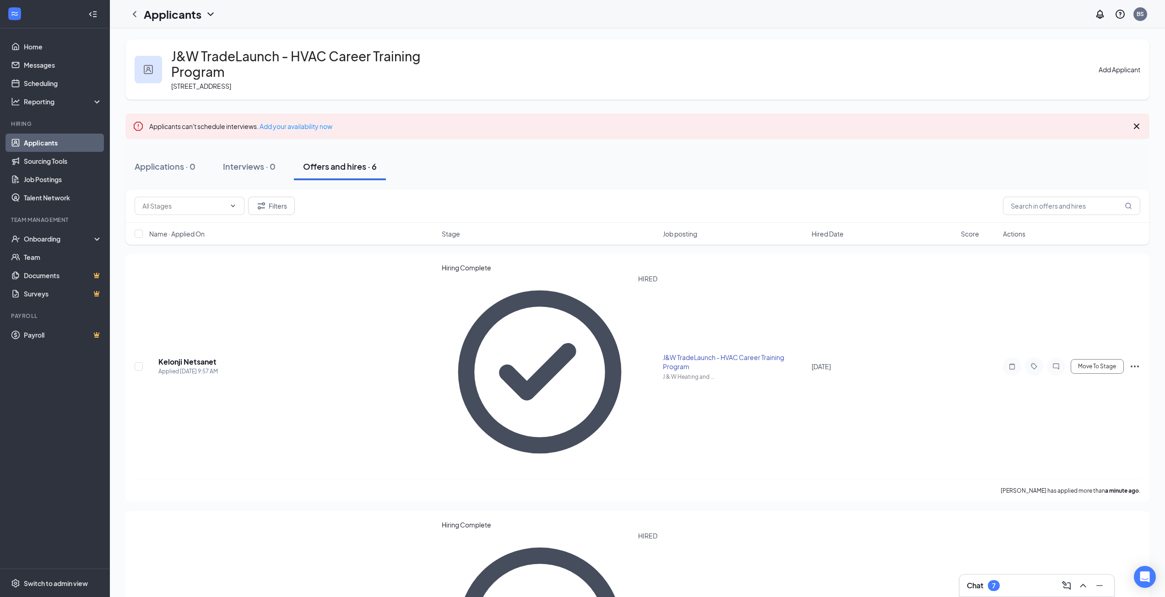
click at [1107, 67] on button "Add Applicant" at bounding box center [1119, 70] width 42 height 10
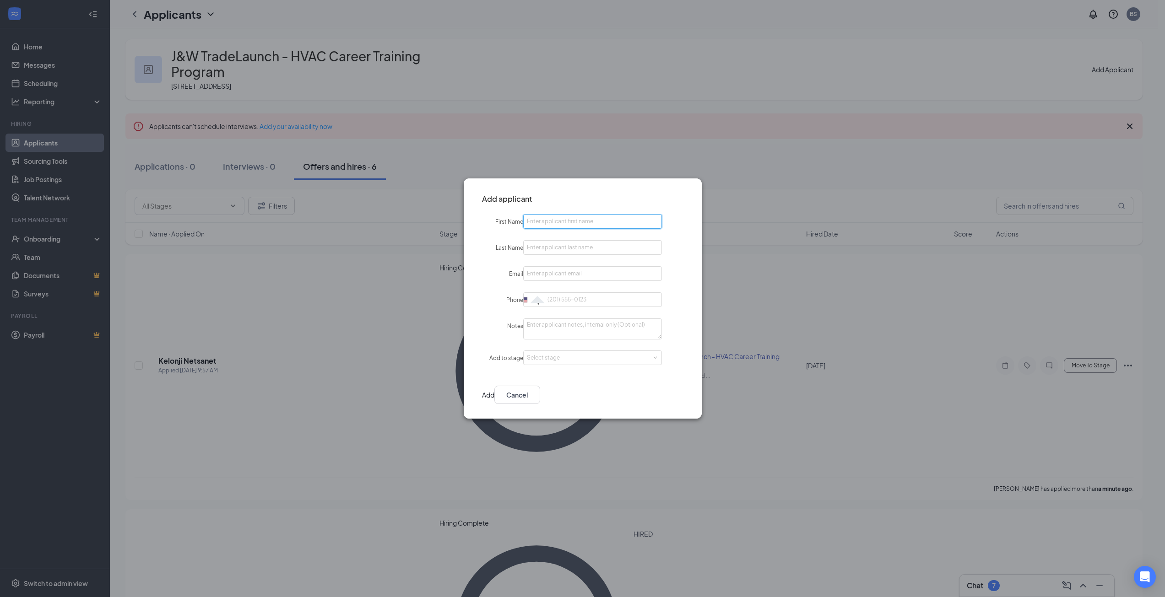
click at [558, 225] on input "First Name" at bounding box center [592, 221] width 139 height 15
type input "[PERSON_NAME]"
drag, startPoint x: 553, startPoint y: 269, endPoint x: 563, endPoint y: 273, distance: 10.3
click at [553, 269] on input "Email" at bounding box center [592, 273] width 139 height 15
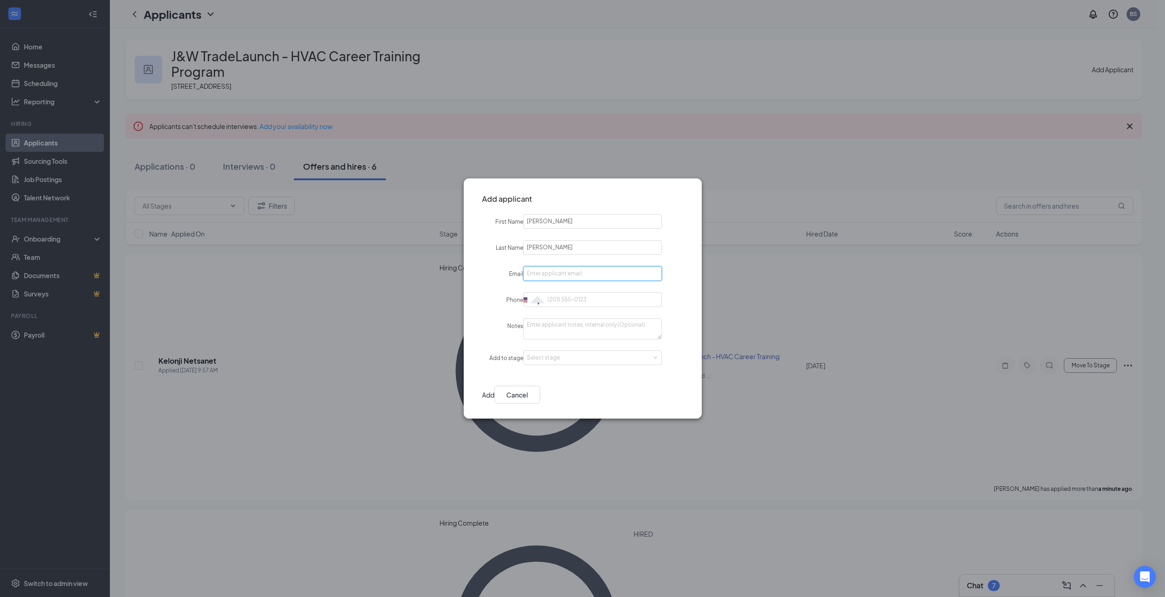
paste input "[EMAIL_ADDRESS][DOMAIN_NAME]"
type input "[EMAIL_ADDRESS][DOMAIN_NAME]"
click at [578, 295] on input "Phone" at bounding box center [592, 299] width 139 height 15
paste input "[PHONE_NUMBER]"
click at [567, 299] on input "[PHONE_NUMBER]" at bounding box center [592, 299] width 139 height 15
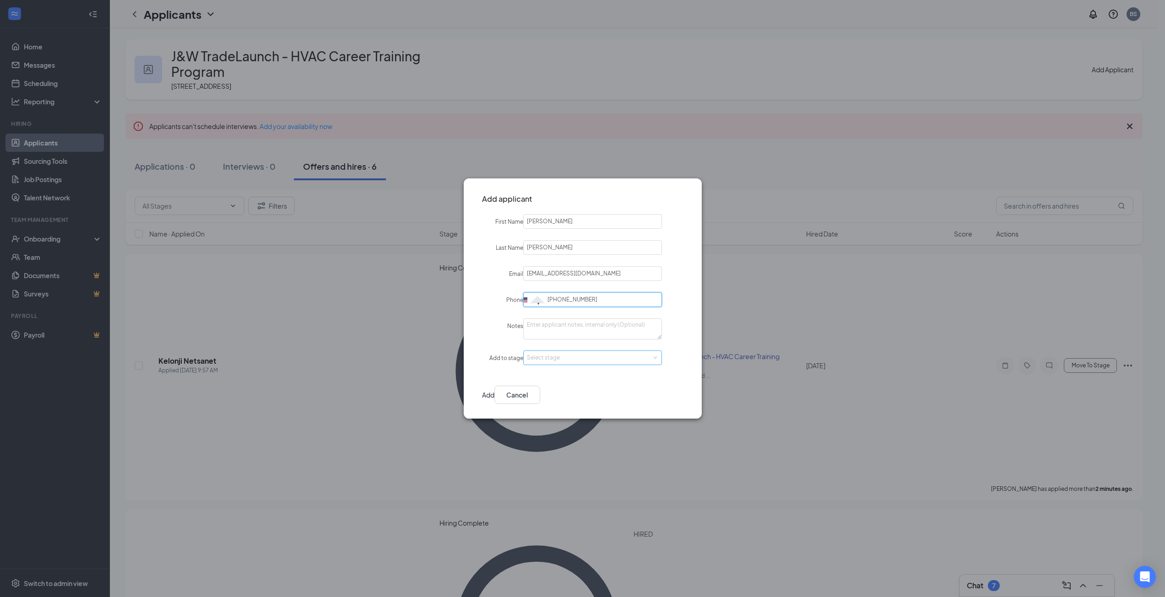
click at [575, 358] on div "Select stage" at bounding box center [590, 357] width 127 height 9
type input "[PHONE_NUMBER]"
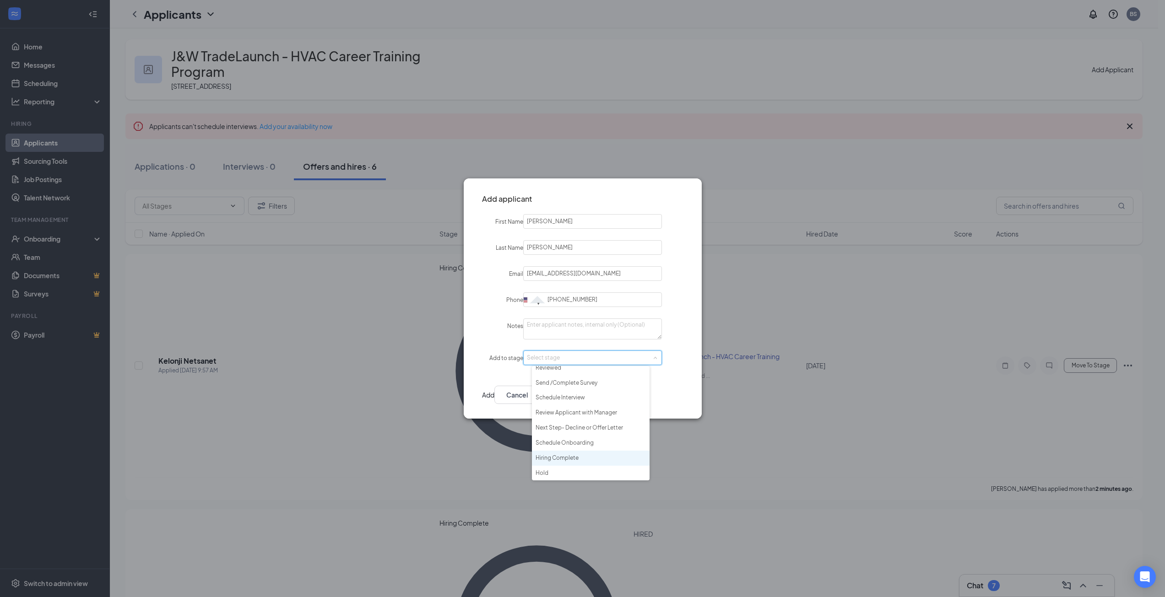
click at [566, 461] on li "Hiring Complete" at bounding box center [591, 458] width 118 height 15
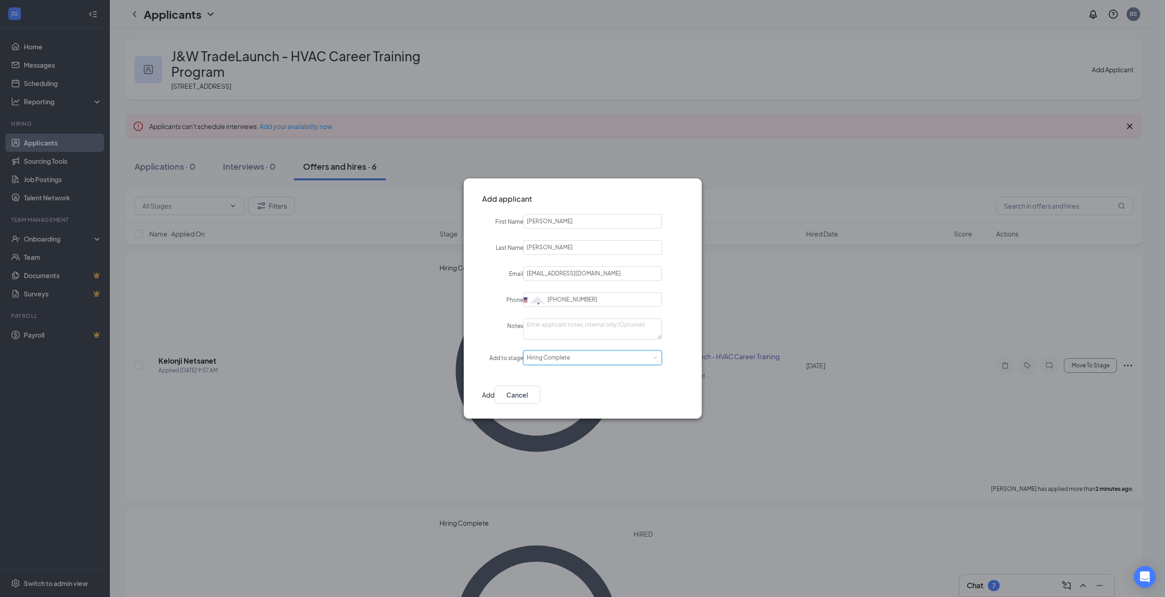
click at [494, 400] on button "Add" at bounding box center [488, 395] width 12 height 18
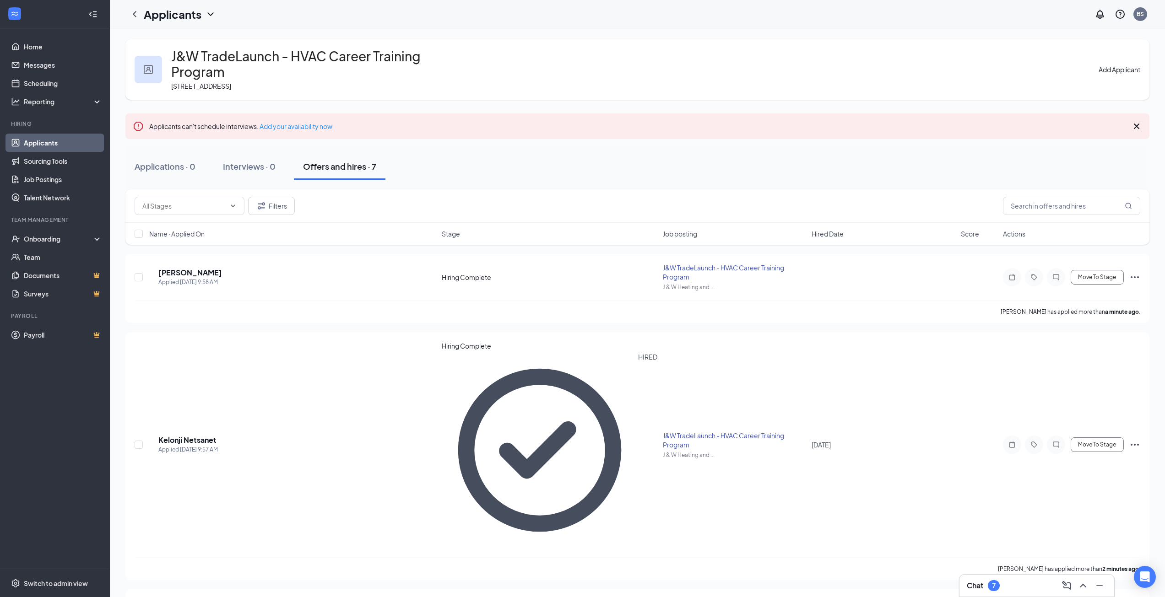
click at [1115, 65] on button "Add Applicant" at bounding box center [1119, 70] width 42 height 10
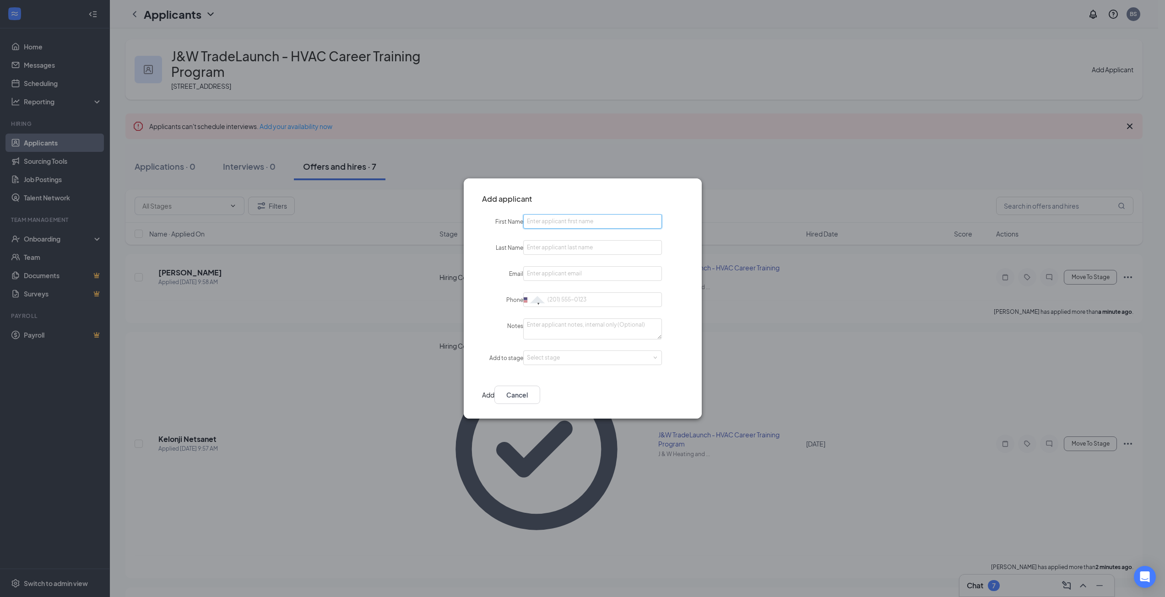
click at [561, 223] on input "First Name" at bounding box center [592, 221] width 139 height 15
type input "[PERSON_NAME]"
type input "Pedernera"
click at [562, 272] on input "Email" at bounding box center [592, 273] width 139 height 15
paste input "[EMAIL_ADDRESS][DOMAIN_NAME]"
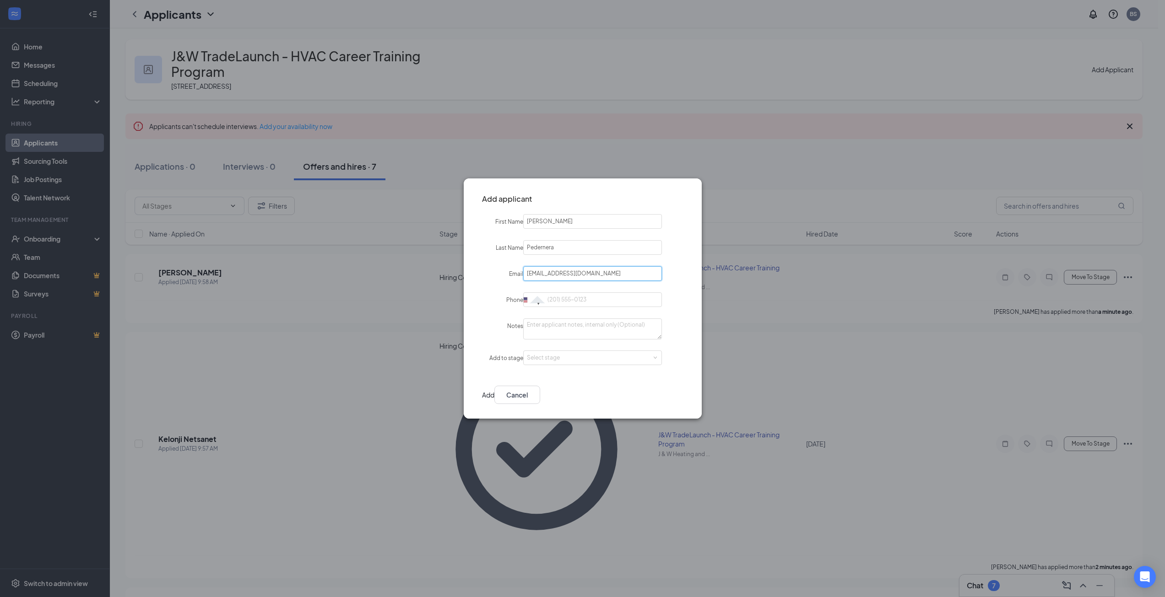
type input "[EMAIL_ADDRESS][DOMAIN_NAME]"
click at [584, 305] on input "Phone" at bounding box center [592, 299] width 139 height 15
paste input "[PHONE_NUMBER]"
click at [566, 298] on input "[PHONE_NUMBER]" at bounding box center [592, 299] width 139 height 15
click at [563, 297] on input "[PHONE_NUMBER]" at bounding box center [592, 299] width 139 height 15
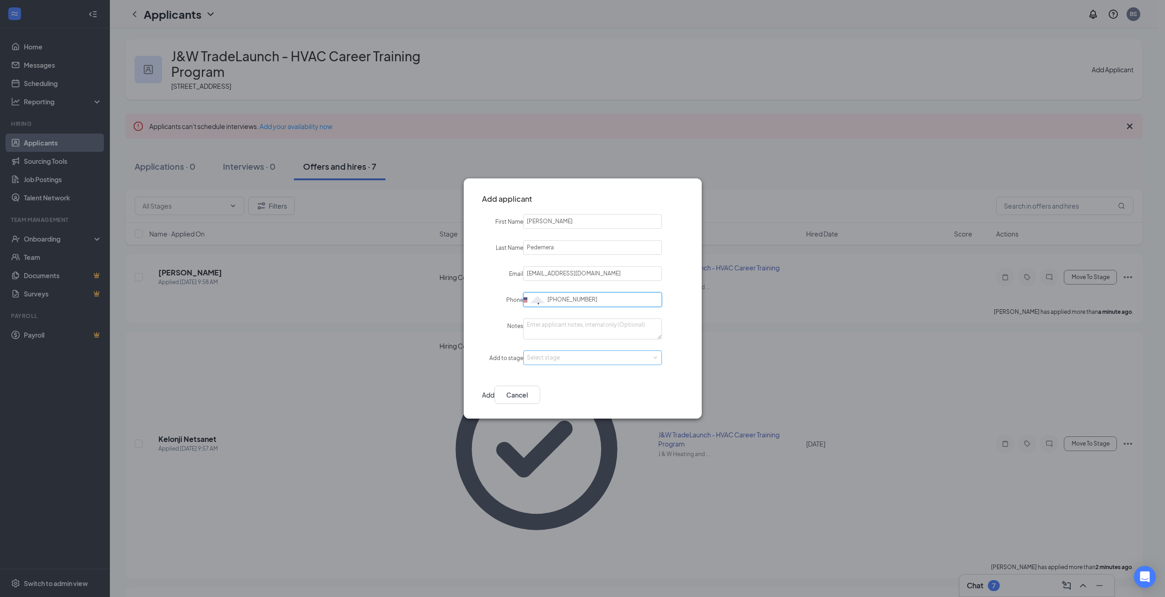
click at [632, 359] on div "Select stage" at bounding box center [590, 357] width 127 height 9
type input "[PHONE_NUMBER]"
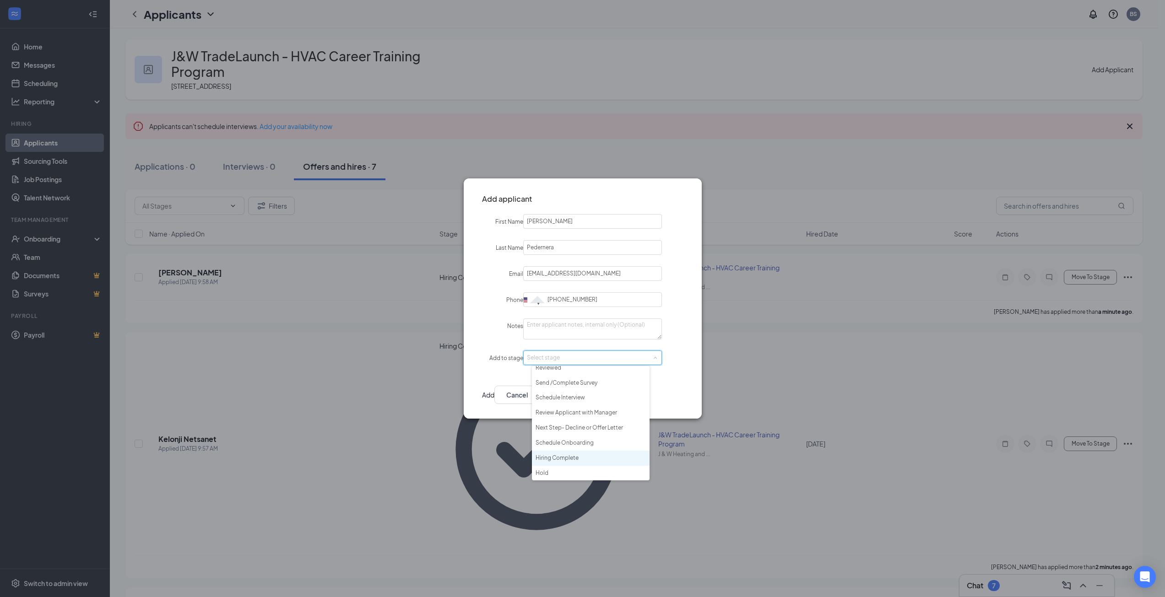
click at [579, 455] on li "Hiring Complete" at bounding box center [591, 458] width 118 height 15
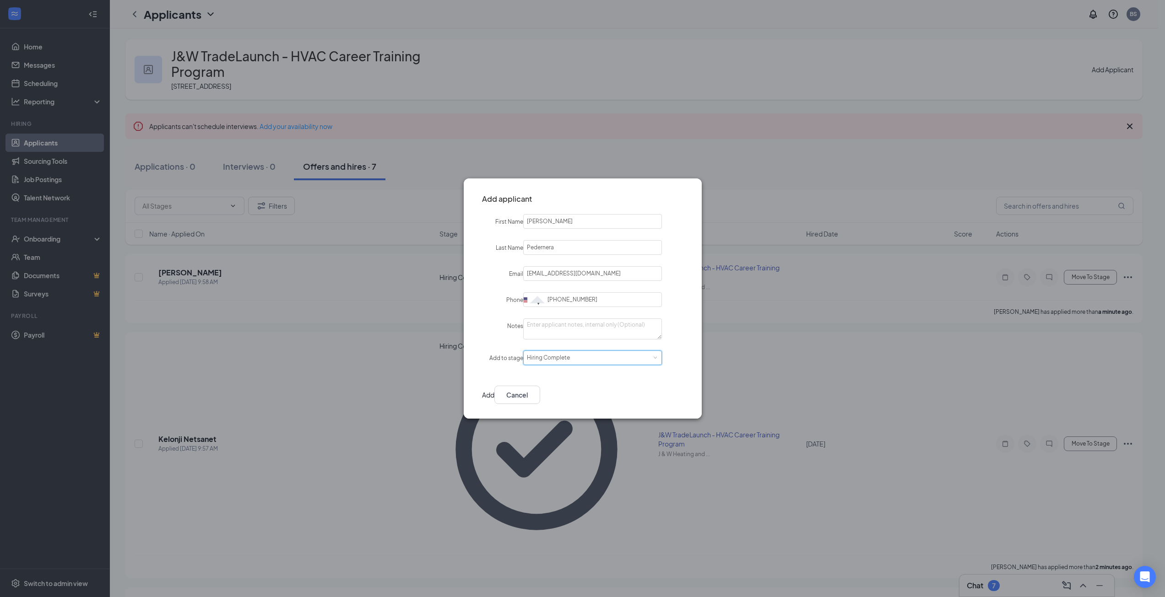
click at [494, 388] on button "Add" at bounding box center [488, 395] width 12 height 18
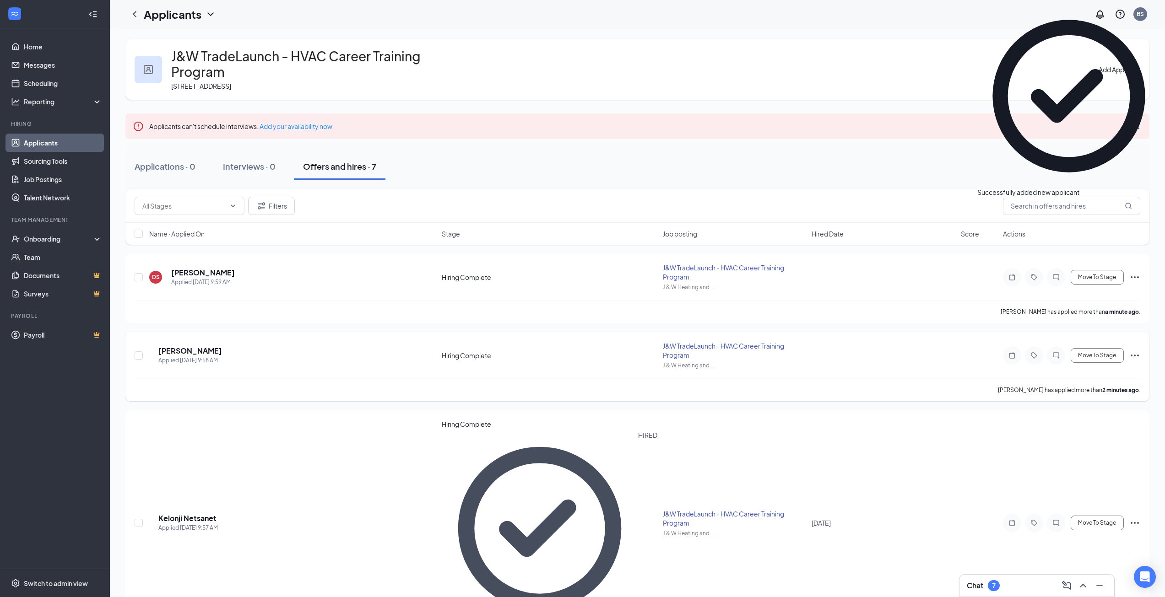
click at [1136, 350] on icon "Ellipses" at bounding box center [1134, 355] width 11 height 11
click at [1106, 354] on li "[PERSON_NAME] as hired" at bounding box center [1092, 357] width 93 height 14
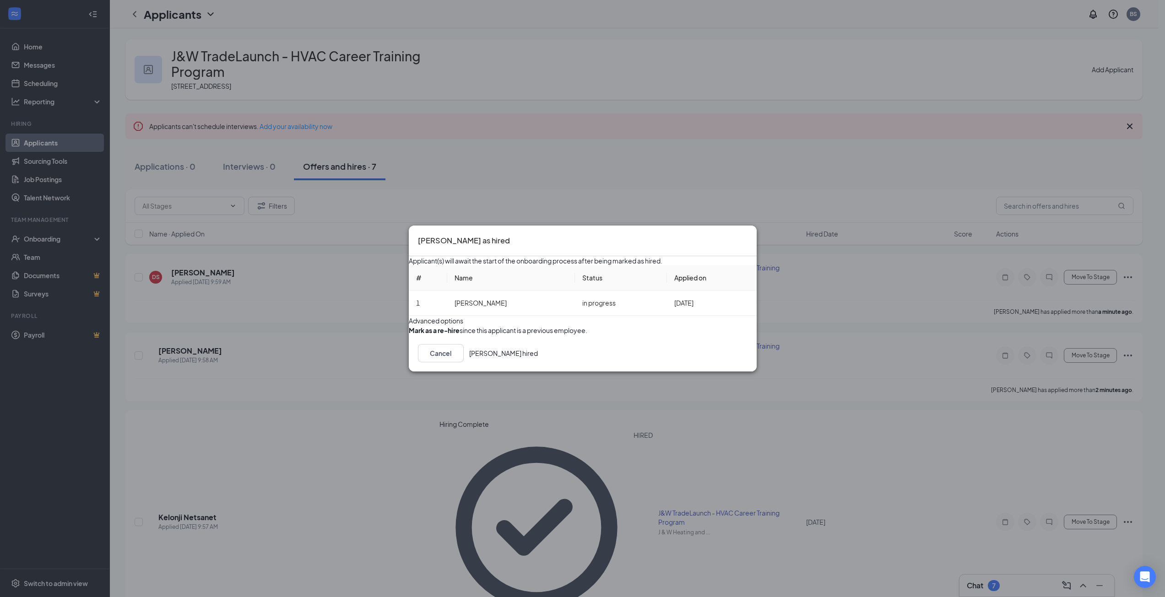
click at [538, 362] on button "[PERSON_NAME] hired" at bounding box center [503, 353] width 69 height 18
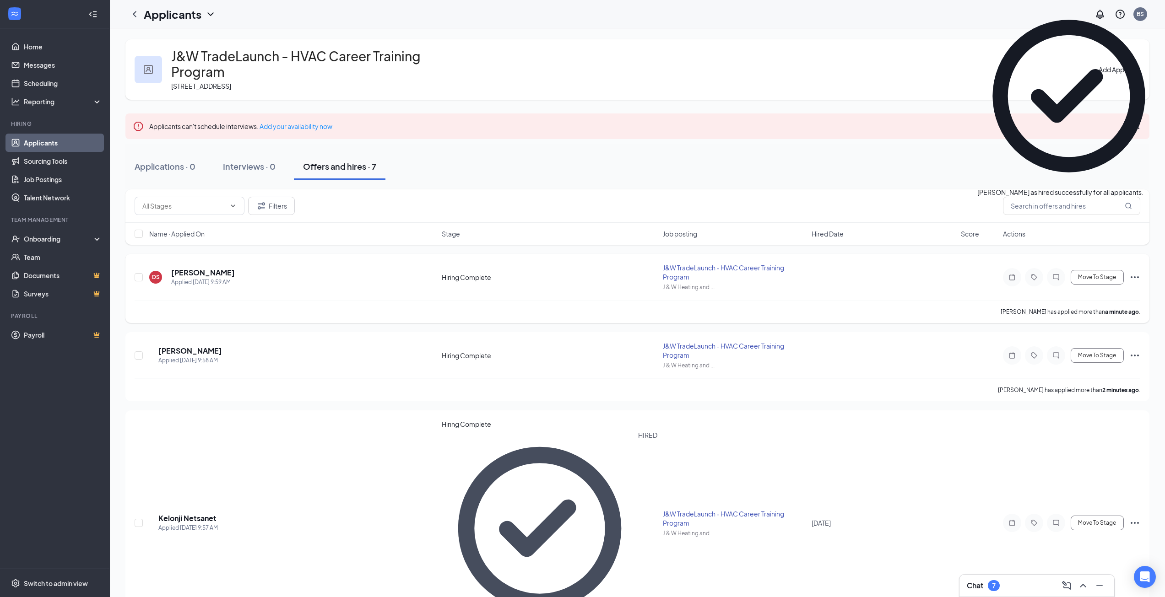
click at [1130, 272] on icon "Ellipses" at bounding box center [1134, 277] width 11 height 11
click at [1103, 283] on p "[PERSON_NAME] as hired" at bounding box center [1093, 278] width 82 height 9
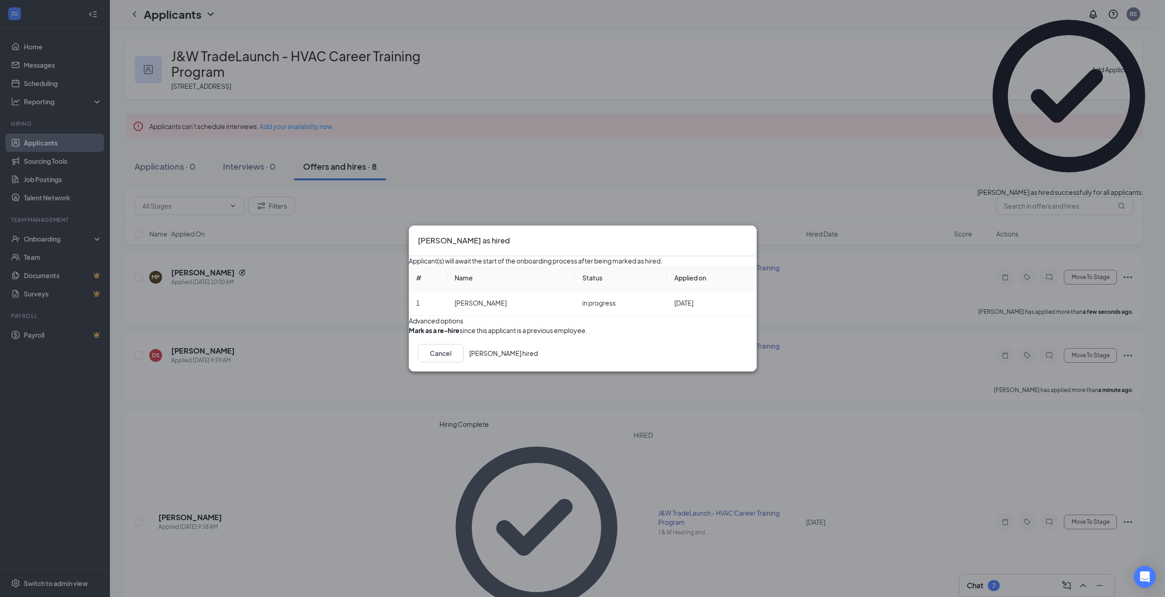
click at [538, 362] on button "[PERSON_NAME] hired" at bounding box center [503, 353] width 69 height 18
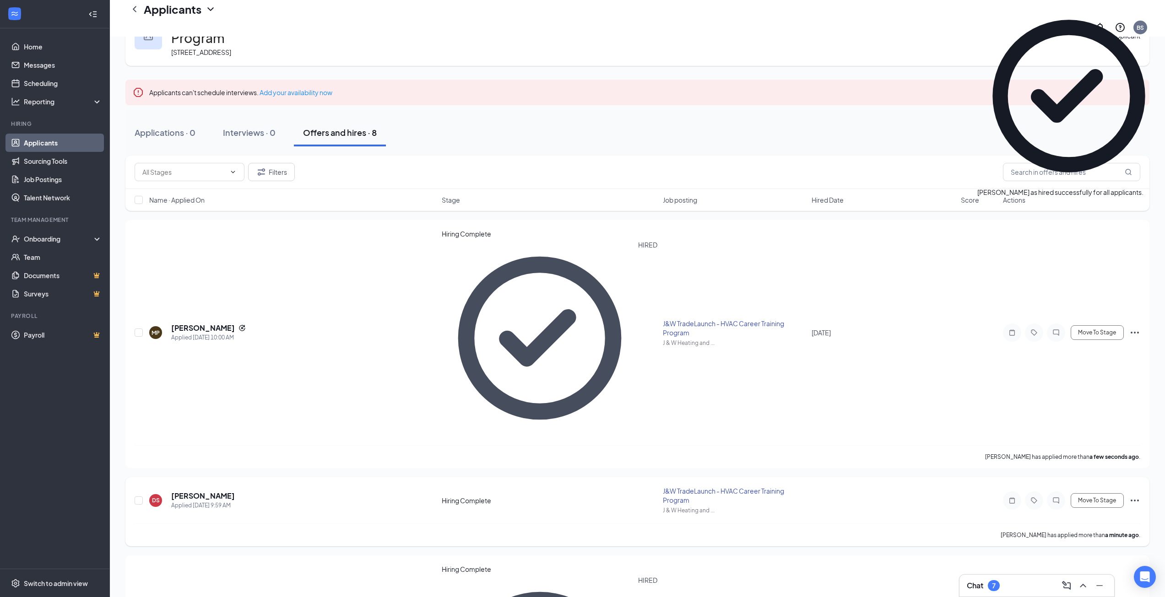
scroll to position [41, 0]
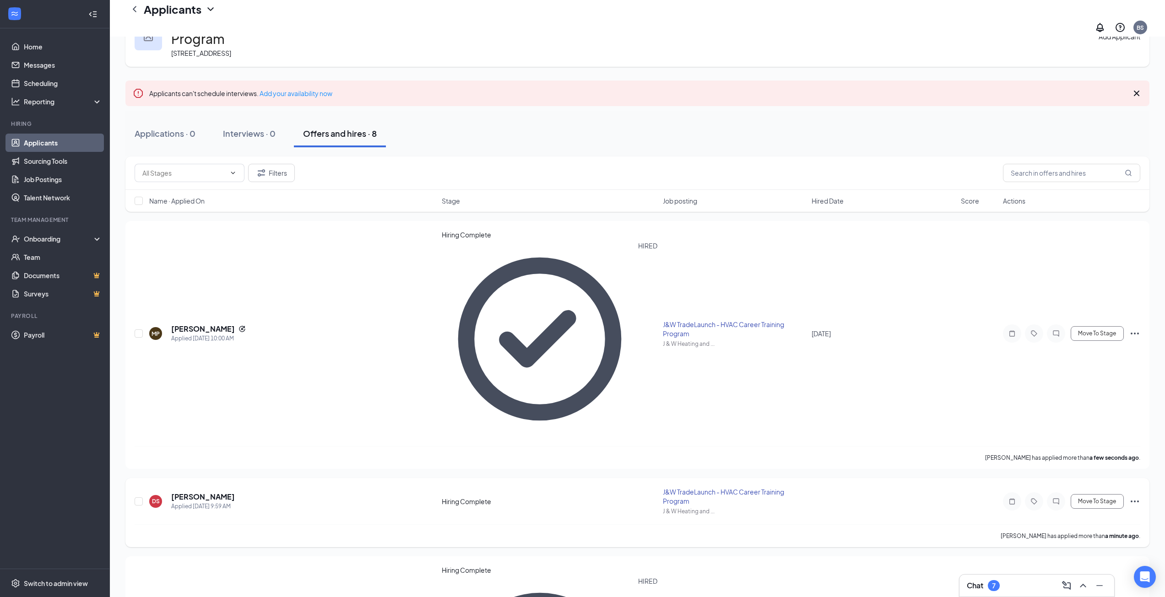
click at [1134, 496] on icon "Ellipses" at bounding box center [1134, 501] width 11 height 11
click at [1080, 319] on p "[PERSON_NAME] as hired" at bounding box center [1093, 323] width 82 height 9
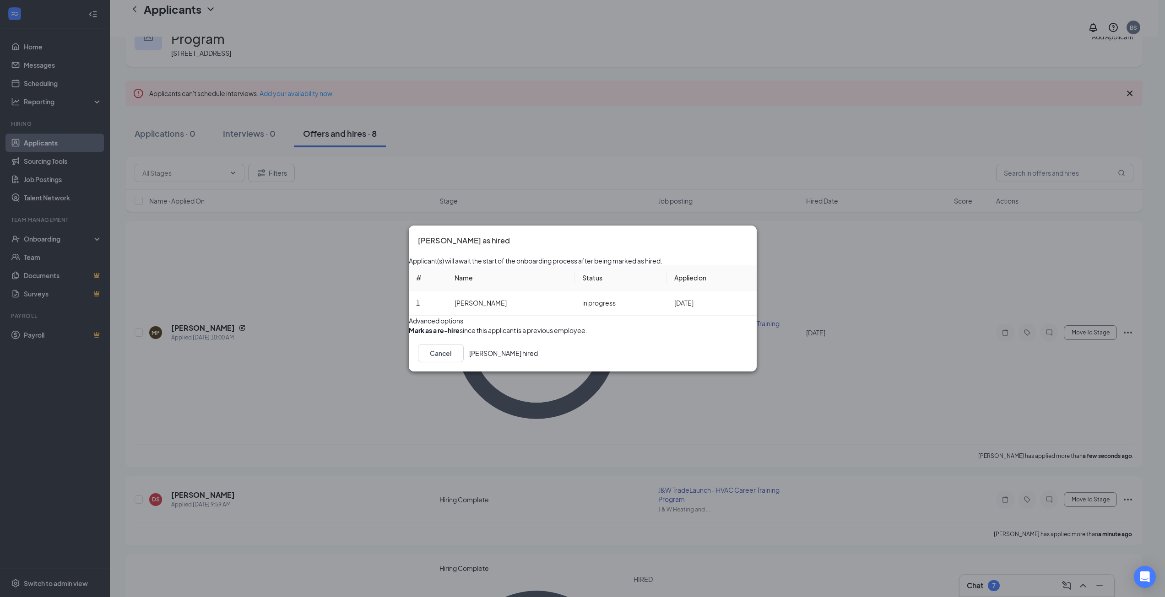
click at [538, 362] on button "[PERSON_NAME] hired" at bounding box center [503, 353] width 69 height 18
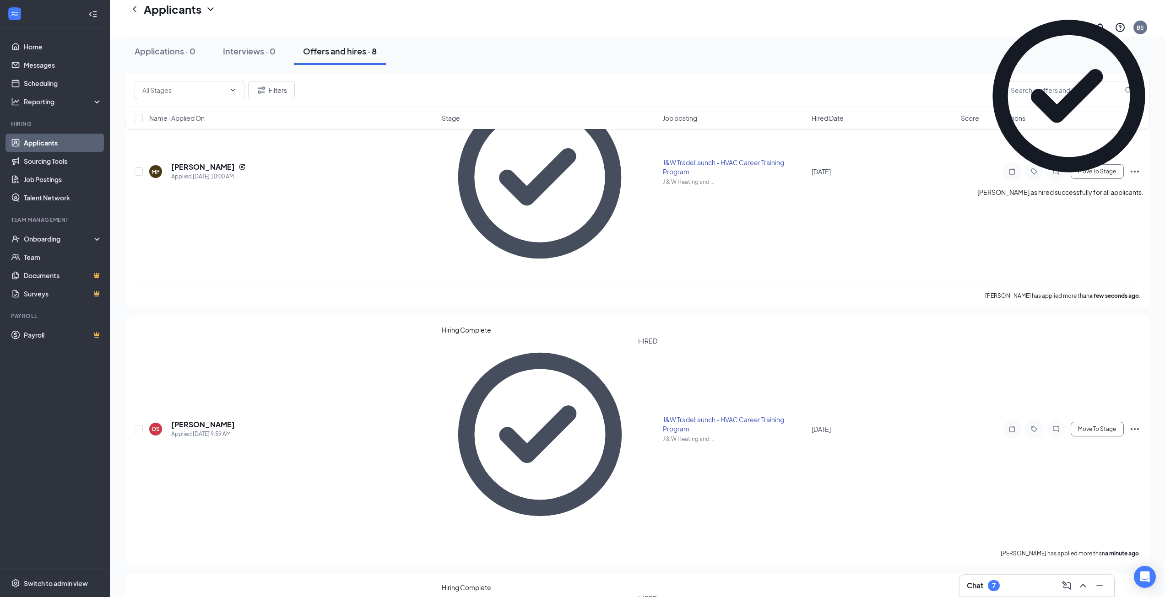
scroll to position [270, 0]
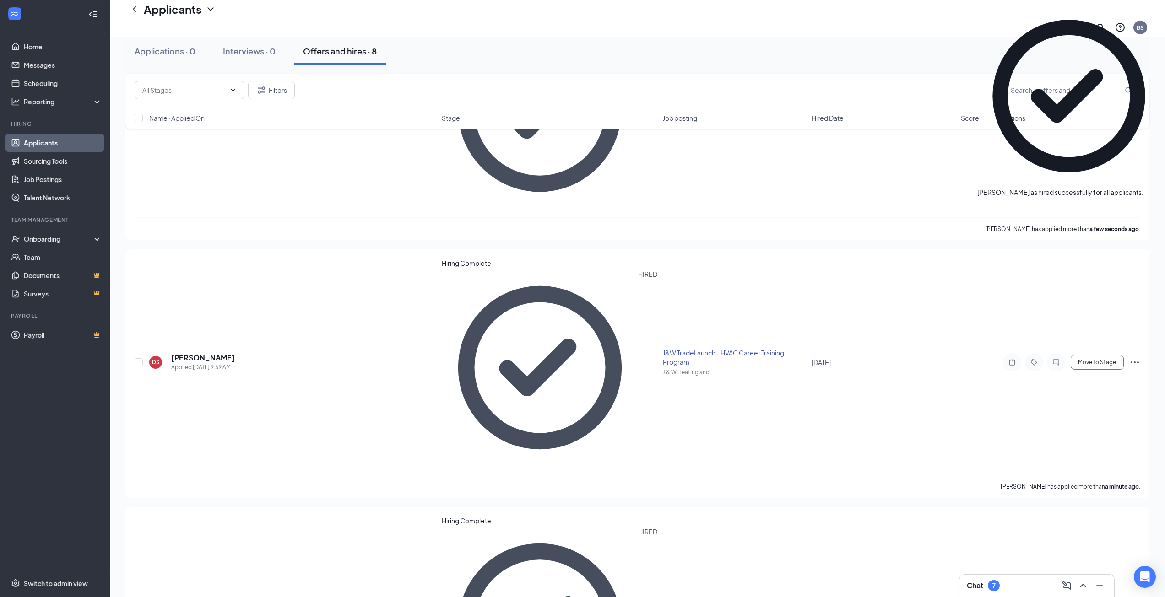
click at [46, 138] on link "Applicants" at bounding box center [63, 143] width 78 height 18
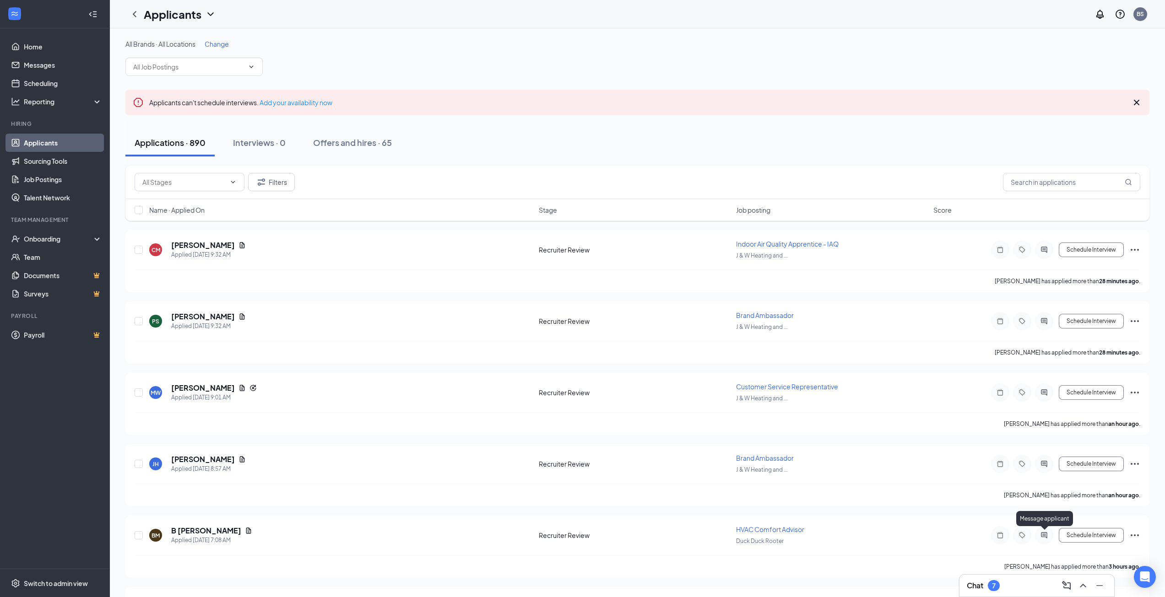
click at [1021, 591] on div "Chat 7" at bounding box center [1037, 585] width 140 height 15
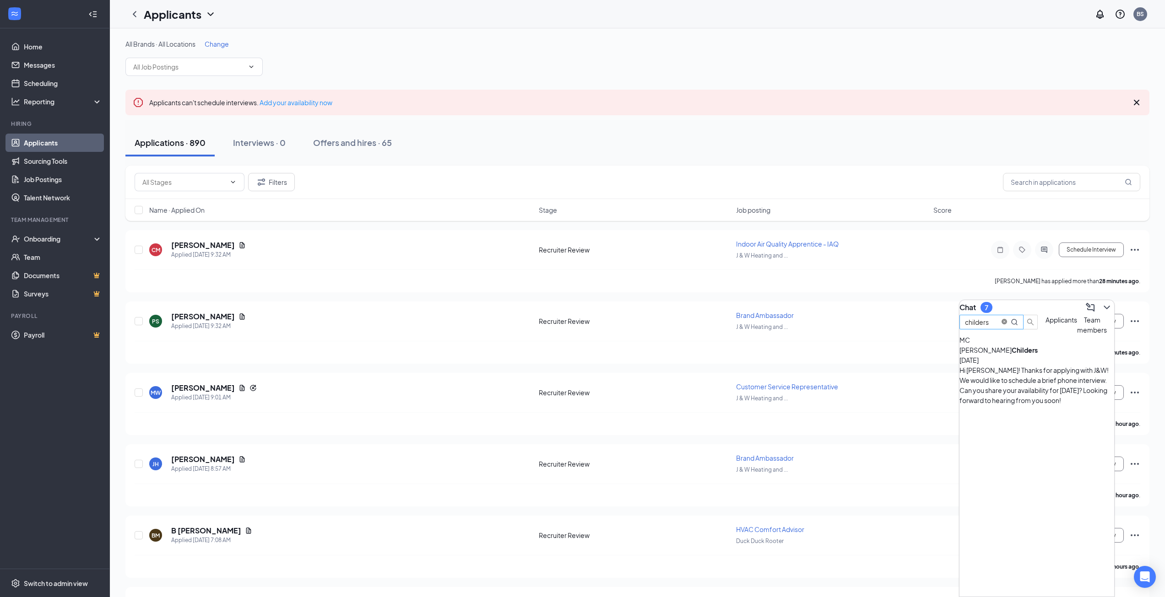
click at [1007, 324] on icon "close-circle" at bounding box center [1003, 321] width 5 height 5
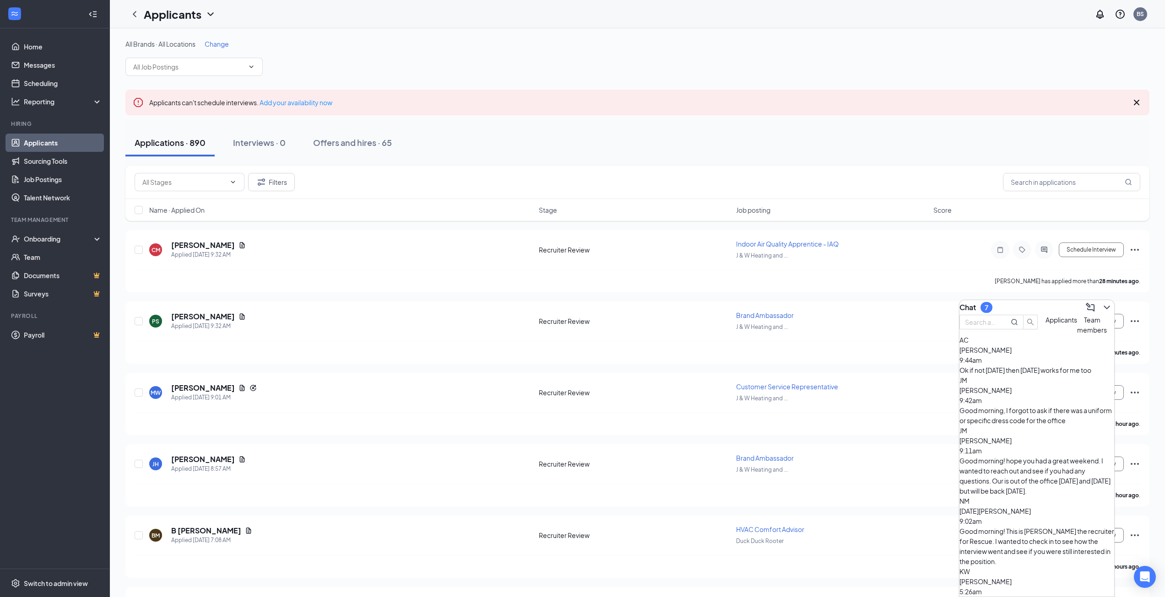
click at [1029, 416] on div "Good morning, I forgot to ask if there was a uniform or specific dress code for…" at bounding box center [1036, 415] width 155 height 20
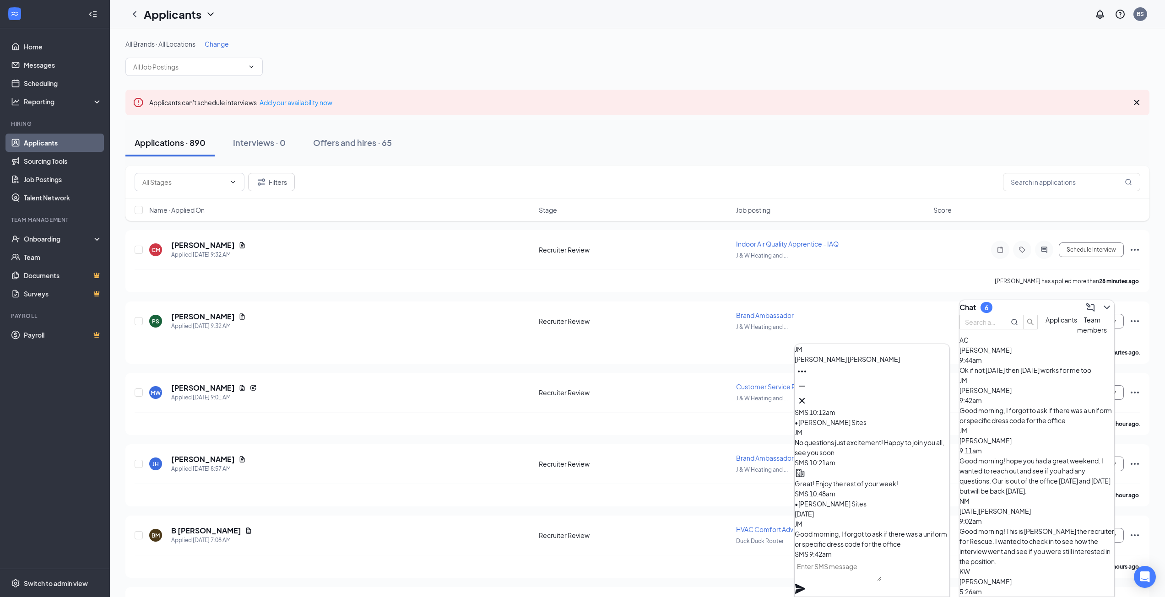
click at [845, 579] on textarea at bounding box center [837, 570] width 86 height 22
click at [1018, 373] on div "AC [PERSON_NAME] 9:44am Ok if not [DATE] then [DATE] works for me too" at bounding box center [1036, 355] width 155 height 40
click at [881, 581] on textarea at bounding box center [837, 570] width 86 height 22
type textarea "w"
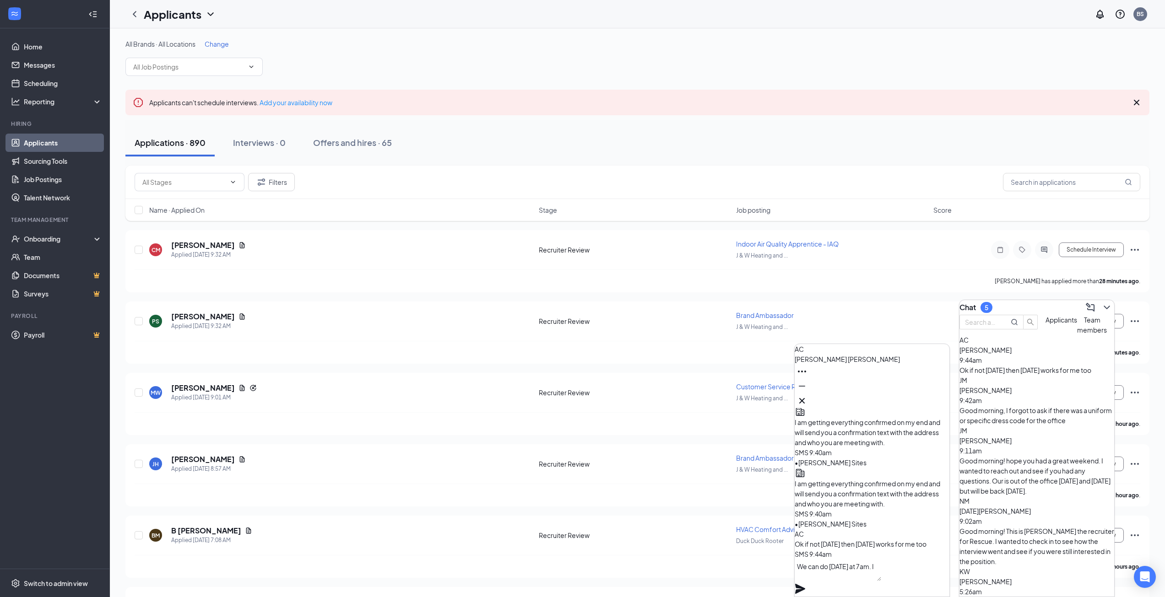
type textarea "We can do [DATE] at 7am."
drag, startPoint x: 910, startPoint y: 574, endPoint x: 730, endPoint y: 550, distance: 181.9
click at [730, 550] on div "AC [PERSON_NAME] AC [PERSON_NAME] Applicant Service Plumber • J & W Heating and…" at bounding box center [637, 487] width 1055 height 918
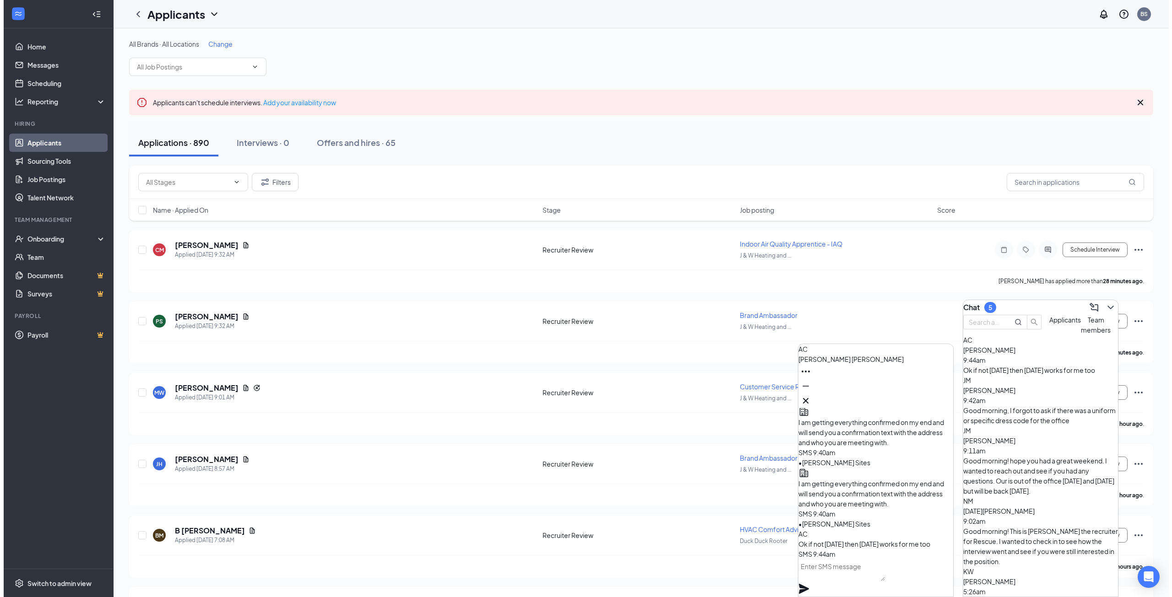
scroll to position [0, 0]
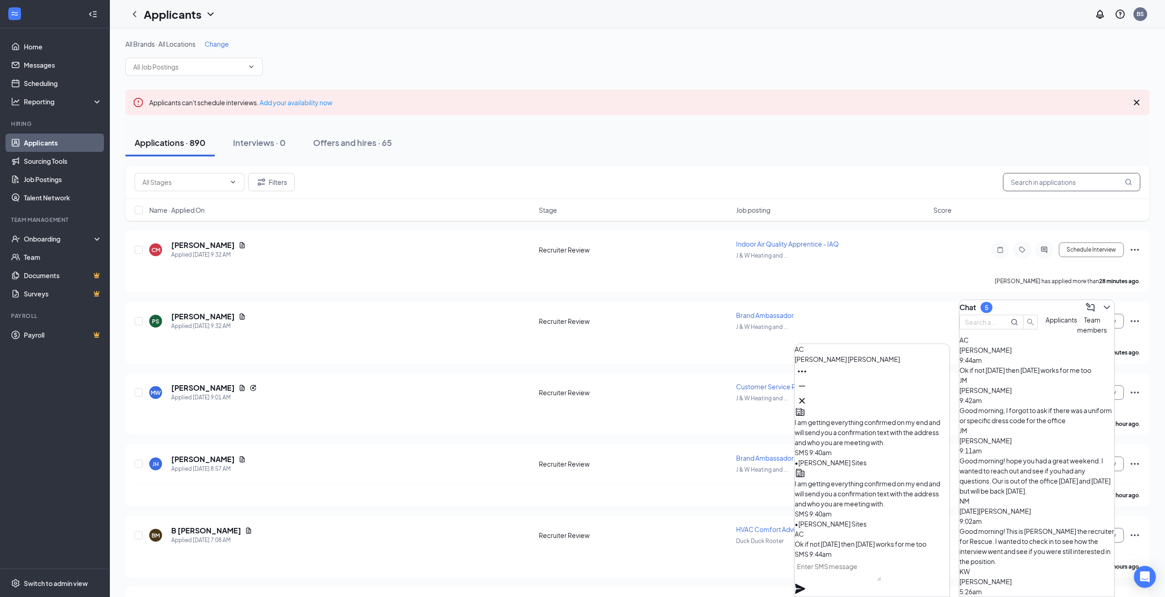
click at [1026, 182] on input "text" at bounding box center [1071, 182] width 137 height 18
type input "[PERSON_NAME]"
click at [1110, 302] on icon "ChevronDown" at bounding box center [1113, 307] width 11 height 11
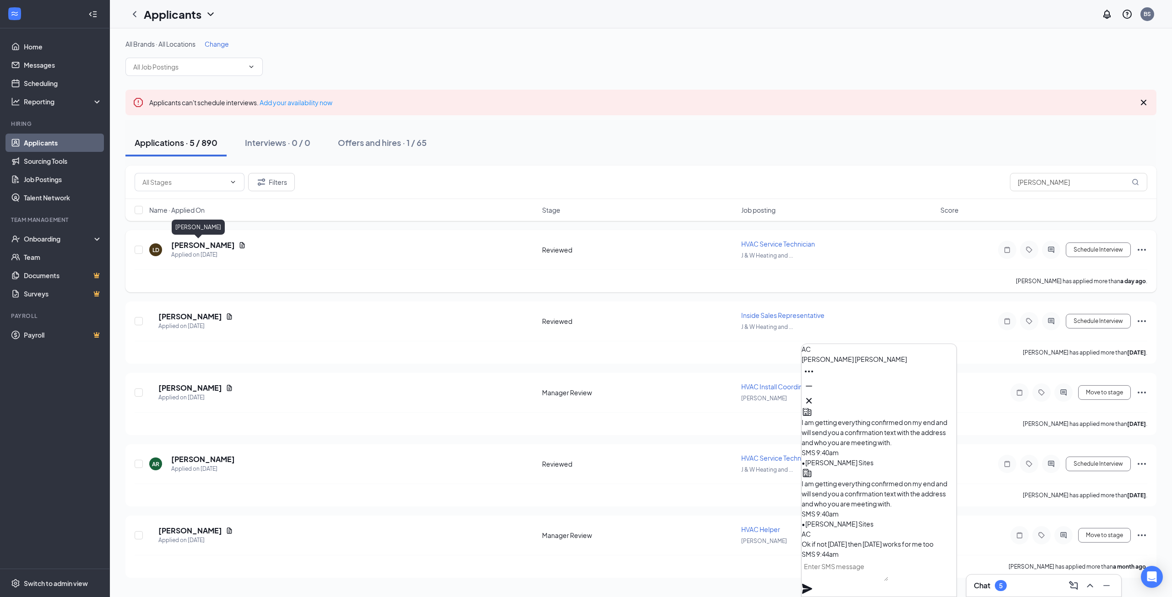
click at [189, 246] on h5 "[PERSON_NAME]" at bounding box center [203, 245] width 64 height 10
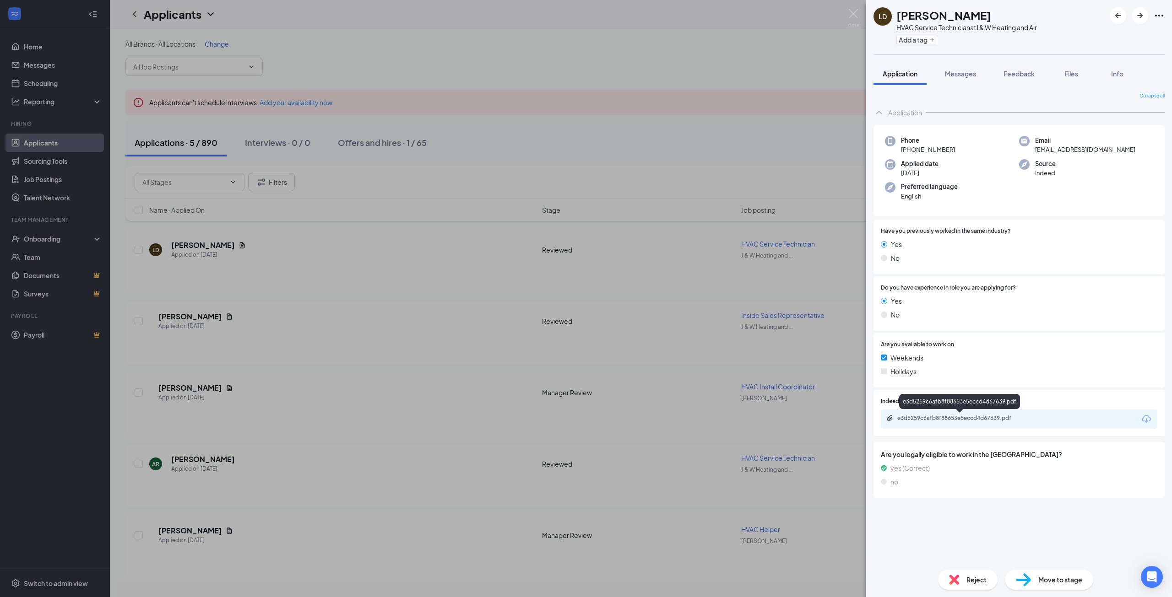
click at [960, 418] on div "e3d5259c6afb8f88653e5eccd4d67639.pdf" at bounding box center [961, 418] width 128 height 7
click at [969, 76] on span "Messages" at bounding box center [960, 74] width 31 height 8
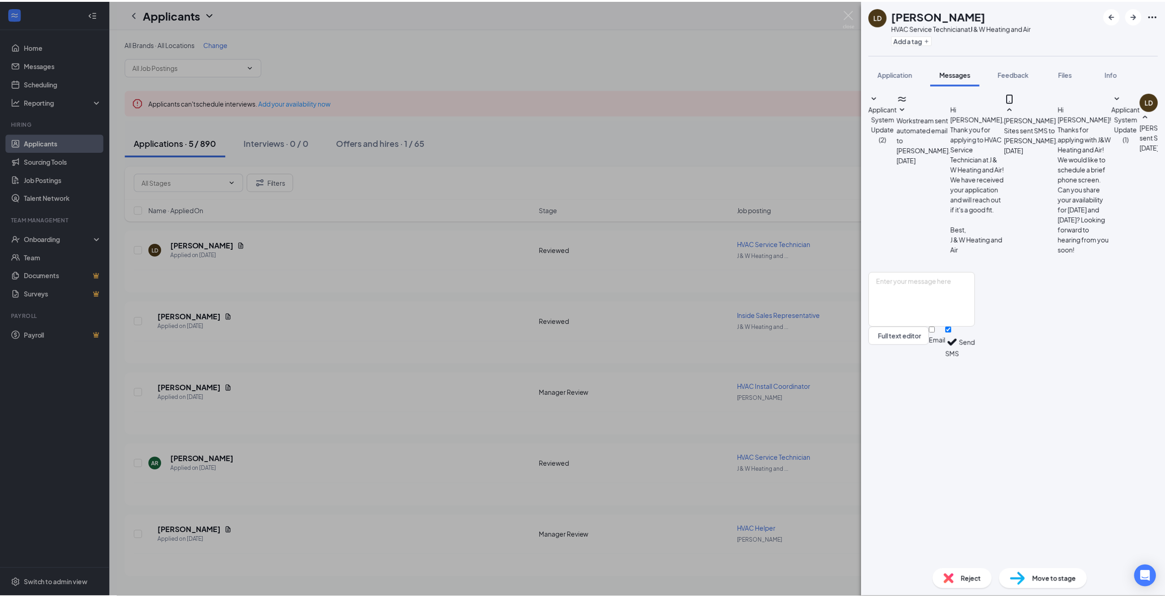
scroll to position [107, 0]
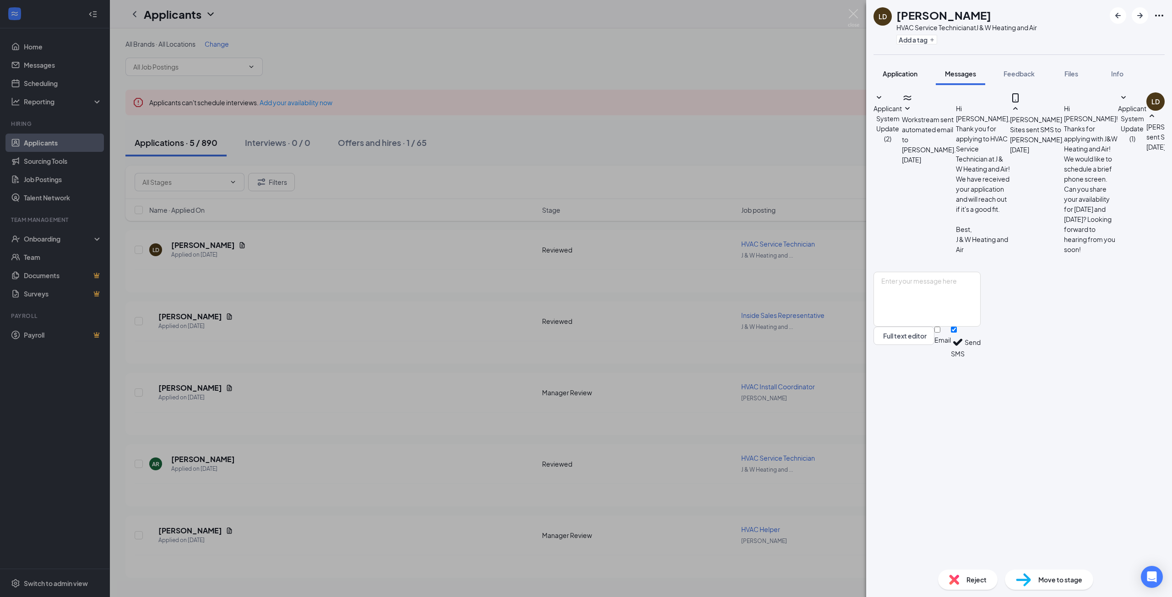
click at [916, 74] on span "Application" at bounding box center [899, 74] width 35 height 8
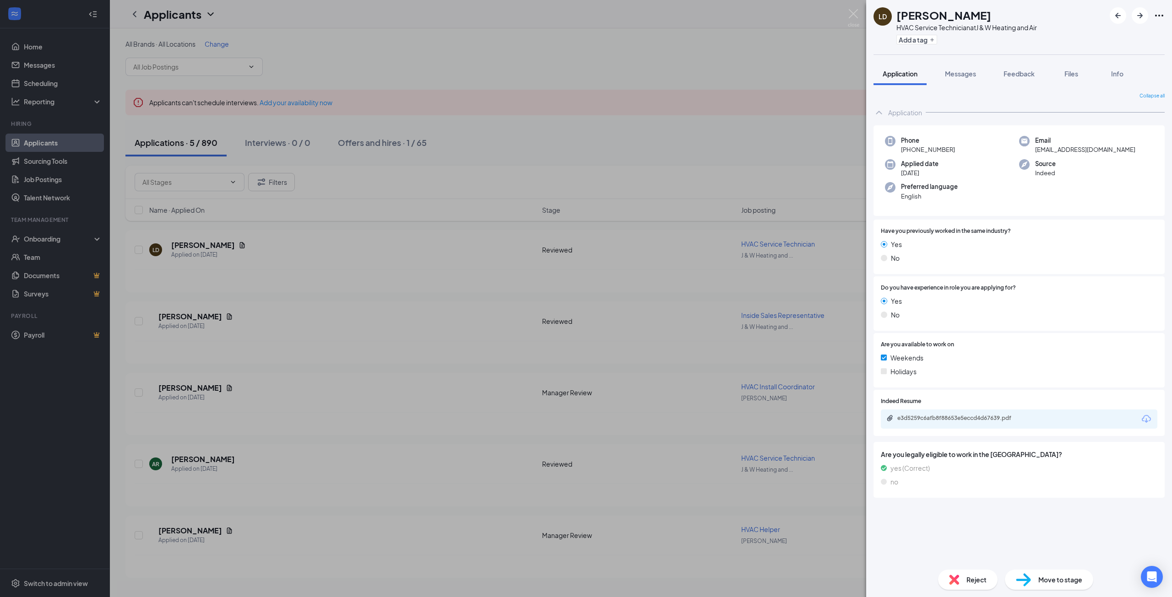
click at [924, 416] on div "e3d5259c6afb8f88653e5eccd4d67639.pdf" at bounding box center [961, 418] width 128 height 7
click at [65, 420] on div "[PERSON_NAME] HVAC Service Technician at J & W Heating and Air Add a tag Applic…" at bounding box center [586, 298] width 1172 height 597
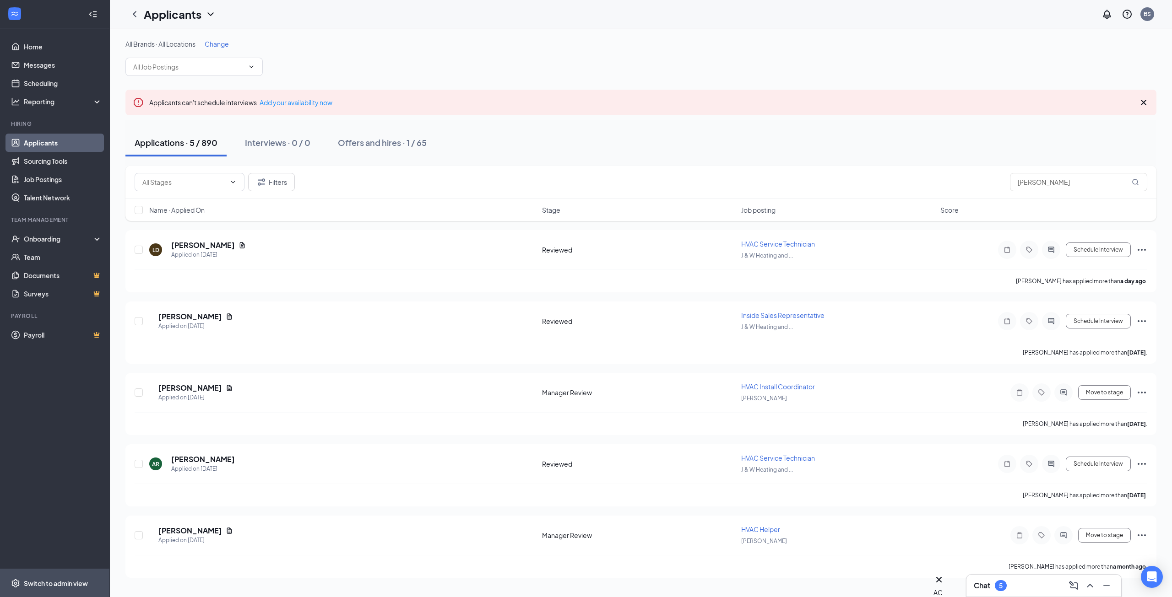
click at [76, 585] on div "Switch to admin view" at bounding box center [56, 583] width 64 height 9
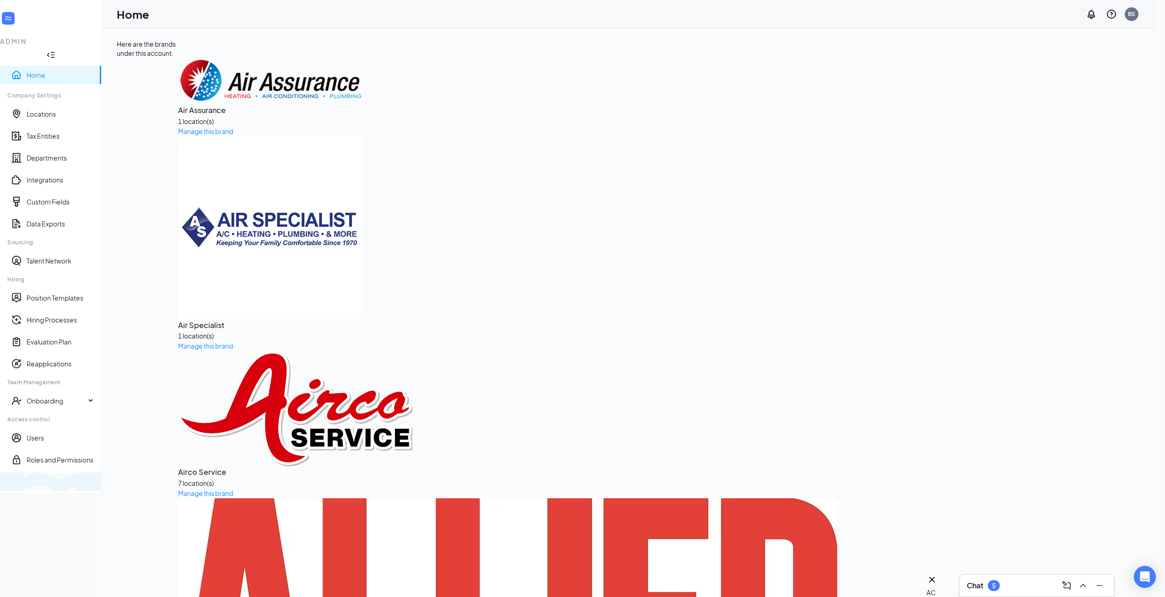
click at [153, 486] on div "Switch to team view" at bounding box center [153, 481] width 0 height 9
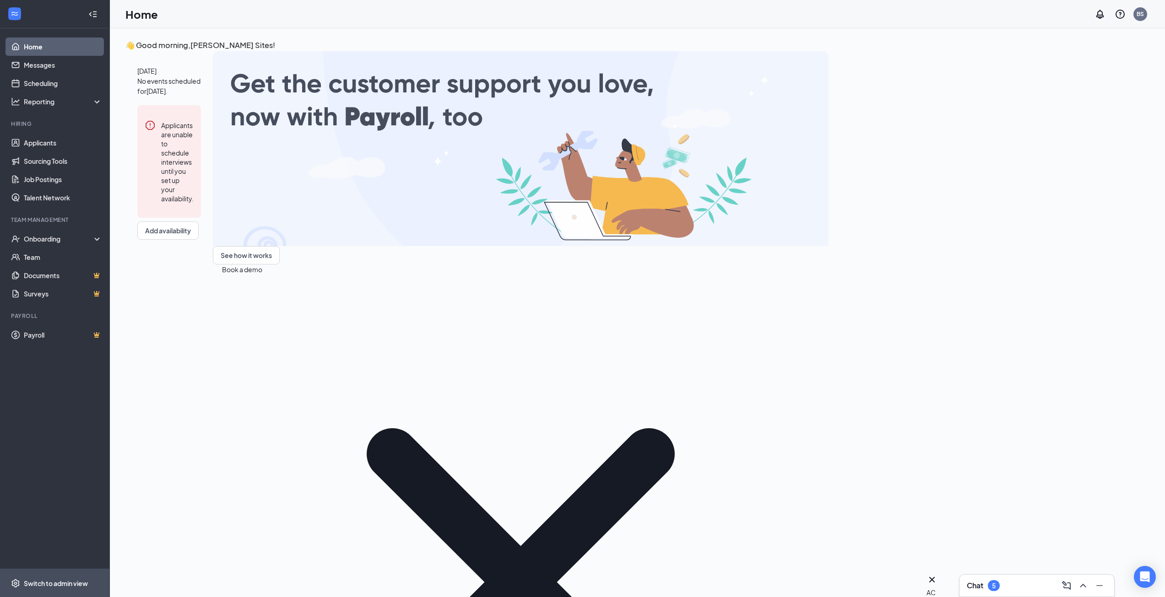
click at [60, 588] on div "Switch to admin view" at bounding box center [56, 583] width 64 height 9
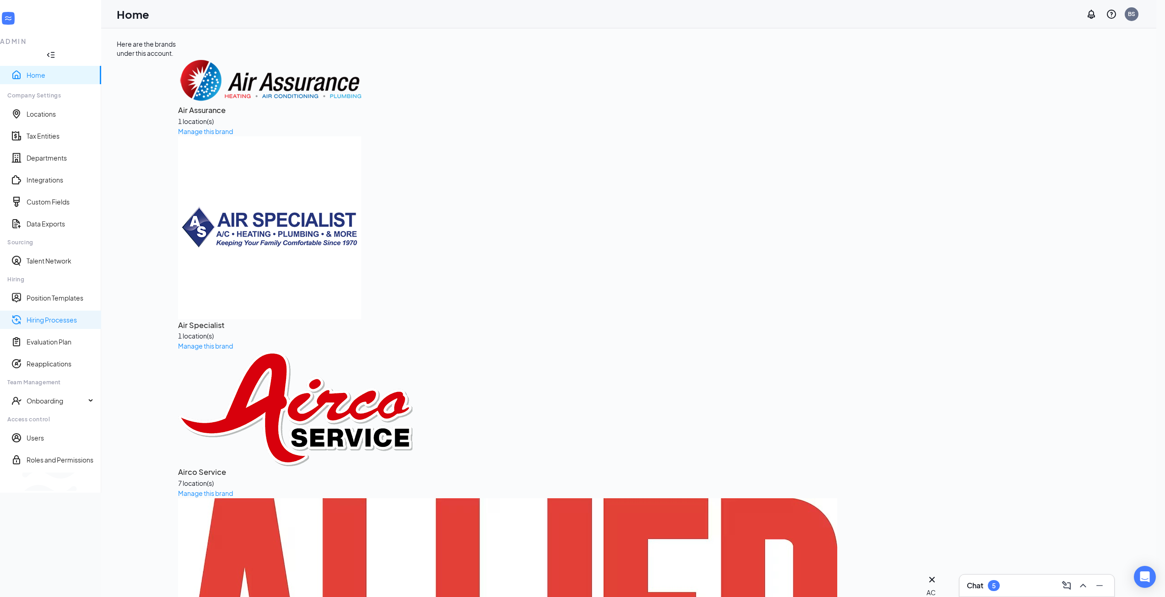
click at [65, 315] on link "Hiring Processes" at bounding box center [60, 319] width 67 height 9
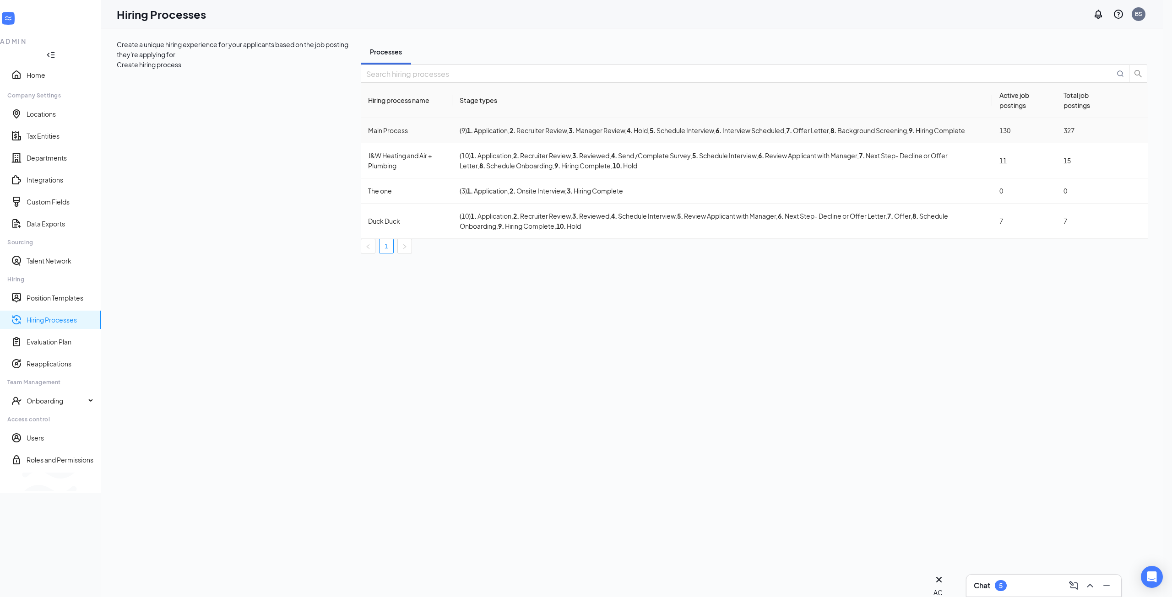
click at [1135, 137] on icon "Ellipses" at bounding box center [1139, 136] width 8 height 2
click at [1086, 175] on span "Edit" at bounding box center [1091, 175] width 82 height 10
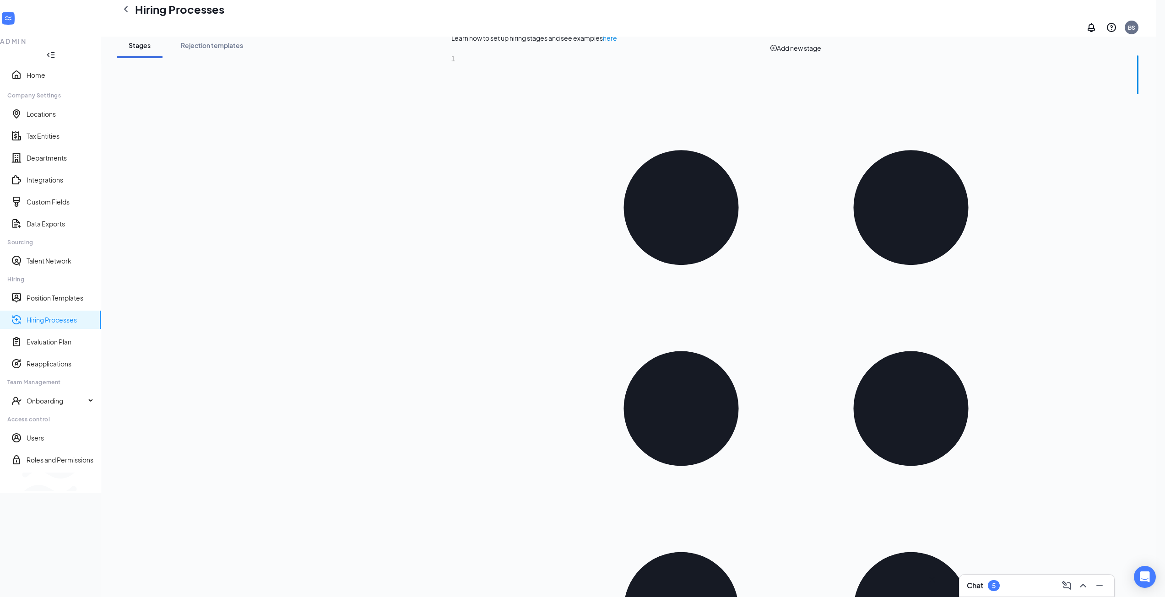
scroll to position [46, 0]
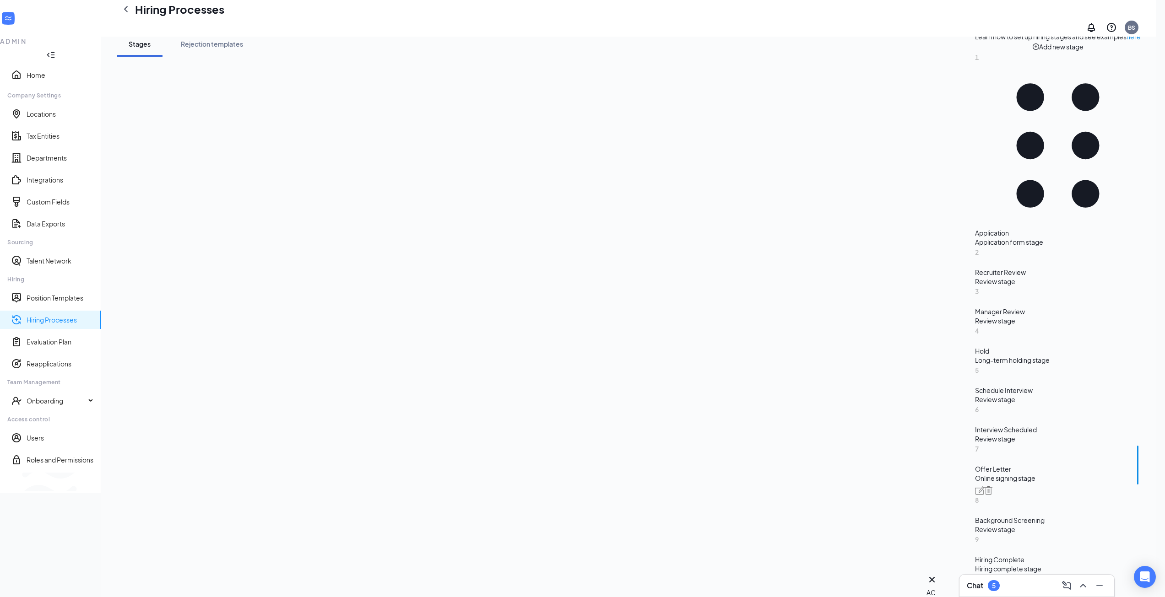
click at [669, 424] on div "Upload file" at bounding box center [676, 420] width 68 height 18
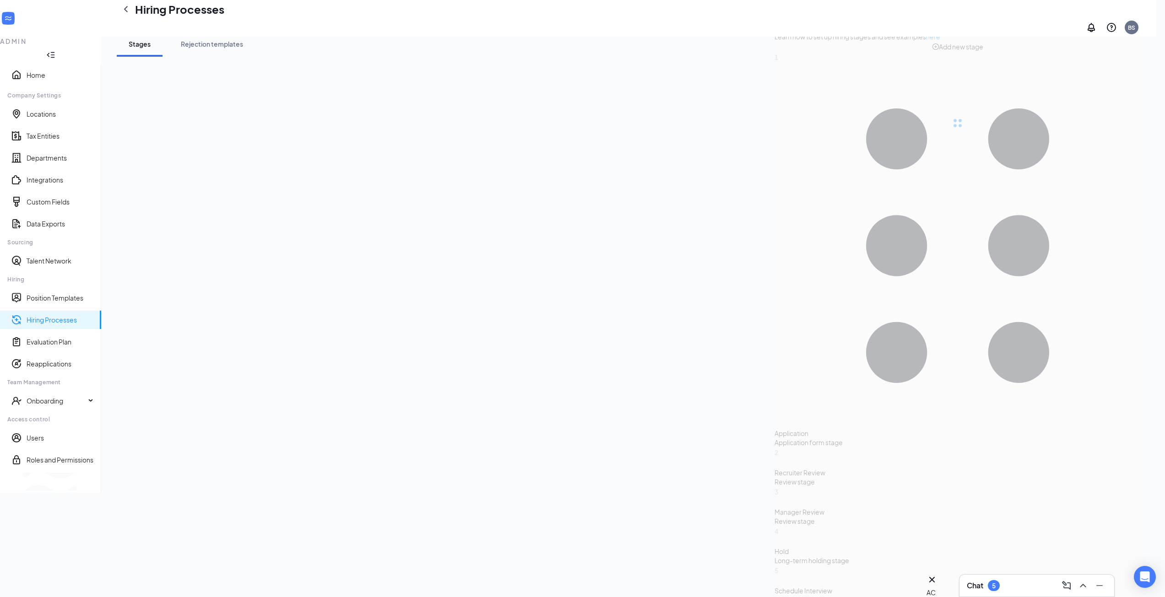
click at [774, 507] on div "Learn how to set up hiring stages and see examples here Add new stage 1 Applica…" at bounding box center [957, 498] width 366 height 932
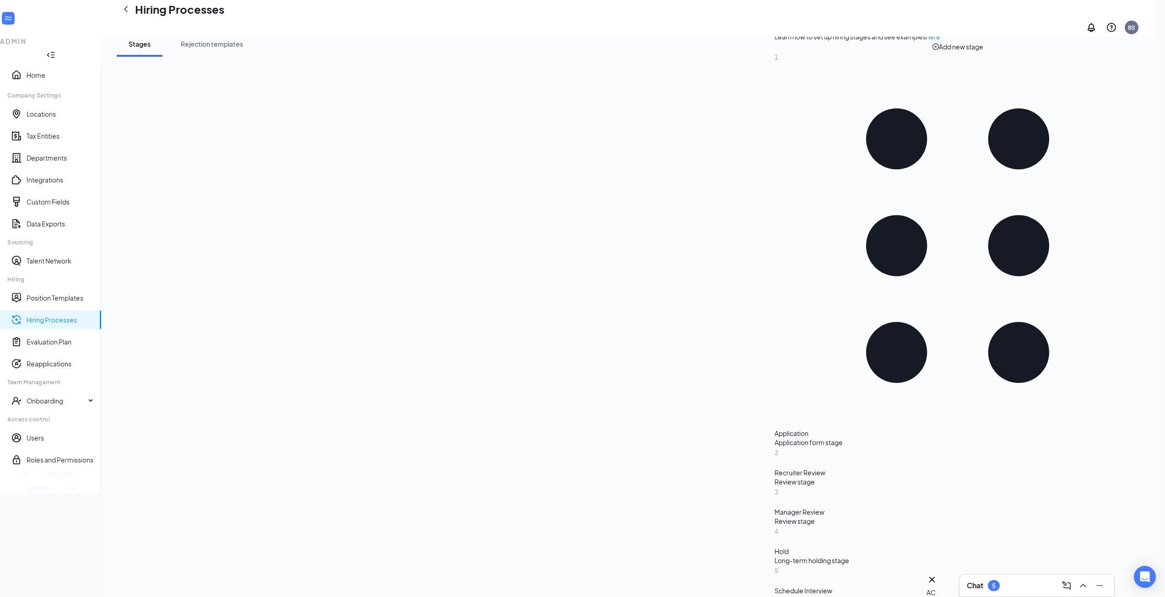
click at [596, 266] on span "Delete" at bounding box center [589, 269] width 21 height 10
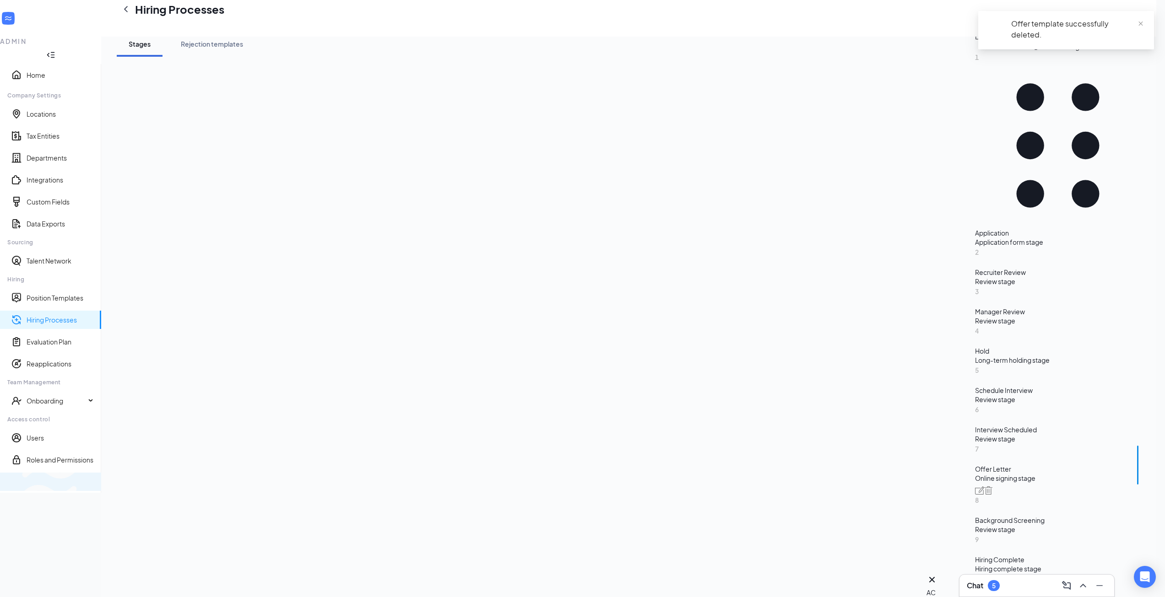
click at [153, 486] on div "Switch to team view" at bounding box center [153, 481] width 0 height 9
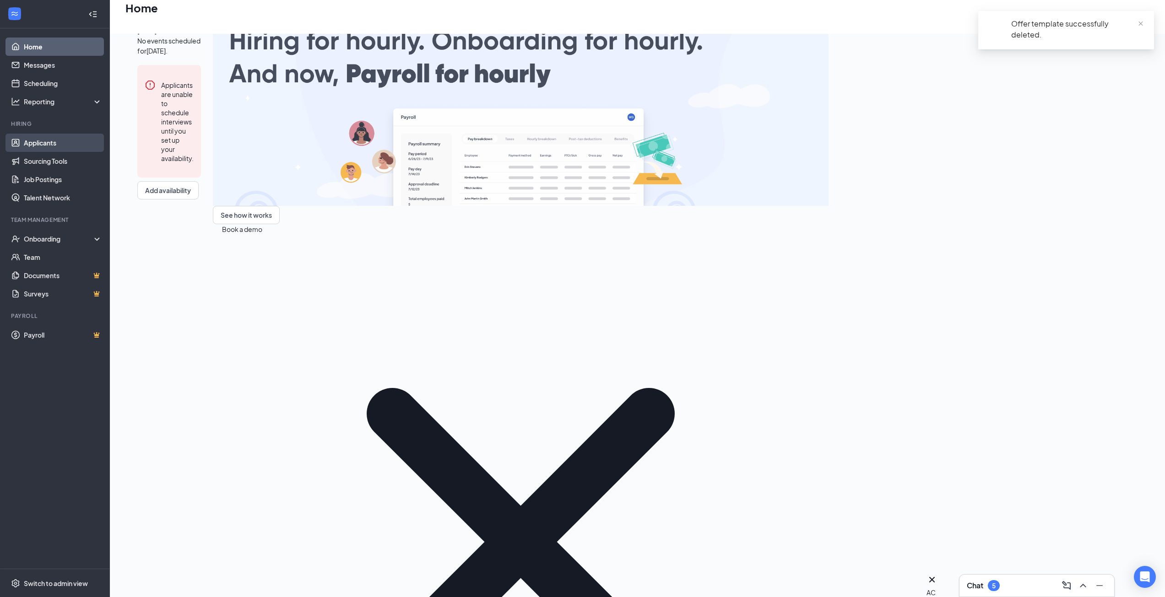
click at [59, 142] on link "Applicants" at bounding box center [63, 143] width 78 height 18
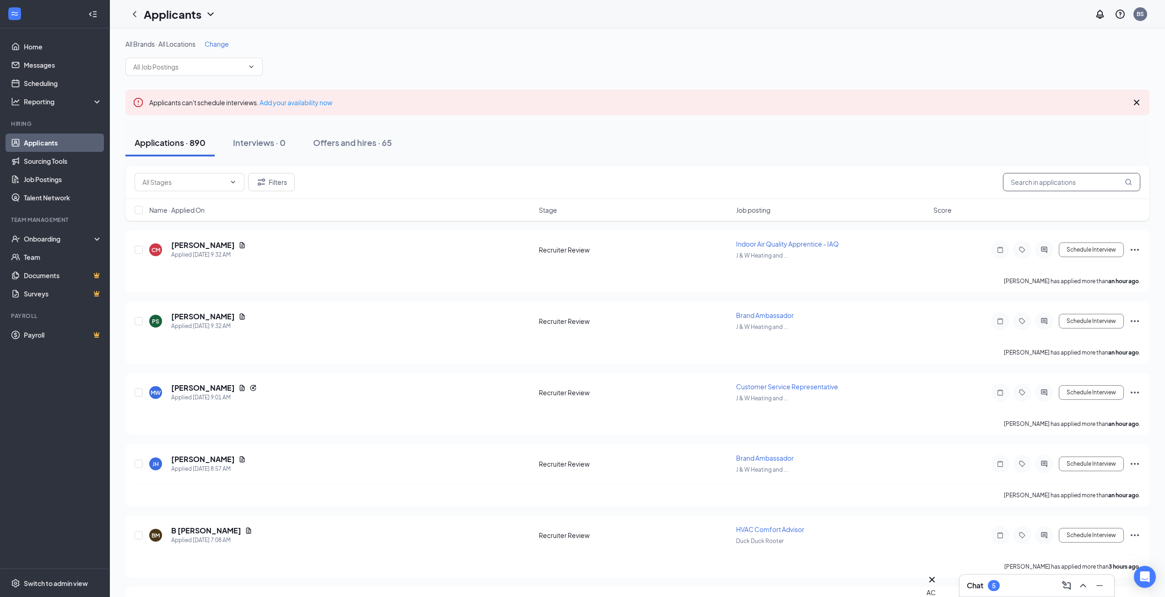
click at [1049, 177] on input "text" at bounding box center [1071, 182] width 137 height 18
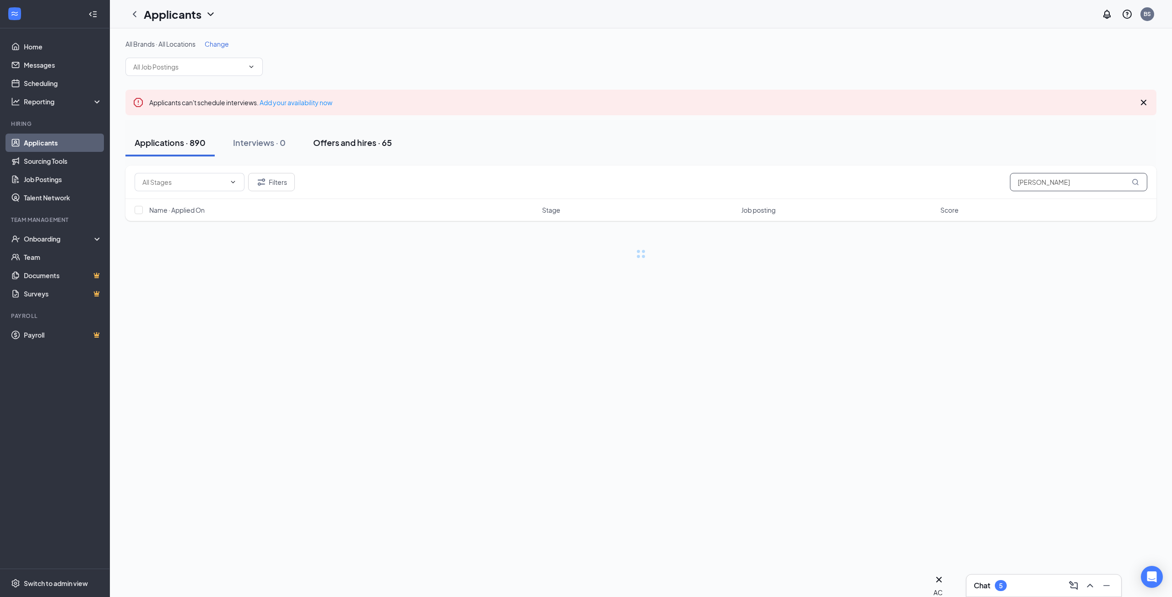
type input "[PERSON_NAME]"
click at [373, 144] on div "Offers and hires · 65" at bounding box center [352, 142] width 79 height 11
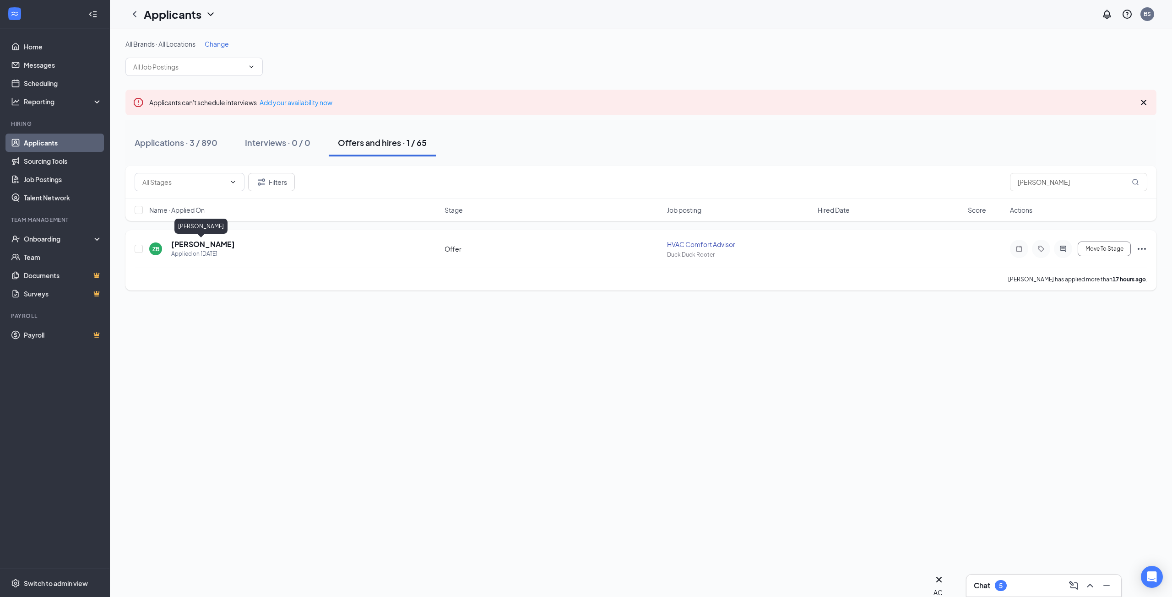
click at [193, 242] on h5 "[PERSON_NAME]" at bounding box center [203, 244] width 64 height 10
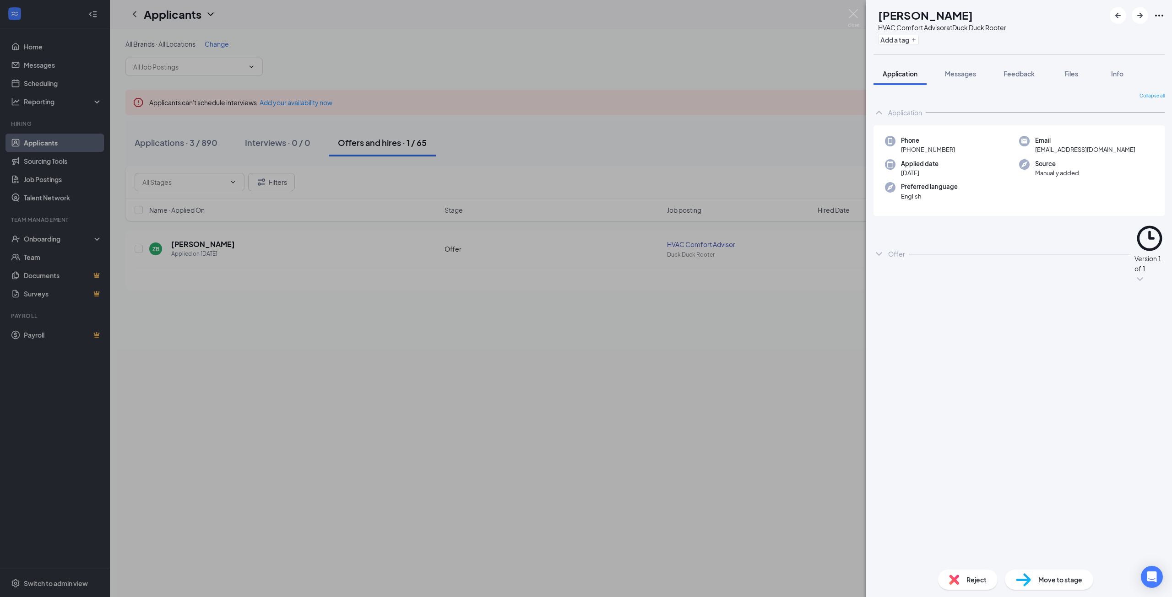
click at [939, 231] on div "Offer Version 1 of 1" at bounding box center [1018, 254] width 291 height 69
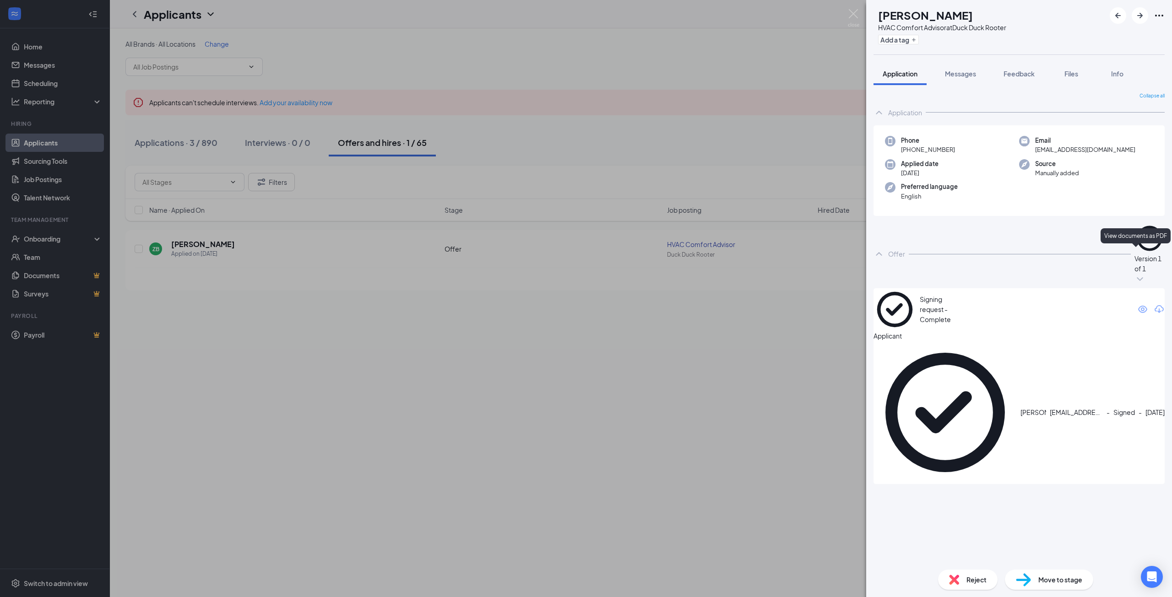
click at [1138, 306] on icon "Eye" at bounding box center [1142, 309] width 9 height 7
click at [1158, 16] on icon "Ellipses" at bounding box center [1158, 15] width 11 height 11
drag, startPoint x: 682, startPoint y: 386, endPoint x: 682, endPoint y: 375, distance: 11.0
click at [683, 384] on div "ZB [PERSON_NAME] HVAC Comfort Advisor at Duck Duck Rooter Add a tag Application…" at bounding box center [586, 298] width 1172 height 597
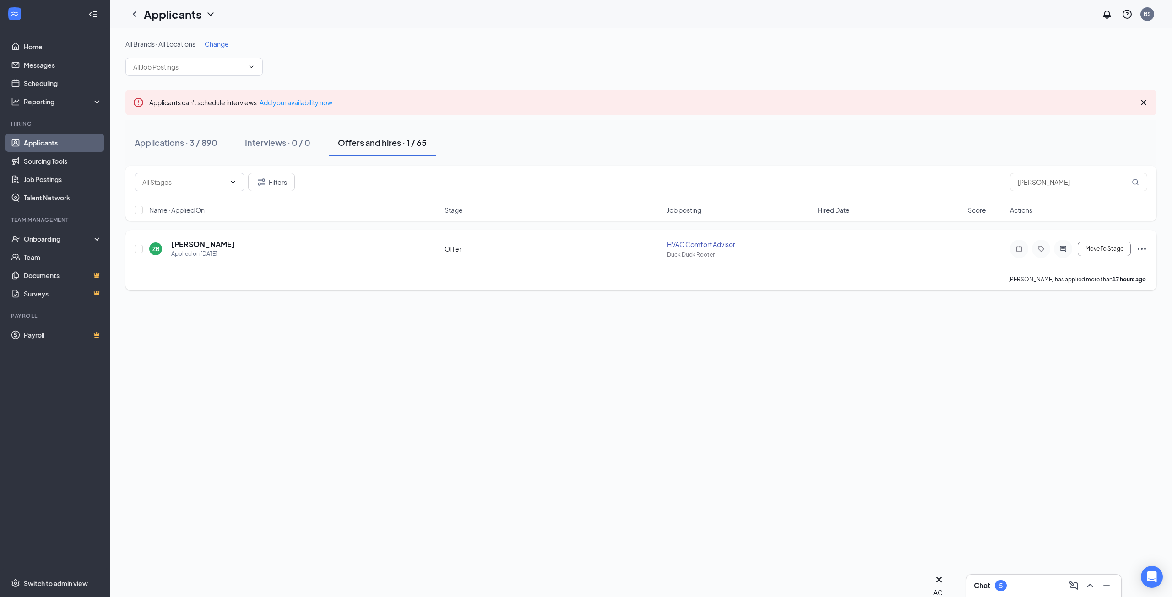
click at [1140, 248] on icon "Ellipses" at bounding box center [1141, 248] width 11 height 11
click at [1086, 405] on p "Print applicant" at bounding box center [1100, 400] width 82 height 9
click at [53, 145] on link "Applicants" at bounding box center [63, 143] width 78 height 18
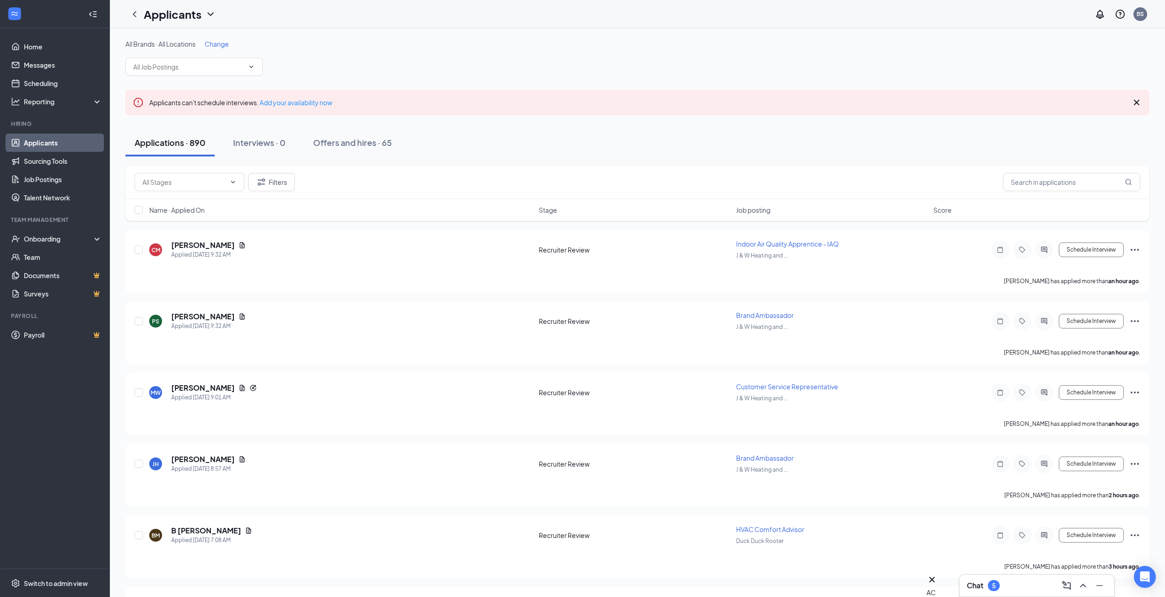
click at [980, 592] on div "Chat 5" at bounding box center [1037, 585] width 140 height 15
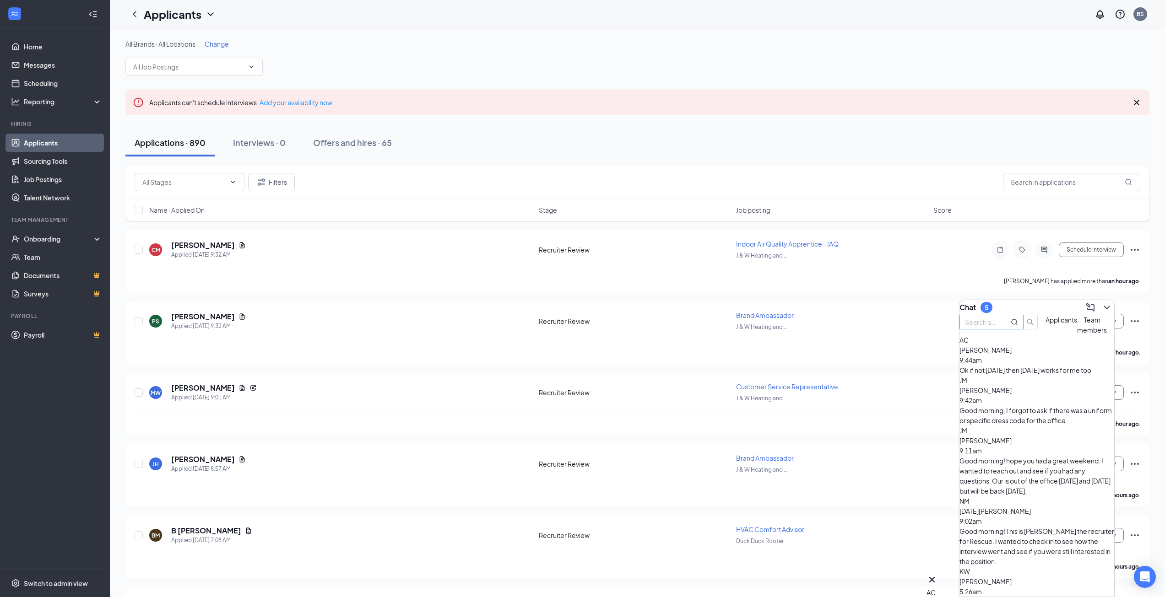
click at [998, 327] on input "text" at bounding box center [981, 322] width 33 height 10
type input "[PERSON_NAME]"
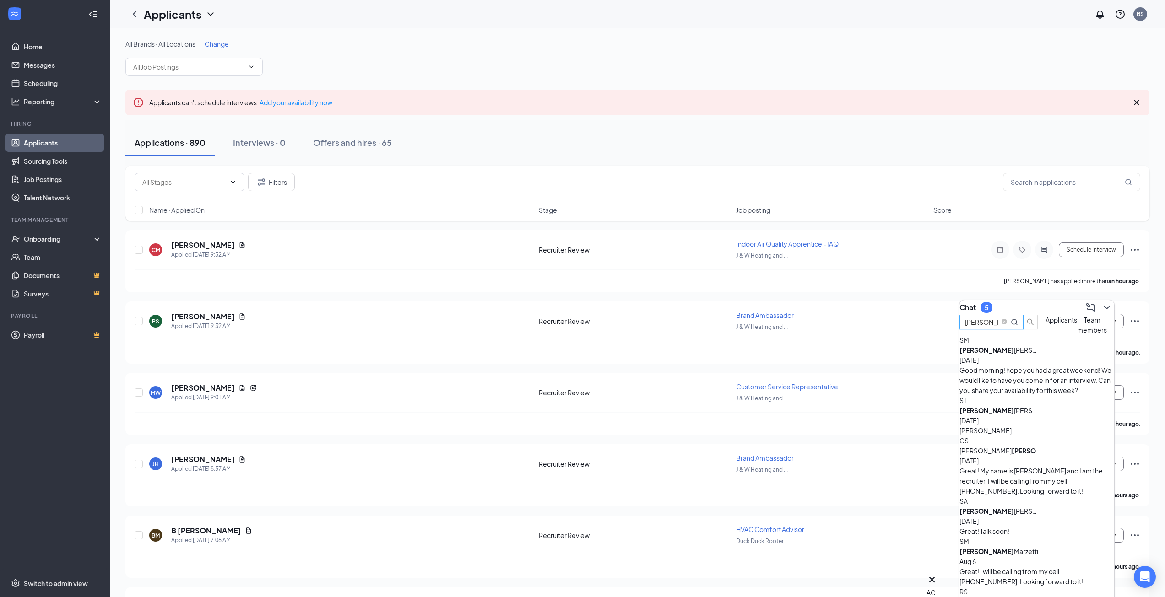
click at [1025, 355] on div "[PERSON_NAME]" at bounding box center [1000, 350] width 82 height 10
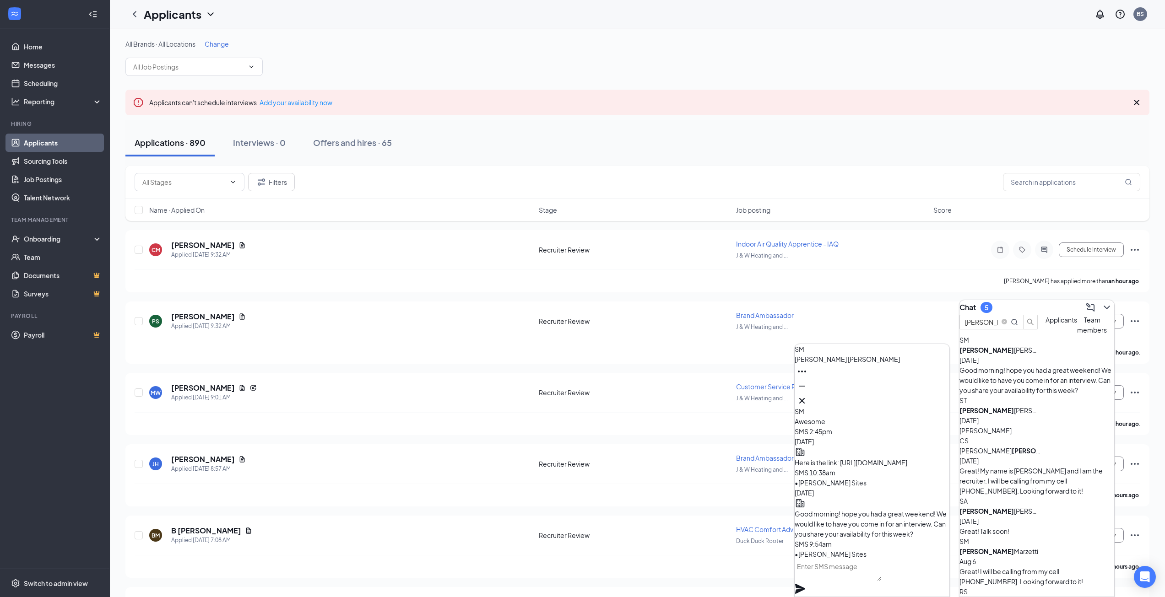
click at [1003, 426] on div "[PERSON_NAME]" at bounding box center [1036, 431] width 155 height 10
drag, startPoint x: 906, startPoint y: 543, endPoint x: 819, endPoint y: 460, distance: 120.1
click at [819, 504] on div "We have scheduled for an interview [DATE][DATE] 7:00am. The address is [STREET_…" at bounding box center [871, 529] width 155 height 50
copy span "We have scheduled for an interview [DATE][DATE] 7:00am. The address is [STREET_…"
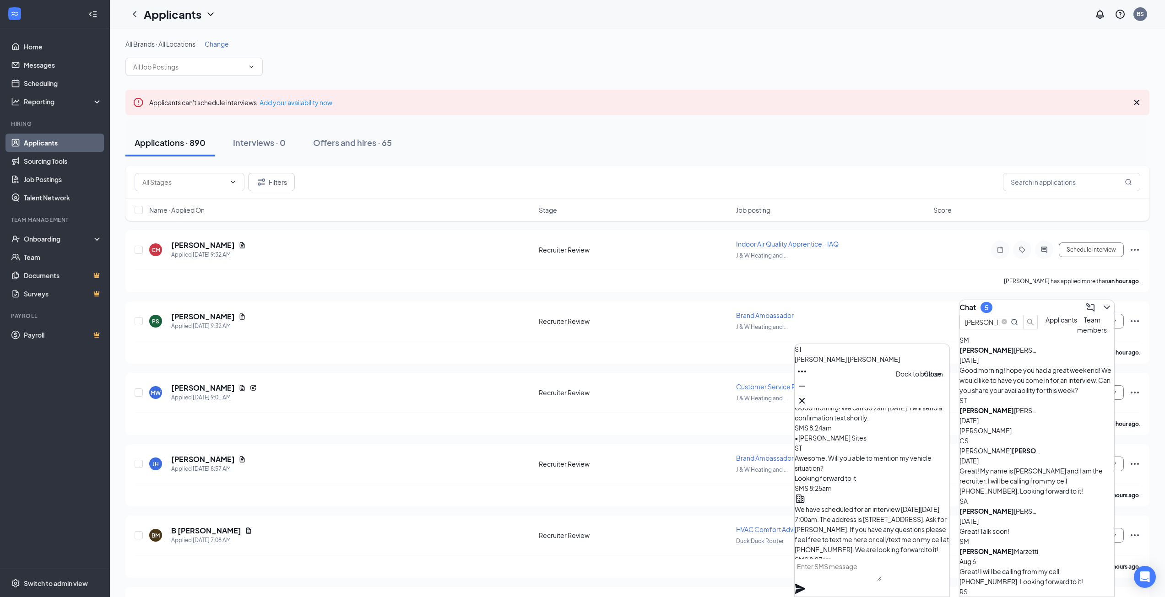
click at [807, 397] on icon "Cross" at bounding box center [801, 400] width 11 height 11
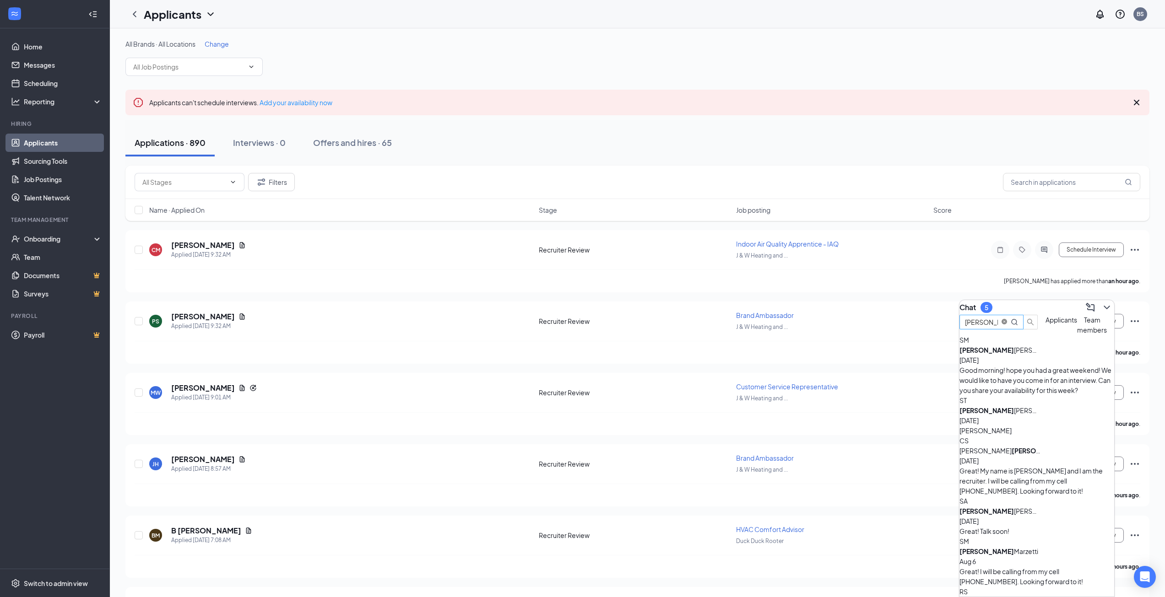
click at [1007, 324] on icon "close-circle" at bounding box center [1003, 321] width 5 height 5
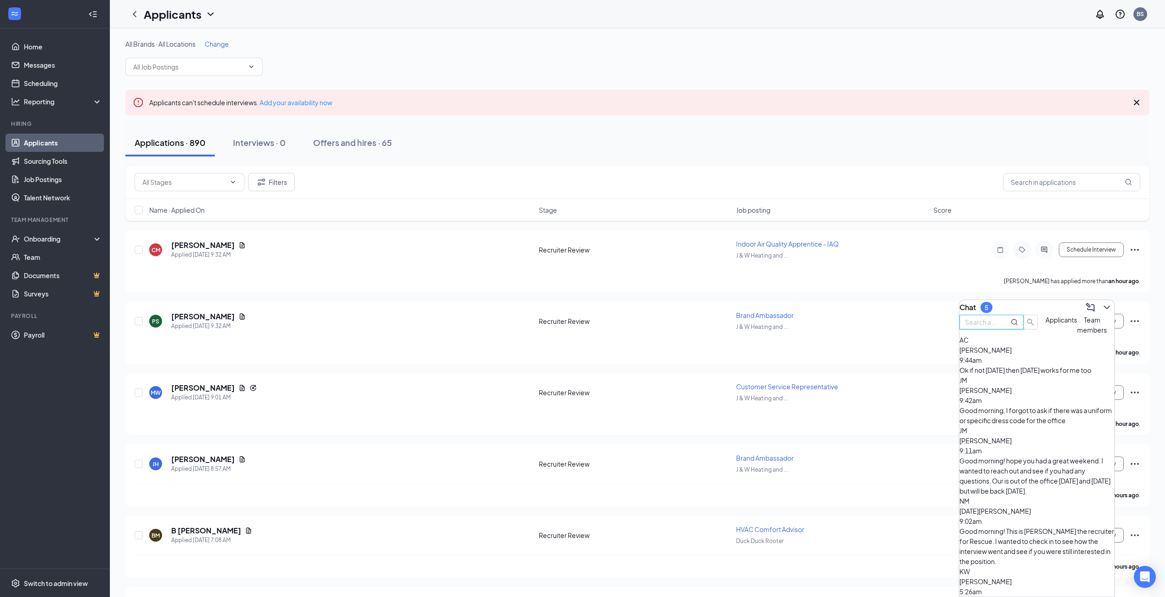
click at [1025, 375] on div "Ok if not [DATE] then [DATE] works for me too" at bounding box center [1036, 370] width 155 height 10
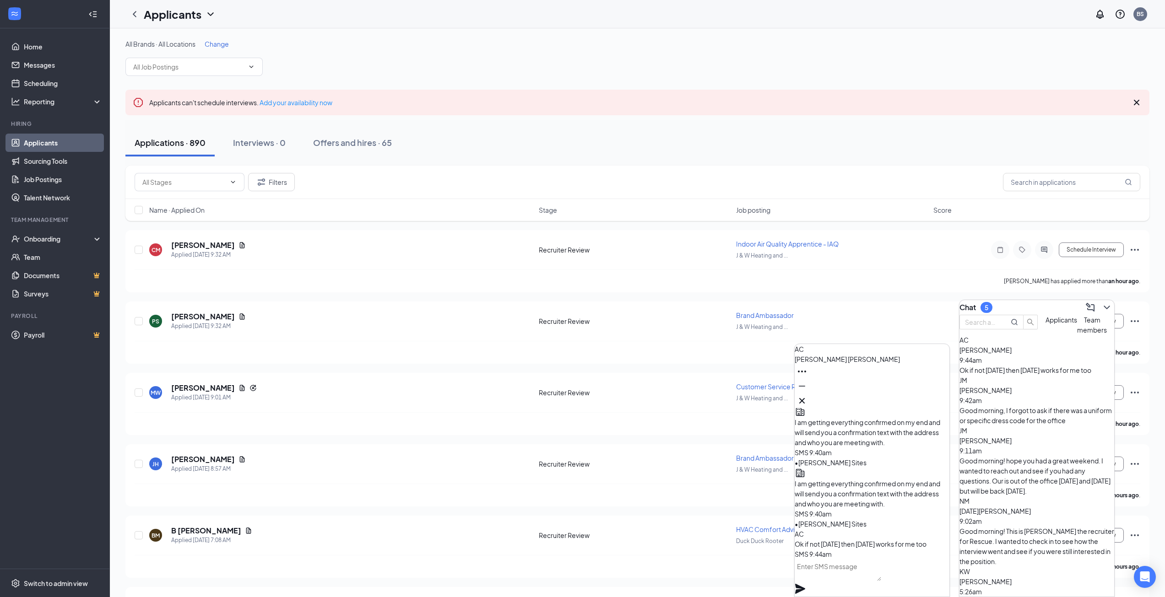
click at [875, 575] on textarea at bounding box center [837, 570] width 86 height 22
paste textarea "We have scheduled for an interview [DATE][DATE] 7:00am. The address is [STREET_…"
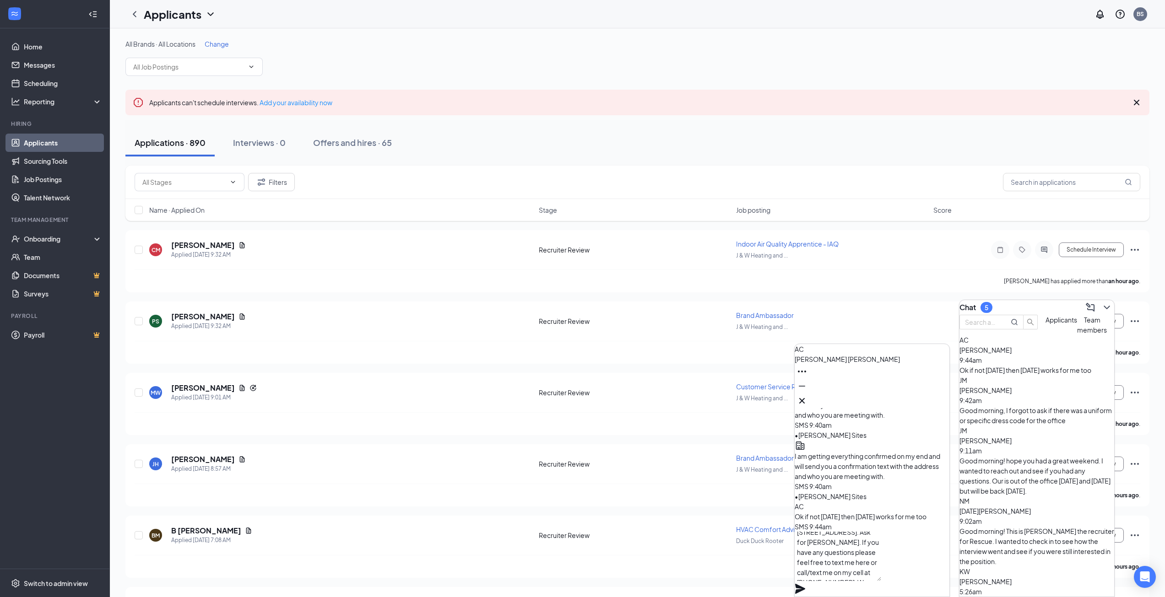
scroll to position [0, 0]
drag, startPoint x: 858, startPoint y: 561, endPoint x: 817, endPoint y: 561, distance: 40.3
click at [817, 561] on textarea "We have scheduled for an interview [DATE][DATE] 7:00am. The address is [STREET_…" at bounding box center [837, 556] width 86 height 49
type textarea "We have scheduled for an interview [DATE][DATE] 7:00am. The address is [STREET_…"
click at [805, 584] on icon "Plane" at bounding box center [800, 589] width 10 height 10
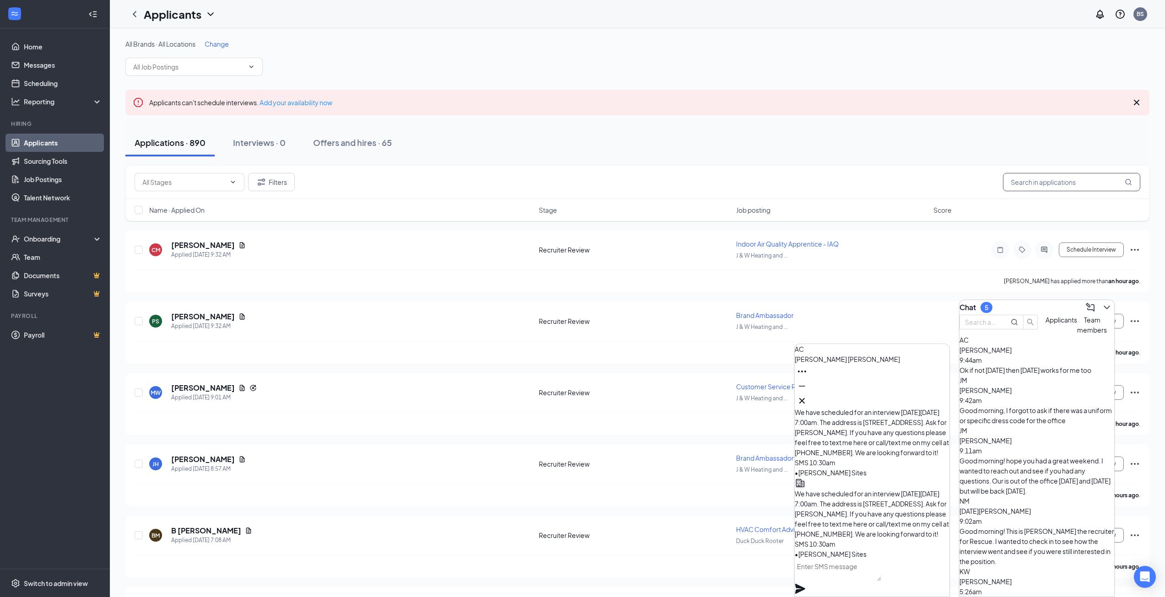
click at [1065, 186] on input "text" at bounding box center [1071, 182] width 137 height 18
type input "[PERSON_NAME]"
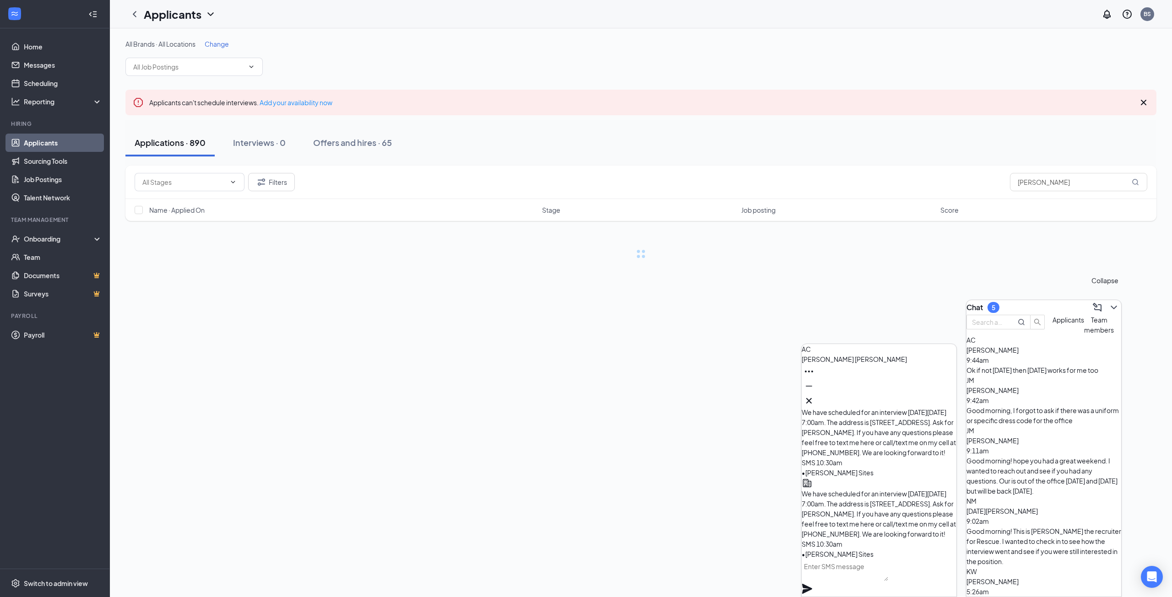
click at [1108, 304] on icon "ChevronDown" at bounding box center [1113, 307] width 11 height 11
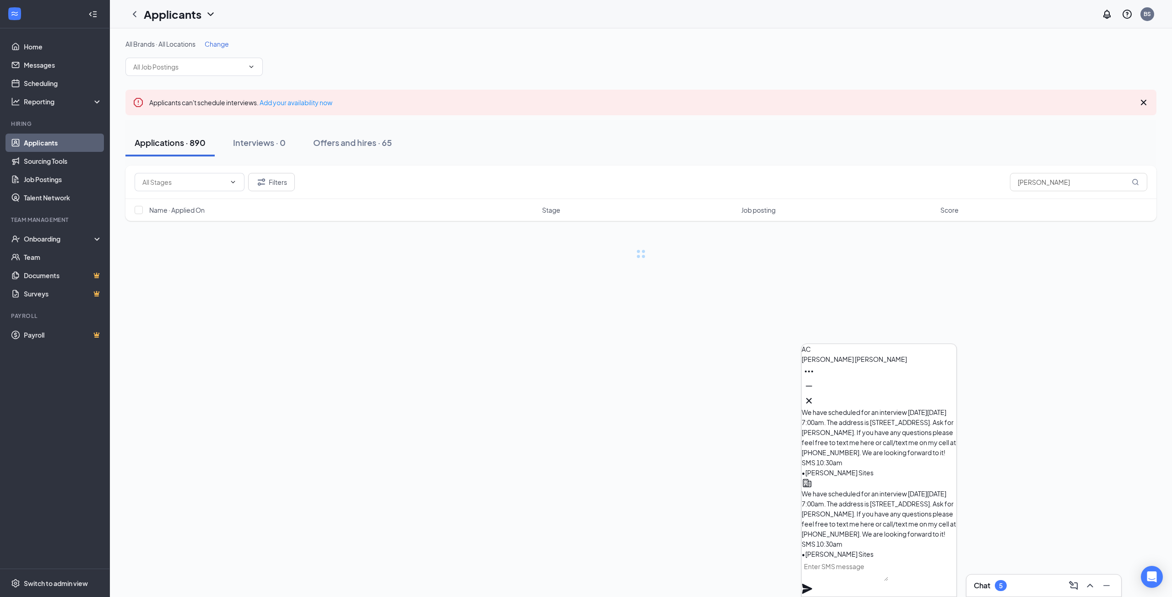
click at [814, 401] on icon "Cross" at bounding box center [808, 400] width 11 height 11
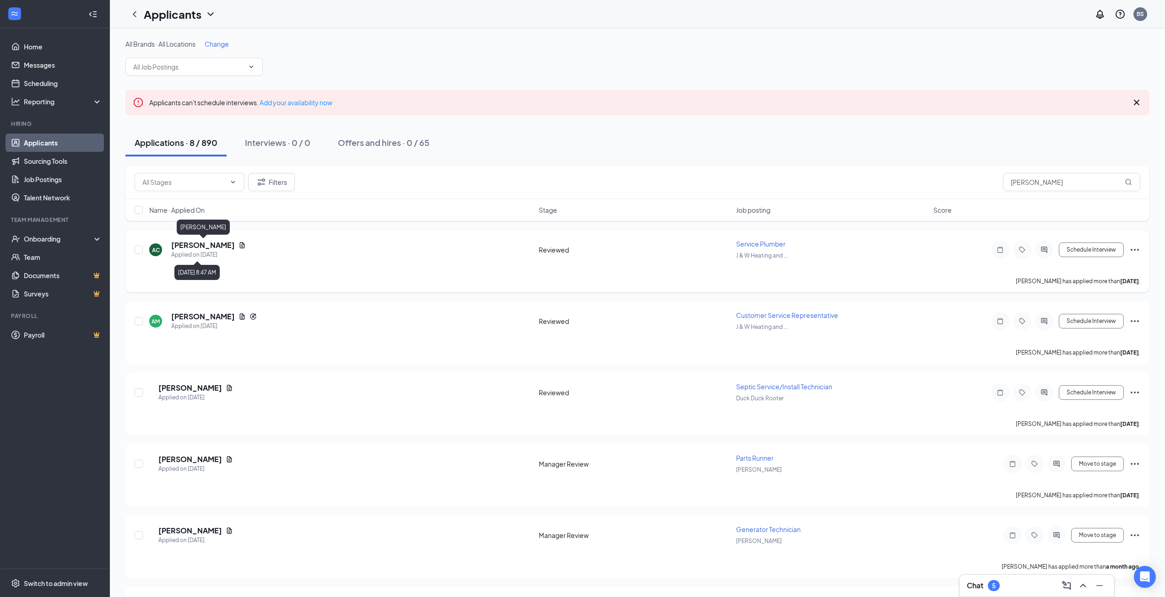
click at [211, 246] on h5 "[PERSON_NAME]" at bounding box center [203, 245] width 64 height 10
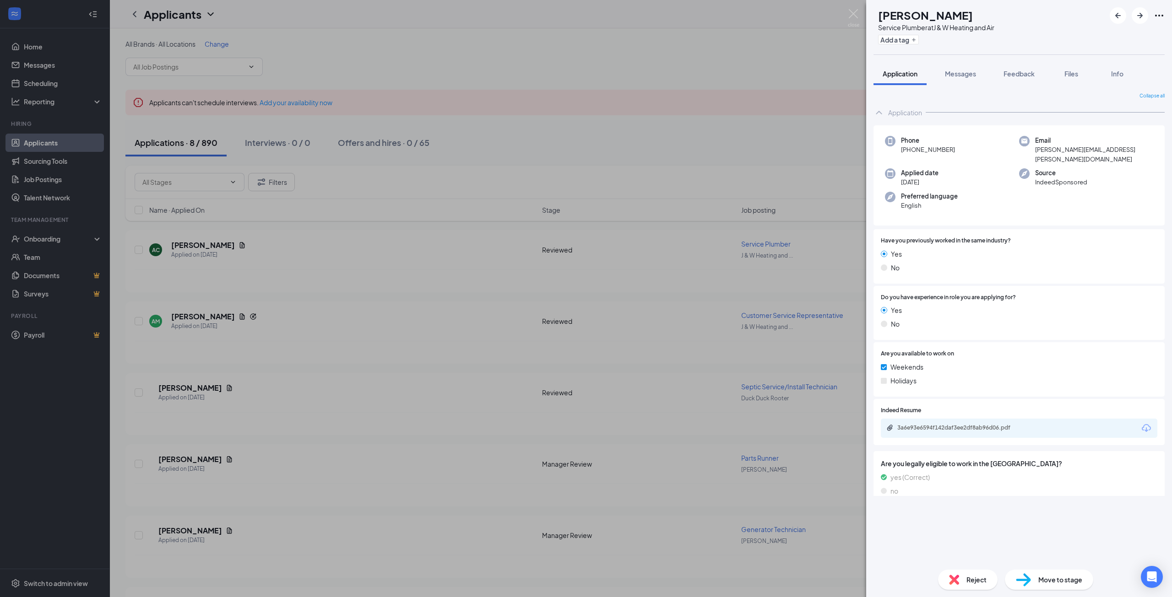
click at [954, 424] on div "3a6e93e6594f142daf3ee2df8ab96d06.pdf" at bounding box center [961, 427] width 128 height 7
click at [69, 481] on div "AC [PERSON_NAME] Service Plumber at J & W Heating and Air Add a tag Application…" at bounding box center [586, 298] width 1172 height 597
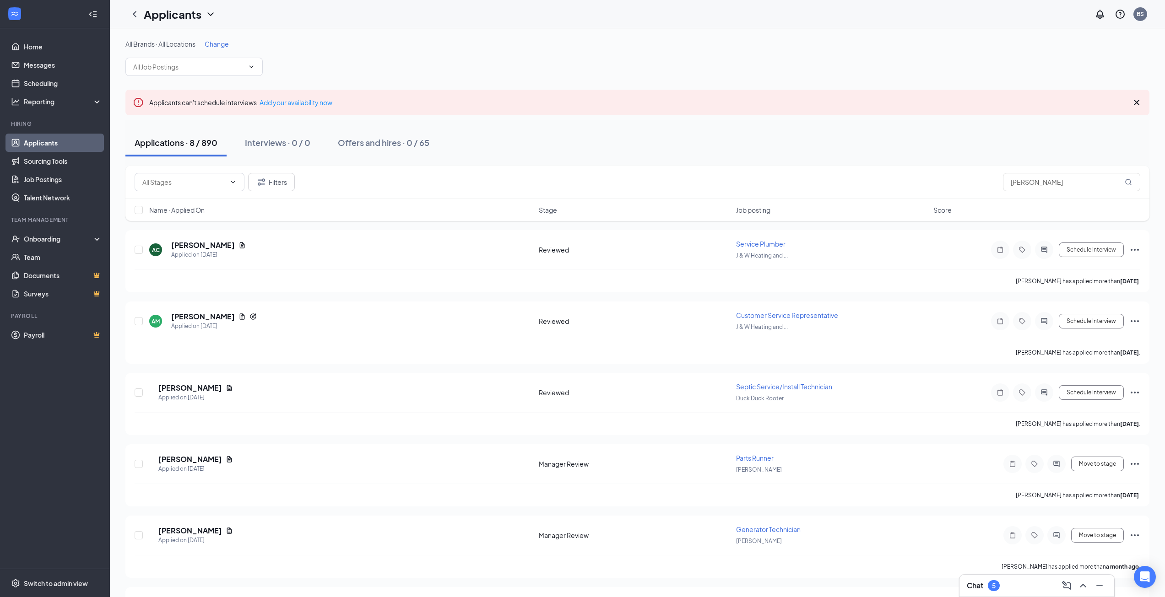
click at [57, 143] on link "Applicants" at bounding box center [63, 143] width 78 height 18
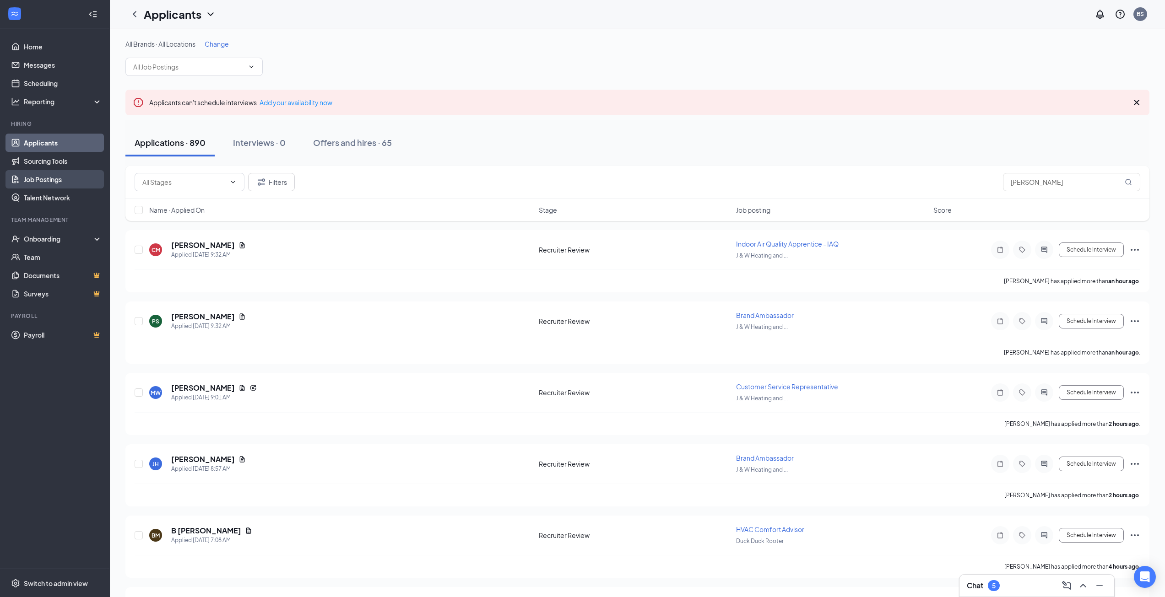
click at [49, 182] on link "Job Postings" at bounding box center [63, 179] width 78 height 18
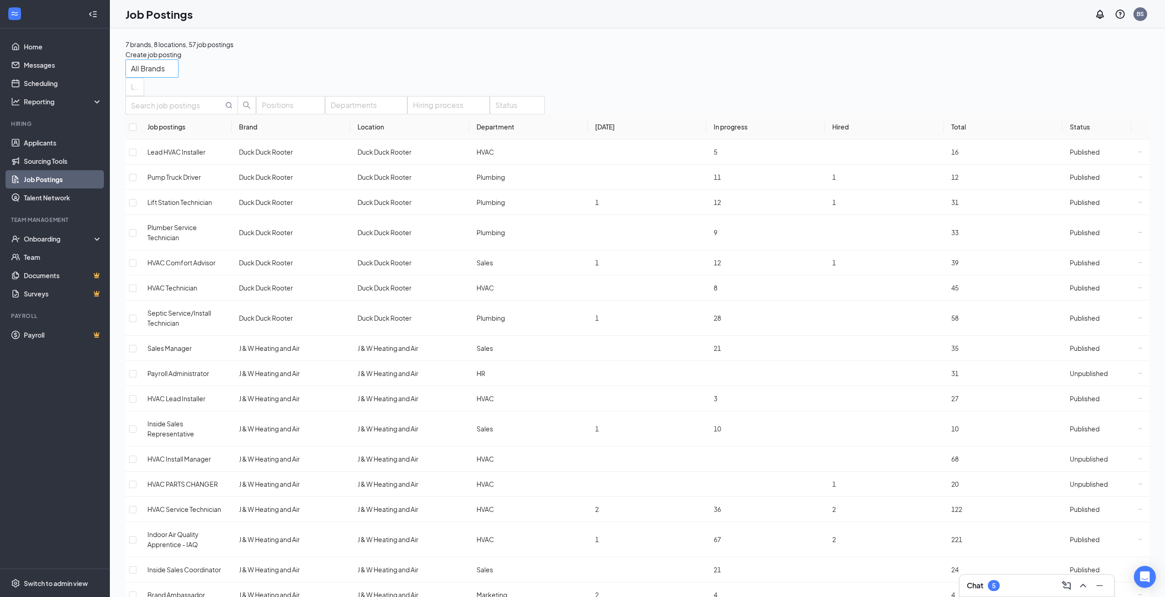
click at [173, 70] on span "All Brands" at bounding box center [152, 68] width 42 height 17
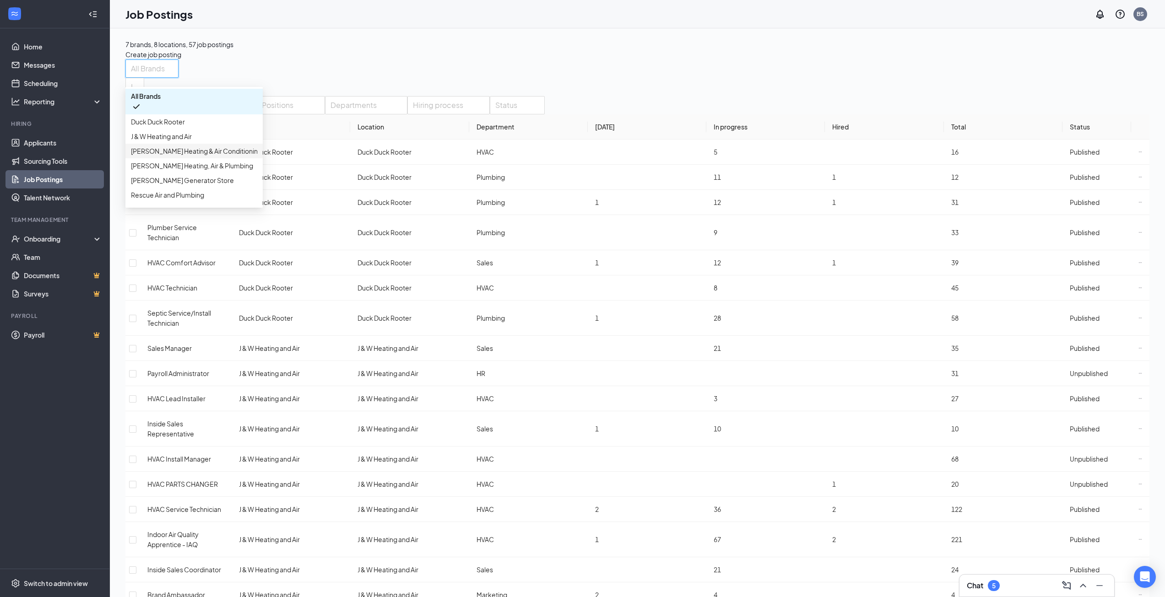
click at [210, 156] on p "[PERSON_NAME] Heating & Air Conditioning" at bounding box center [196, 151] width 131 height 10
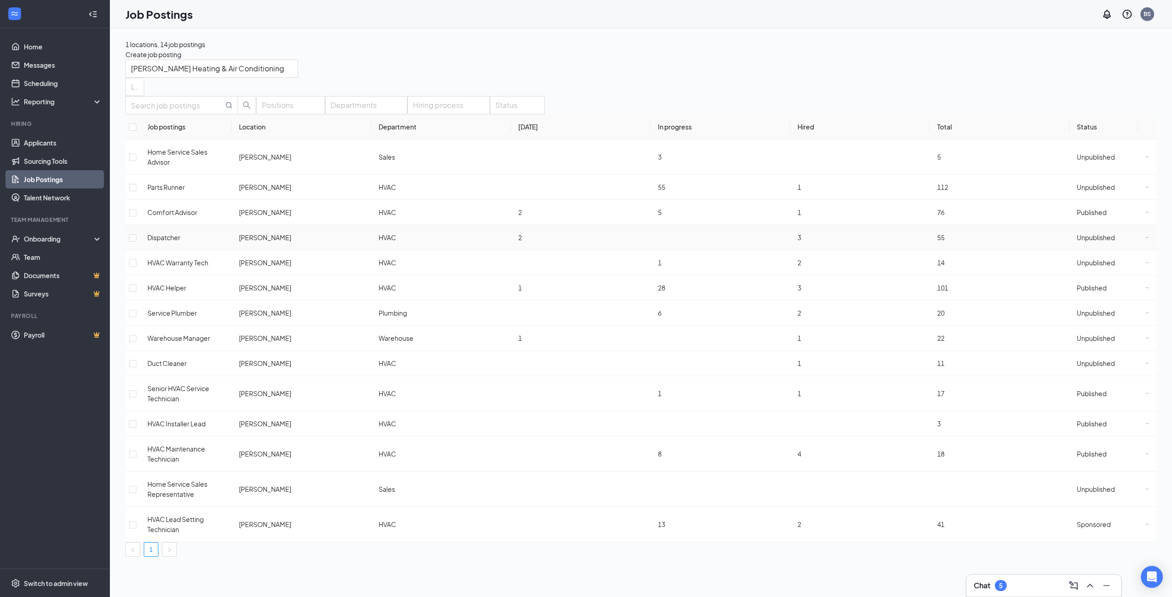
click at [1100, 239] on span "Unpublished" at bounding box center [1095, 237] width 38 height 8
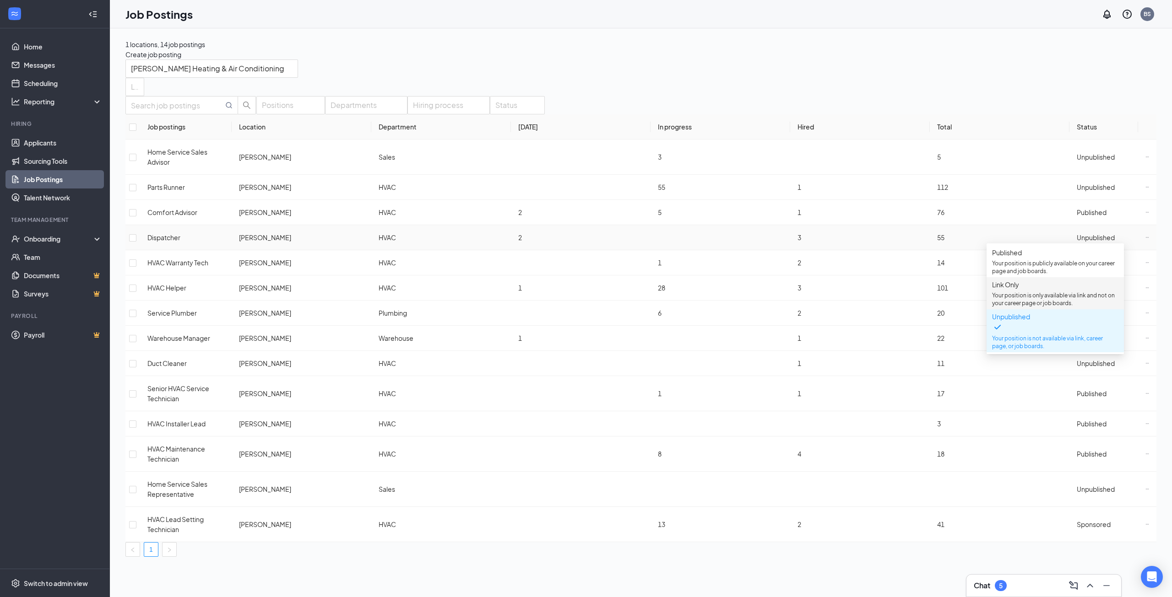
click at [1053, 298] on span "Link Only Your position is only available via link and not on your career page …" at bounding box center [1055, 293] width 126 height 27
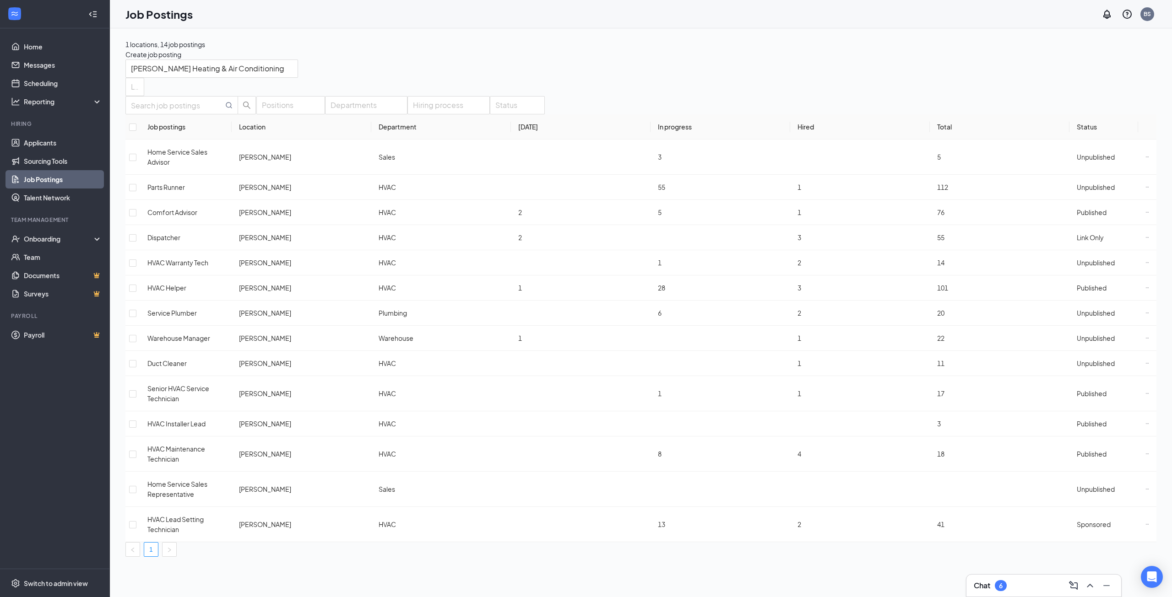
click at [990, 589] on h3 "Chat" at bounding box center [981, 586] width 16 height 10
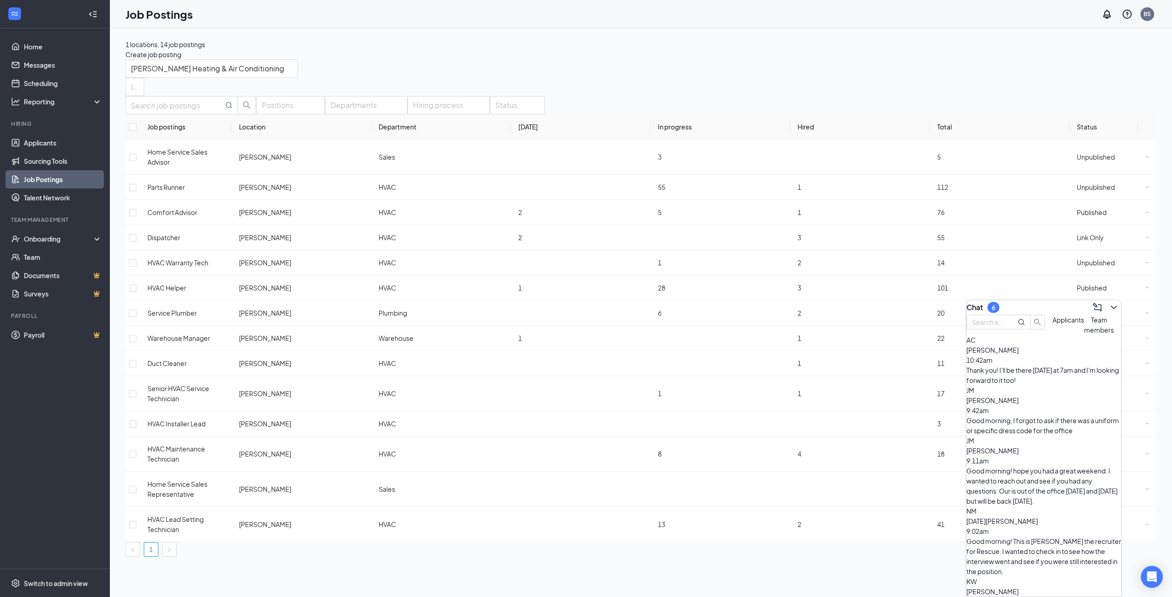
click at [1018, 354] on span "[PERSON_NAME]" at bounding box center [992, 350] width 52 height 8
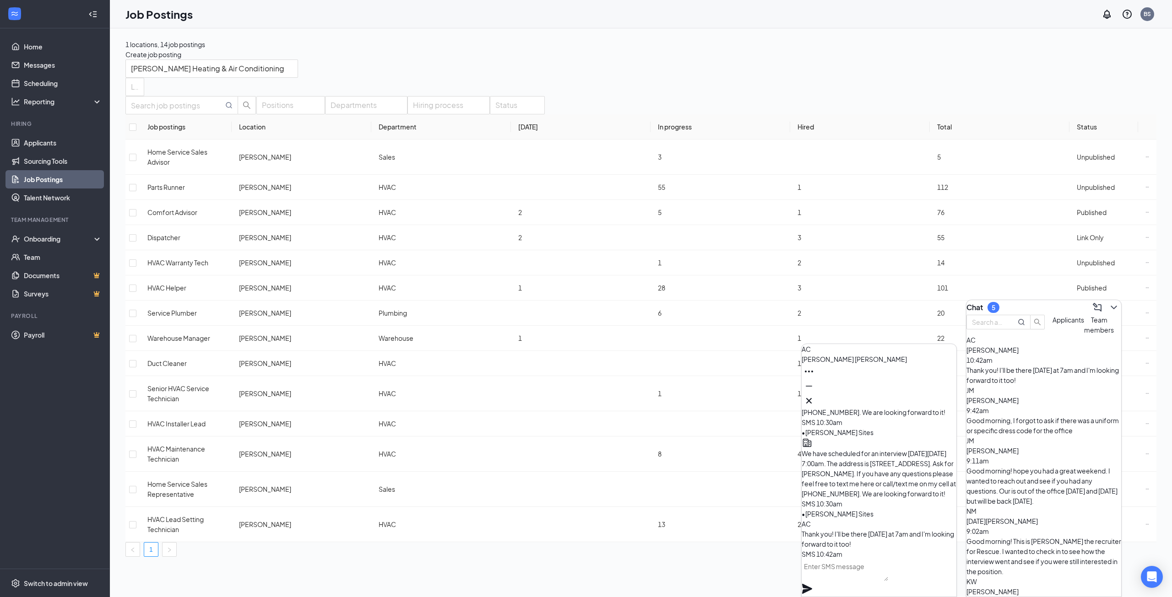
click at [846, 578] on textarea at bounding box center [844, 570] width 86 height 22
click at [45, 143] on link "Applicants" at bounding box center [63, 143] width 78 height 18
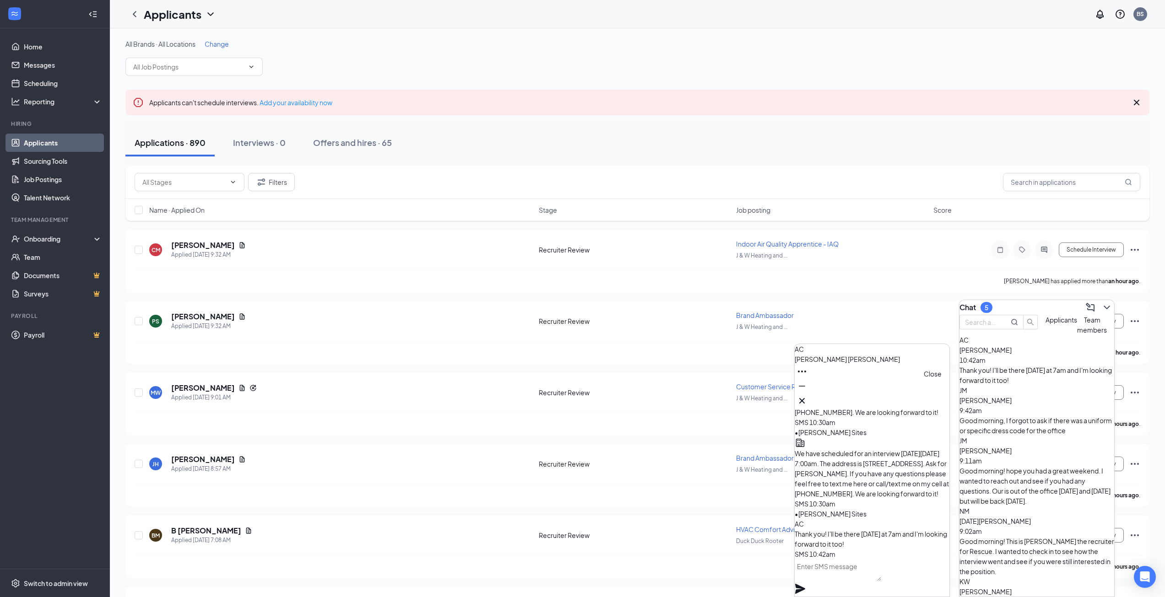
click at [807, 398] on icon "Cross" at bounding box center [801, 400] width 11 height 11
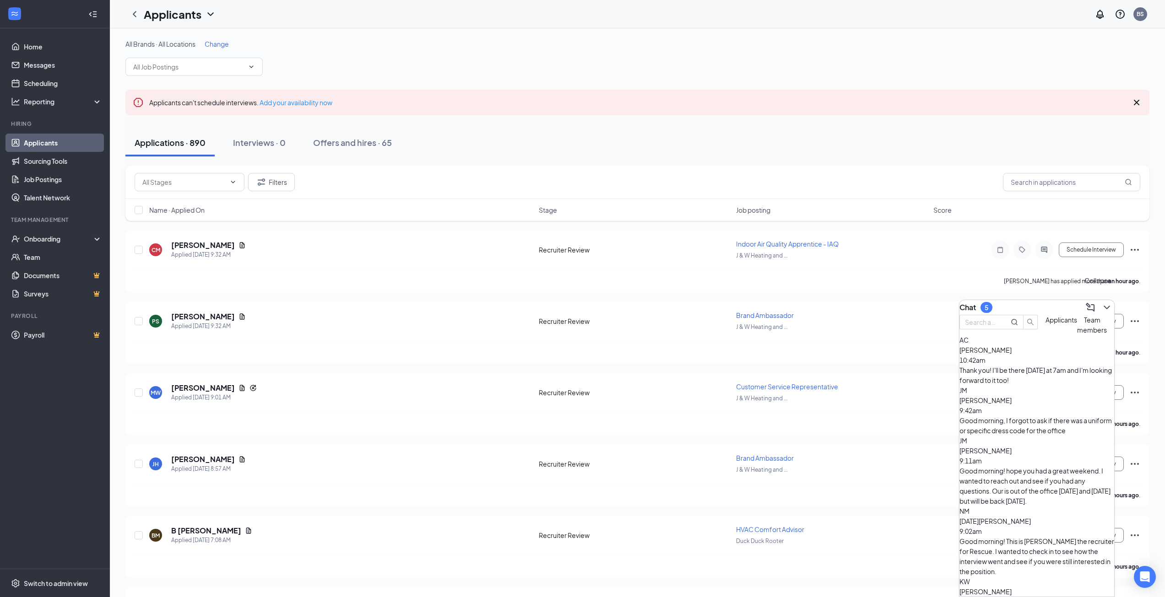
click at [1105, 303] on button at bounding box center [1106, 307] width 15 height 15
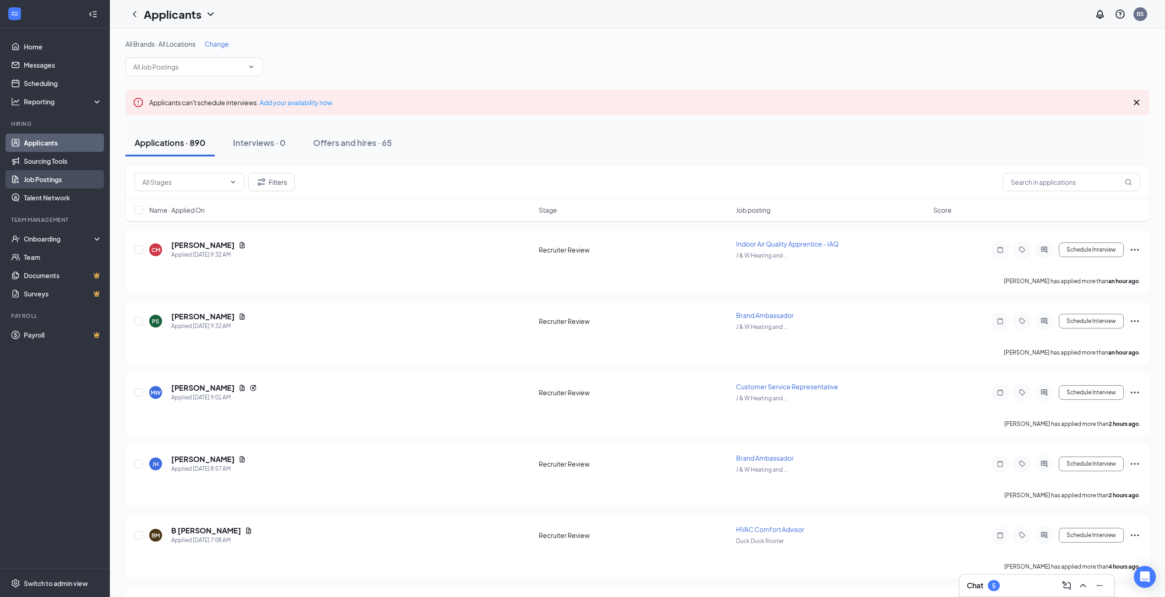
drag, startPoint x: 32, startPoint y: 181, endPoint x: 38, endPoint y: 181, distance: 5.5
click at [32, 181] on link "Job Postings" at bounding box center [63, 179] width 78 height 18
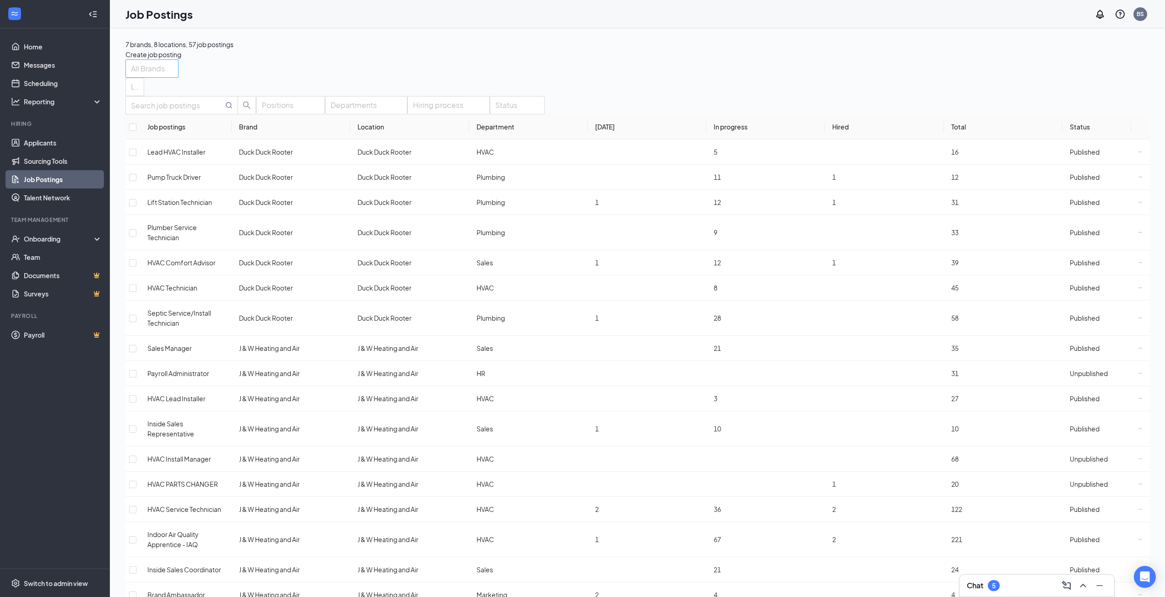
click at [165, 78] on span "All Brands" at bounding box center [148, 74] width 34 height 28
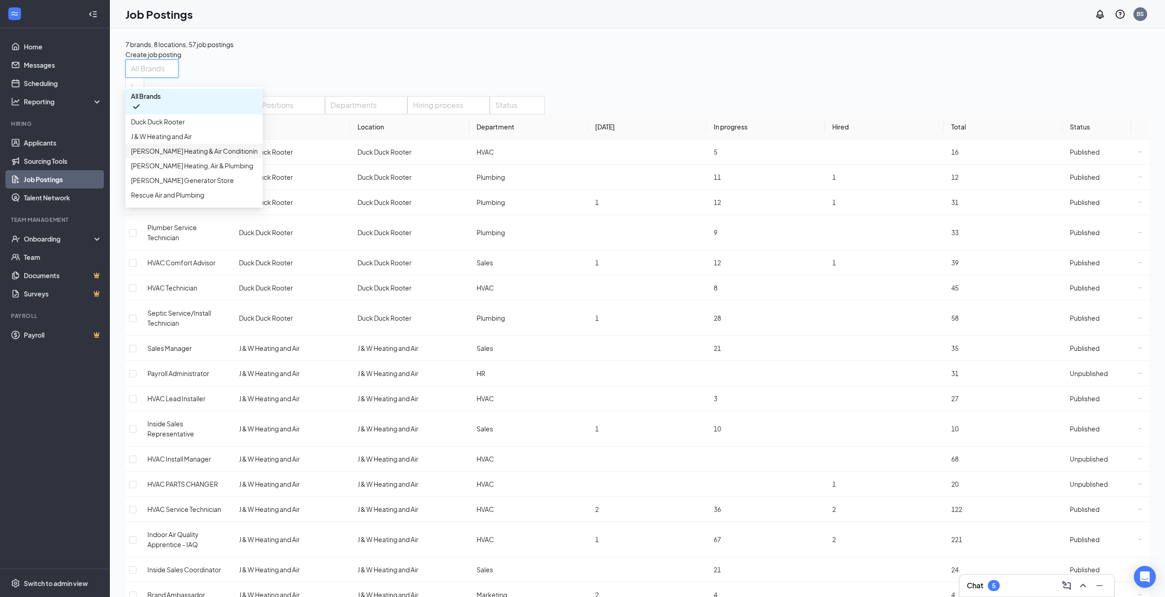
click at [184, 158] on div "[PERSON_NAME] Heating & Air Conditioning" at bounding box center [193, 151] width 137 height 15
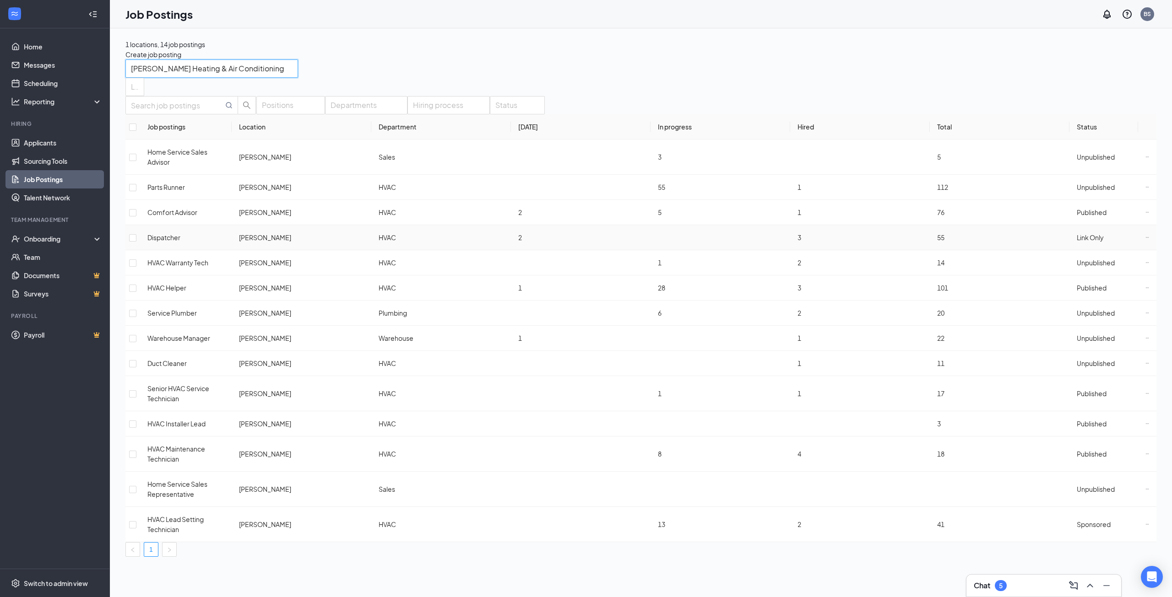
click at [1145, 236] on icon "Ellipses" at bounding box center [1147, 238] width 4 height 4
click at [59, 163] on link "Sourcing Tools" at bounding box center [63, 161] width 78 height 18
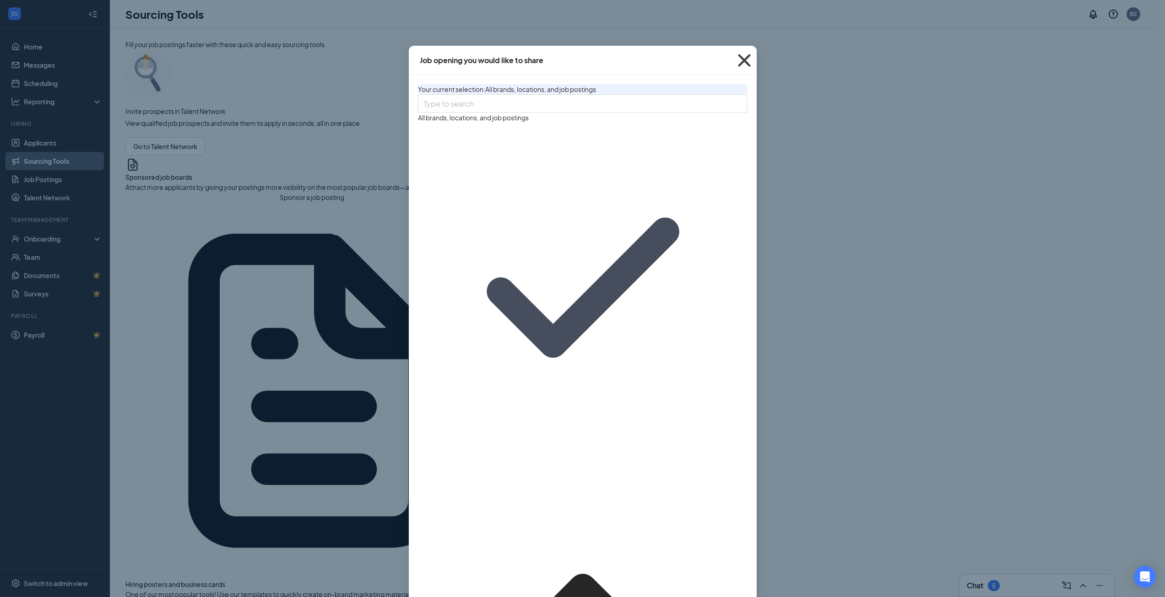
click at [745, 59] on icon "Cross" at bounding box center [744, 60] width 12 height 12
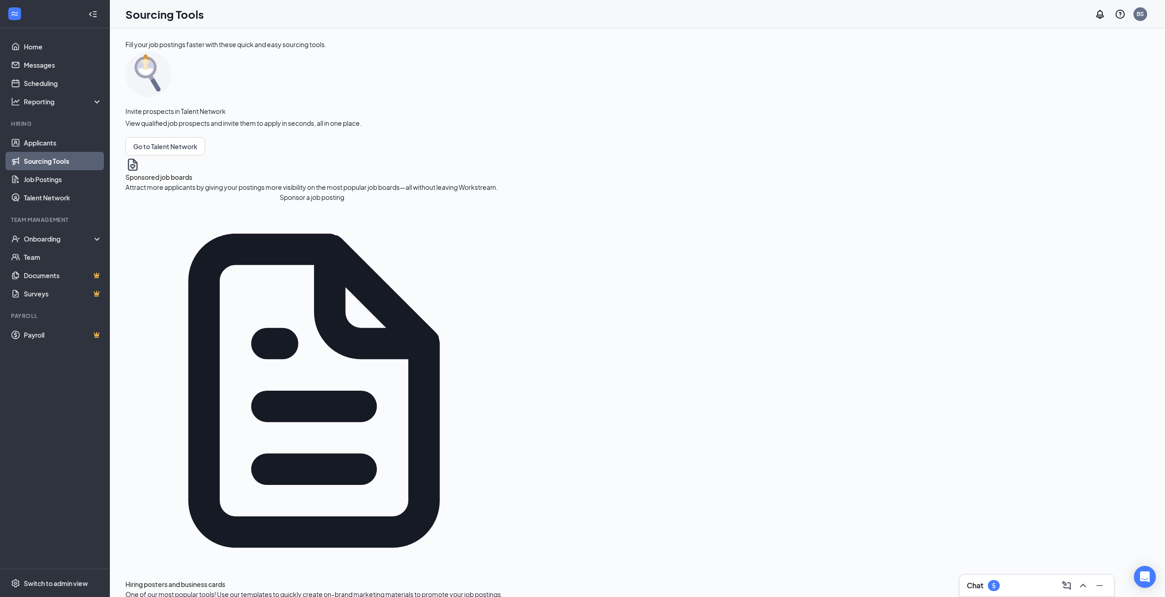
click at [46, 158] on link "Sourcing Tools" at bounding box center [63, 161] width 78 height 18
click at [41, 143] on link "Applicants" at bounding box center [63, 143] width 78 height 18
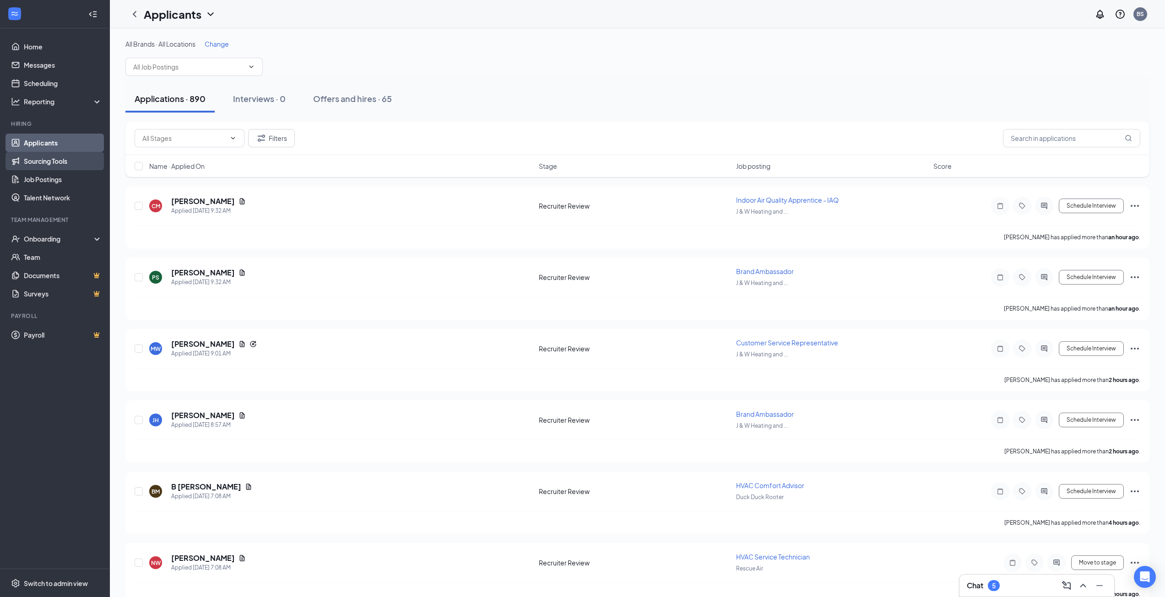
click at [52, 160] on link "Sourcing Tools" at bounding box center [63, 161] width 78 height 18
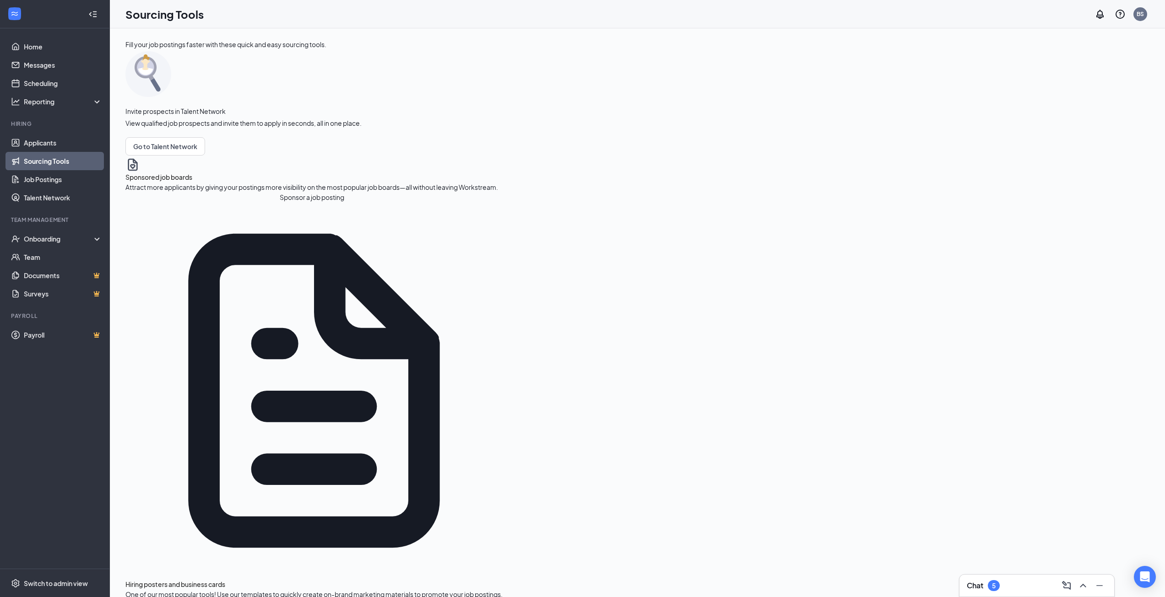
click at [182, 202] on button "Sponsor a job posting" at bounding box center [311, 197] width 373 height 10
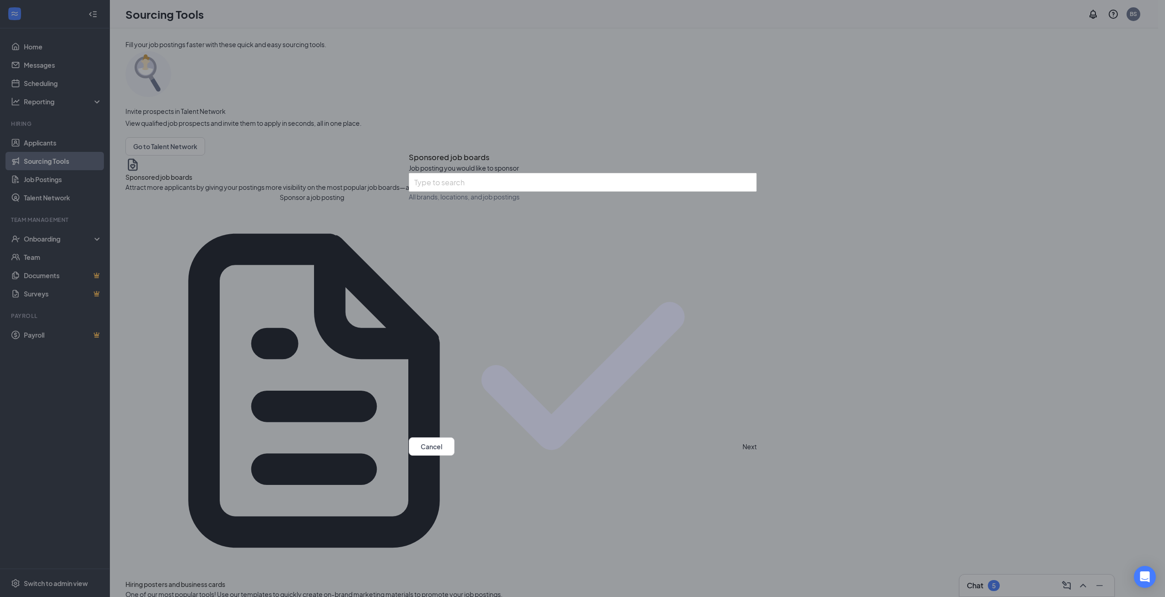
scroll to position [137, 0]
click at [416, 152] on icon "Cross" at bounding box center [413, 154] width 5 height 5
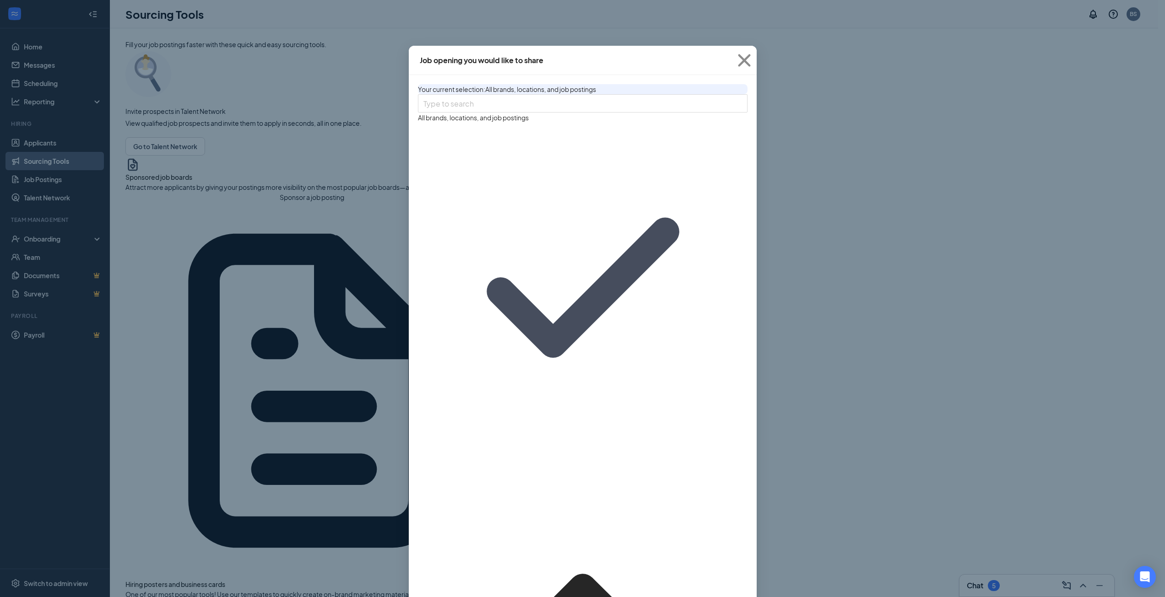
scroll to position [549, 0]
click at [745, 63] on icon "Cross" at bounding box center [744, 60] width 25 height 25
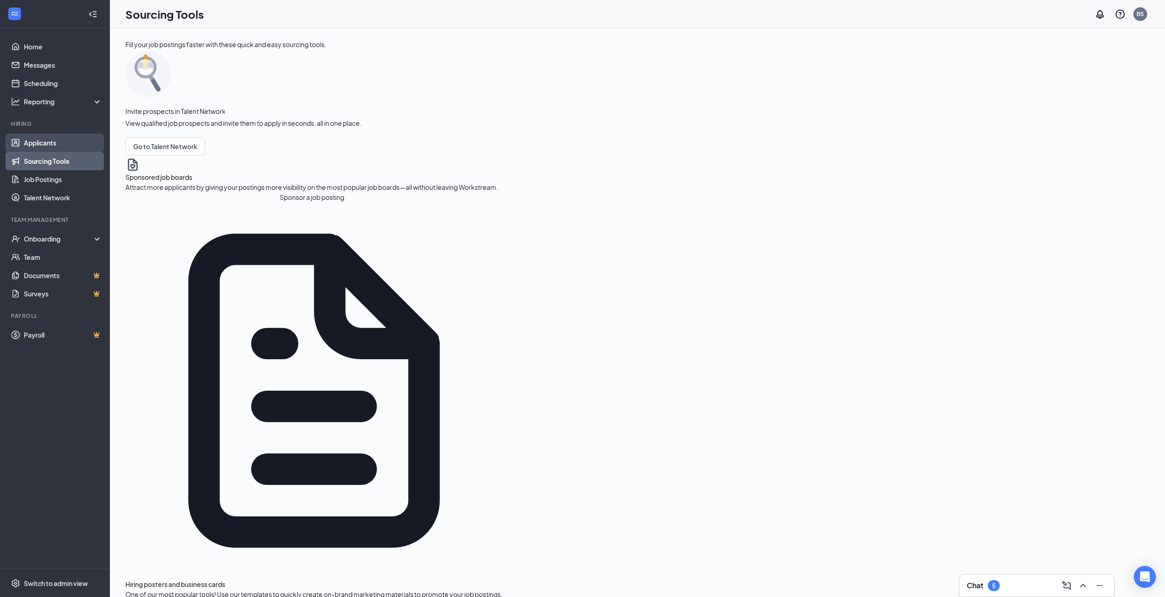
click at [59, 146] on link "Applicants" at bounding box center [63, 143] width 78 height 18
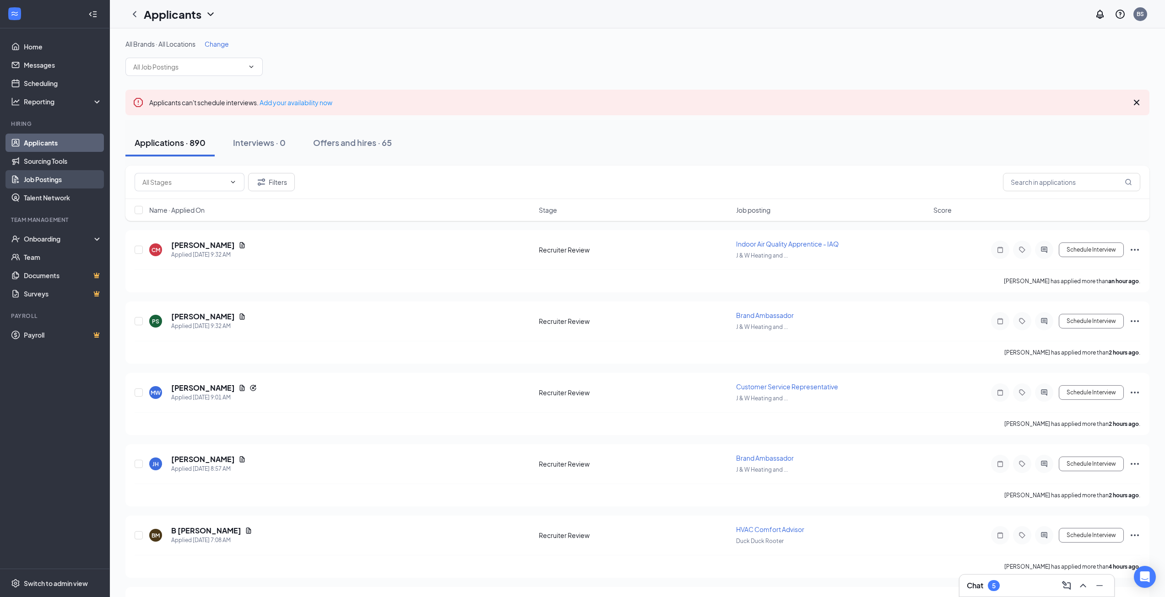
click at [59, 183] on link "Job Postings" at bounding box center [63, 179] width 78 height 18
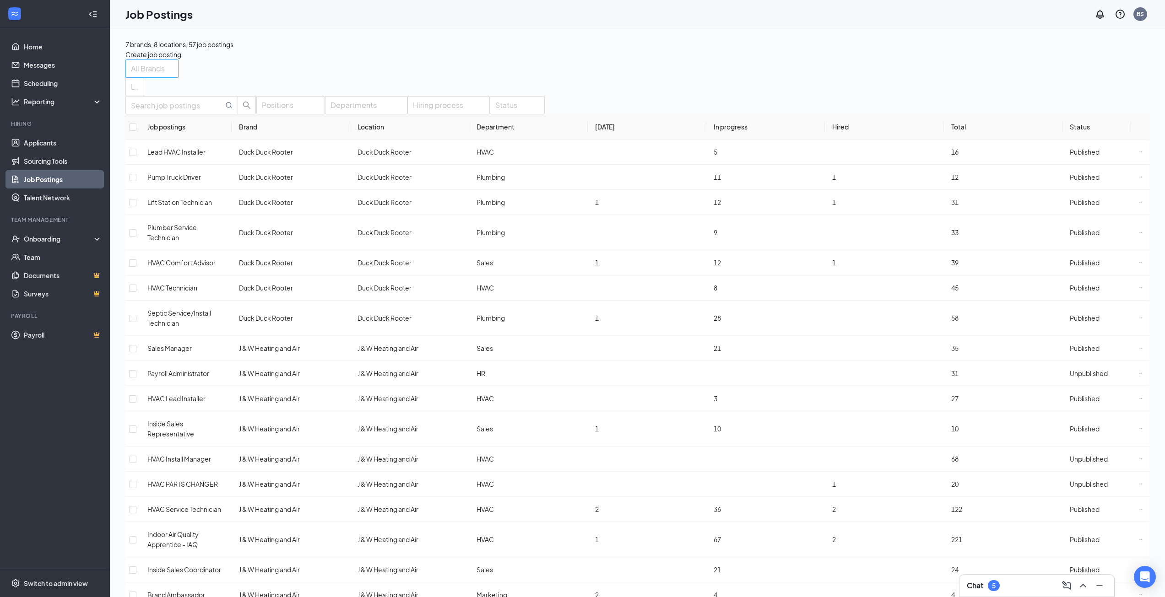
click at [165, 75] on span "All Brands" at bounding box center [148, 74] width 34 height 28
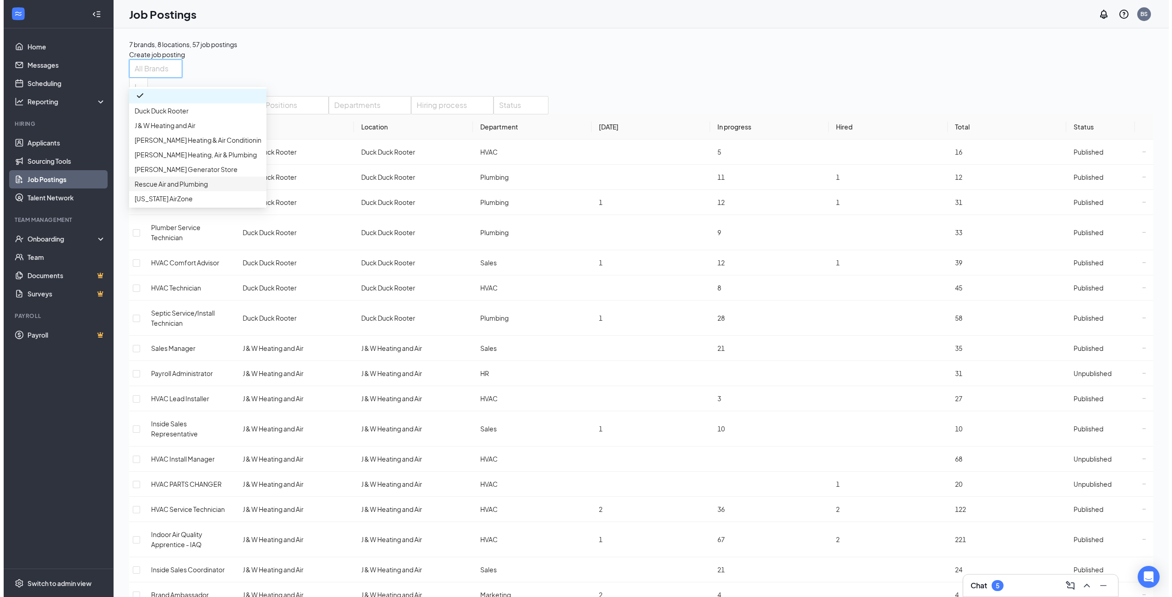
scroll to position [46, 0]
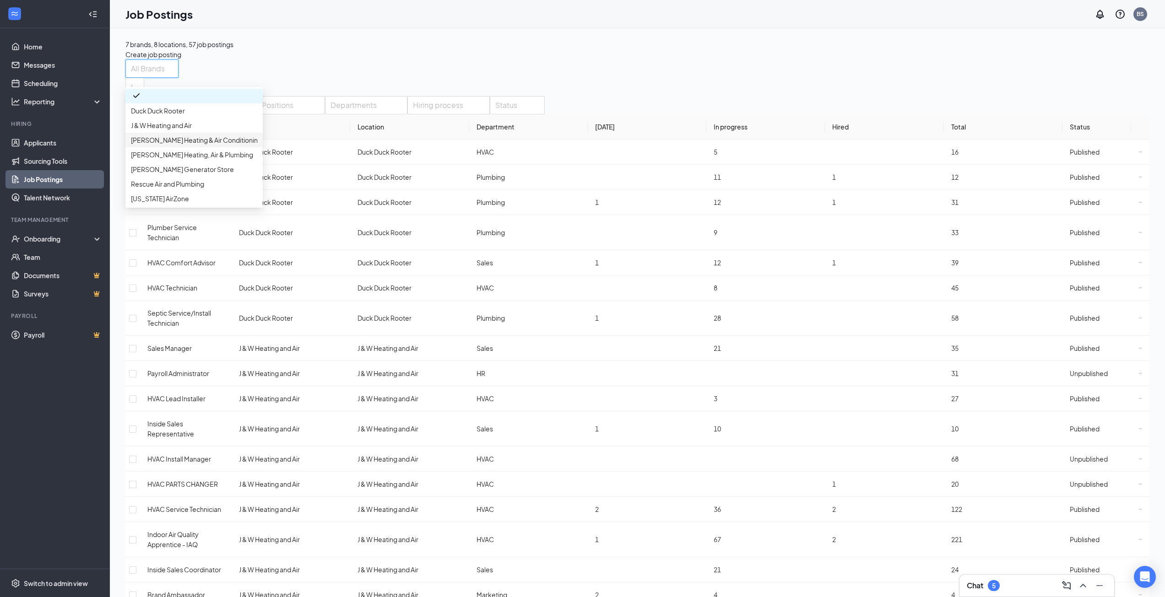
click at [188, 135] on p "[PERSON_NAME] Heating & Air Conditioning" at bounding box center [196, 140] width 131 height 10
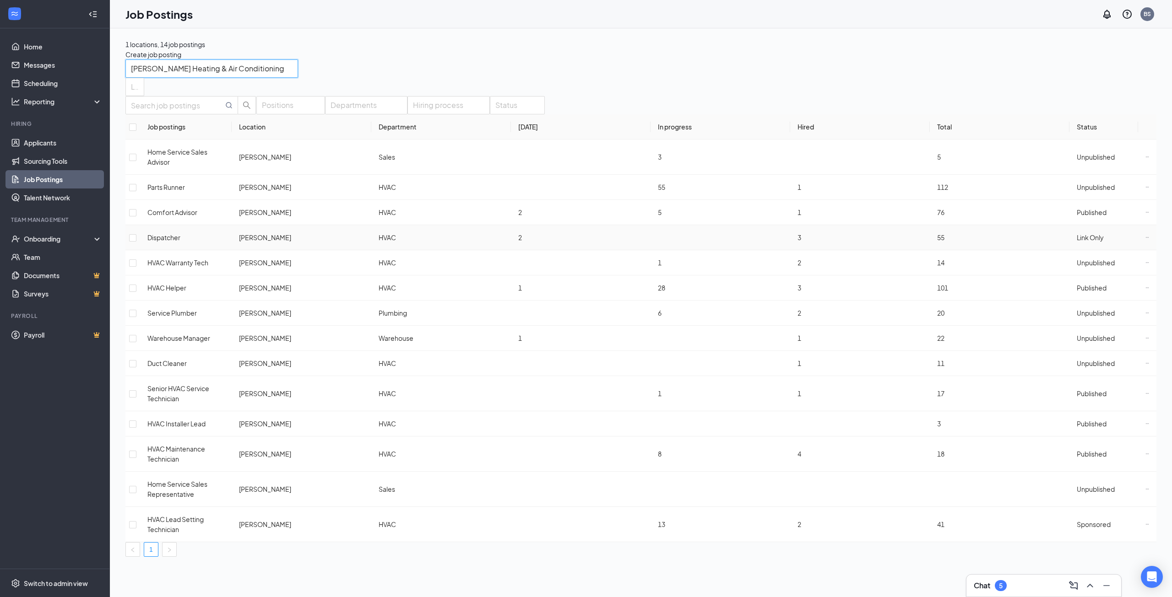
click at [1145, 238] on icon "Ellipses" at bounding box center [1147, 238] width 4 height 4
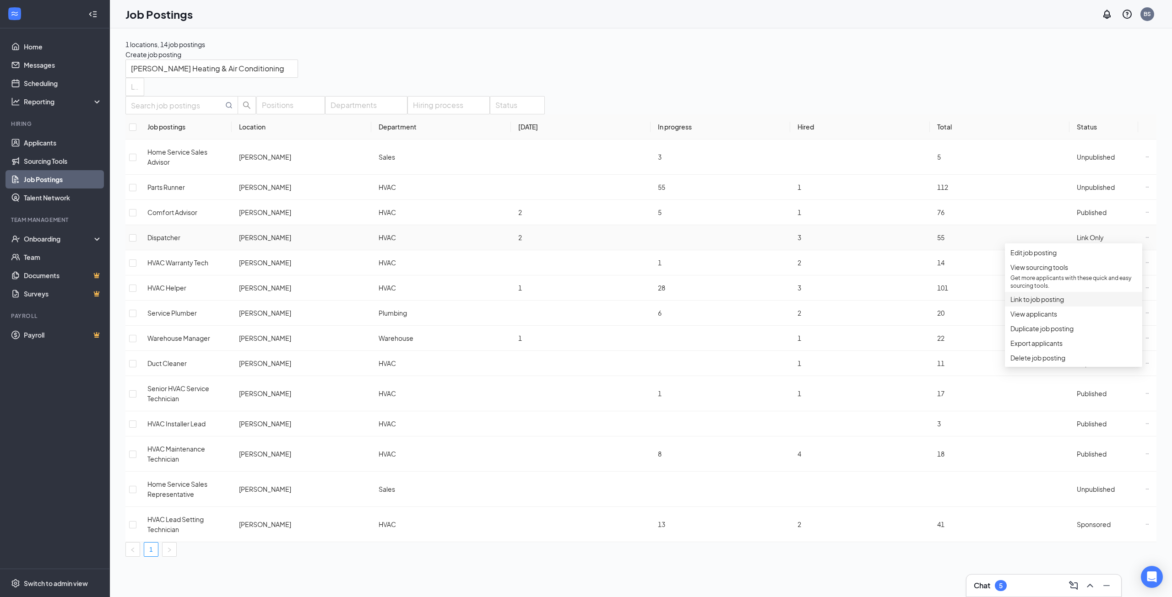
click at [1072, 304] on span "Link to job posting" at bounding box center [1073, 299] width 126 height 10
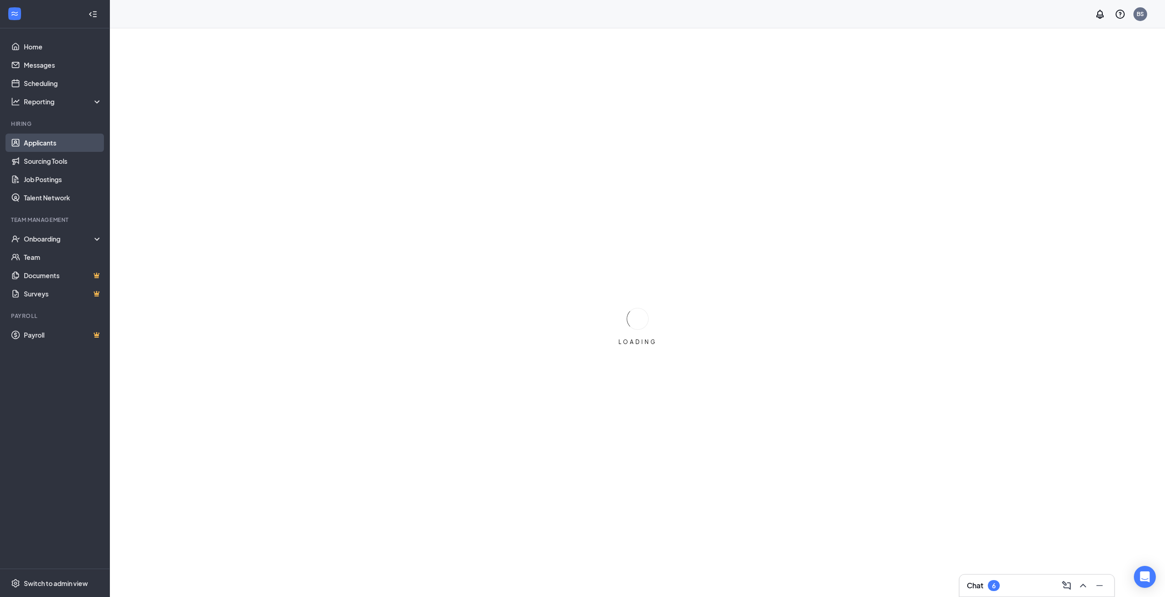
click at [58, 143] on link "Applicants" at bounding box center [63, 143] width 78 height 18
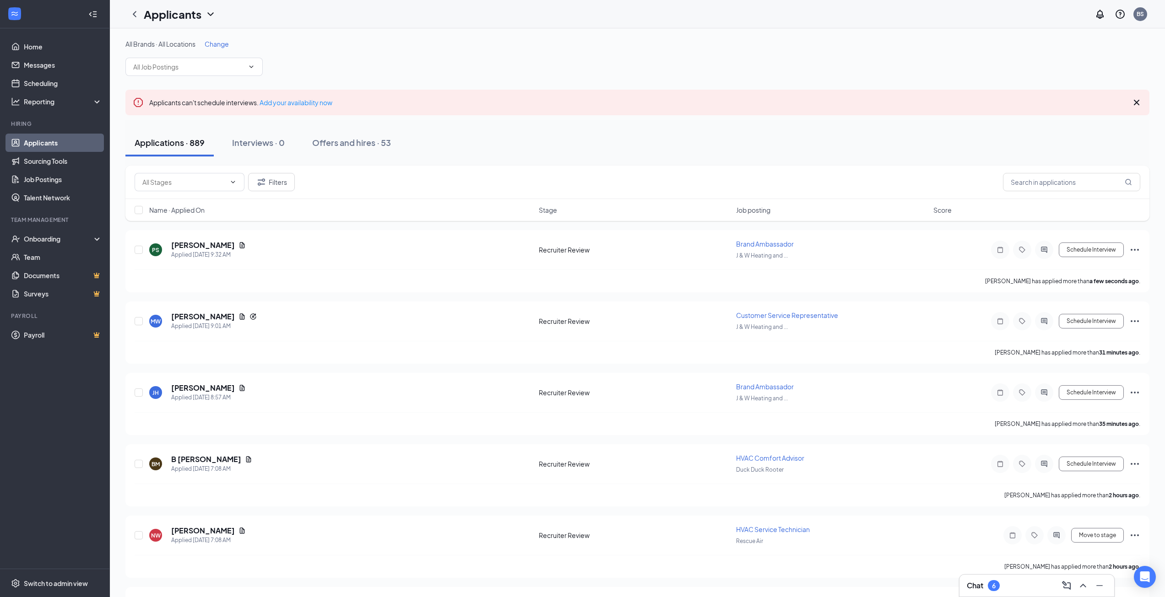
click at [218, 46] on span "Change" at bounding box center [217, 44] width 24 height 8
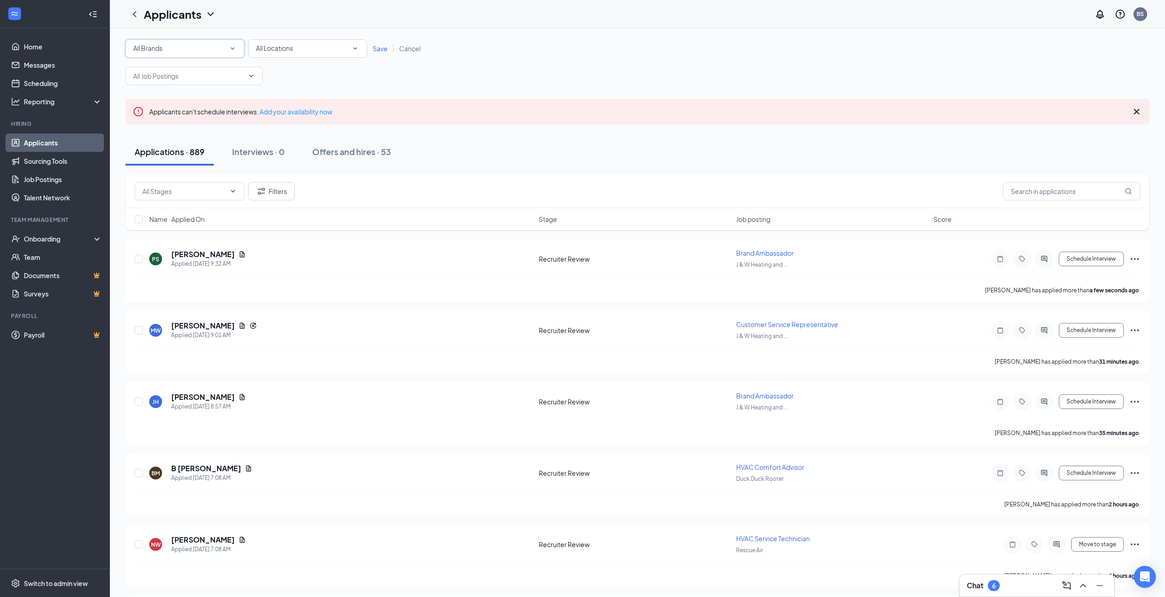
click at [217, 50] on div "All Brands" at bounding box center [184, 48] width 103 height 11
click at [167, 165] on span "[US_STATE] AirZone" at bounding box center [162, 166] width 58 height 8
click at [383, 47] on span "Save" at bounding box center [380, 48] width 15 height 8
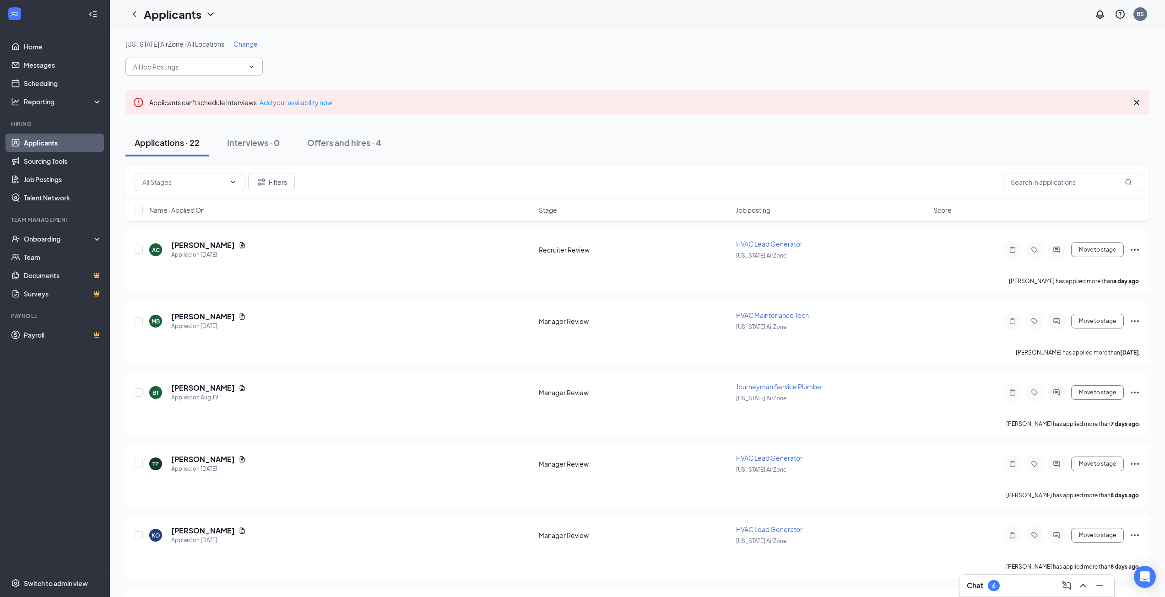
click at [243, 65] on input "text" at bounding box center [188, 67] width 111 height 10
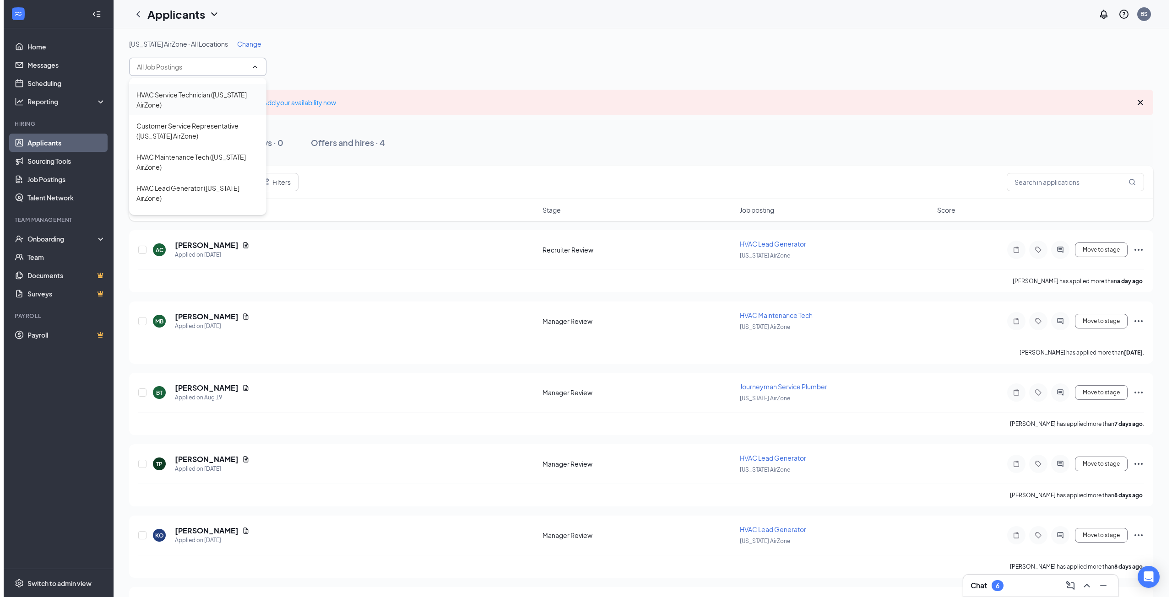
scroll to position [71, 0]
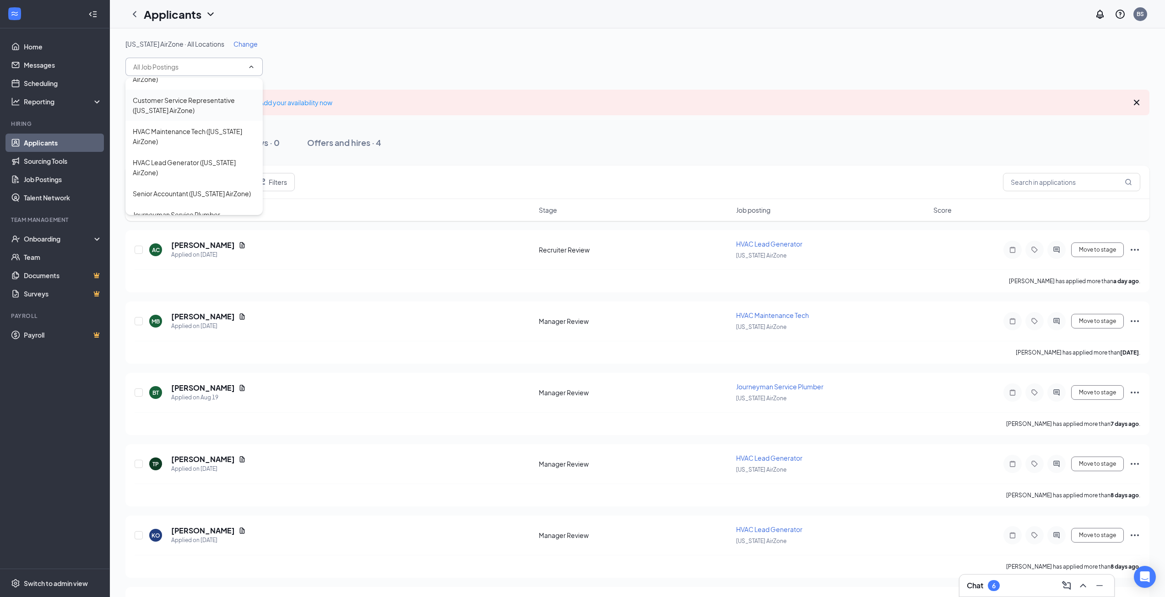
click at [210, 100] on div "Customer Service Representative ([US_STATE] AirZone)" at bounding box center [194, 105] width 123 height 20
type input "Customer Service Representative ([US_STATE] AirZone)"
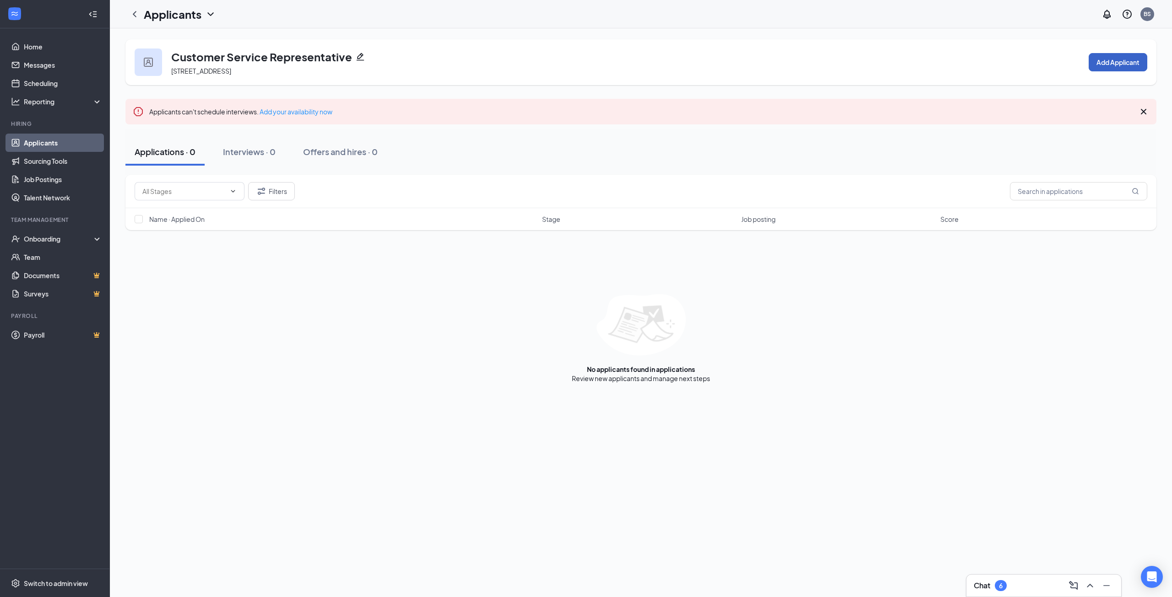
click at [1126, 65] on button "Add Applicant" at bounding box center [1117, 62] width 59 height 18
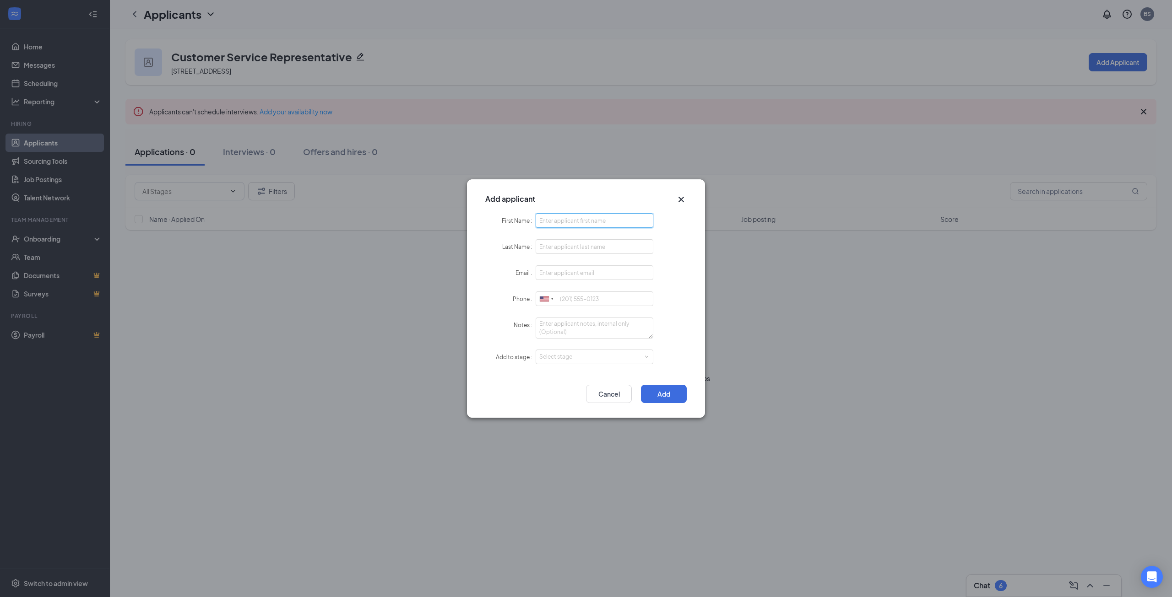
click at [574, 218] on input "First Name" at bounding box center [594, 220] width 118 height 15
type input "Miranda"
type input "King"
click at [568, 271] on input "Email" at bounding box center [594, 272] width 118 height 15
paste input "[EMAIL_ADDRESS][DOMAIN_NAME]"
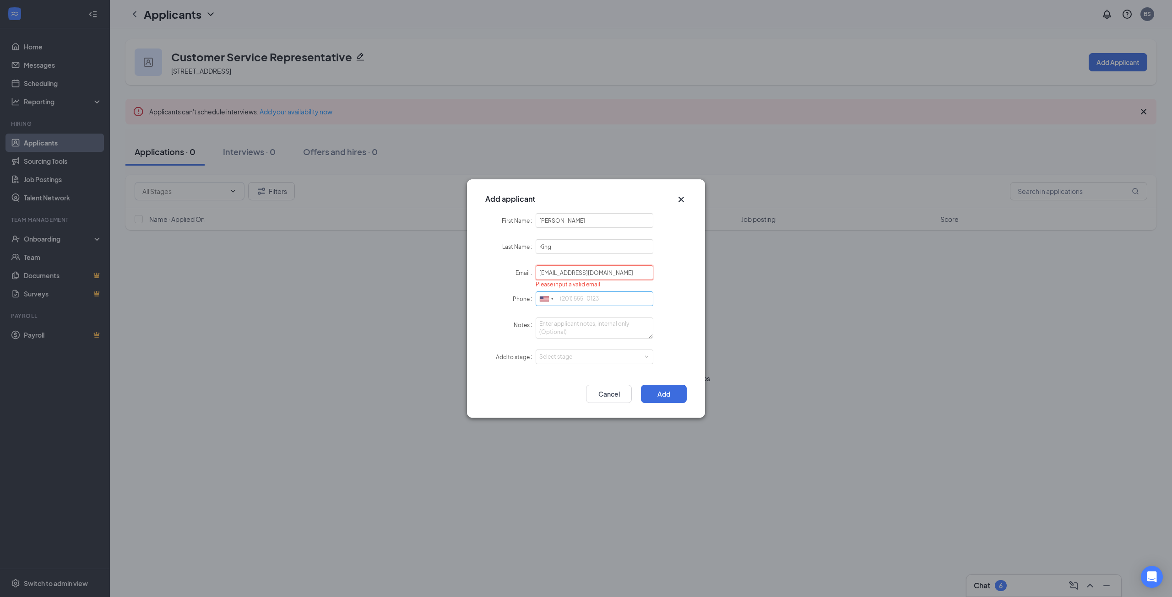
type input "[EMAIL_ADDRESS][DOMAIN_NAME]"
click at [578, 299] on input "Phone" at bounding box center [594, 299] width 118 height 15
paste input "[PHONE_NUMBER]"
click at [579, 358] on div "Select stage" at bounding box center [592, 356] width 106 height 9
type input "[PHONE_NUMBER]"
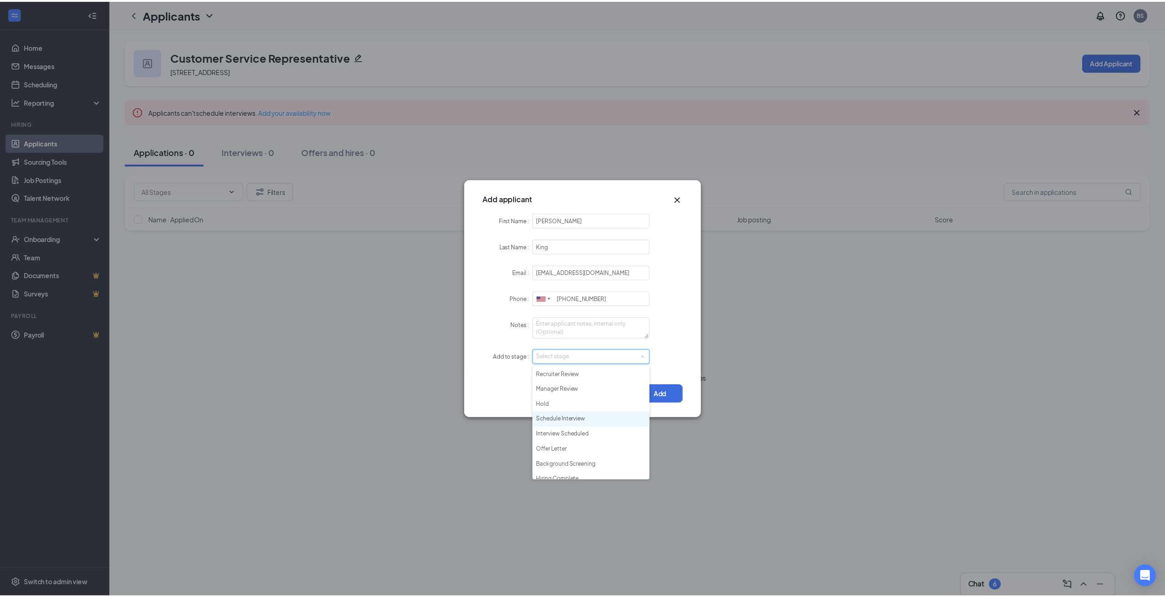
scroll to position [21, 0]
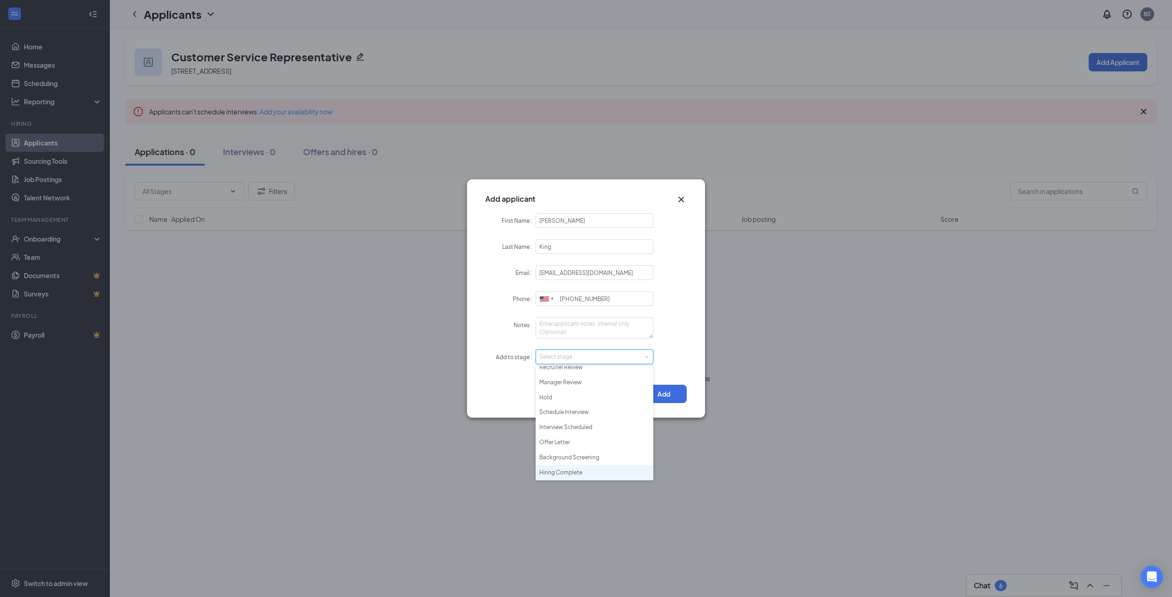
click at [580, 472] on li "Hiring Complete" at bounding box center [594, 472] width 118 height 15
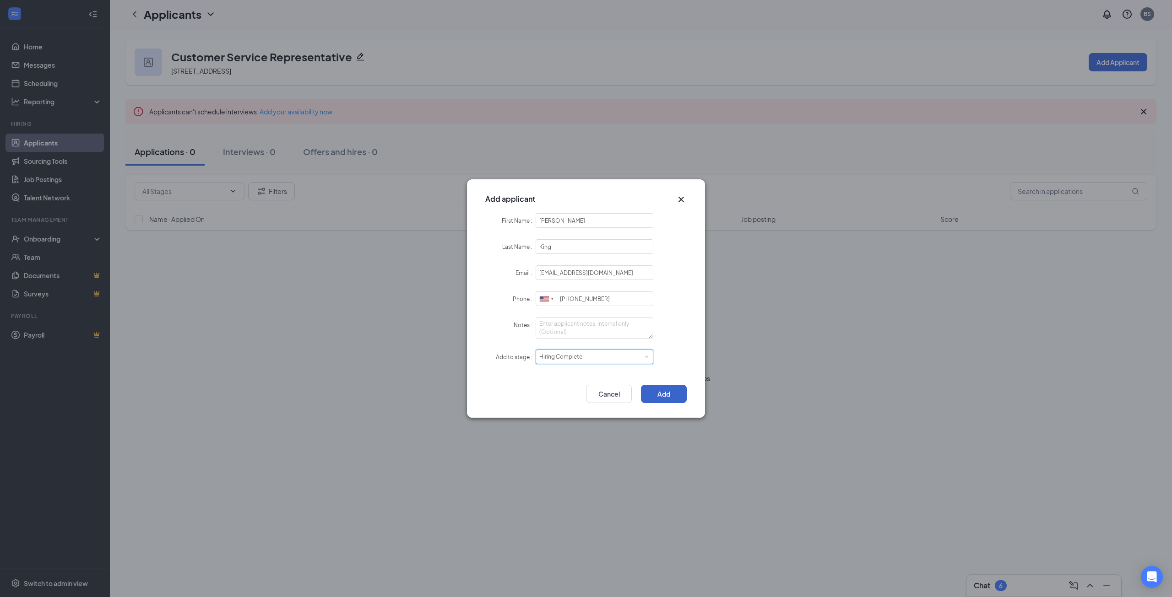
click at [660, 400] on button "Add" at bounding box center [664, 394] width 46 height 18
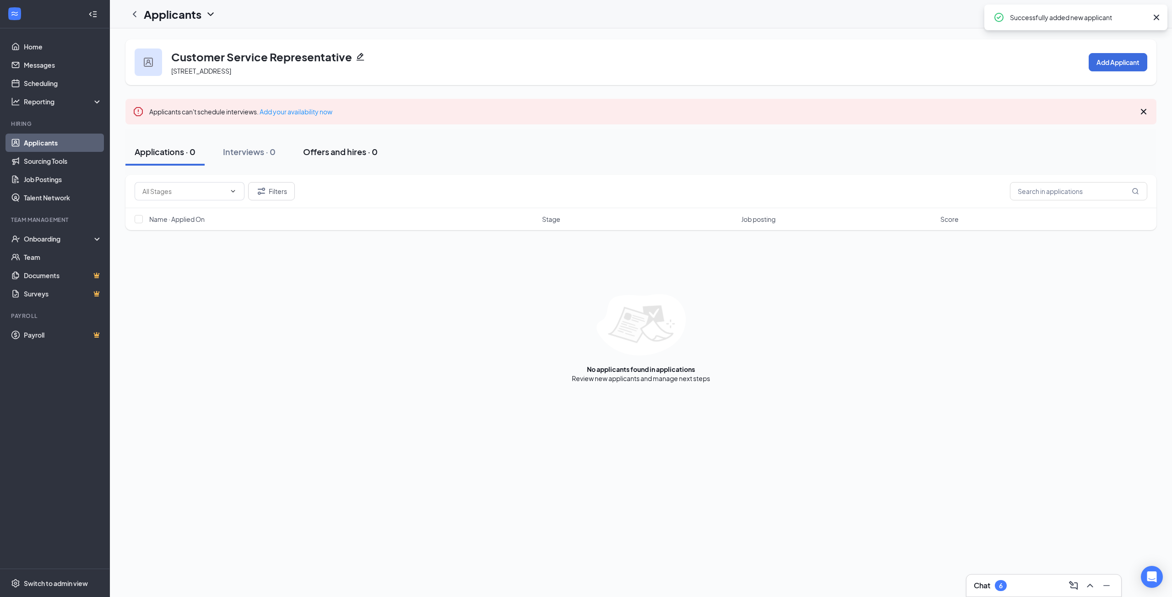
click at [338, 150] on div "Offers and hires · 0" at bounding box center [340, 151] width 75 height 11
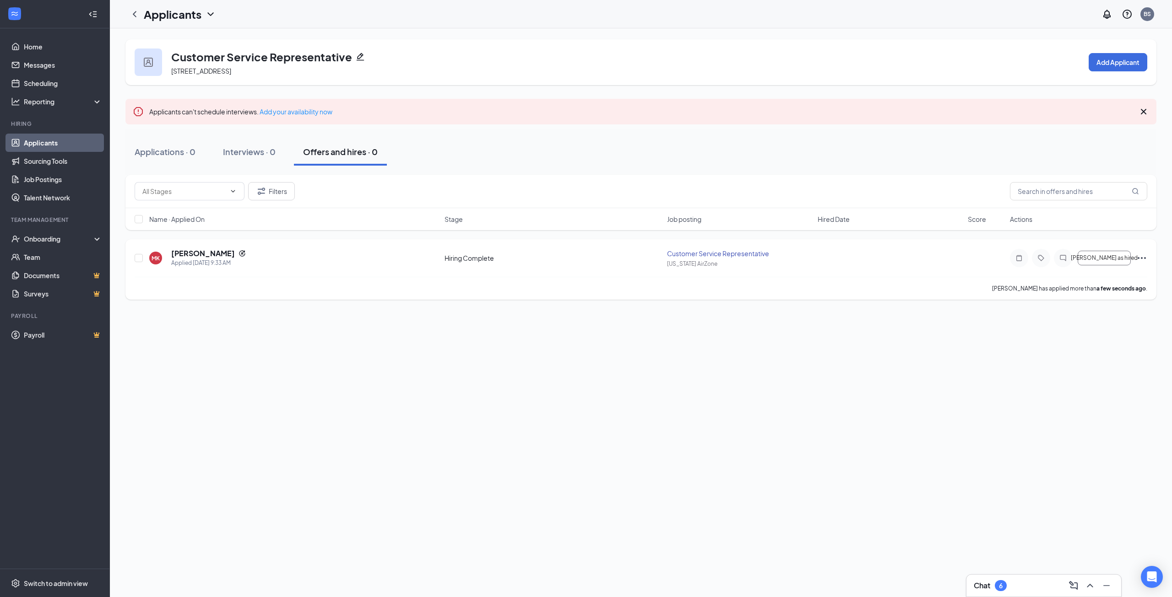
click at [1140, 260] on icon "Ellipses" at bounding box center [1141, 258] width 11 height 11
click at [1093, 281] on p "[PERSON_NAME] as hired" at bounding box center [1100, 277] width 79 height 9
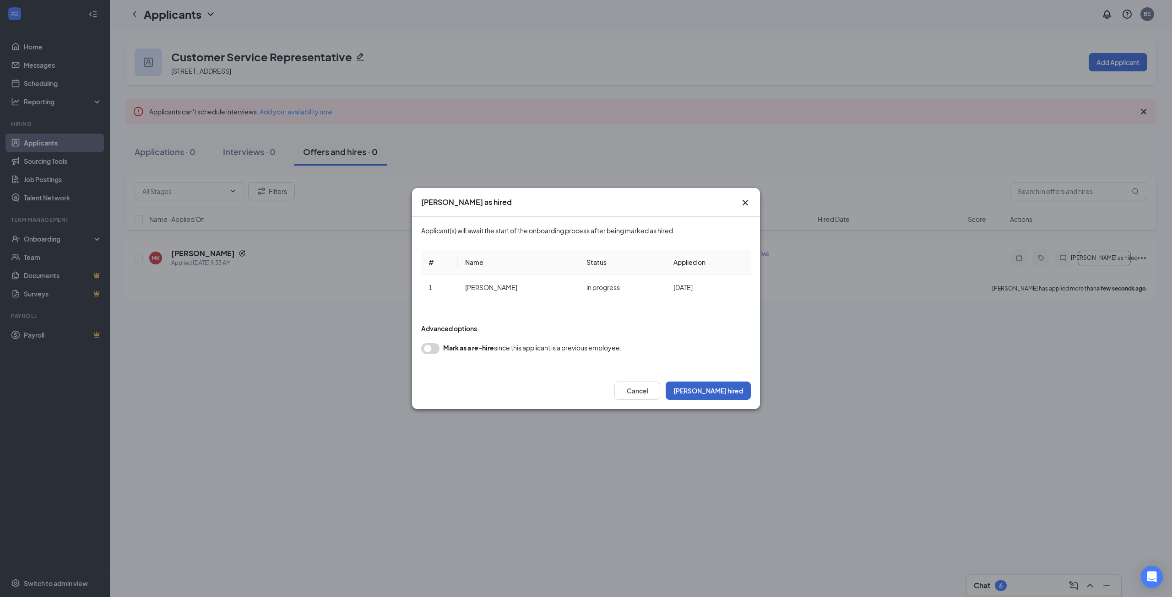
click at [729, 390] on button "[PERSON_NAME] hired" at bounding box center [707, 391] width 85 height 18
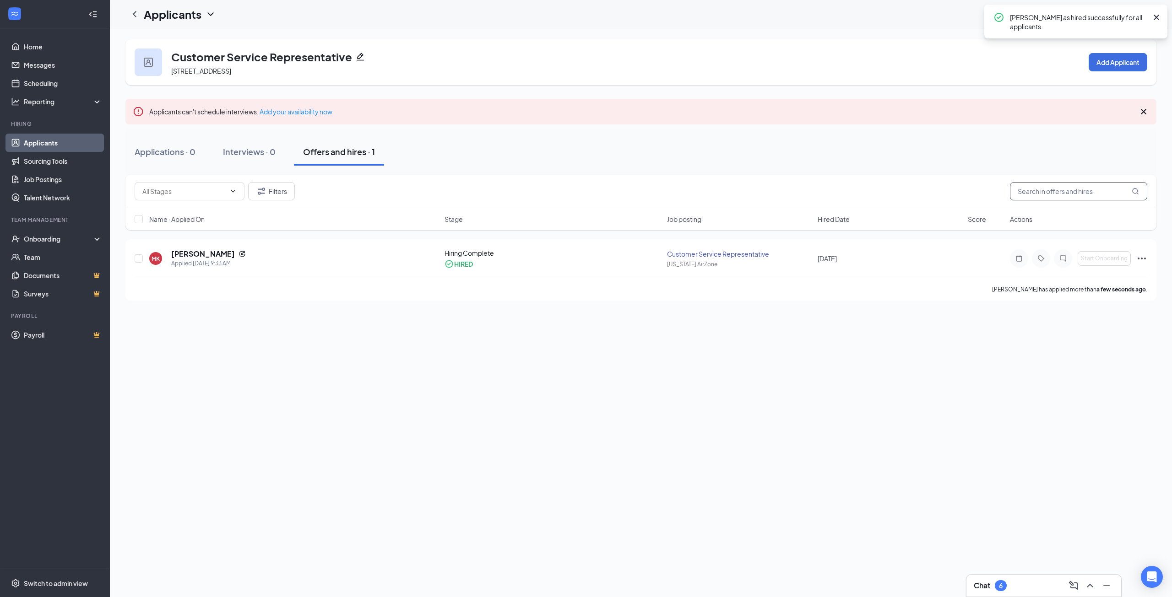
click at [1051, 189] on input "text" at bounding box center [1078, 191] width 137 height 18
click at [215, 15] on icon "ChevronDown" at bounding box center [210, 14] width 11 height 11
click at [141, 10] on div at bounding box center [134, 14] width 18 height 18
click at [135, 14] on icon "ChevronLeft" at bounding box center [134, 14] width 11 height 11
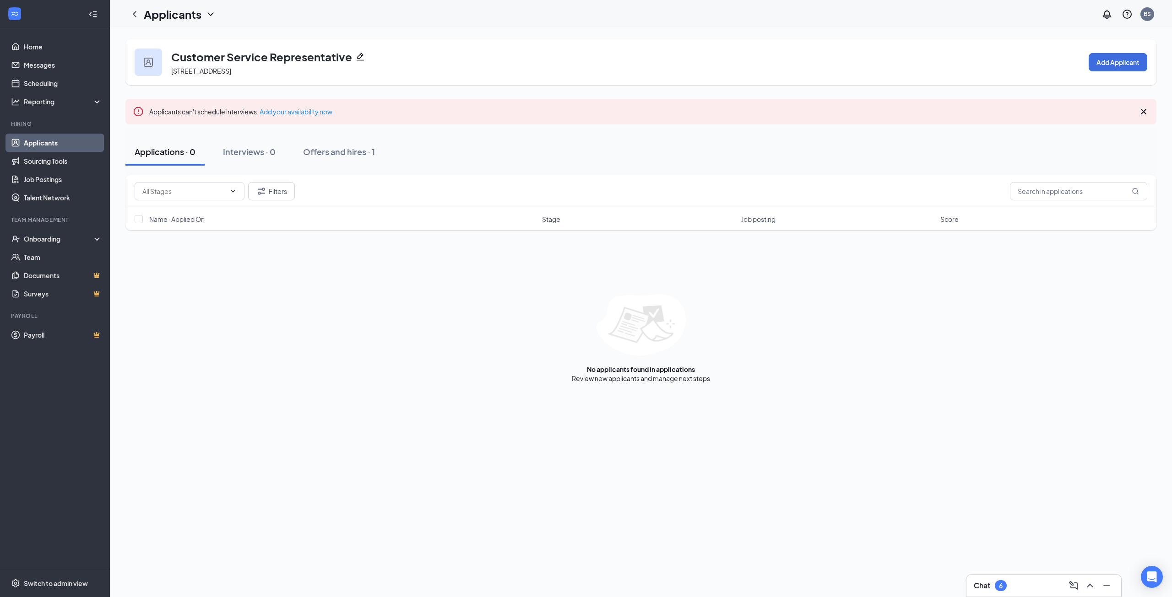
click at [356, 58] on icon "Pencil" at bounding box center [360, 57] width 8 height 8
click at [56, 144] on link "Applicants" at bounding box center [63, 143] width 78 height 18
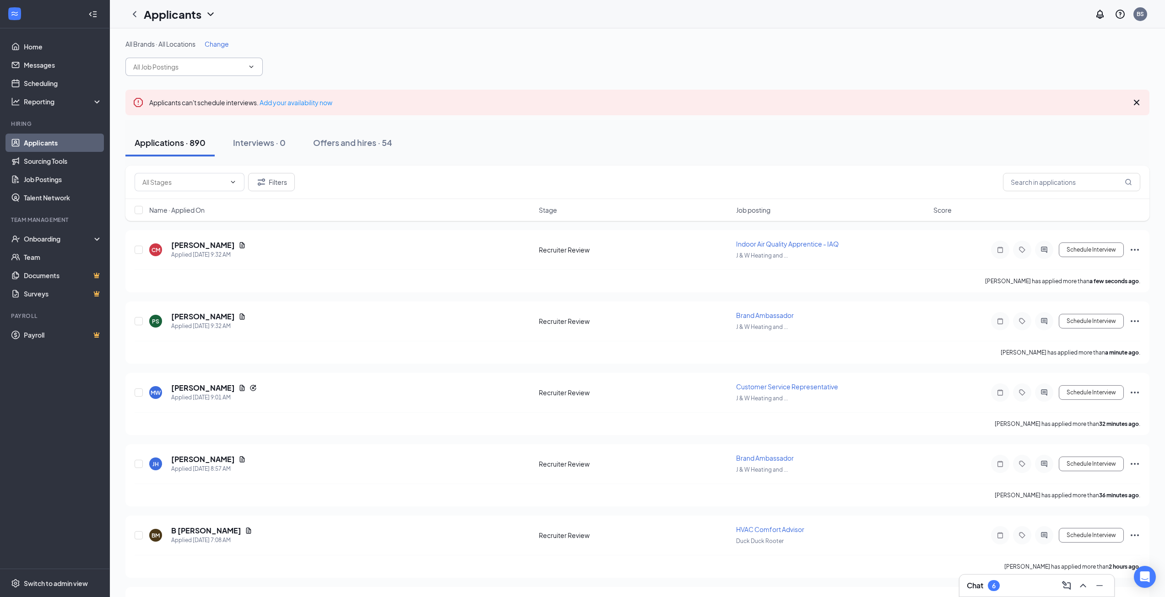
click at [218, 70] on input "text" at bounding box center [188, 67] width 111 height 10
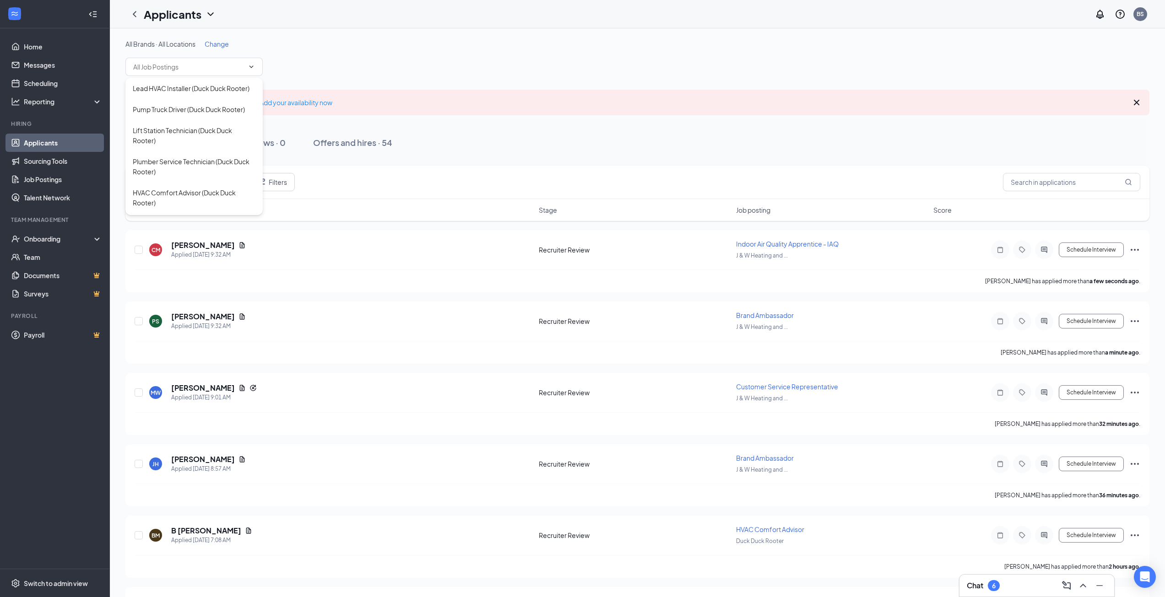
click at [218, 44] on span "Change" at bounding box center [217, 44] width 24 height 8
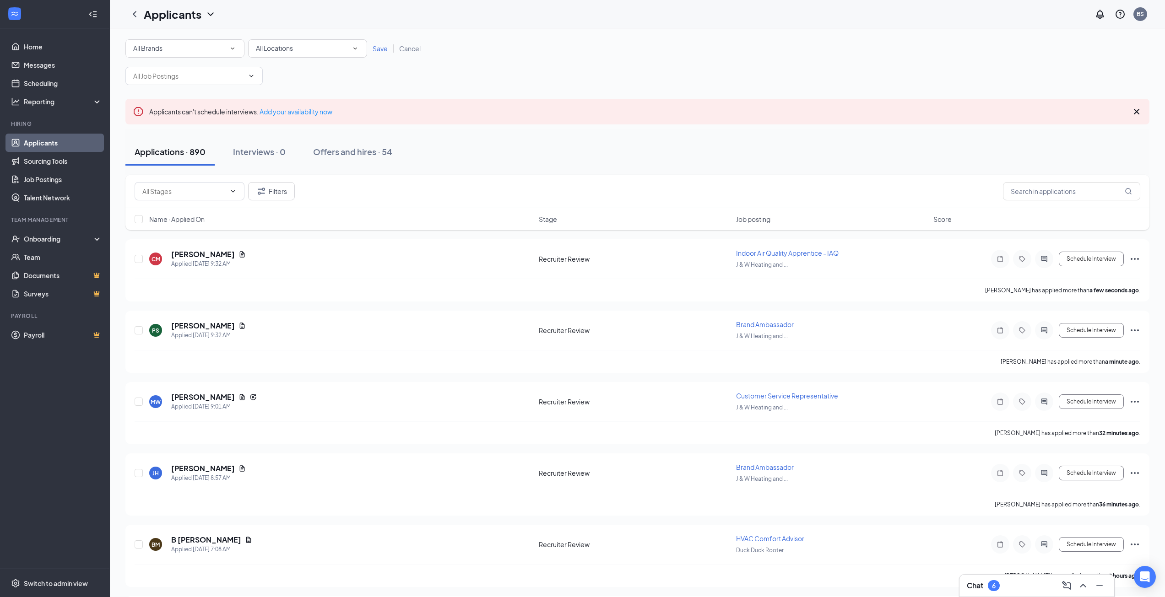
click at [212, 50] on div "All Brands" at bounding box center [184, 48] width 103 height 11
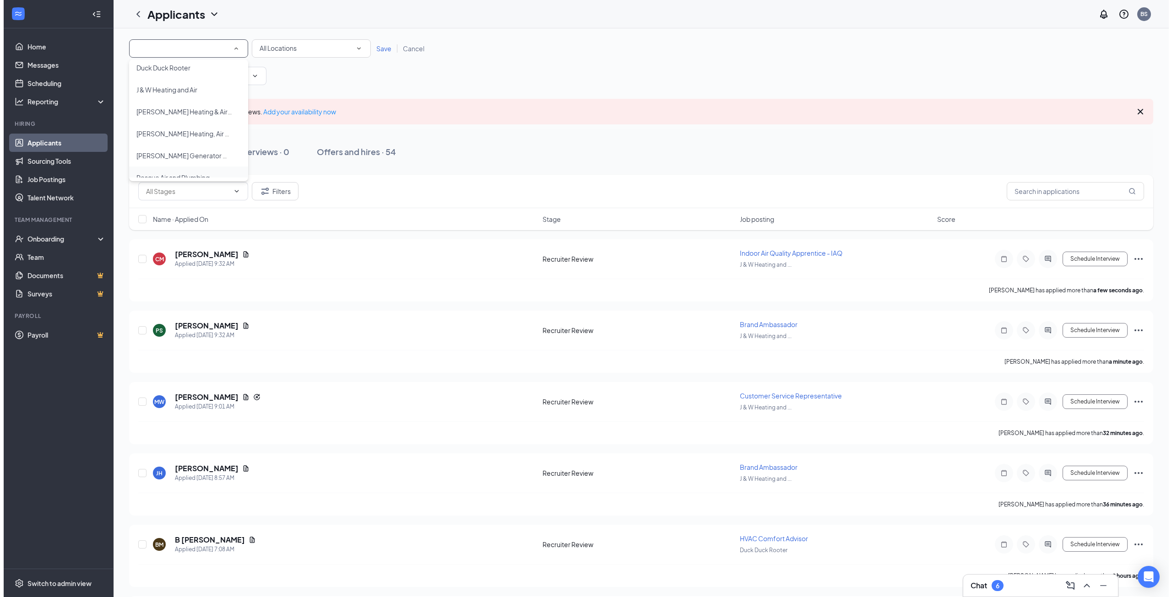
scroll to position [61, 0]
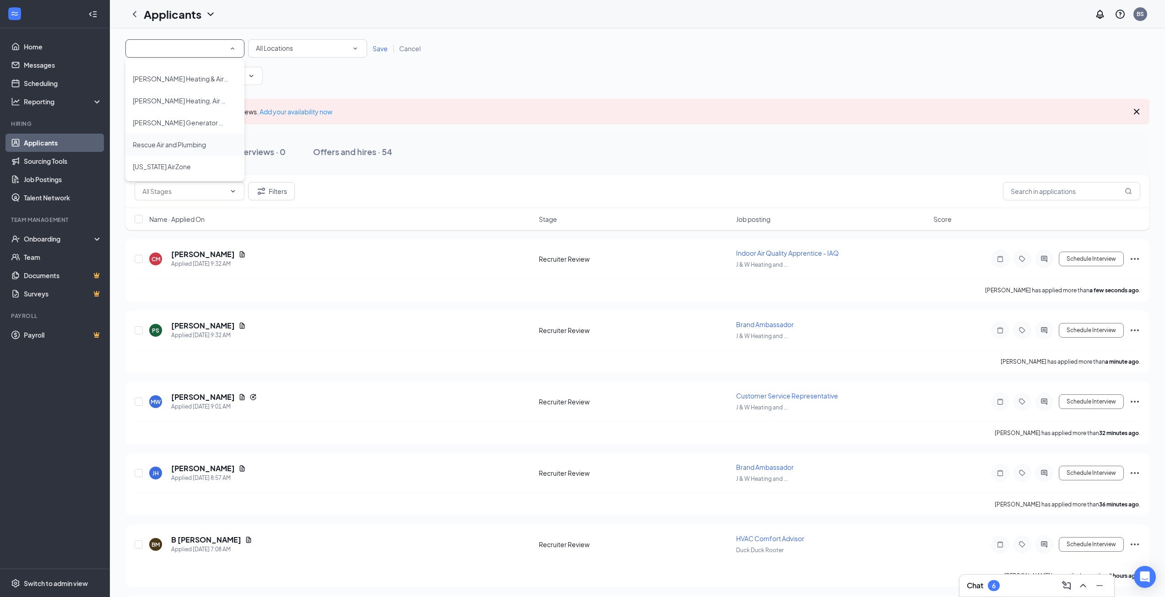
type input "k"
click at [204, 103] on li "[PERSON_NAME] Heating & Air Conditioning" at bounding box center [184, 96] width 119 height 22
click at [217, 71] on input "text" at bounding box center [188, 76] width 111 height 10
type input "disp"
click at [199, 119] on div "Dispatcher ([PERSON_NAME])" at bounding box center [194, 118] width 123 height 10
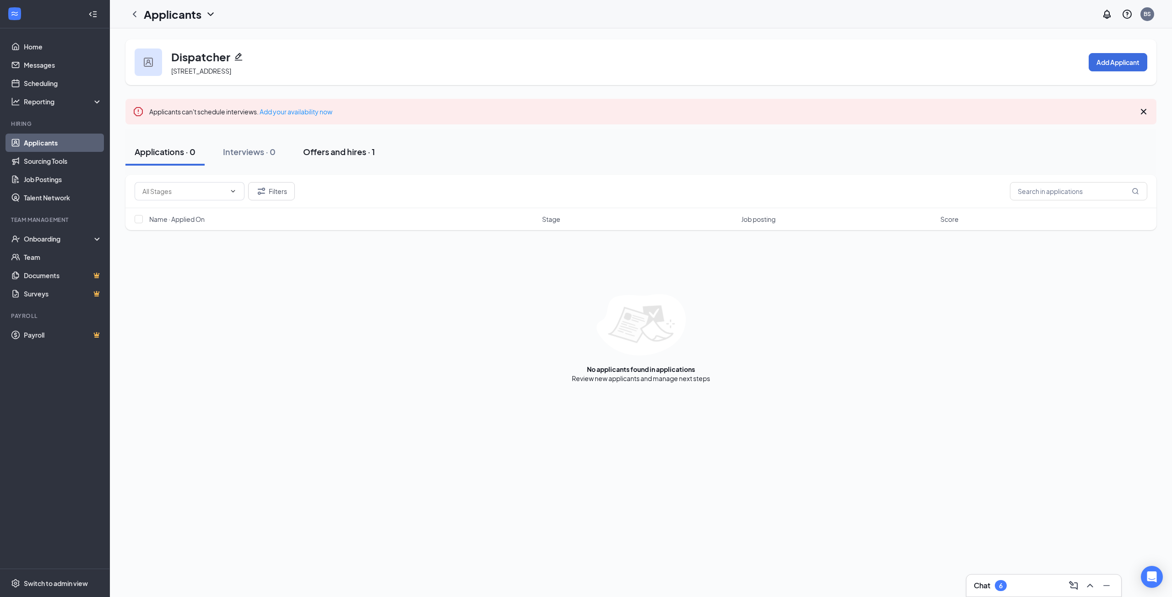
click at [356, 148] on div "Offers and hires · 1" at bounding box center [339, 151] width 72 height 11
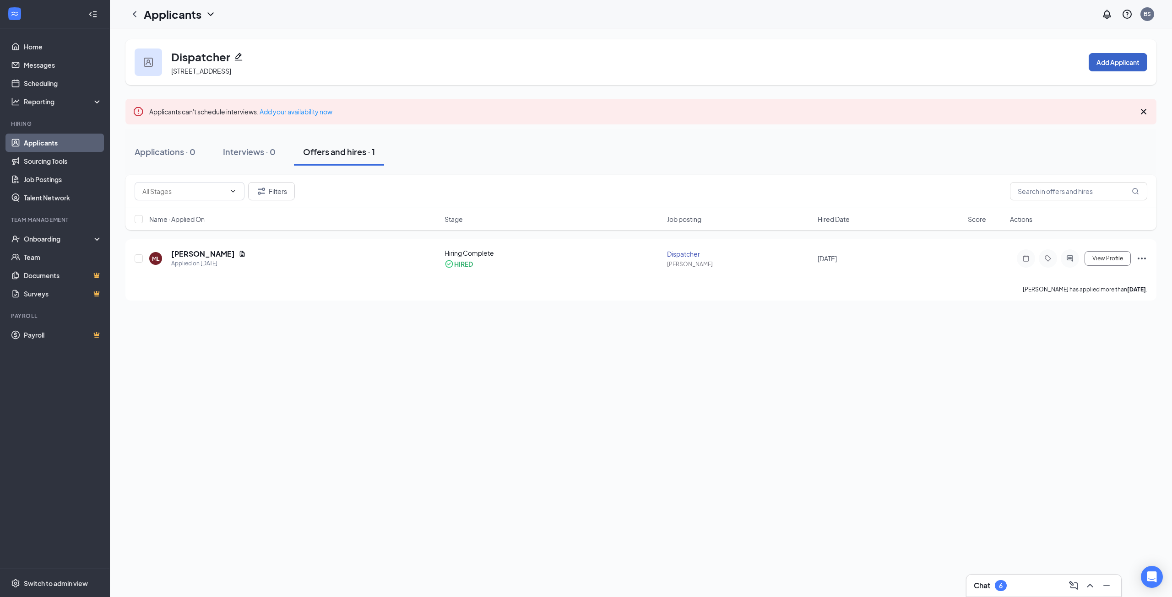
click at [1137, 70] on button "Add Applicant" at bounding box center [1117, 62] width 59 height 18
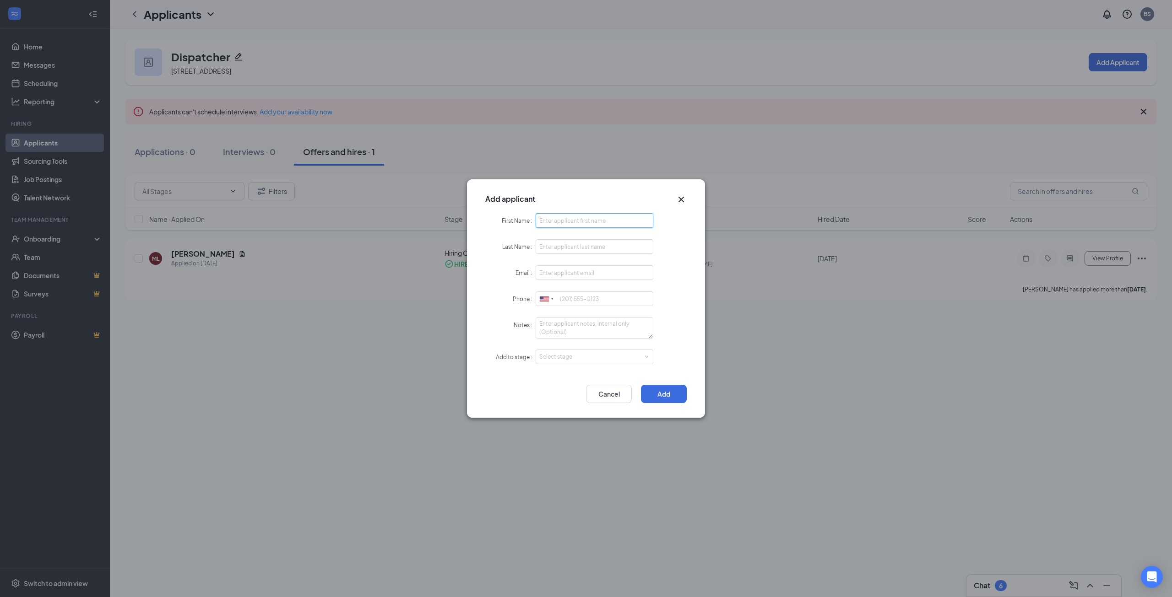
click at [565, 217] on input "First Name" at bounding box center [594, 220] width 118 height 15
type input "Jennifer"
type input "Long"
click at [569, 268] on input "Email" at bounding box center [594, 272] width 118 height 15
paste input "[EMAIL_ADDRESS][DOMAIN_NAME]"
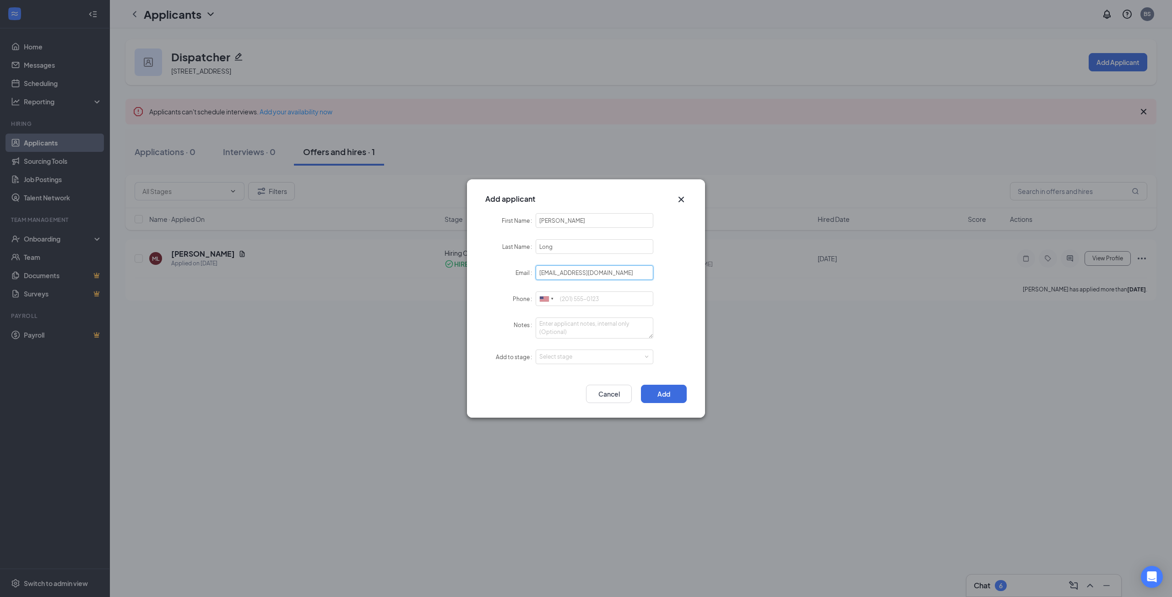
type input "[EMAIL_ADDRESS][DOMAIN_NAME]"
click at [573, 297] on input "Phone" at bounding box center [594, 299] width 118 height 15
paste input "[PHONE_NUMBER]"
click at [566, 352] on div "Select stage" at bounding box center [592, 356] width 106 height 9
type input "[PHONE_NUMBER]"
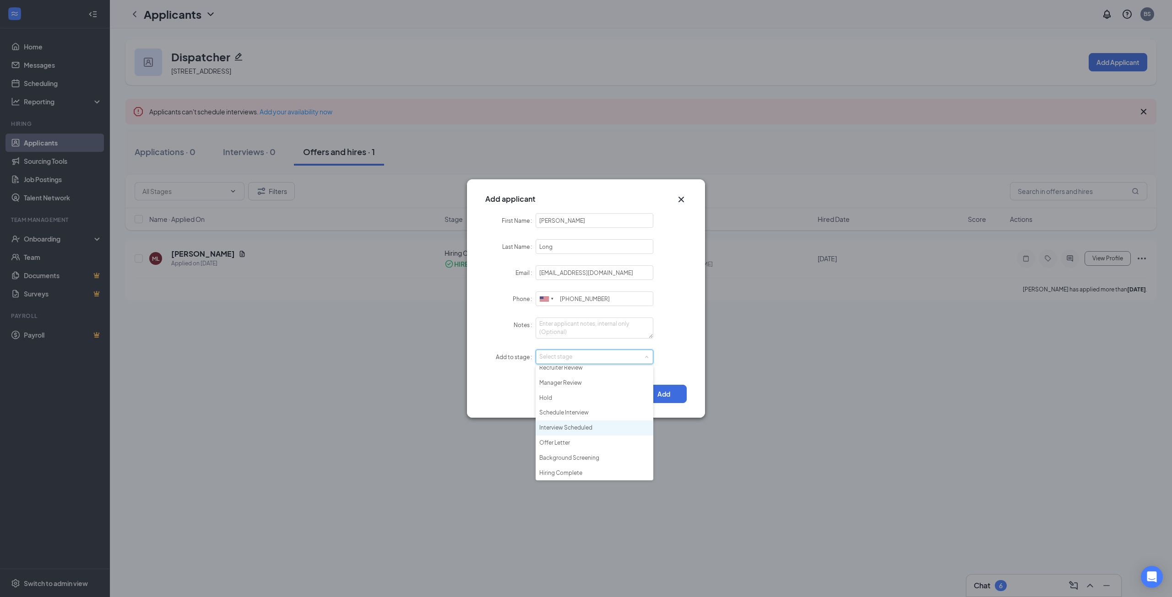
scroll to position [21, 0]
click at [576, 468] on li "Hiring Complete" at bounding box center [594, 472] width 118 height 15
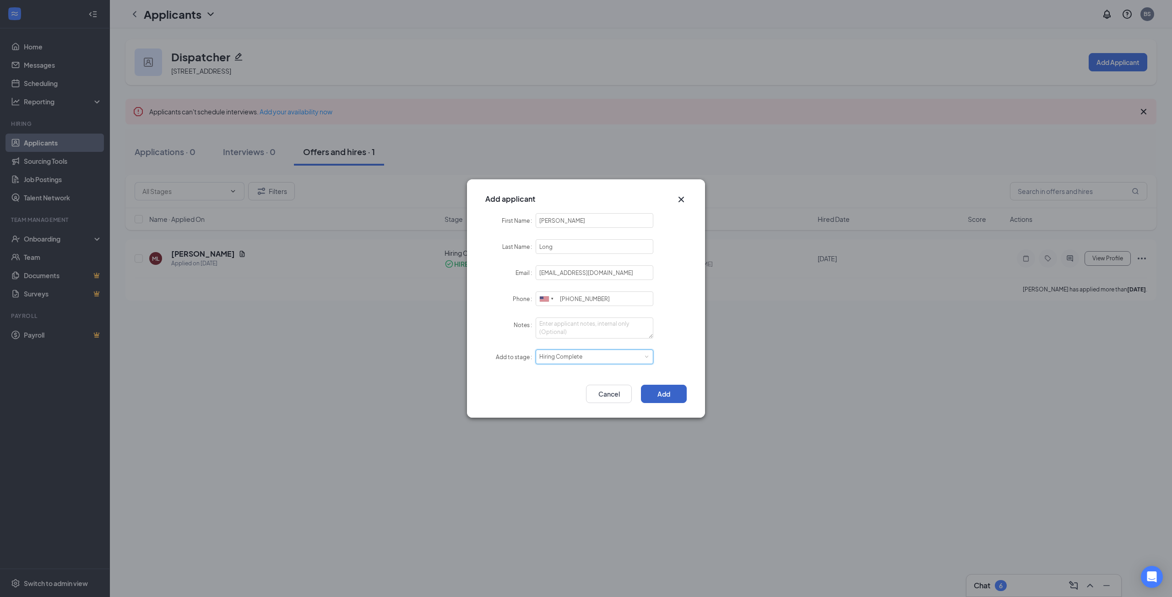
click at [670, 395] on button "Add" at bounding box center [664, 394] width 46 height 18
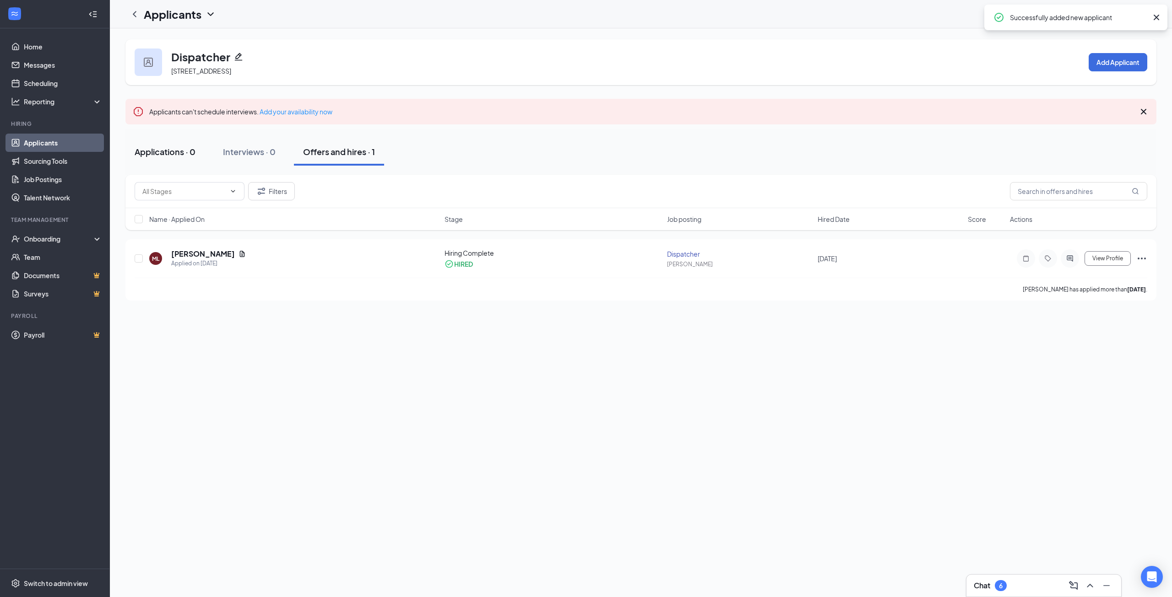
click at [177, 150] on div "Applications · 0" at bounding box center [165, 151] width 61 height 11
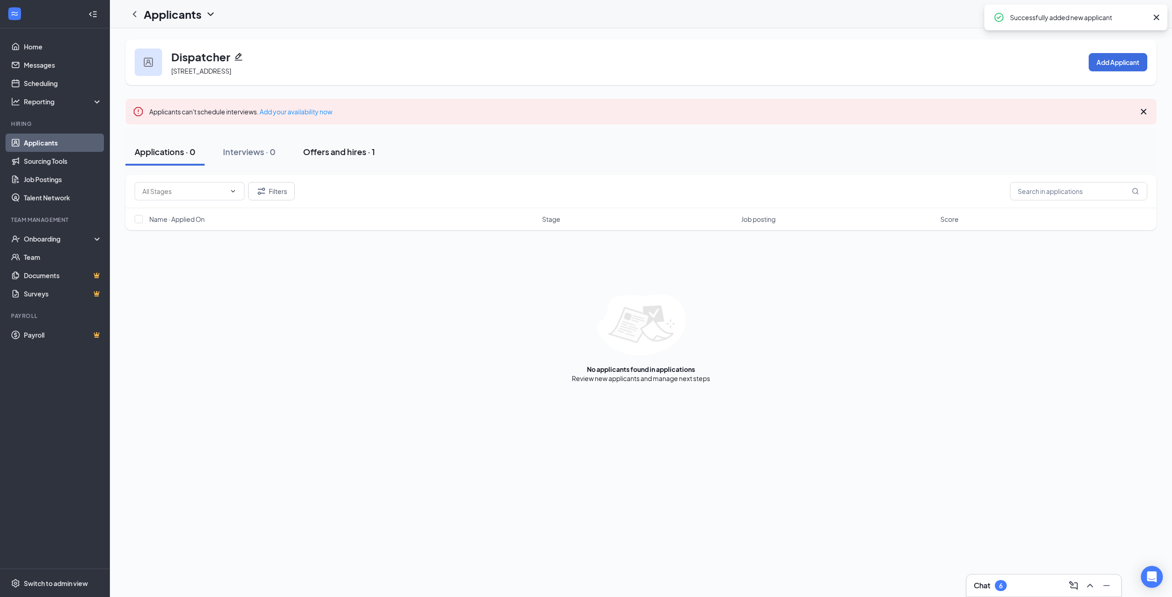
click at [348, 151] on div "Offers and hires · 1" at bounding box center [339, 151] width 72 height 11
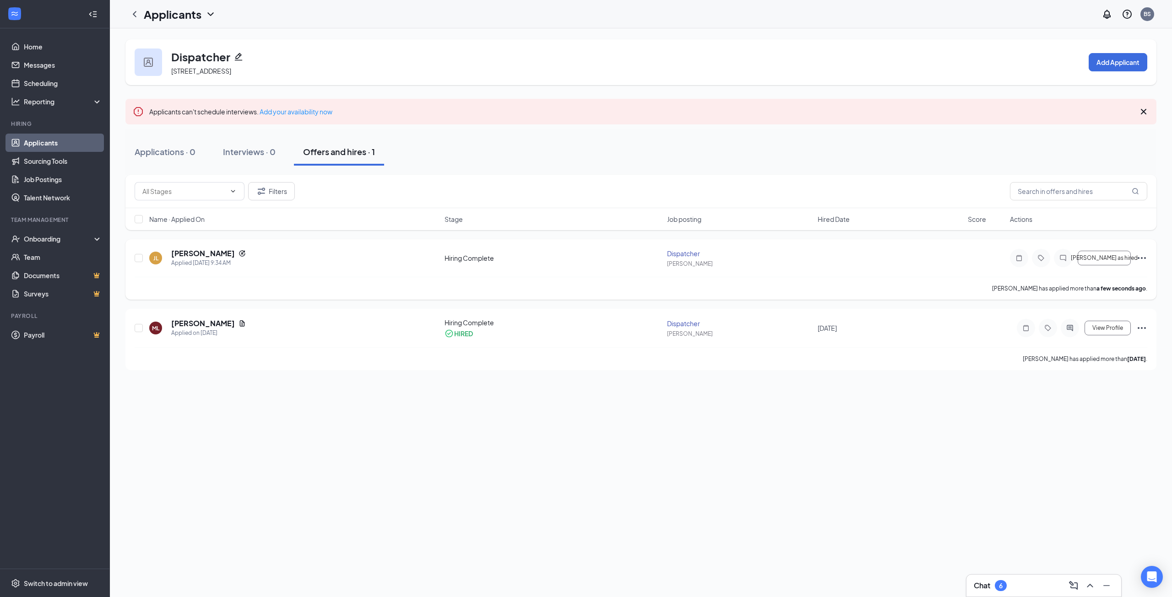
click at [1143, 259] on icon "Ellipses" at bounding box center [1141, 258] width 11 height 11
click at [1091, 280] on p "[PERSON_NAME] as hired" at bounding box center [1100, 277] width 79 height 9
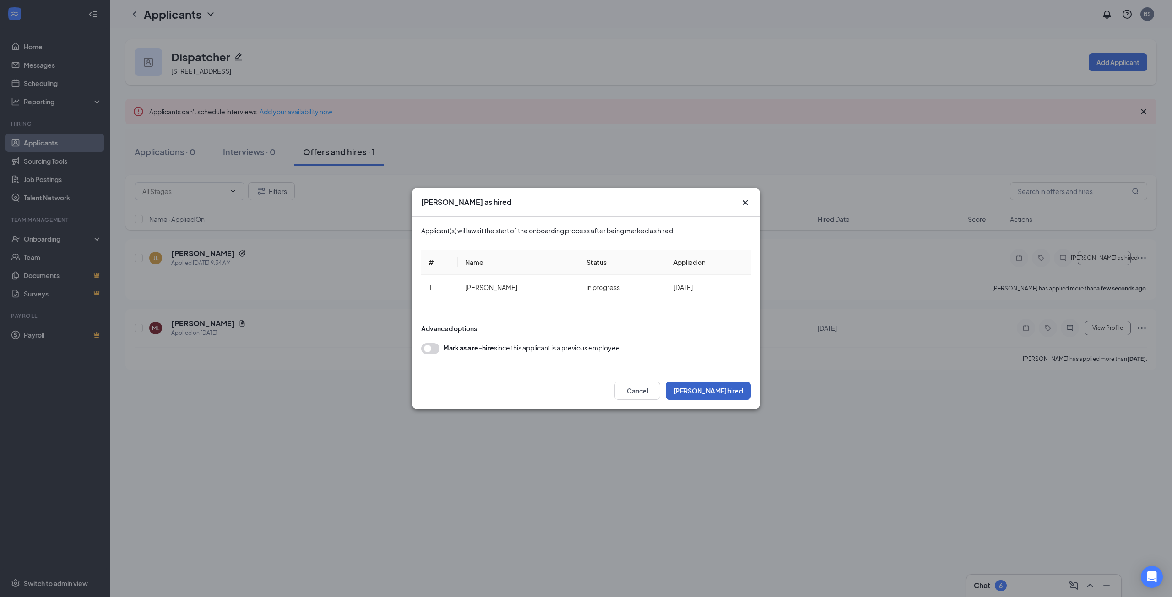
click at [714, 393] on button "[PERSON_NAME] hired" at bounding box center [707, 391] width 85 height 18
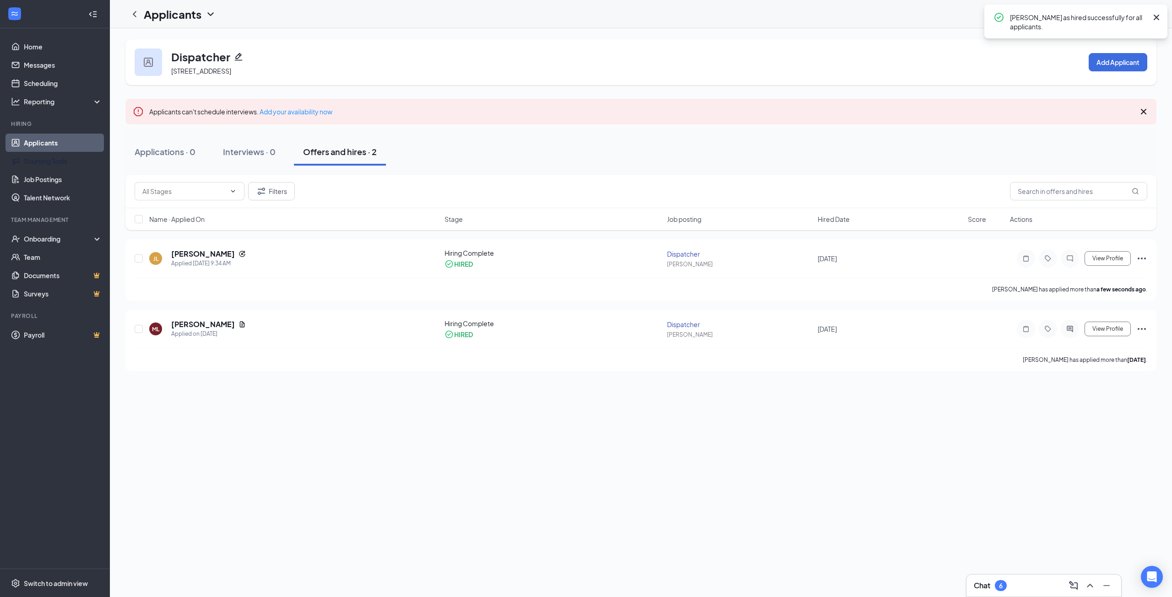
click at [48, 143] on link "Applicants" at bounding box center [63, 143] width 78 height 18
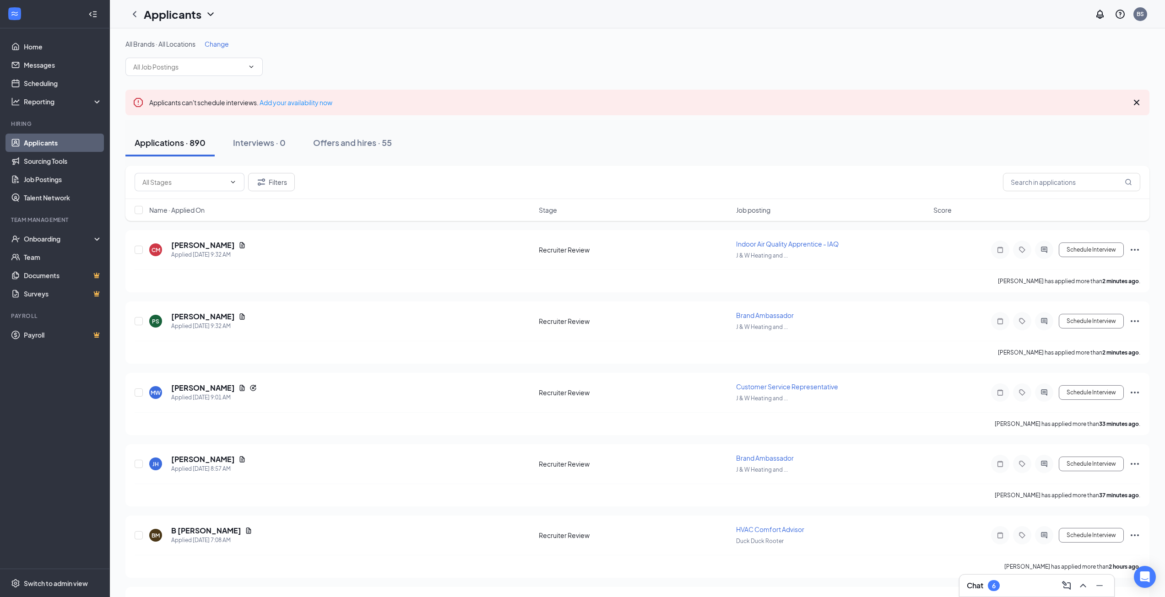
click at [207, 20] on div "Applicants" at bounding box center [180, 14] width 72 height 16
click at [183, 62] on link "Archived applicants" at bounding box center [198, 59] width 99 height 9
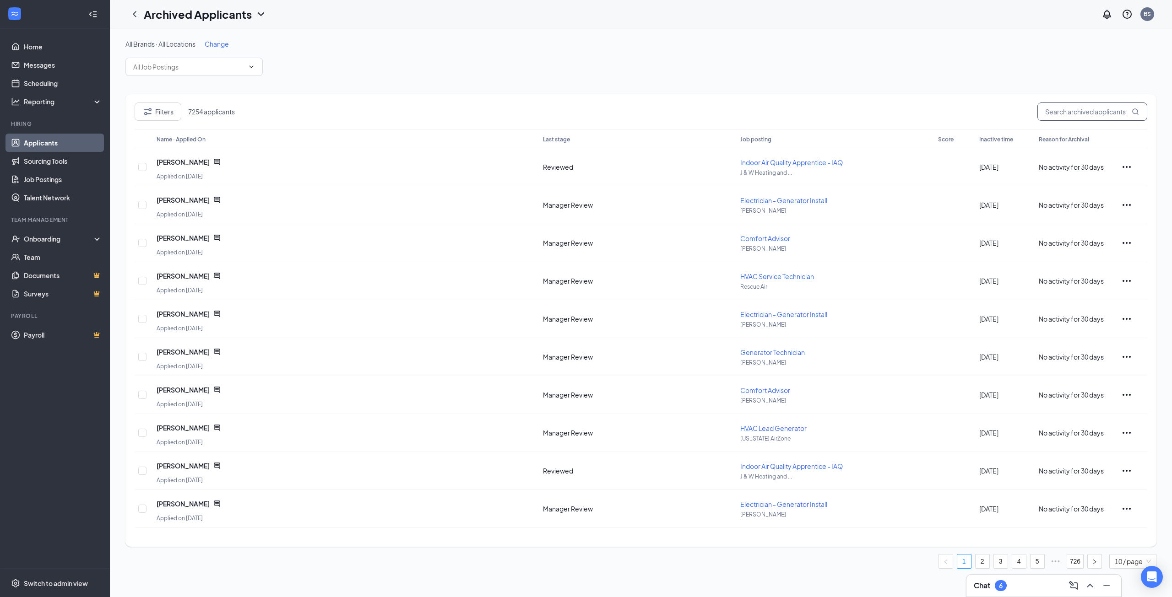
click at [1075, 114] on input "text" at bounding box center [1092, 112] width 110 height 18
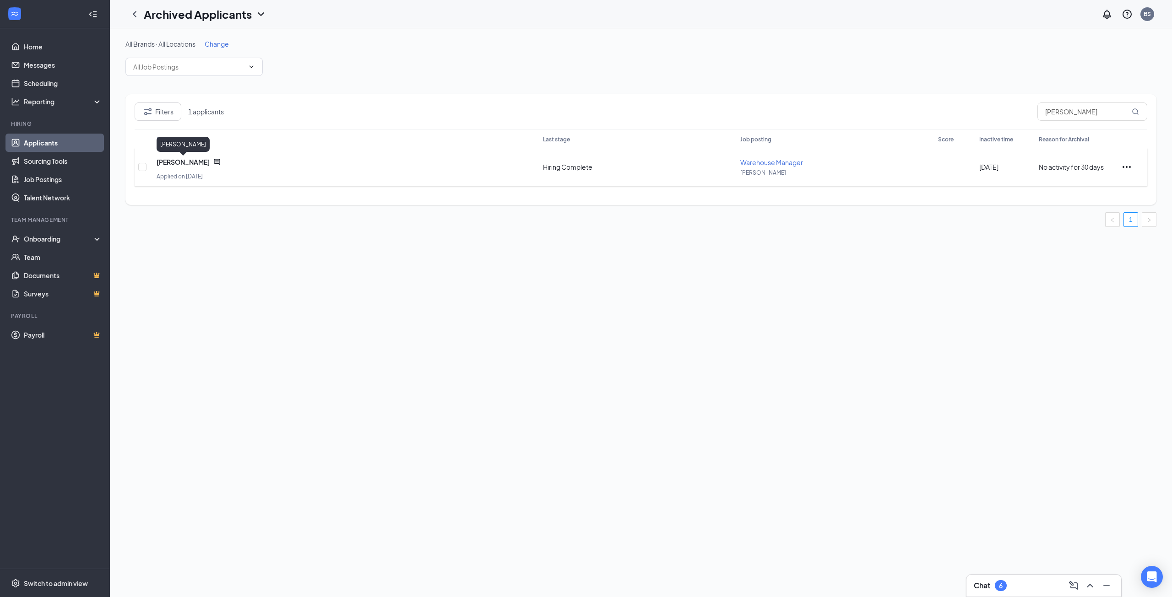
click at [170, 159] on span "[PERSON_NAME]" at bounding box center [183, 161] width 53 height 9
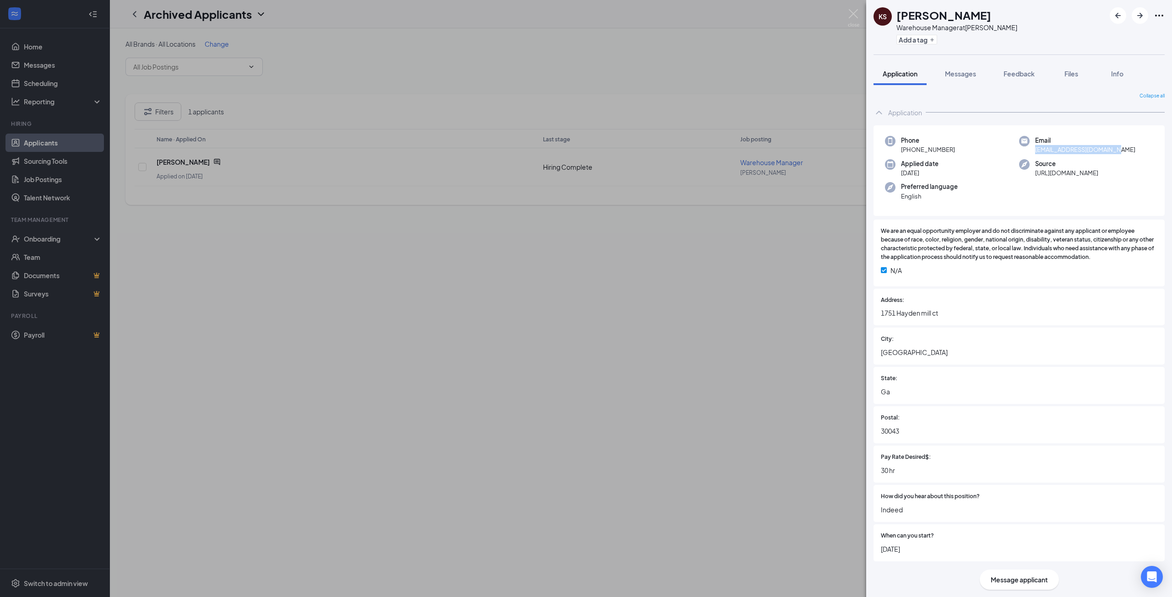
drag, startPoint x: 1114, startPoint y: 151, endPoint x: 1027, endPoint y: 150, distance: 87.0
click at [1032, 150] on div "Email keitsmooth22@hotmail.com" at bounding box center [1086, 145] width 134 height 19
copy span "[EMAIL_ADDRESS][DOMAIN_NAME]"
drag, startPoint x: 959, startPoint y: 154, endPoint x: 909, endPoint y: 150, distance: 49.6
click at [909, 150] on div "Phone +1 (678) 510-6723" at bounding box center [952, 145] width 134 height 19
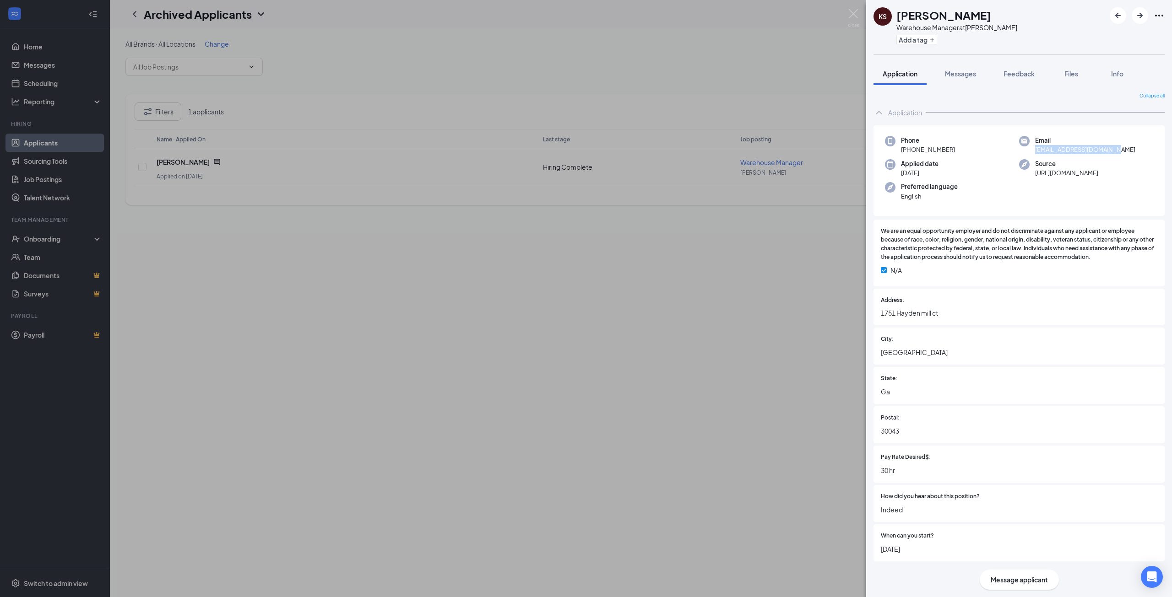
copy span "[PHONE_NUMBER]"
click at [715, 281] on div "KS [PERSON_NAME] Warehouse Manager at [PERSON_NAME] Add a tag Application Messa…" at bounding box center [586, 298] width 1172 height 597
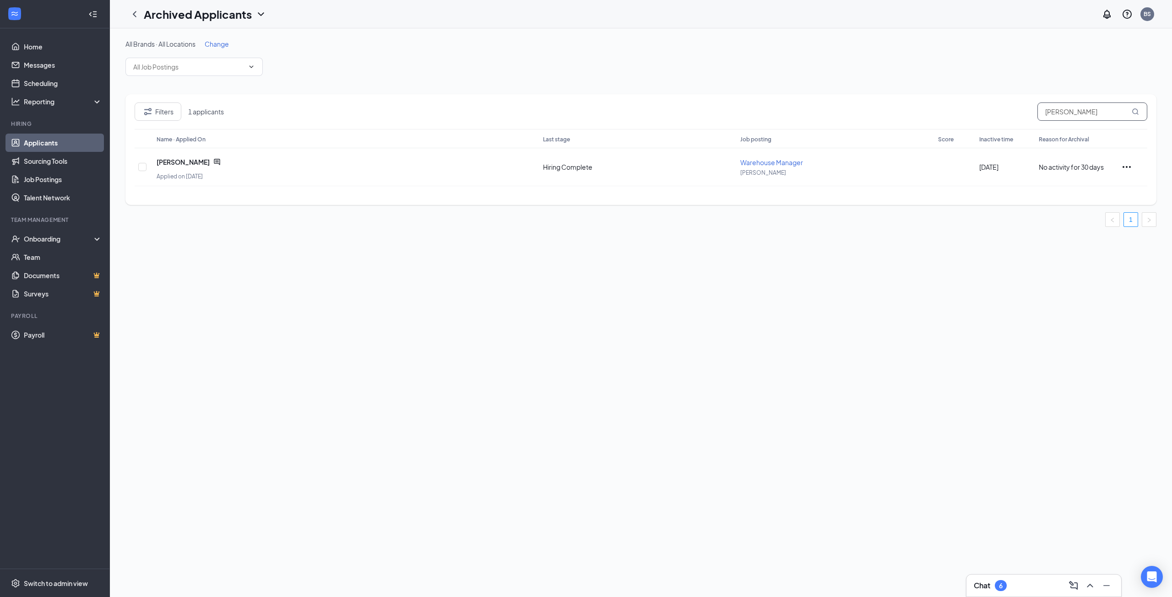
drag, startPoint x: 1086, startPoint y: 117, endPoint x: 950, endPoint y: 104, distance: 136.1
click at [950, 104] on div "Filters 1 applicants keithan" at bounding box center [641, 116] width 1012 height 27
click at [1128, 167] on icon "Ellipses" at bounding box center [1126, 167] width 11 height 11
click at [168, 159] on span "[PERSON_NAME]" at bounding box center [183, 161] width 53 height 9
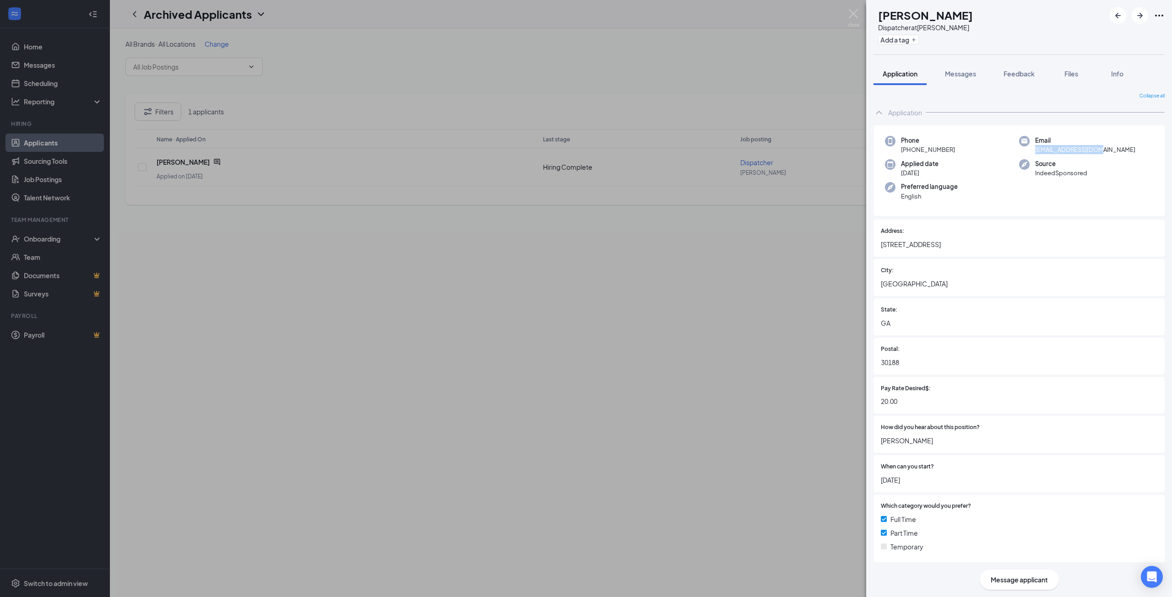
drag, startPoint x: 1099, startPoint y: 153, endPoint x: 1032, endPoint y: 152, distance: 67.3
click at [1032, 152] on div "Email asheria21@gmail.com" at bounding box center [1086, 145] width 134 height 19
copy span "[EMAIL_ADDRESS][DOMAIN_NAME]"
click at [1079, 155] on div "Phone +1 (770) 715-5945 Email asheria21@gmail.com Applied date Jun 11 Source In…" at bounding box center [1018, 170] width 291 height 91
drag, startPoint x: 938, startPoint y: 148, endPoint x: 907, endPoint y: 148, distance: 30.2
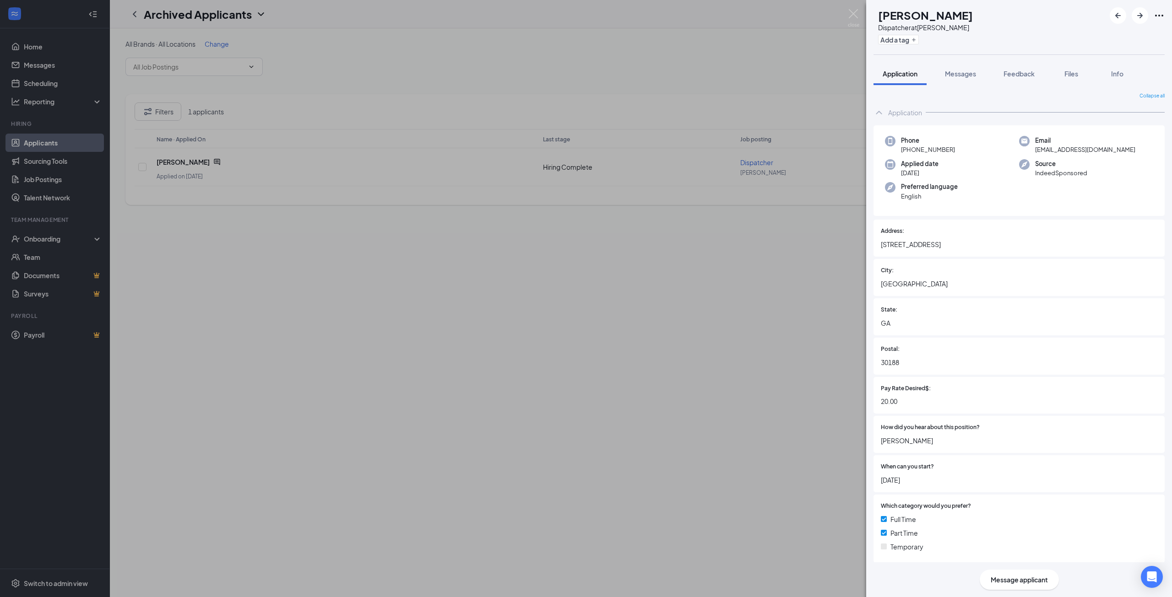
click at [907, 148] on div "Phone +1 (770) 715-5945" at bounding box center [952, 145] width 134 height 19
copy span "[PHONE_NUMBER]"
click at [691, 252] on div "AB Ashley Baggett Dispatcher at Kennon Add a tag Application Messages Feedback …" at bounding box center [586, 298] width 1172 height 597
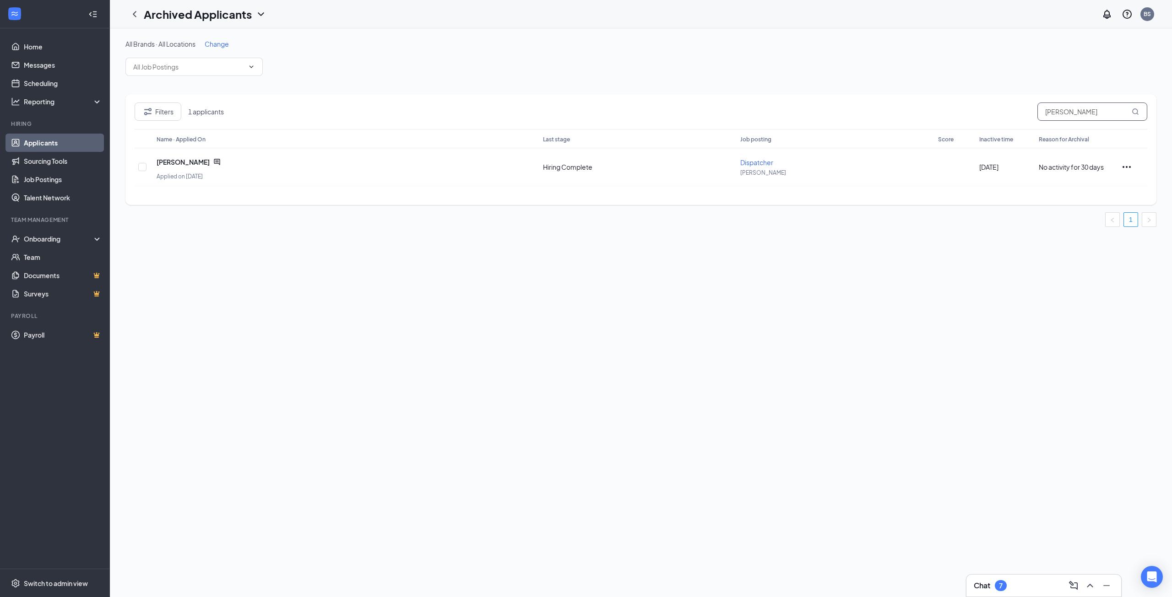
drag, startPoint x: 968, startPoint y: 110, endPoint x: 878, endPoint y: 110, distance: 90.6
click at [878, 110] on div "Filters 1 applicants ashley baggett" at bounding box center [641, 116] width 1012 height 27
click at [200, 164] on span "Jeanmarcos Rosario" at bounding box center [183, 161] width 53 height 9
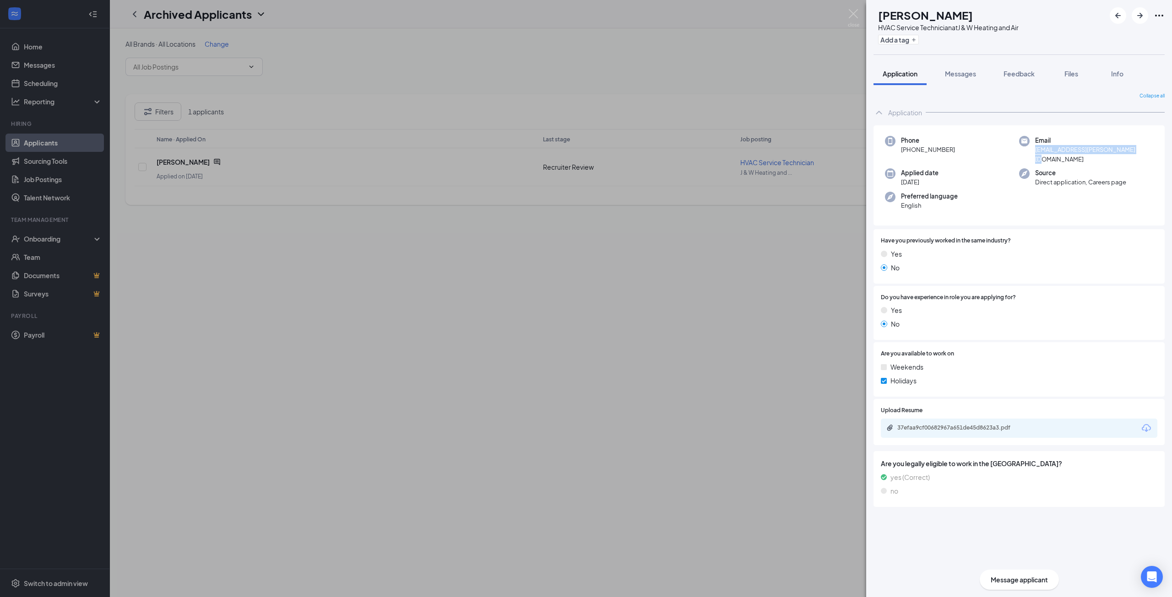
drag, startPoint x: 1131, startPoint y: 151, endPoint x: 1032, endPoint y: 152, distance: 98.8
click at [1032, 152] on div "Email jeanmarcos.g.rosario@gmail.com" at bounding box center [1086, 150] width 134 height 28
copy span "[EMAIL_ADDRESS][PERSON_NAME][DOMAIN_NAME]"
drag, startPoint x: 958, startPoint y: 153, endPoint x: 909, endPoint y: 151, distance: 49.5
click at [909, 151] on div "Phone +1 (631) 710-1335" at bounding box center [952, 150] width 134 height 28
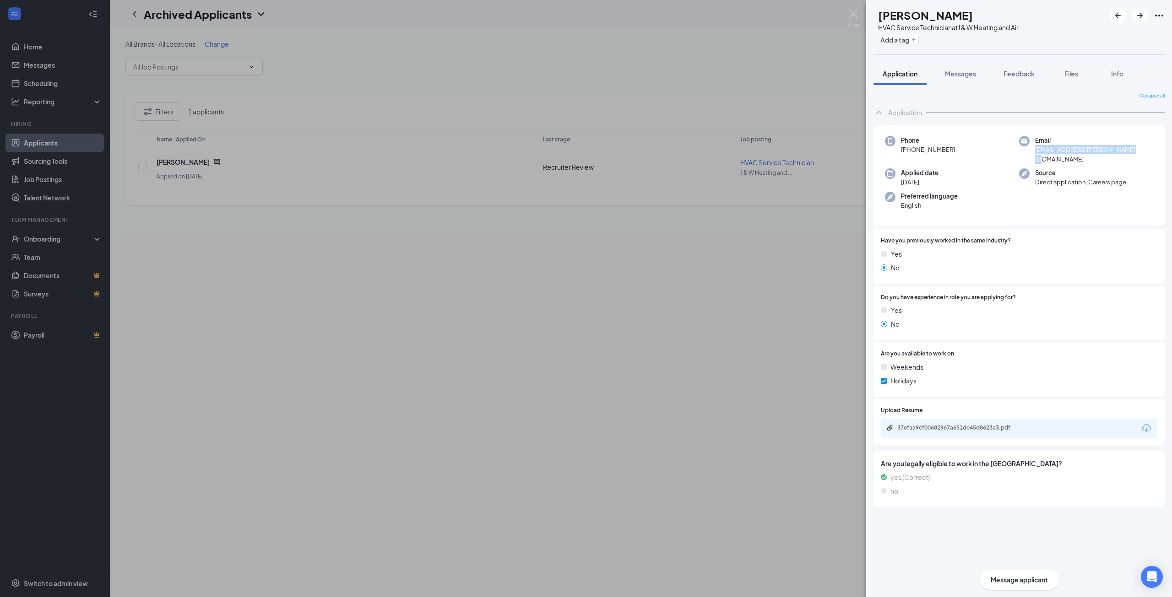
copy span "[PHONE_NUMBER]"
drag, startPoint x: 681, startPoint y: 349, endPoint x: 832, endPoint y: 224, distance: 195.6
click at [685, 347] on div "JR Jeanmarcos Rosario HVAC Service Technician at J & W Heating and Air Add a ta…" at bounding box center [586, 298] width 1172 height 597
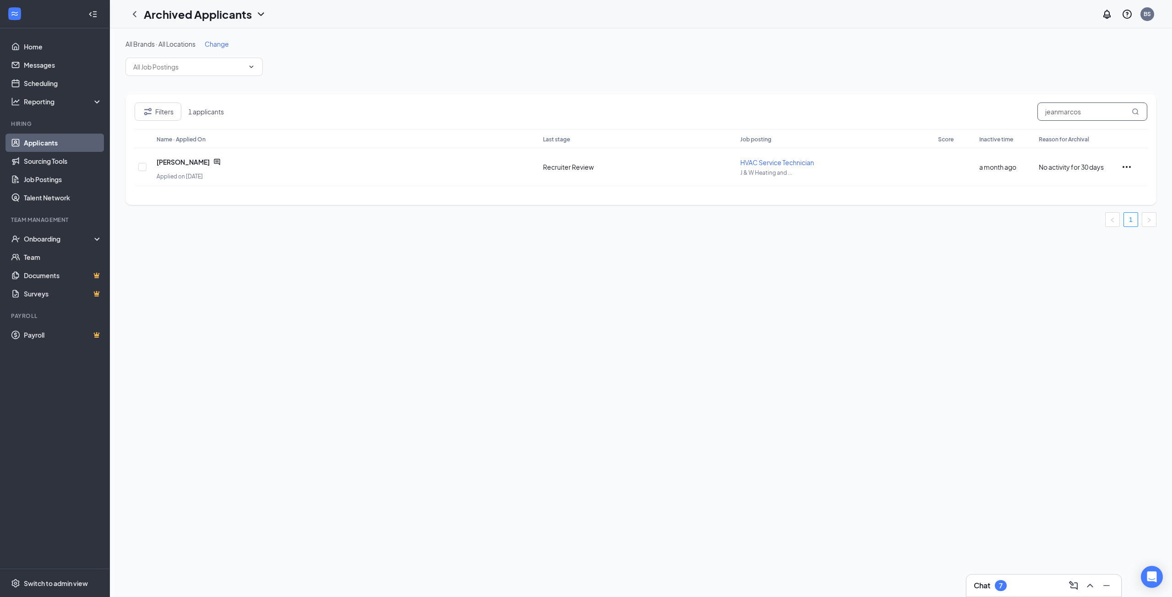
drag, startPoint x: 1083, startPoint y: 111, endPoint x: 965, endPoint y: 104, distance: 118.7
click at [965, 104] on div "Filters 1 applicants jeanmarcos" at bounding box center [641, 116] width 1012 height 27
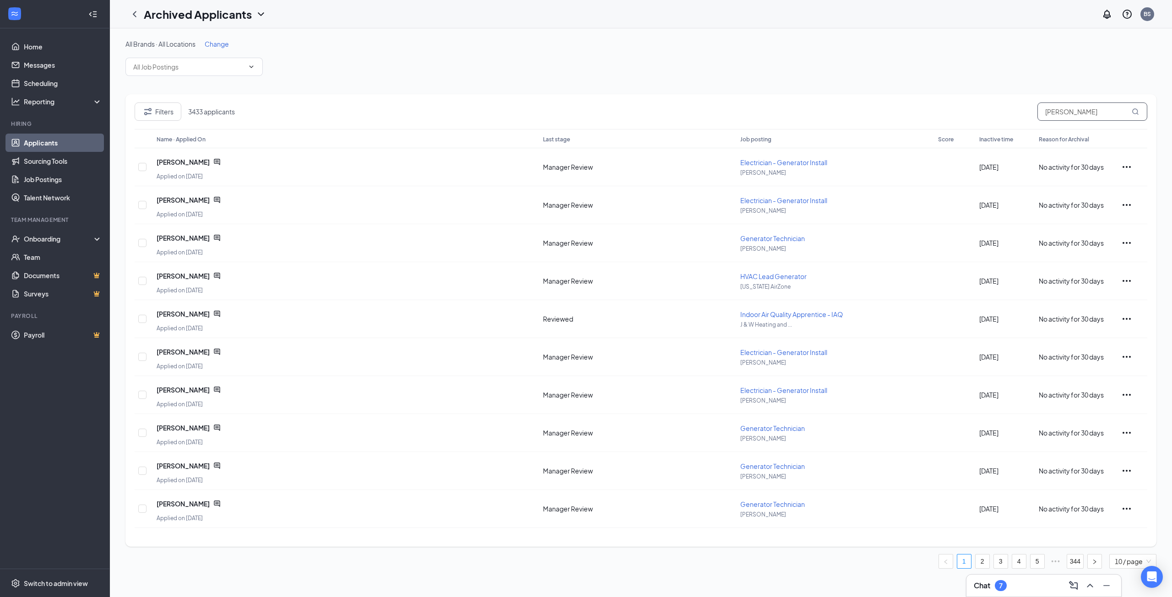
click at [1065, 108] on input "[PERSON_NAME]" at bounding box center [1092, 112] width 110 height 18
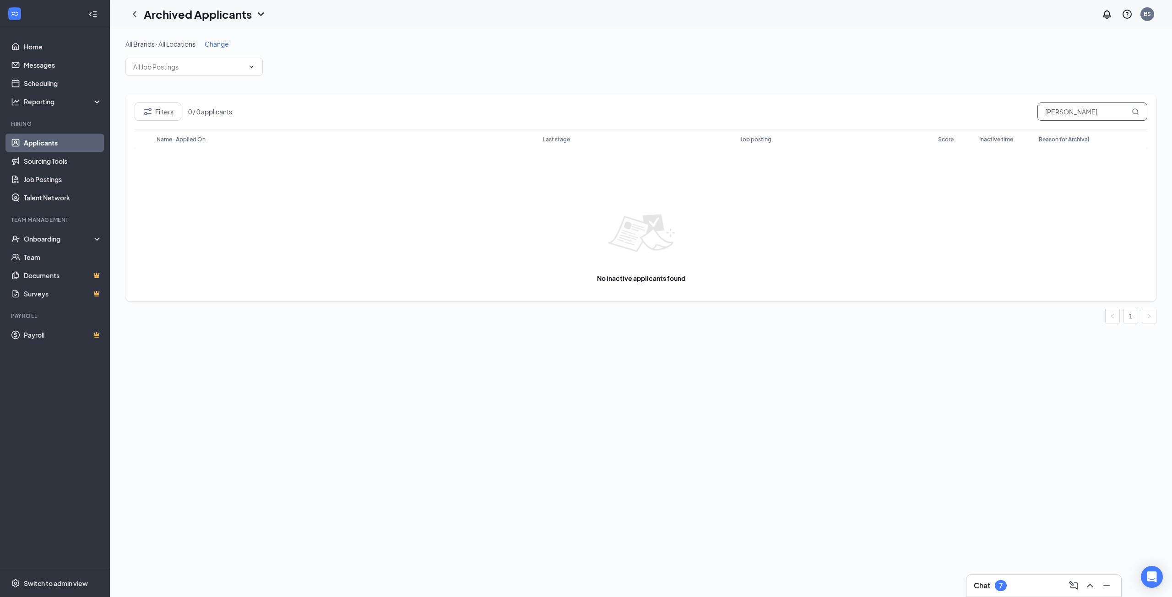
drag, startPoint x: 1088, startPoint y: 109, endPoint x: 846, endPoint y: 108, distance: 241.6
click at [851, 110] on div "Filters 0 / 0 applicants raul dupeyon" at bounding box center [641, 116] width 1012 height 27
type input "nicholas bunjaj"
